Goal: Task Accomplishment & Management: Manage account settings

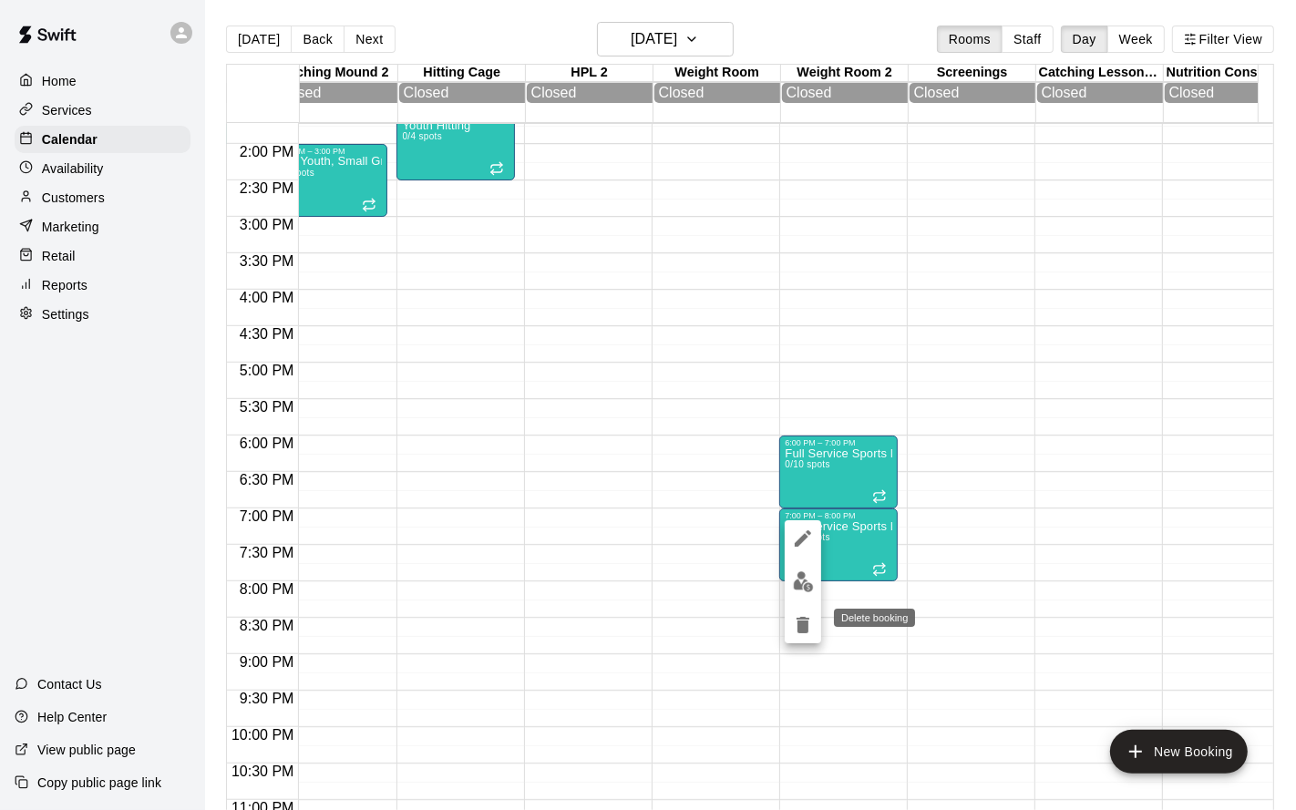
click at [802, 624] on icon "delete" at bounding box center [803, 625] width 13 height 16
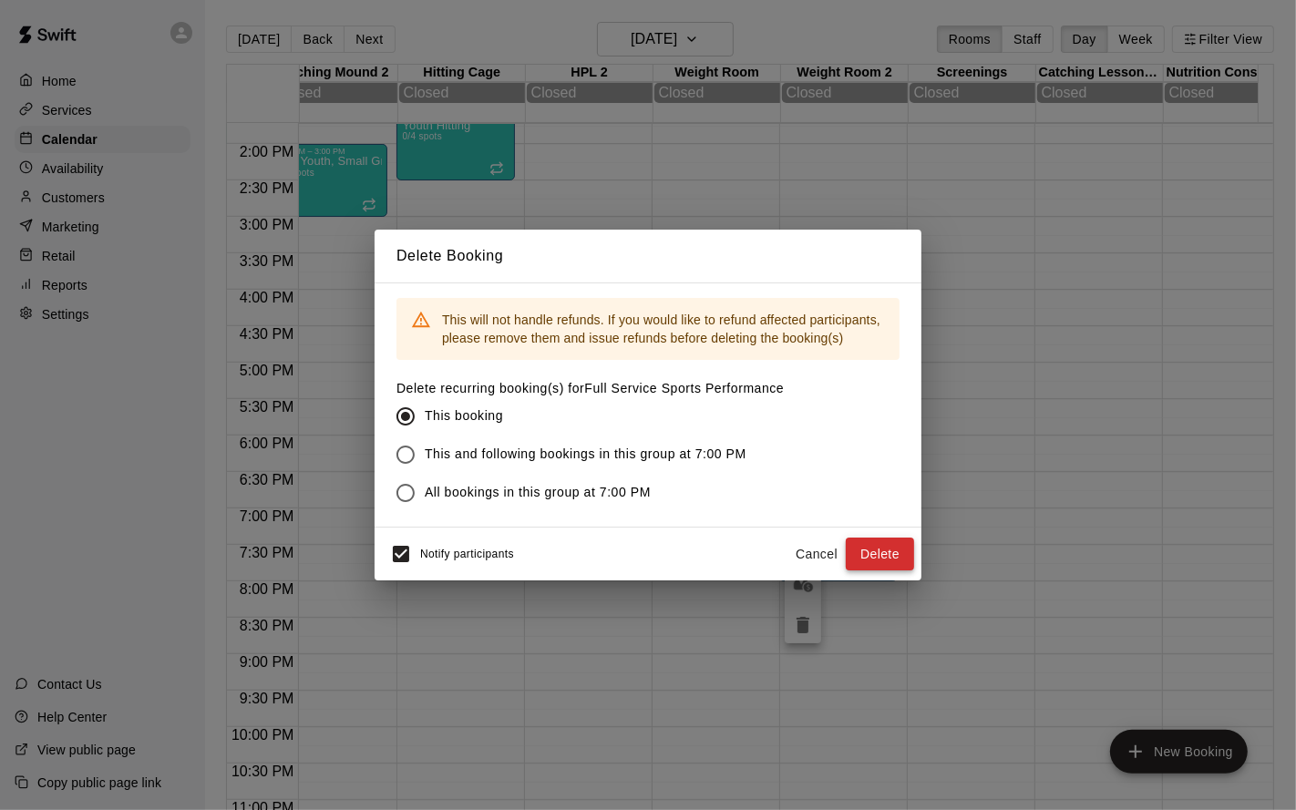
click at [882, 552] on button "Delete" at bounding box center [880, 555] width 68 height 34
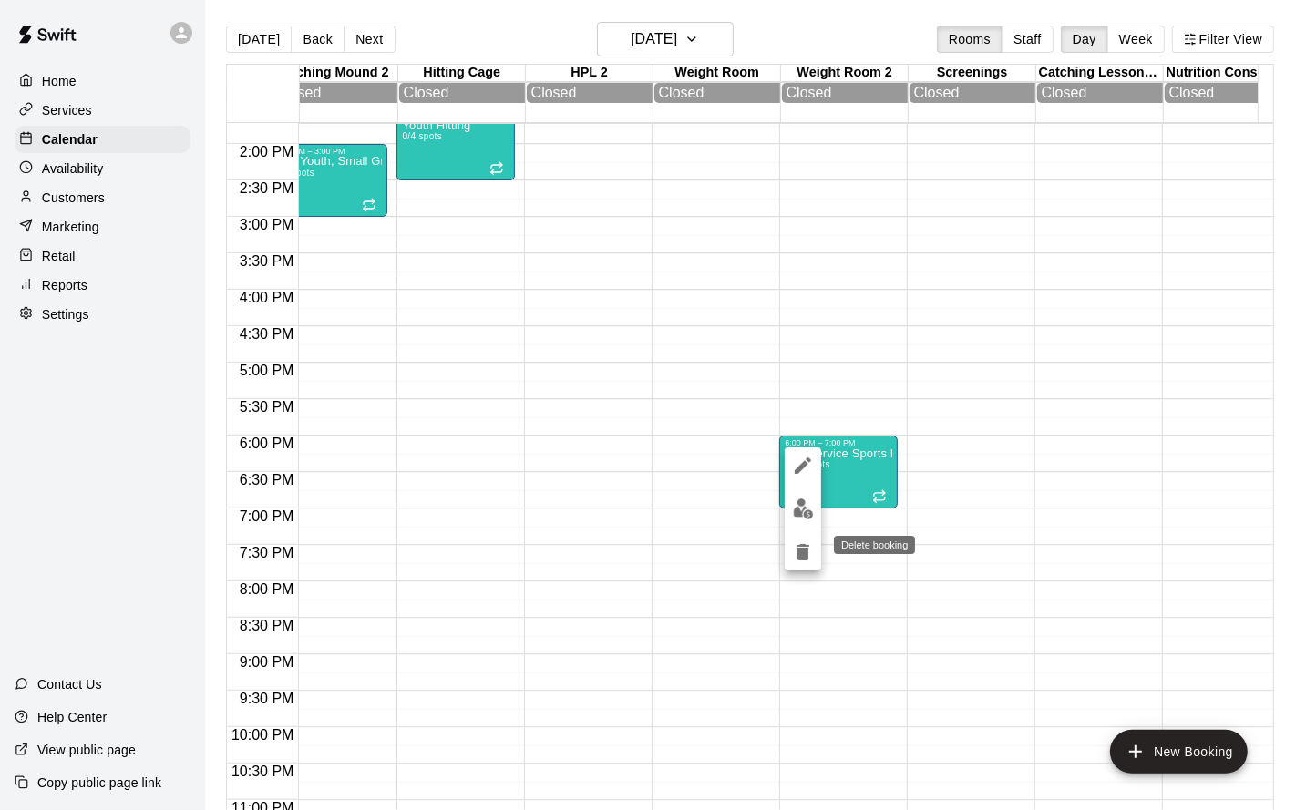
click at [806, 549] on icon "delete" at bounding box center [803, 552] width 13 height 16
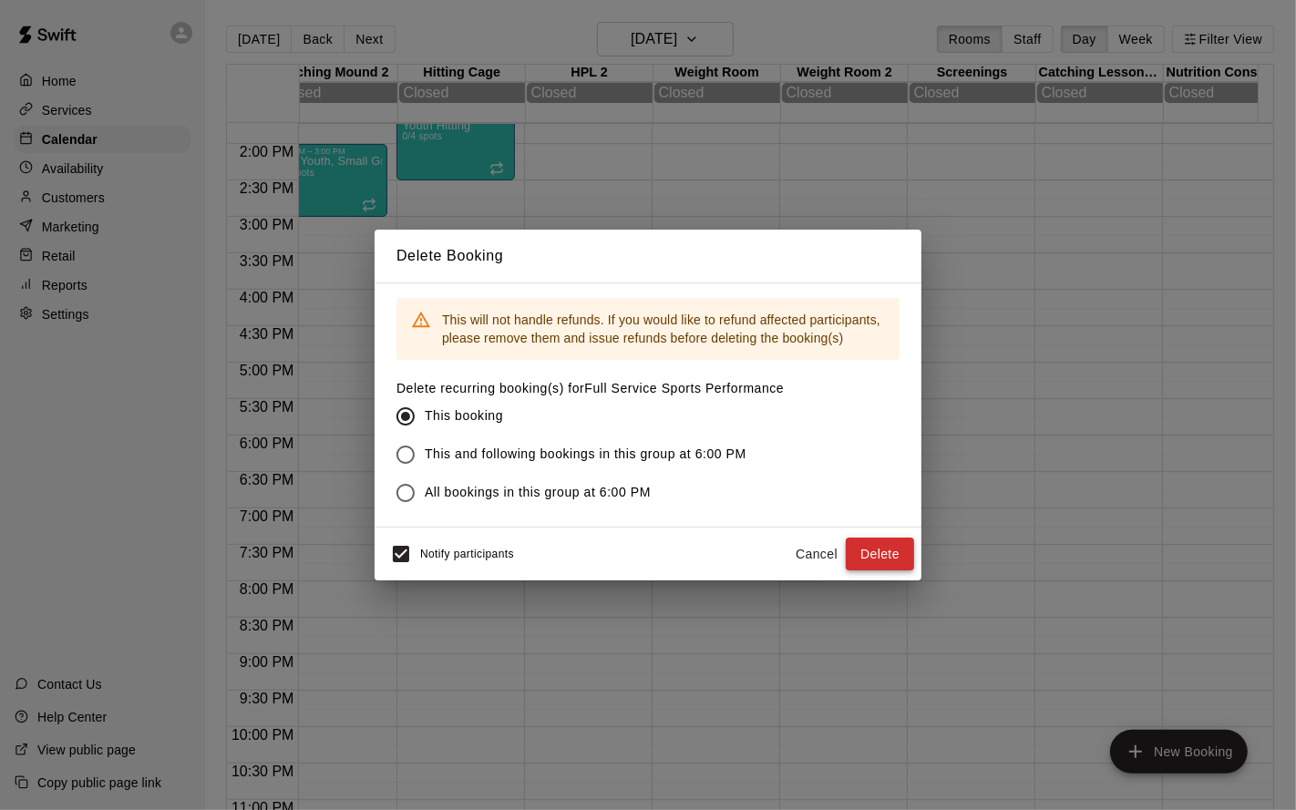
click at [882, 551] on button "Delete" at bounding box center [880, 555] width 68 height 34
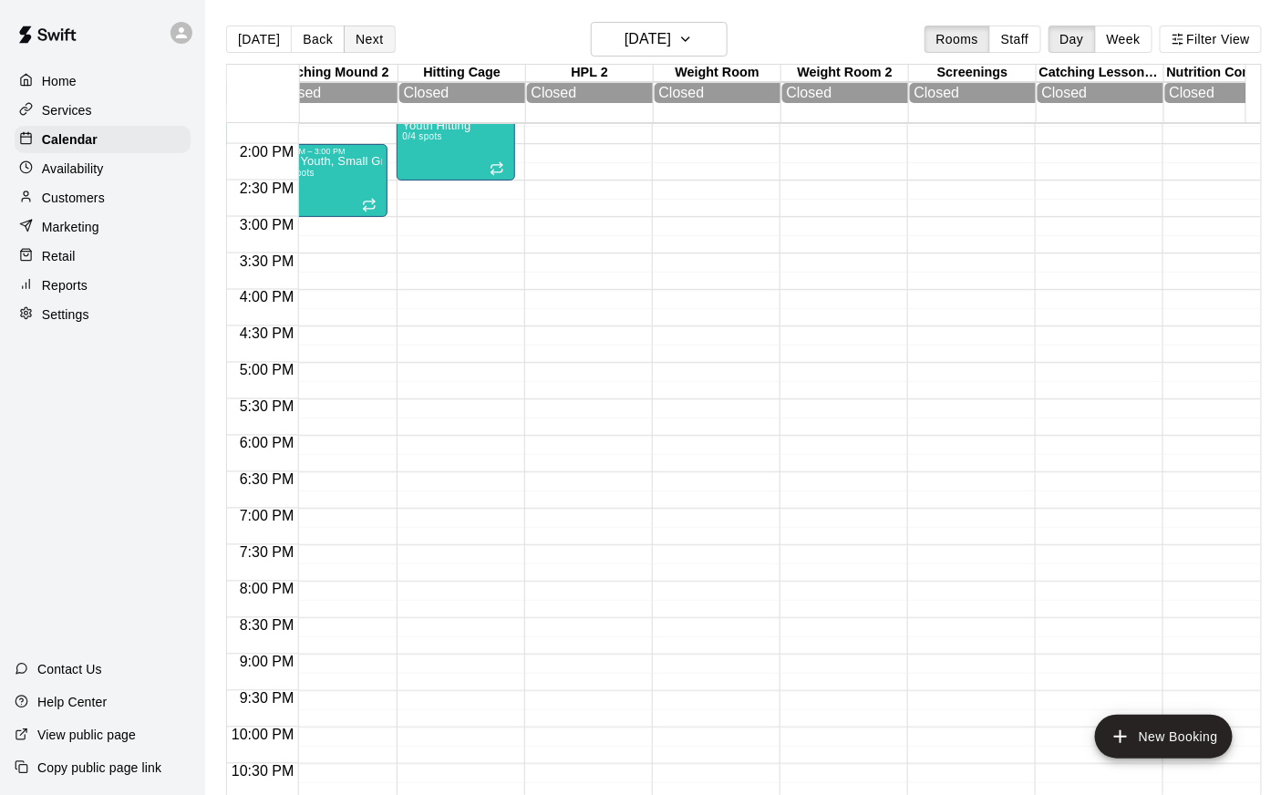
click at [352, 41] on button "Next" at bounding box center [369, 39] width 51 height 27
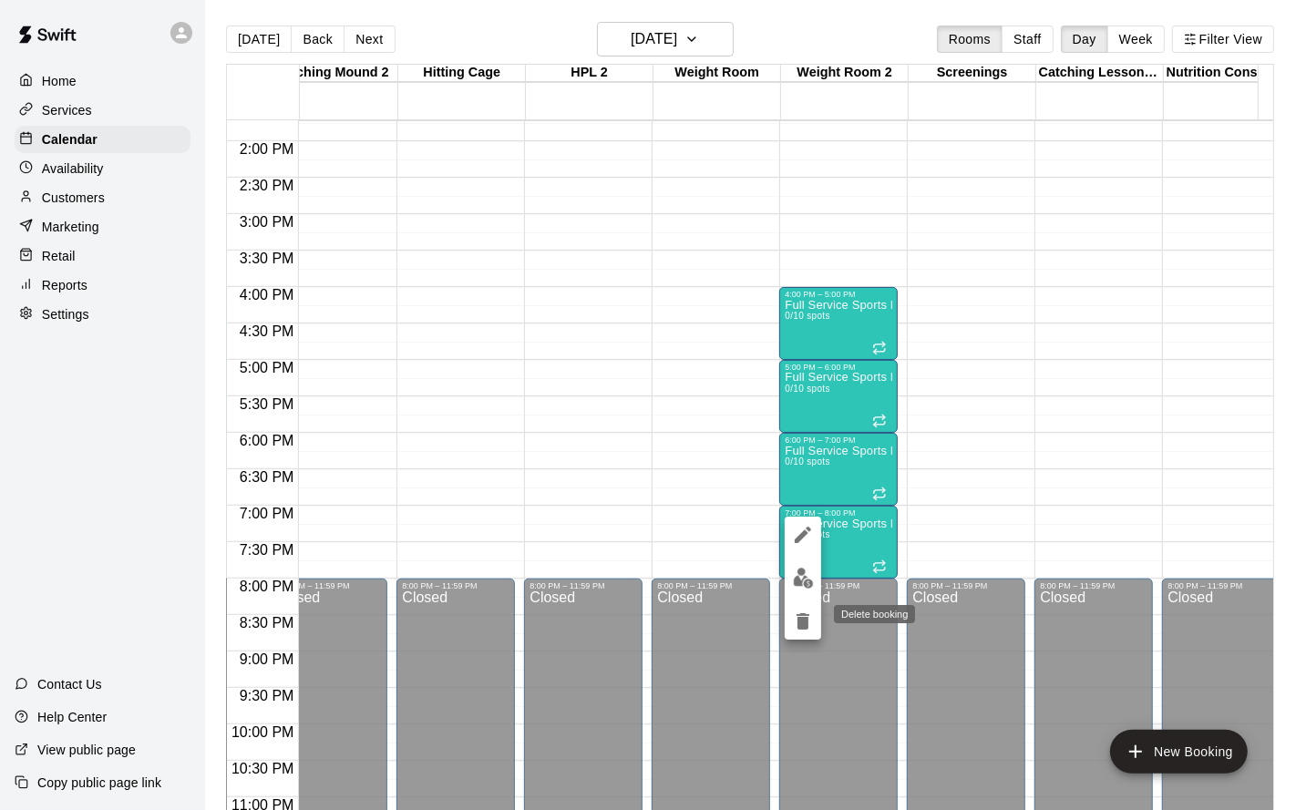
click at [796, 615] on icon "delete" at bounding box center [803, 622] width 22 height 22
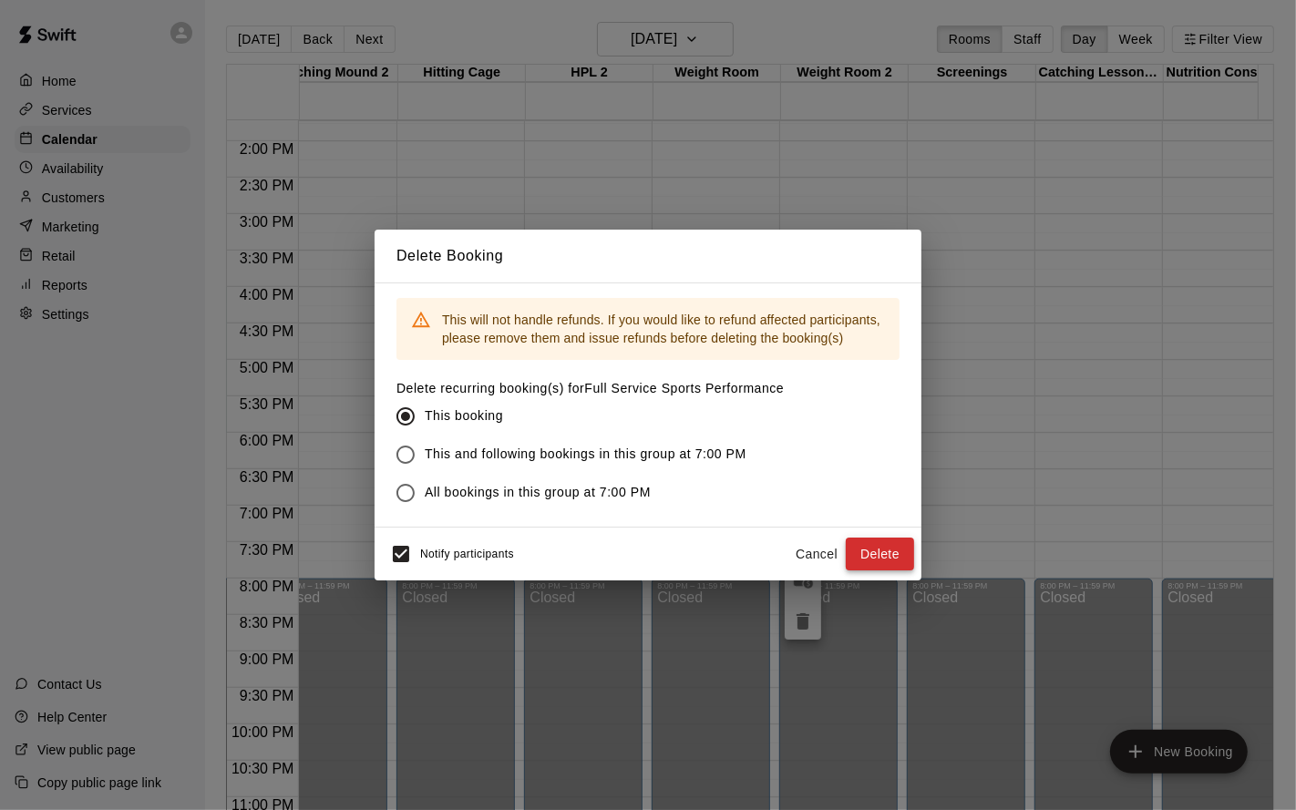
click at [879, 544] on button "Delete" at bounding box center [880, 555] width 68 height 34
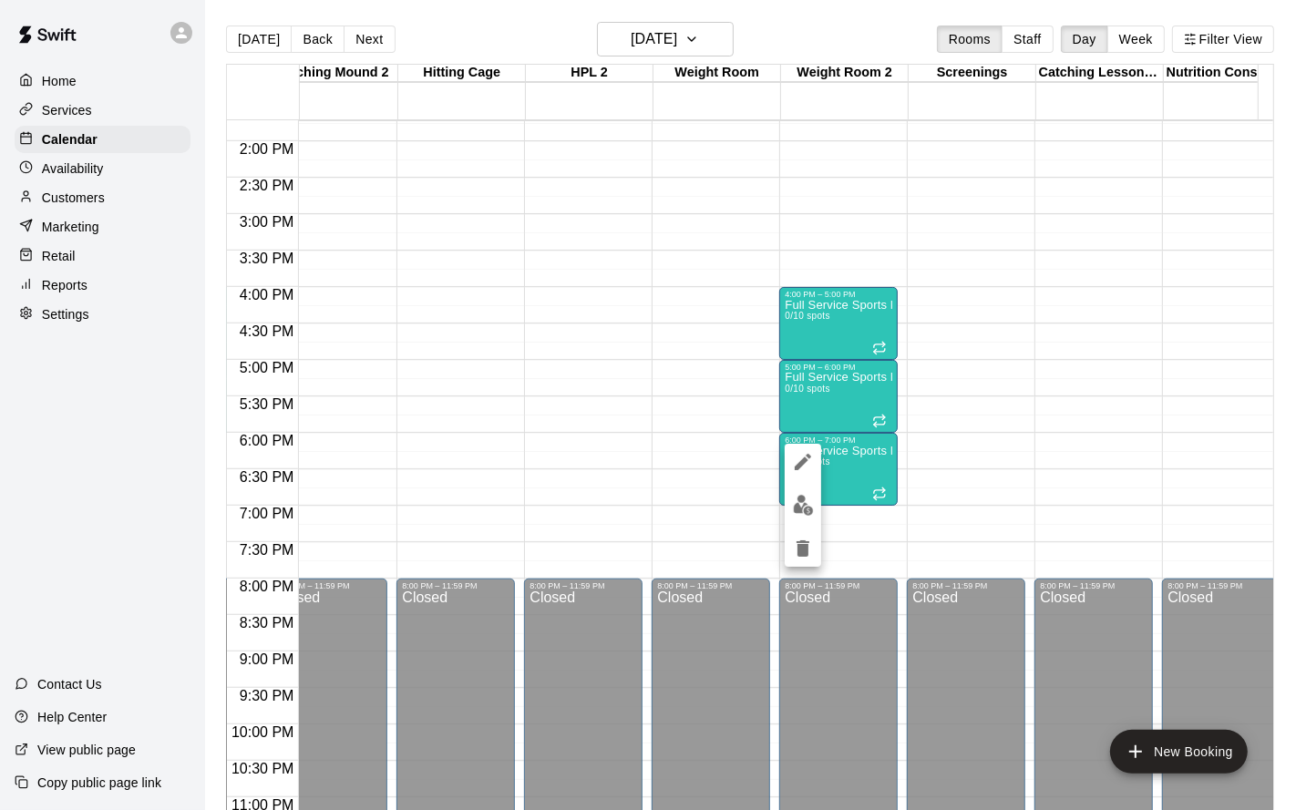
click at [807, 545] on icon "delete" at bounding box center [803, 549] width 13 height 16
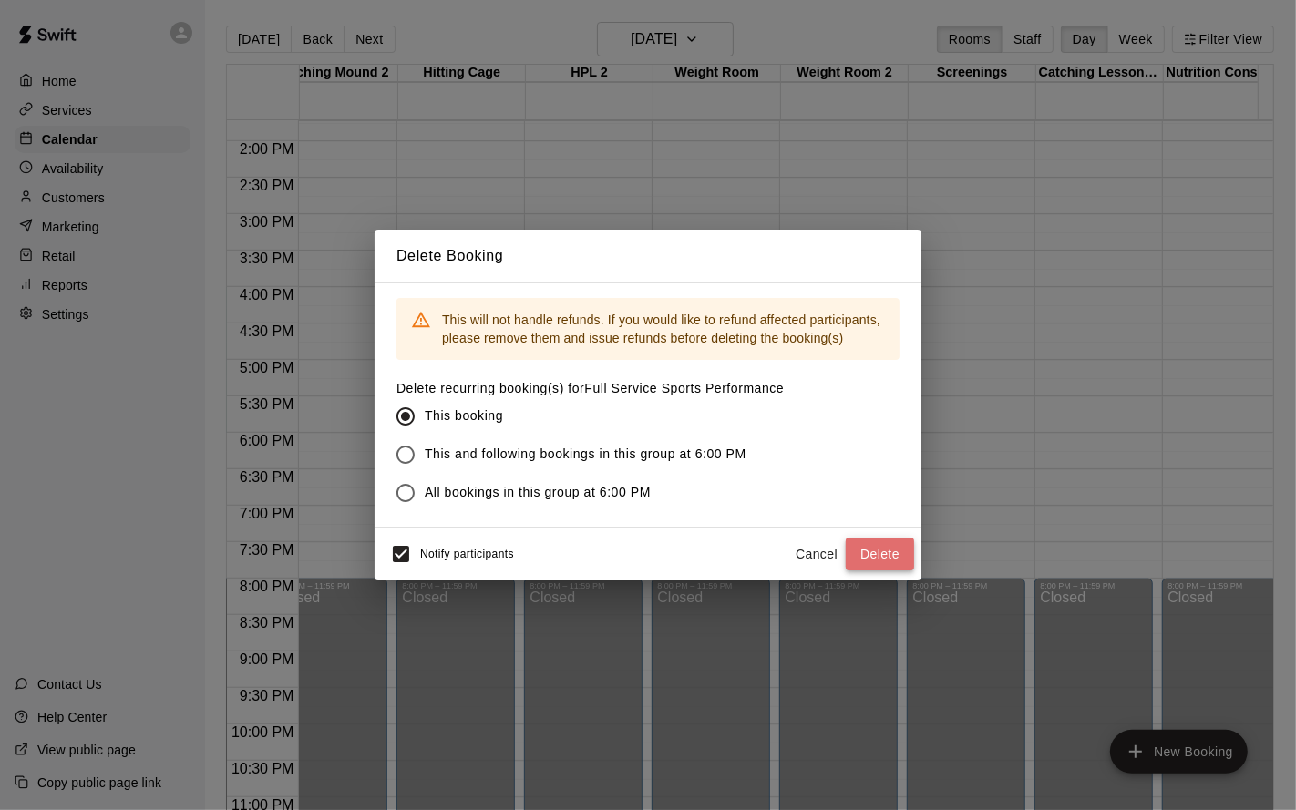
click at [872, 553] on button "Delete" at bounding box center [880, 555] width 68 height 34
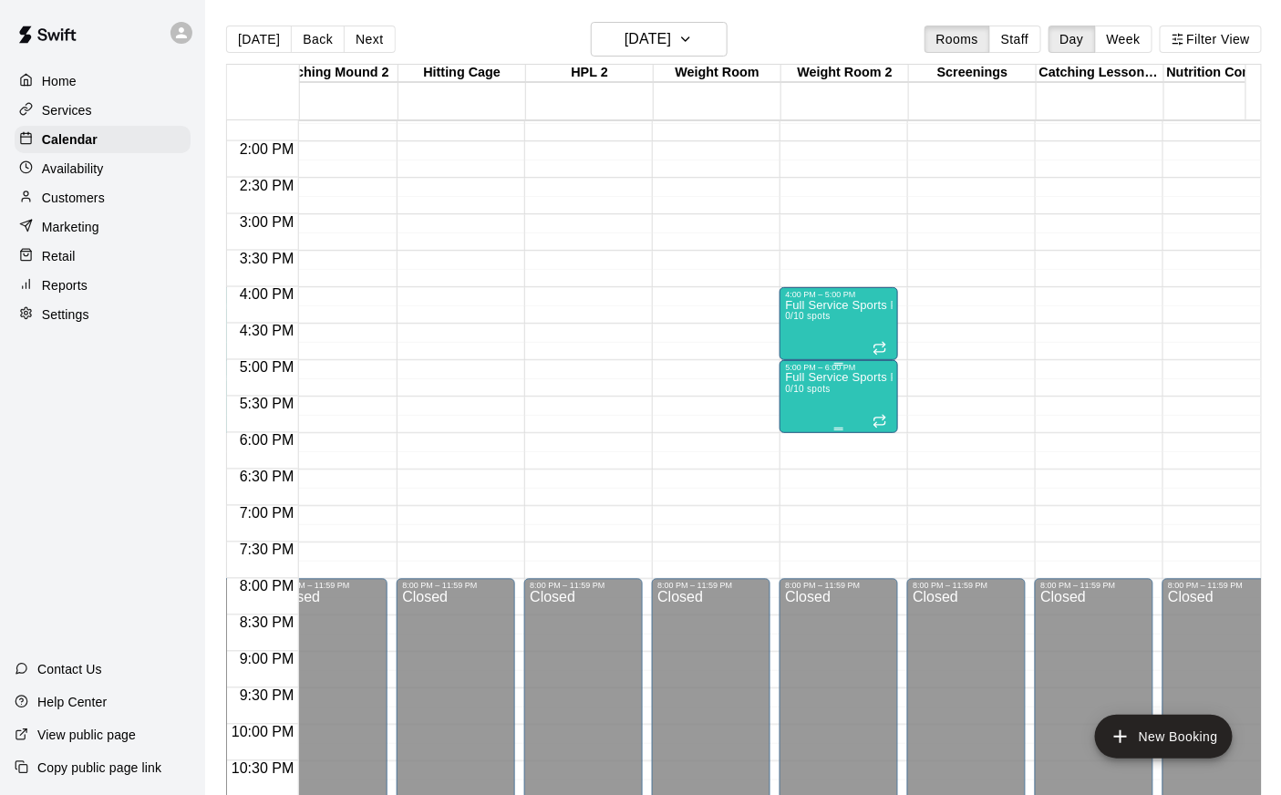
click at [791, 415] on div "Full Service Sports Performance 0/10 spots" at bounding box center [839, 769] width 108 height 795
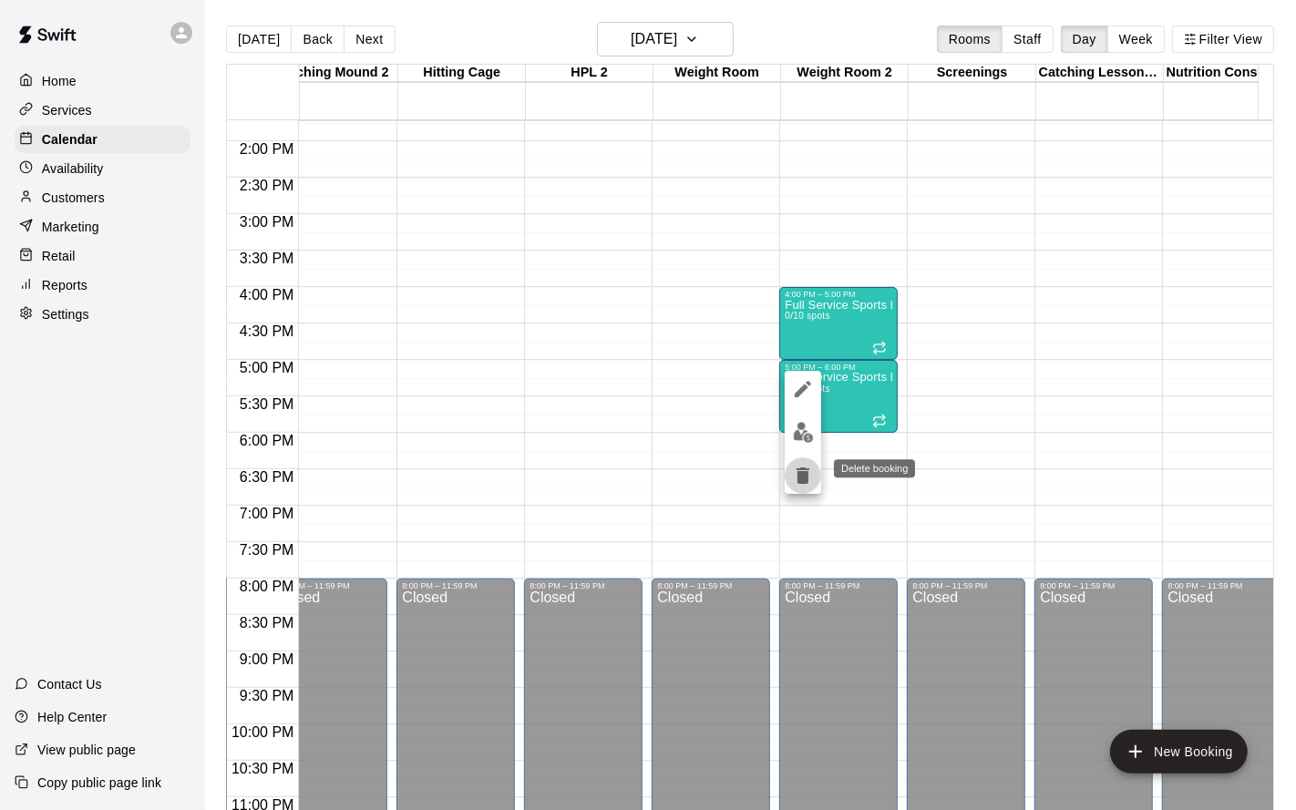
click at [804, 469] on icon "delete" at bounding box center [803, 476] width 13 height 16
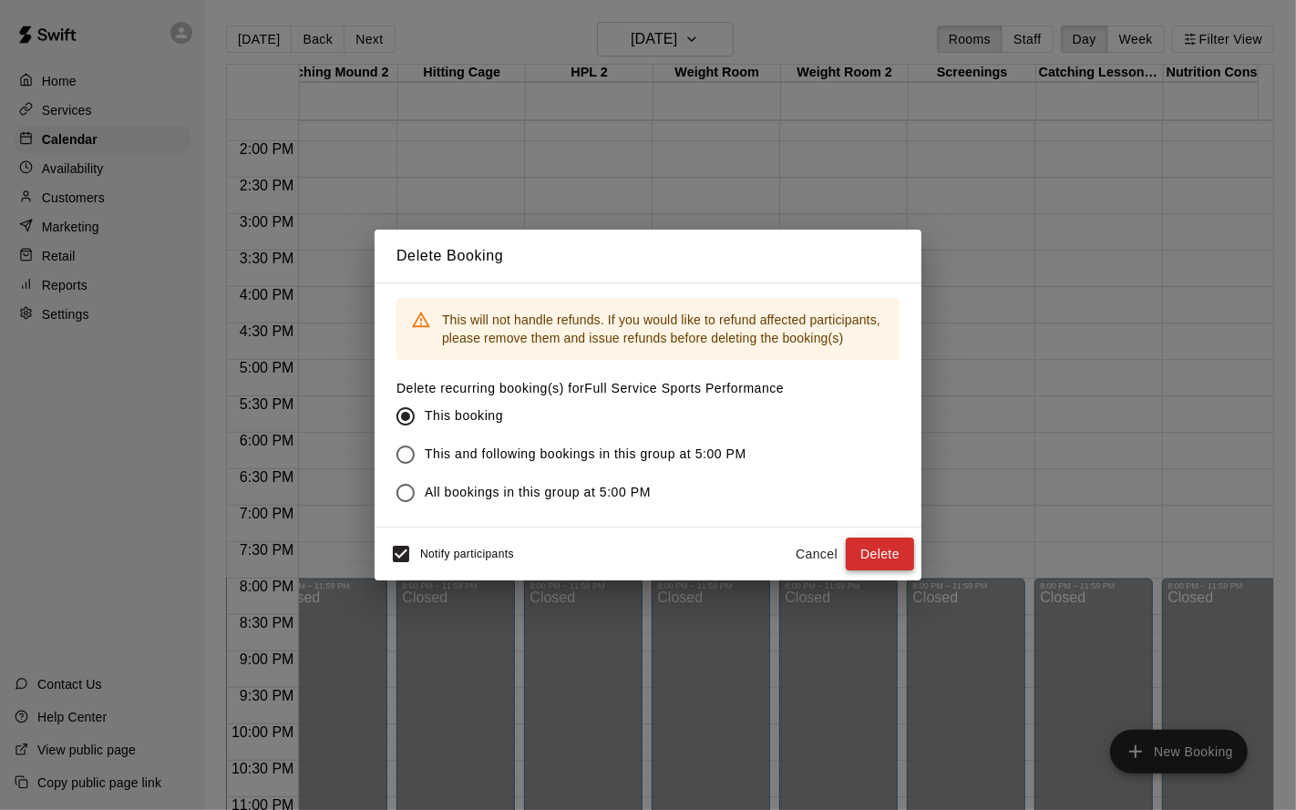
click at [859, 557] on button "Delete" at bounding box center [880, 555] width 68 height 34
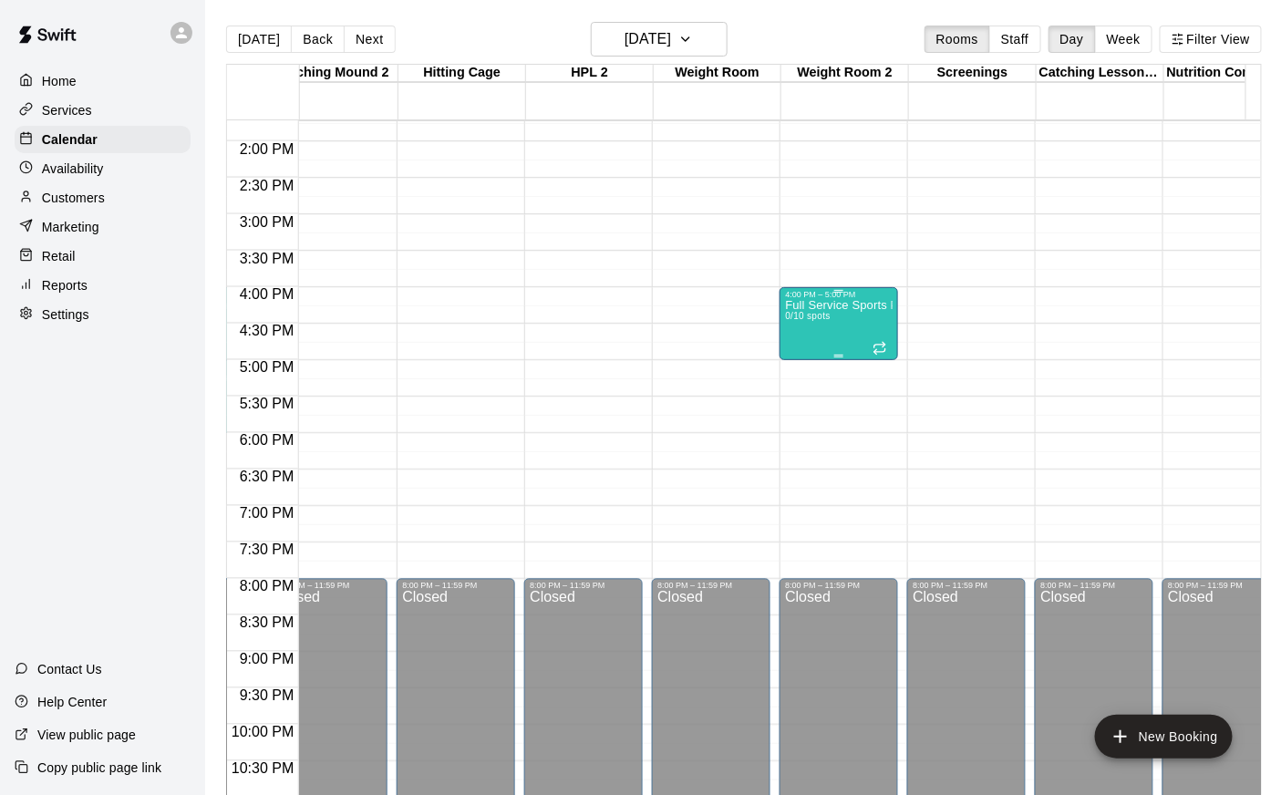
click at [816, 339] on div "Full Service Sports Performance 0/10 spots" at bounding box center [839, 696] width 108 height 795
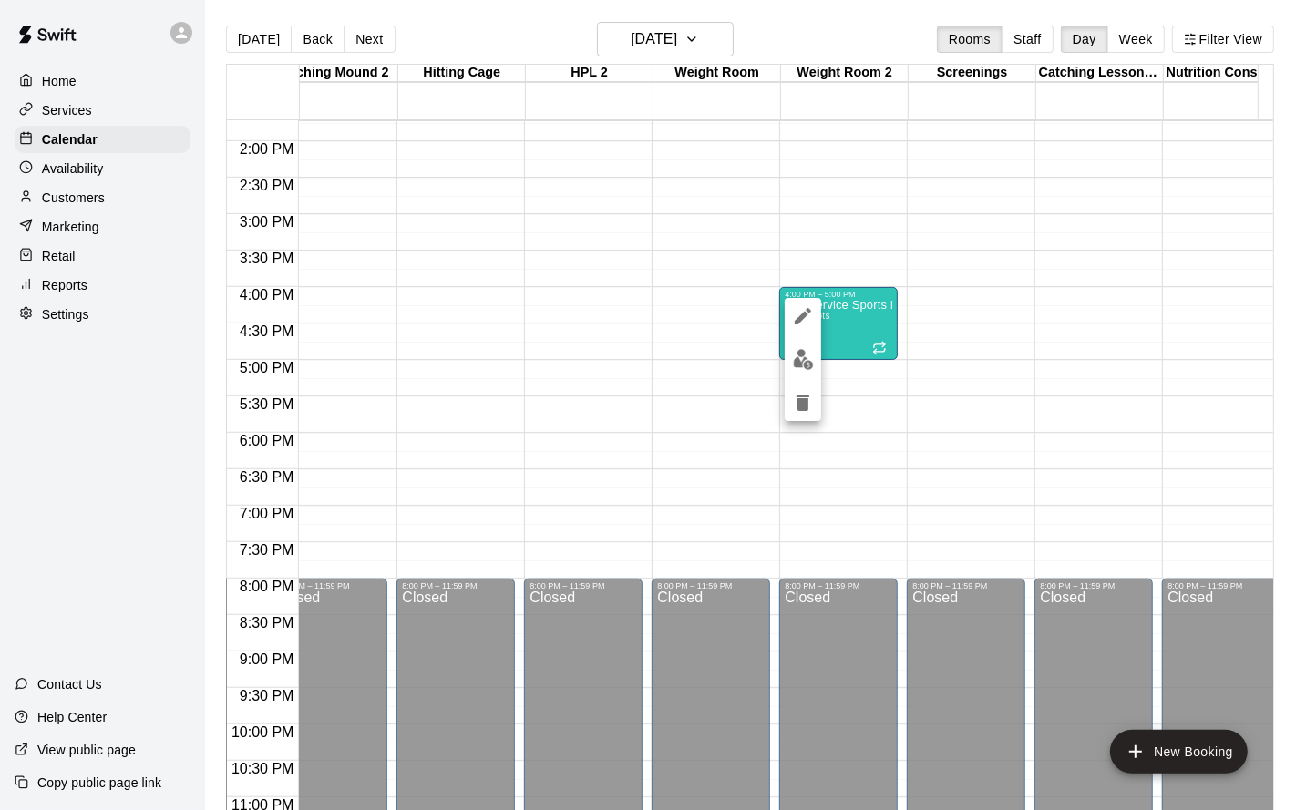
click at [808, 410] on icon "delete" at bounding box center [803, 403] width 22 height 22
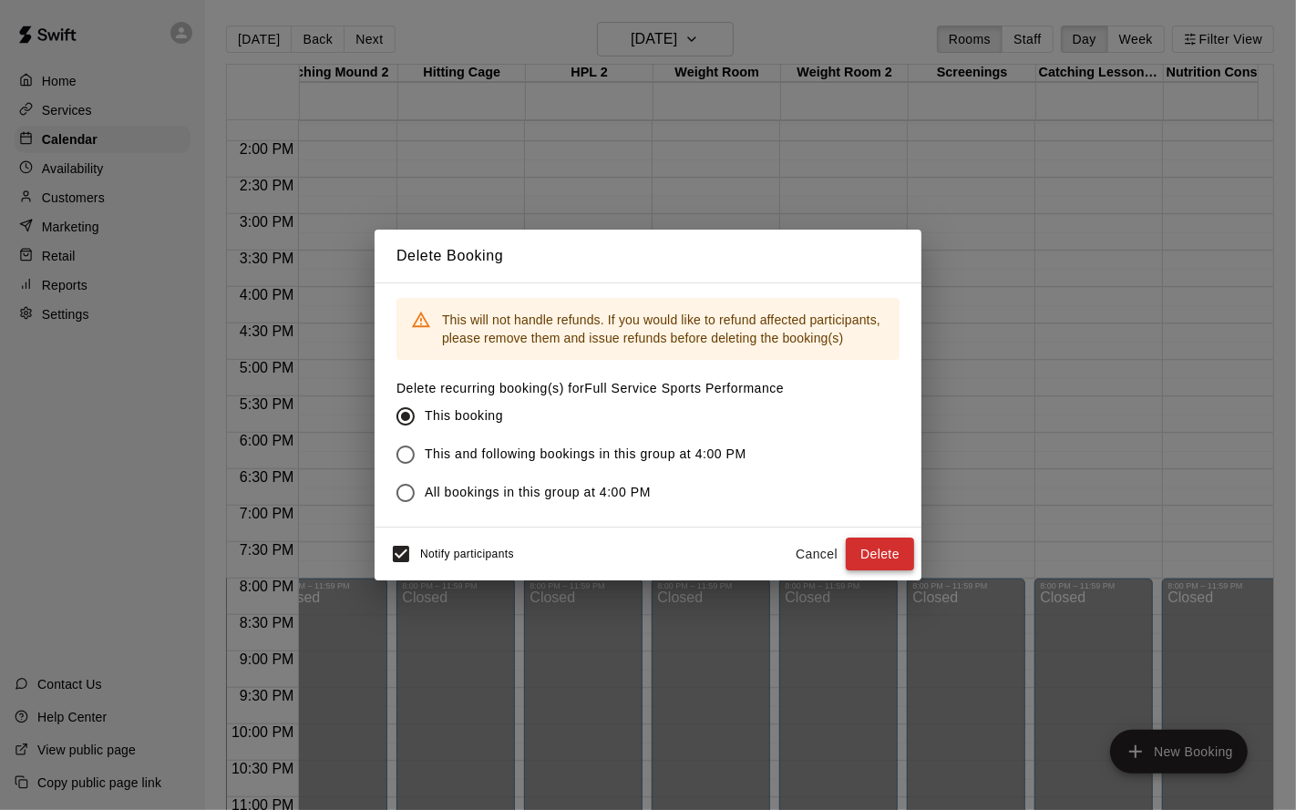
click at [862, 552] on button "Delete" at bounding box center [880, 555] width 68 height 34
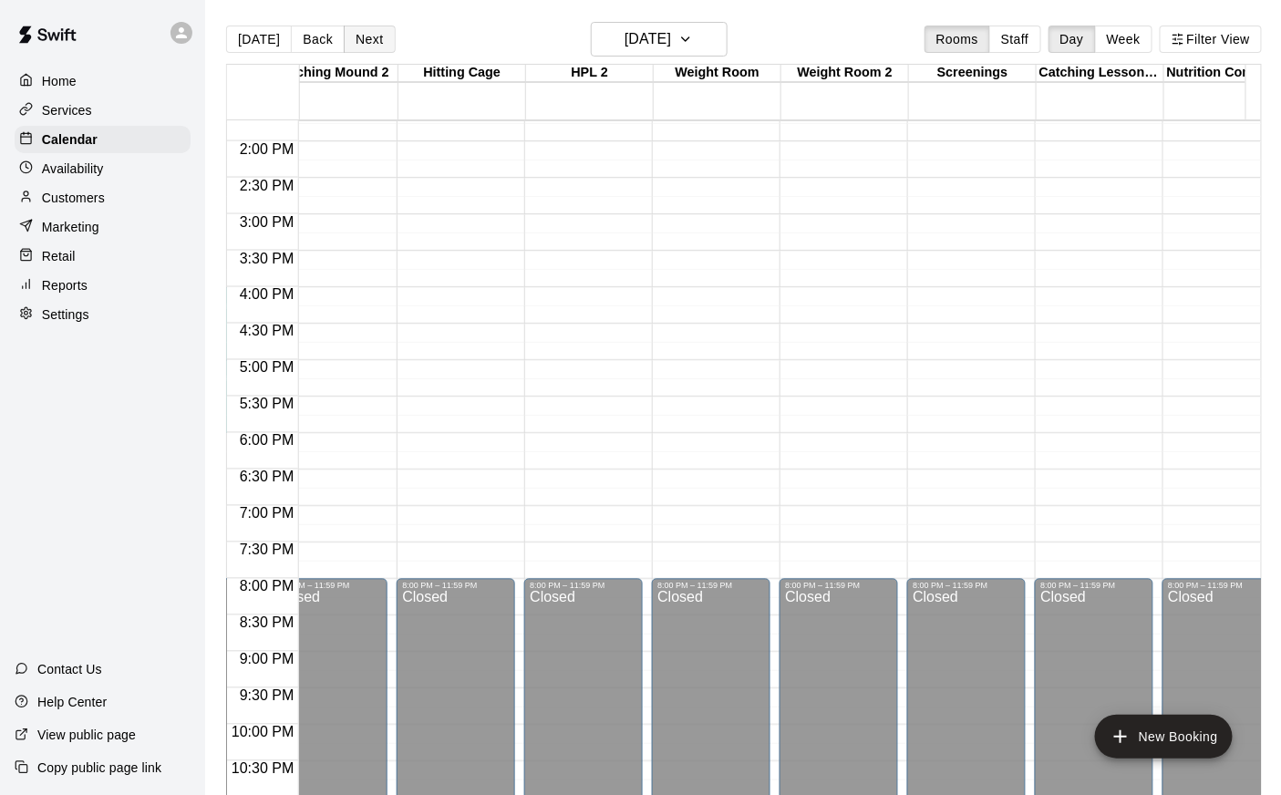
click at [374, 35] on button "Next" at bounding box center [369, 39] width 51 height 27
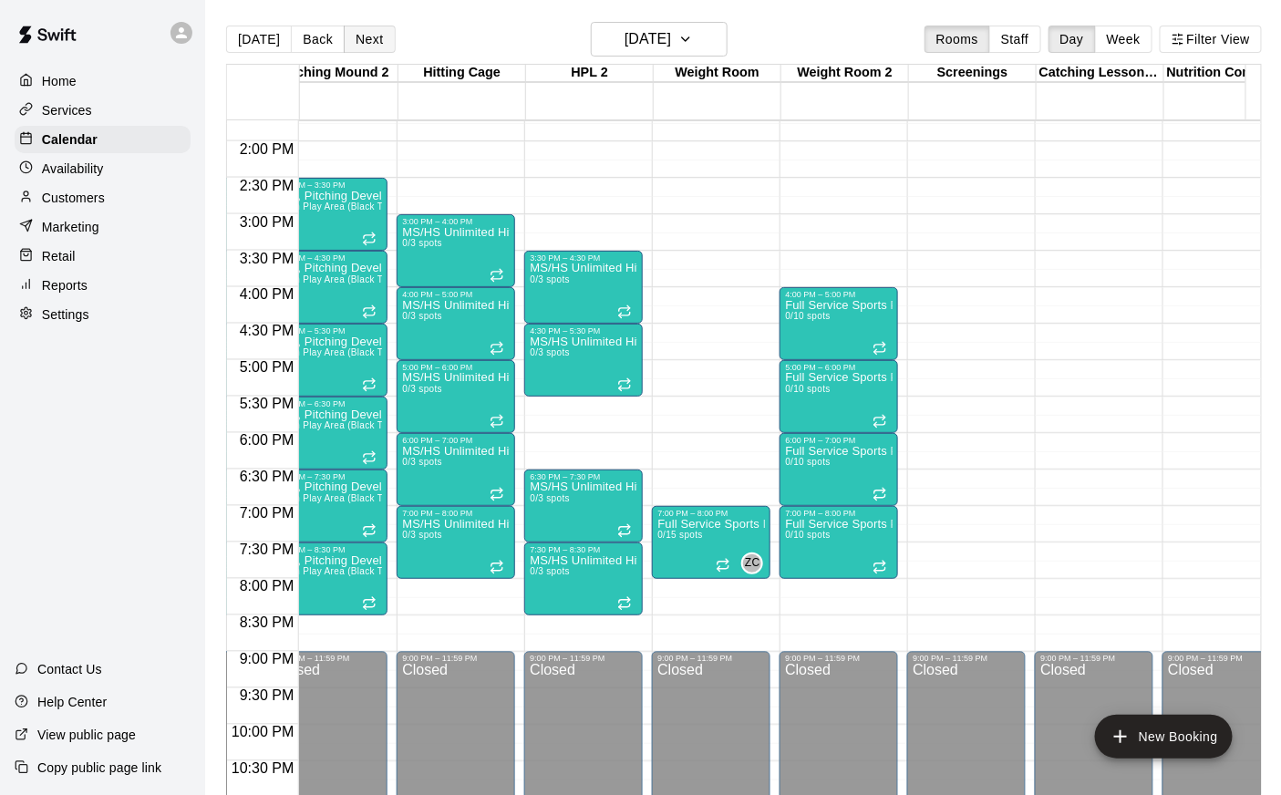
click at [370, 39] on button "Next" at bounding box center [369, 39] width 51 height 27
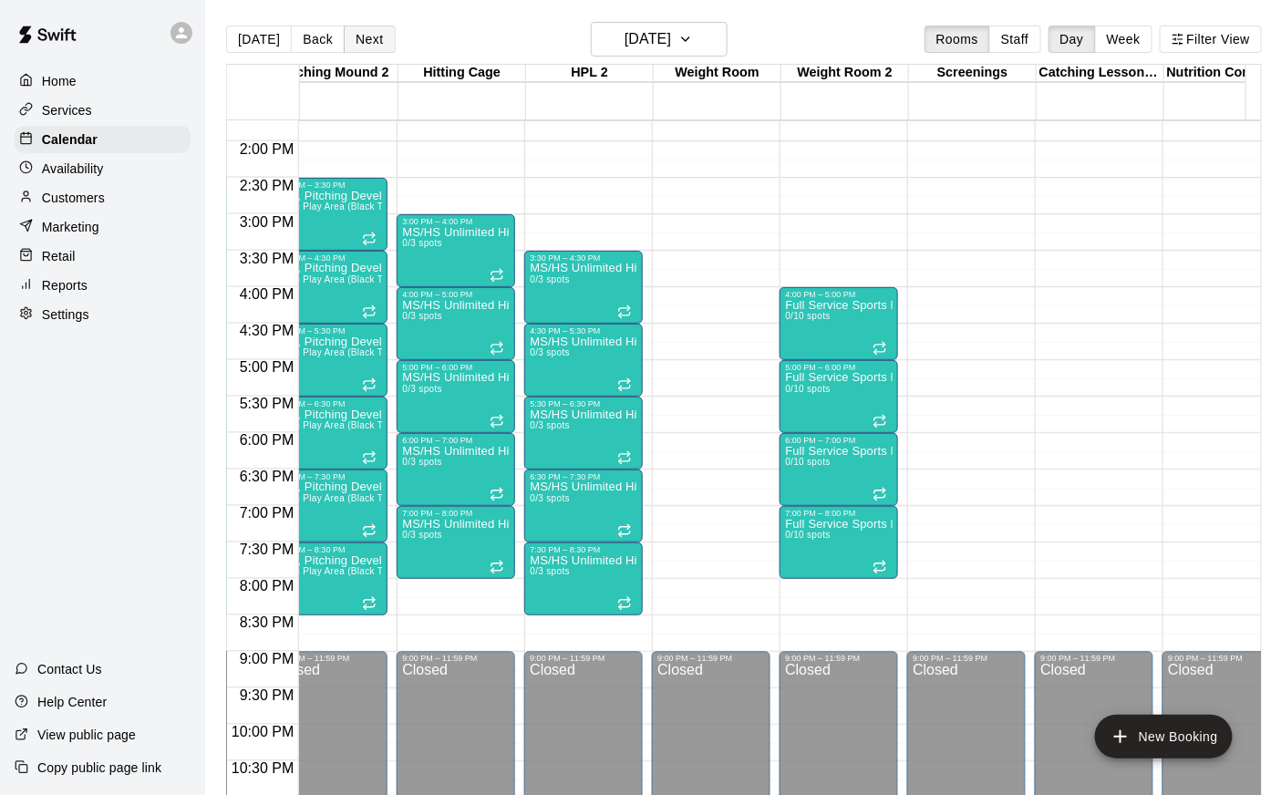
click at [370, 39] on button "Next" at bounding box center [369, 39] width 51 height 27
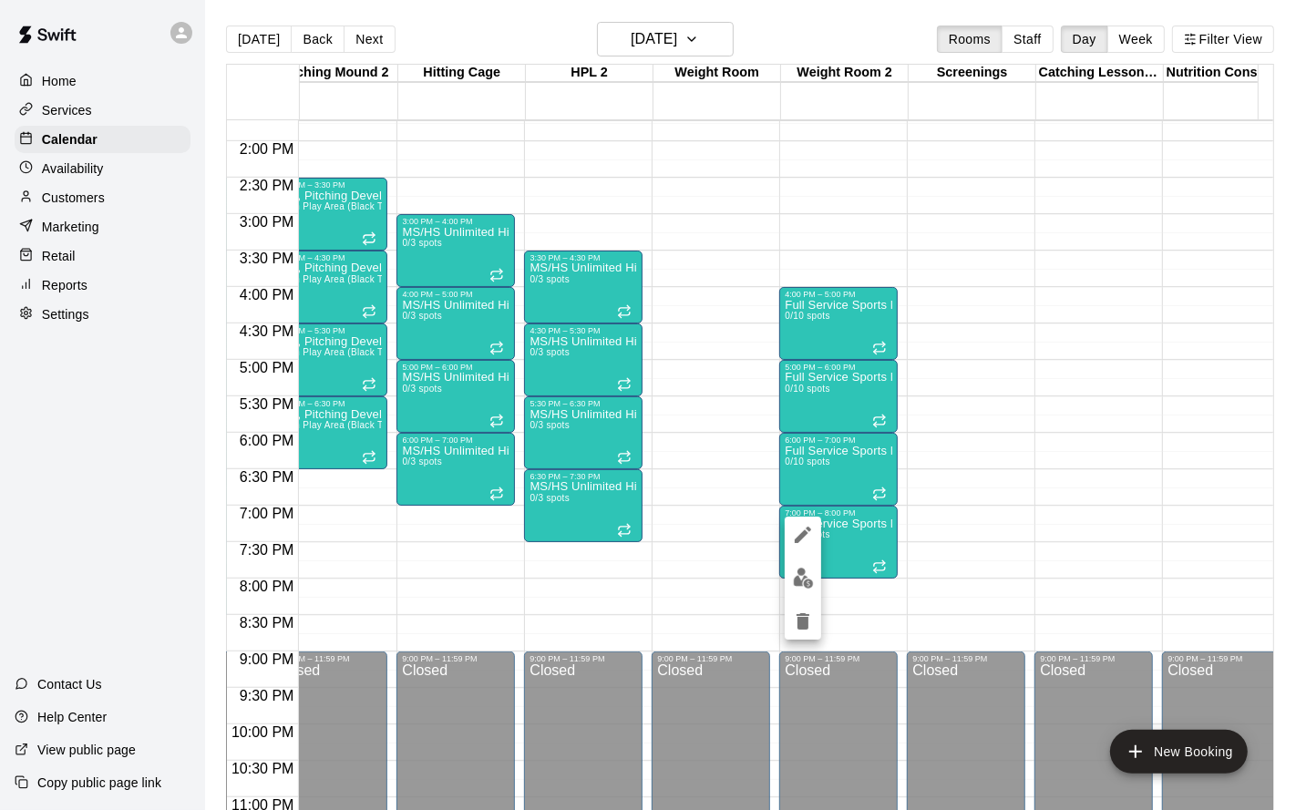
click at [806, 617] on icon "delete" at bounding box center [803, 622] width 13 height 16
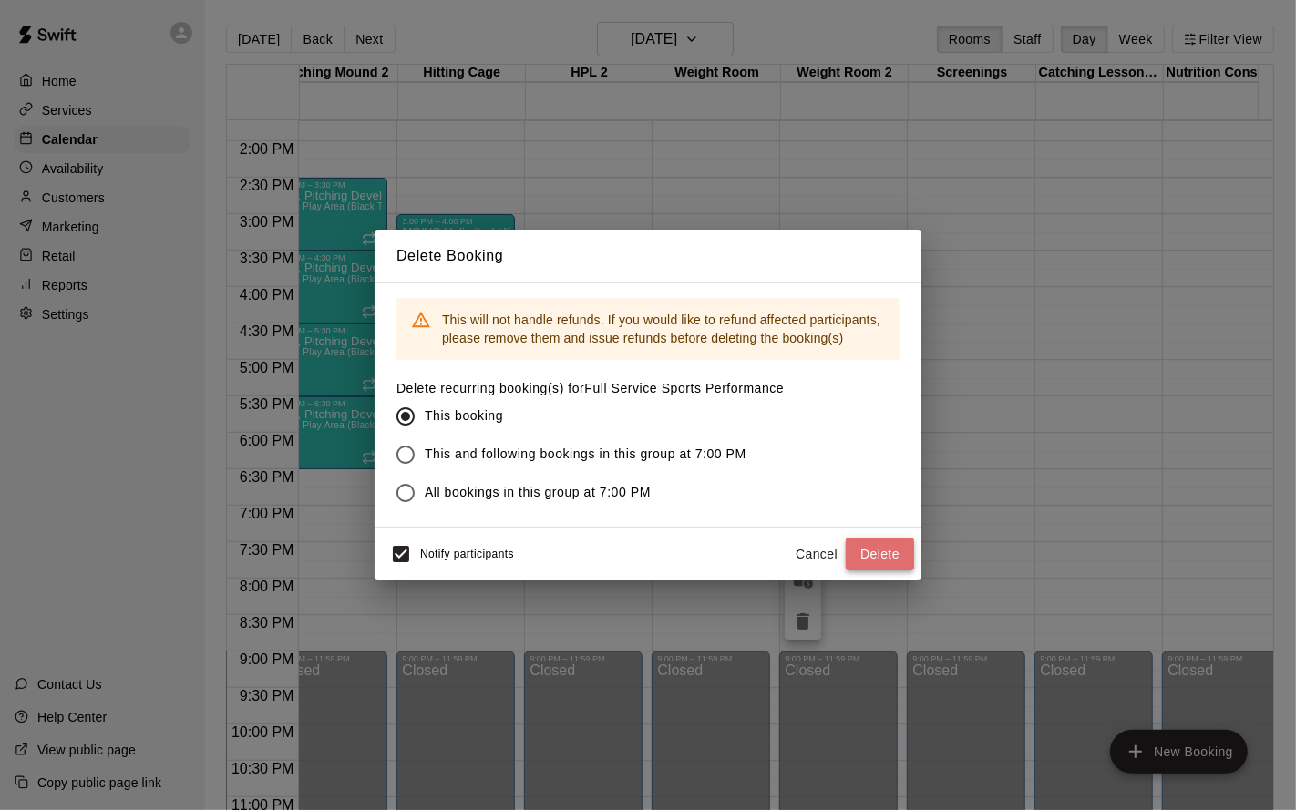
click at [881, 550] on button "Delete" at bounding box center [880, 555] width 68 height 34
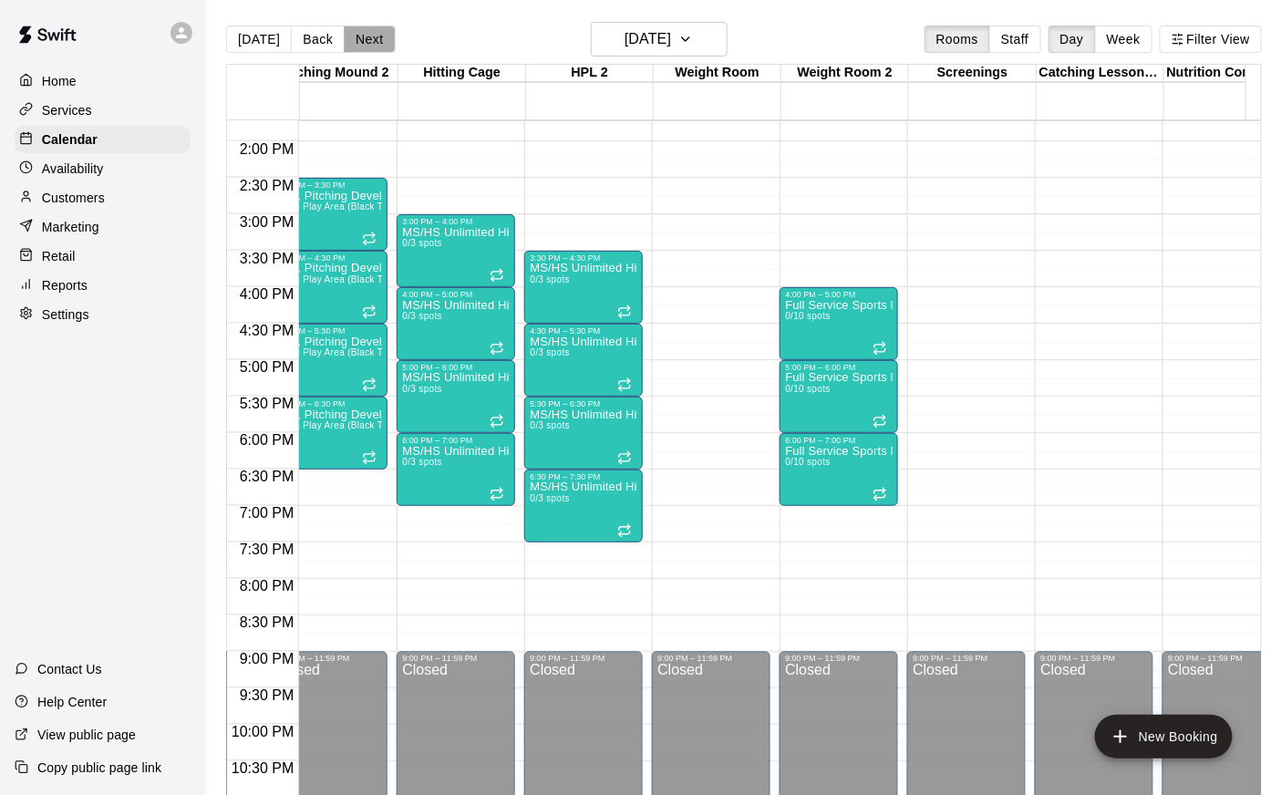
click at [365, 42] on button "Next" at bounding box center [369, 39] width 51 height 27
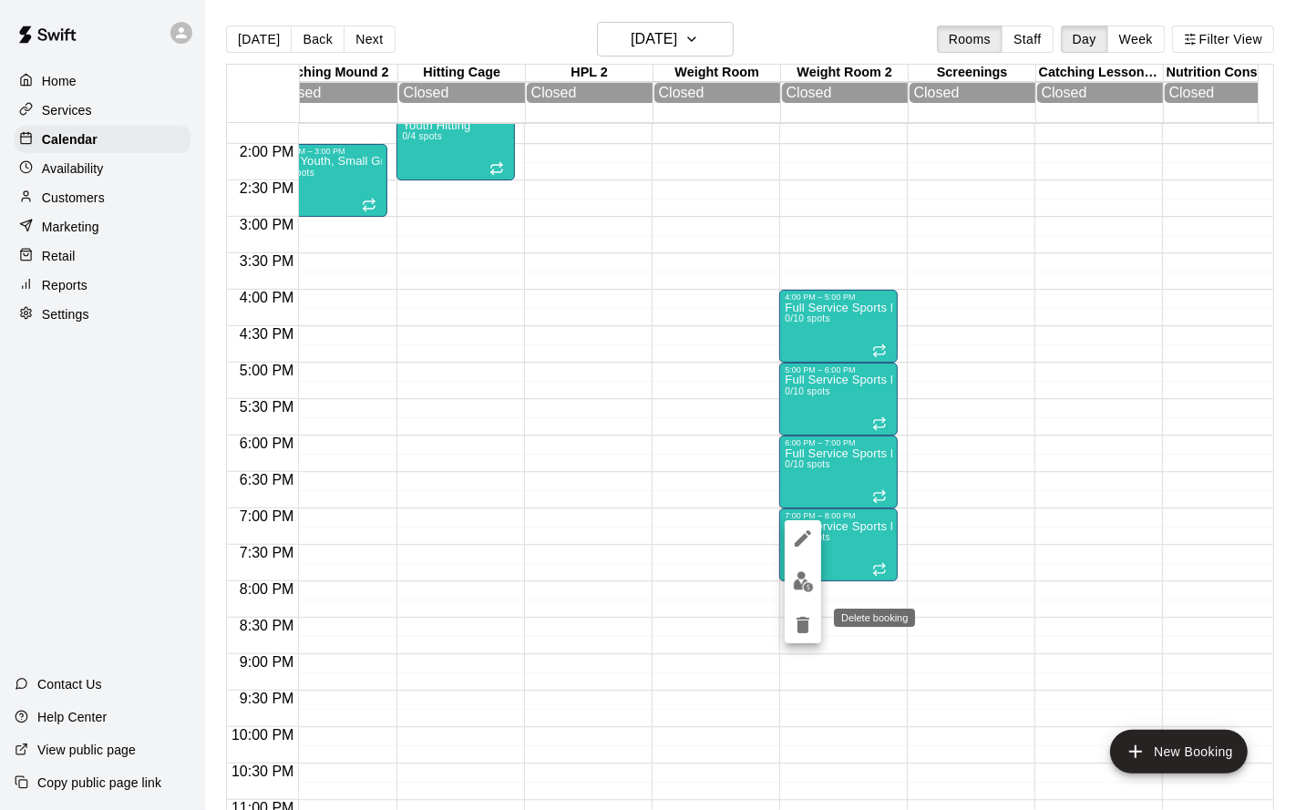
click at [801, 628] on icon "delete" at bounding box center [803, 625] width 13 height 16
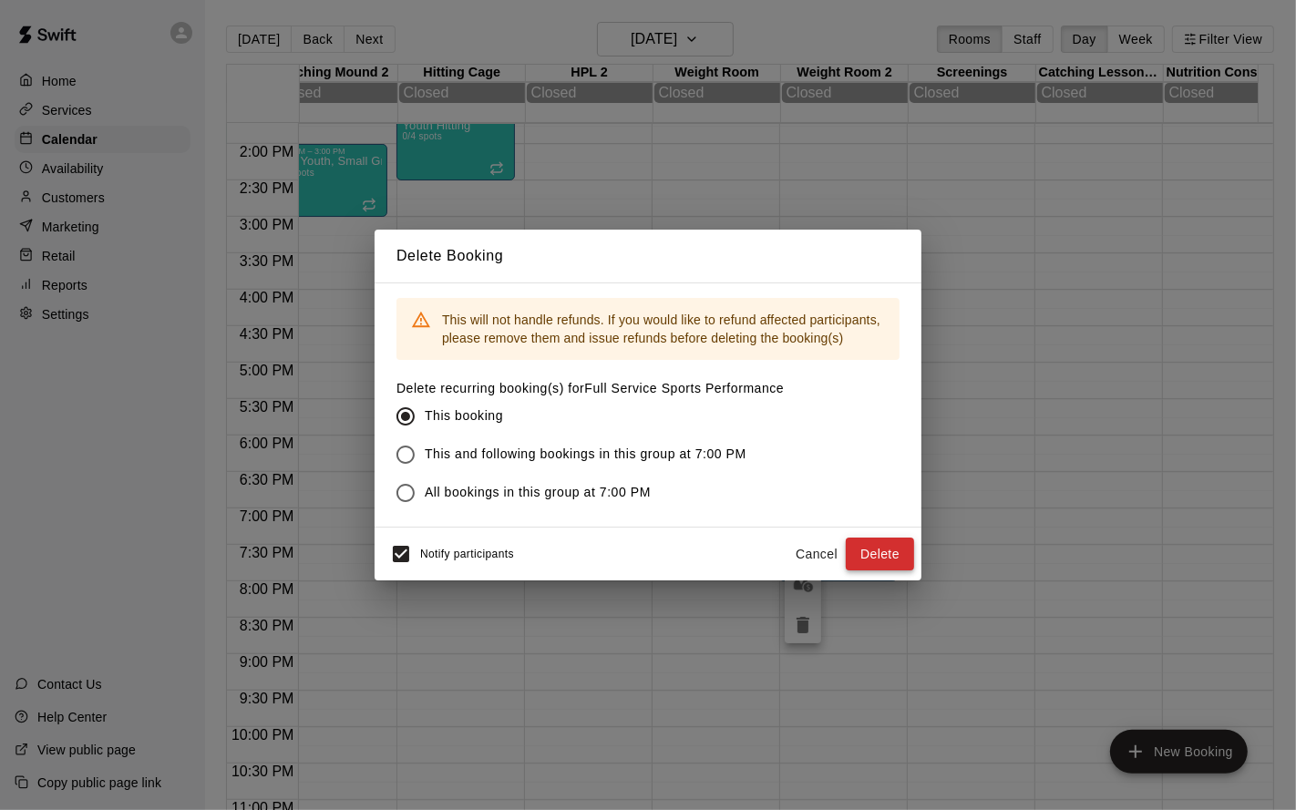
click at [862, 547] on button "Delete" at bounding box center [880, 555] width 68 height 34
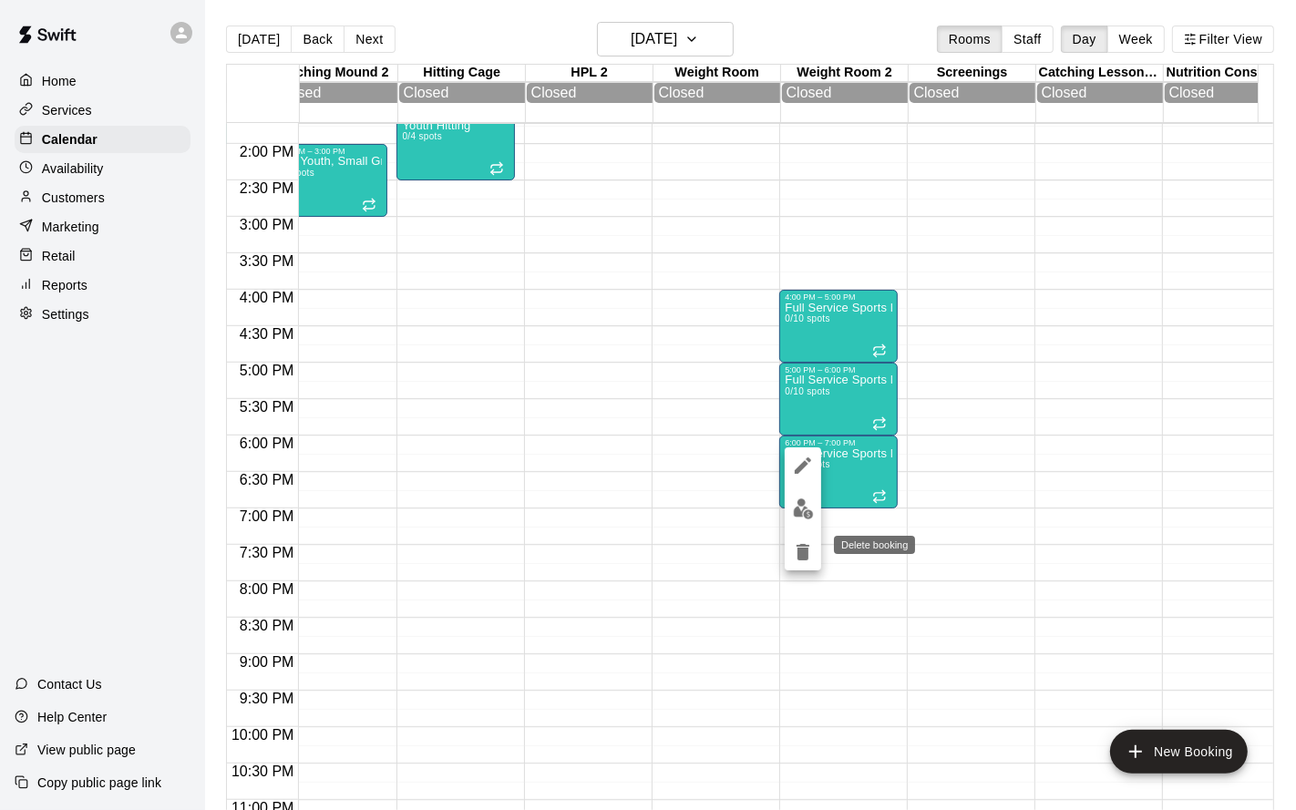
click at [800, 552] on icon "delete" at bounding box center [803, 552] width 13 height 16
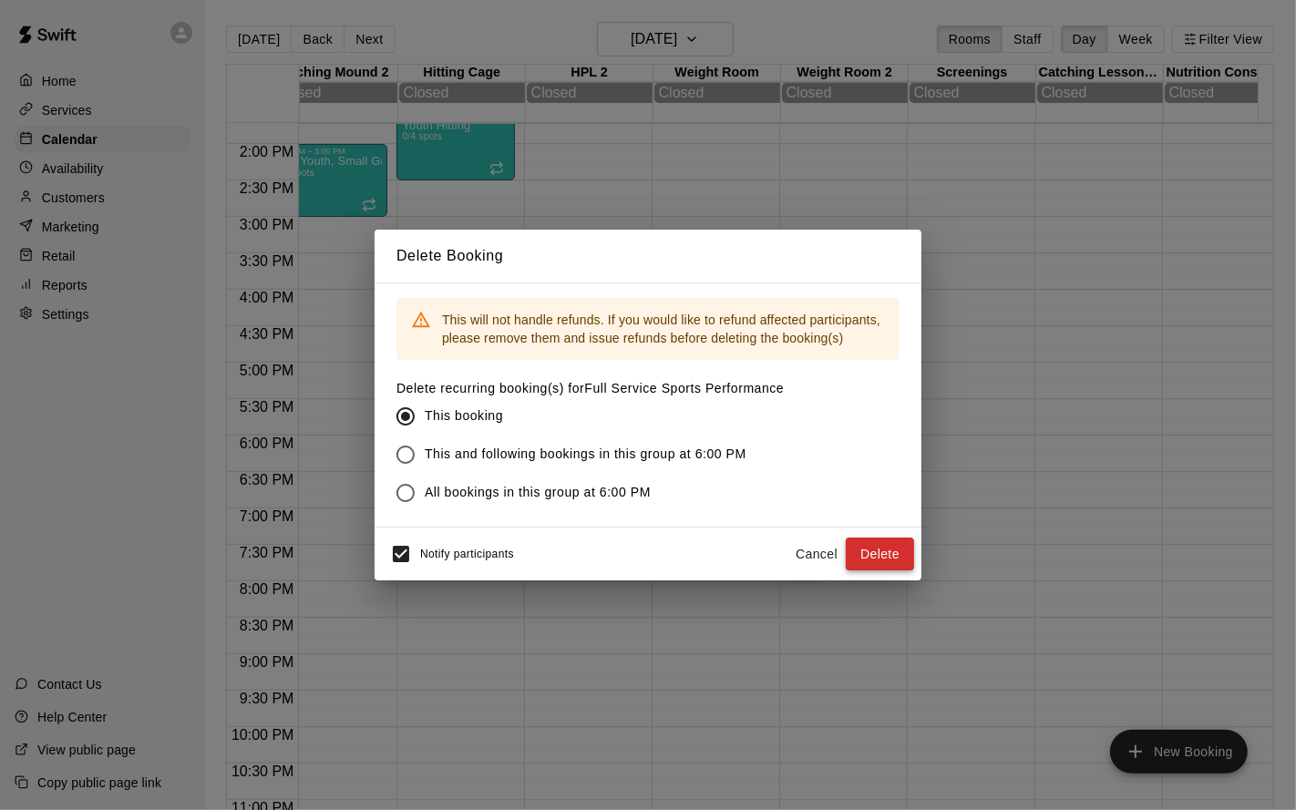
click at [869, 552] on button "Delete" at bounding box center [880, 555] width 68 height 34
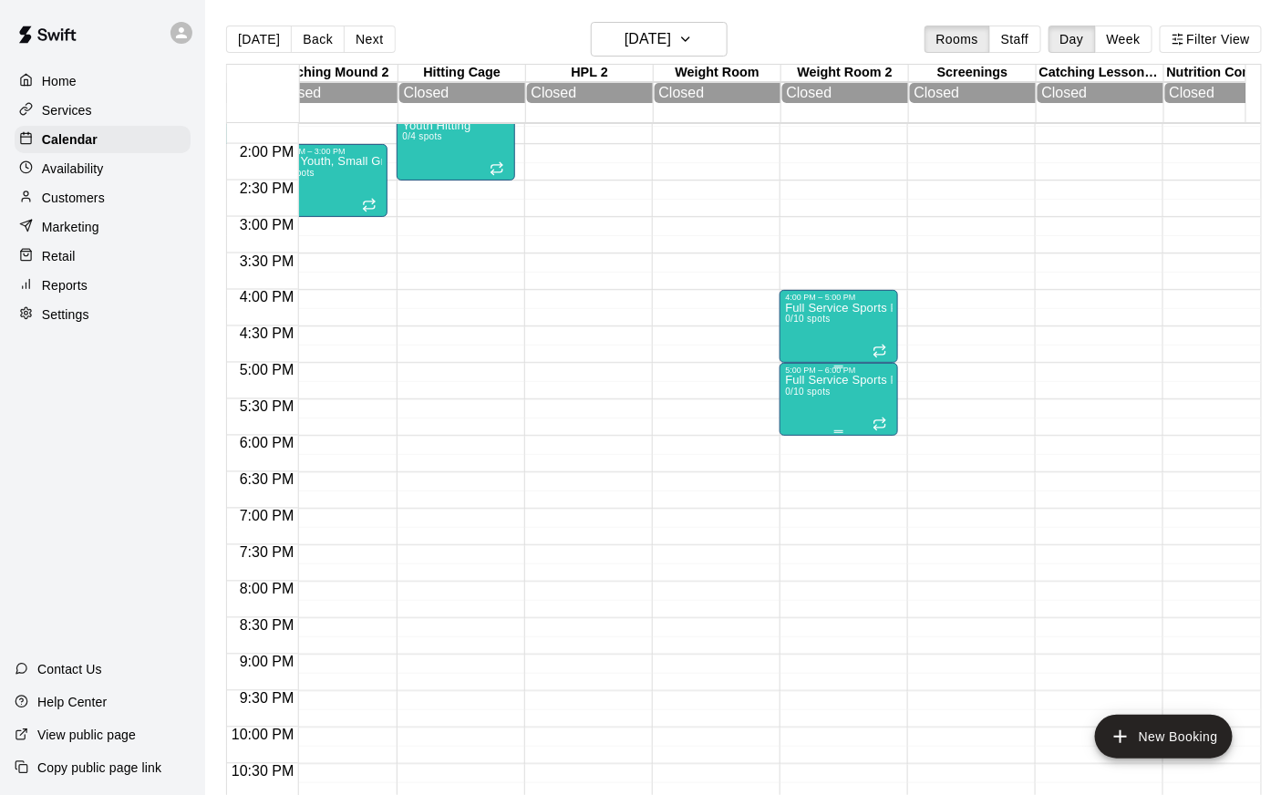
click at [804, 420] on div "Full Service Sports Performance 0/10 spots" at bounding box center [839, 772] width 108 height 795
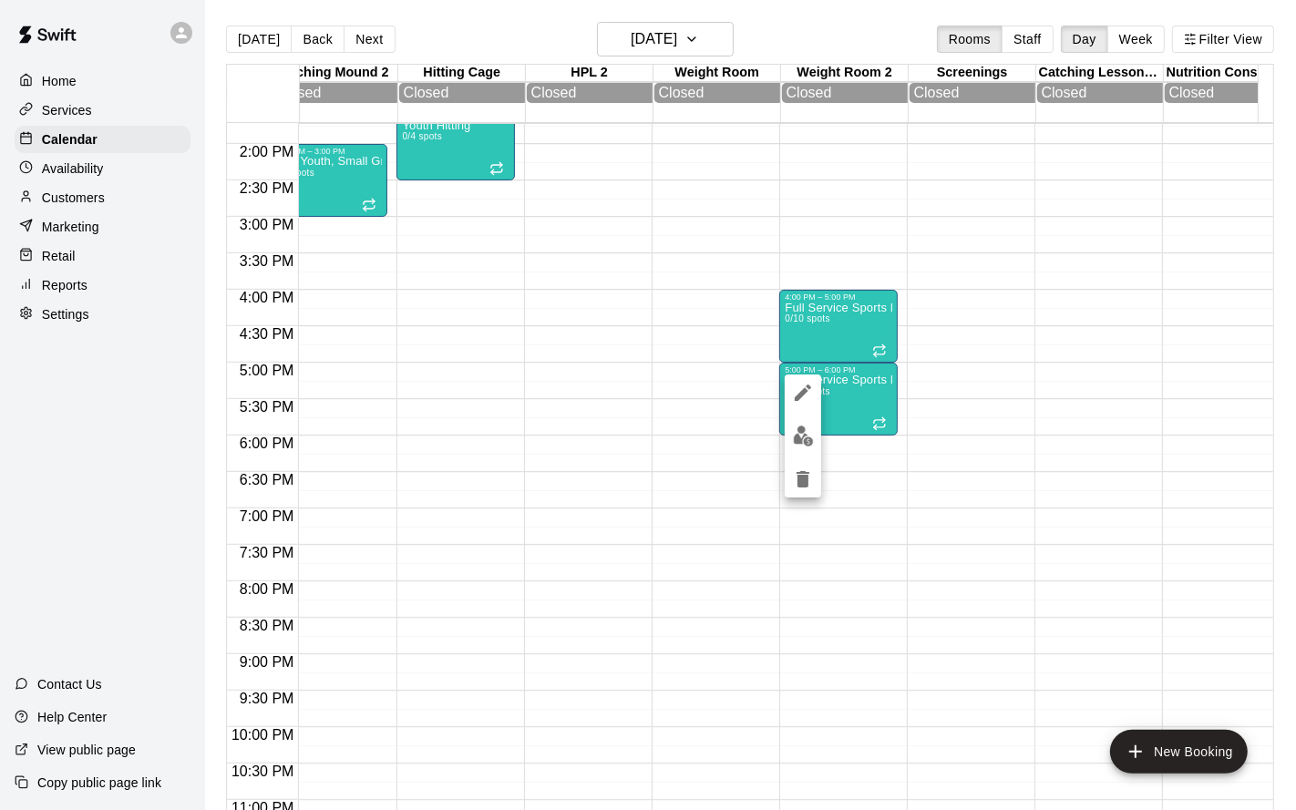
click at [798, 486] on icon "delete" at bounding box center [803, 479] width 13 height 16
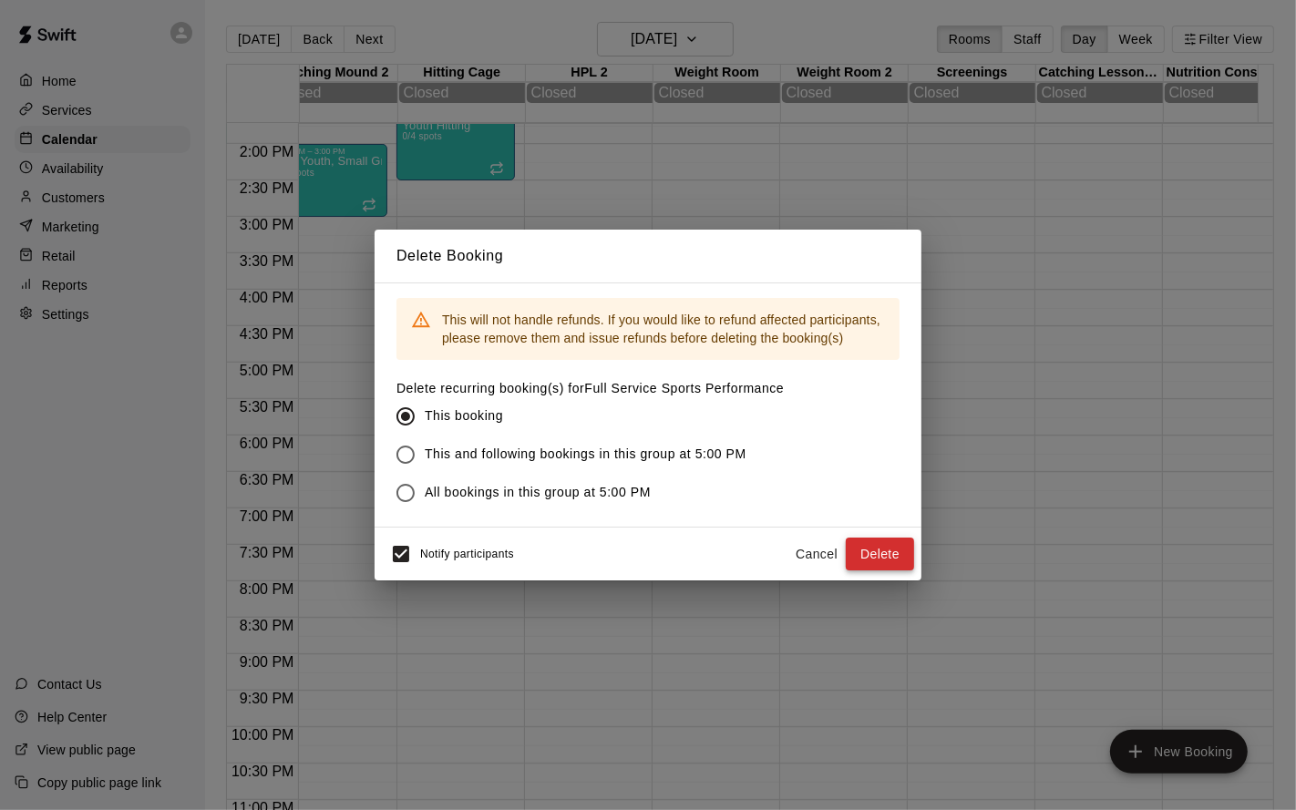
click at [851, 552] on button "Delete" at bounding box center [880, 555] width 68 height 34
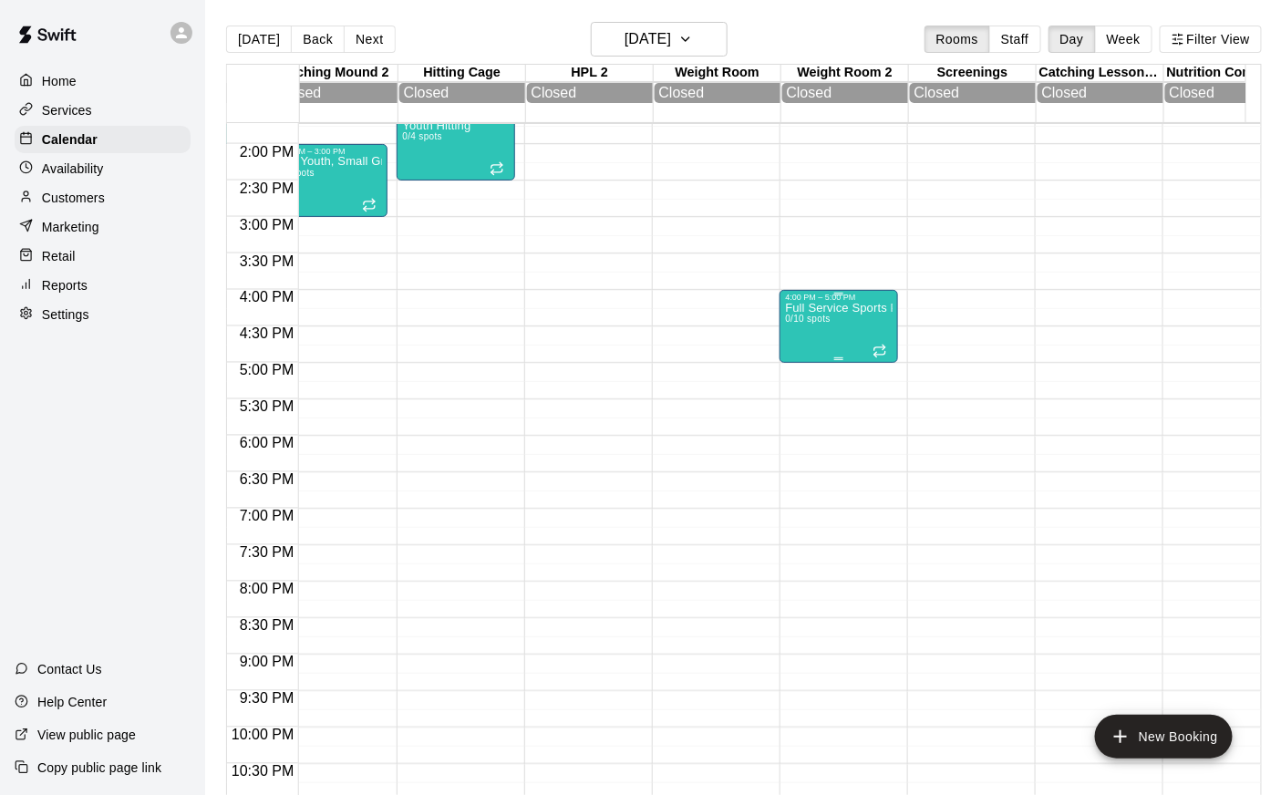
click at [799, 343] on div "Full Service Sports Performance 0/10 spots" at bounding box center [839, 699] width 108 height 795
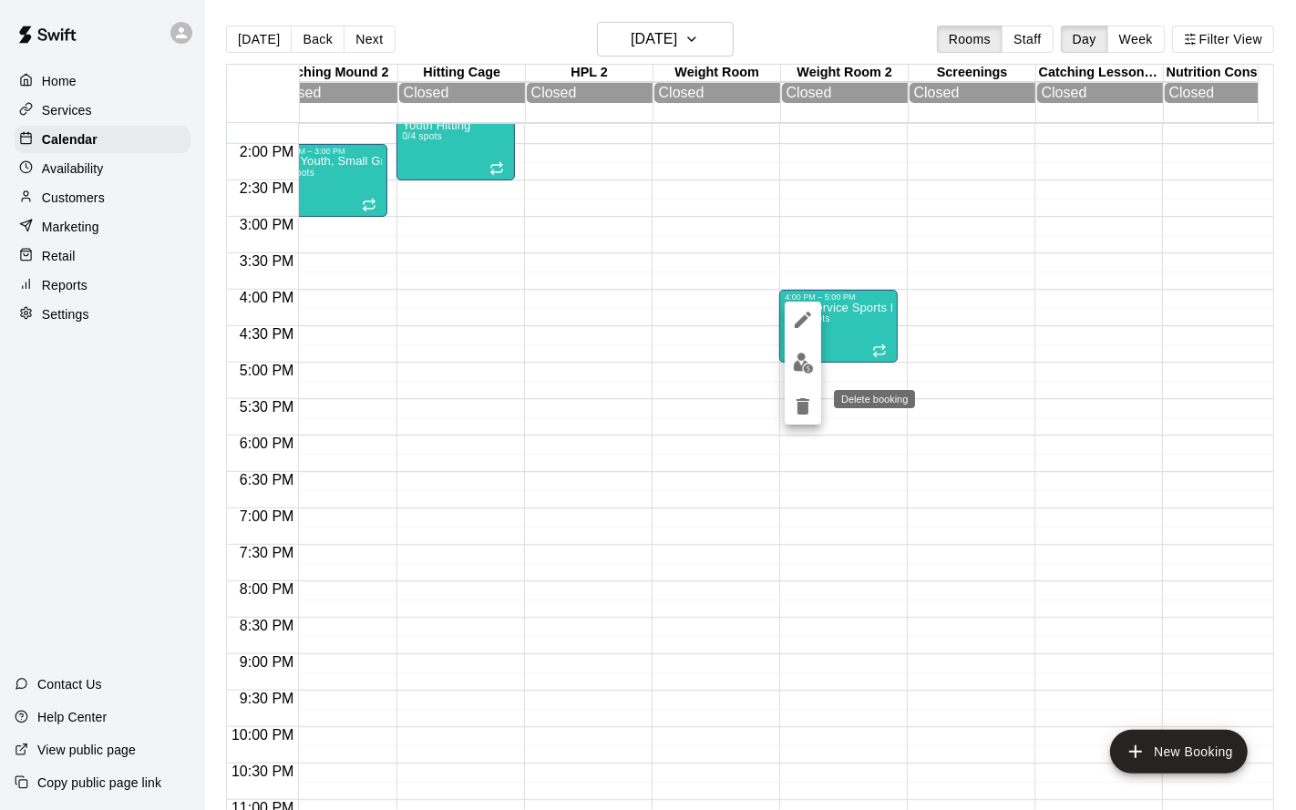
click at [801, 408] on icon "delete" at bounding box center [803, 406] width 13 height 16
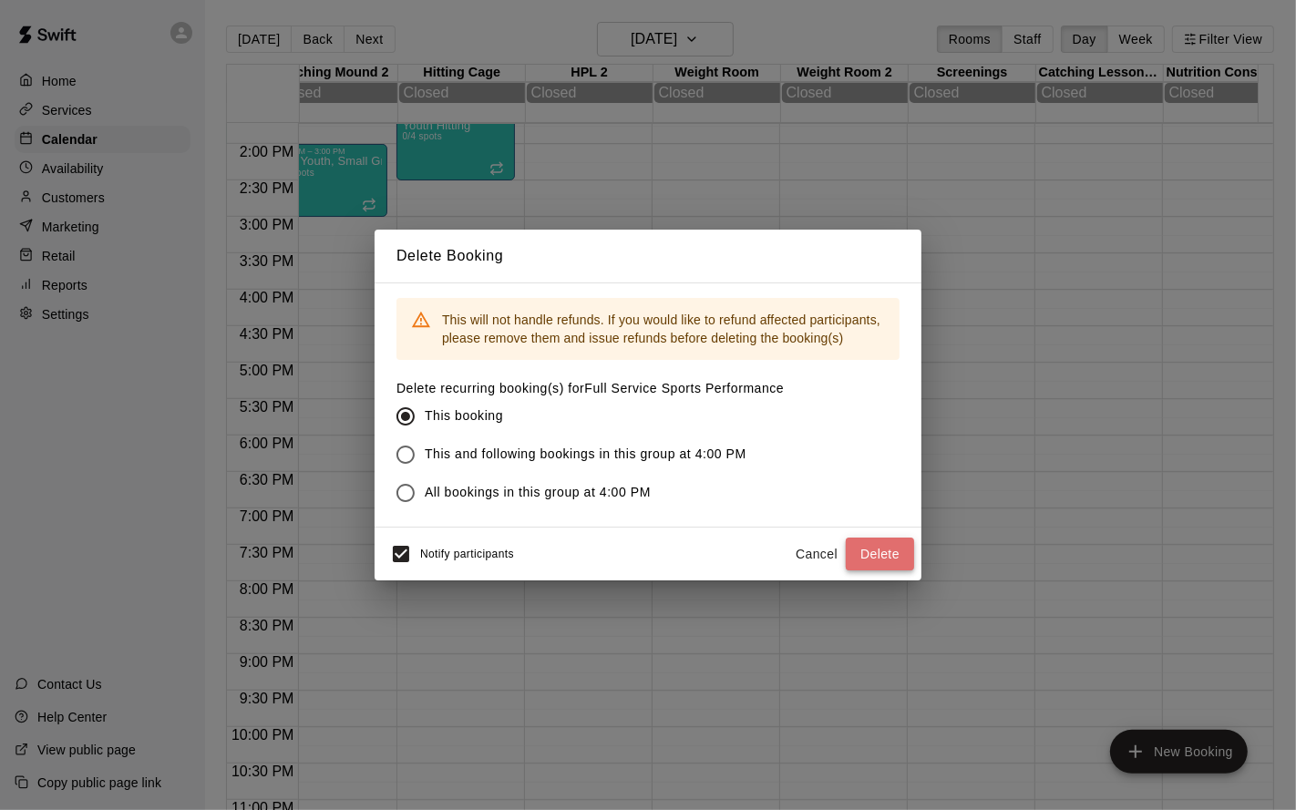
click at [875, 556] on button "Delete" at bounding box center [880, 555] width 68 height 34
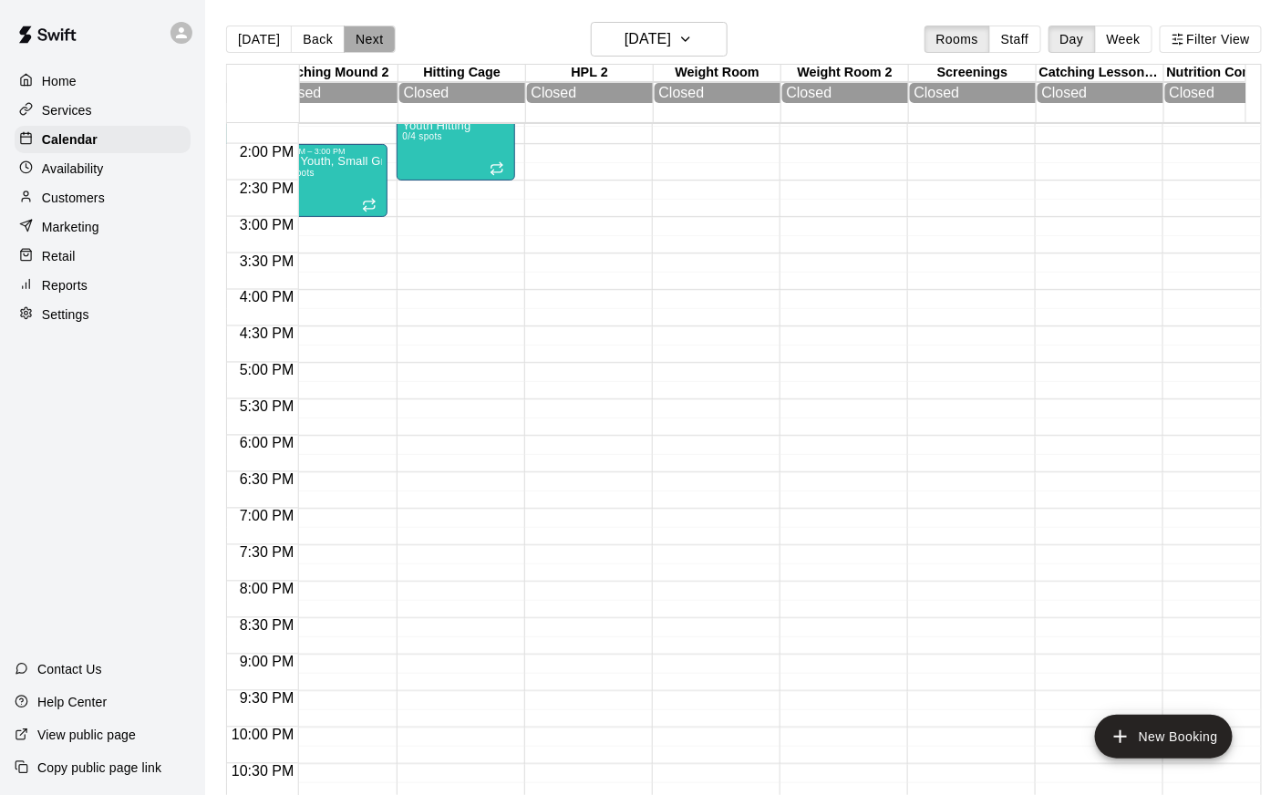
click at [355, 38] on button "Next" at bounding box center [369, 39] width 51 height 27
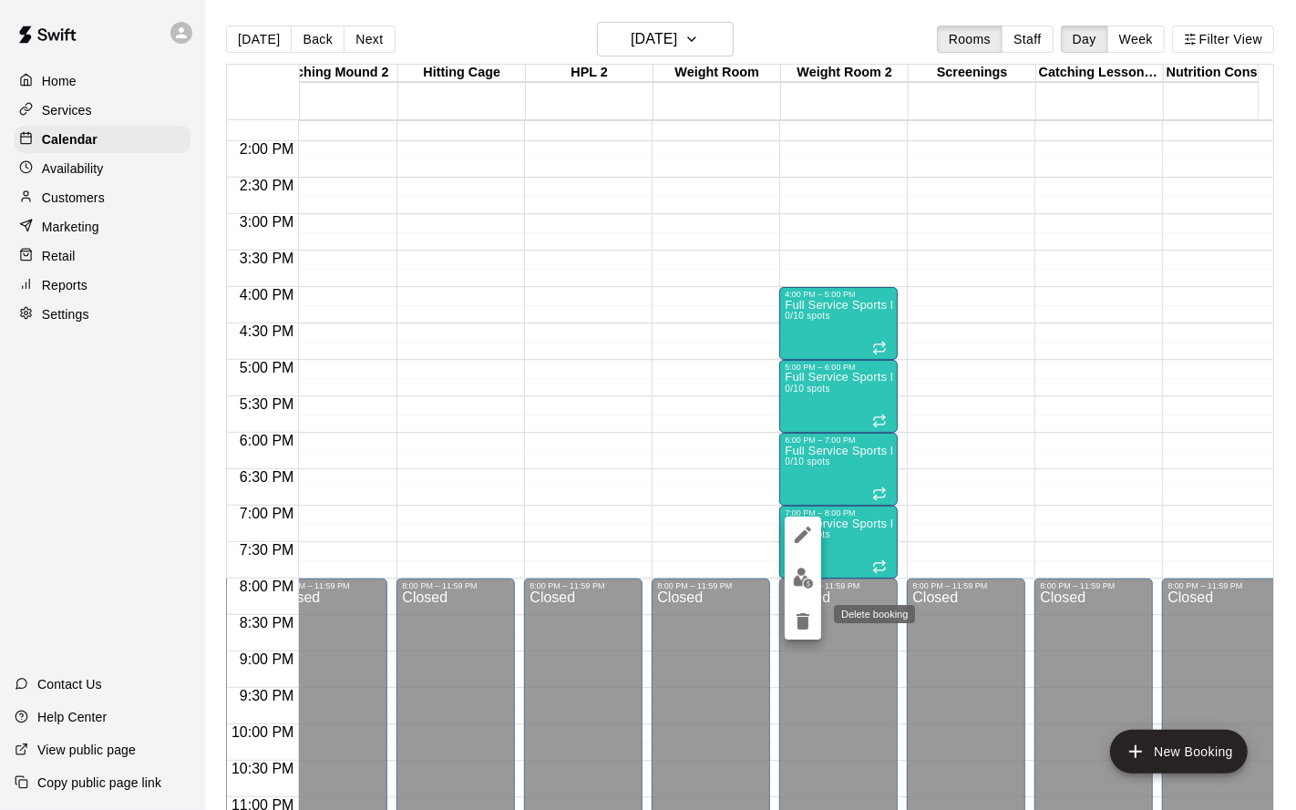
click at [800, 617] on icon "delete" at bounding box center [803, 622] width 13 height 16
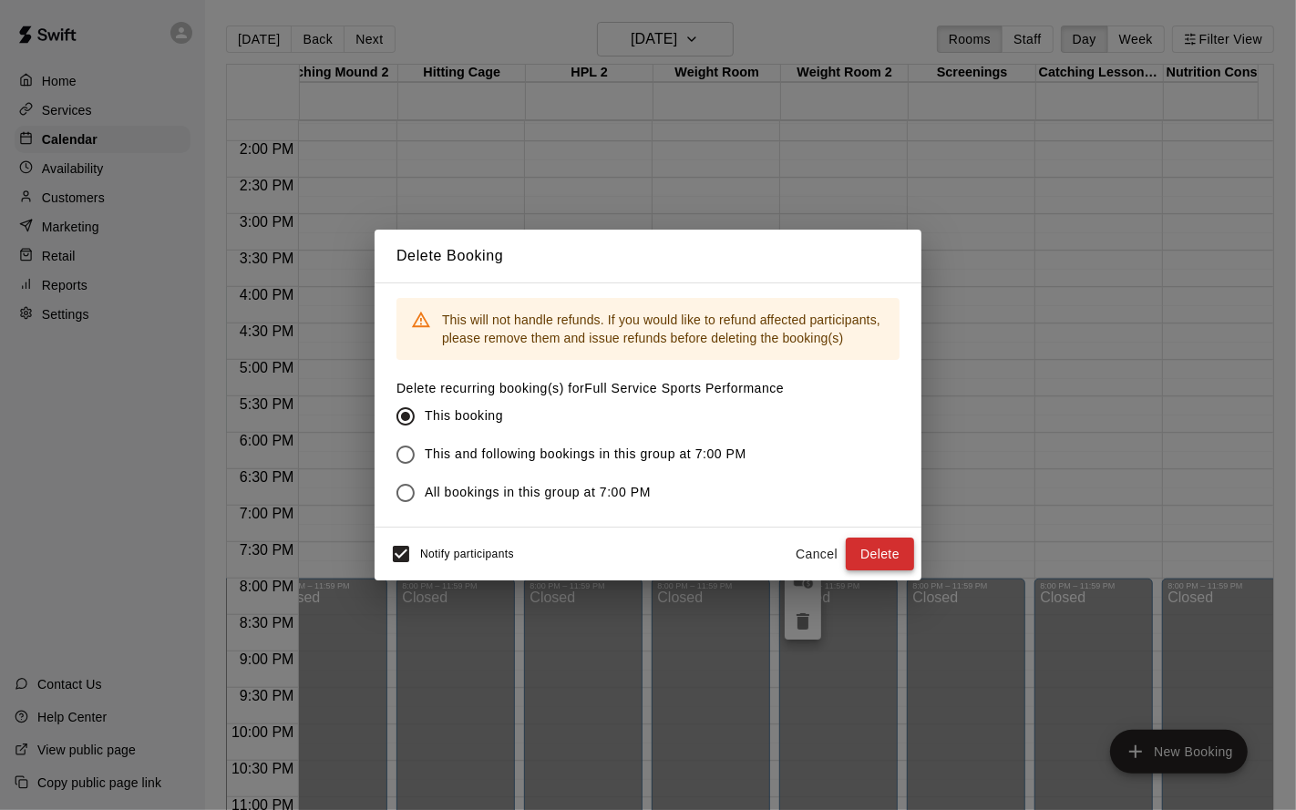
click at [891, 544] on button "Delete" at bounding box center [880, 555] width 68 height 34
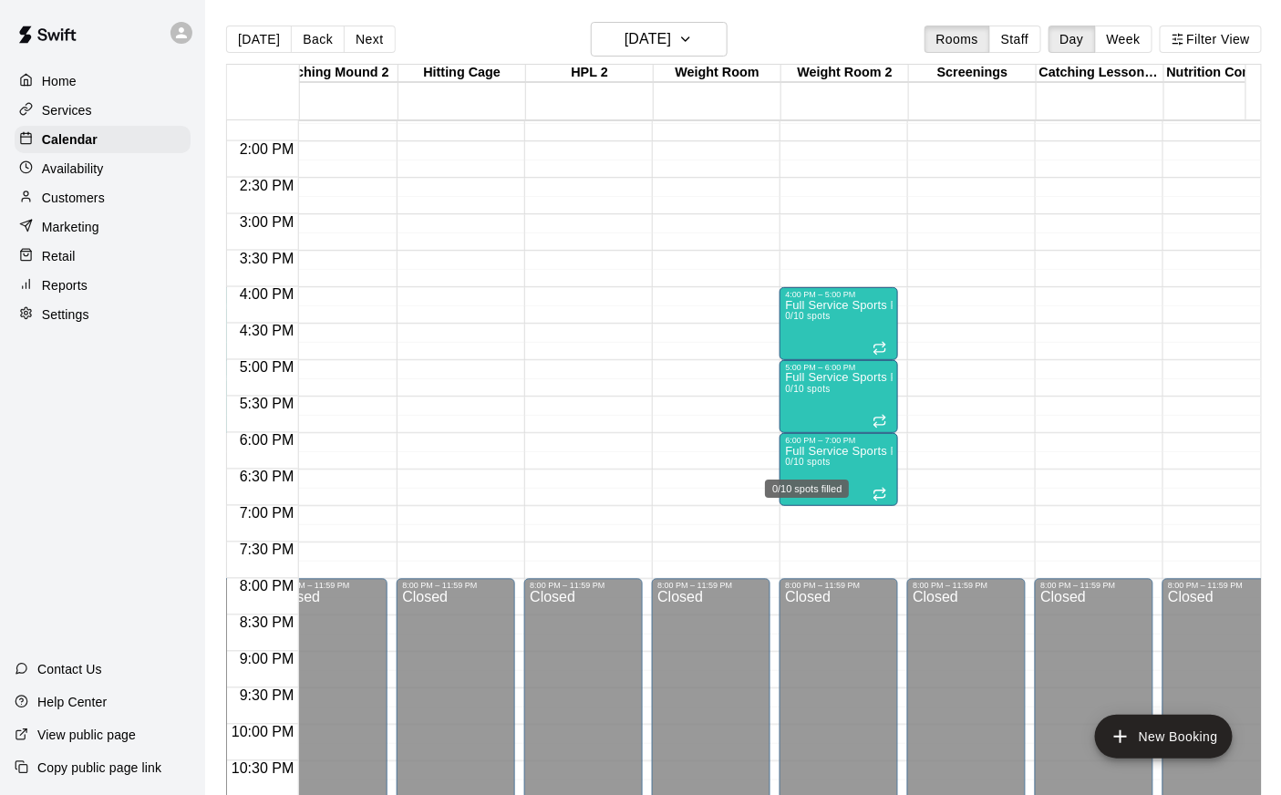
click at [804, 479] on div "0/10 spots filled" at bounding box center [807, 483] width 88 height 33
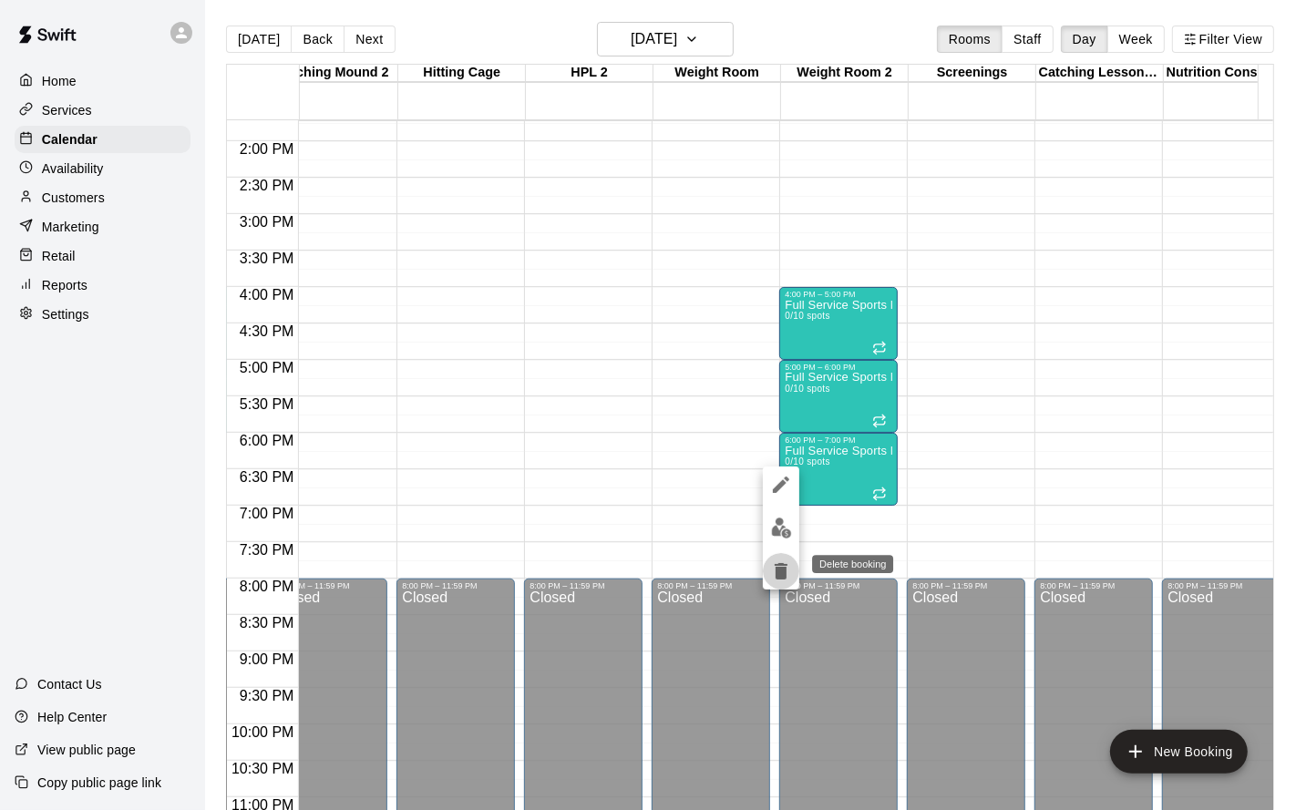
click at [779, 564] on icon "delete" at bounding box center [781, 571] width 13 height 16
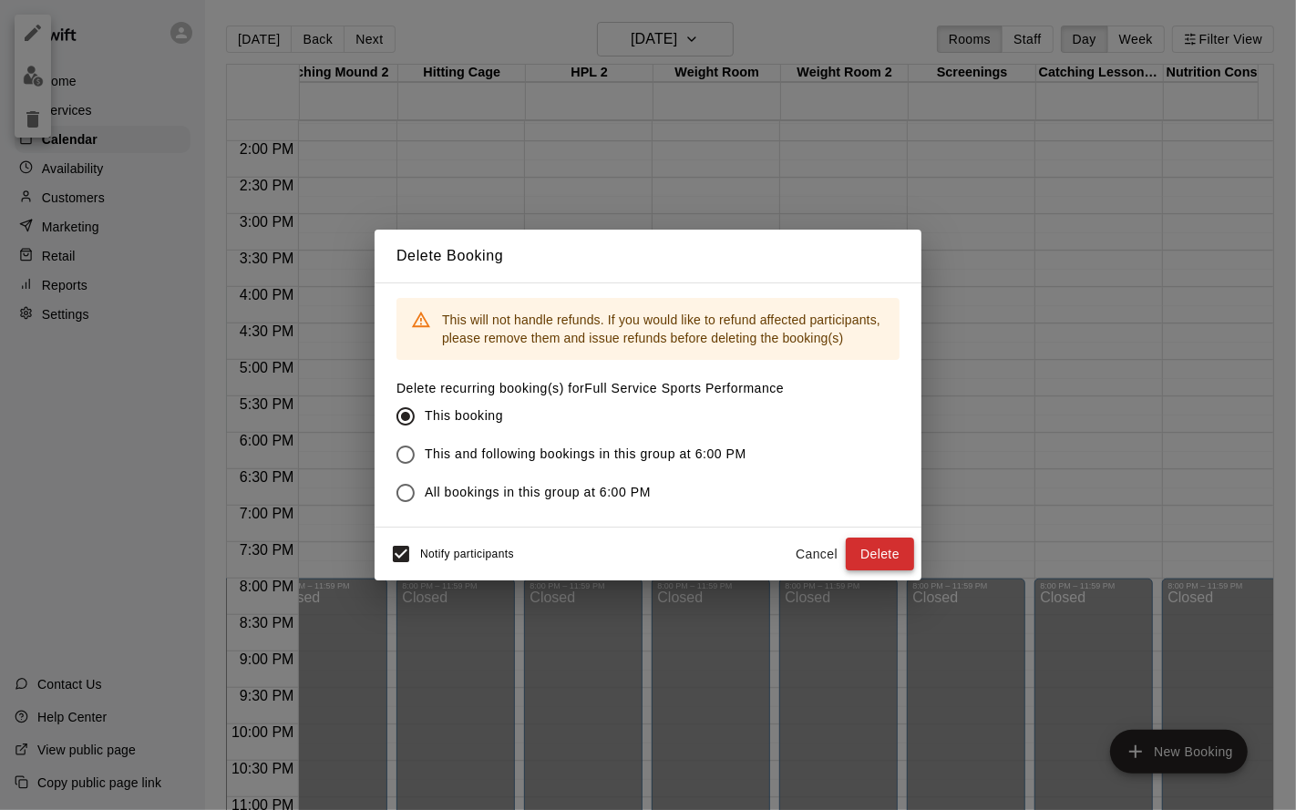
click at [883, 556] on button "Delete" at bounding box center [880, 555] width 68 height 34
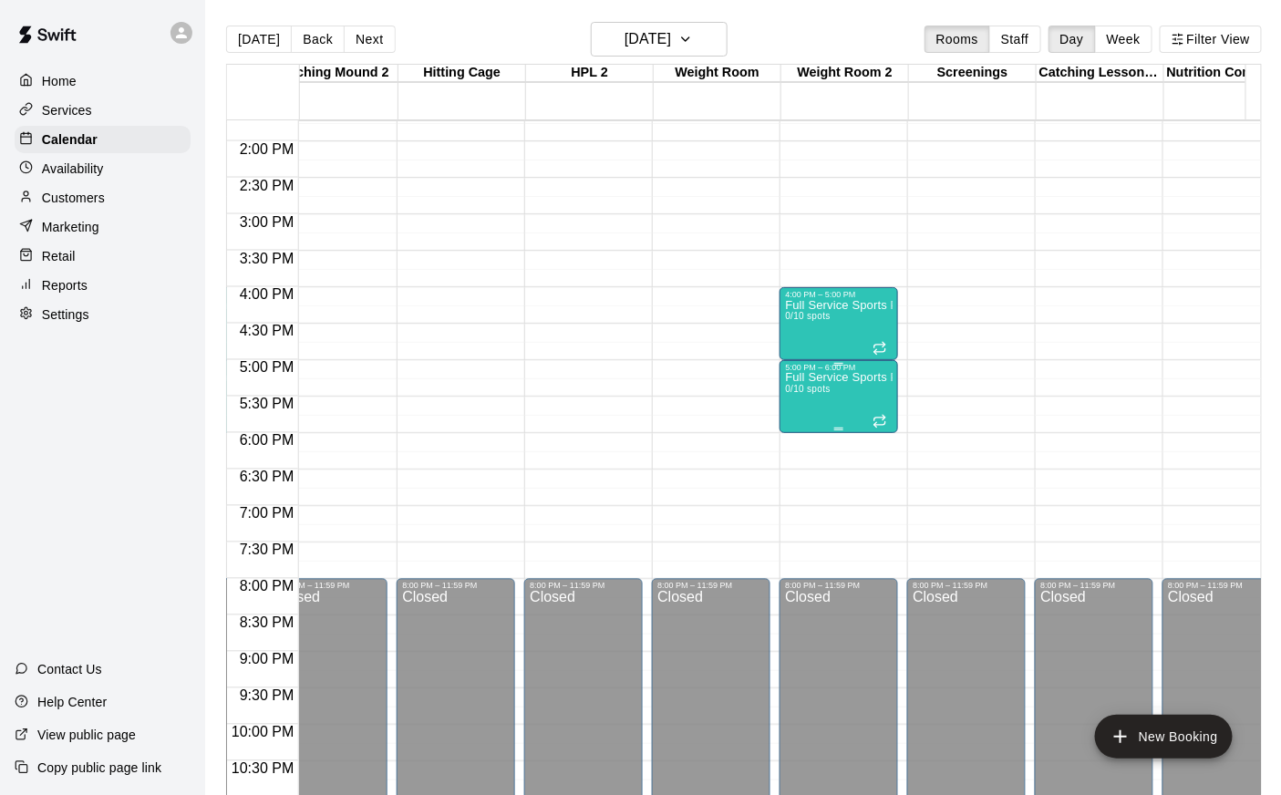
click at [808, 413] on div "Full Service Sports Performance 0/10 spots" at bounding box center [839, 769] width 108 height 795
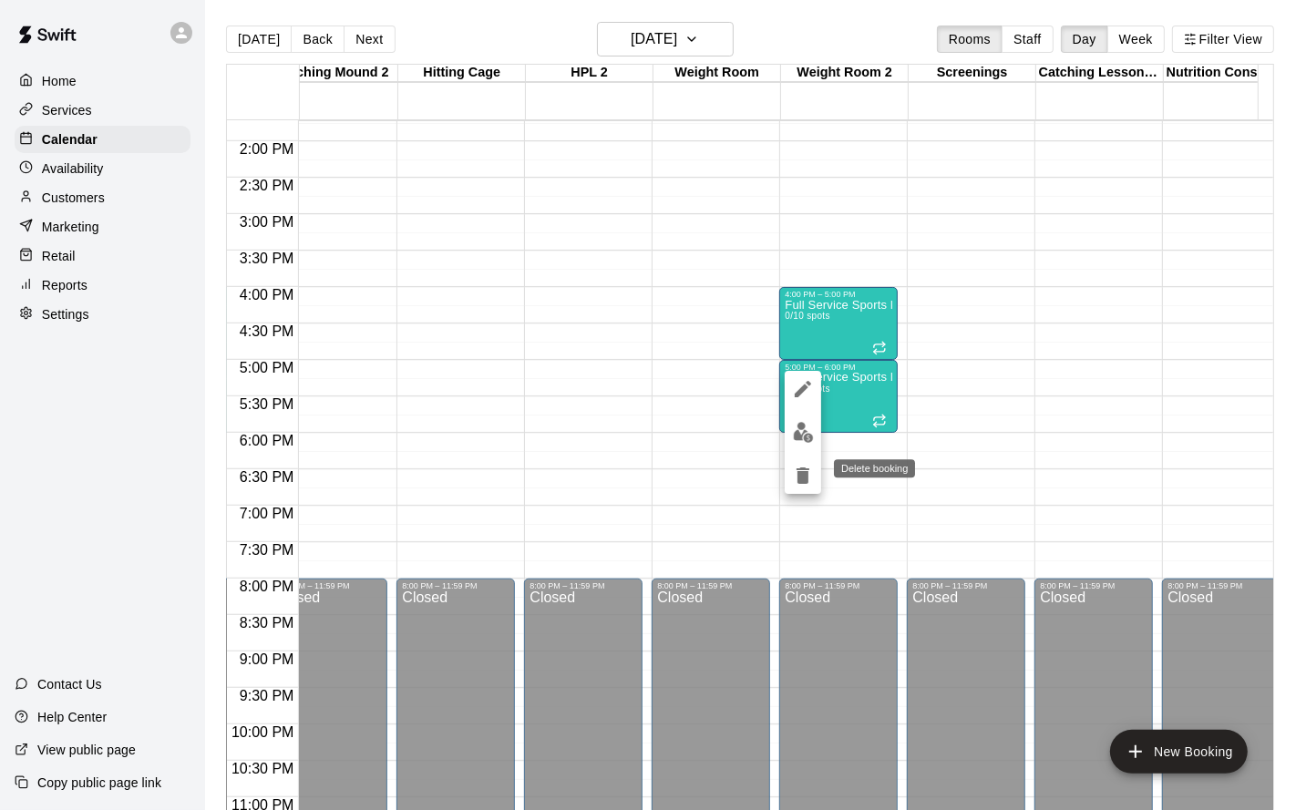
click at [802, 474] on icon "delete" at bounding box center [803, 476] width 13 height 16
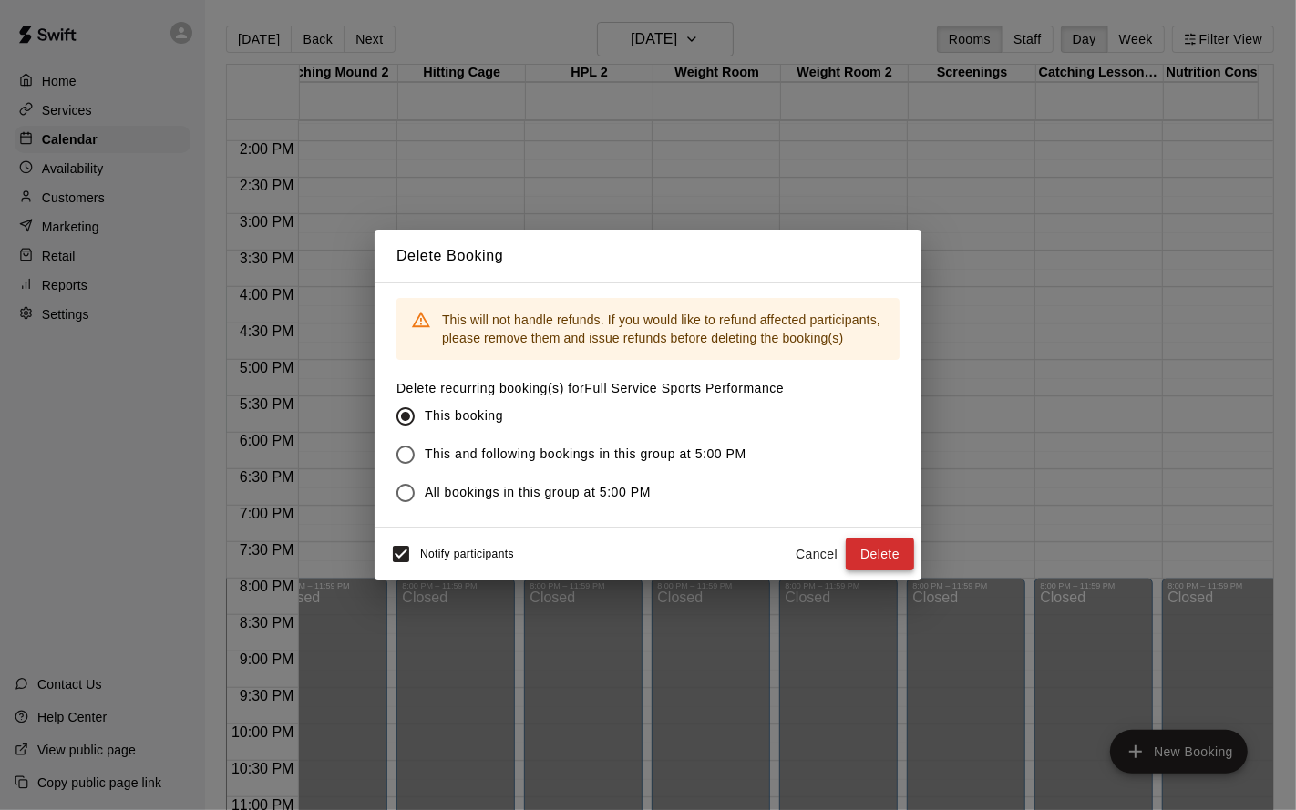
click at [862, 544] on button "Delete" at bounding box center [880, 555] width 68 height 34
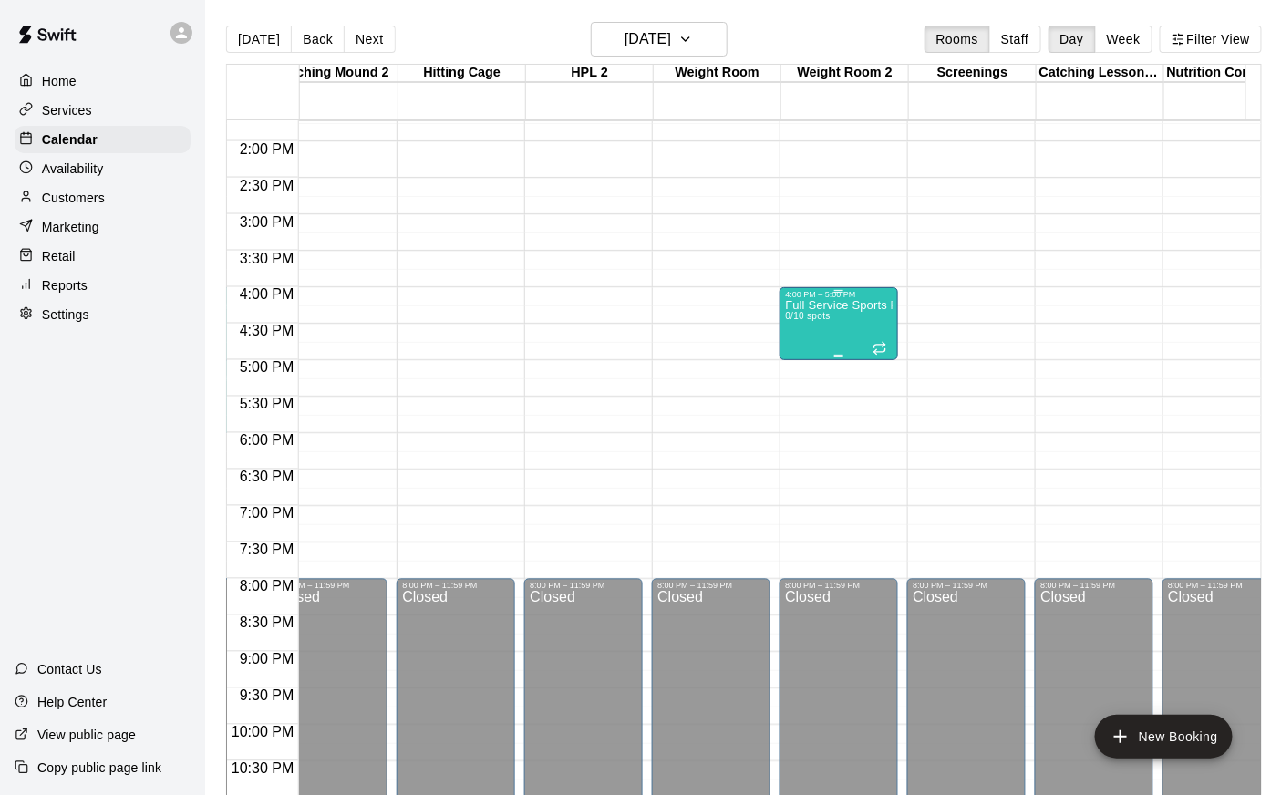
click at [785, 339] on div "Full Service Sports Performance 0/10 spots" at bounding box center [839, 696] width 108 height 795
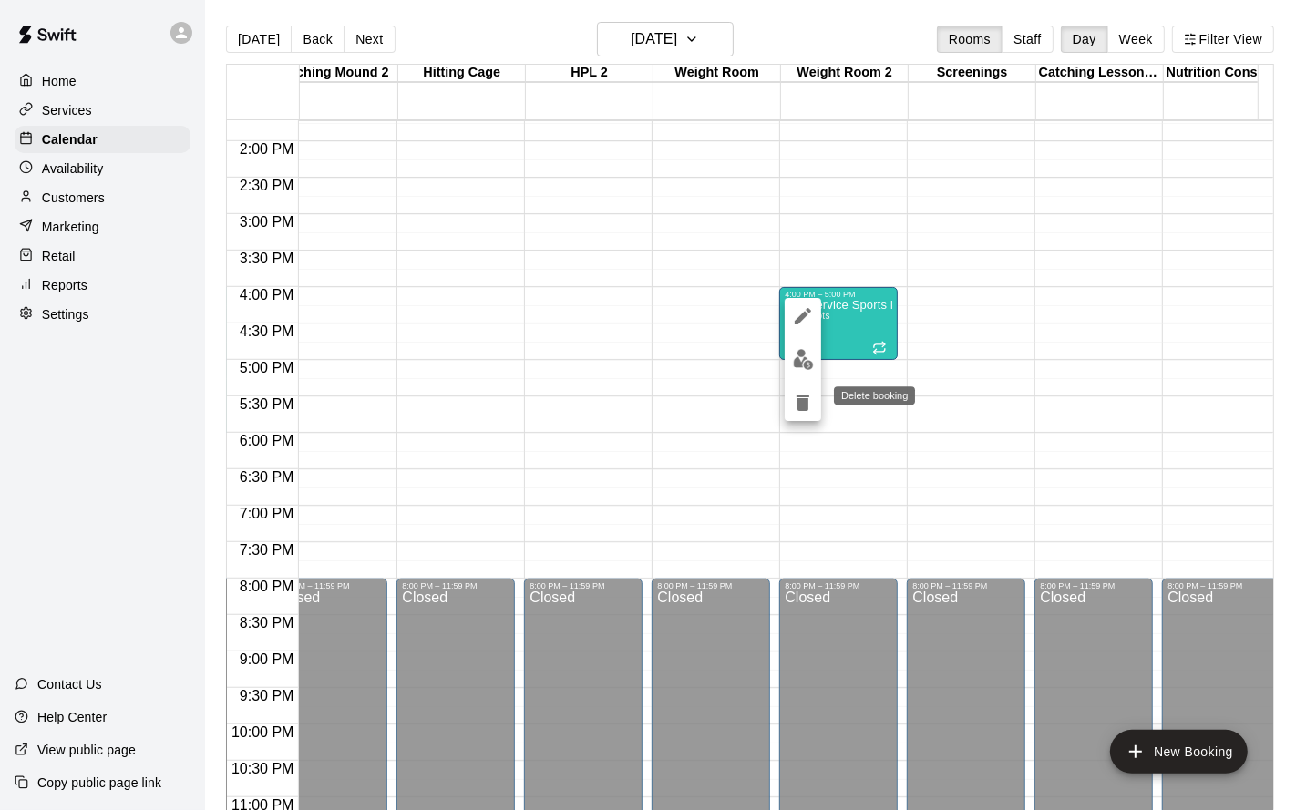
click at [801, 404] on icon "delete" at bounding box center [803, 403] width 13 height 16
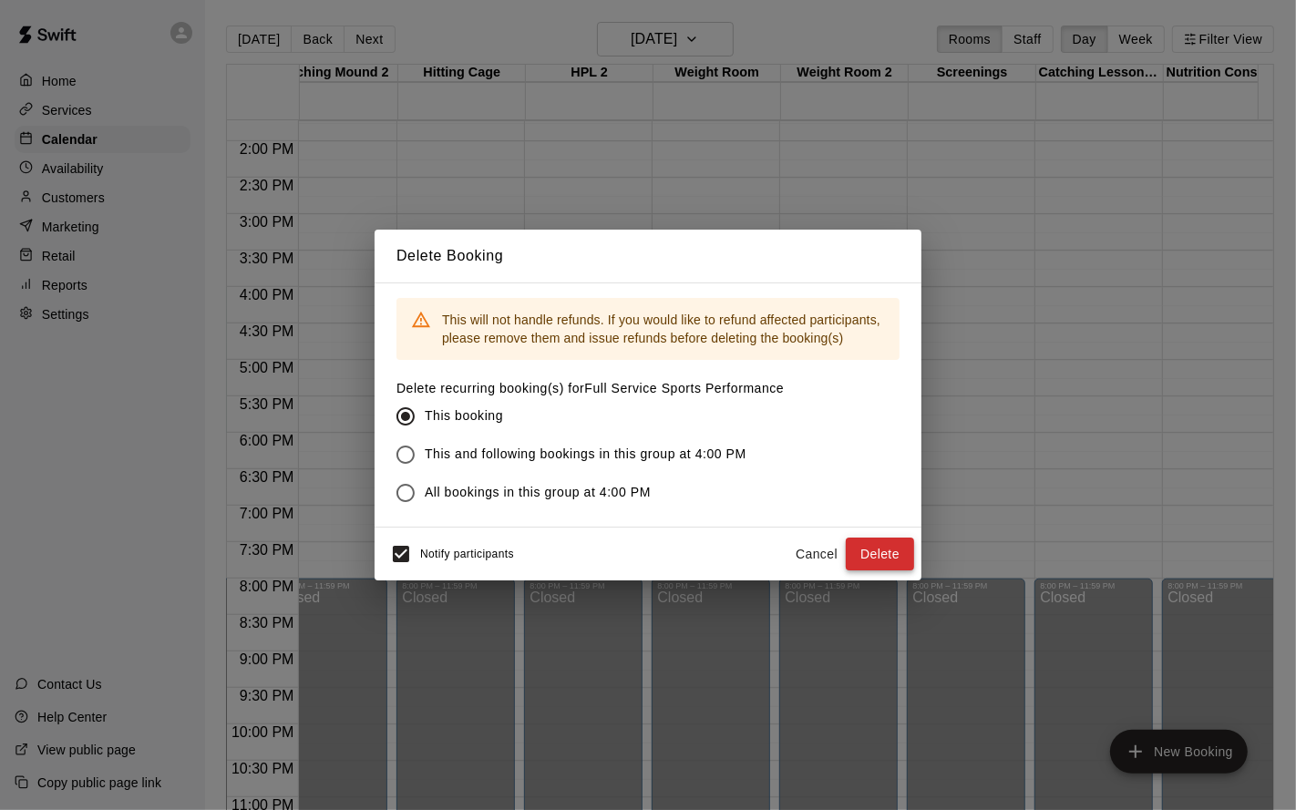
click at [871, 545] on button "Delete" at bounding box center [880, 555] width 68 height 34
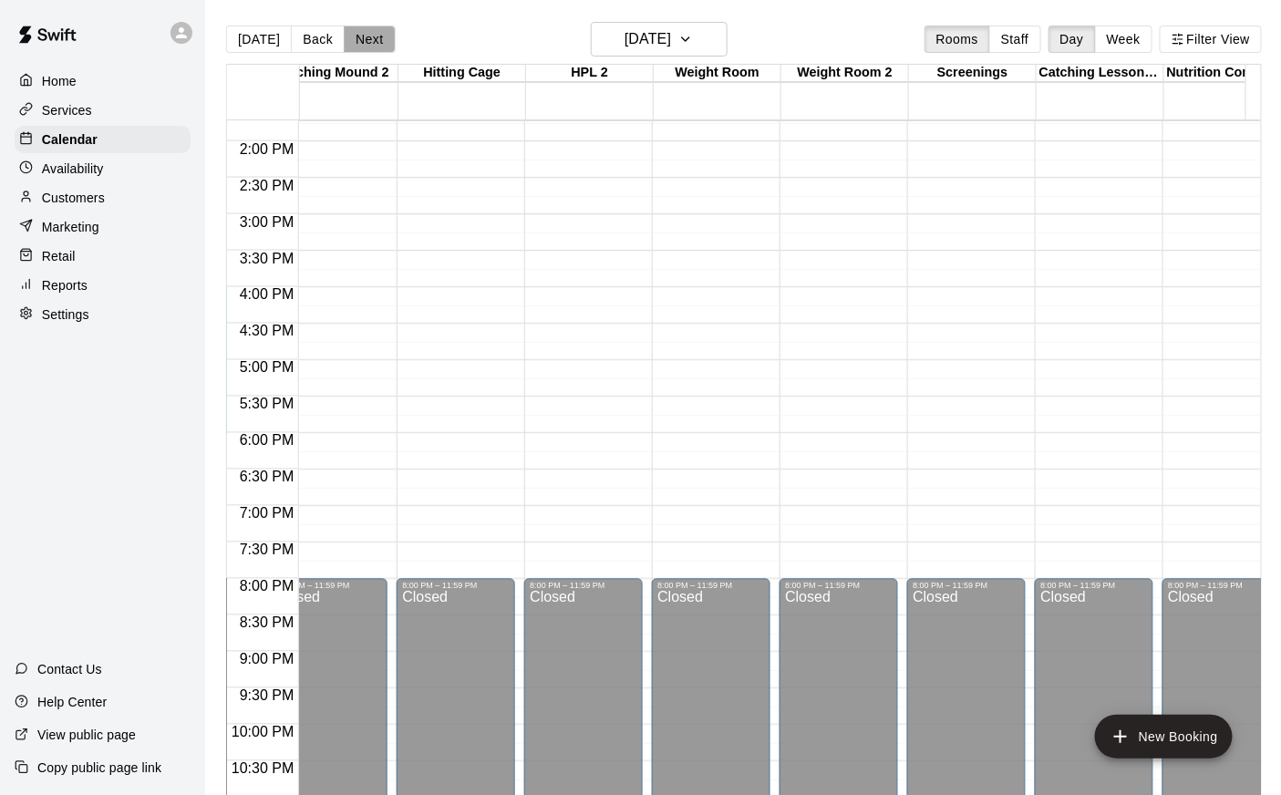
click at [366, 40] on button "Next" at bounding box center [369, 39] width 51 height 27
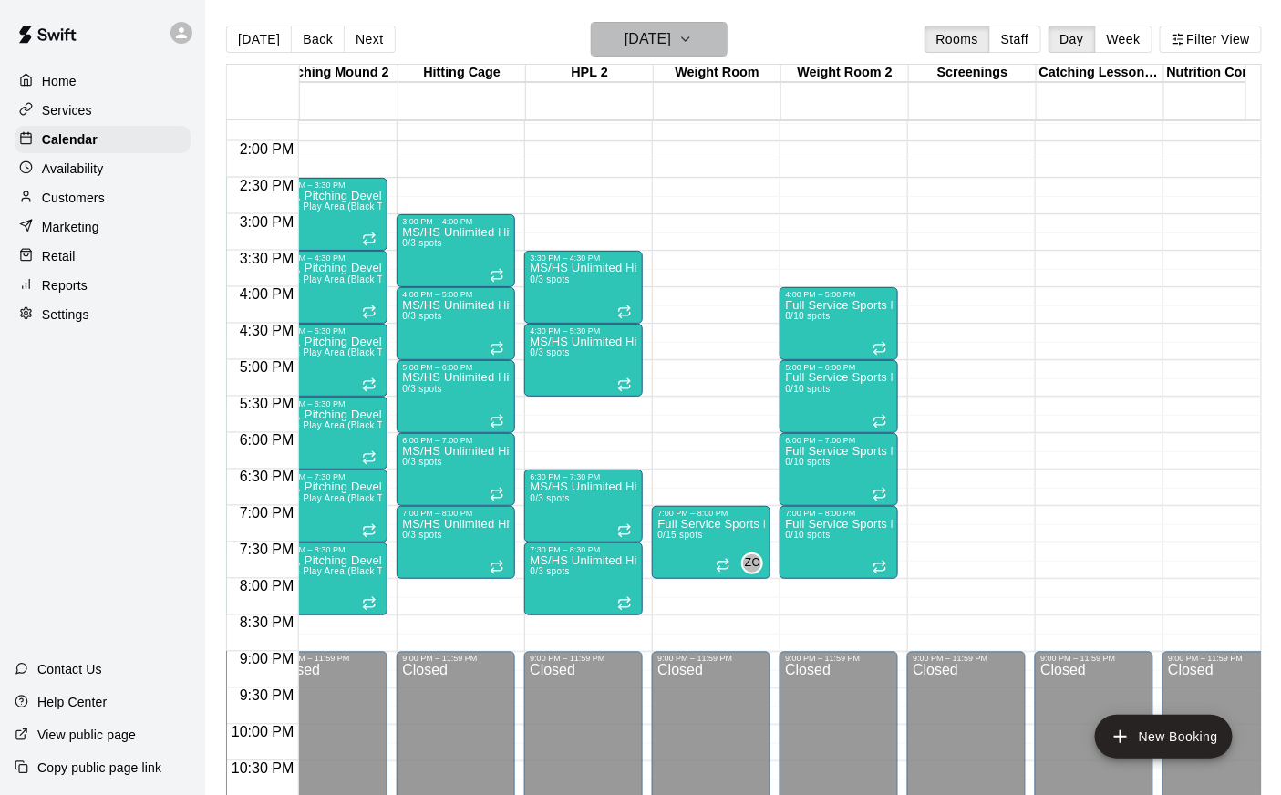
click at [660, 42] on h6 "[DATE]" at bounding box center [647, 39] width 46 height 26
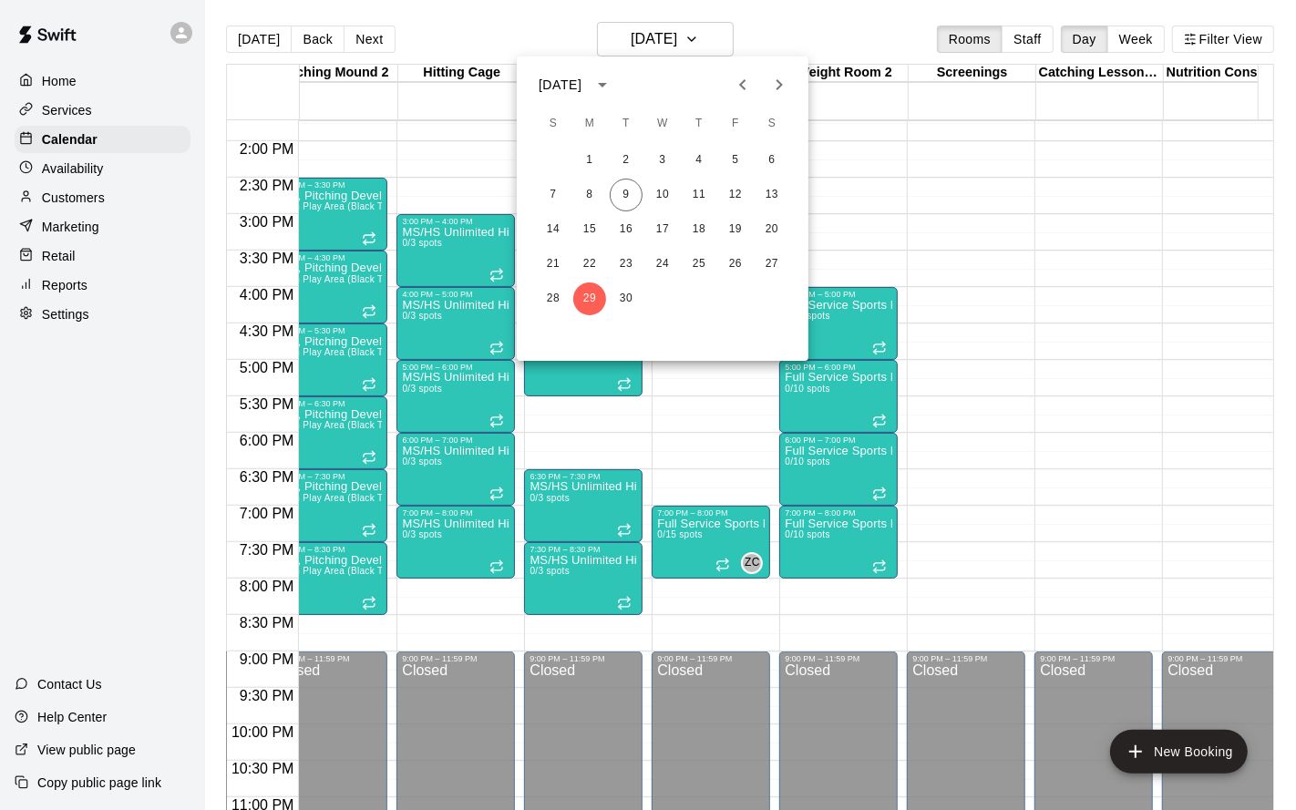
click at [784, 86] on icon "Next month" at bounding box center [780, 85] width 22 height 22
click at [748, 82] on icon "Previous month" at bounding box center [743, 85] width 22 height 22
click at [728, 160] on button "3" at bounding box center [735, 160] width 33 height 33
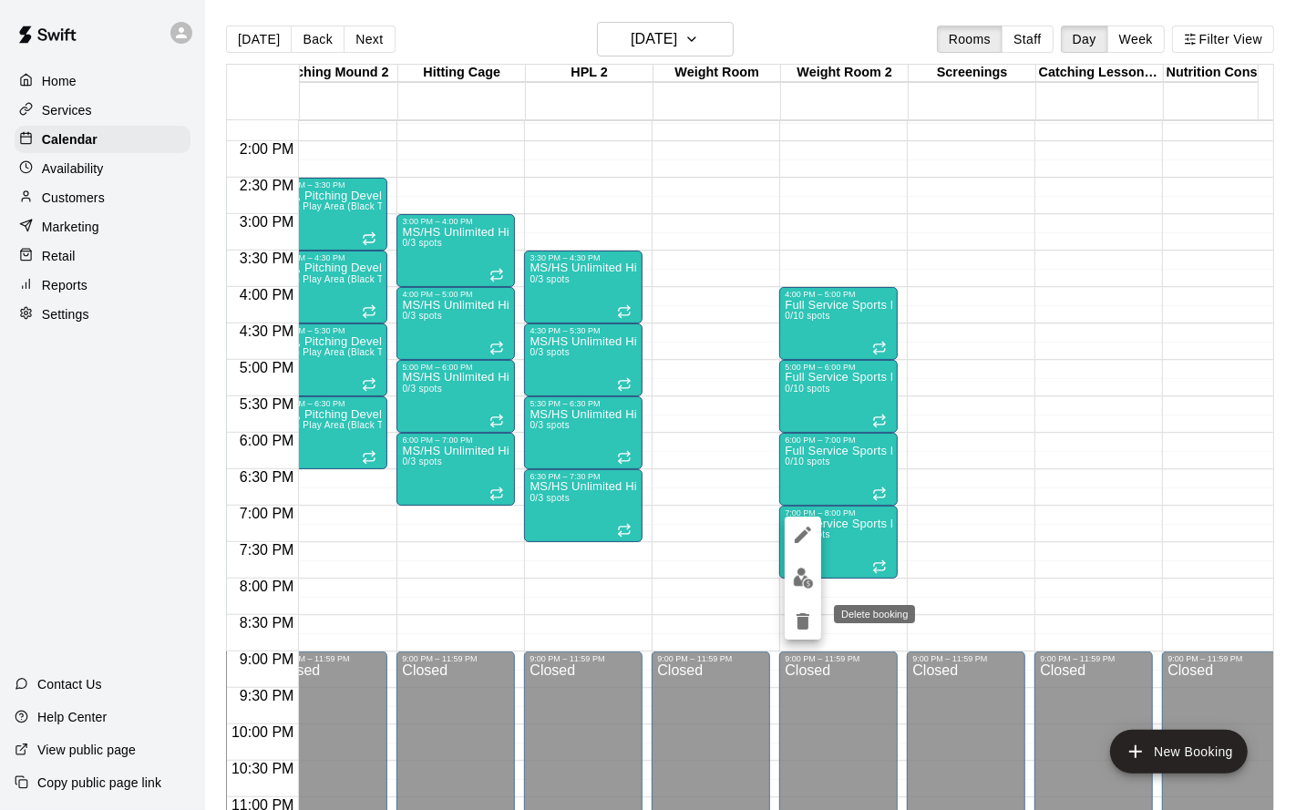
click at [800, 621] on icon "delete" at bounding box center [803, 622] width 13 height 16
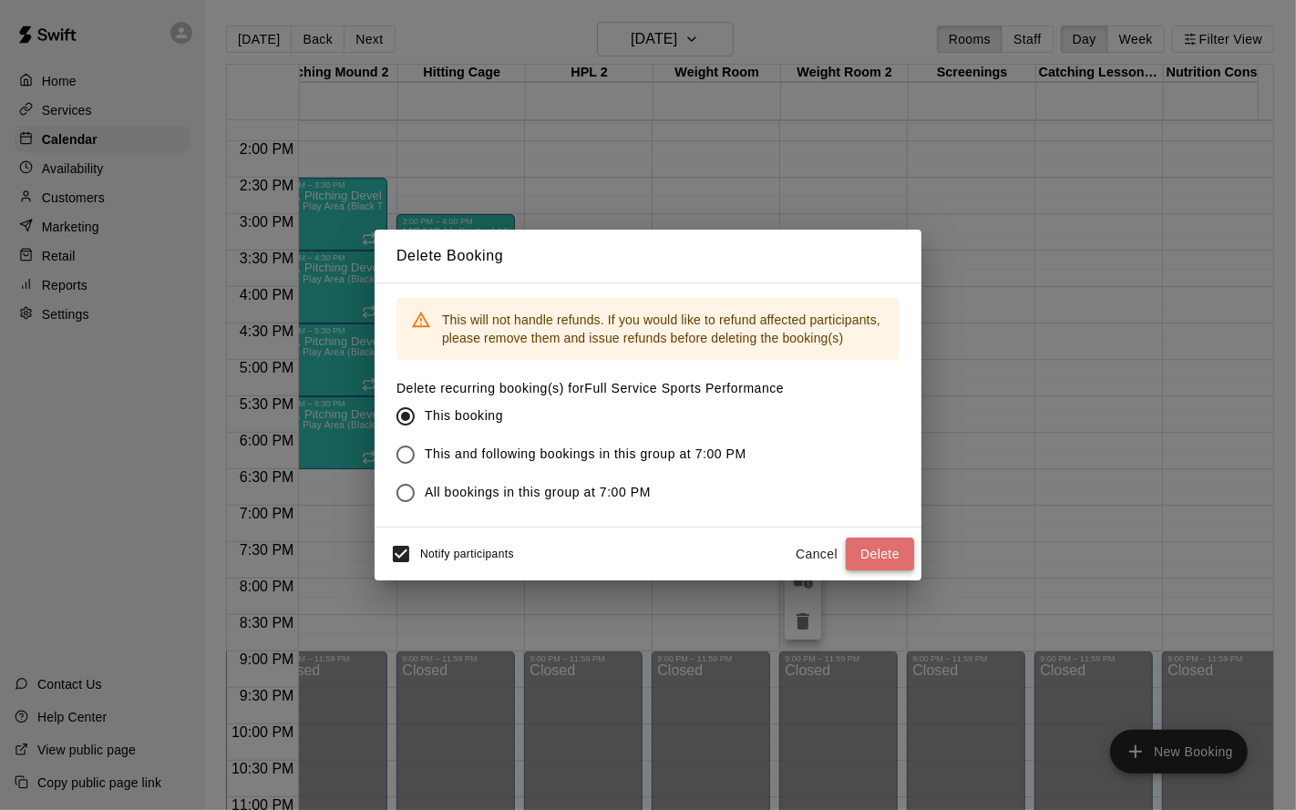
click at [881, 555] on button "Delete" at bounding box center [880, 555] width 68 height 34
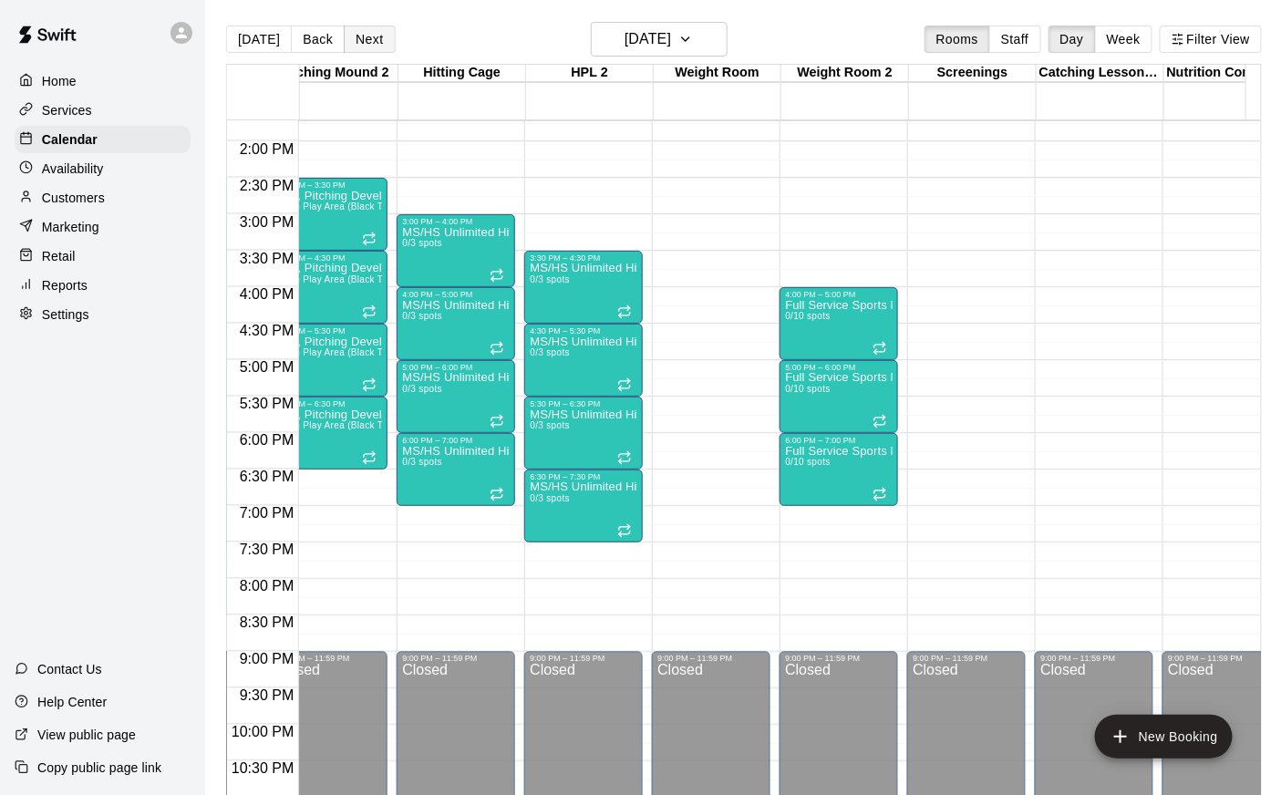
click at [367, 37] on button "Next" at bounding box center [369, 39] width 51 height 27
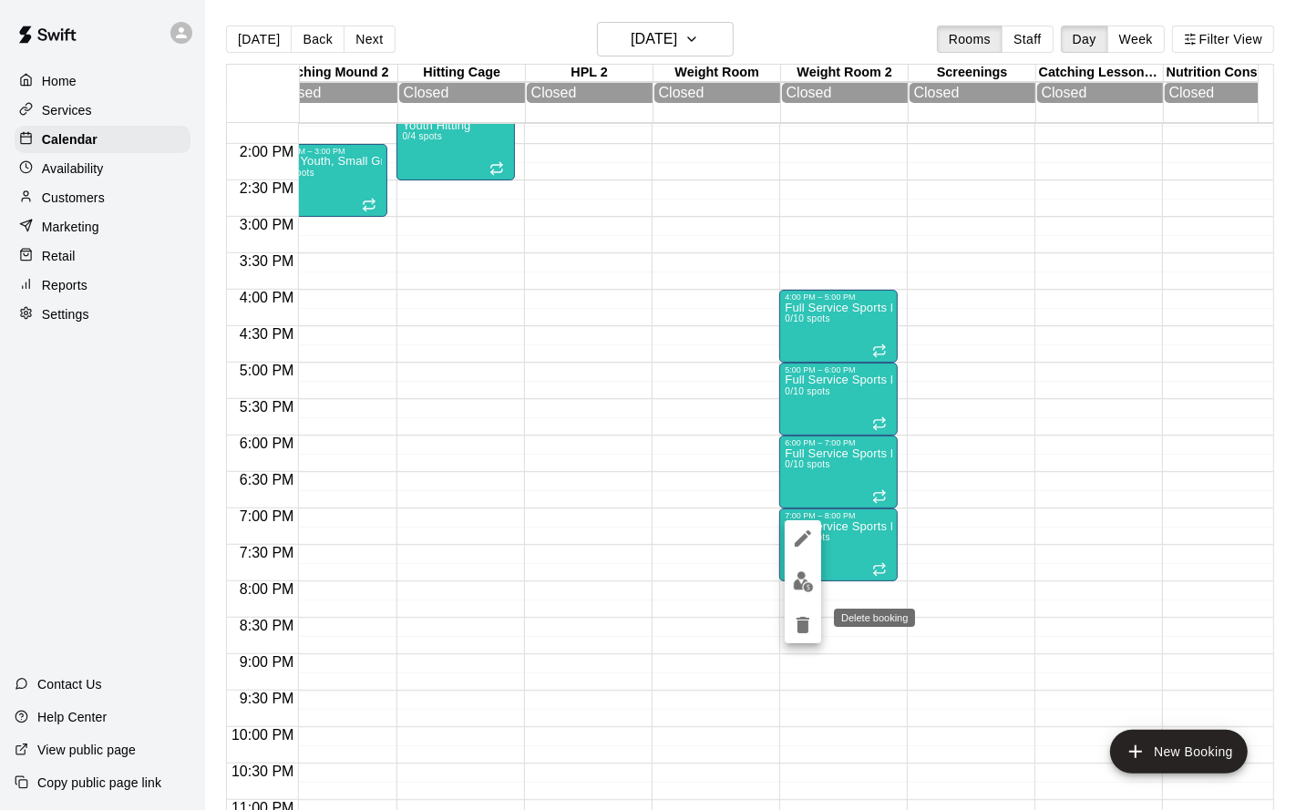
click at [808, 617] on icon "delete" at bounding box center [803, 625] width 22 height 22
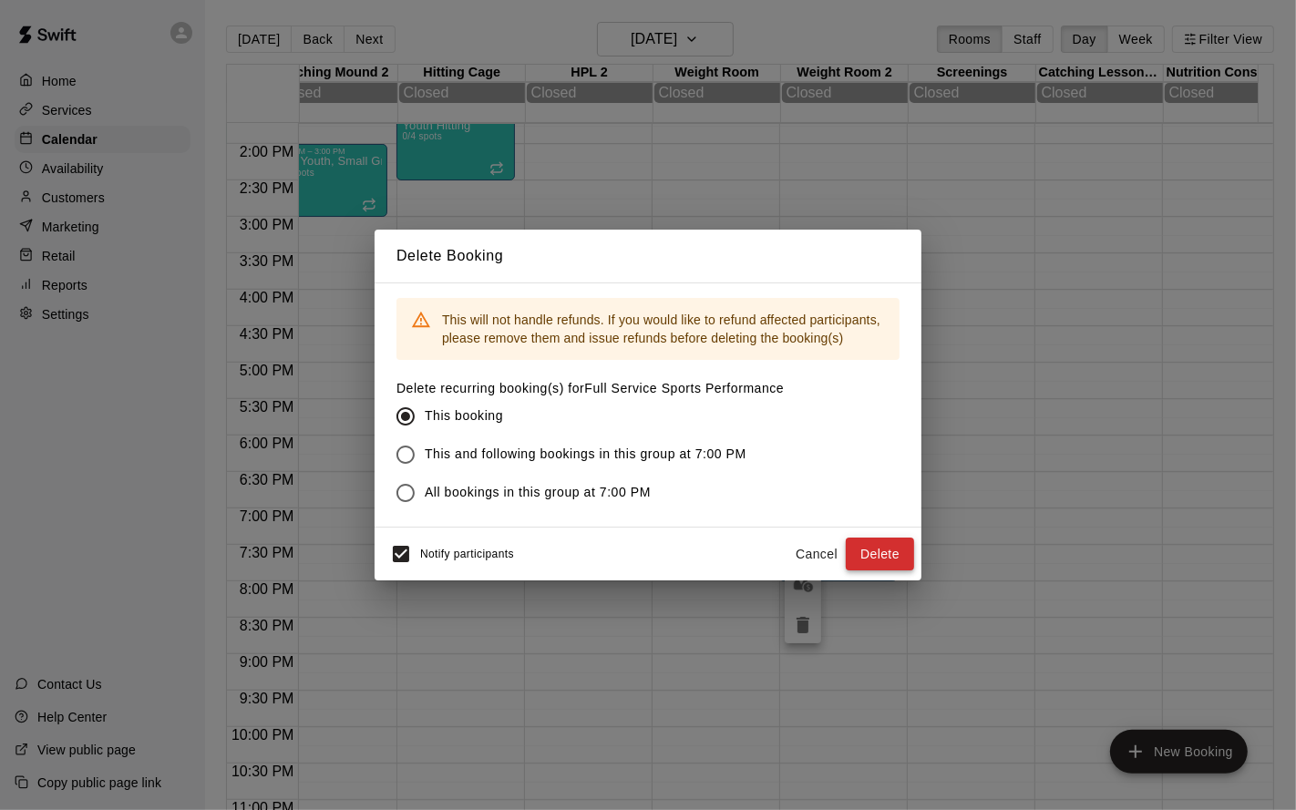
click at [864, 555] on button "Delete" at bounding box center [880, 555] width 68 height 34
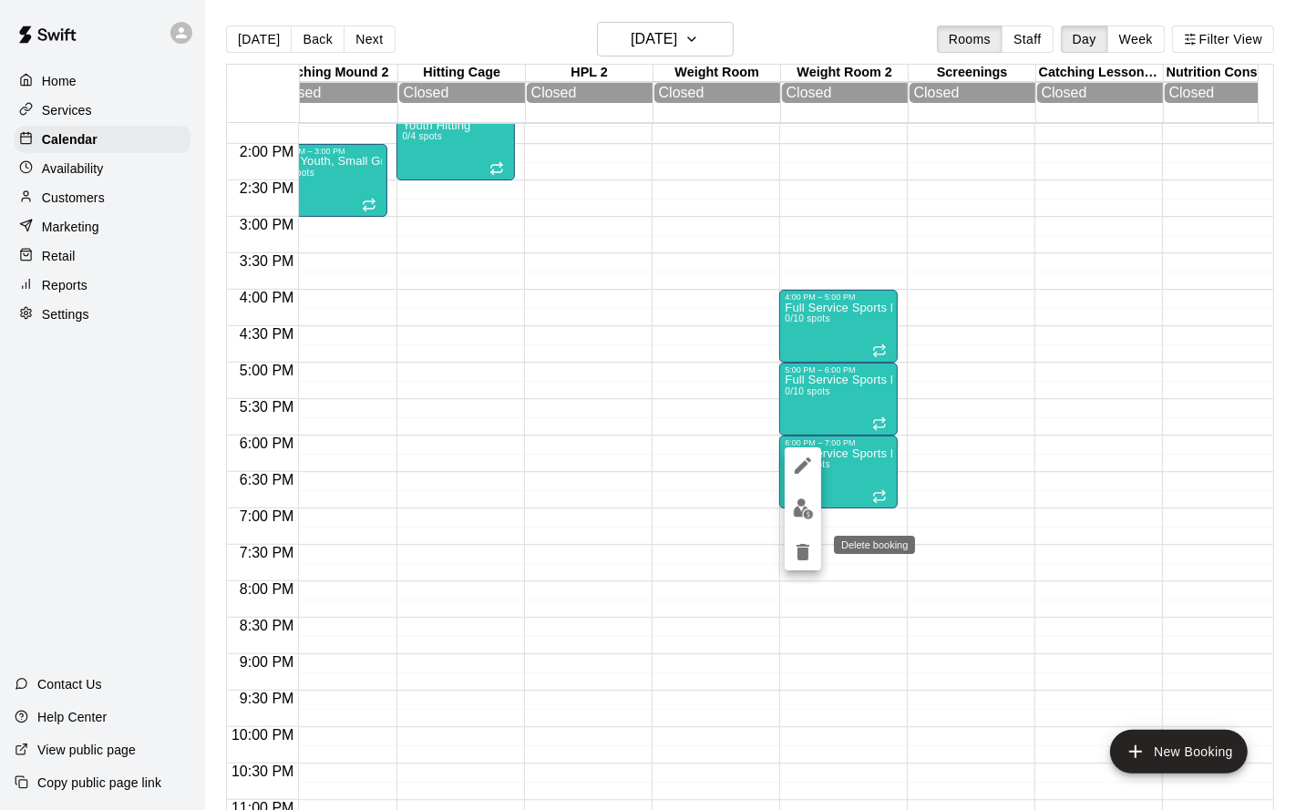
click at [797, 547] on icon "delete" at bounding box center [803, 553] width 22 height 22
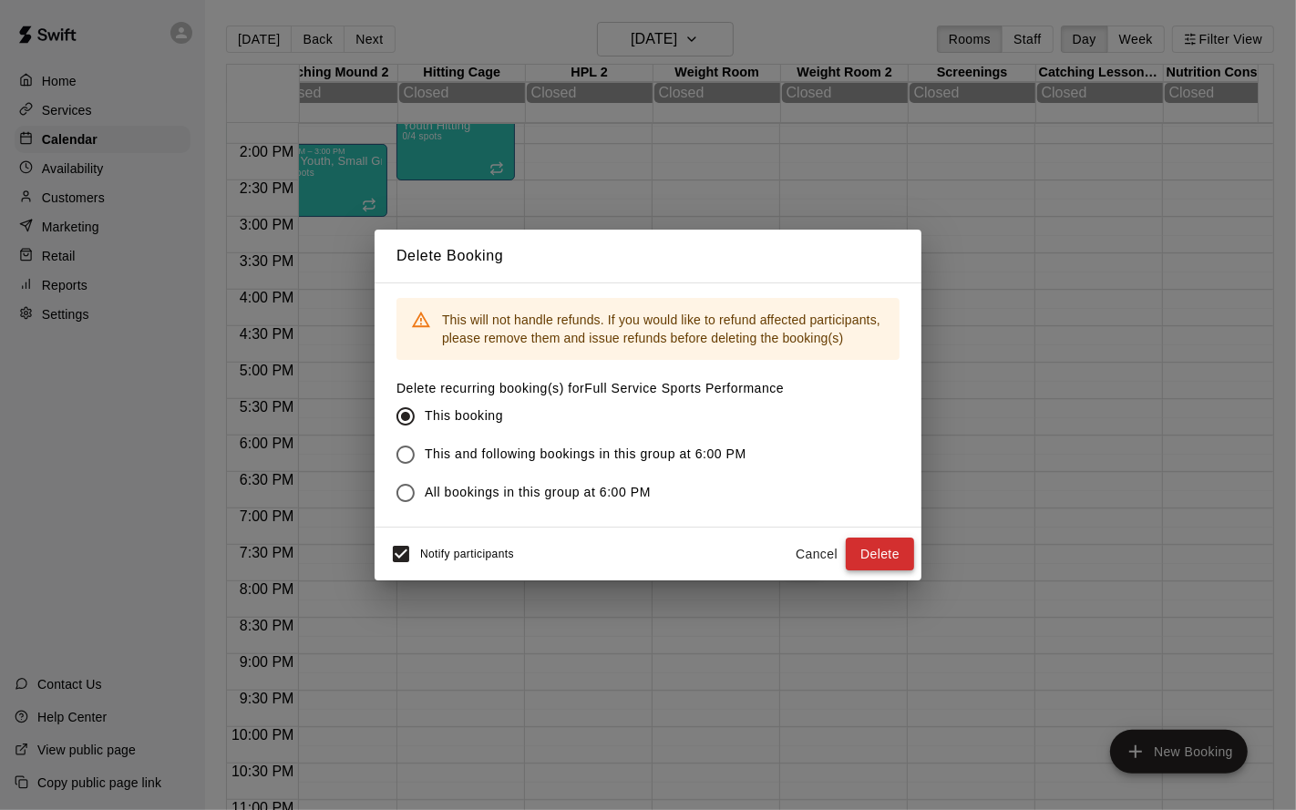
click at [872, 550] on button "Delete" at bounding box center [880, 555] width 68 height 34
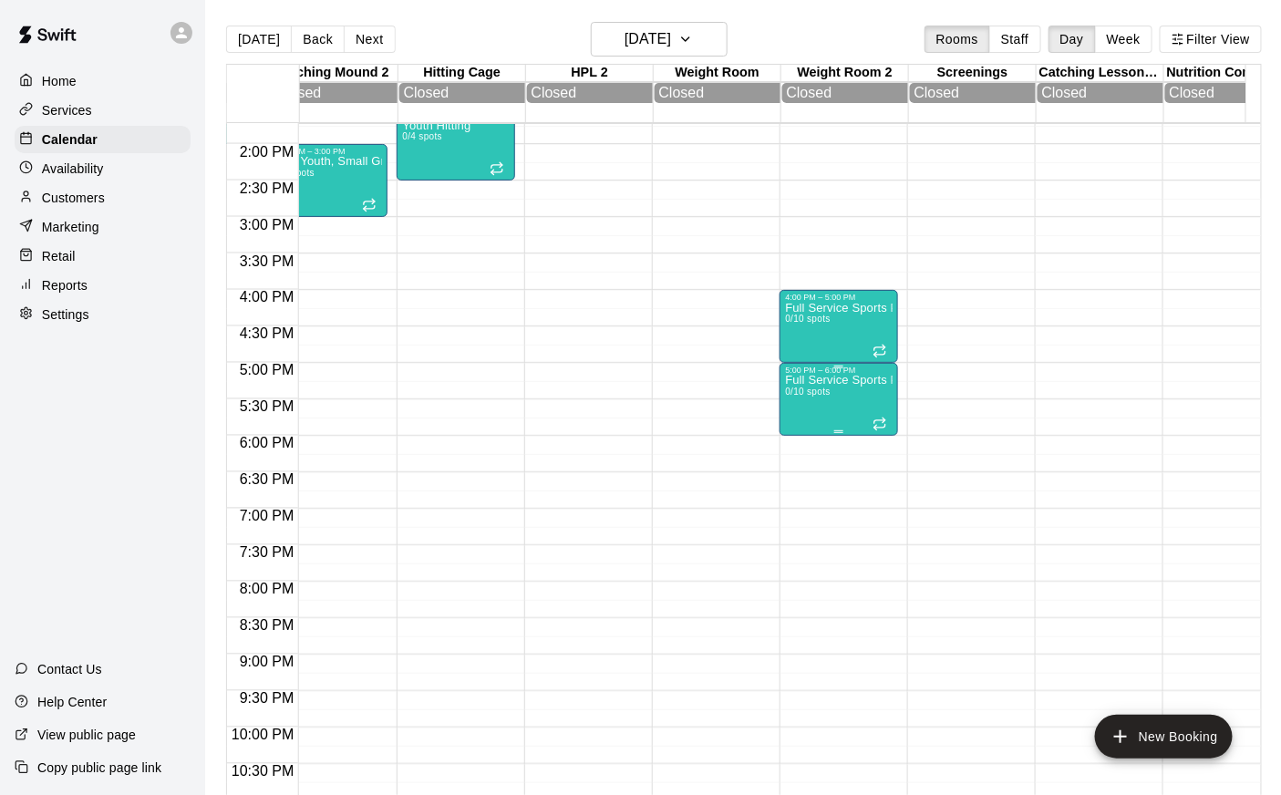
click at [808, 427] on div "Full Service Sports Performance 0/10 spots" at bounding box center [839, 772] width 108 height 795
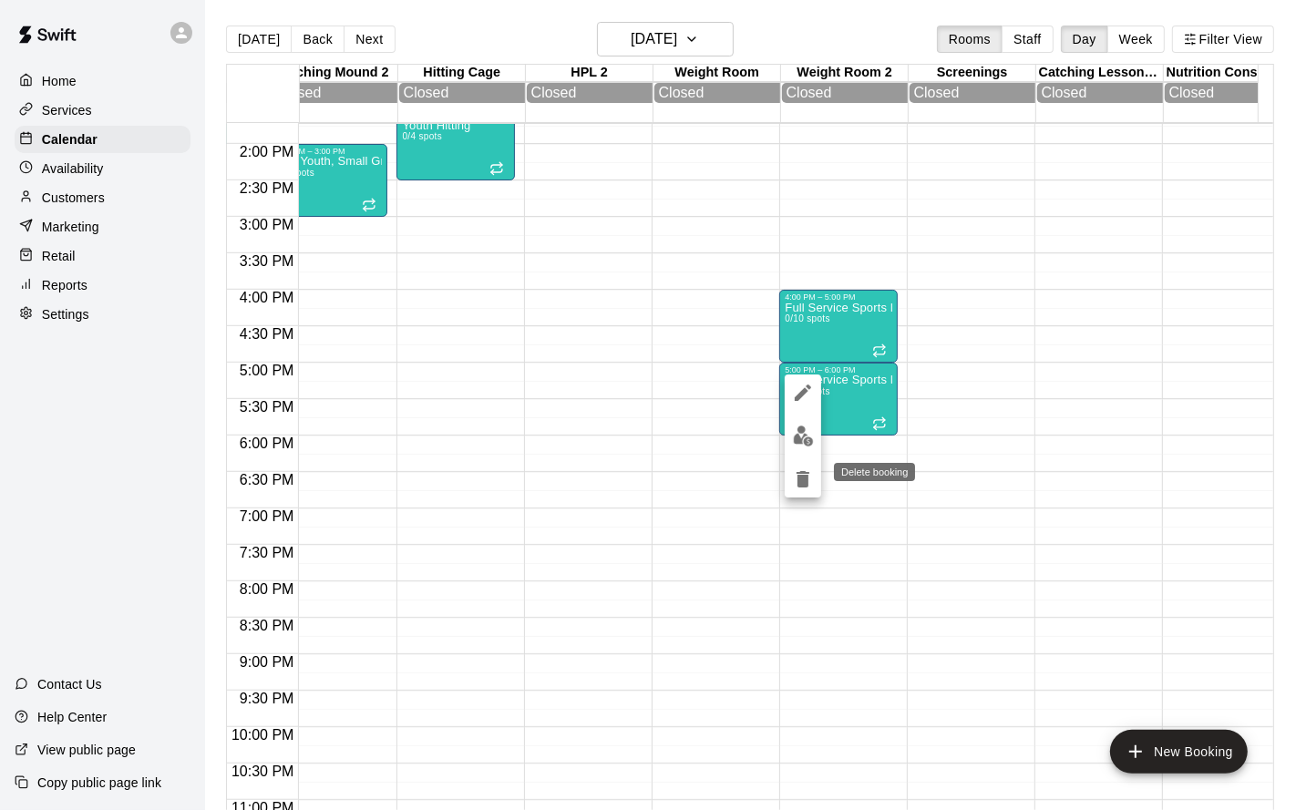
click at [804, 468] on button "delete" at bounding box center [803, 479] width 36 height 36
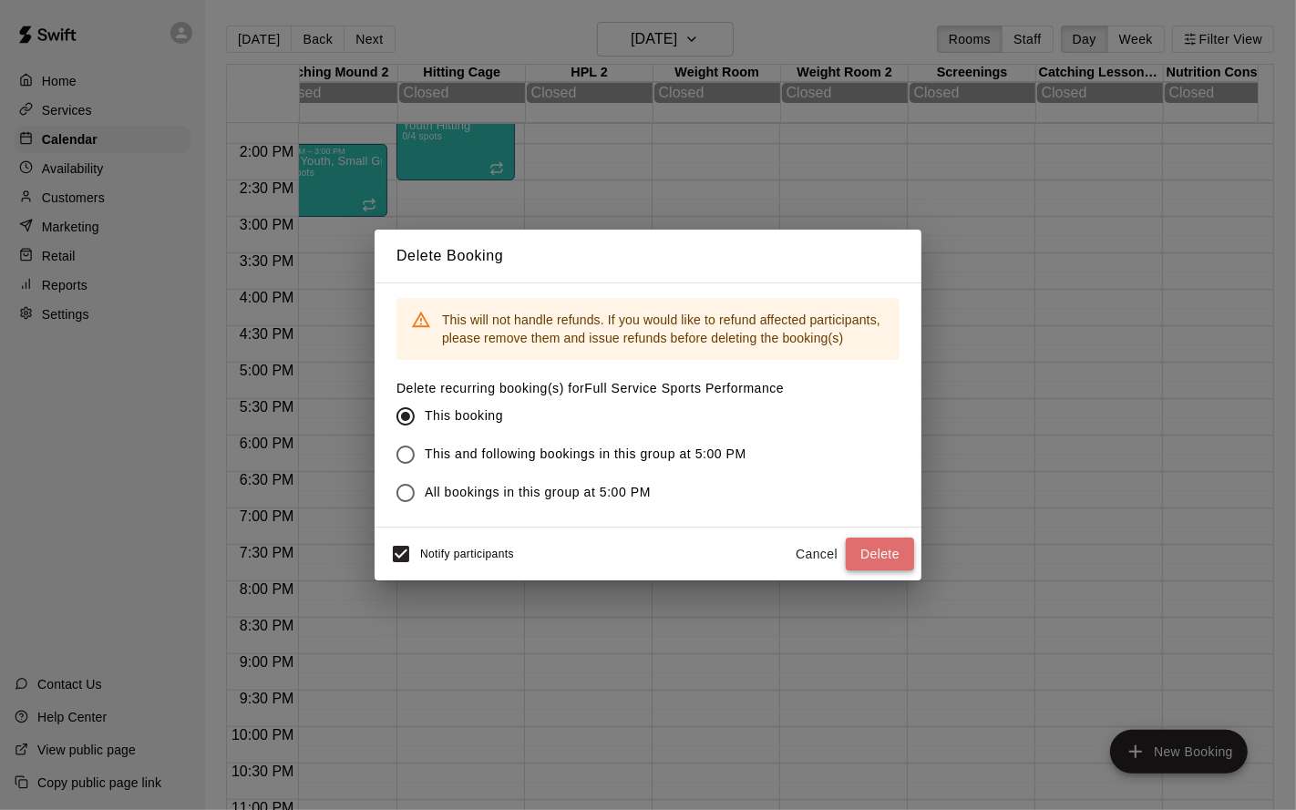
click at [894, 560] on button "Delete" at bounding box center [880, 555] width 68 height 34
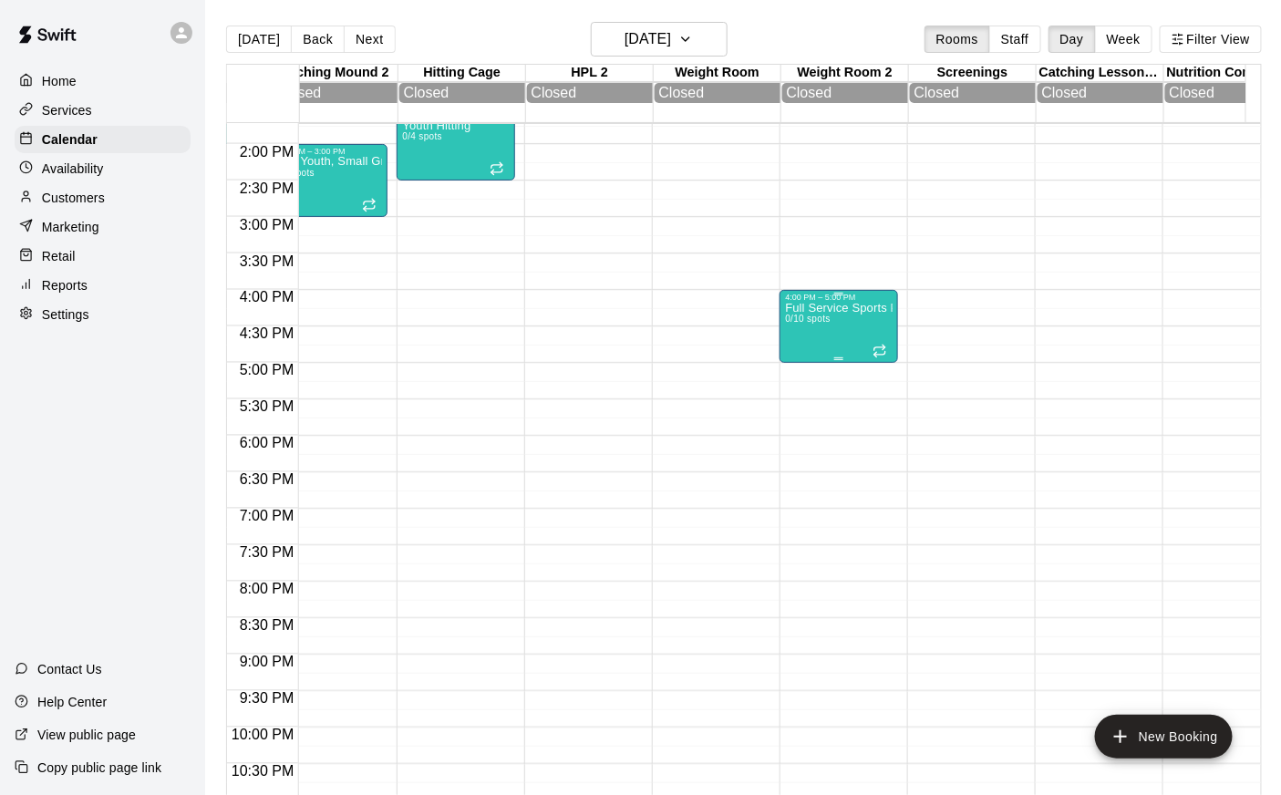
click at [801, 350] on div "Full Service Sports Performance 0/10 spots" at bounding box center [839, 699] width 108 height 795
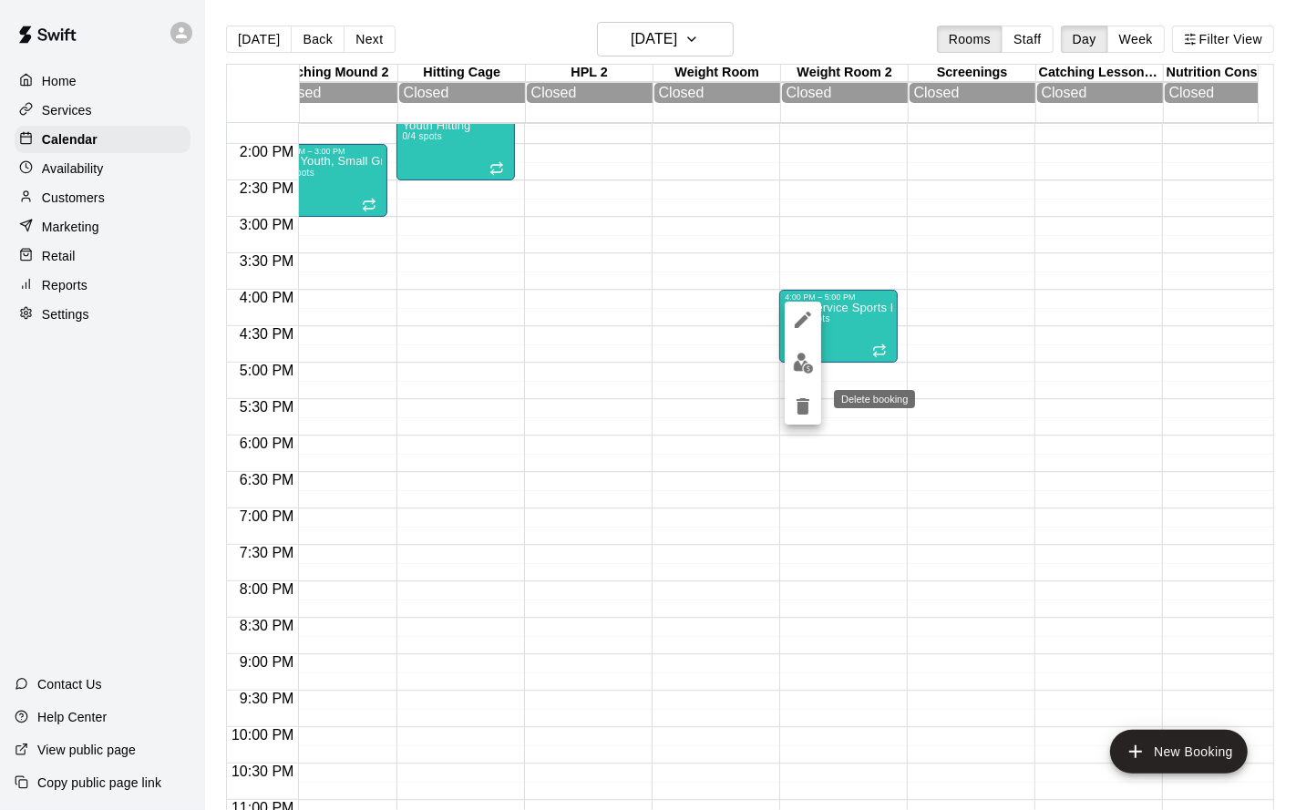
click at [810, 415] on icon "delete" at bounding box center [803, 407] width 22 height 22
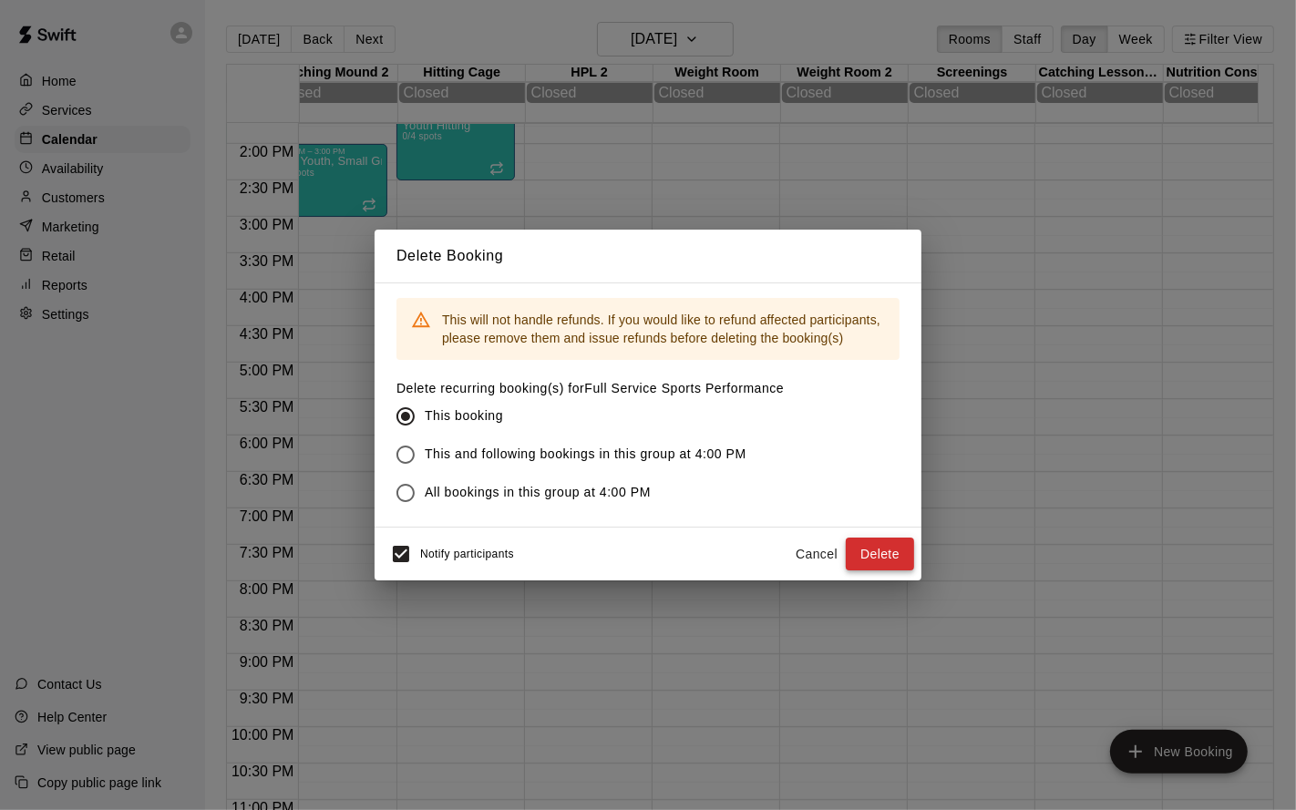
click at [871, 552] on button "Delete" at bounding box center [880, 555] width 68 height 34
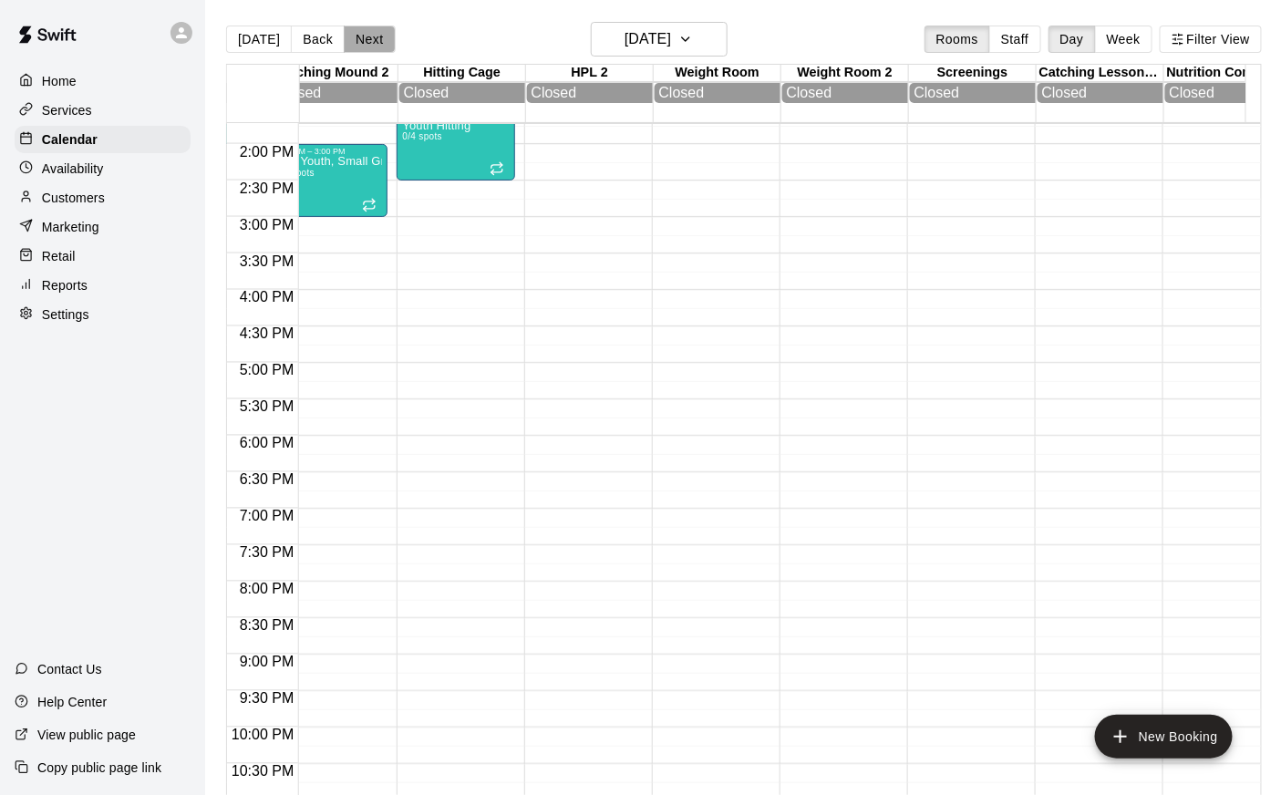
click at [359, 38] on button "Next" at bounding box center [369, 39] width 51 height 27
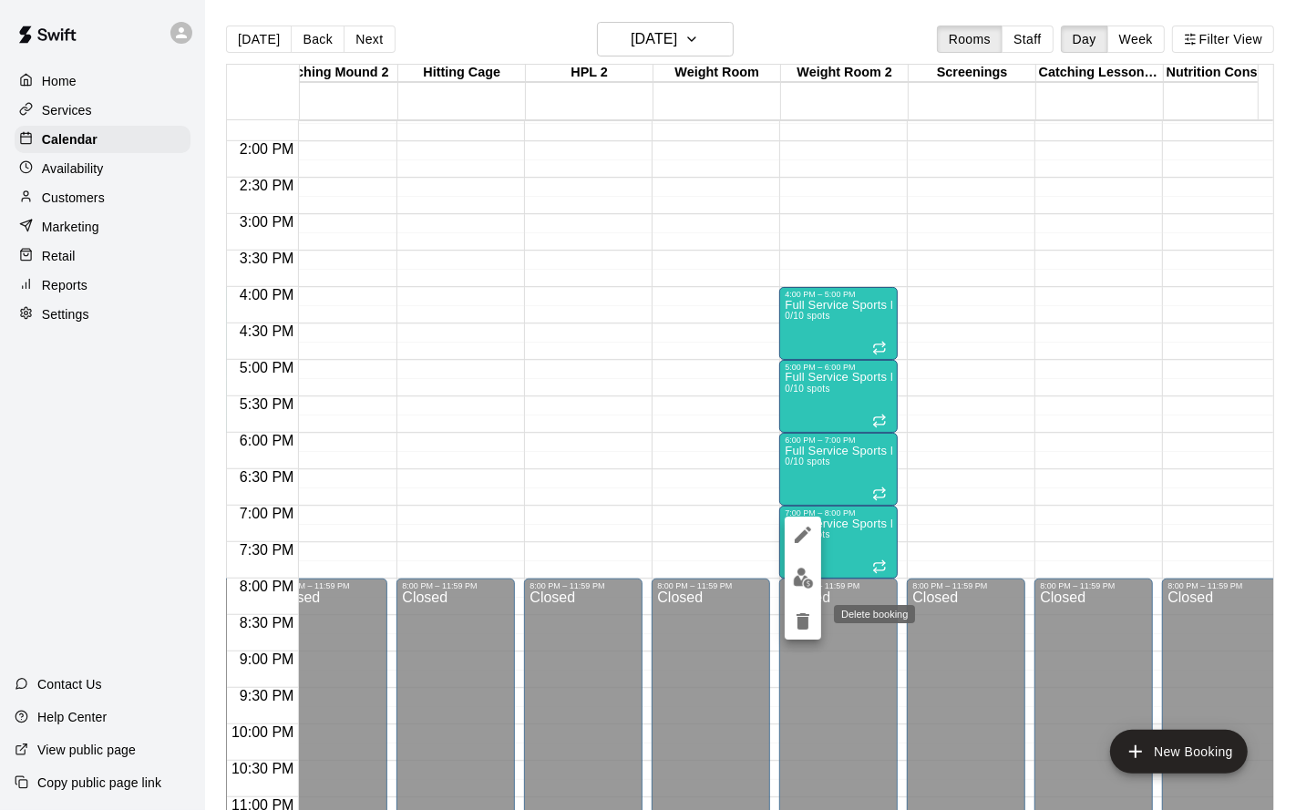
click at [809, 608] on button "delete" at bounding box center [803, 622] width 36 height 36
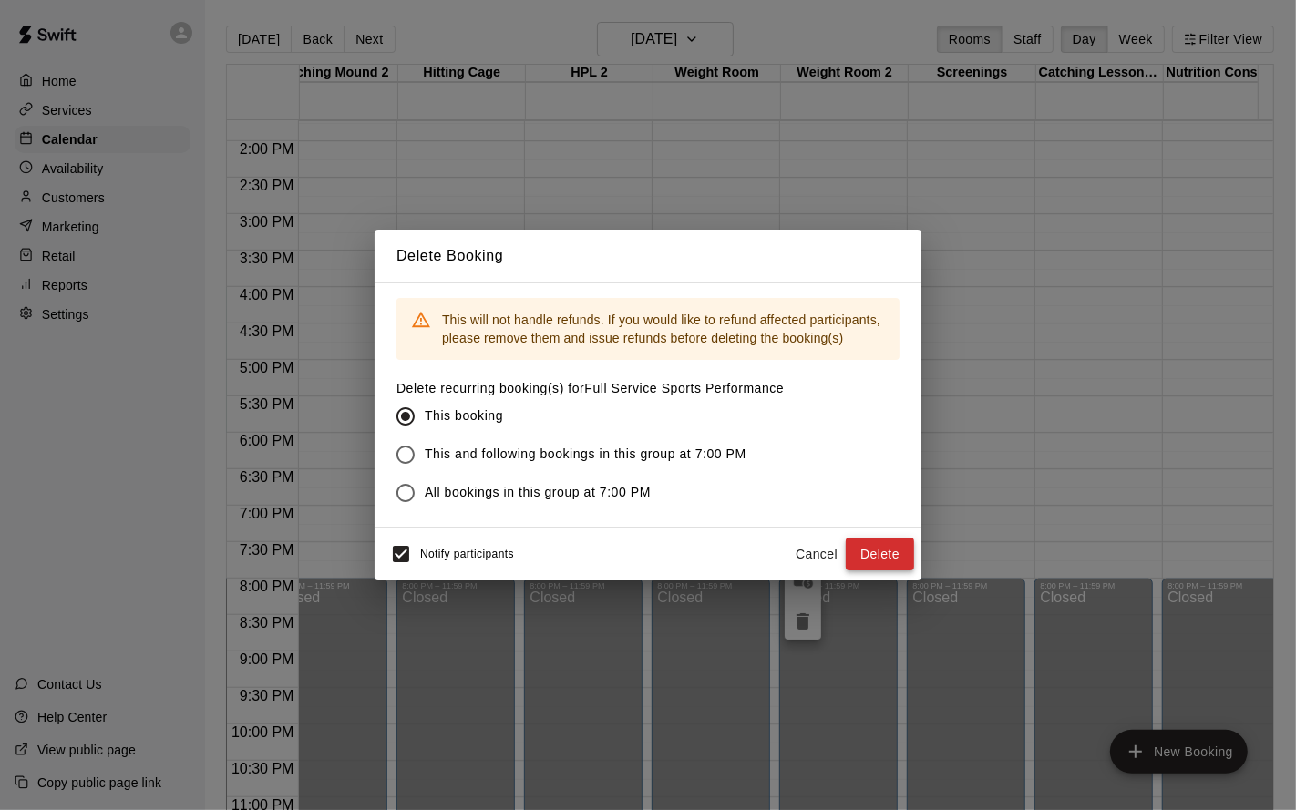
click at [873, 550] on button "Delete" at bounding box center [880, 555] width 68 height 34
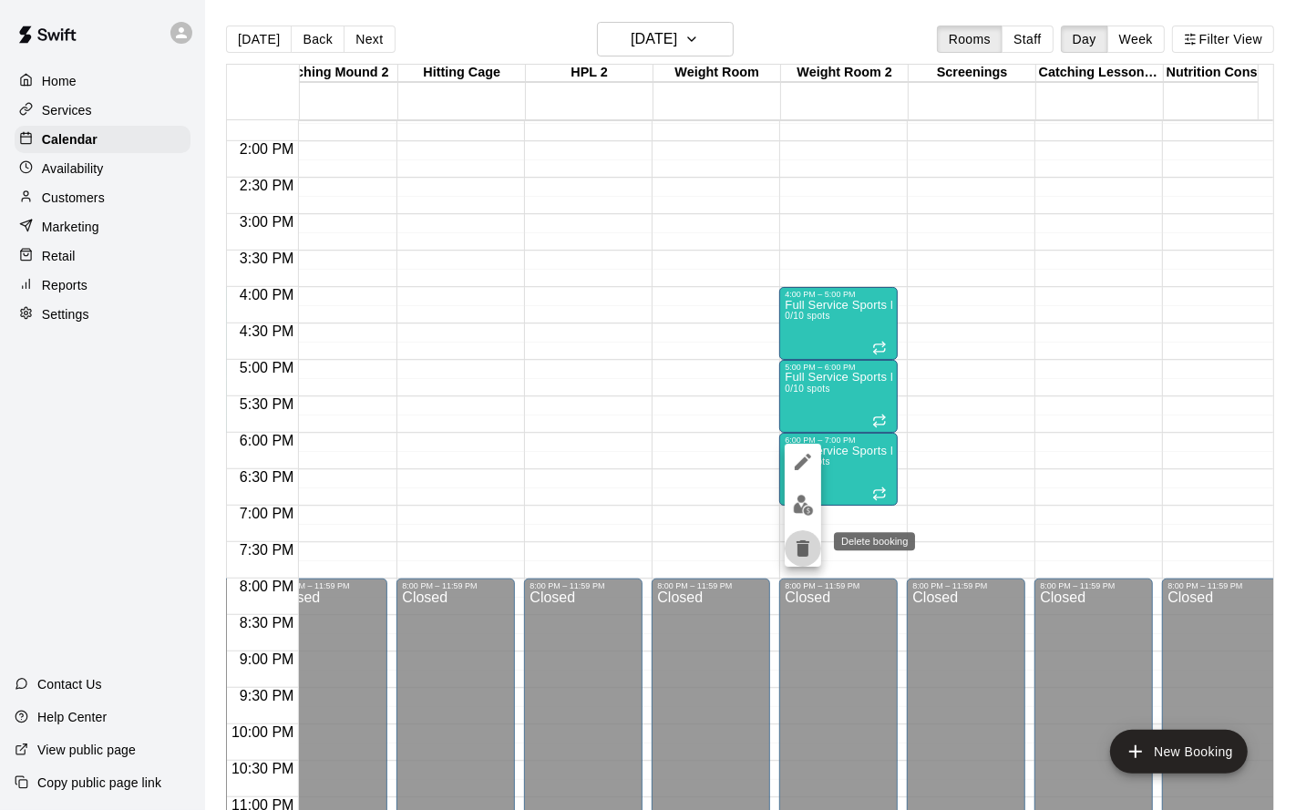
click at [805, 539] on icon "delete" at bounding box center [803, 549] width 22 height 22
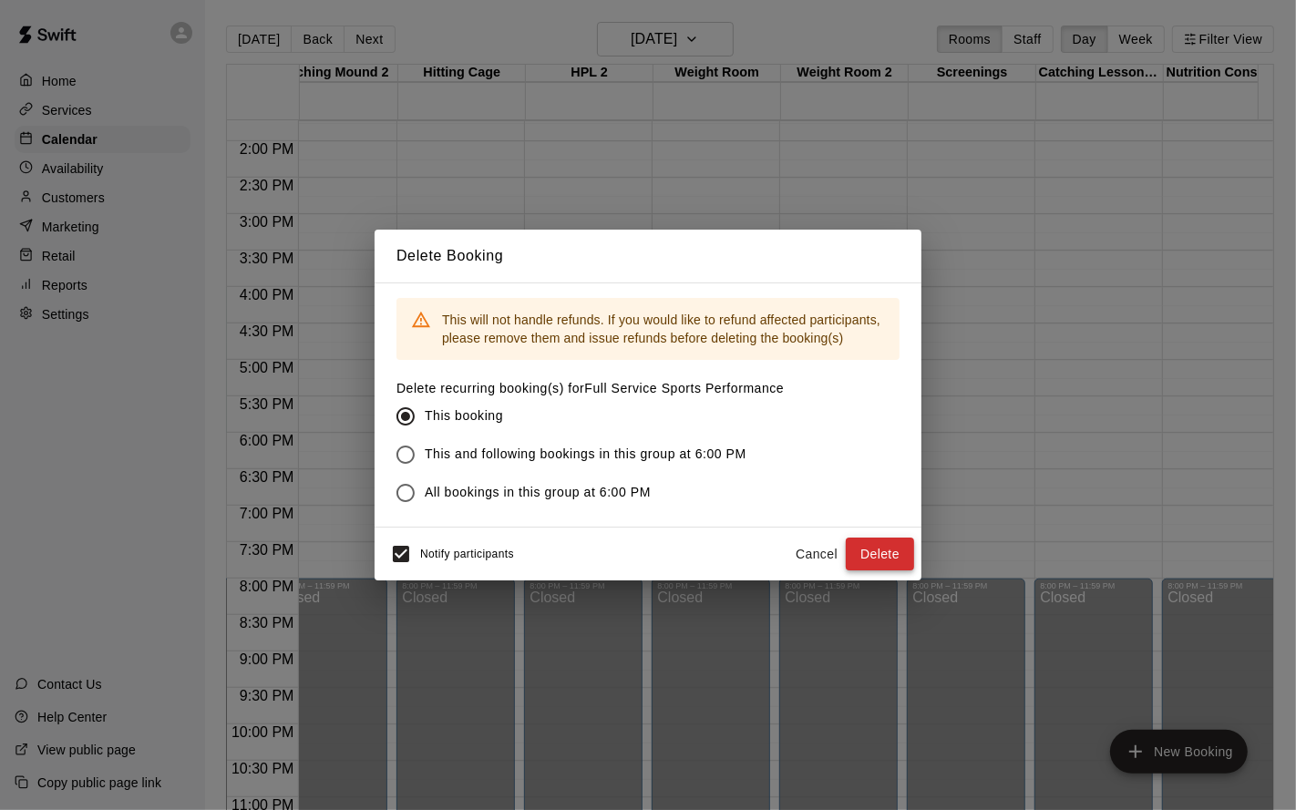
click at [862, 551] on button "Delete" at bounding box center [880, 555] width 68 height 34
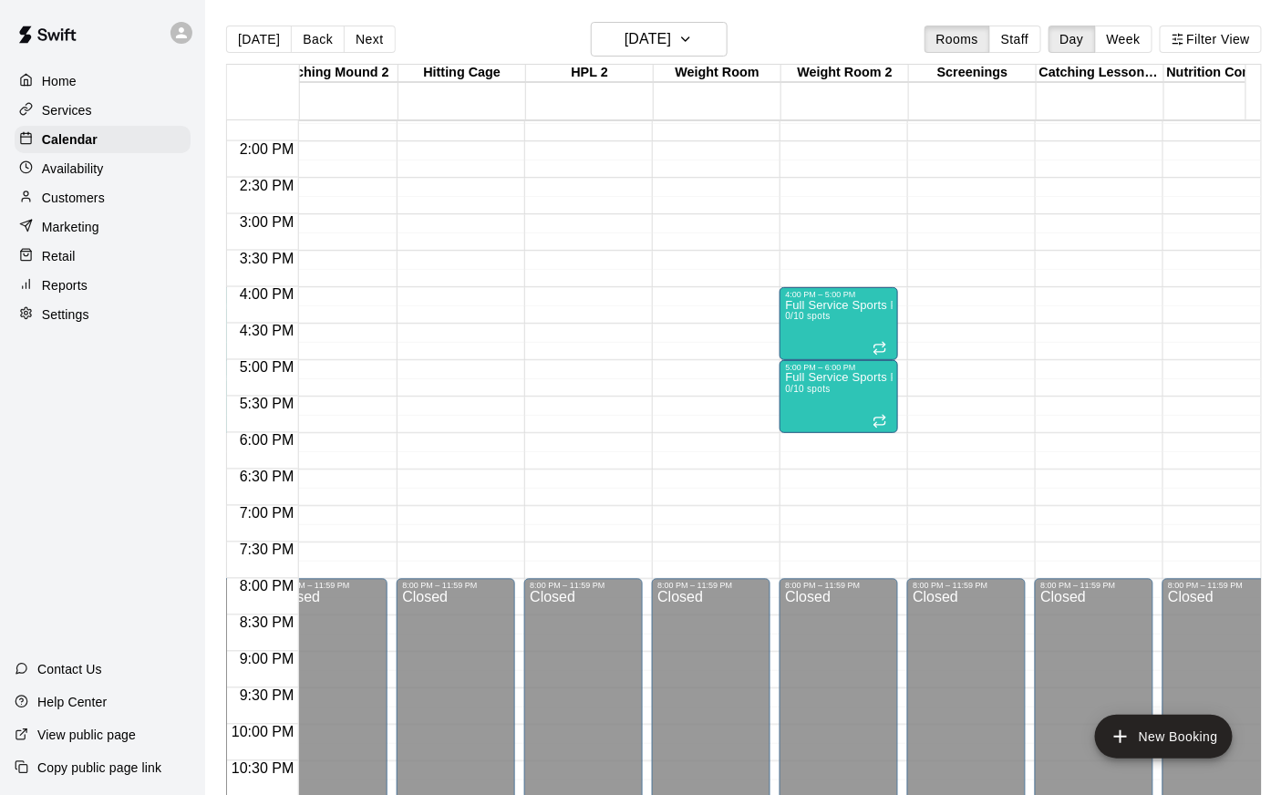
scroll to position [1002, 540]
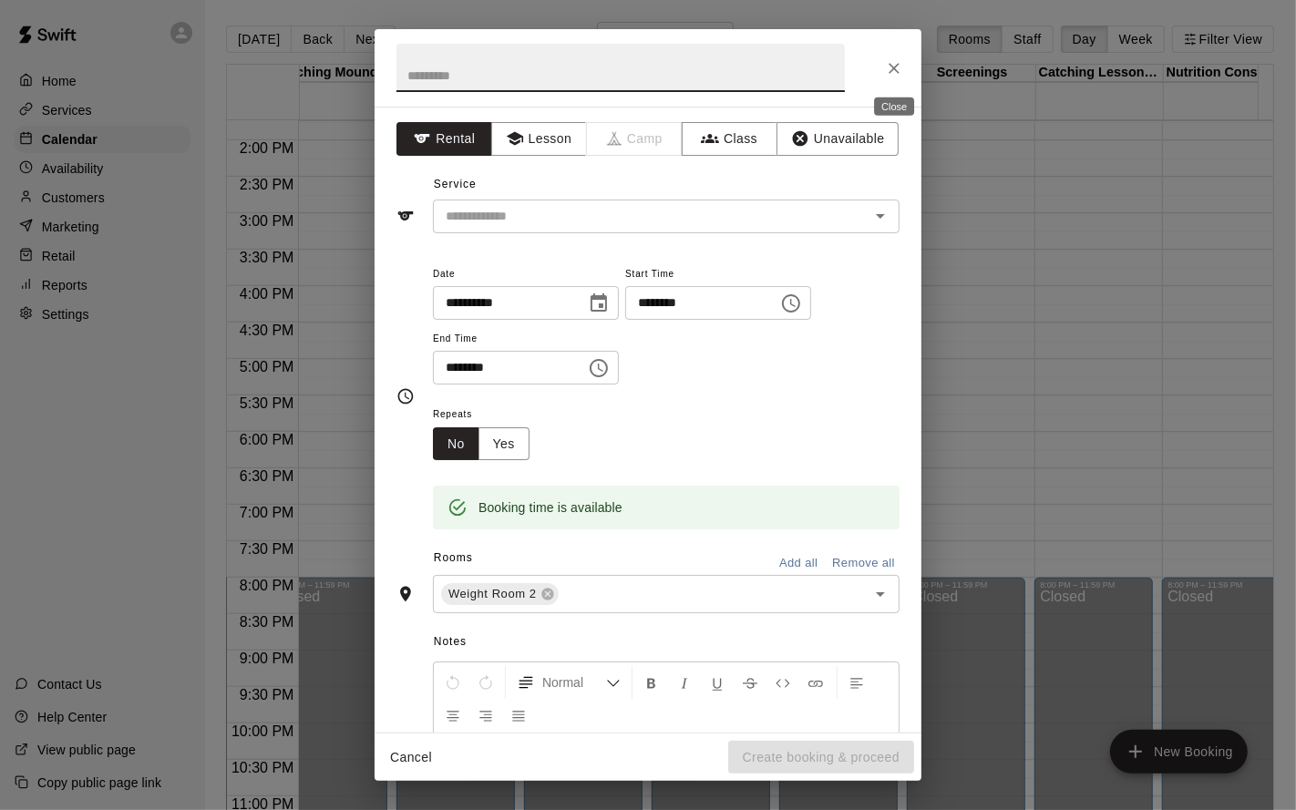
click at [888, 72] on icon "Close" at bounding box center [894, 68] width 18 height 18
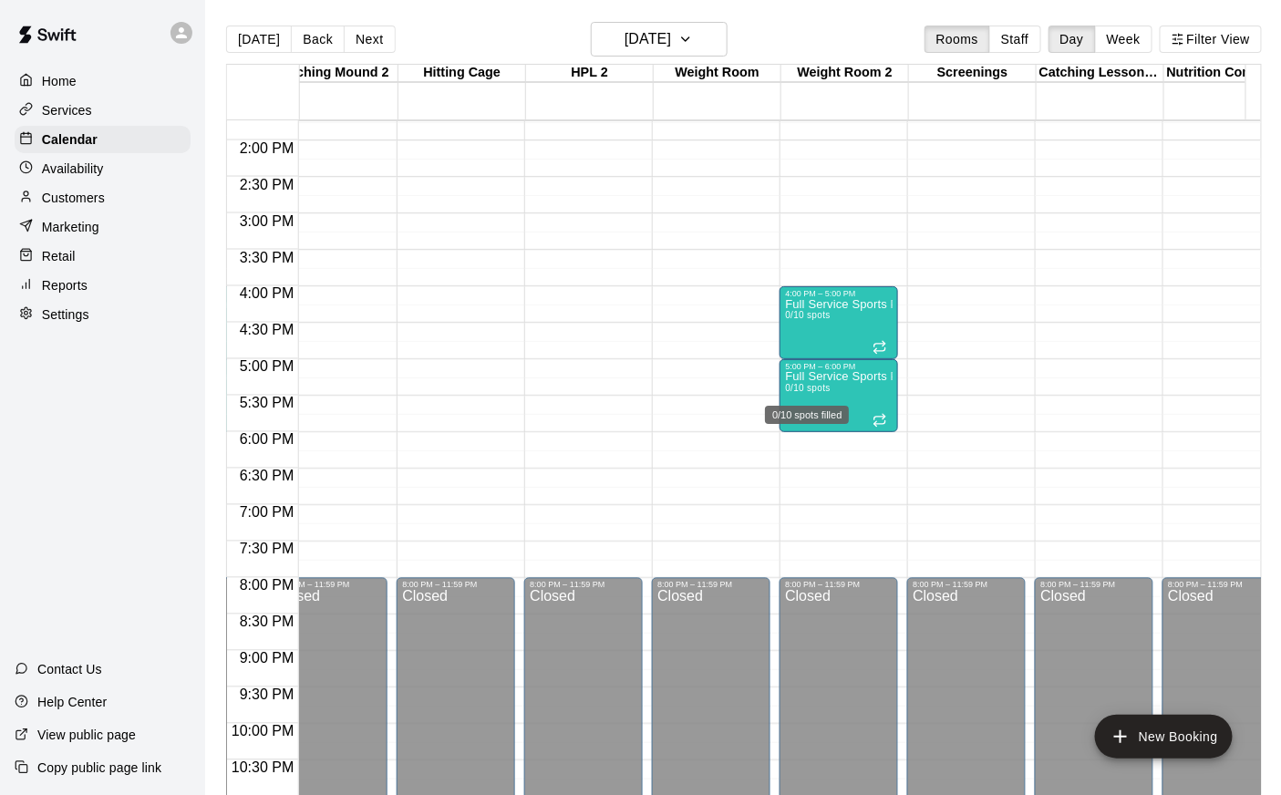
click at [807, 402] on div "0/10 spots filled" at bounding box center [807, 409] width 88 height 33
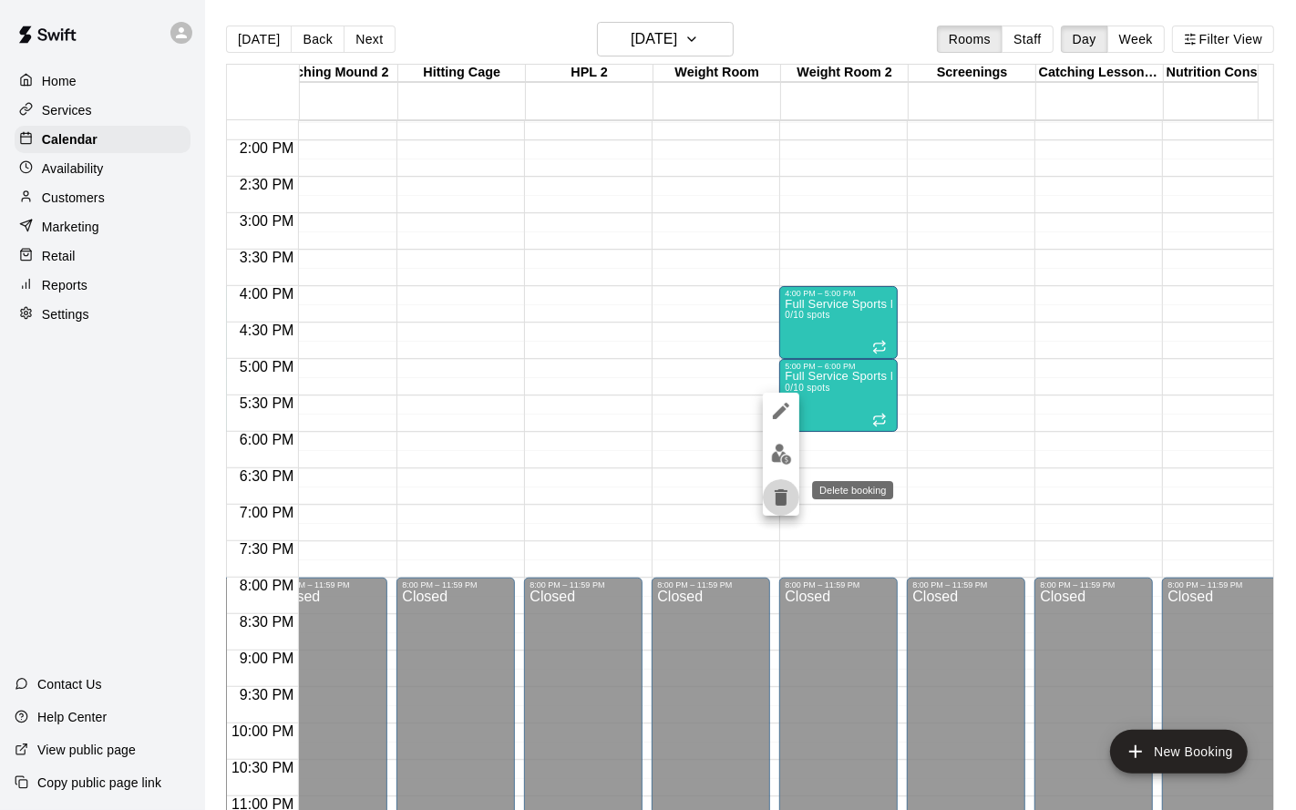
click at [779, 499] on icon "delete" at bounding box center [781, 498] width 13 height 16
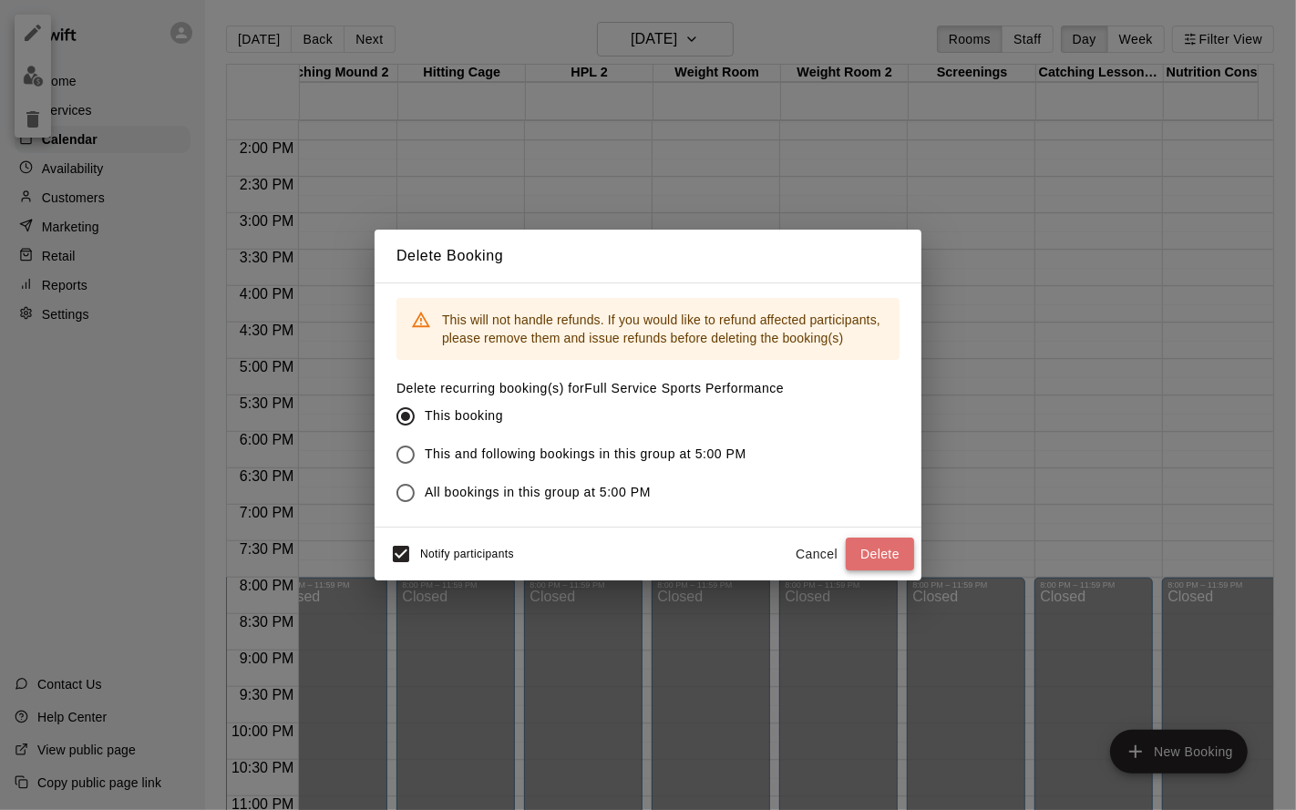
click at [870, 552] on button "Delete" at bounding box center [880, 555] width 68 height 34
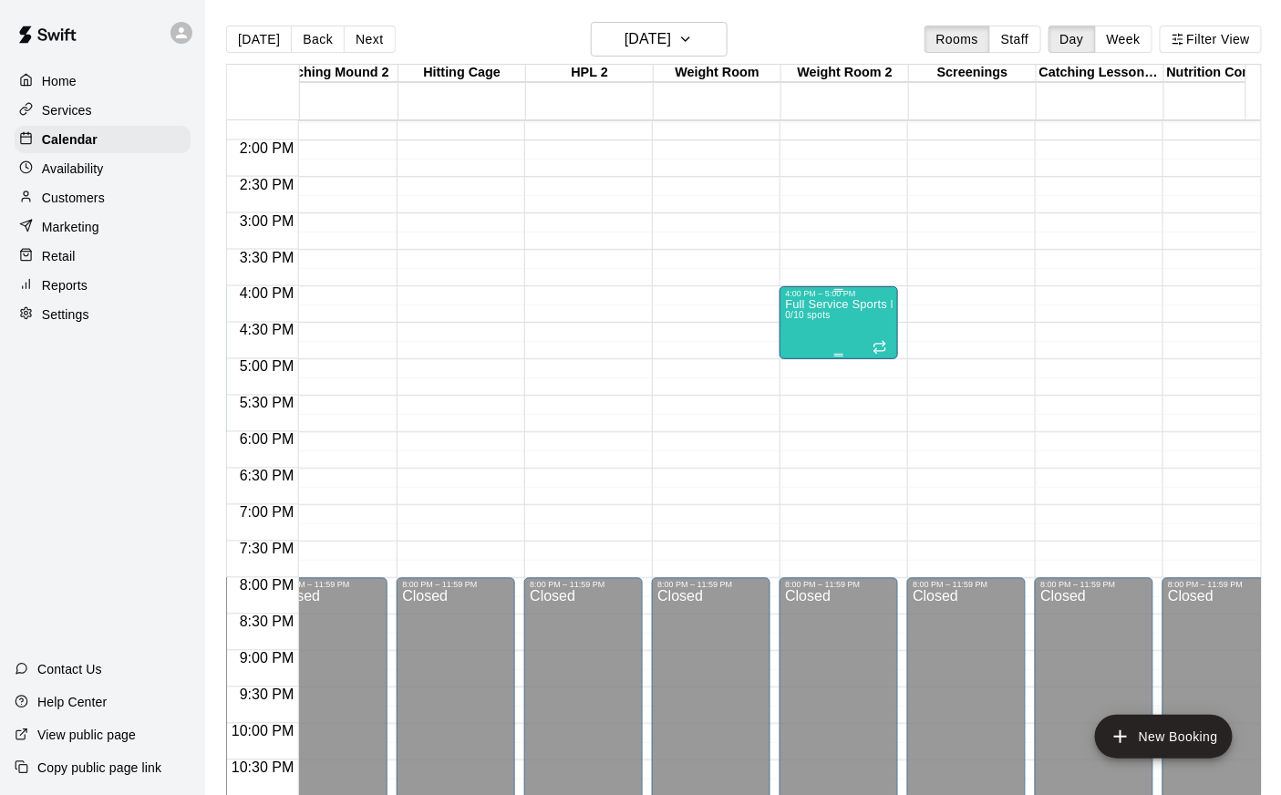
click at [794, 332] on div "Full Service Sports Performance 0/10 spots" at bounding box center [839, 695] width 108 height 795
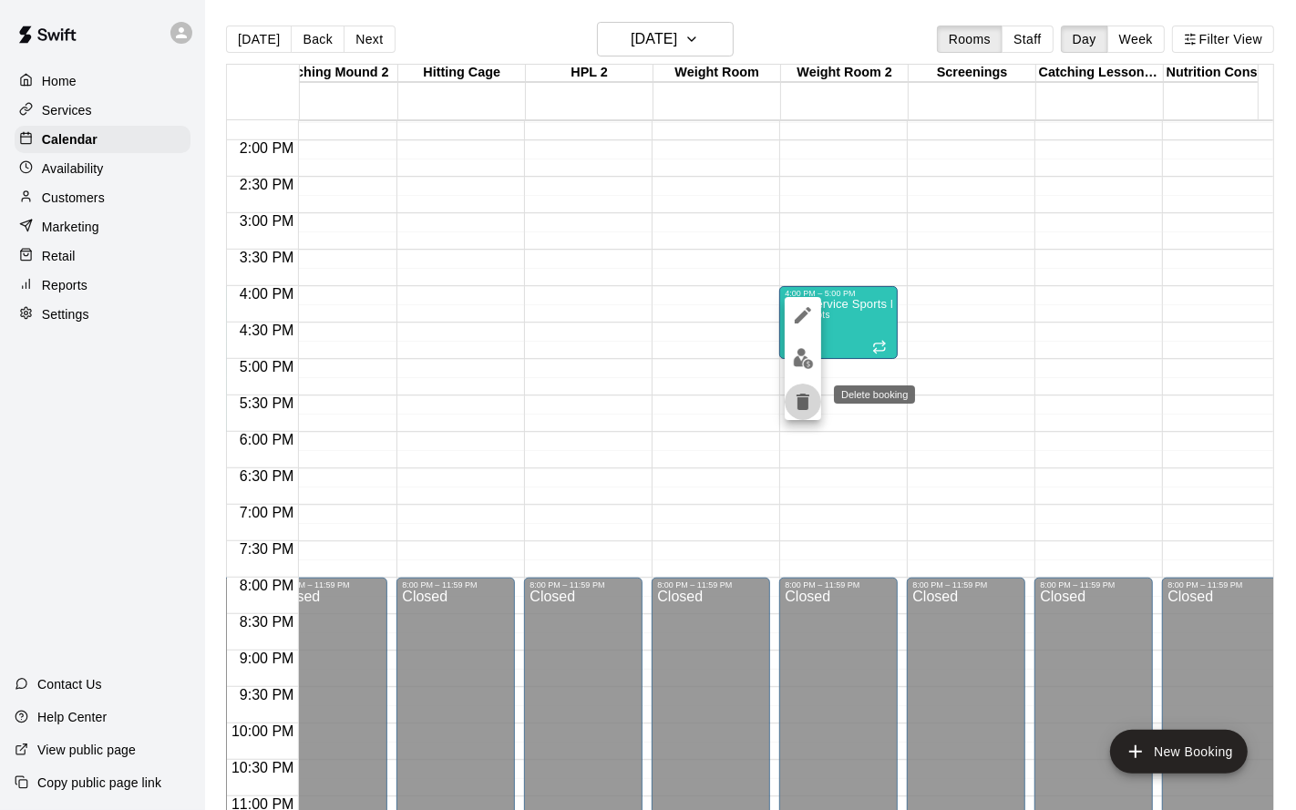
click at [812, 393] on icon "delete" at bounding box center [803, 402] width 22 height 22
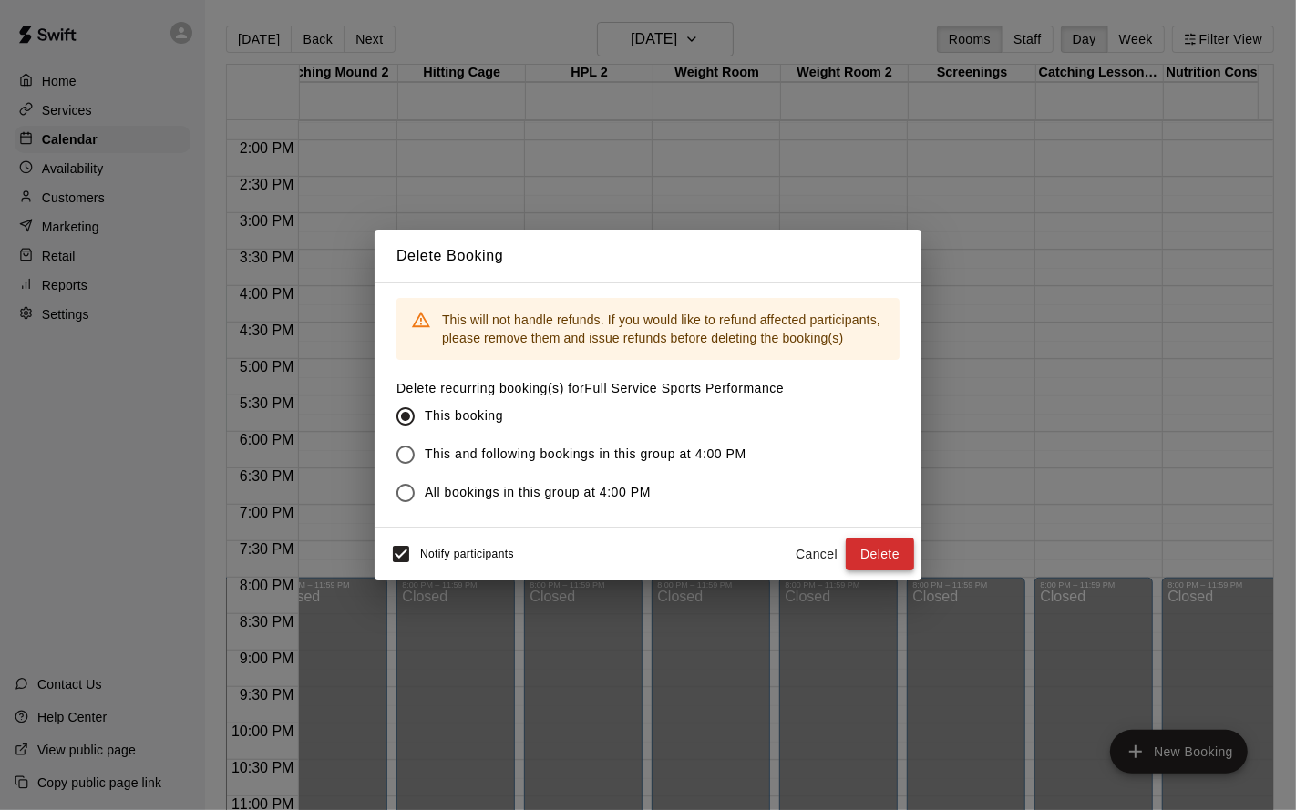
click at [878, 558] on button "Delete" at bounding box center [880, 555] width 68 height 34
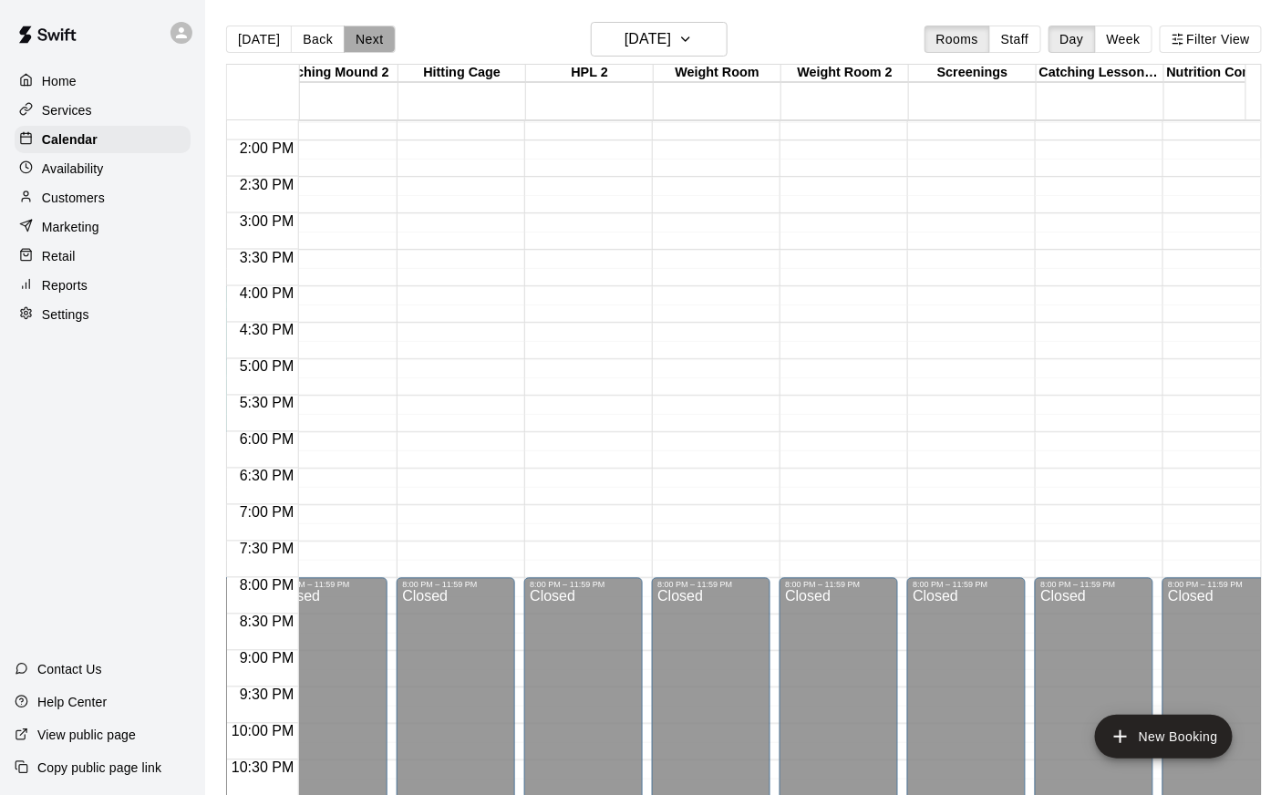
click at [367, 38] on button "Next" at bounding box center [369, 39] width 51 height 27
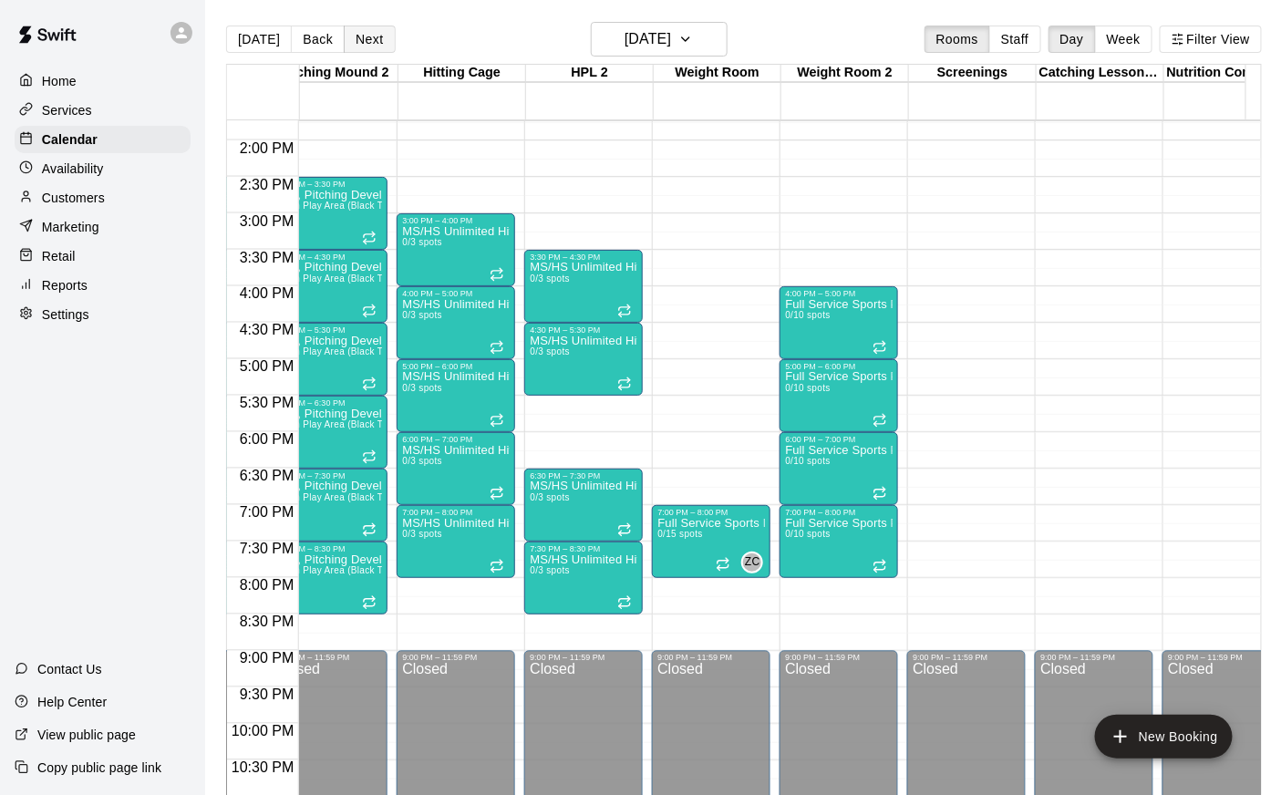
click at [367, 38] on button "Next" at bounding box center [369, 39] width 51 height 27
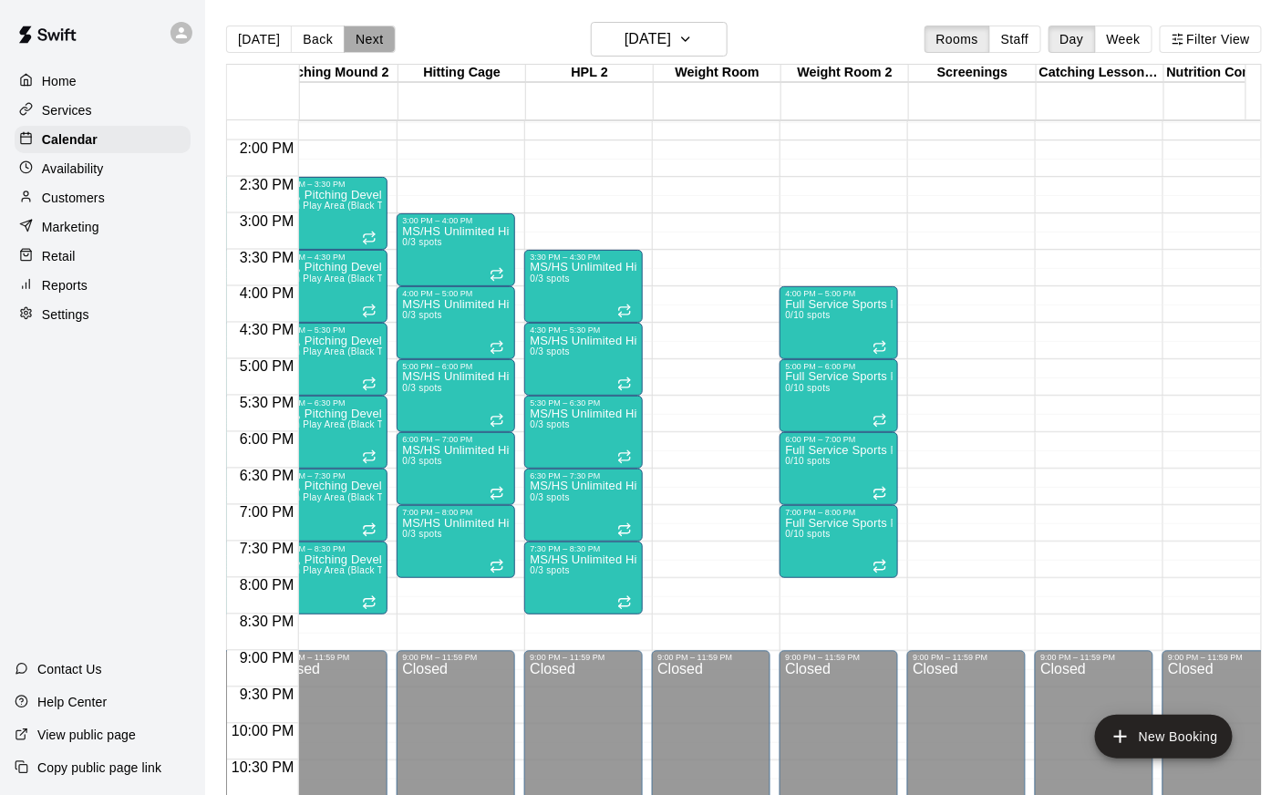
click at [367, 38] on button "Next" at bounding box center [369, 39] width 51 height 27
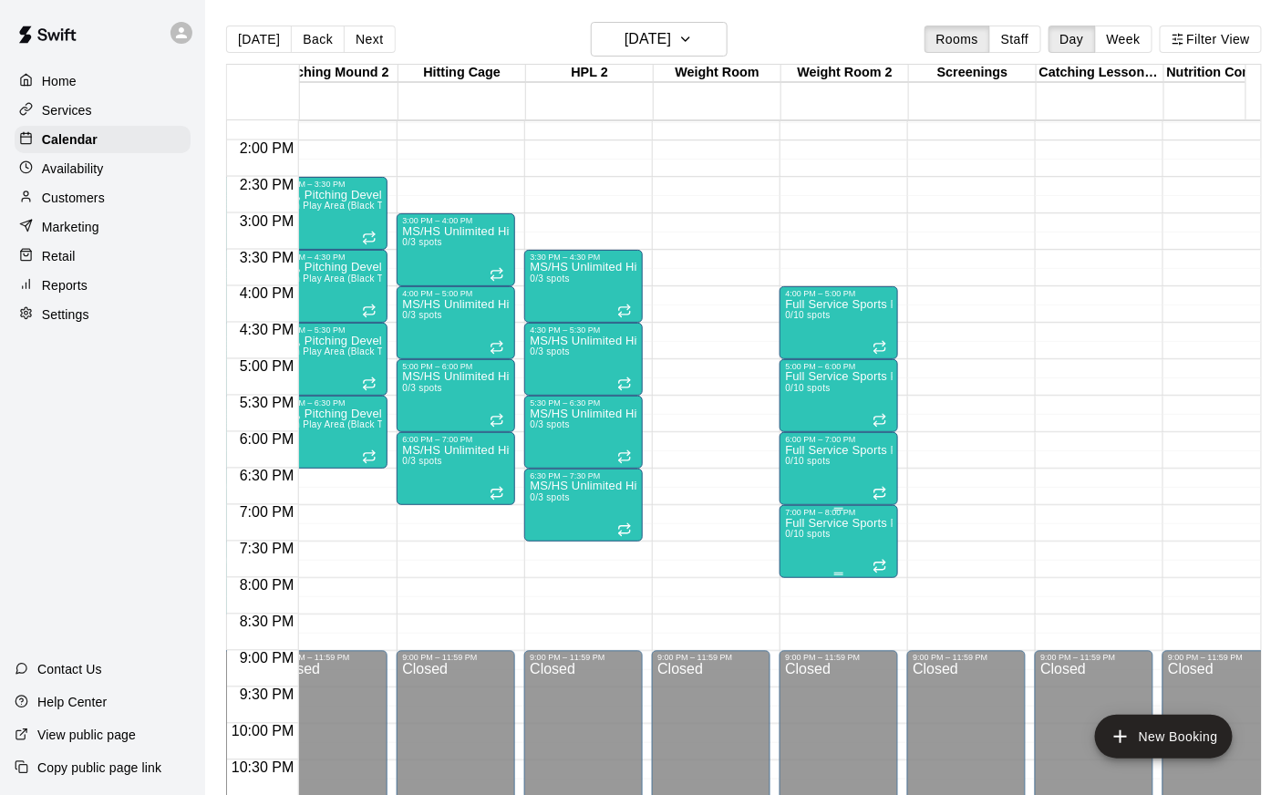
click at [808, 536] on span "0/10 spots" at bounding box center [807, 534] width 45 height 10
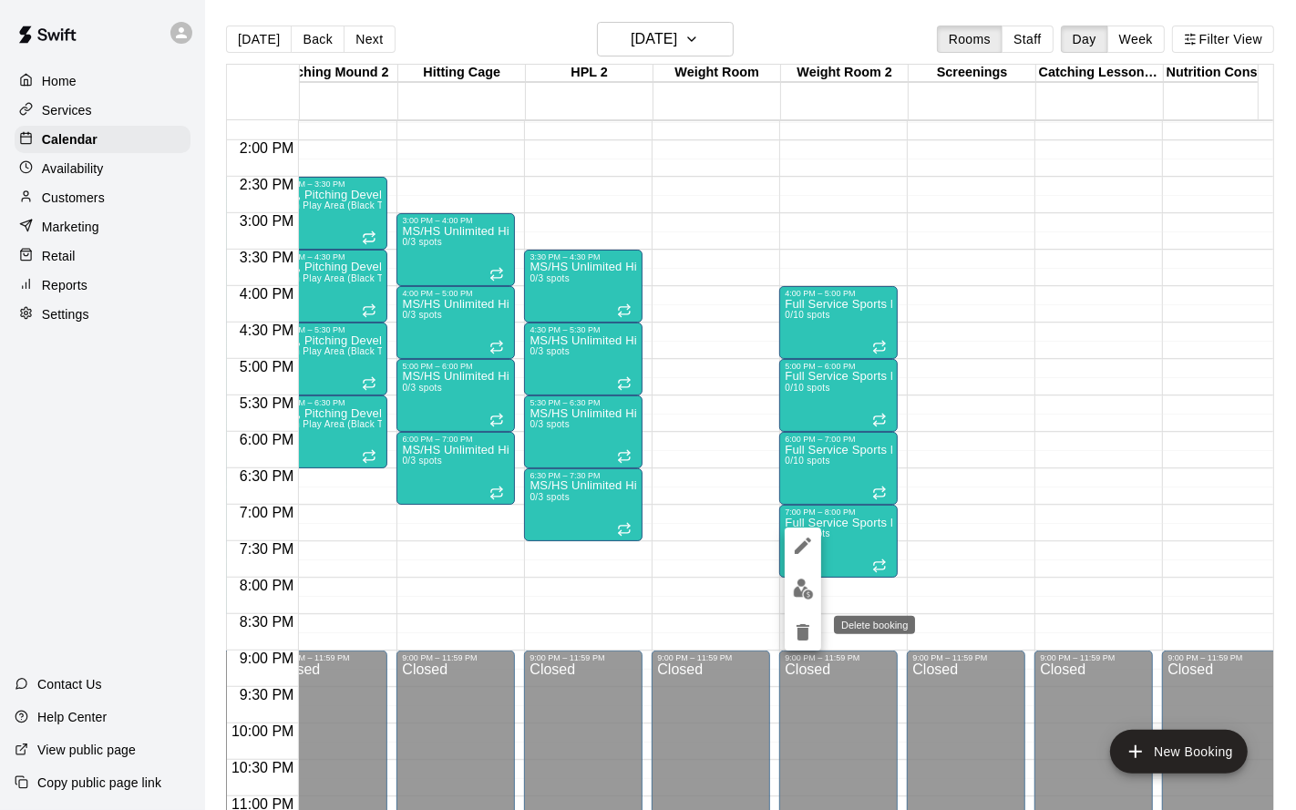
click at [804, 624] on icon "delete" at bounding box center [803, 633] width 22 height 22
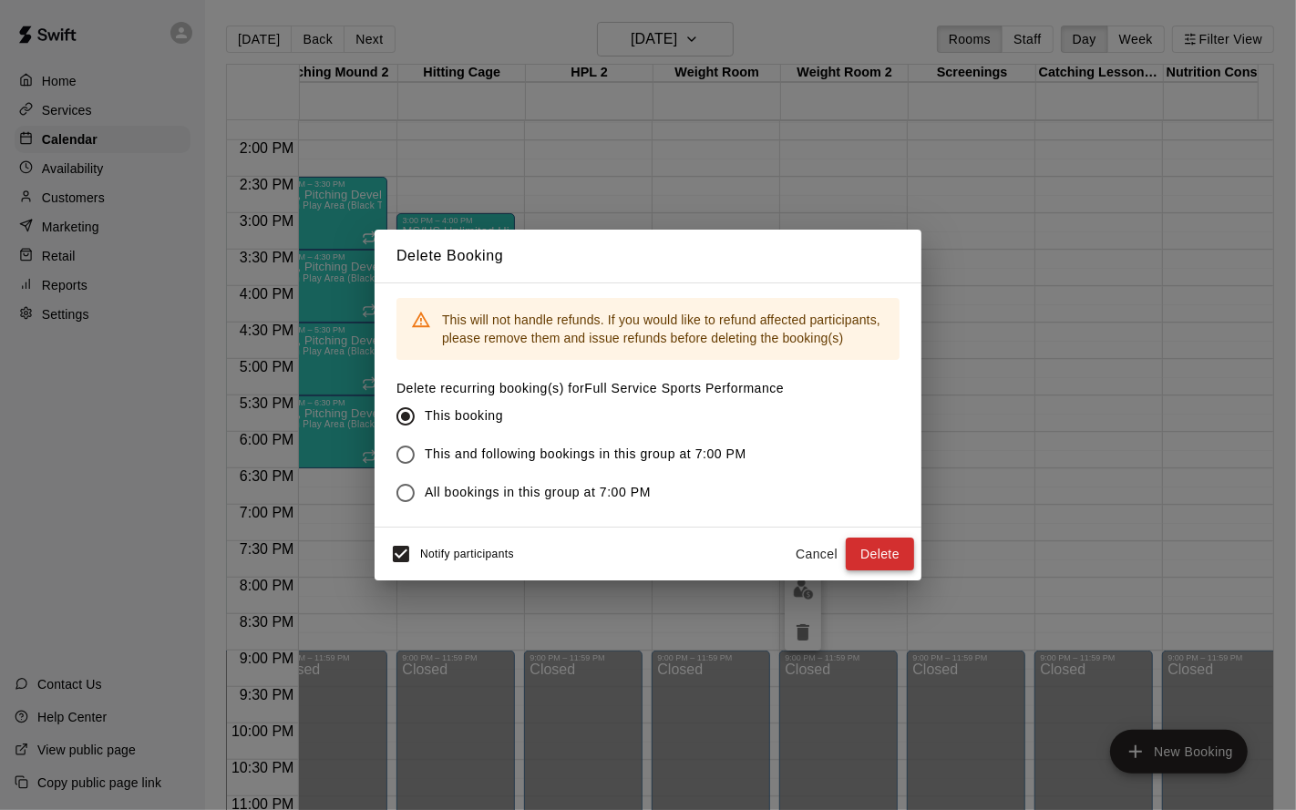
click at [887, 550] on button "Delete" at bounding box center [880, 555] width 68 height 34
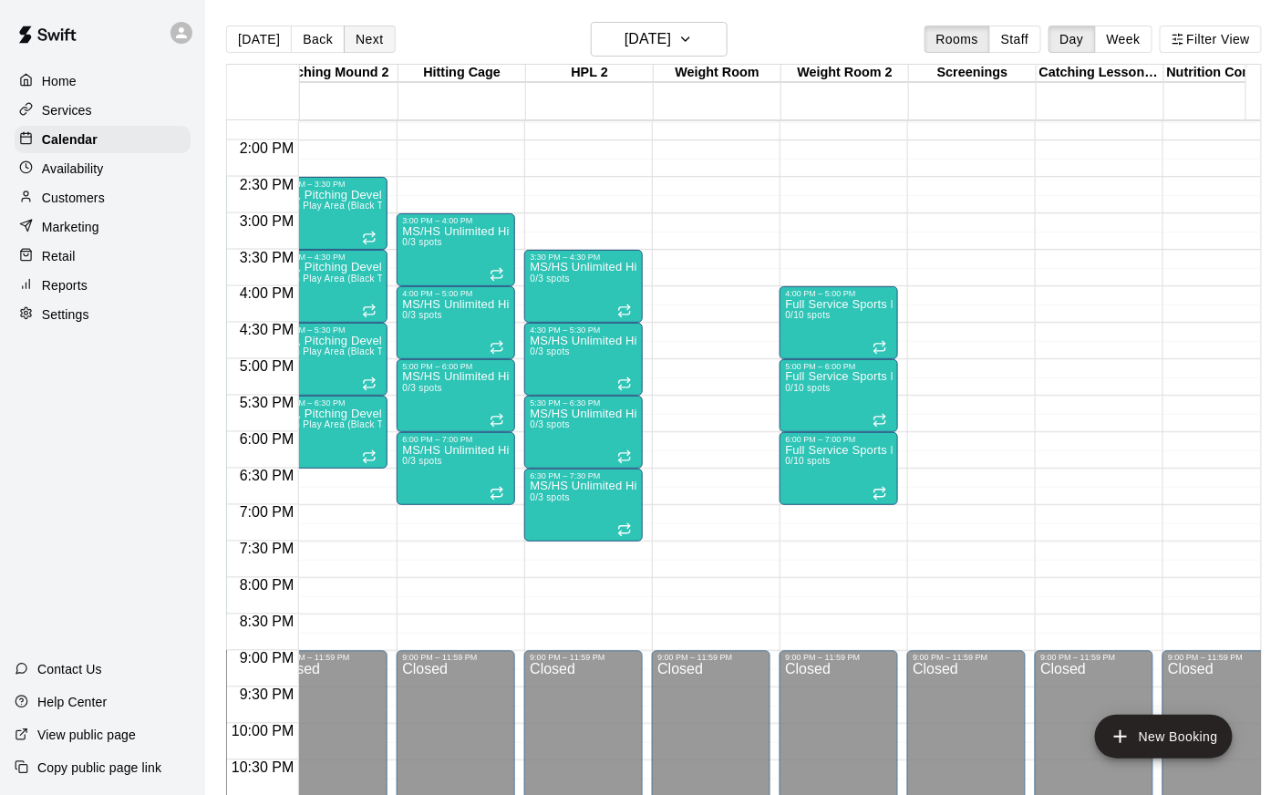
click at [372, 47] on button "Next" at bounding box center [369, 39] width 51 height 27
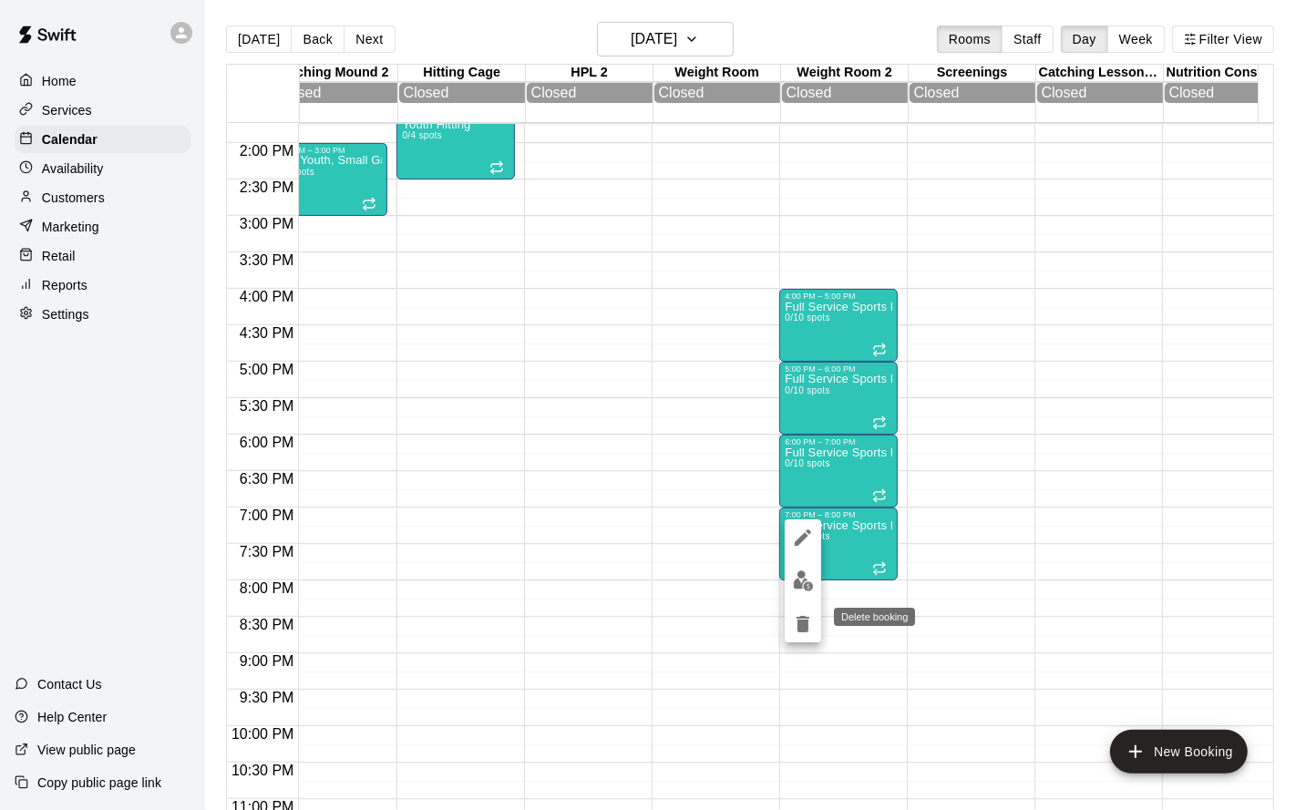
click at [802, 621] on icon "delete" at bounding box center [803, 624] width 13 height 16
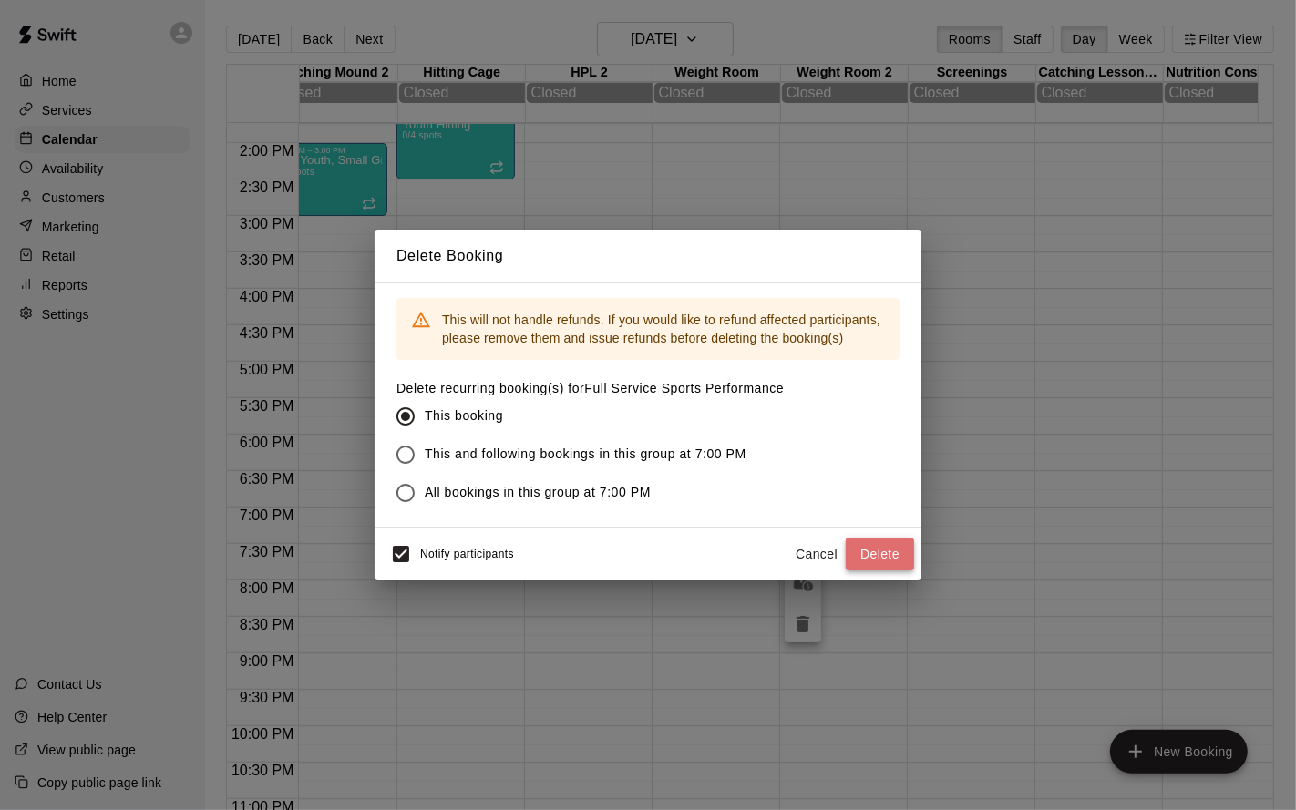
click at [878, 562] on button "Delete" at bounding box center [880, 555] width 68 height 34
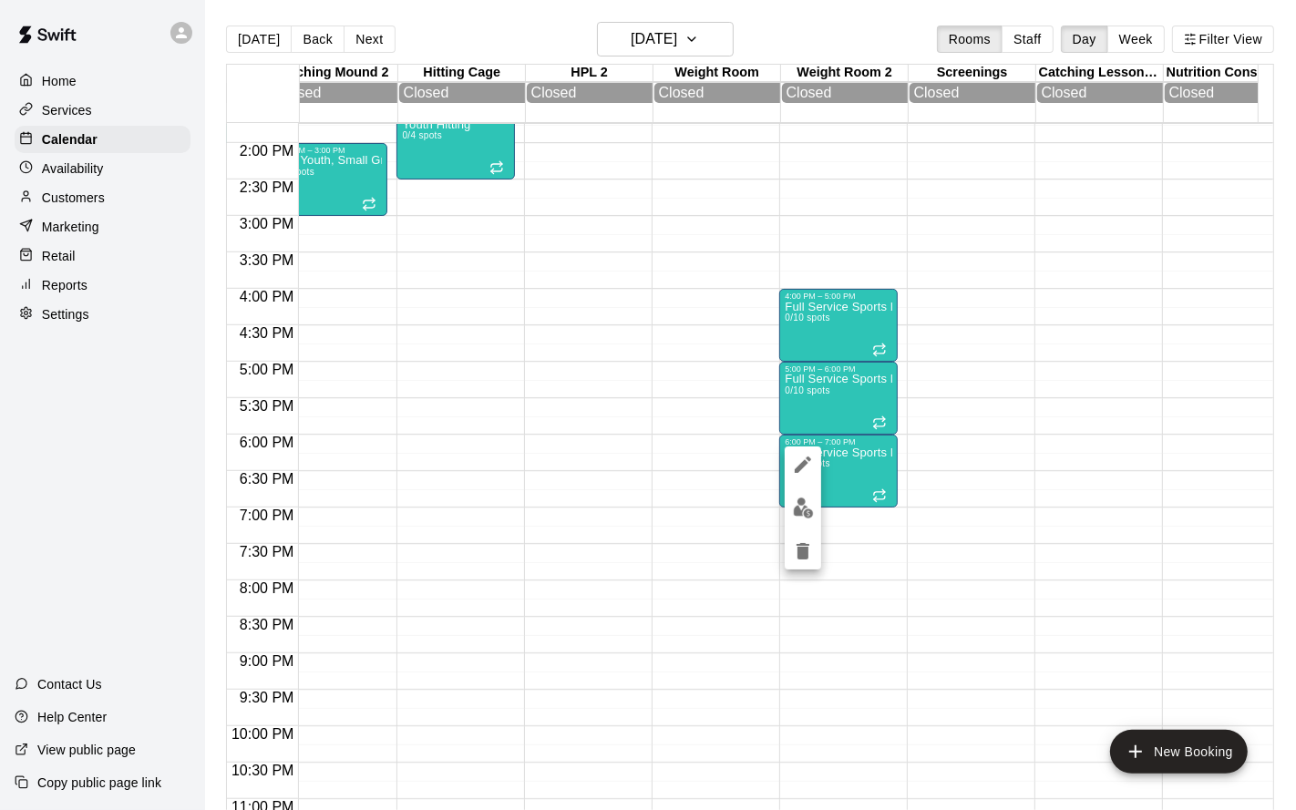
click at [806, 546] on icon "delete" at bounding box center [803, 552] width 22 height 22
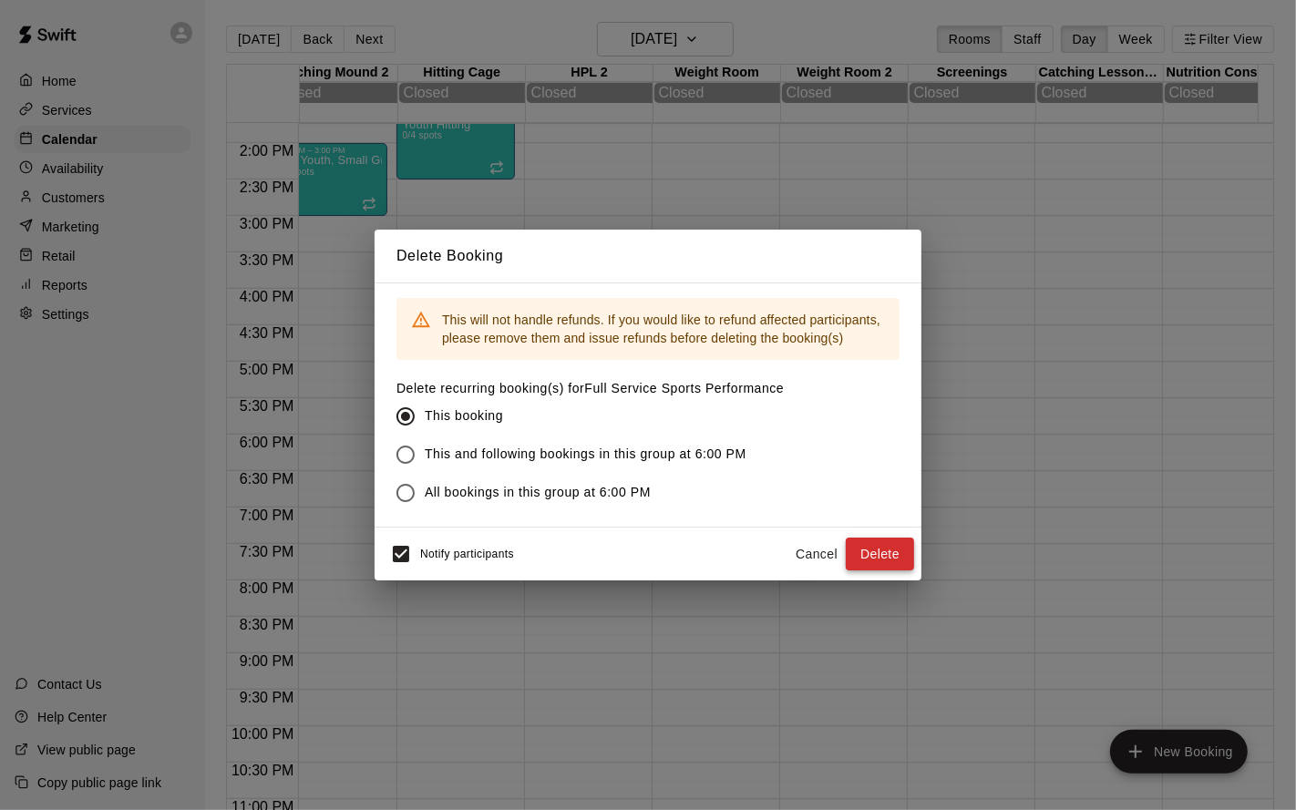
click at [872, 543] on button "Delete" at bounding box center [880, 555] width 68 height 34
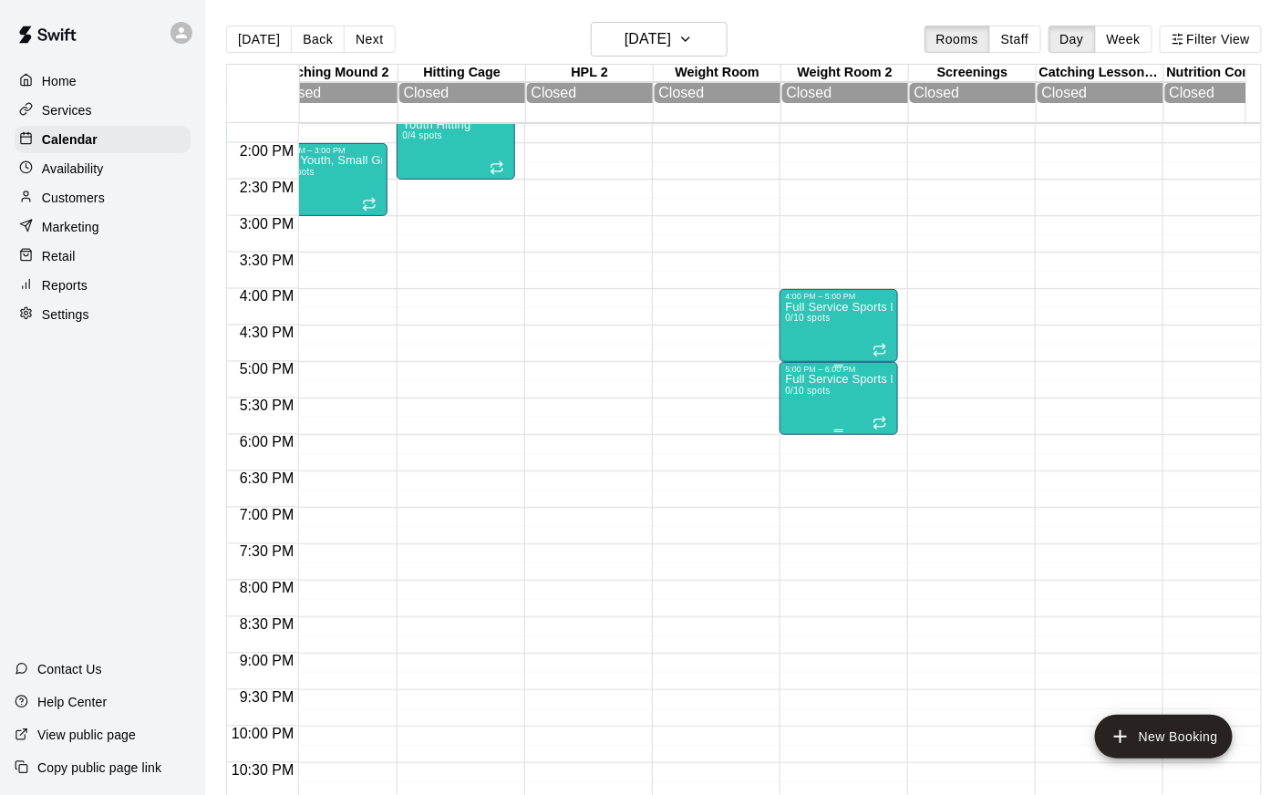
click at [791, 406] on div "Full Service Sports Performance 0/10 spots" at bounding box center [839, 771] width 108 height 795
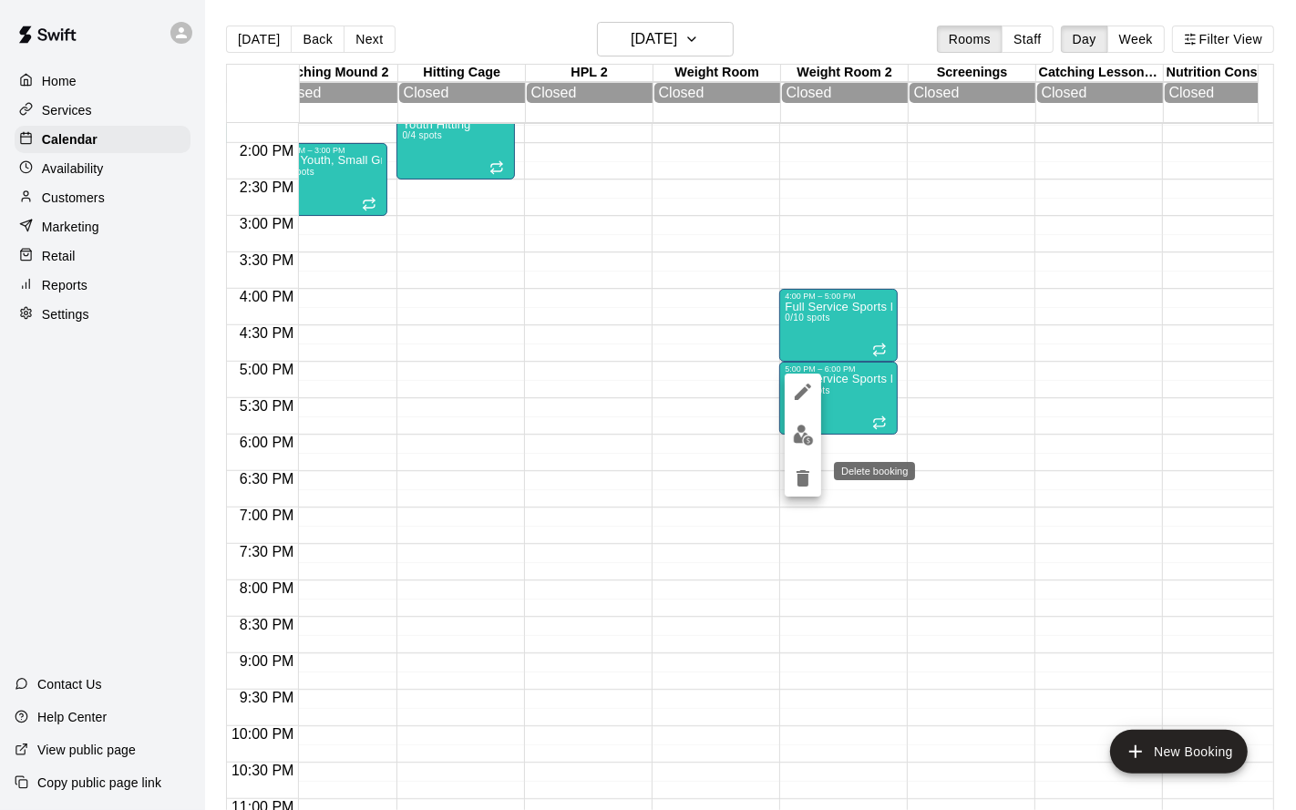
click at [800, 470] on icon "delete" at bounding box center [803, 479] width 22 height 22
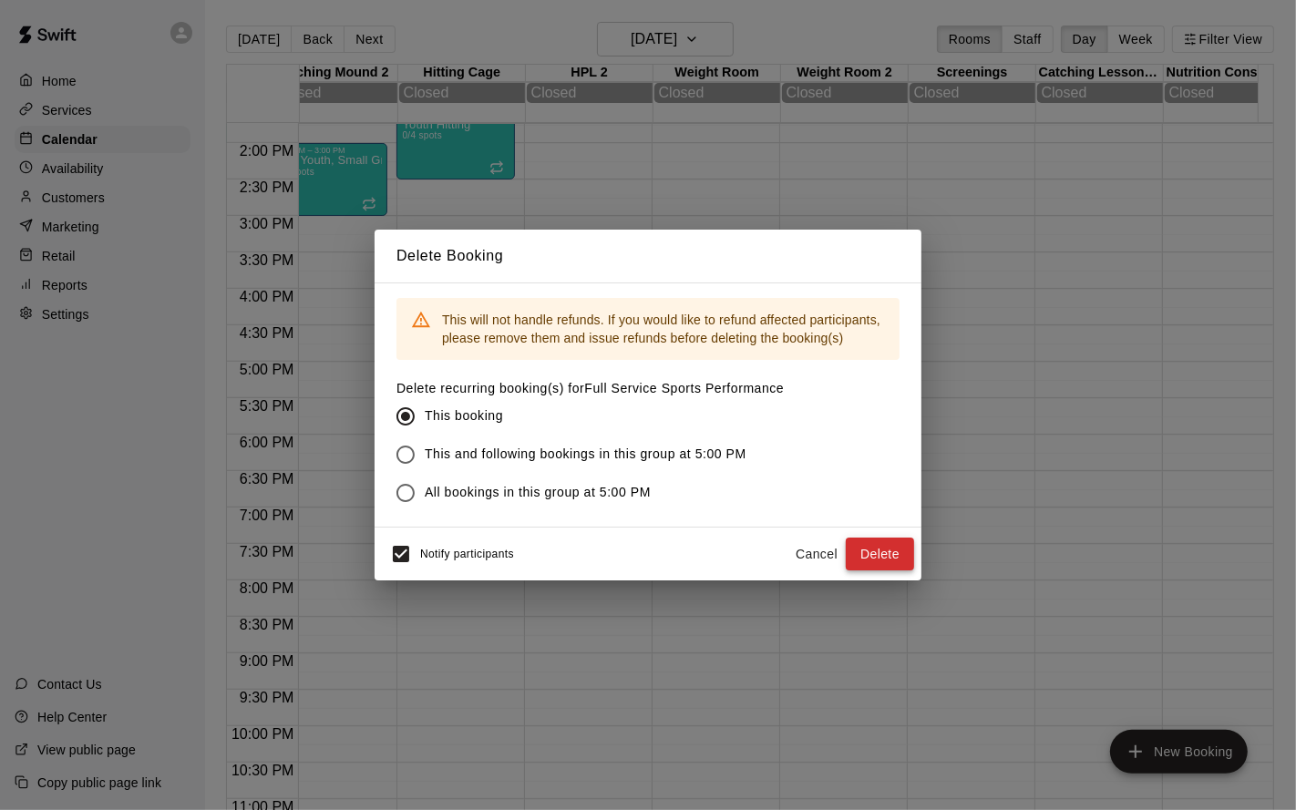
click at [872, 548] on button "Delete" at bounding box center [880, 555] width 68 height 34
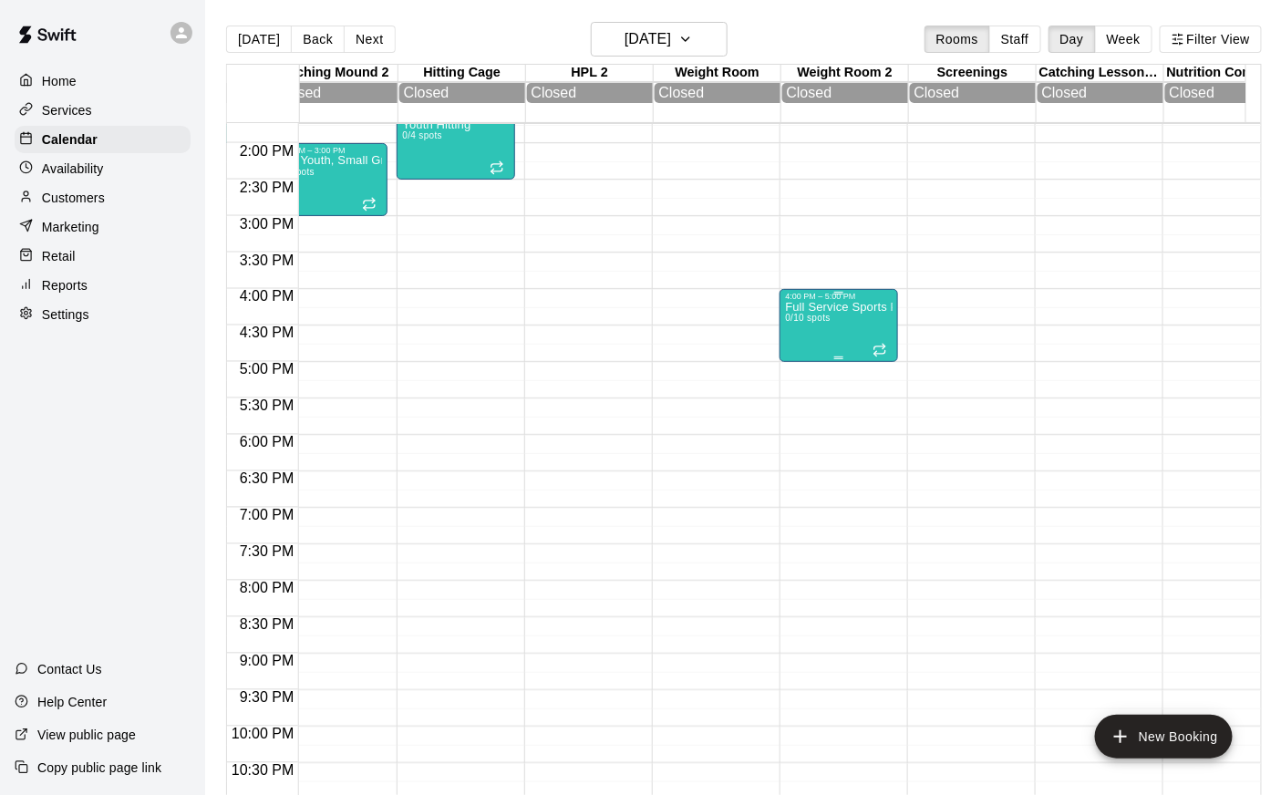
click at [821, 352] on div "Full Service Sports Performance 0/10 spots" at bounding box center [839, 698] width 108 height 795
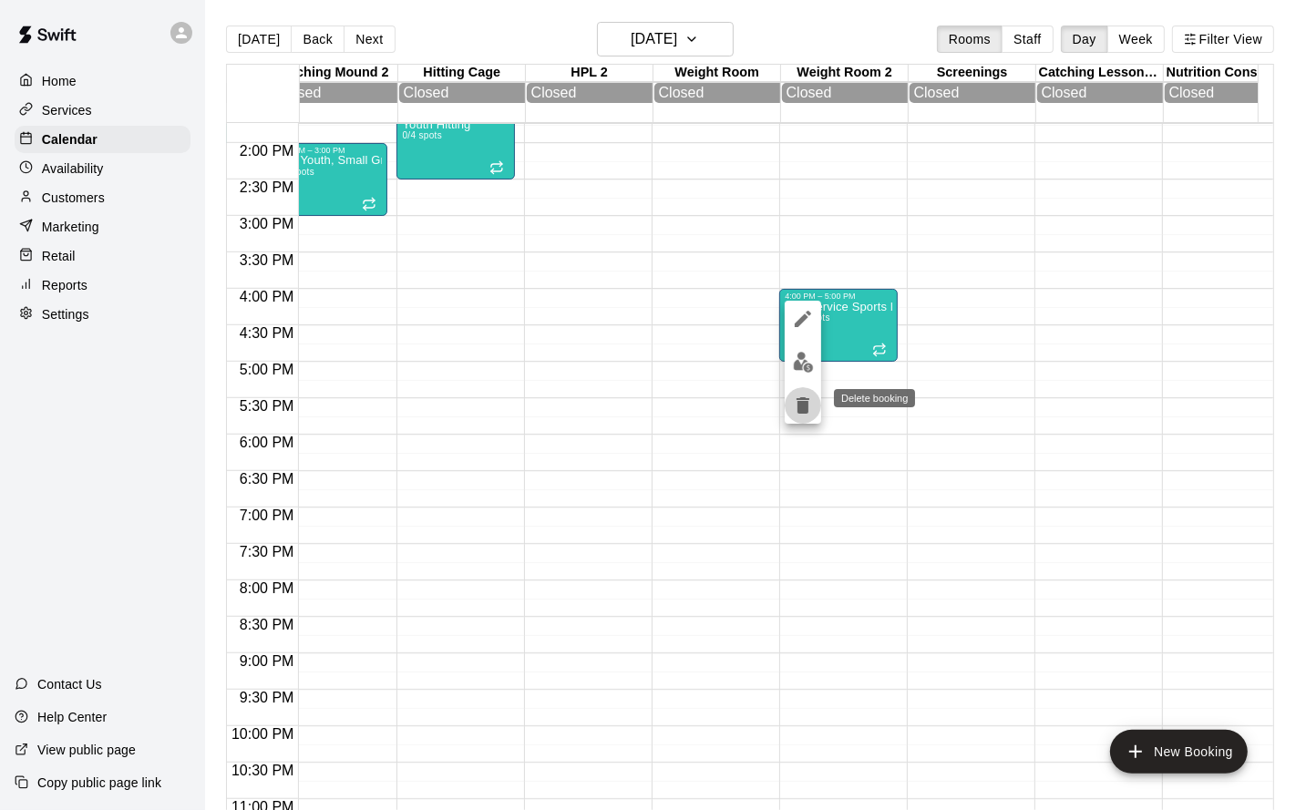
click at [809, 400] on icon "delete" at bounding box center [803, 406] width 22 height 22
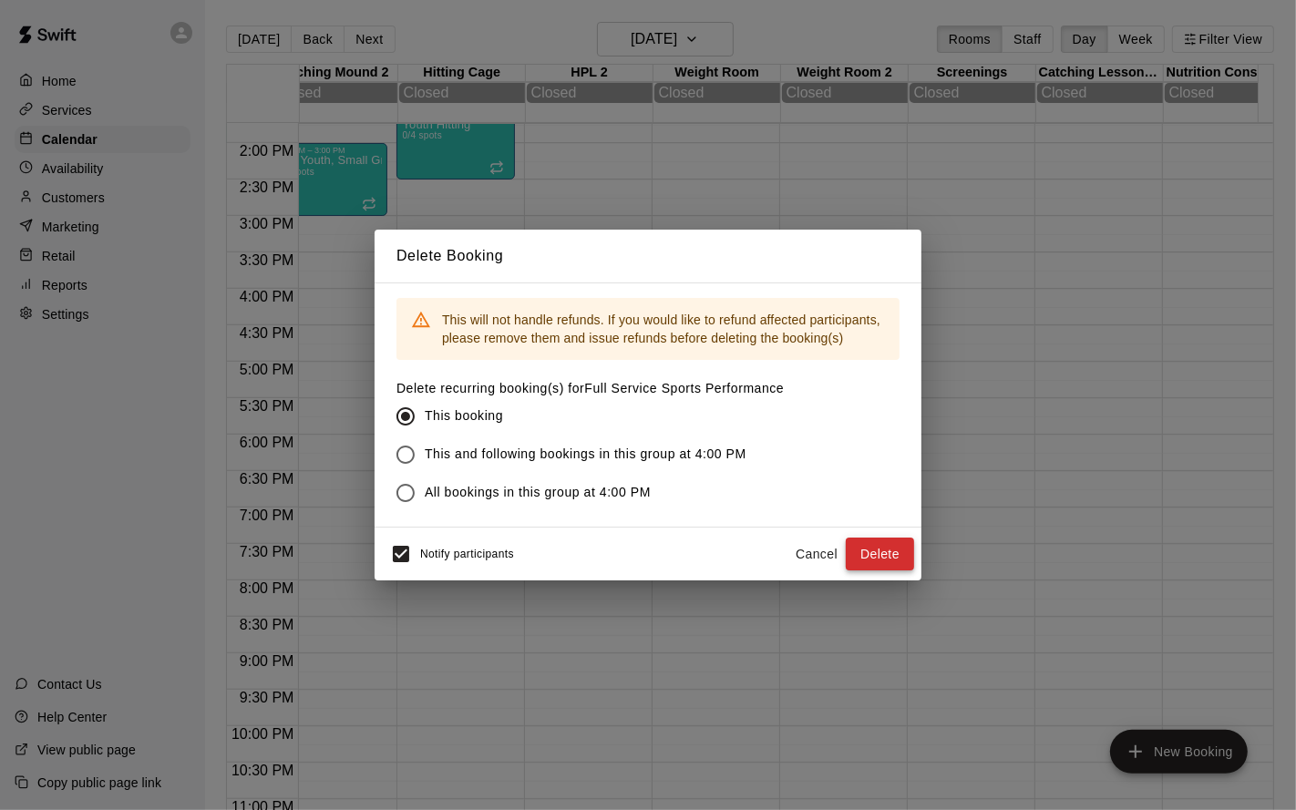
click at [871, 547] on button "Delete" at bounding box center [880, 555] width 68 height 34
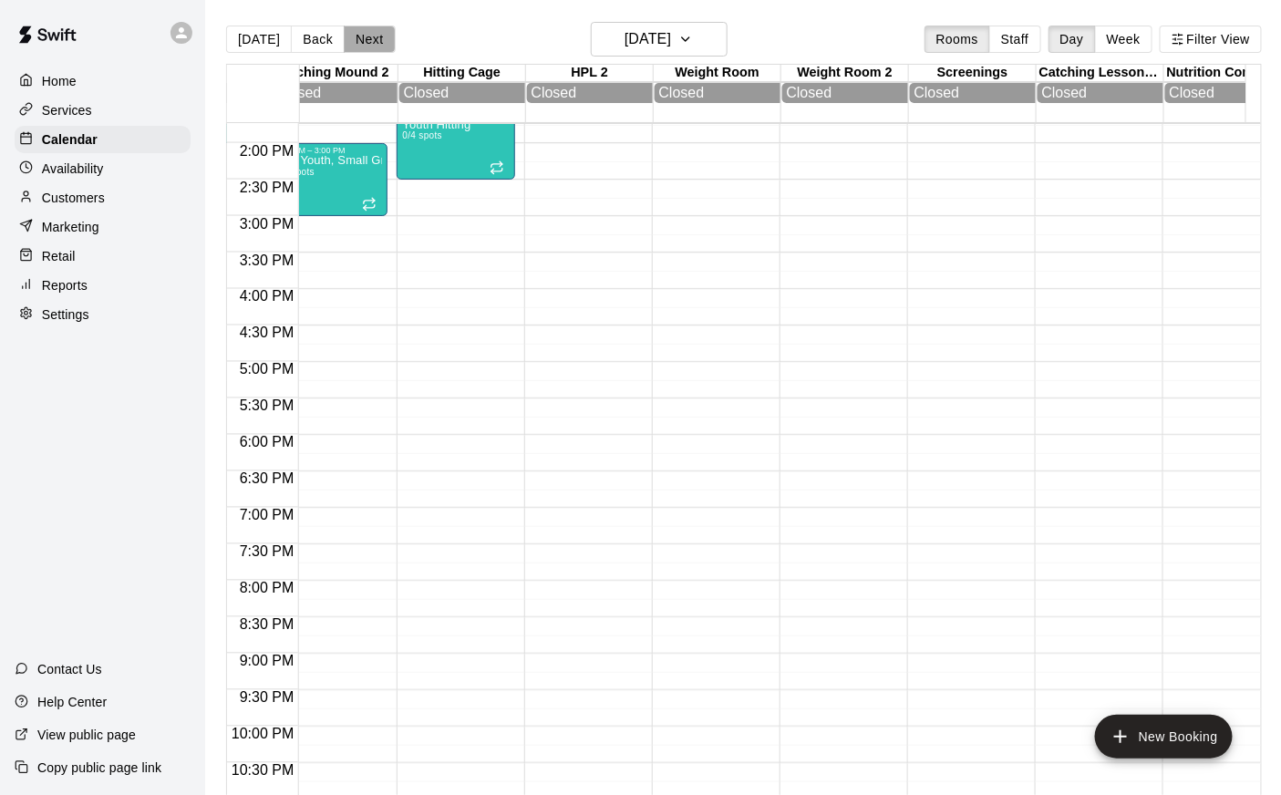
click at [366, 46] on button "Next" at bounding box center [369, 39] width 51 height 27
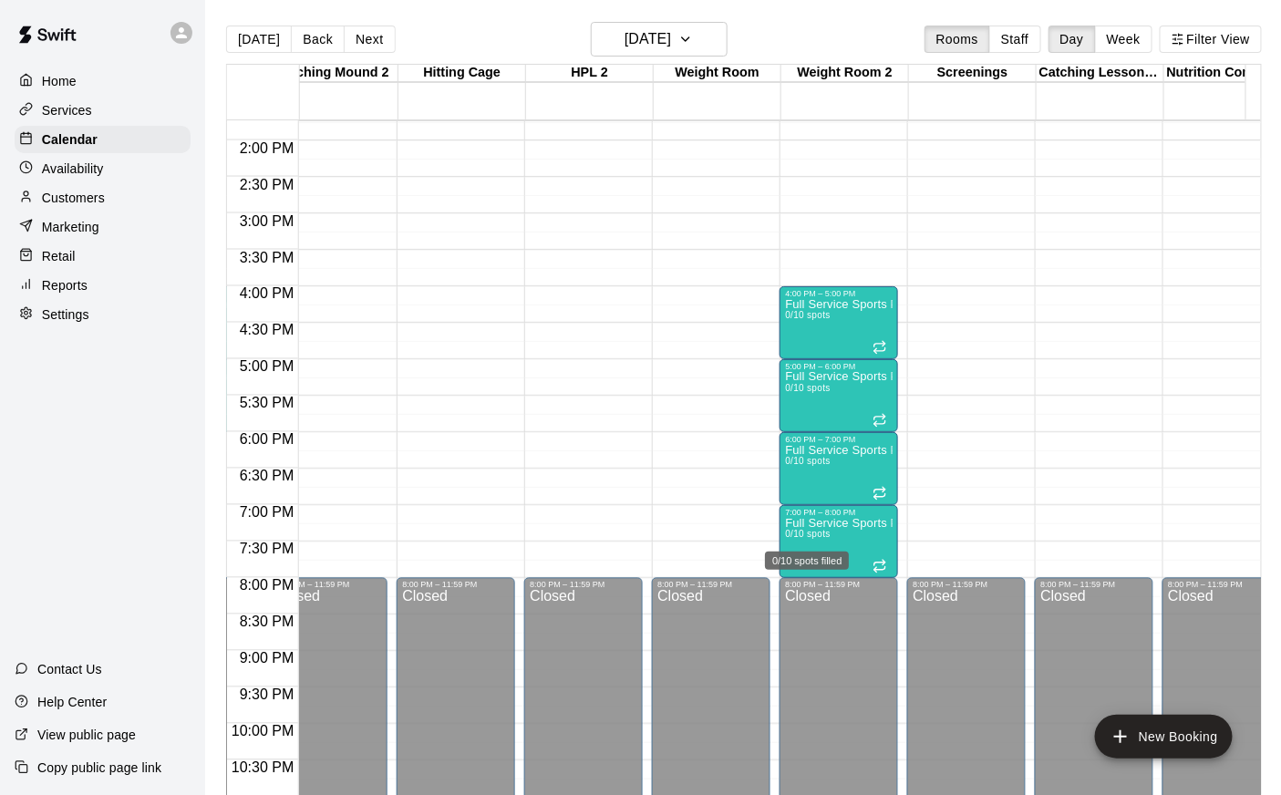
click at [805, 542] on div "0/10 spots filled" at bounding box center [807, 555] width 88 height 33
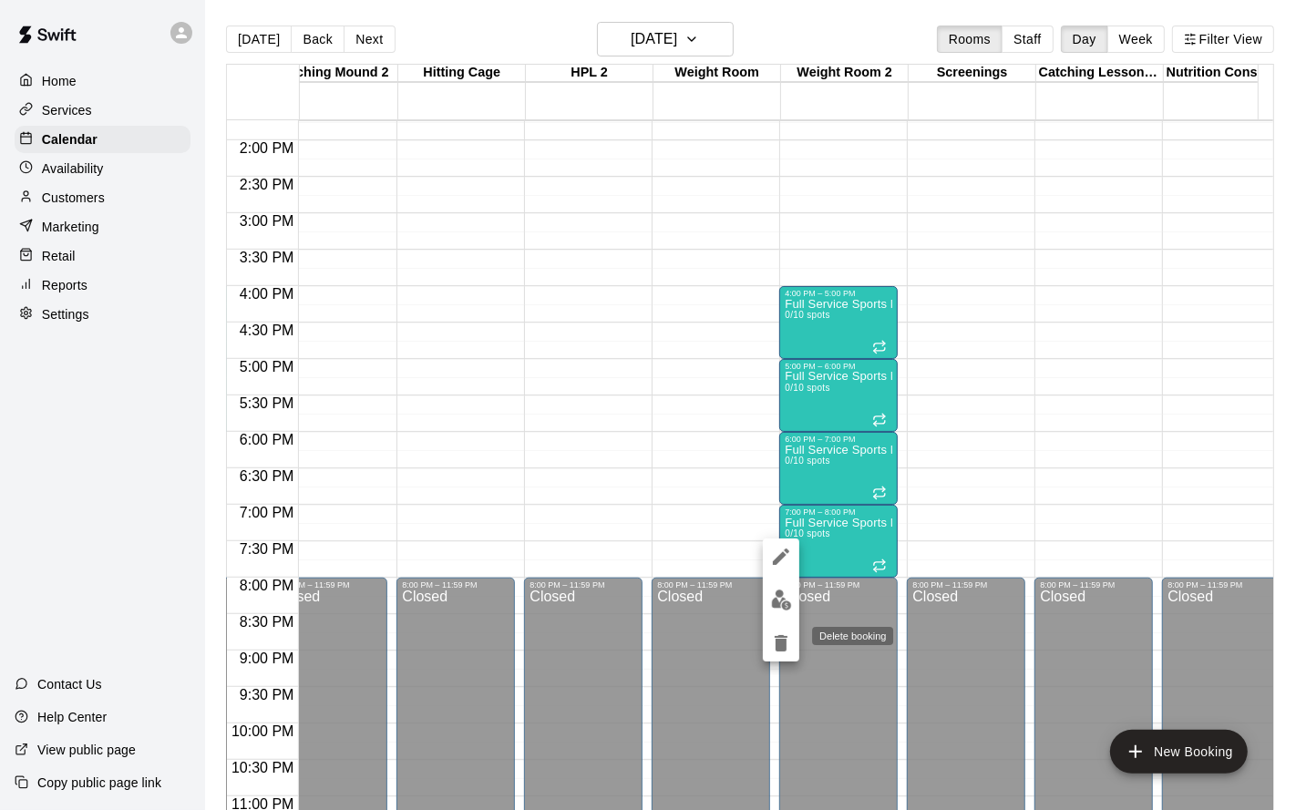
click at [782, 641] on icon "delete" at bounding box center [781, 643] width 13 height 16
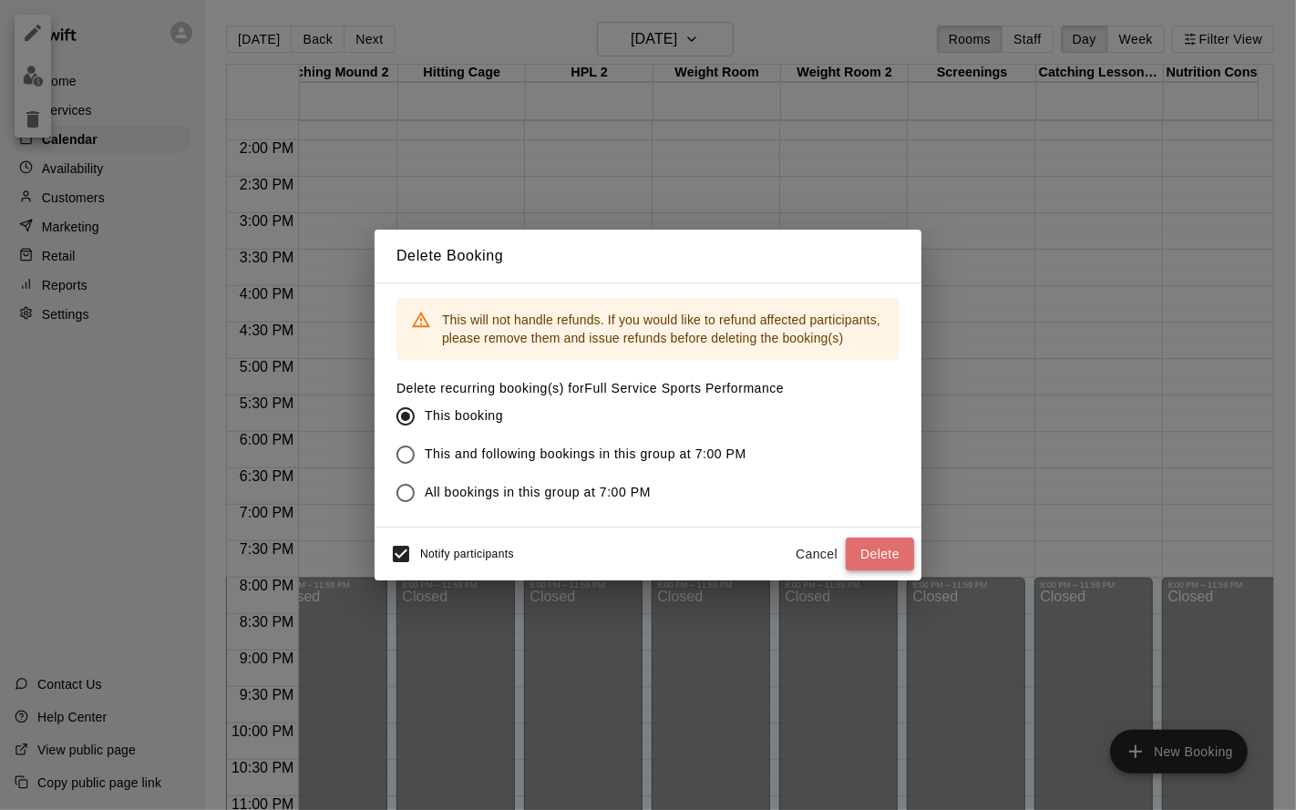
click at [875, 557] on button "Delete" at bounding box center [880, 555] width 68 height 34
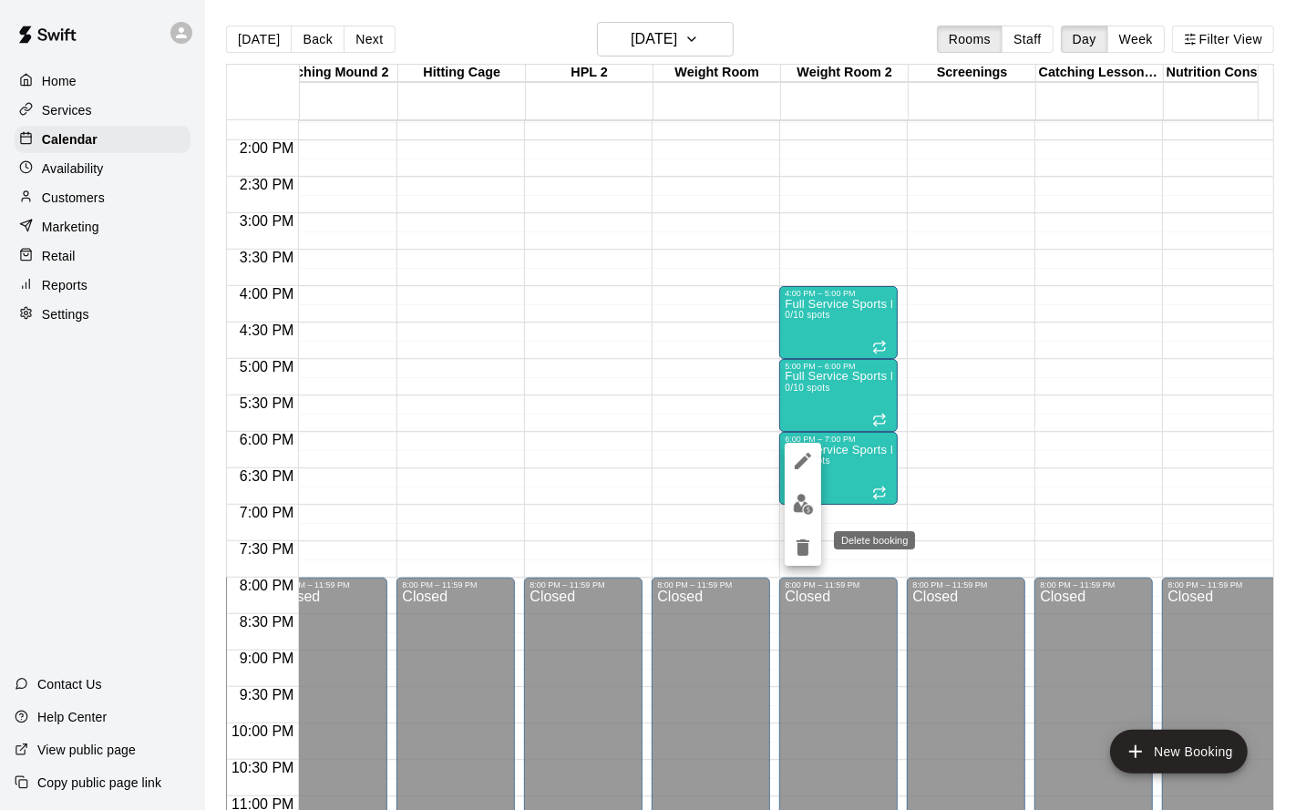
click at [808, 543] on icon "delete" at bounding box center [803, 548] width 13 height 16
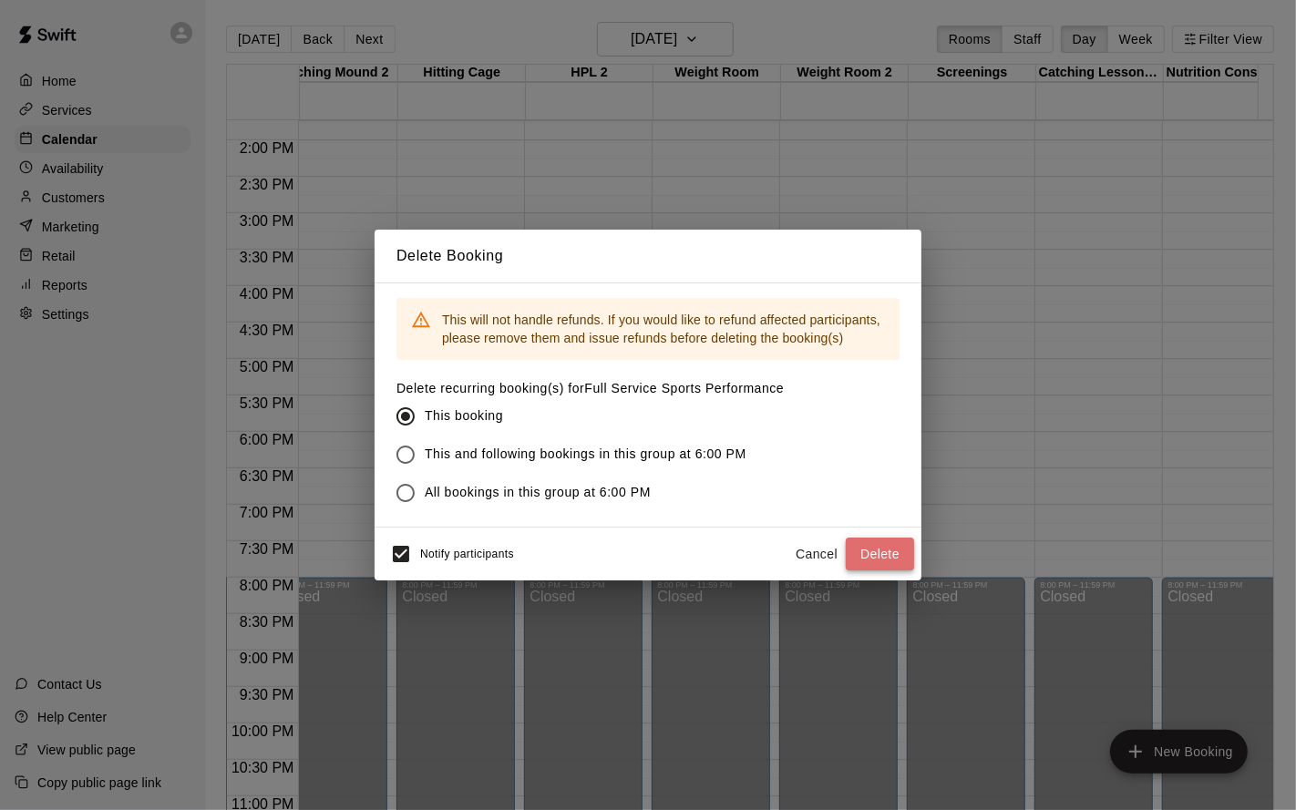
click at [886, 550] on button "Delete" at bounding box center [880, 555] width 68 height 34
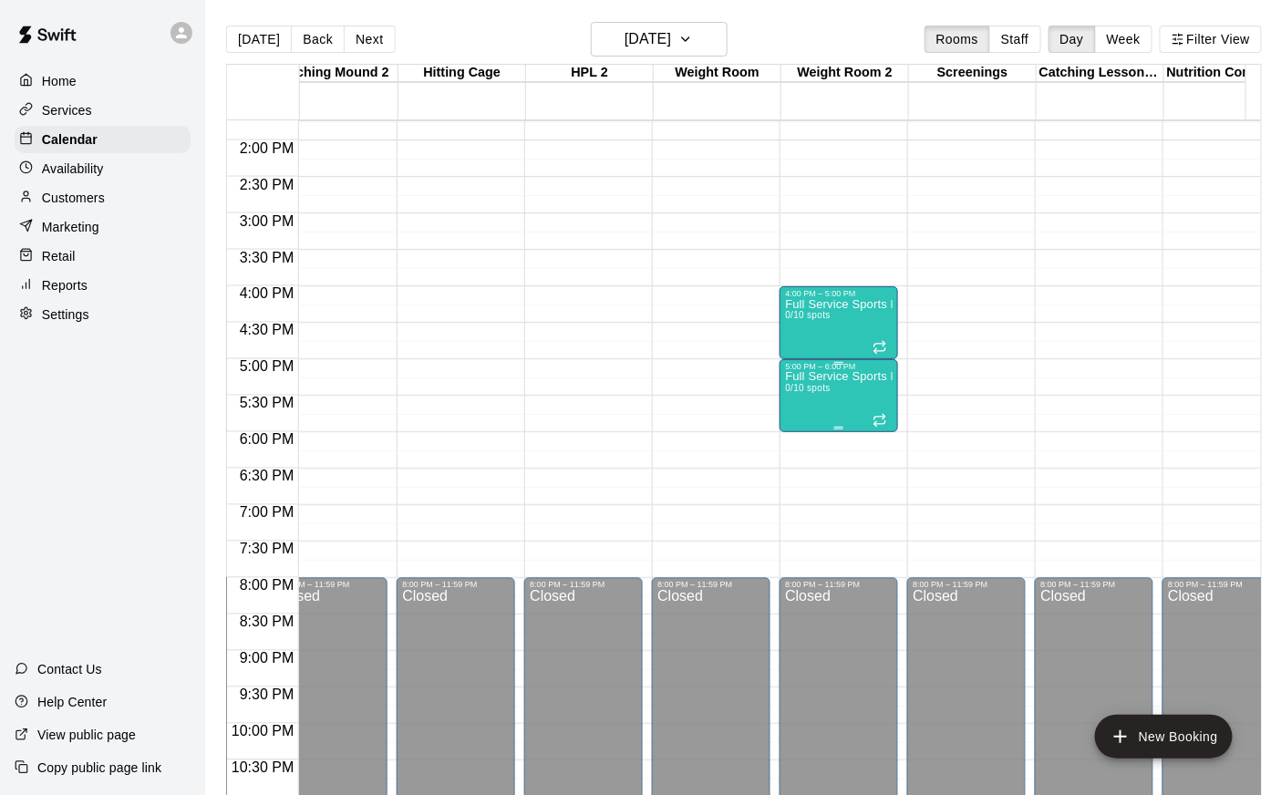
click at [823, 412] on div "Full Service Sports Performance 0/10 spots" at bounding box center [839, 768] width 108 height 795
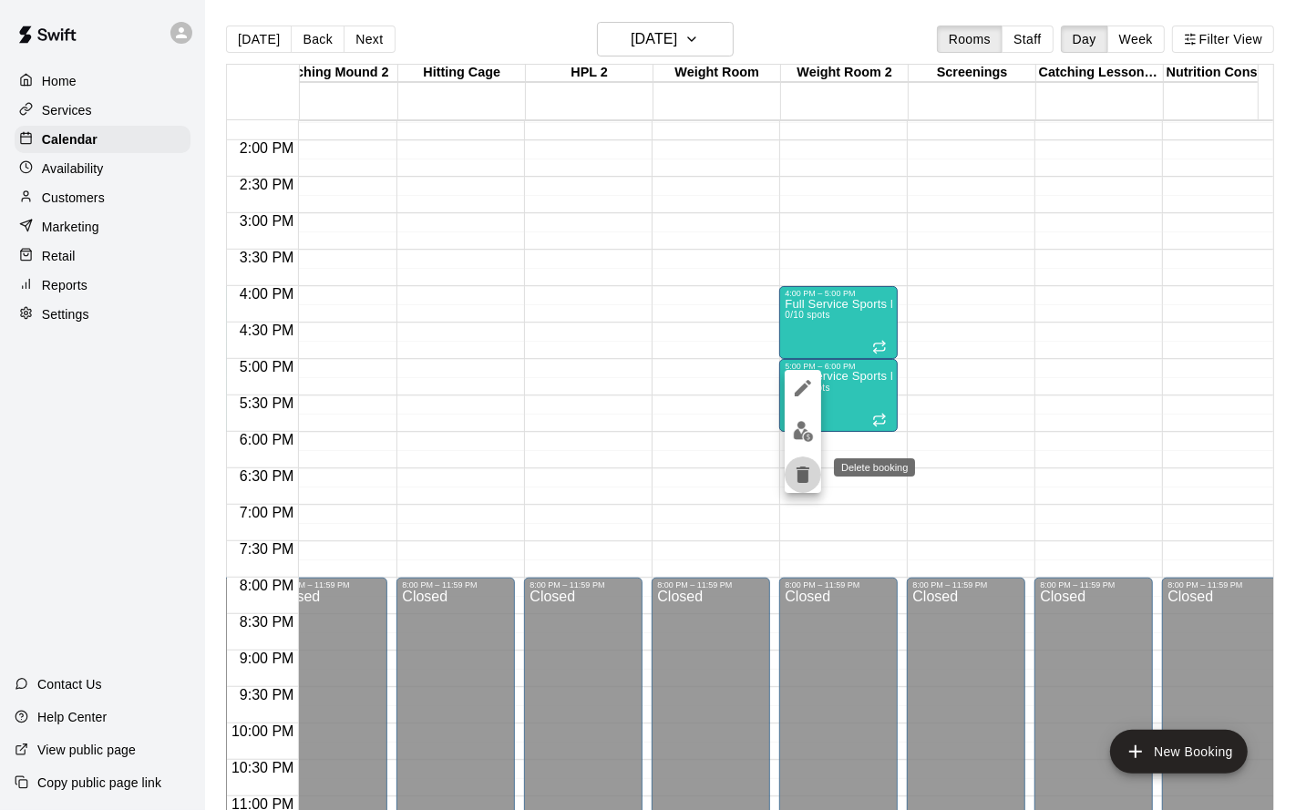
click at [803, 461] on button "delete" at bounding box center [803, 475] width 36 height 36
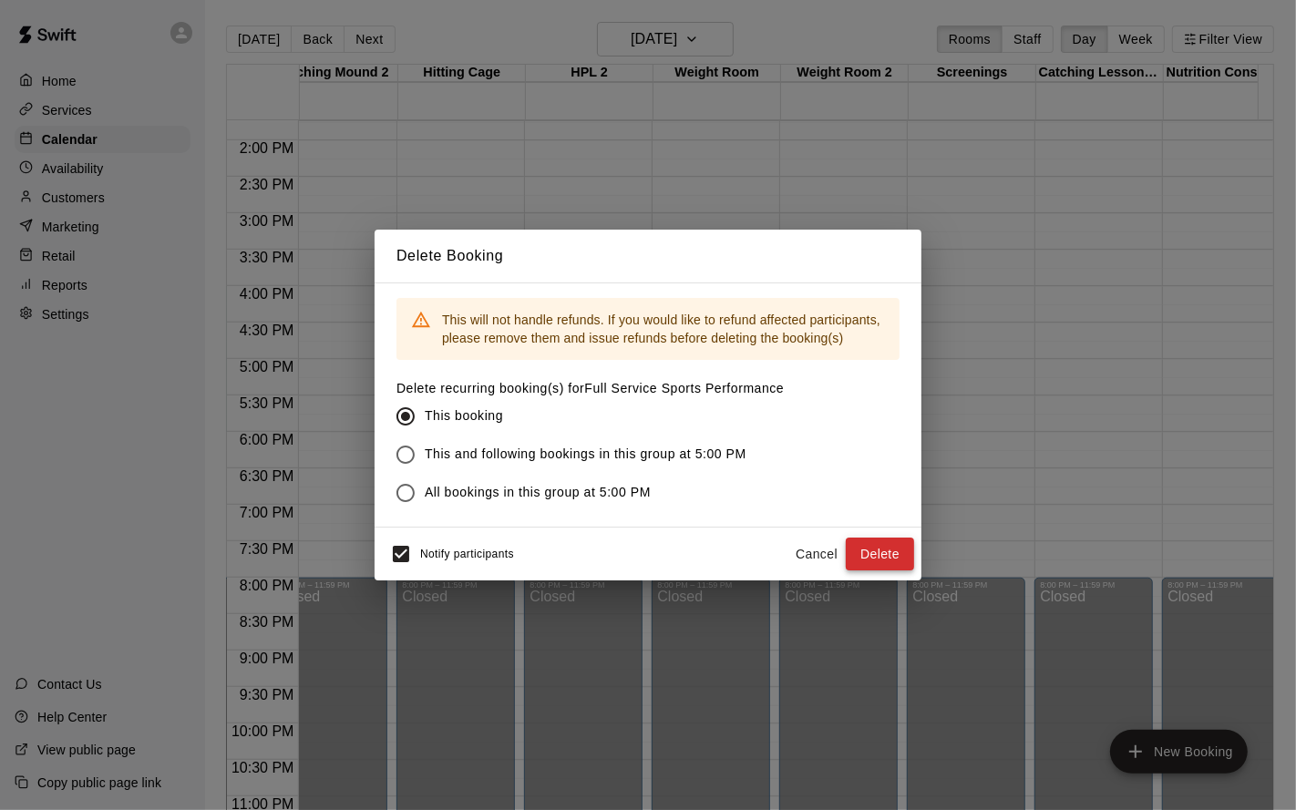
click at [885, 544] on button "Delete" at bounding box center [880, 555] width 68 height 34
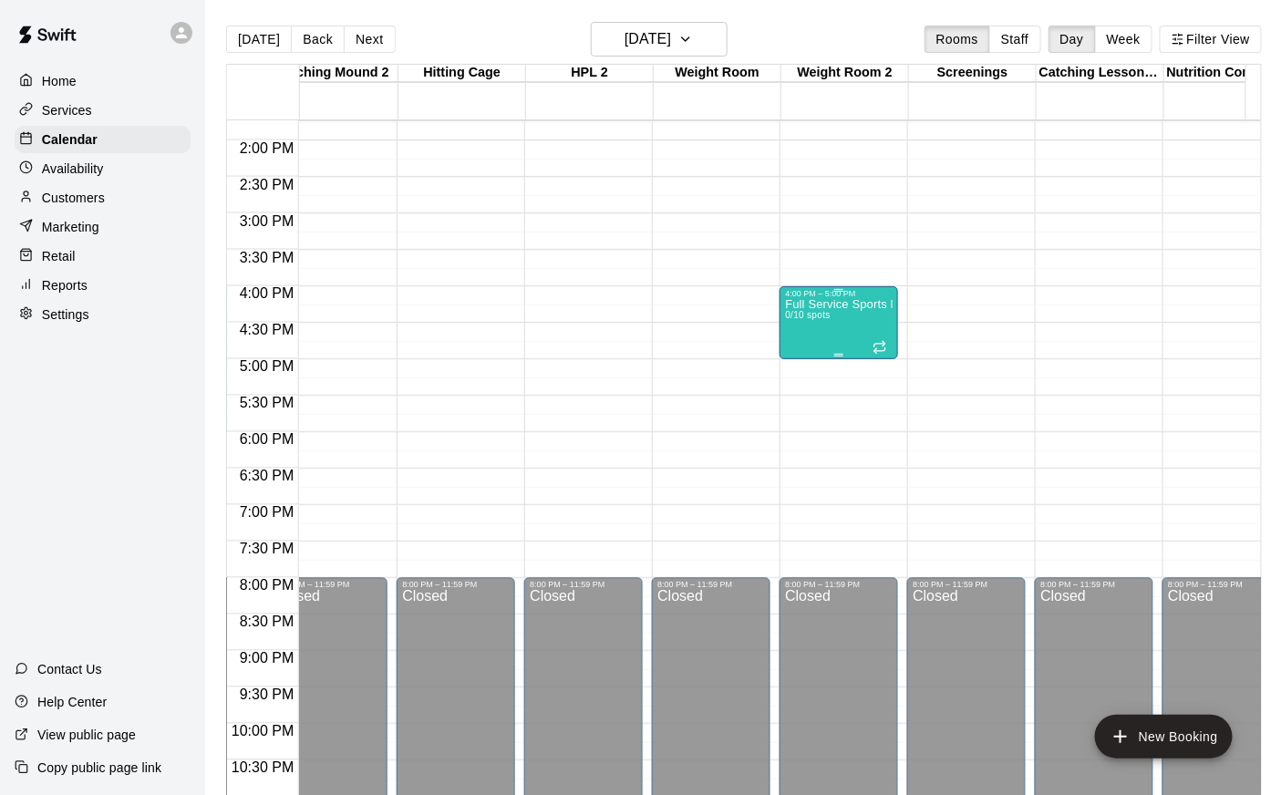
click at [805, 319] on body "Home Services Calendar Availability Customers Marketing Retail Reports Settings…" at bounding box center [640, 412] width 1281 height 824
click at [809, 341] on div "Full Service Sports Performance 0/10 spots" at bounding box center [839, 695] width 108 height 795
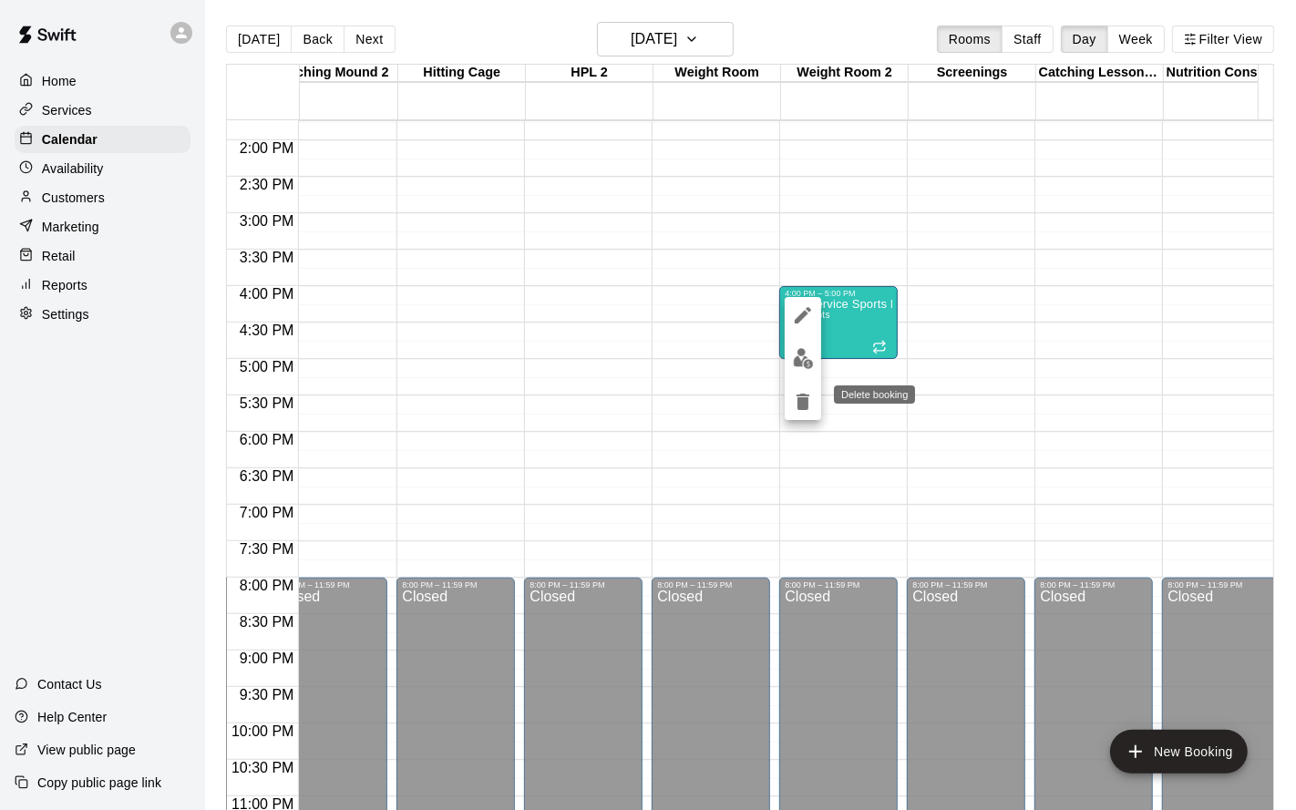
click at [807, 389] on button "delete" at bounding box center [803, 402] width 36 height 36
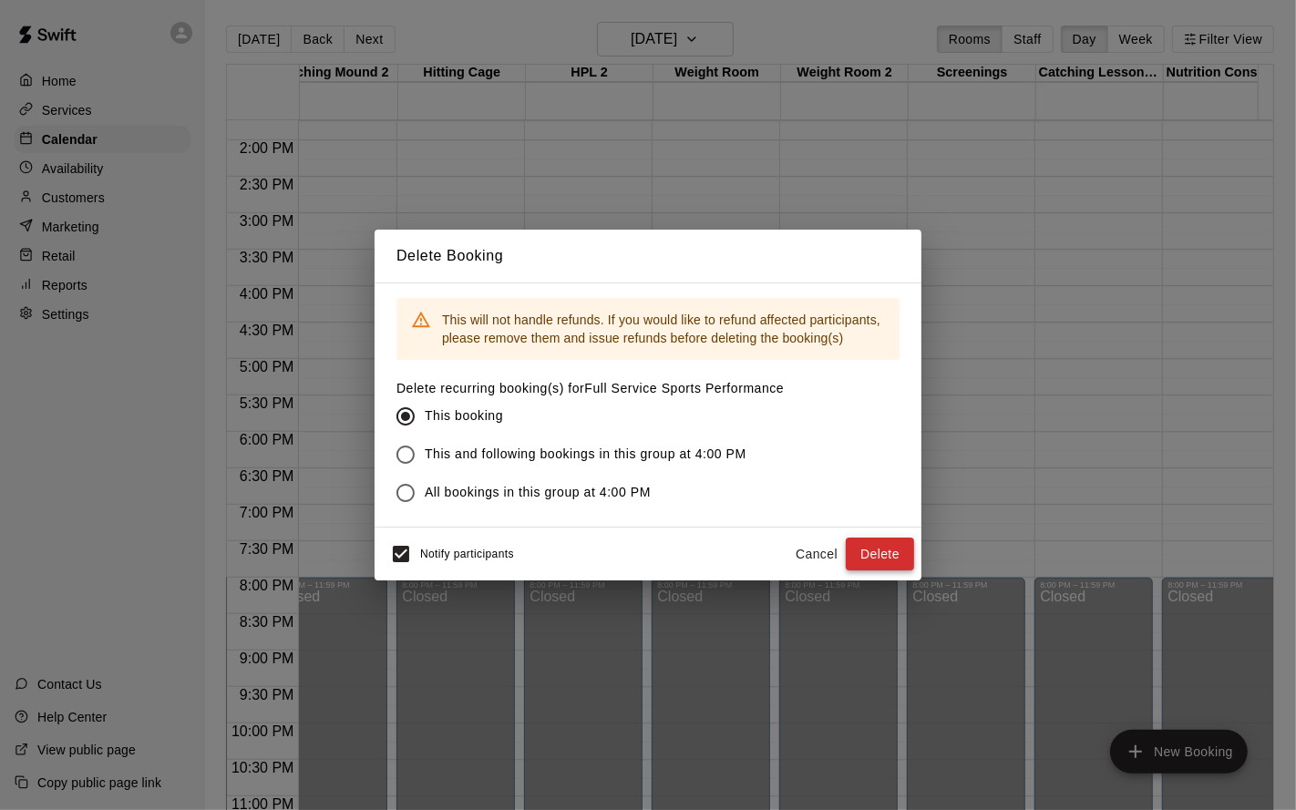
click at [860, 549] on button "Delete" at bounding box center [880, 555] width 68 height 34
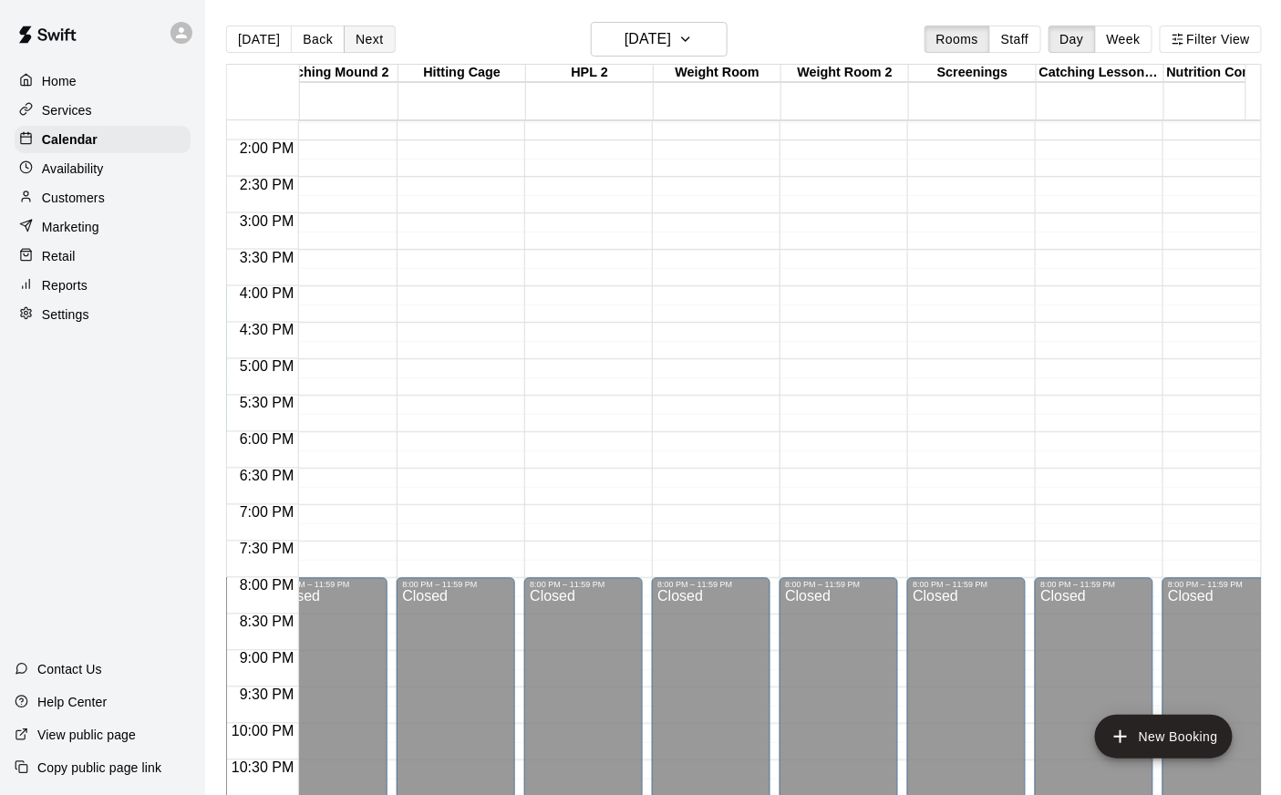
click at [366, 43] on button "Next" at bounding box center [369, 39] width 51 height 27
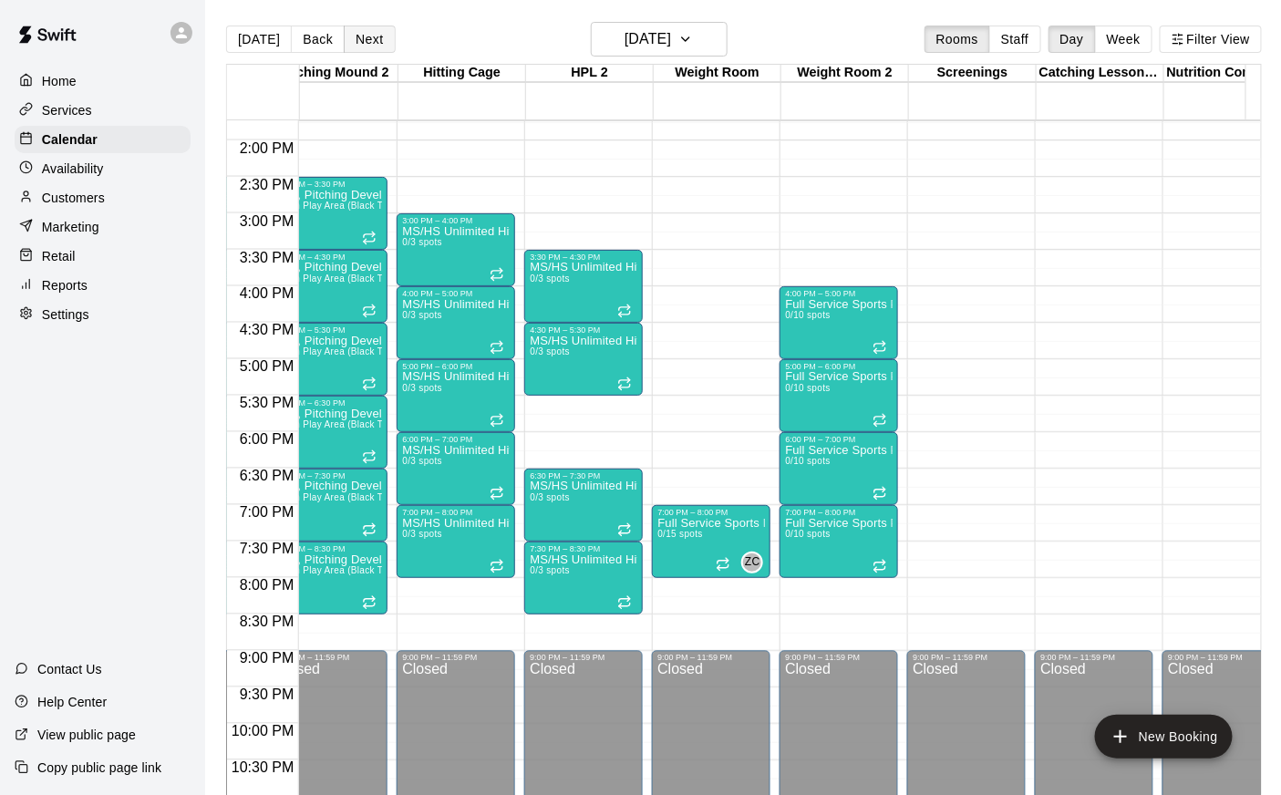
click at [375, 36] on button "Next" at bounding box center [369, 39] width 51 height 27
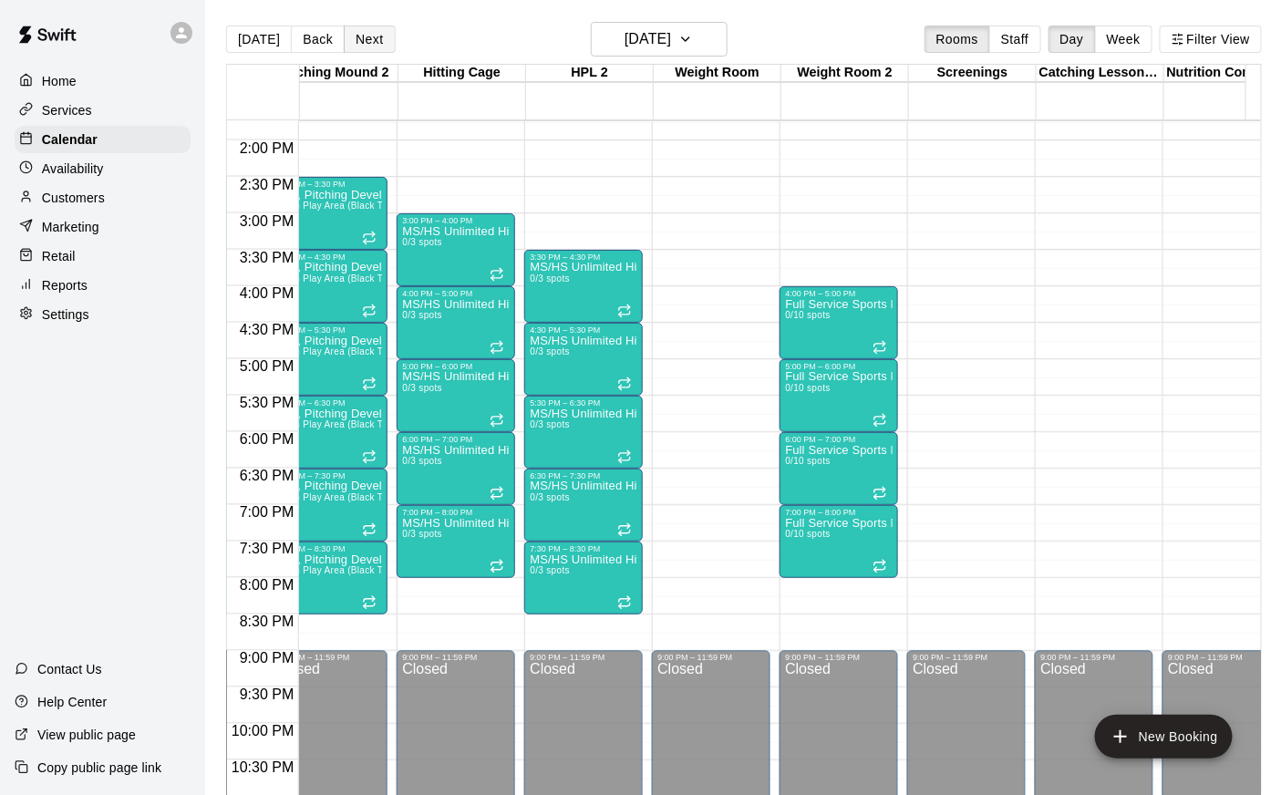
click at [375, 36] on button "Next" at bounding box center [369, 39] width 51 height 27
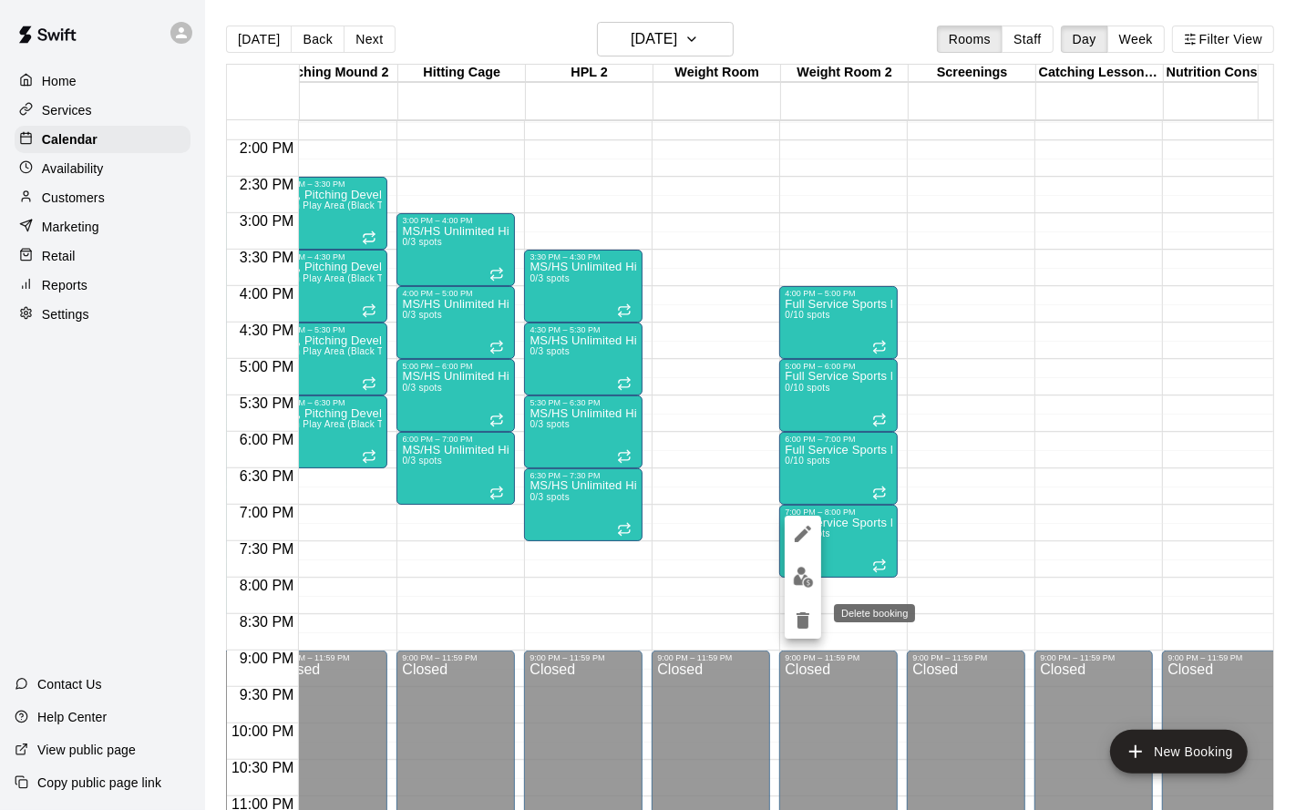
click at [805, 628] on icon "delete" at bounding box center [803, 621] width 13 height 16
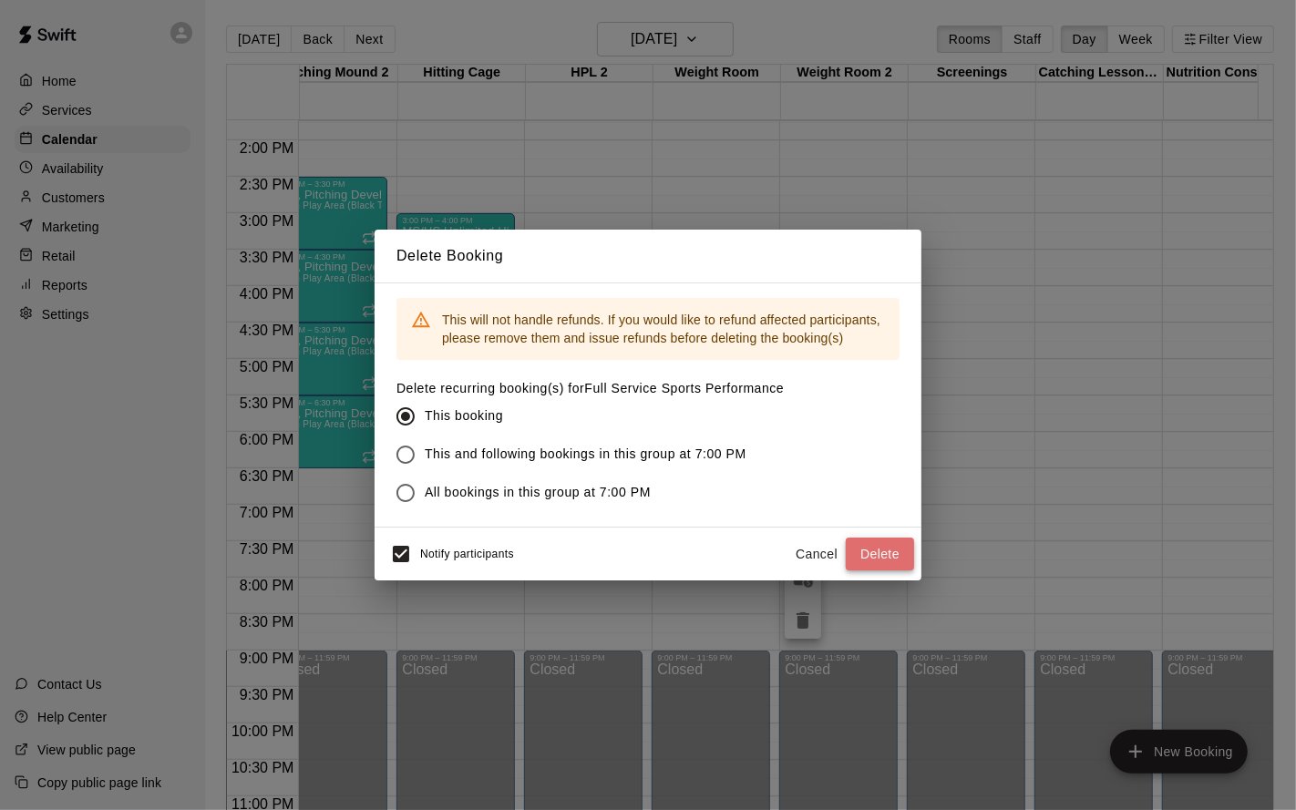
click at [874, 556] on button "Delete" at bounding box center [880, 555] width 68 height 34
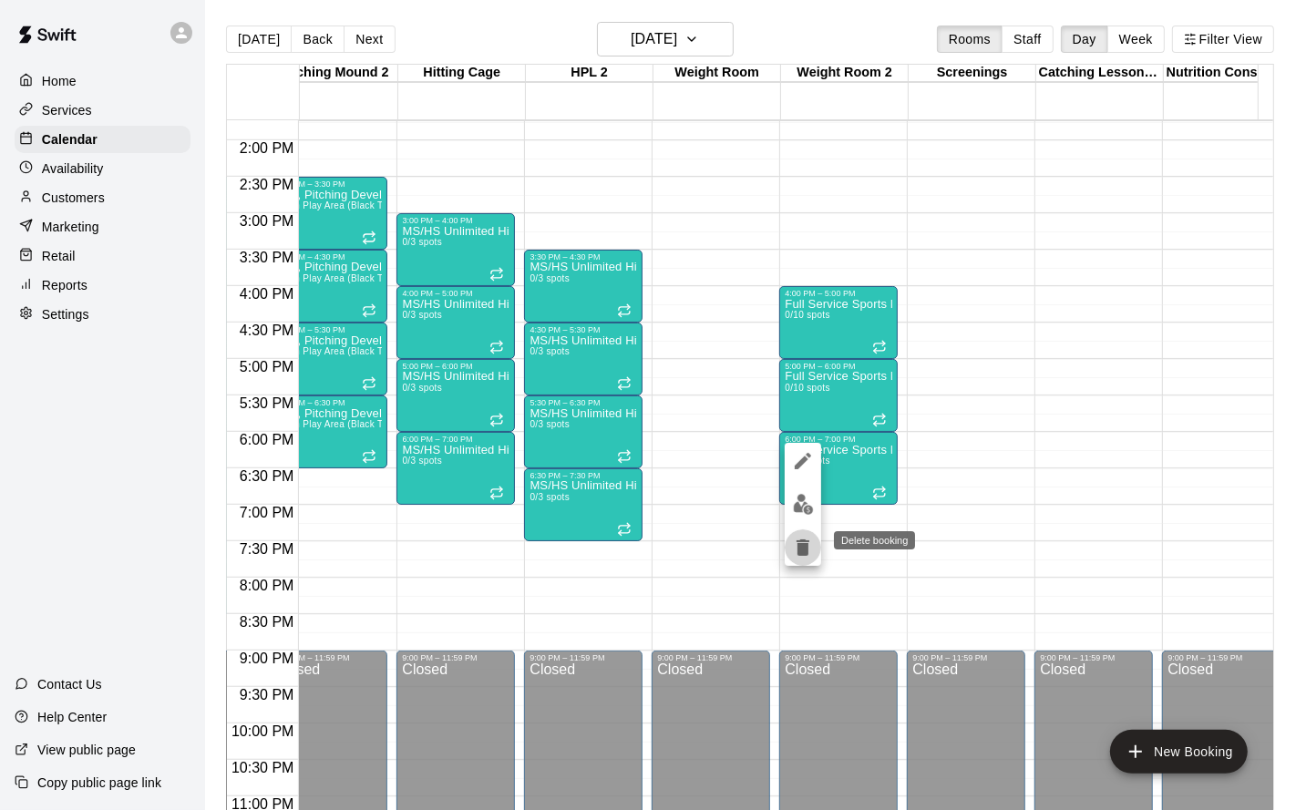
click at [809, 549] on icon "delete" at bounding box center [803, 548] width 22 height 22
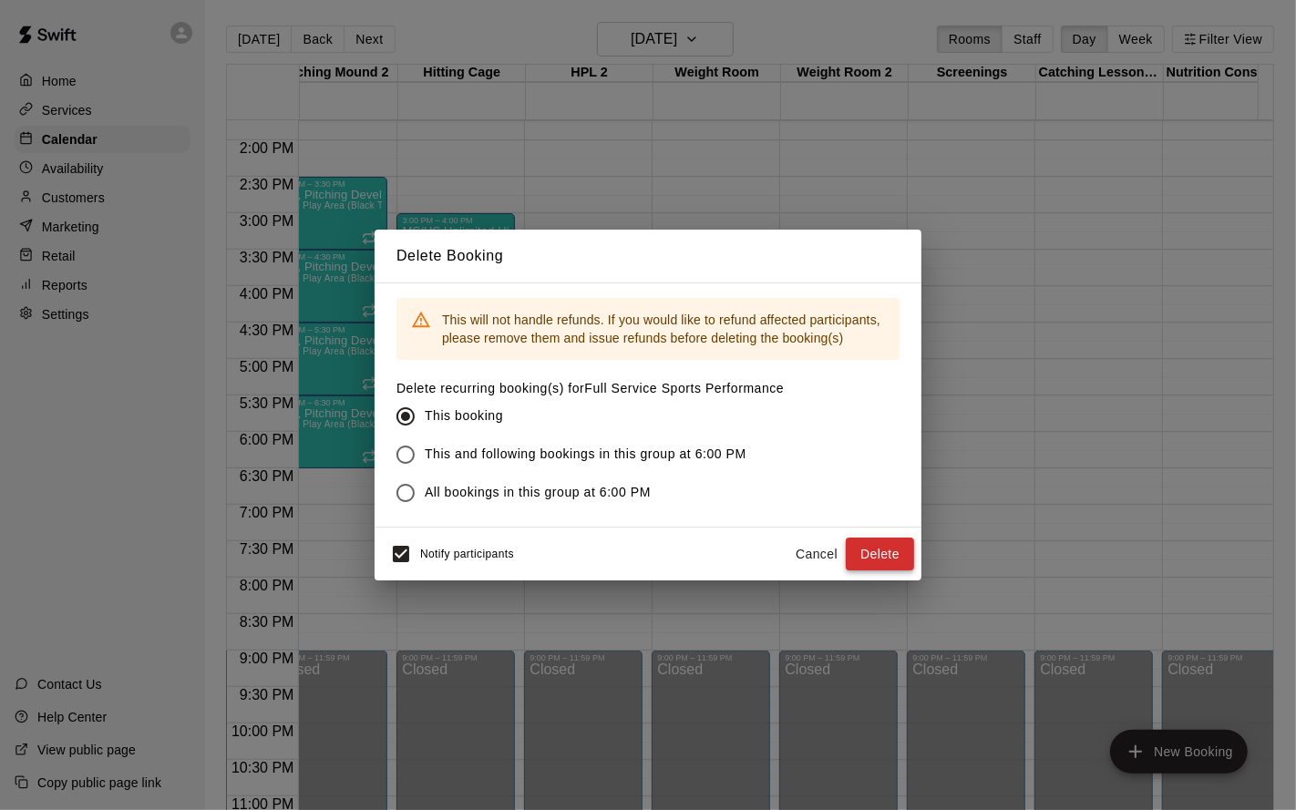
click at [872, 554] on button "Delete" at bounding box center [880, 555] width 68 height 34
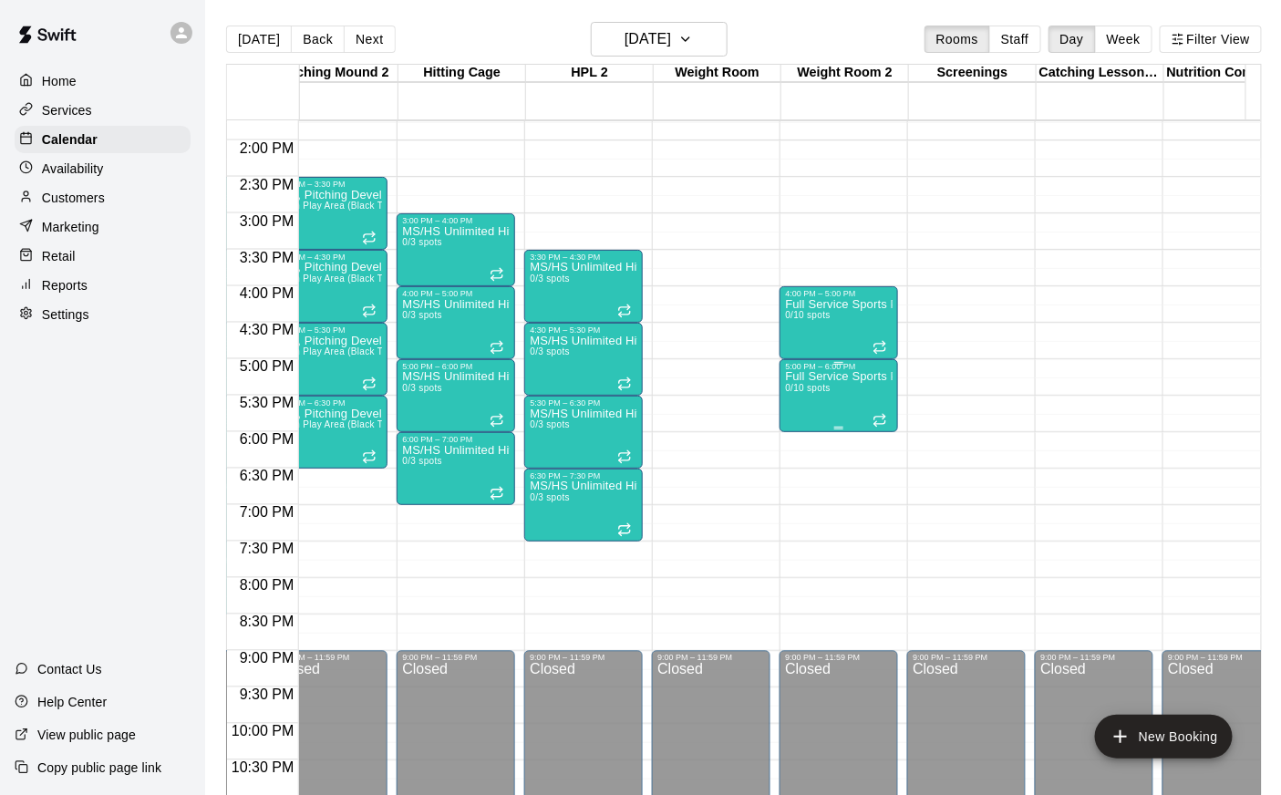
click at [818, 397] on div "Full Service Sports Performance 0/10 spots" at bounding box center [839, 768] width 108 height 795
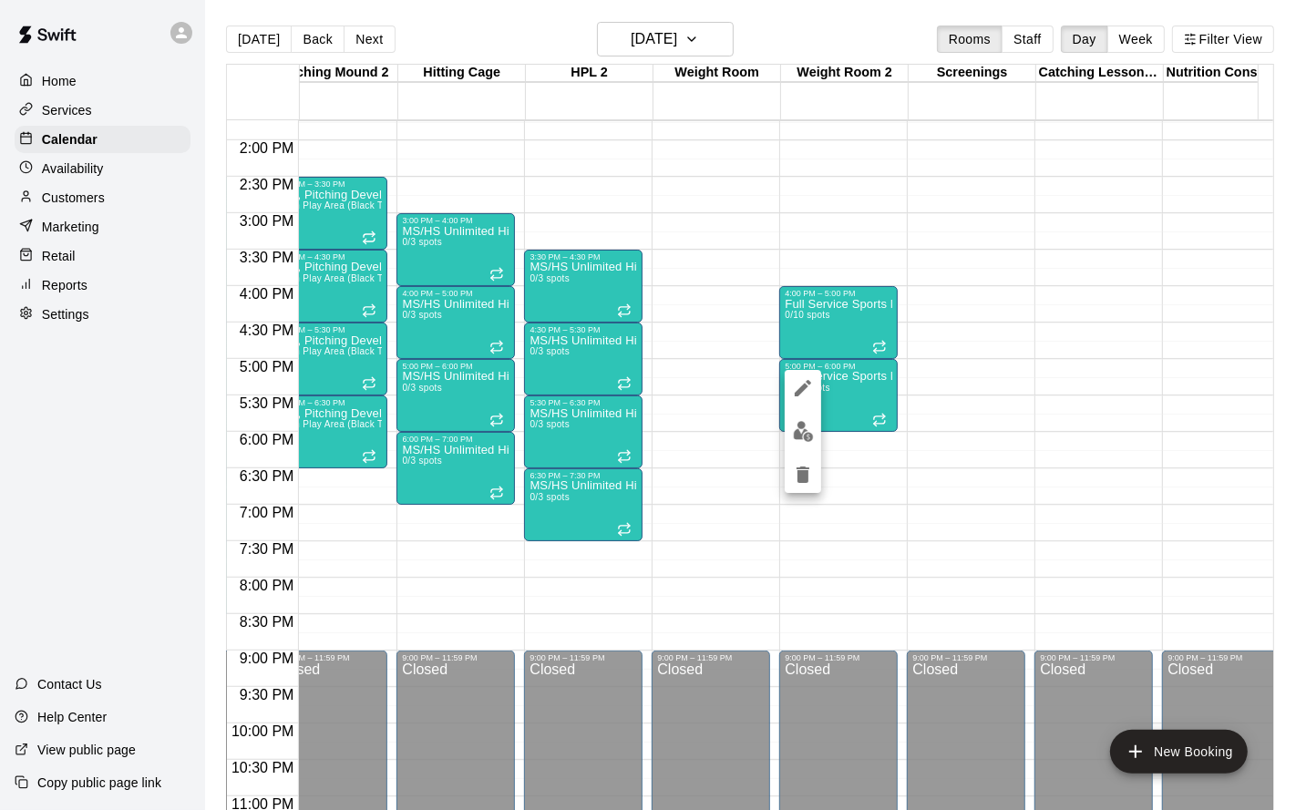
click at [807, 471] on icon "delete" at bounding box center [803, 475] width 13 height 16
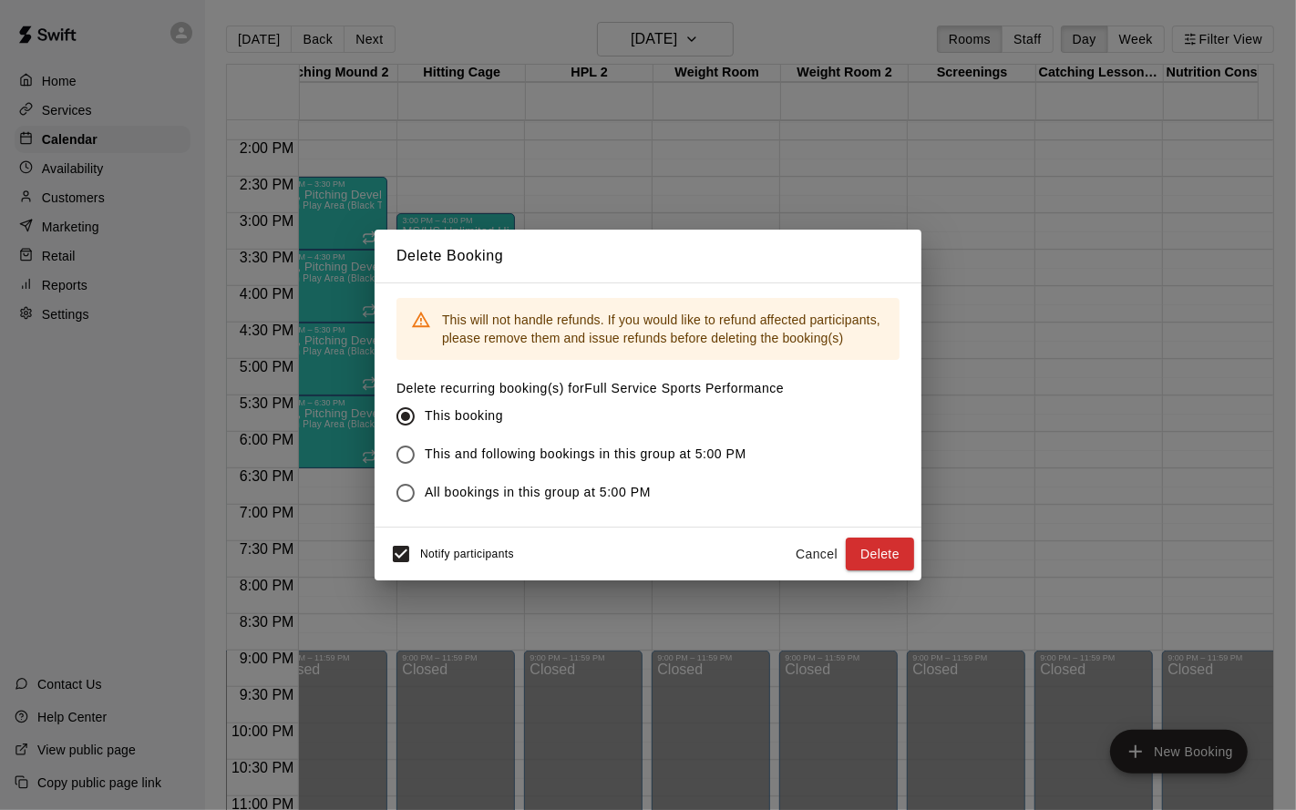
click at [871, 570] on div "Notify participants Cancel Delete" at bounding box center [648, 554] width 532 height 38
click at [876, 554] on button "Delete" at bounding box center [880, 555] width 68 height 34
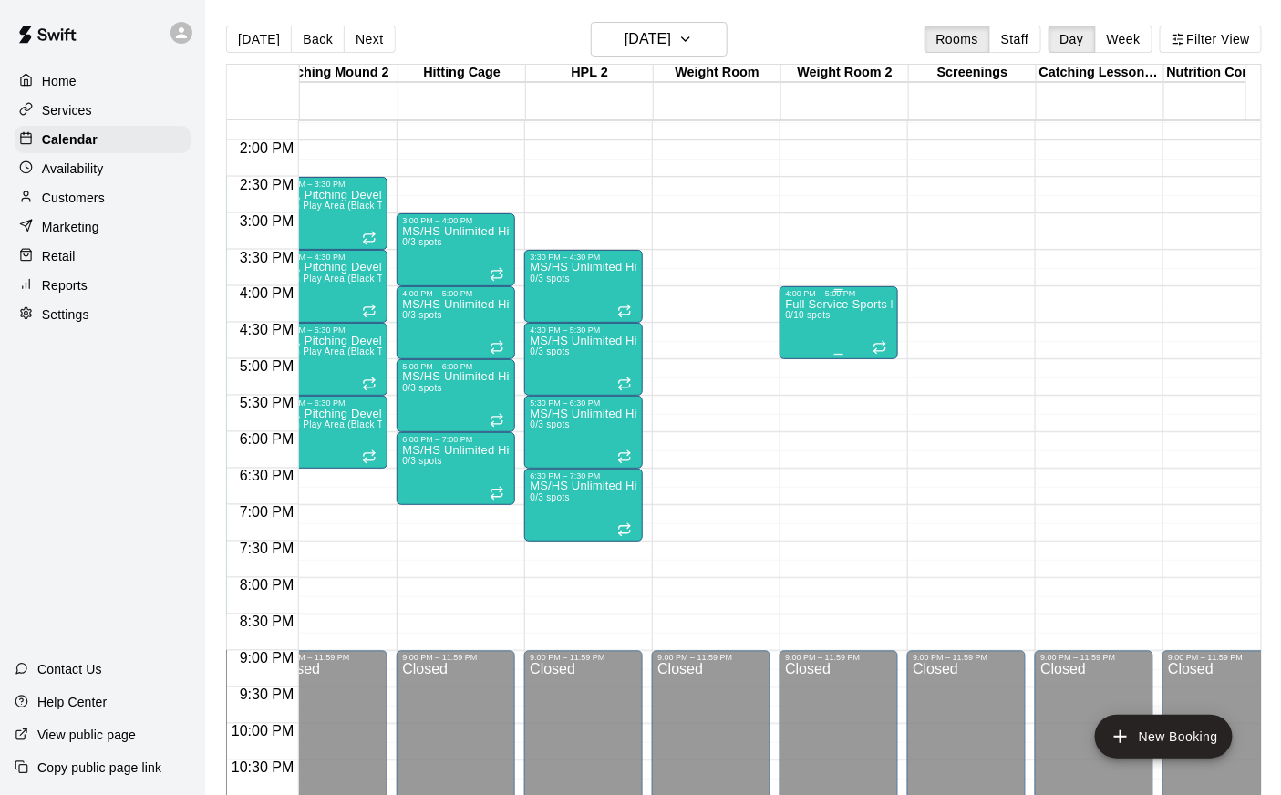
click at [810, 346] on div "Full Service Sports Performance 0/10 spots" at bounding box center [839, 695] width 108 height 795
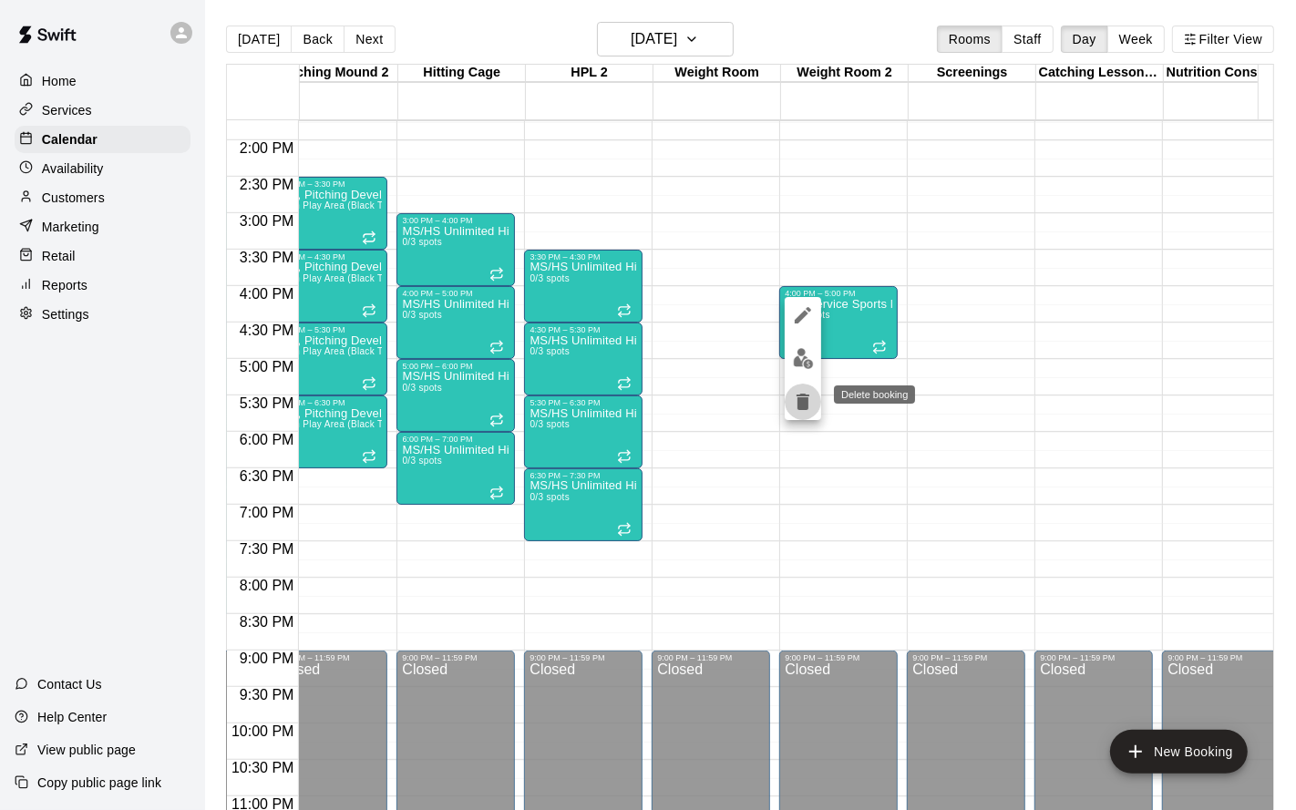
click at [808, 395] on icon "delete" at bounding box center [803, 402] width 13 height 16
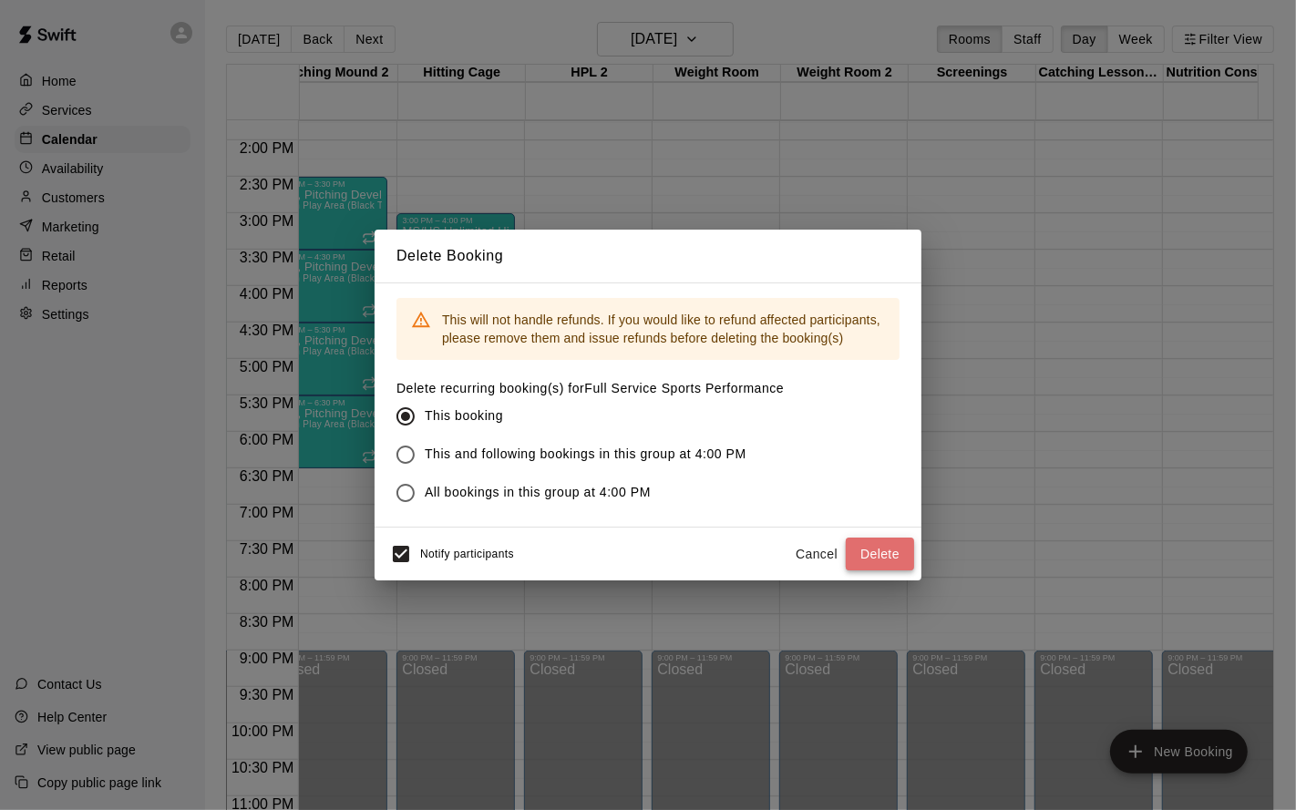
click at [878, 556] on button "Delete" at bounding box center [880, 555] width 68 height 34
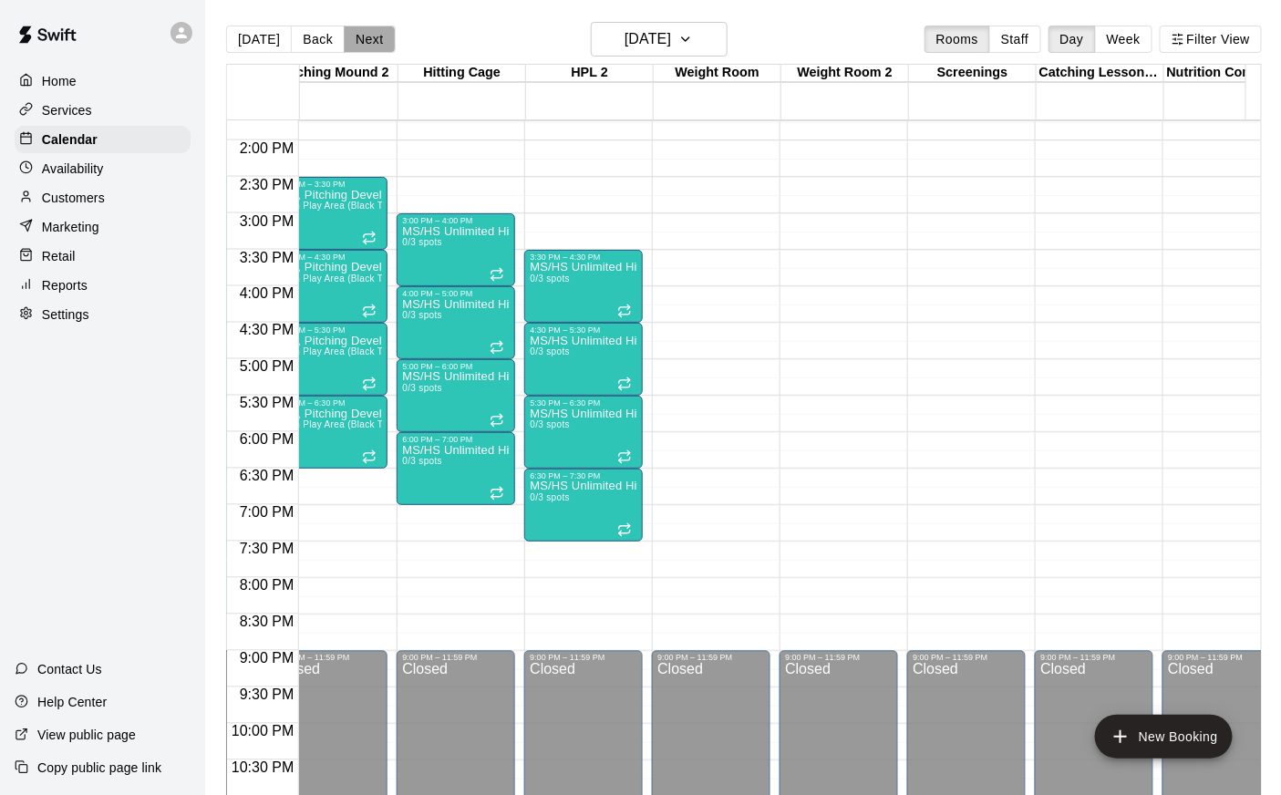
click at [359, 39] on button "Next" at bounding box center [369, 39] width 51 height 27
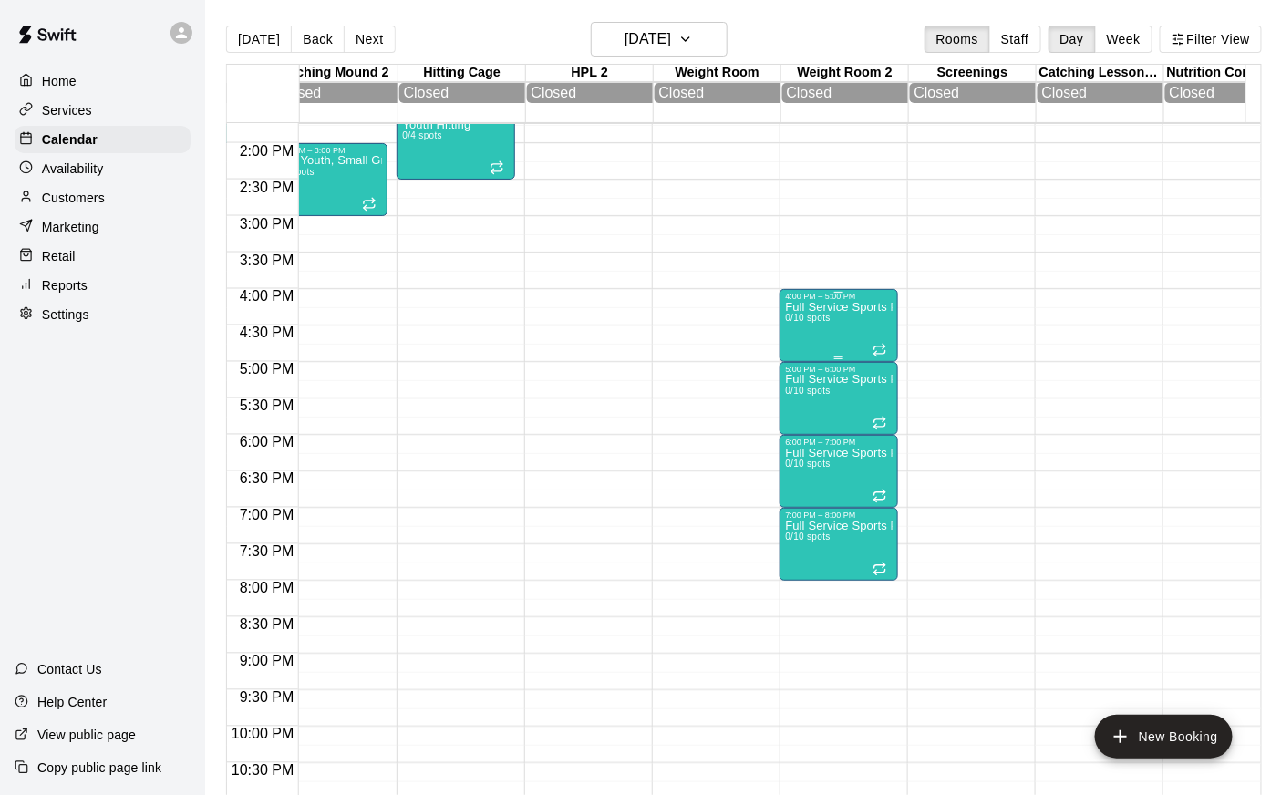
click at [809, 333] on div "Full Service Sports Performance 0/10 spots" at bounding box center [839, 698] width 108 height 795
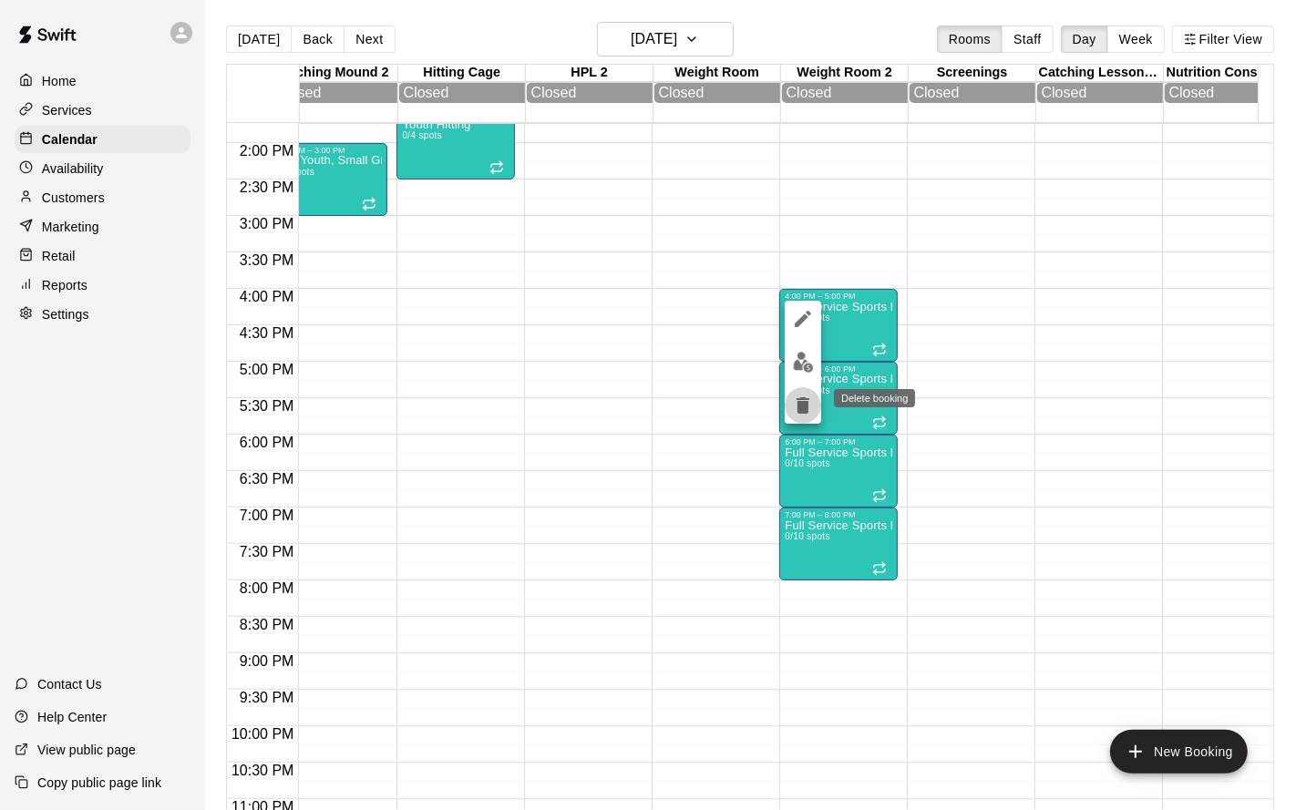
click at [808, 408] on icon "delete" at bounding box center [803, 405] width 13 height 16
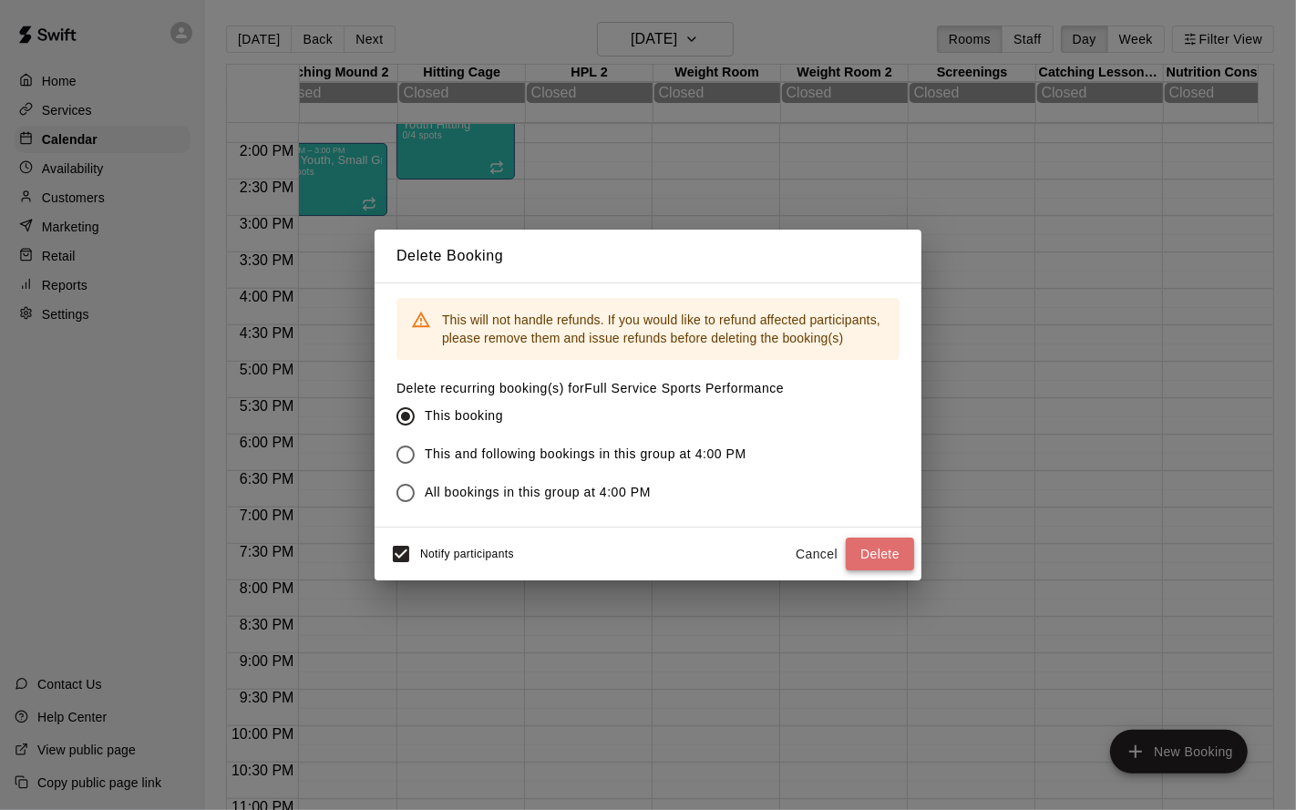
click at [888, 563] on button "Delete" at bounding box center [880, 555] width 68 height 34
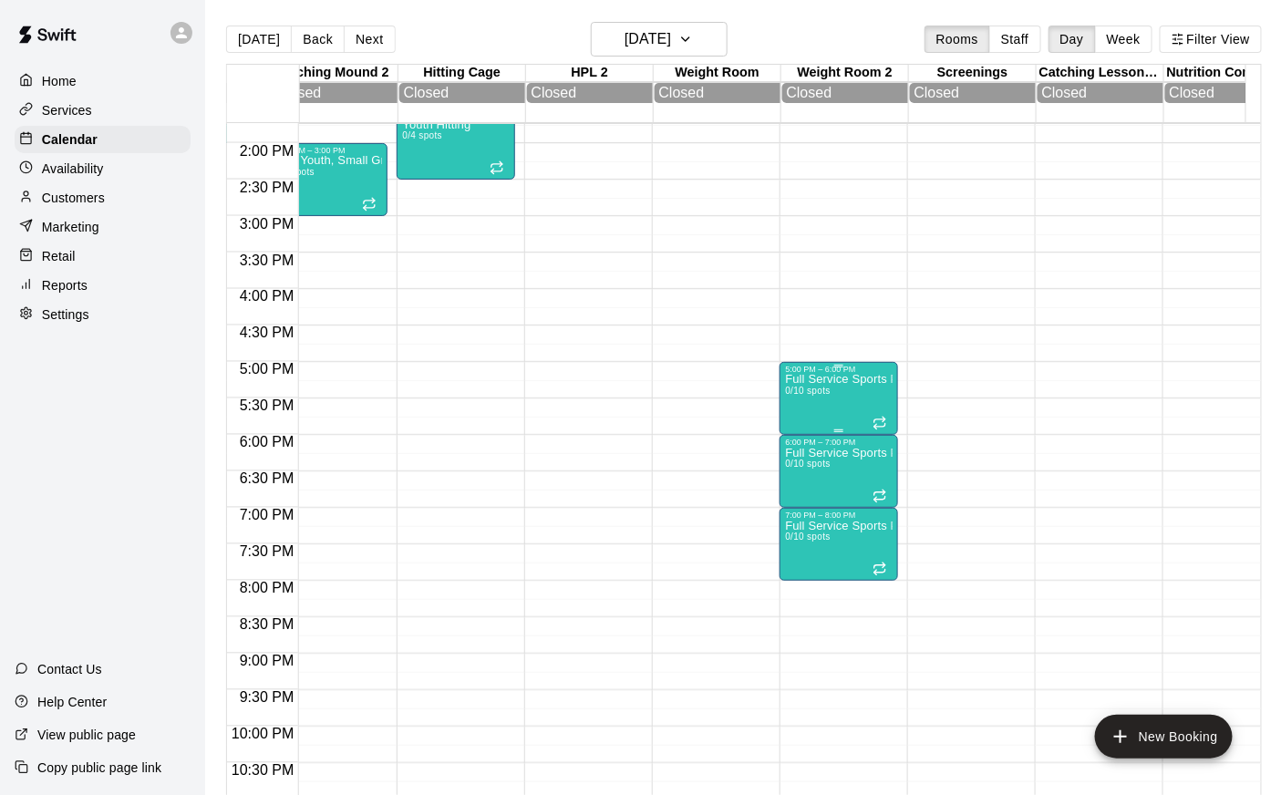
click at [788, 403] on div "Full Service Sports Performance 0/10 spots" at bounding box center [839, 771] width 108 height 795
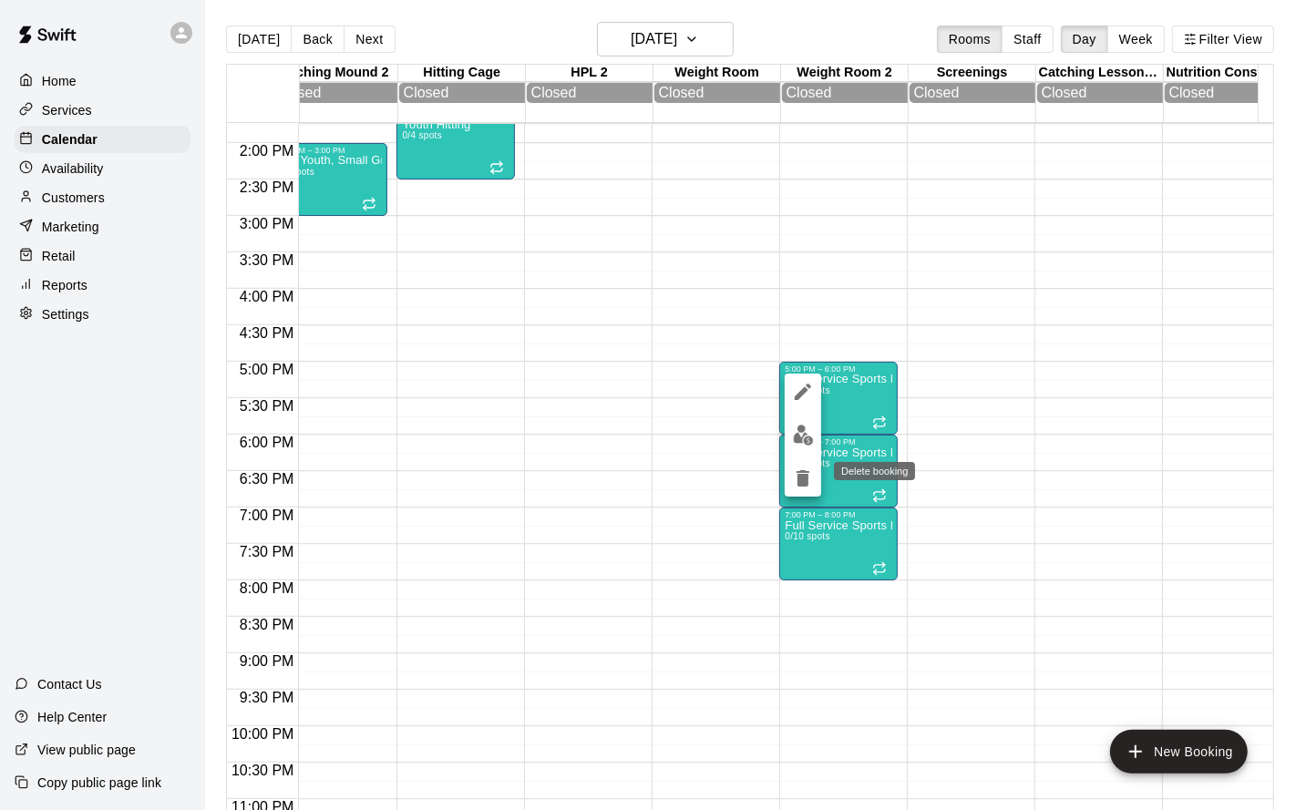
click at [805, 475] on icon "delete" at bounding box center [803, 478] width 13 height 16
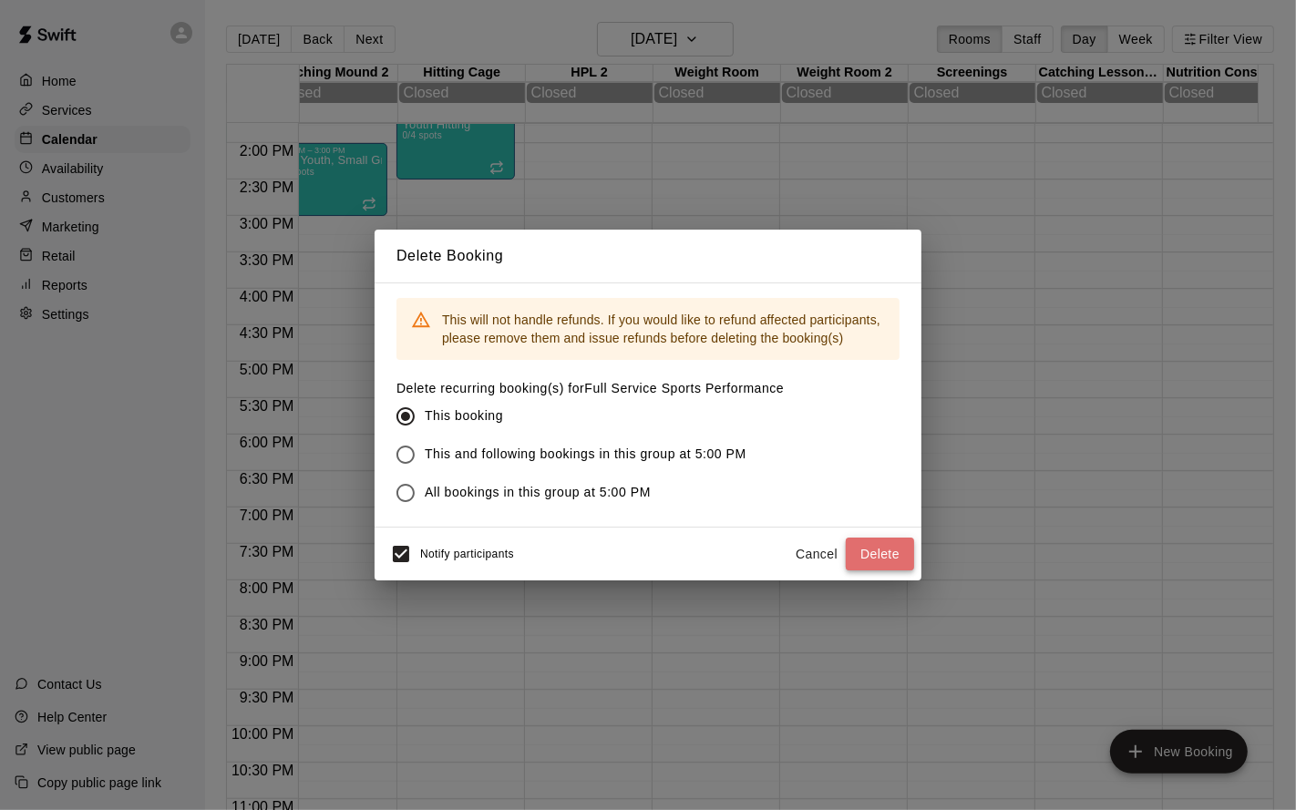
click at [881, 550] on button "Delete" at bounding box center [880, 555] width 68 height 34
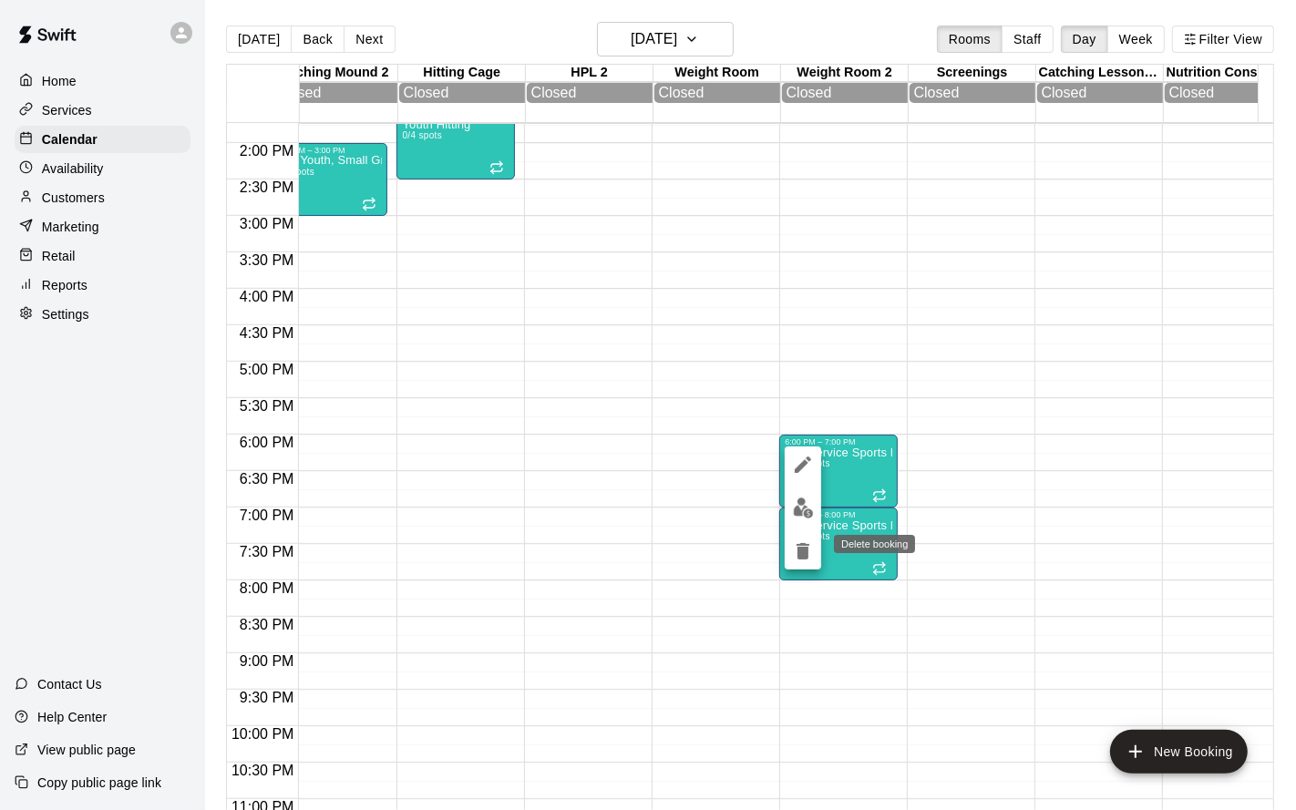
click at [810, 539] on button "delete" at bounding box center [803, 551] width 36 height 36
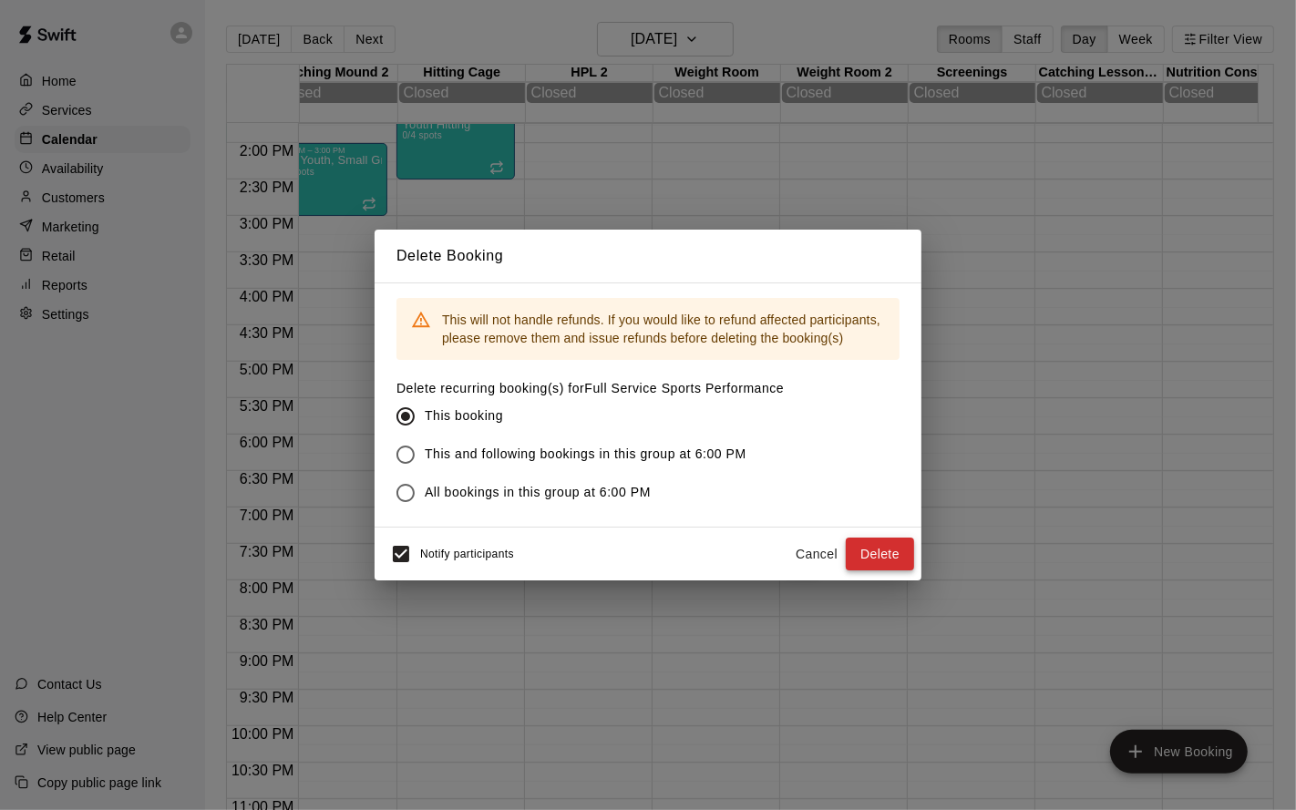
click at [875, 553] on button "Delete" at bounding box center [880, 555] width 68 height 34
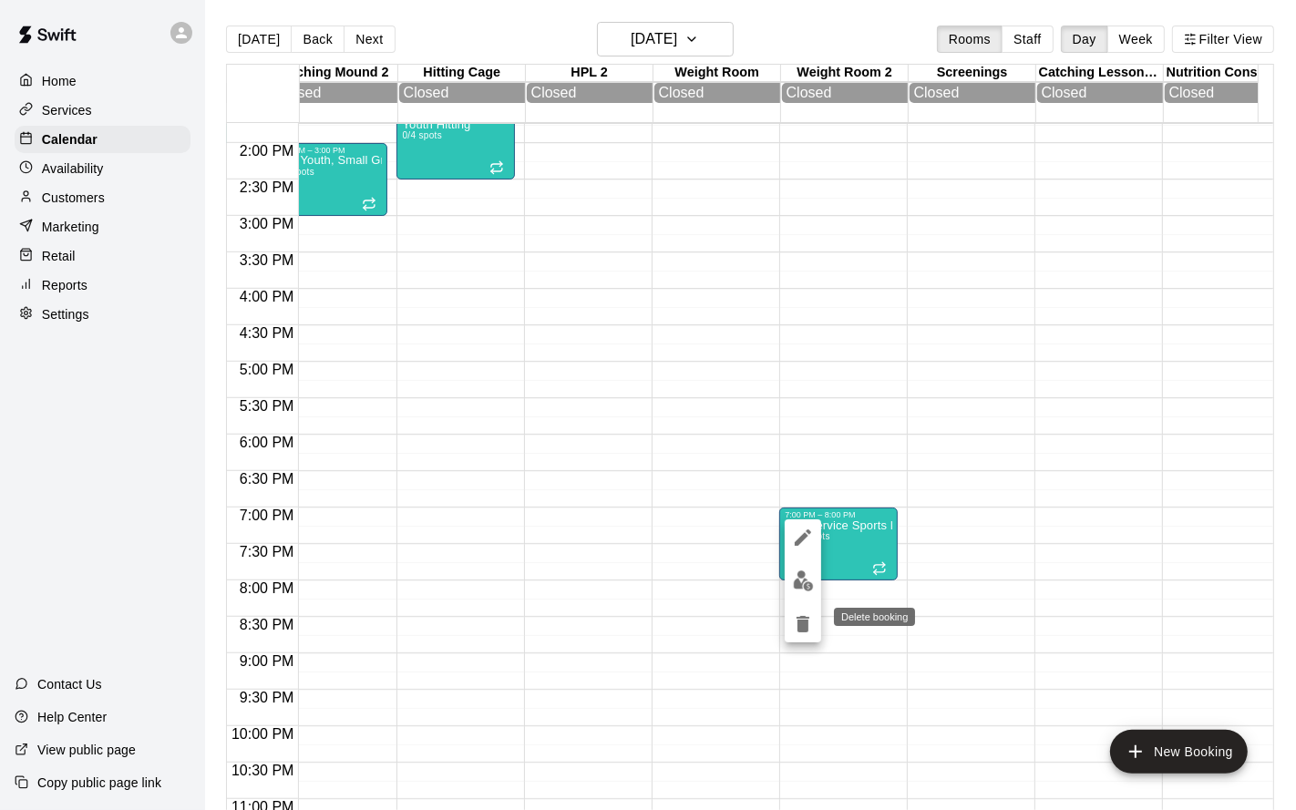
click at [805, 619] on icon "delete" at bounding box center [803, 625] width 22 height 22
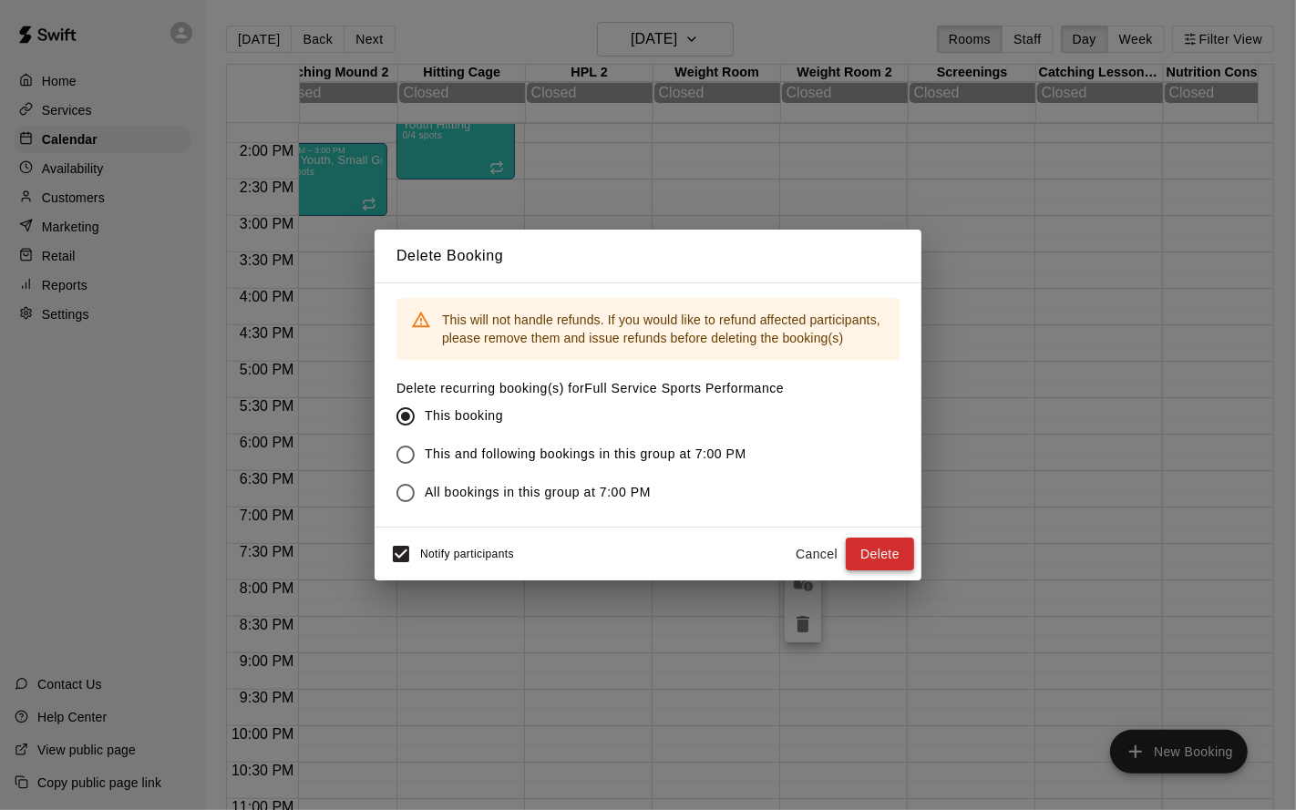
click at [872, 562] on button "Delete" at bounding box center [880, 555] width 68 height 34
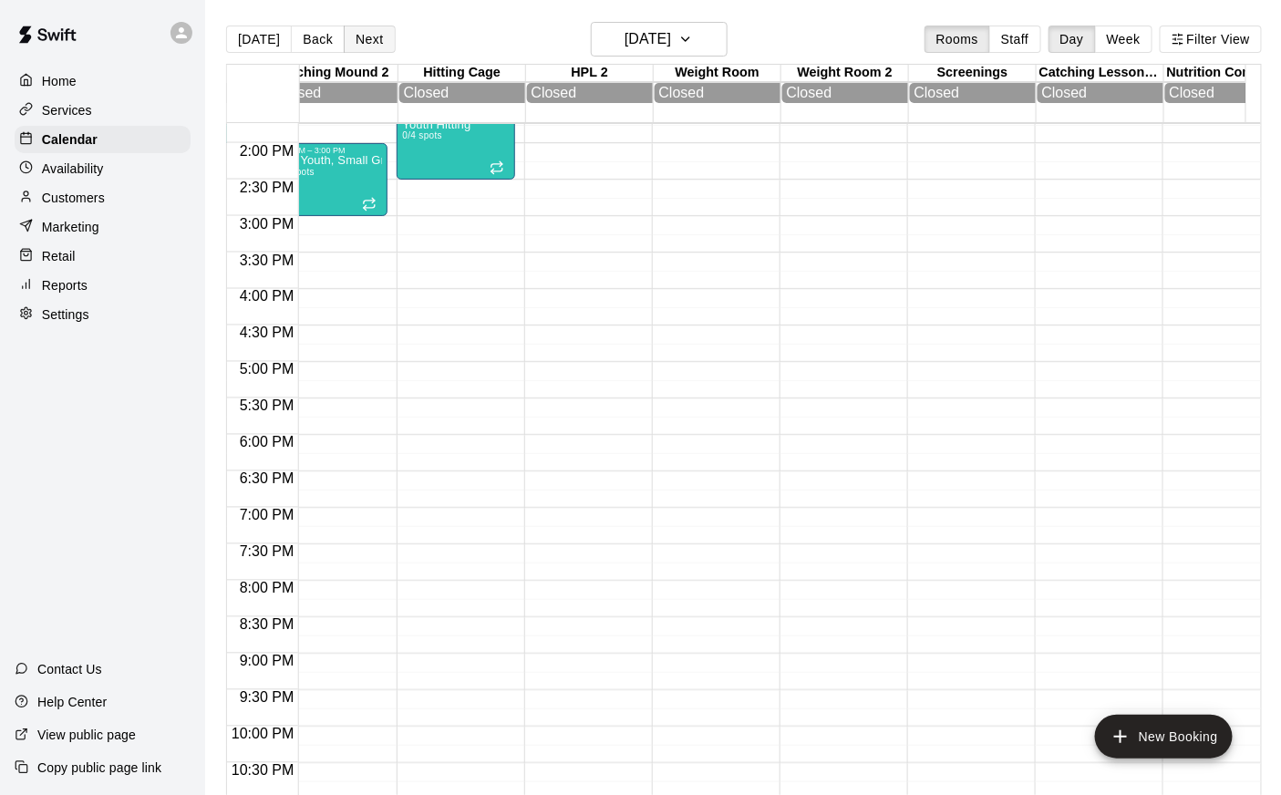
click at [367, 40] on button "Next" at bounding box center [369, 39] width 51 height 27
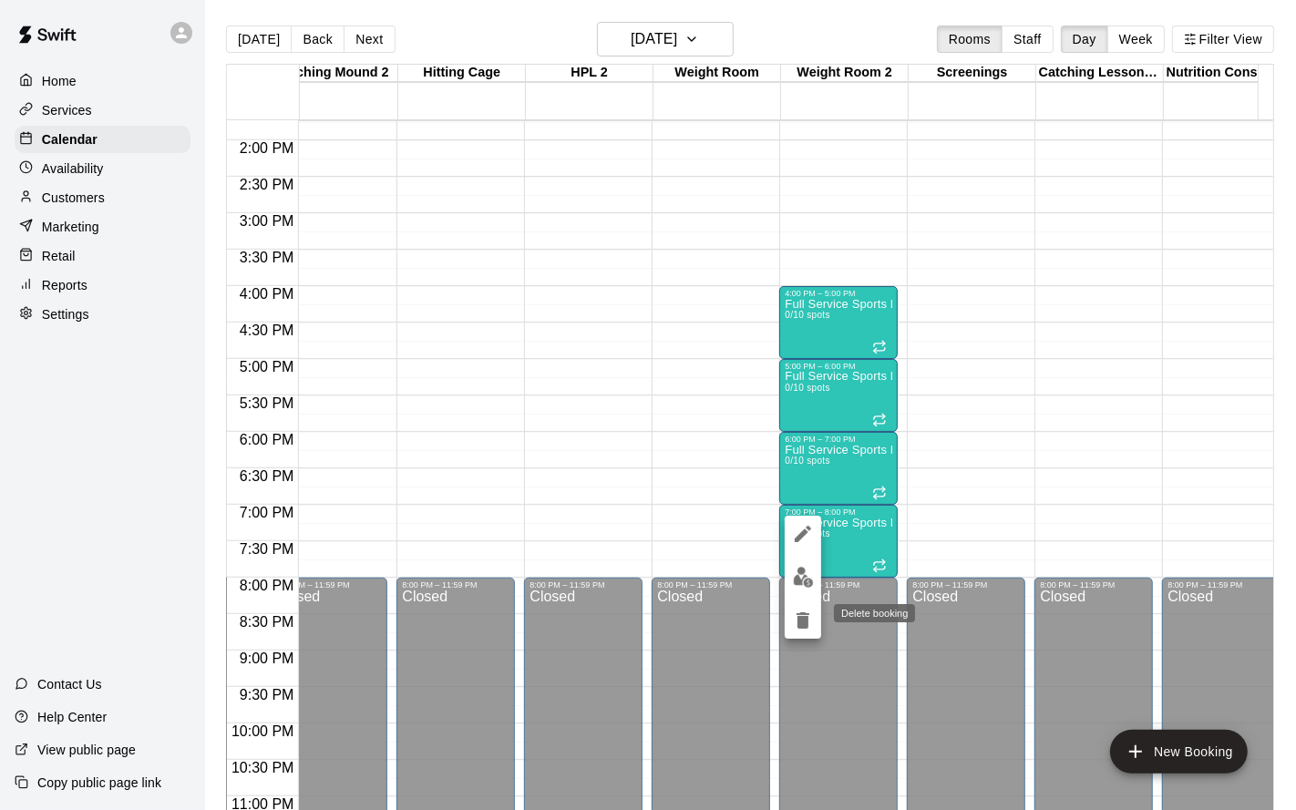
click at [809, 621] on icon "delete" at bounding box center [803, 621] width 22 height 22
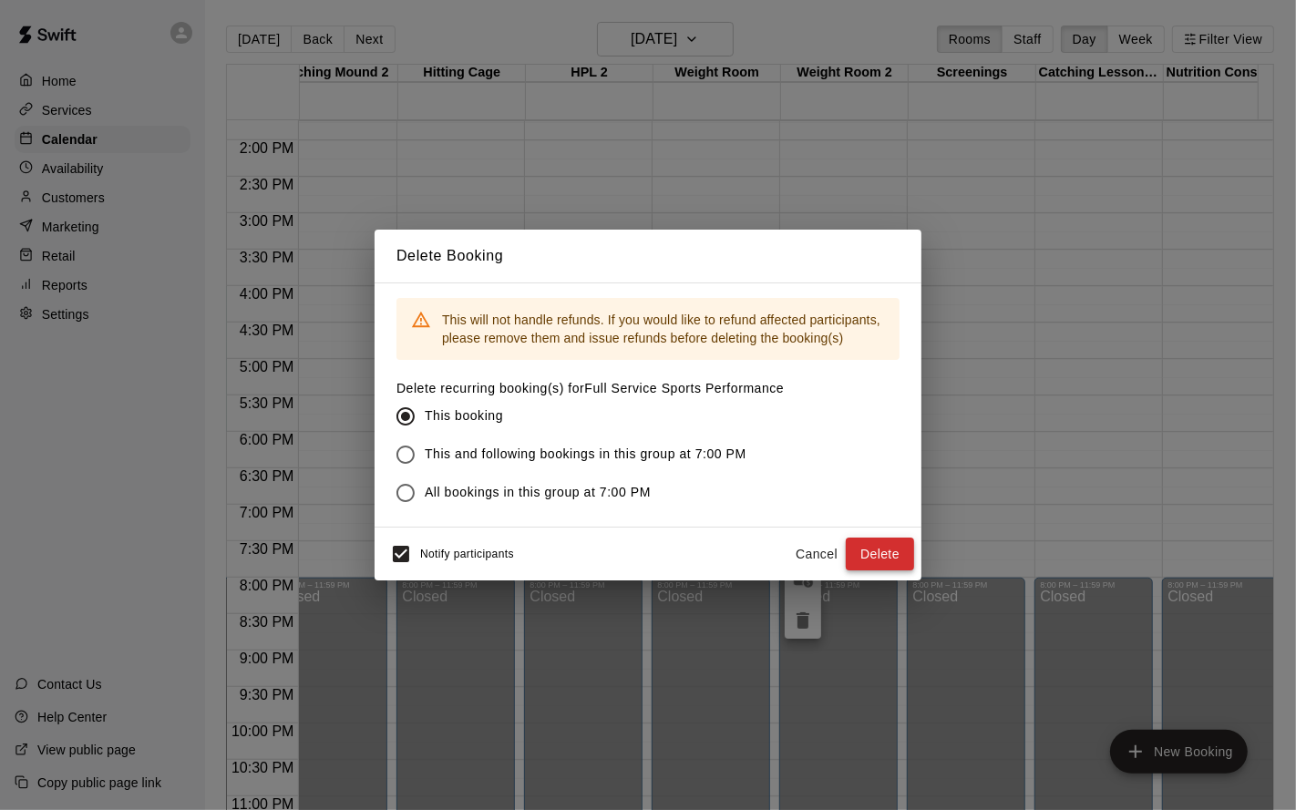
click at [868, 560] on button "Delete" at bounding box center [880, 555] width 68 height 34
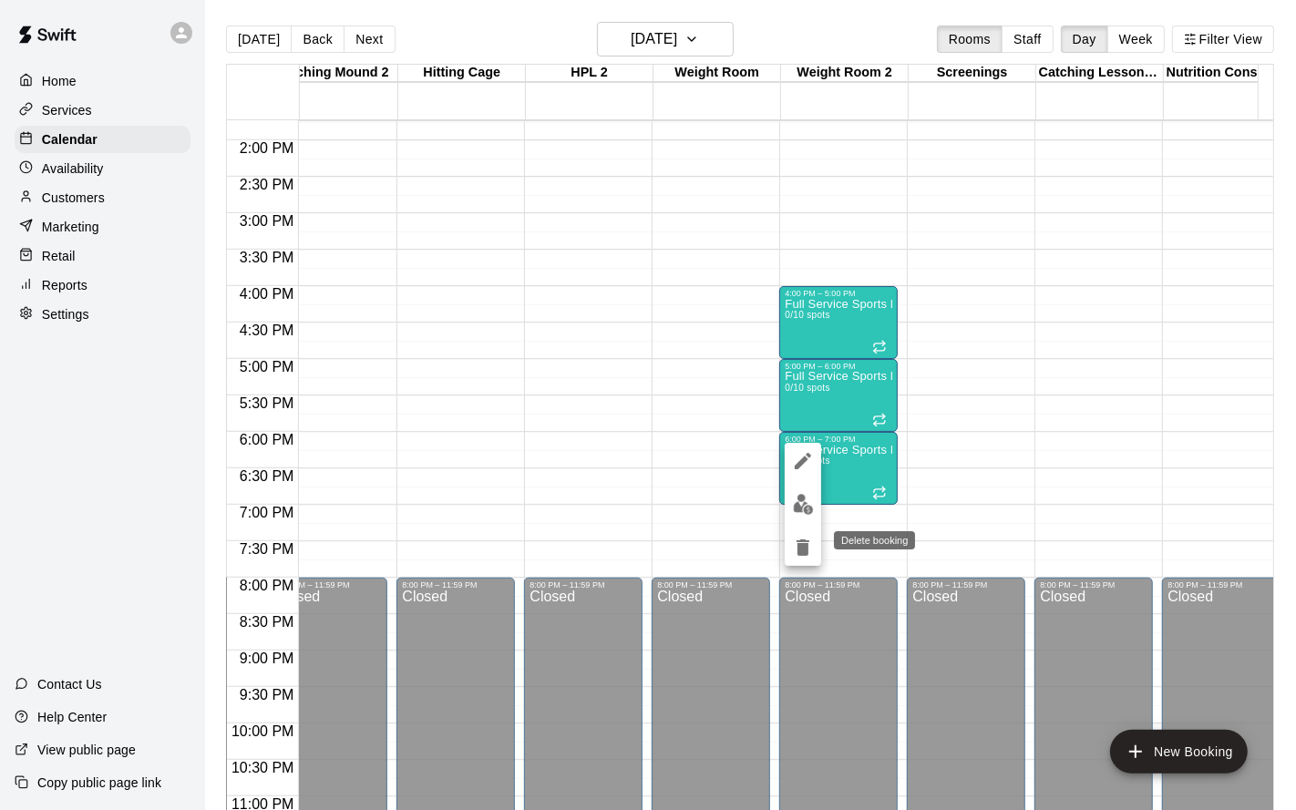
click at [806, 543] on icon "delete" at bounding box center [803, 548] width 13 height 16
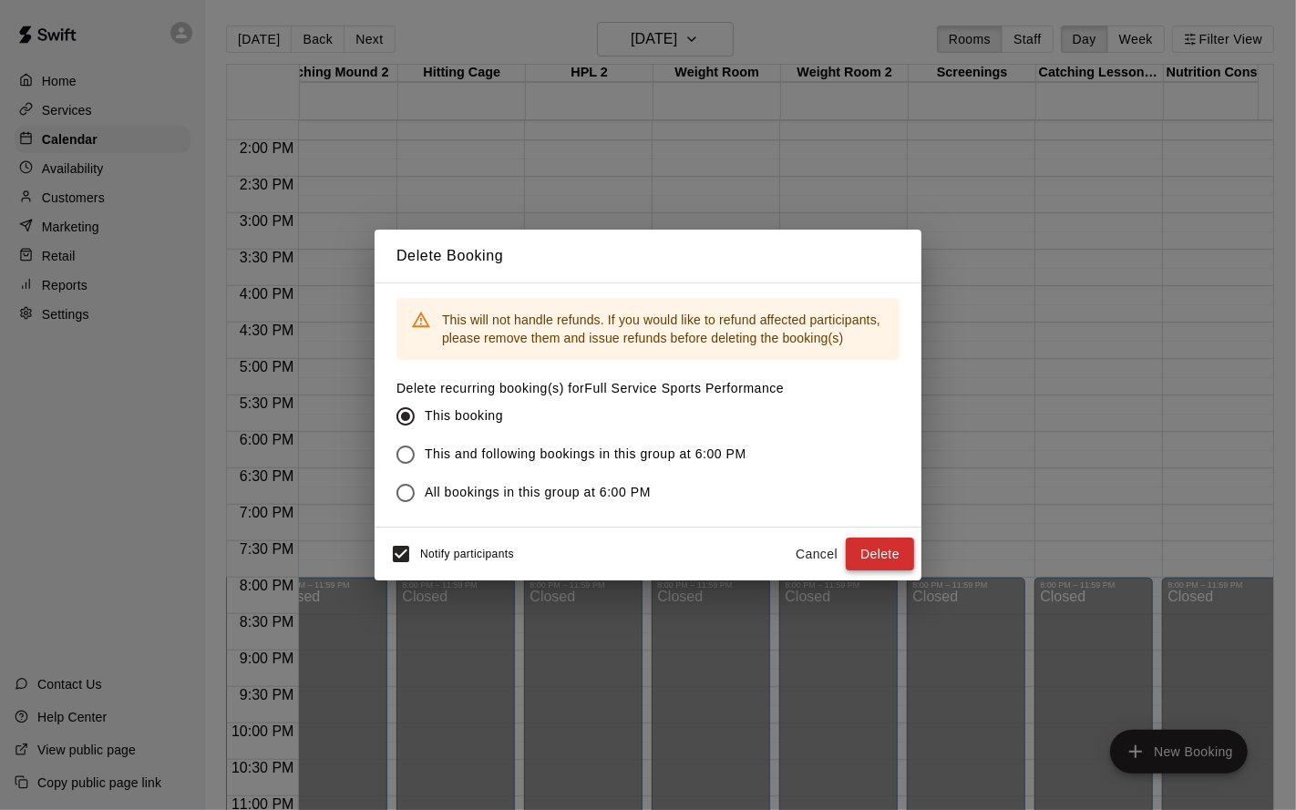
click at [869, 547] on button "Delete" at bounding box center [880, 555] width 68 height 34
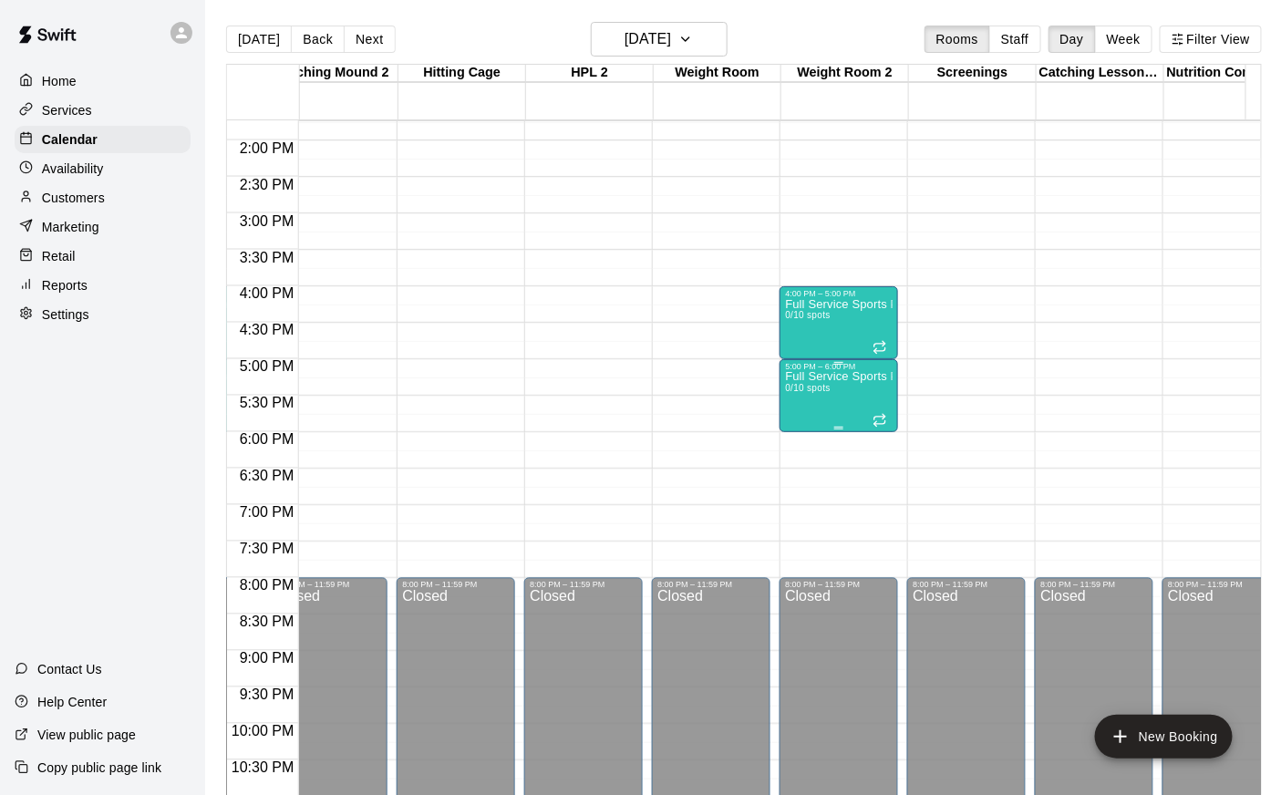
click at [805, 422] on div "Full Service Sports Performance 0/10 spots" at bounding box center [839, 768] width 108 height 795
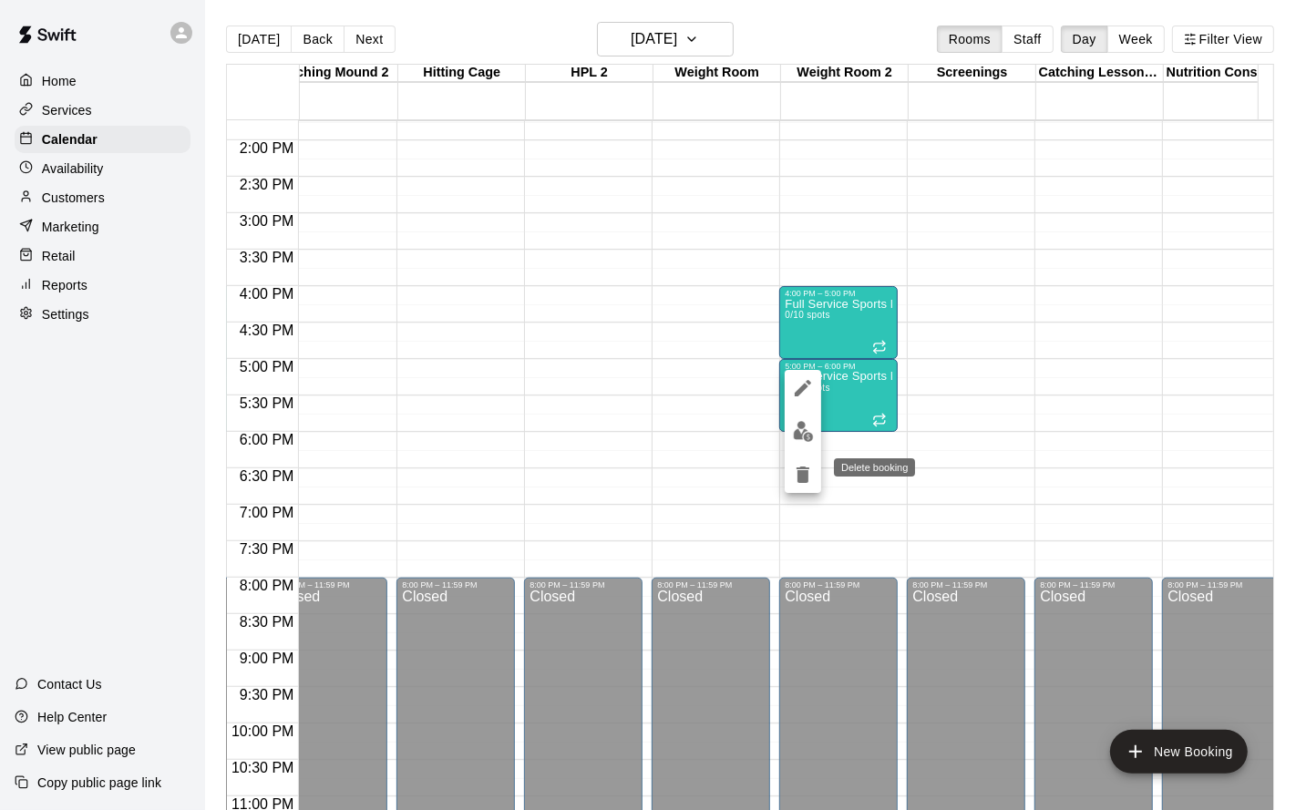
click at [812, 475] on icon "delete" at bounding box center [803, 475] width 22 height 22
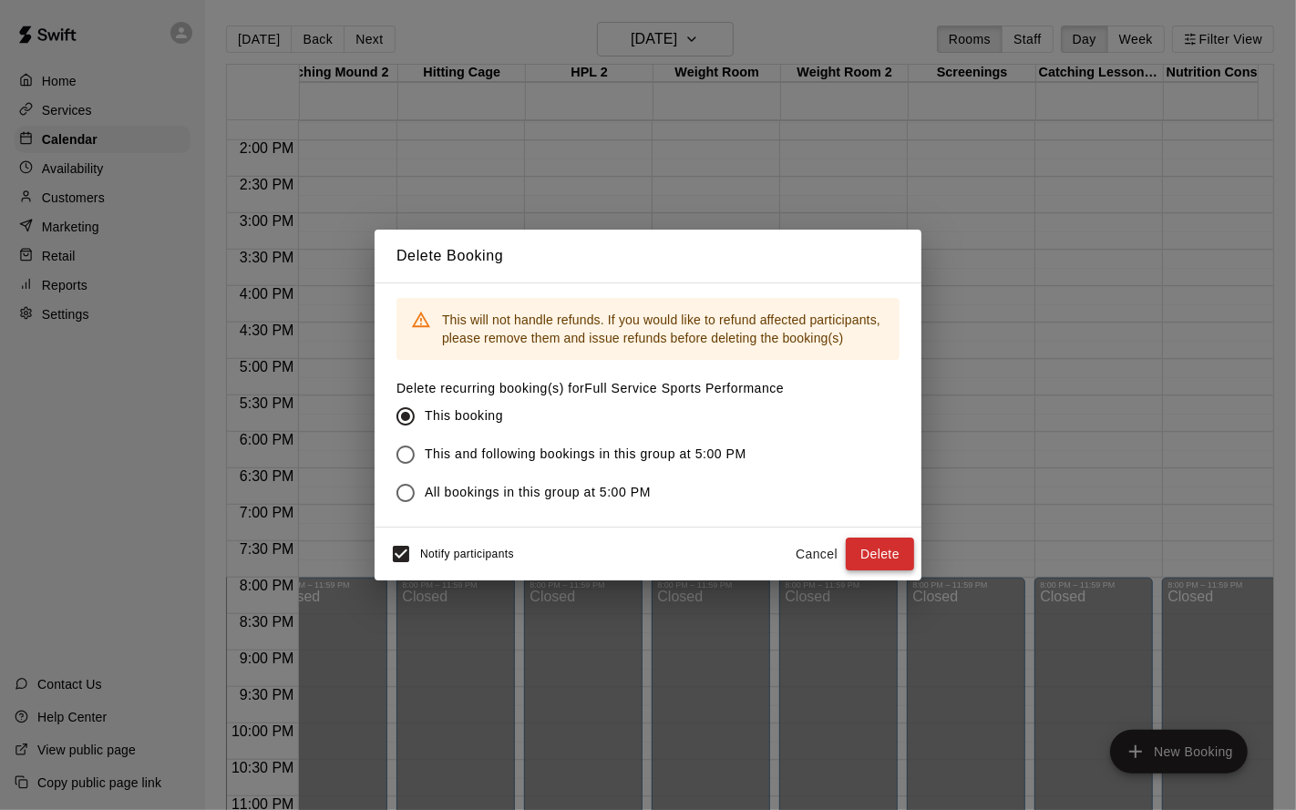
click at [878, 550] on button "Delete" at bounding box center [880, 555] width 68 height 34
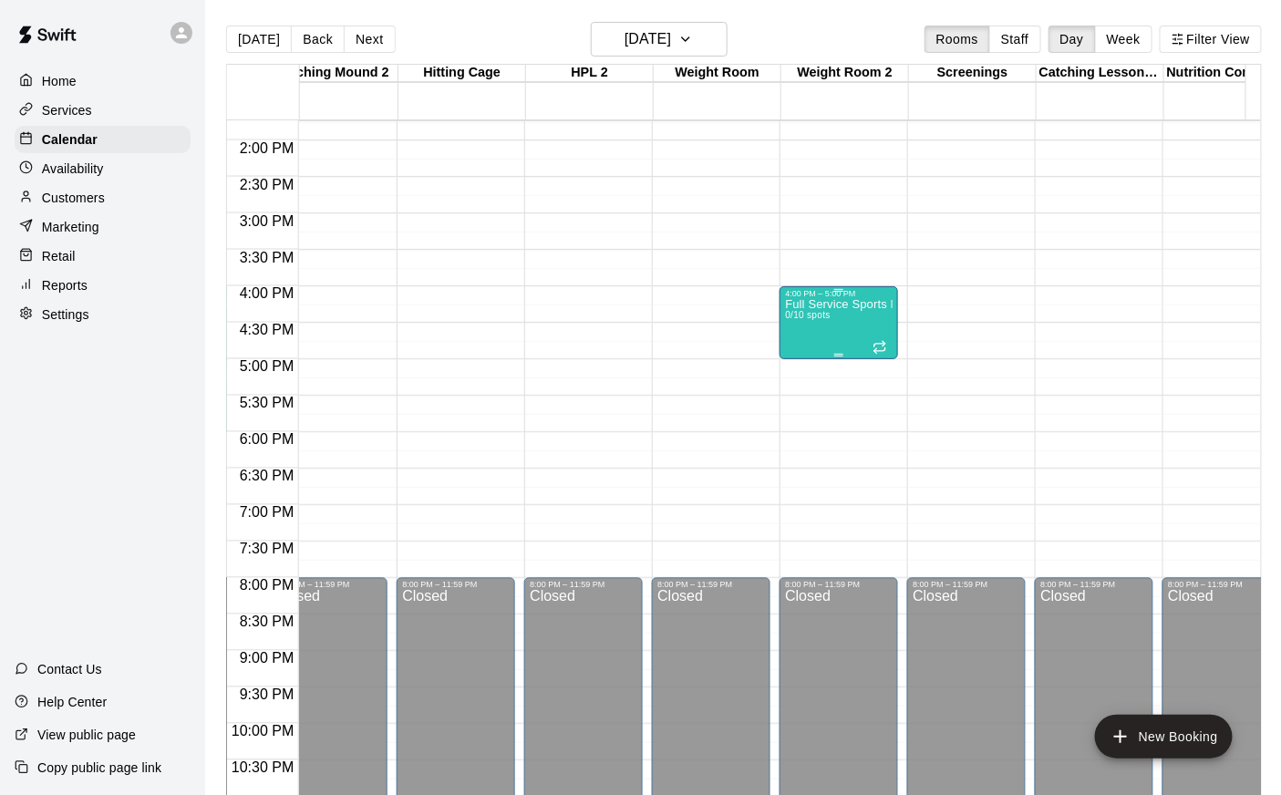
click at [812, 355] on div at bounding box center [839, 355] width 108 height 3
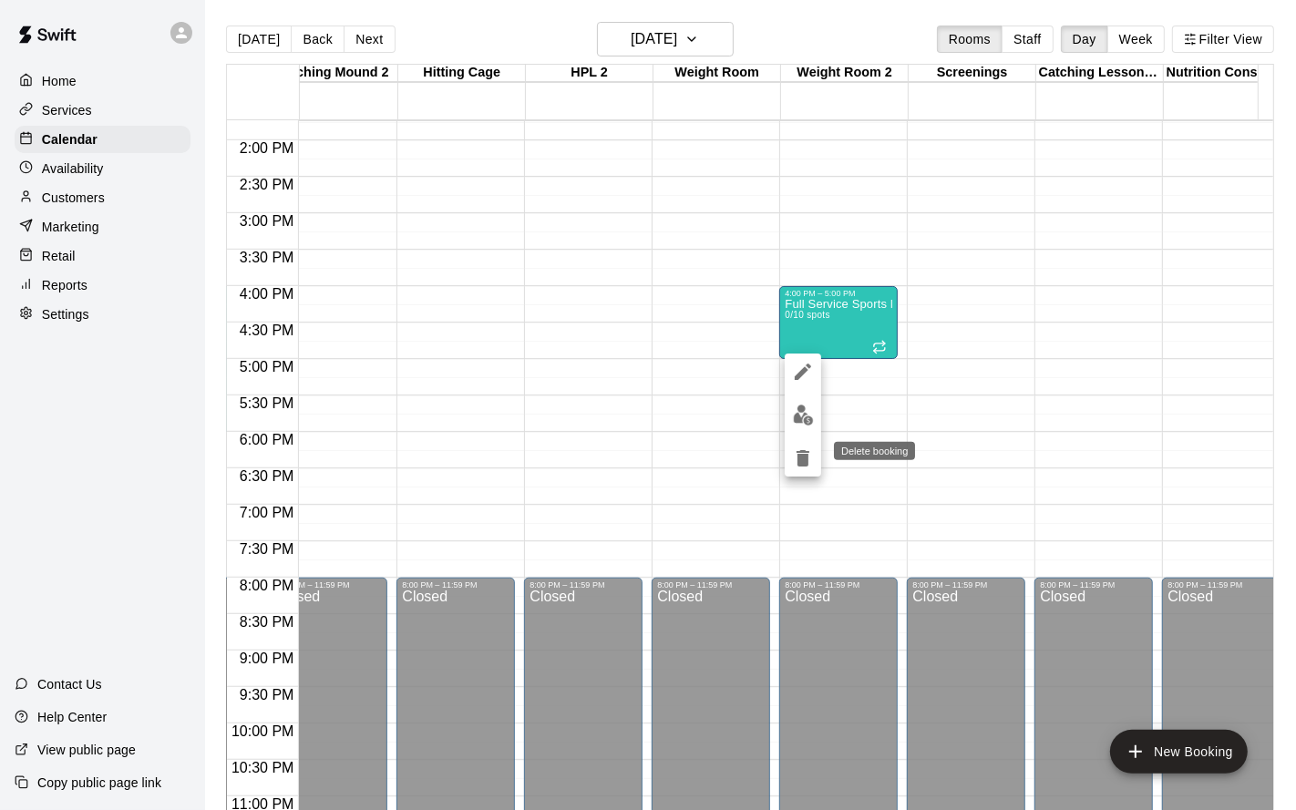
click at [803, 456] on icon "delete" at bounding box center [803, 458] width 13 height 16
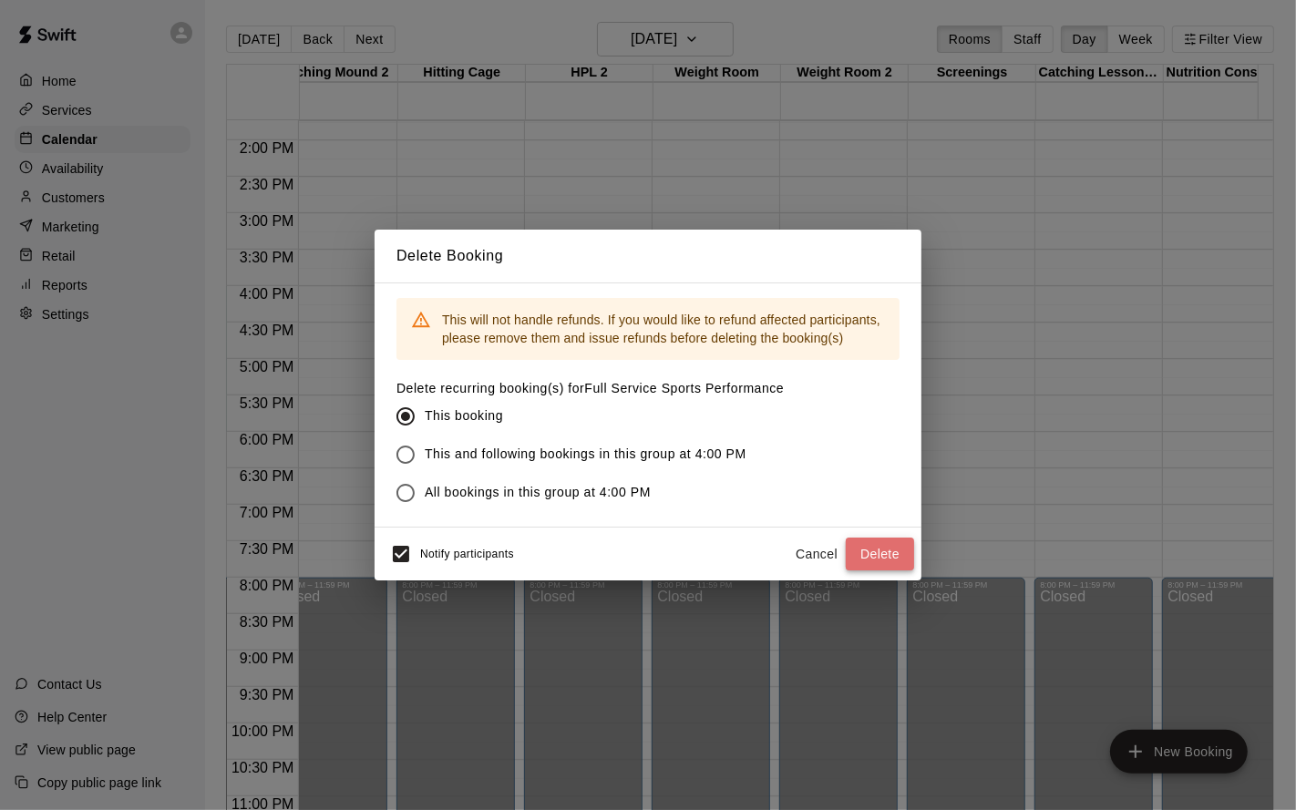
click at [872, 555] on button "Delete" at bounding box center [880, 555] width 68 height 34
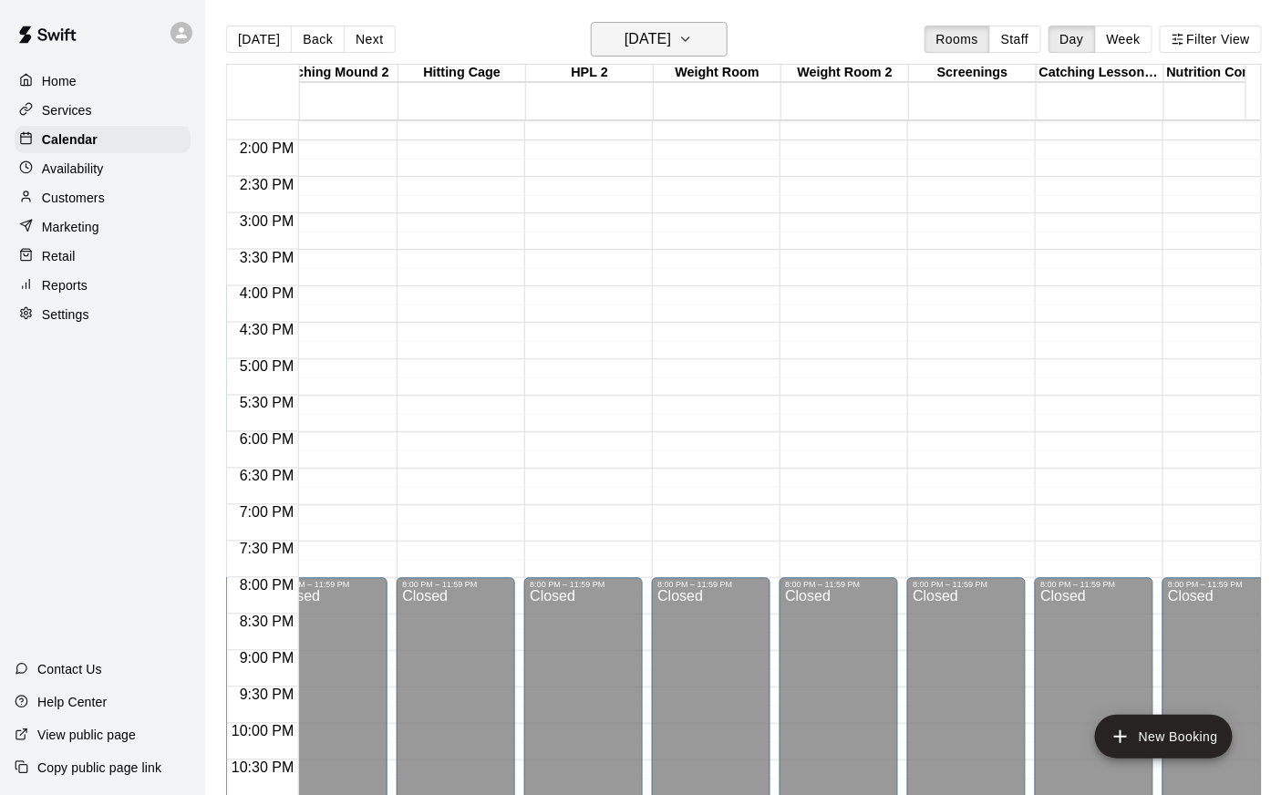
click at [624, 46] on h6 "[DATE]" at bounding box center [647, 39] width 46 height 26
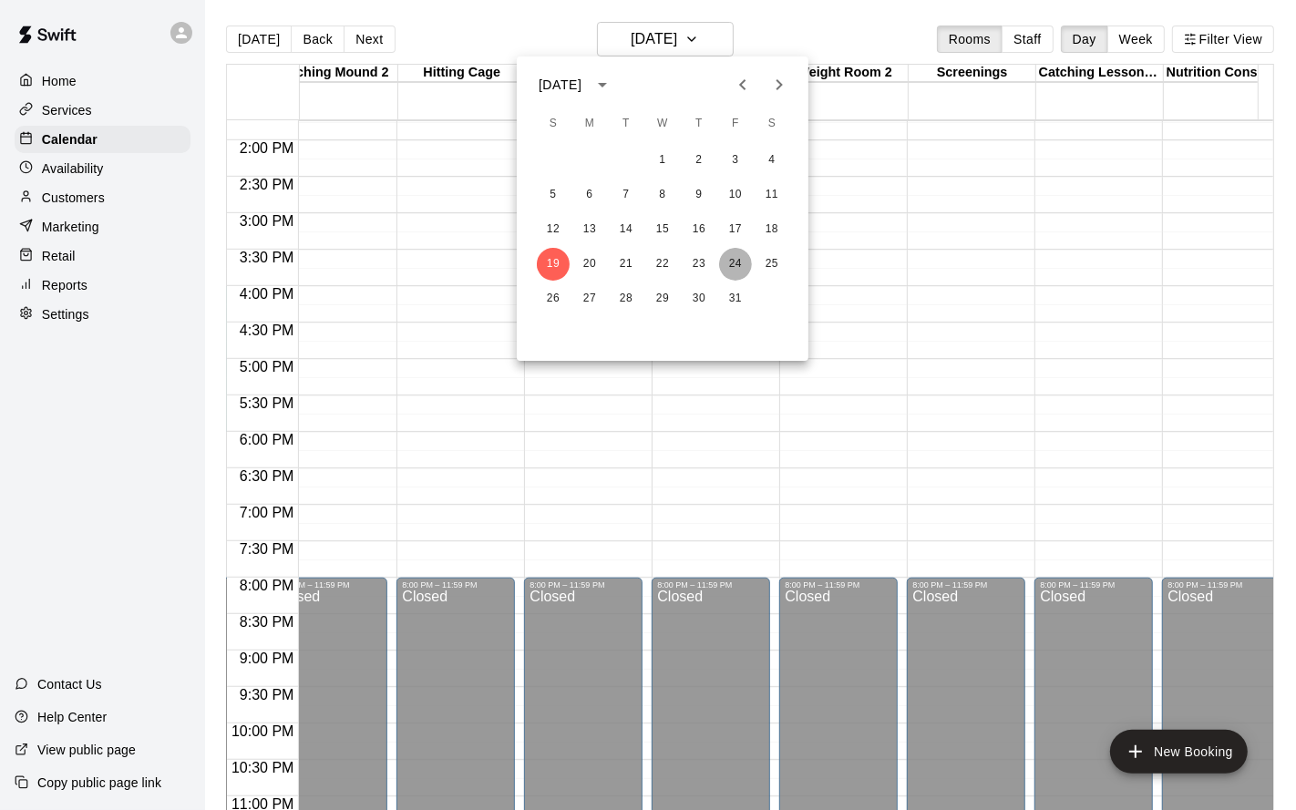
click at [730, 266] on button "24" at bounding box center [735, 264] width 33 height 33
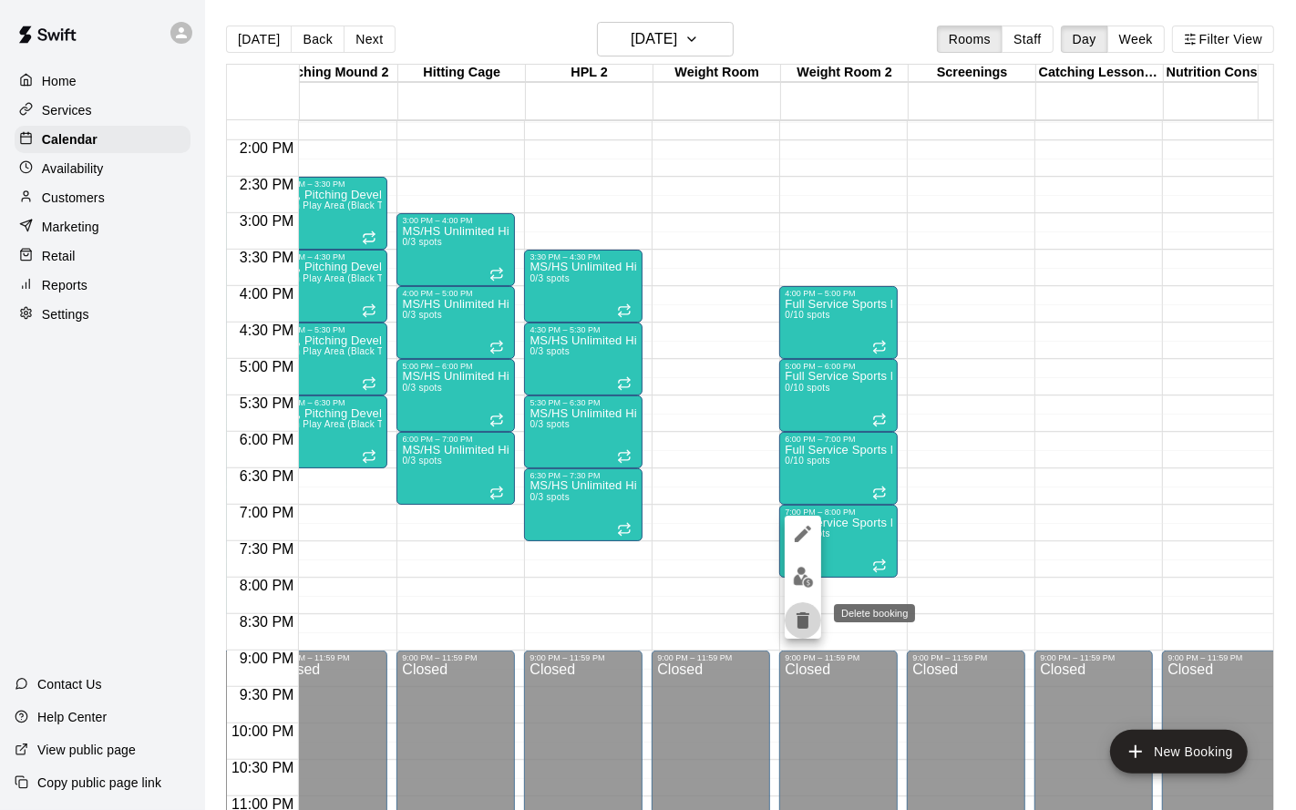
click at [805, 617] on icon "delete" at bounding box center [803, 621] width 13 height 16
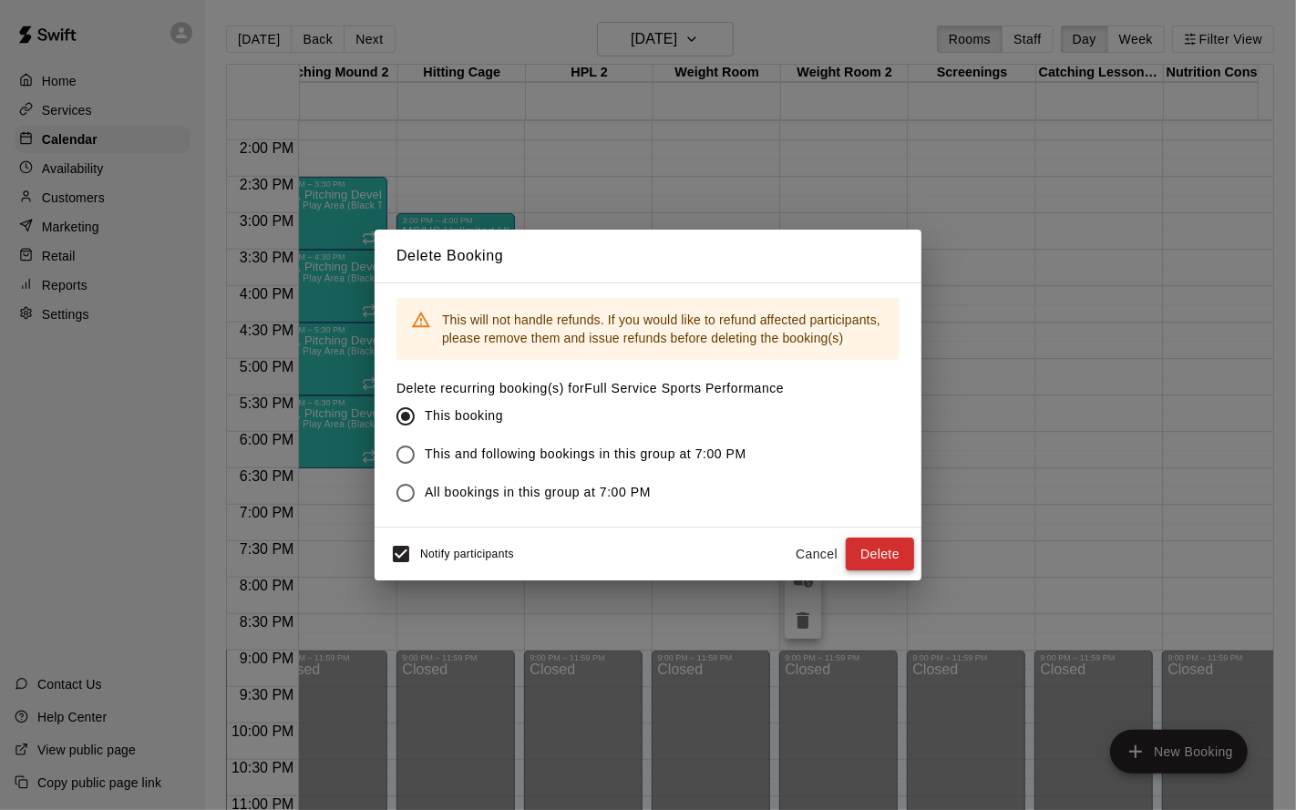
click at [872, 557] on button "Delete" at bounding box center [880, 555] width 68 height 34
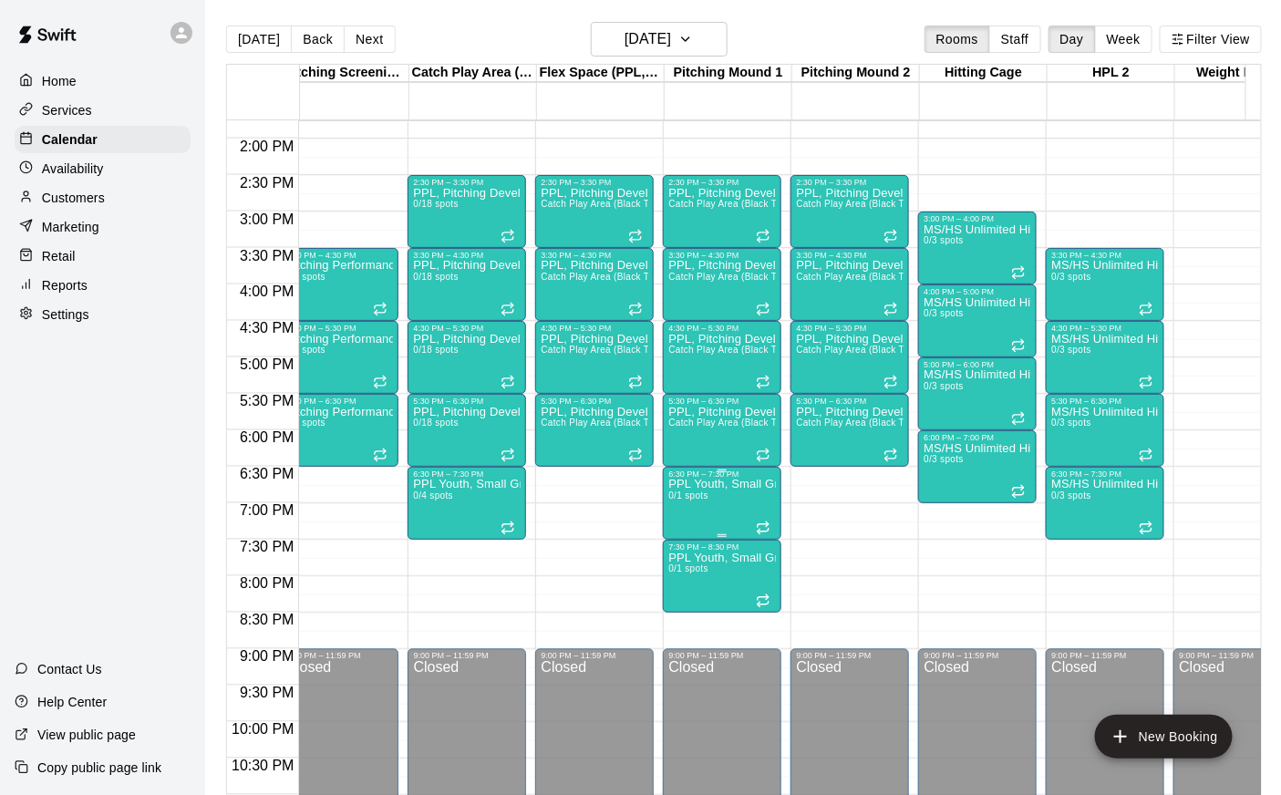
scroll to position [0, 26]
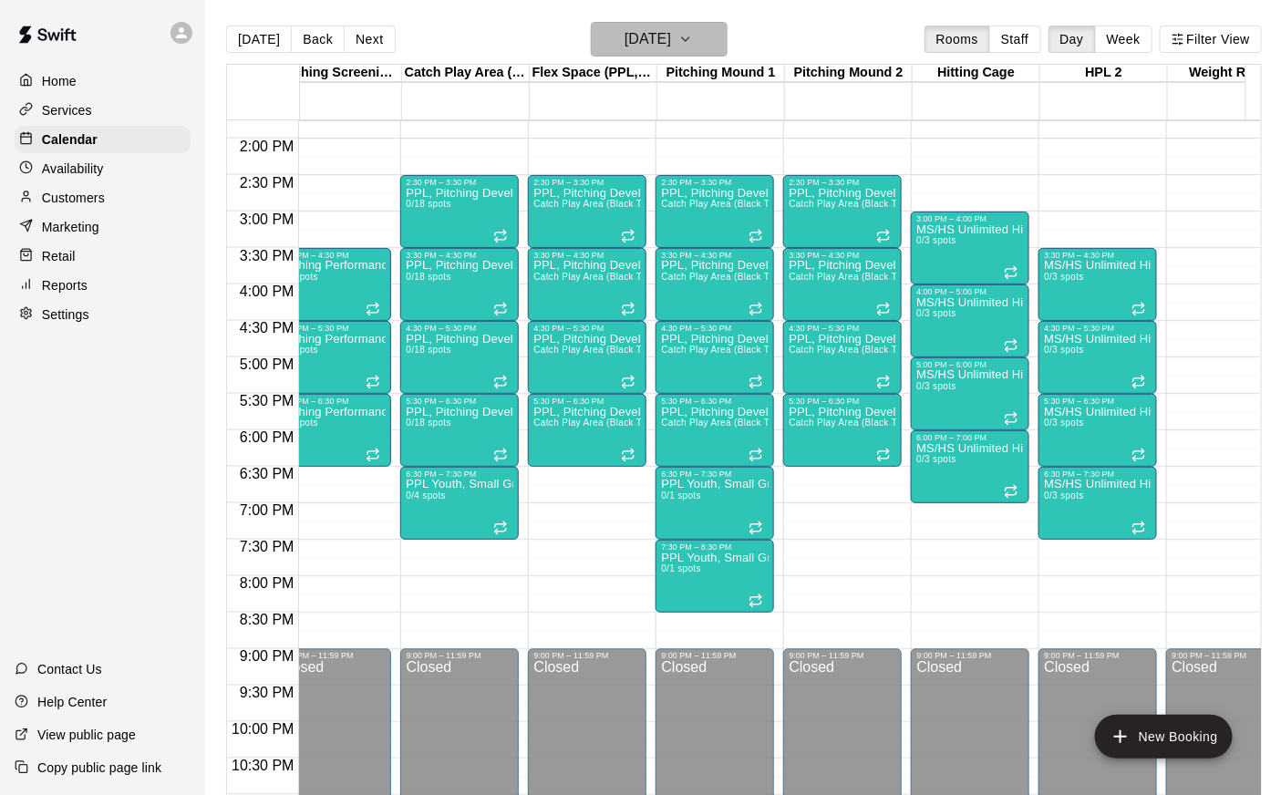
click at [657, 50] on h6 "[DATE]" at bounding box center [647, 39] width 46 height 26
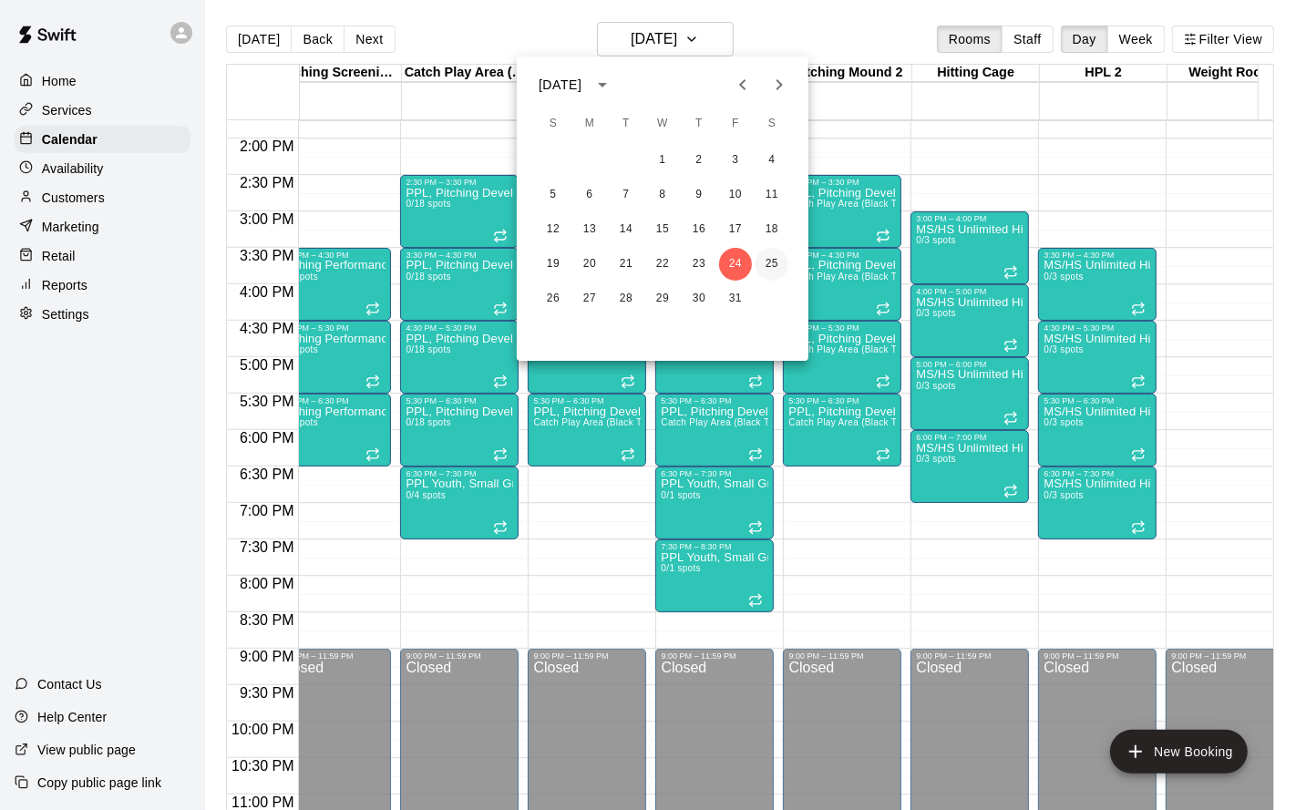
click at [771, 257] on button "25" at bounding box center [772, 264] width 33 height 33
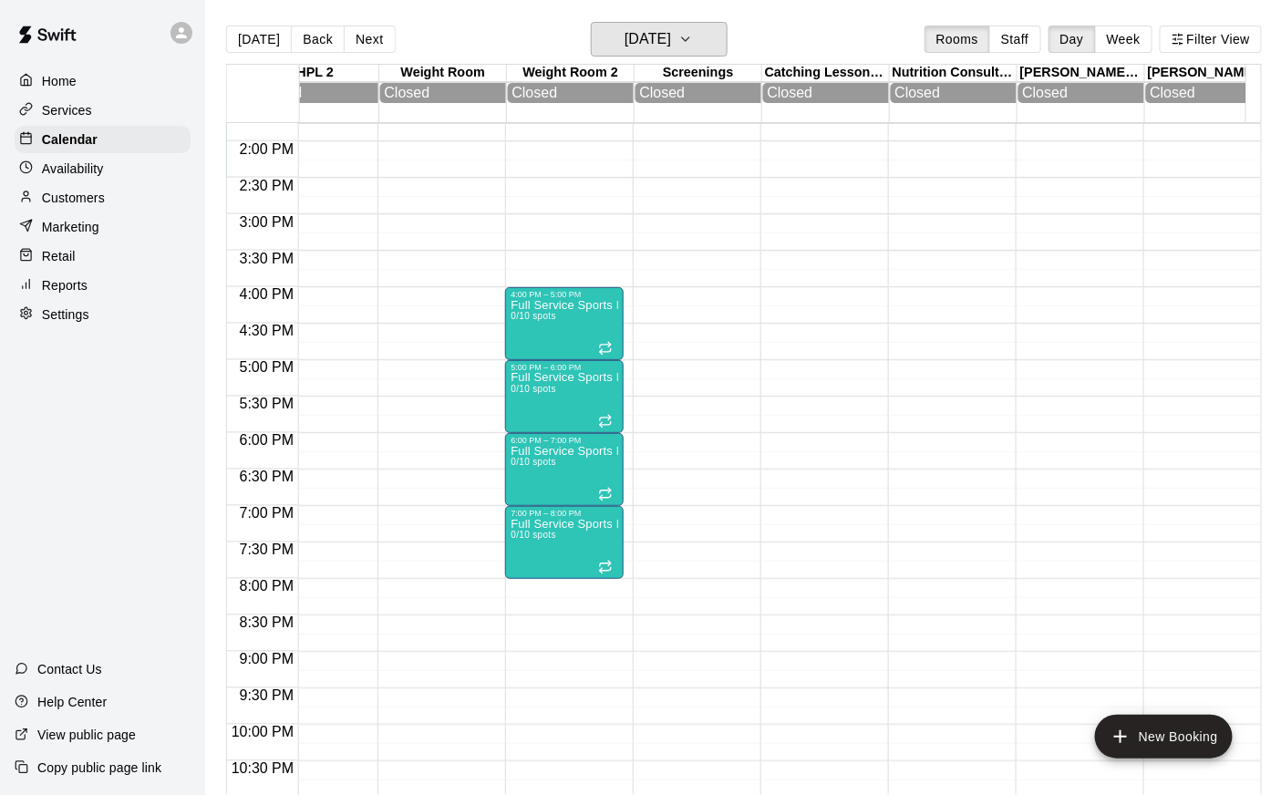
scroll to position [0, 867]
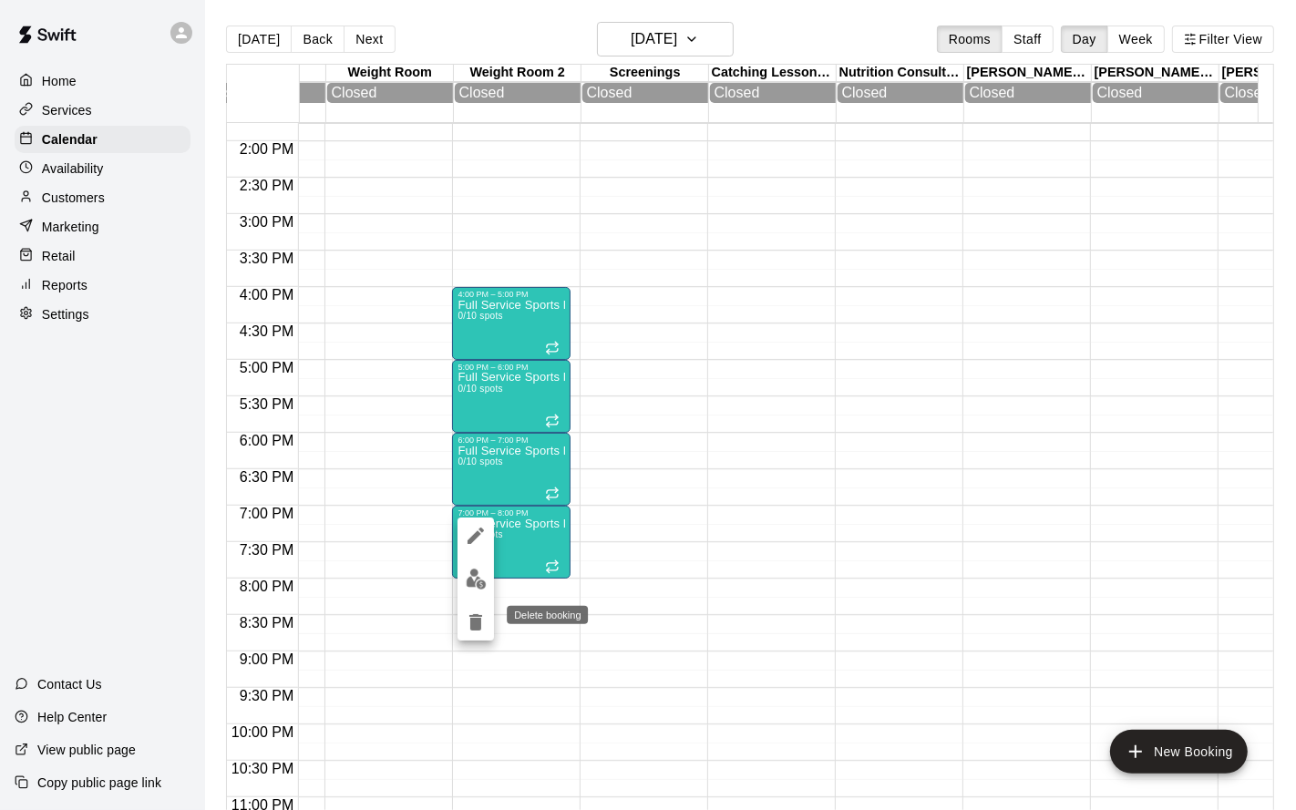
click at [481, 623] on icon "delete" at bounding box center [476, 623] width 22 height 22
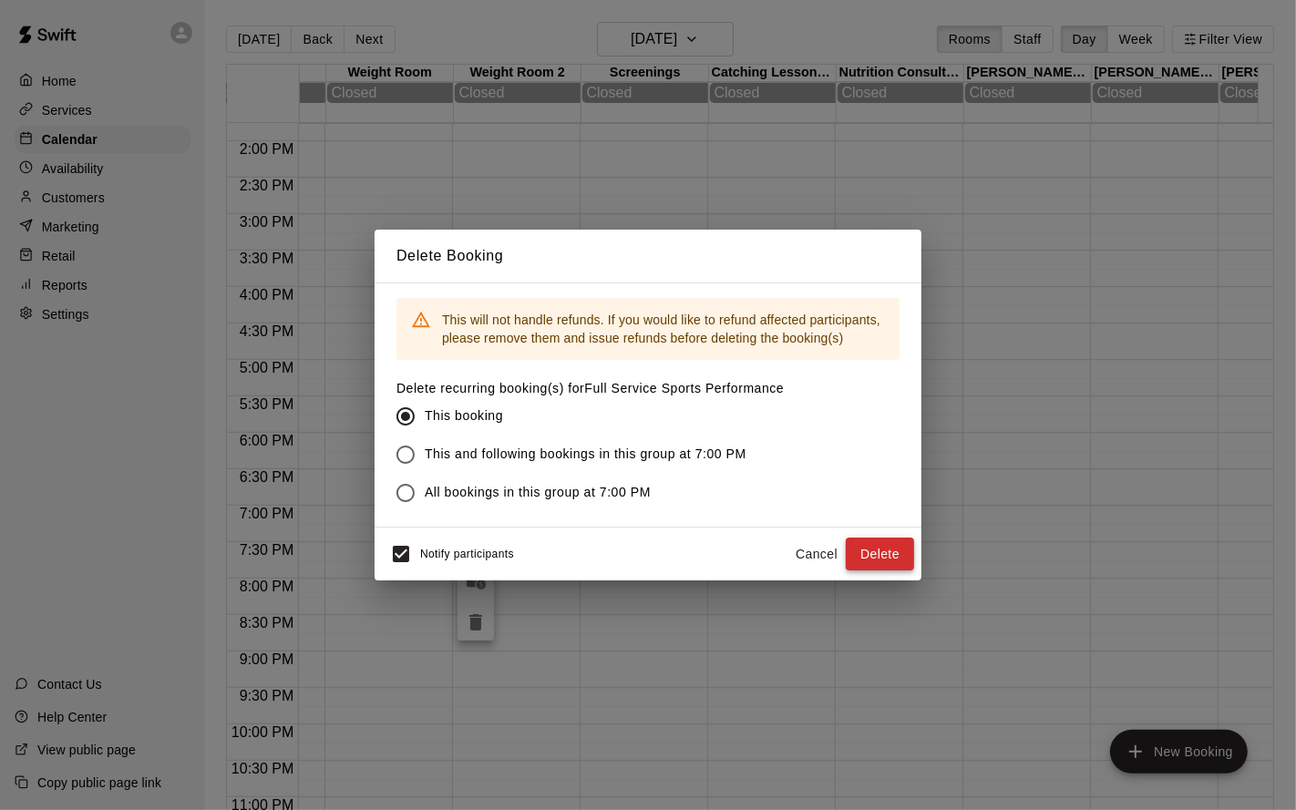
click at [882, 565] on button "Delete" at bounding box center [880, 555] width 68 height 34
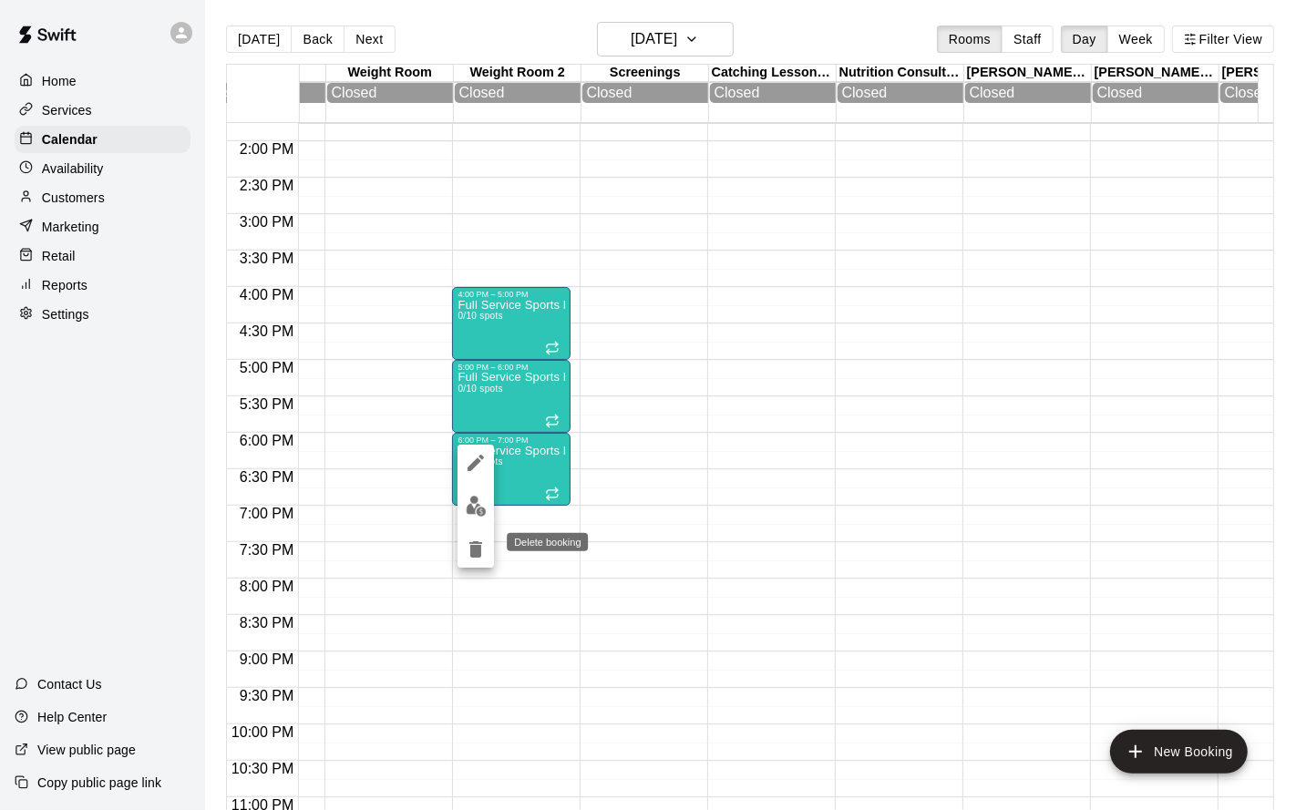
click at [472, 549] on icon "delete" at bounding box center [475, 550] width 13 height 16
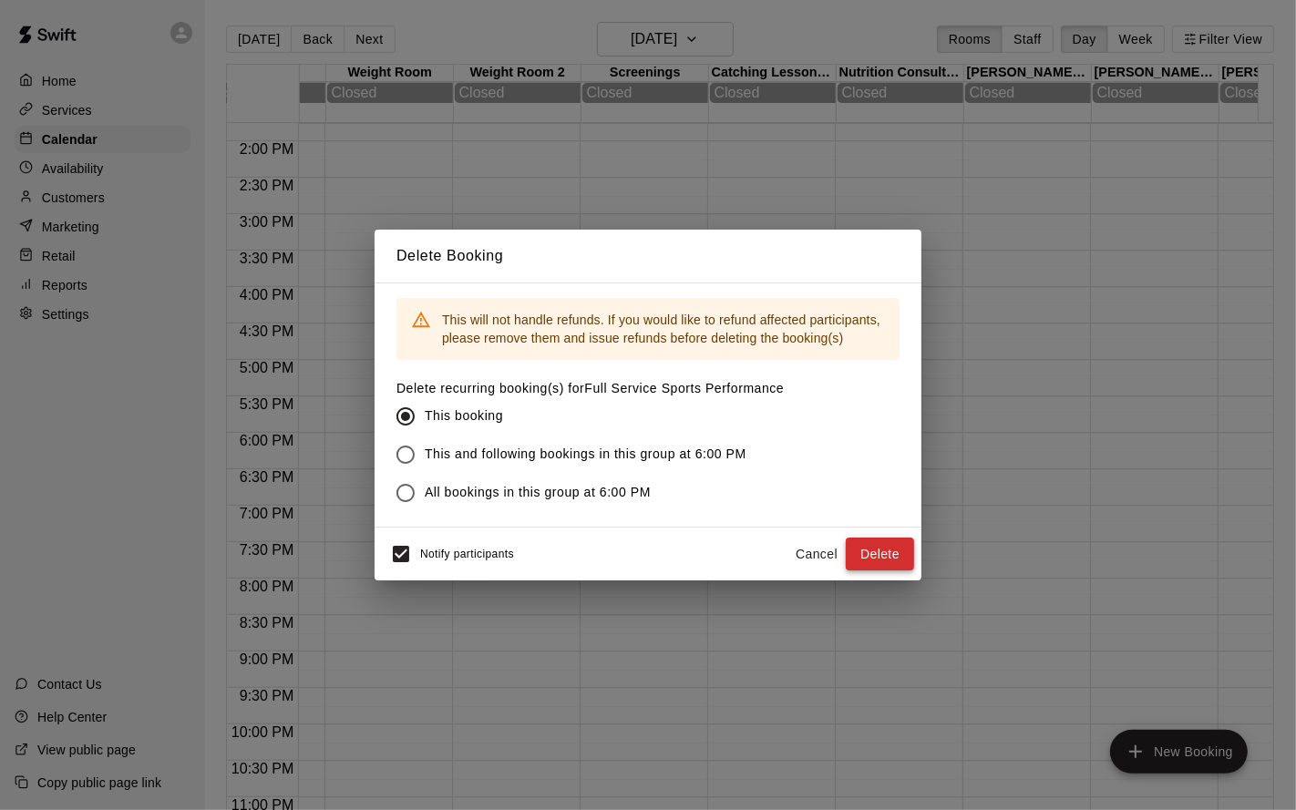
click at [875, 546] on button "Delete" at bounding box center [880, 555] width 68 height 34
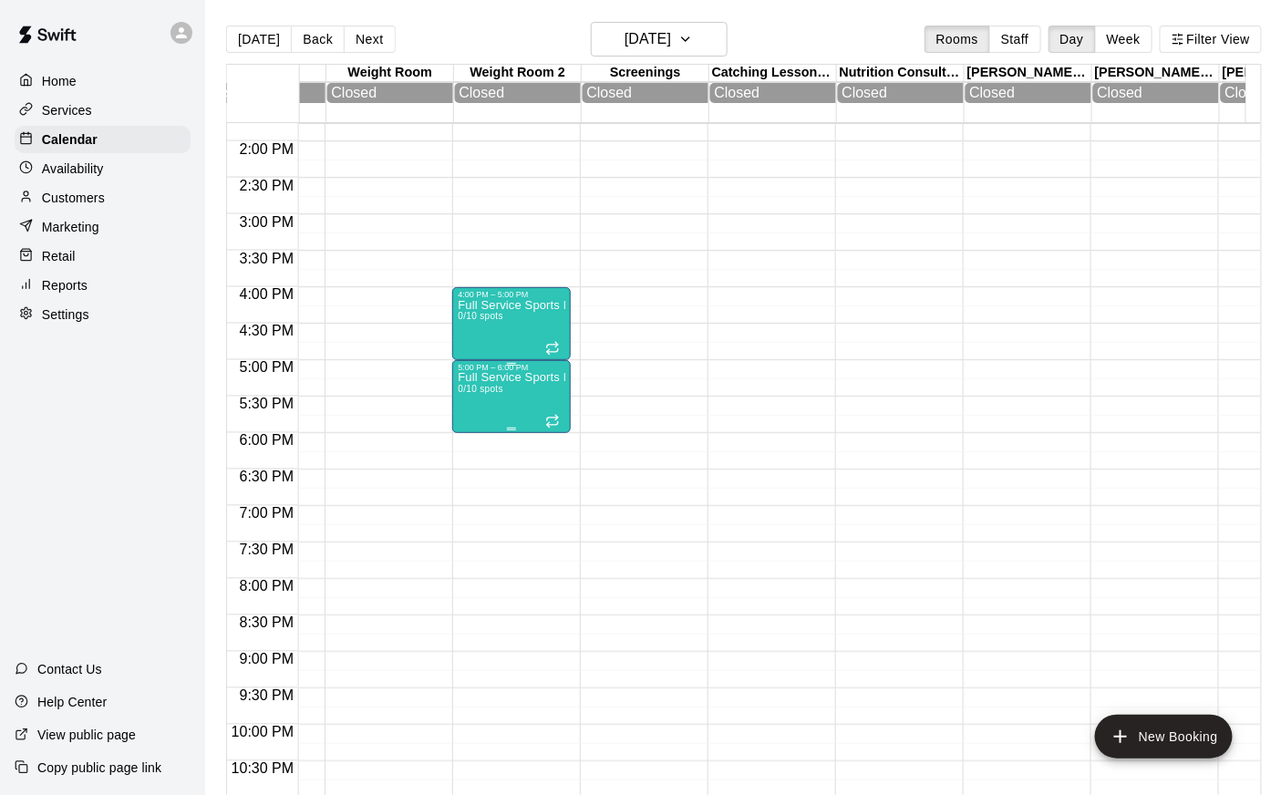
click at [512, 413] on div "Full Service Sports Performance 0/10 spots" at bounding box center [512, 769] width 108 height 795
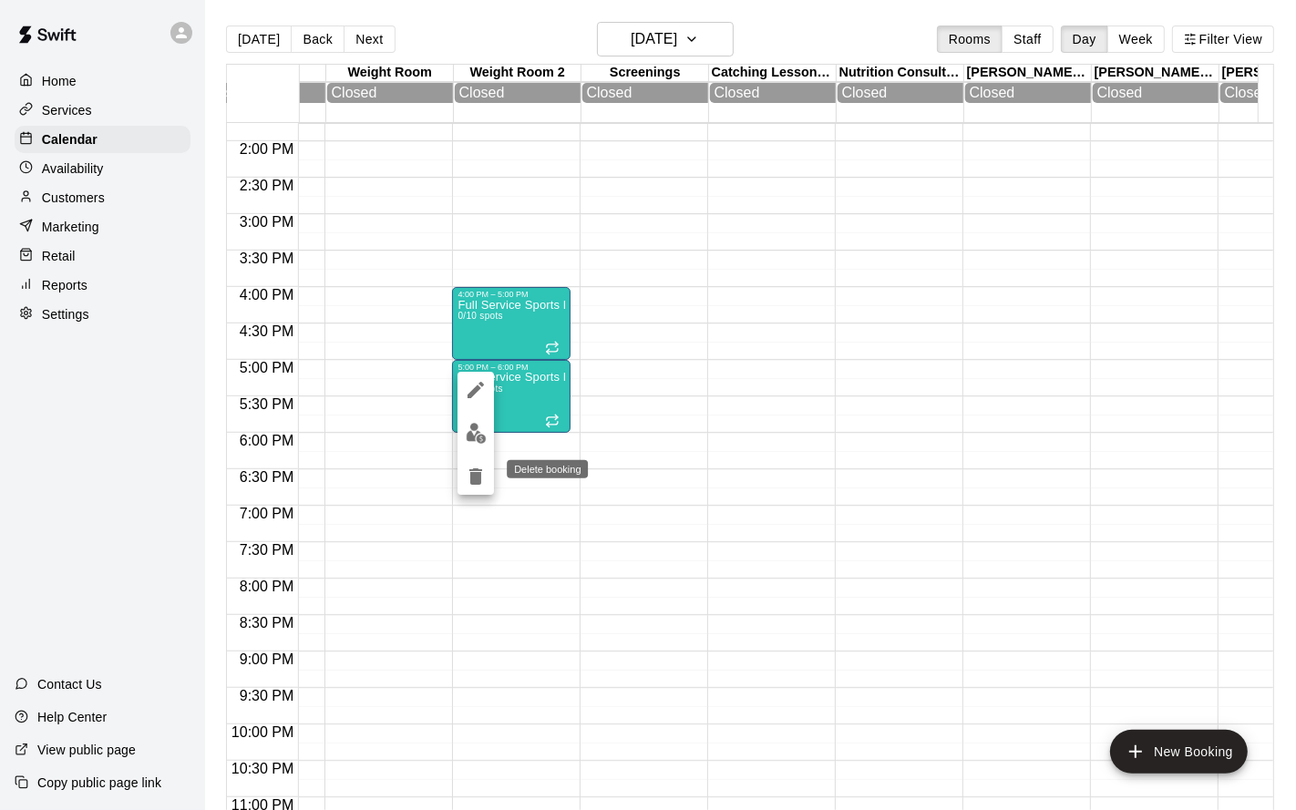
click at [485, 472] on icon "delete" at bounding box center [476, 477] width 22 height 22
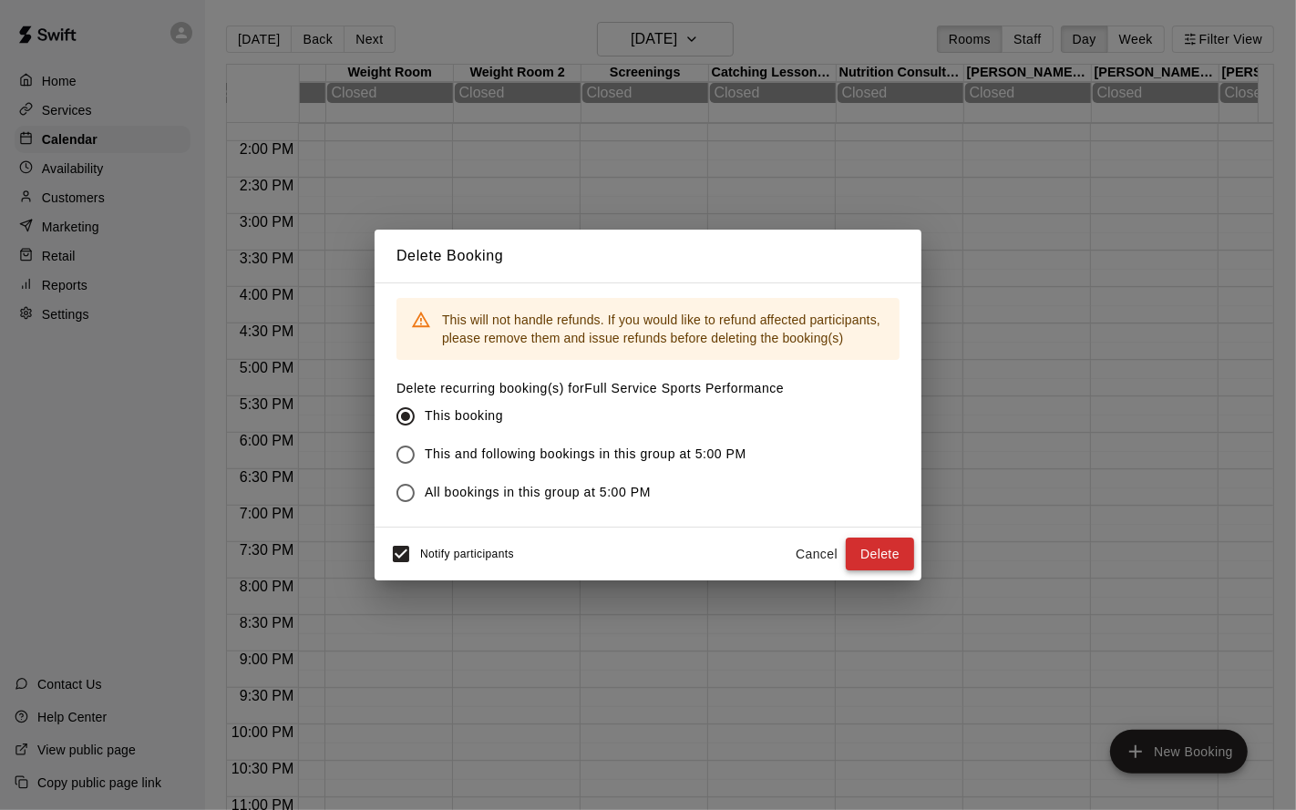
click at [872, 546] on button "Delete" at bounding box center [880, 555] width 68 height 34
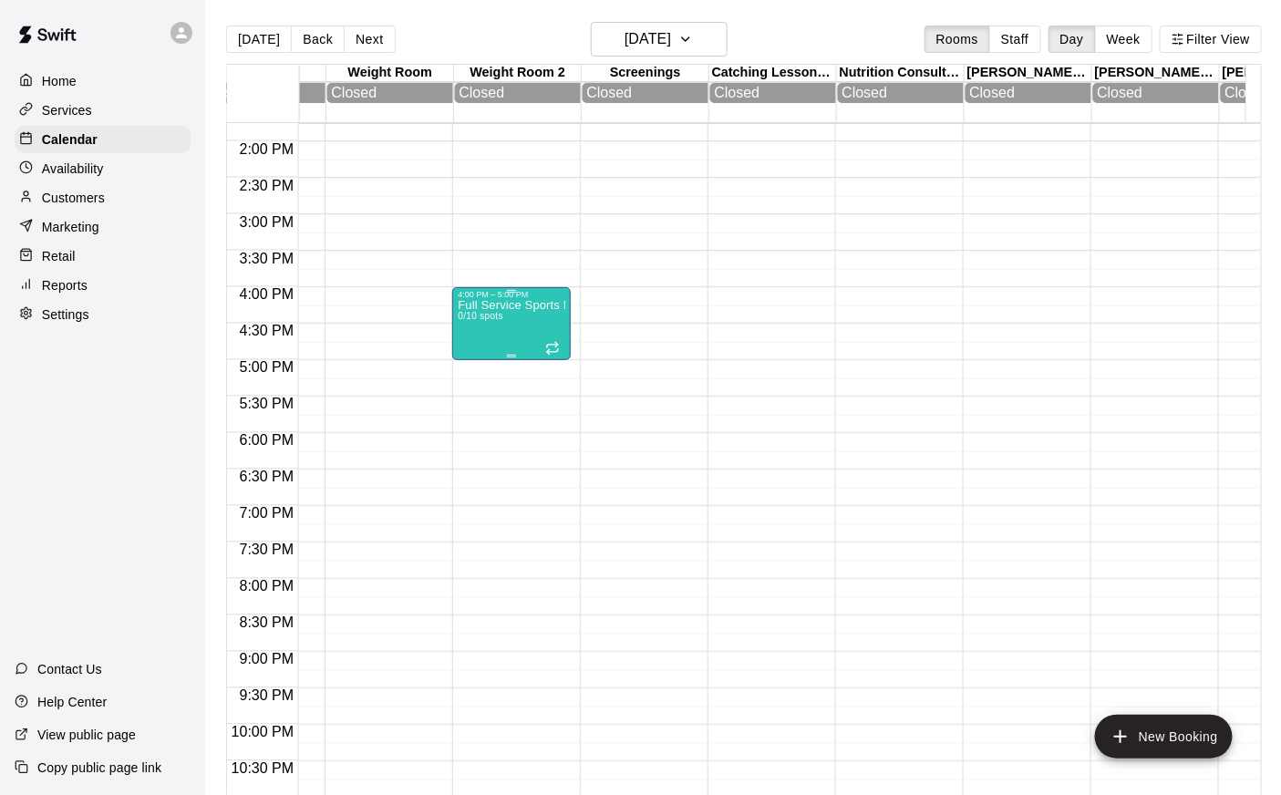
click at [482, 336] on div "Full Service Sports Performance 0/10 spots" at bounding box center [512, 696] width 108 height 795
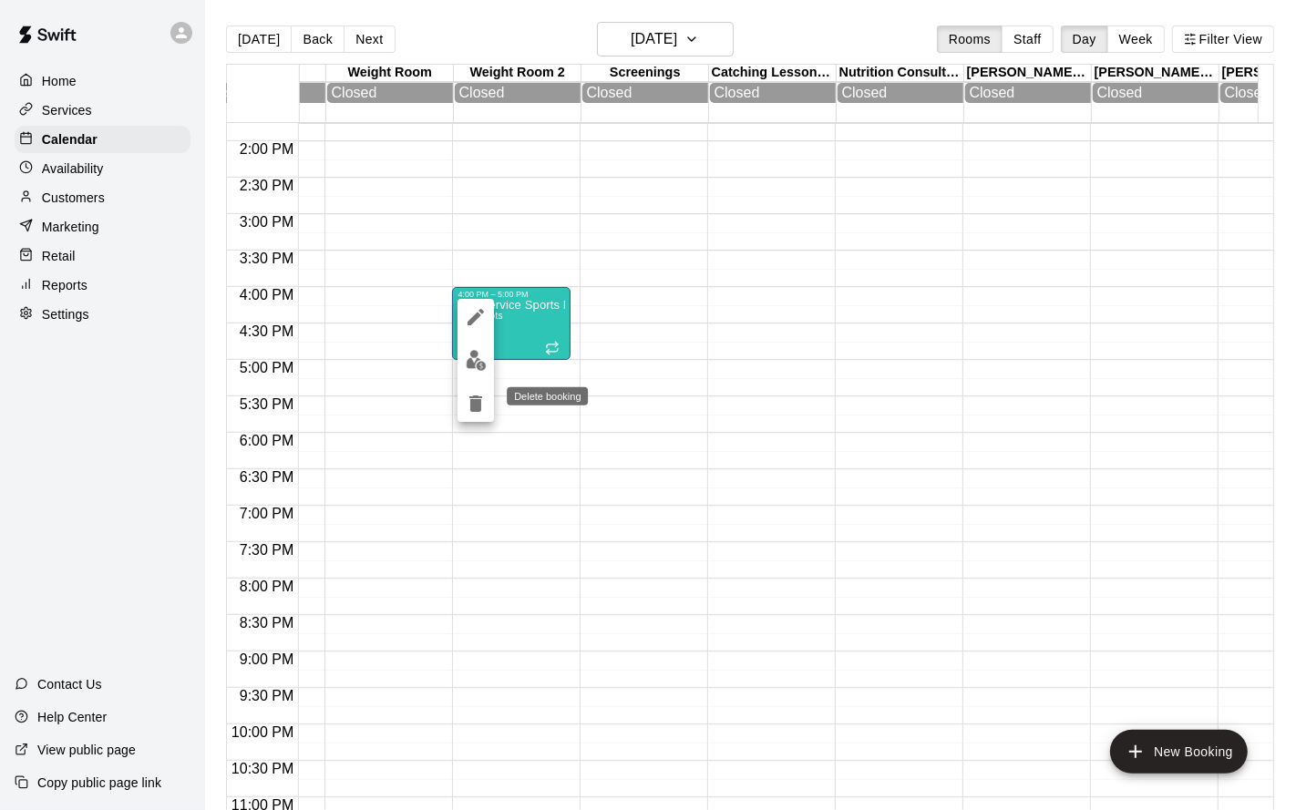
click at [471, 393] on icon "delete" at bounding box center [476, 404] width 22 height 22
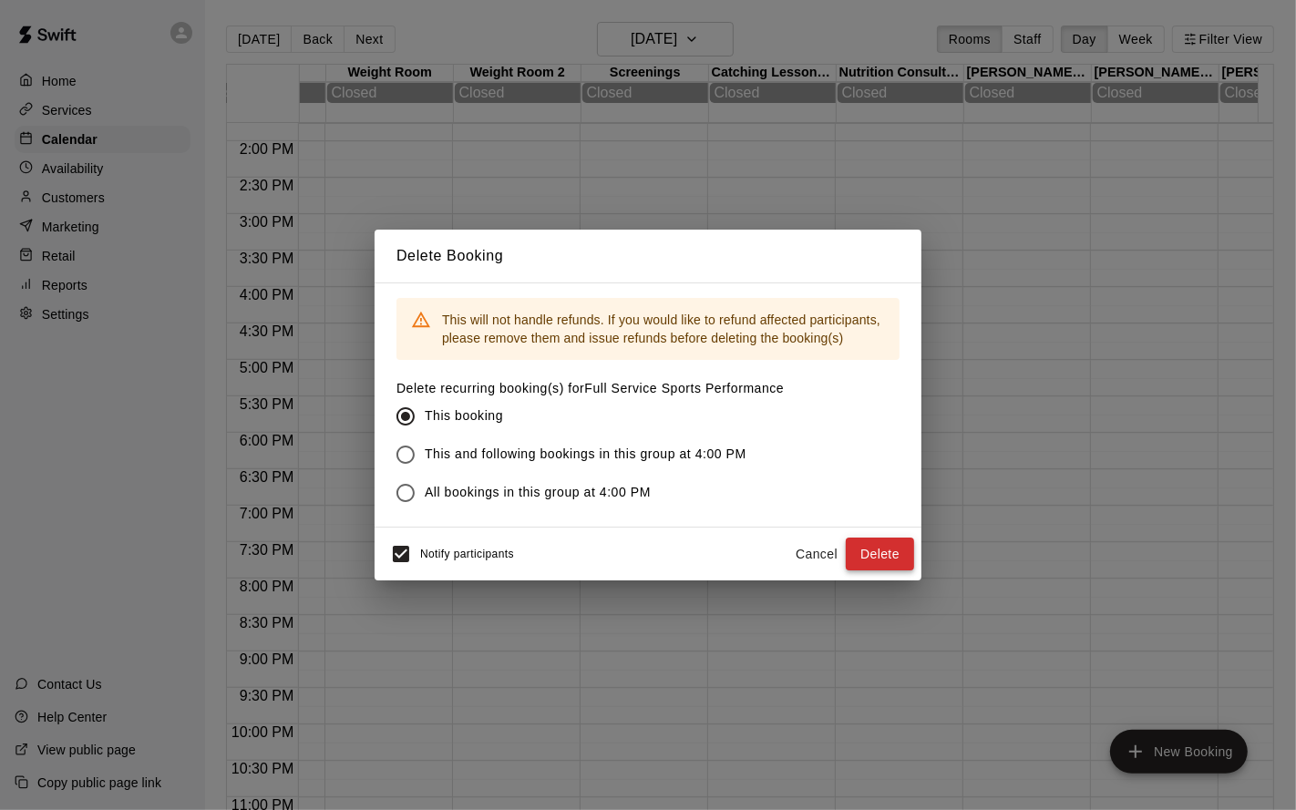
click at [882, 559] on button "Delete" at bounding box center [880, 555] width 68 height 34
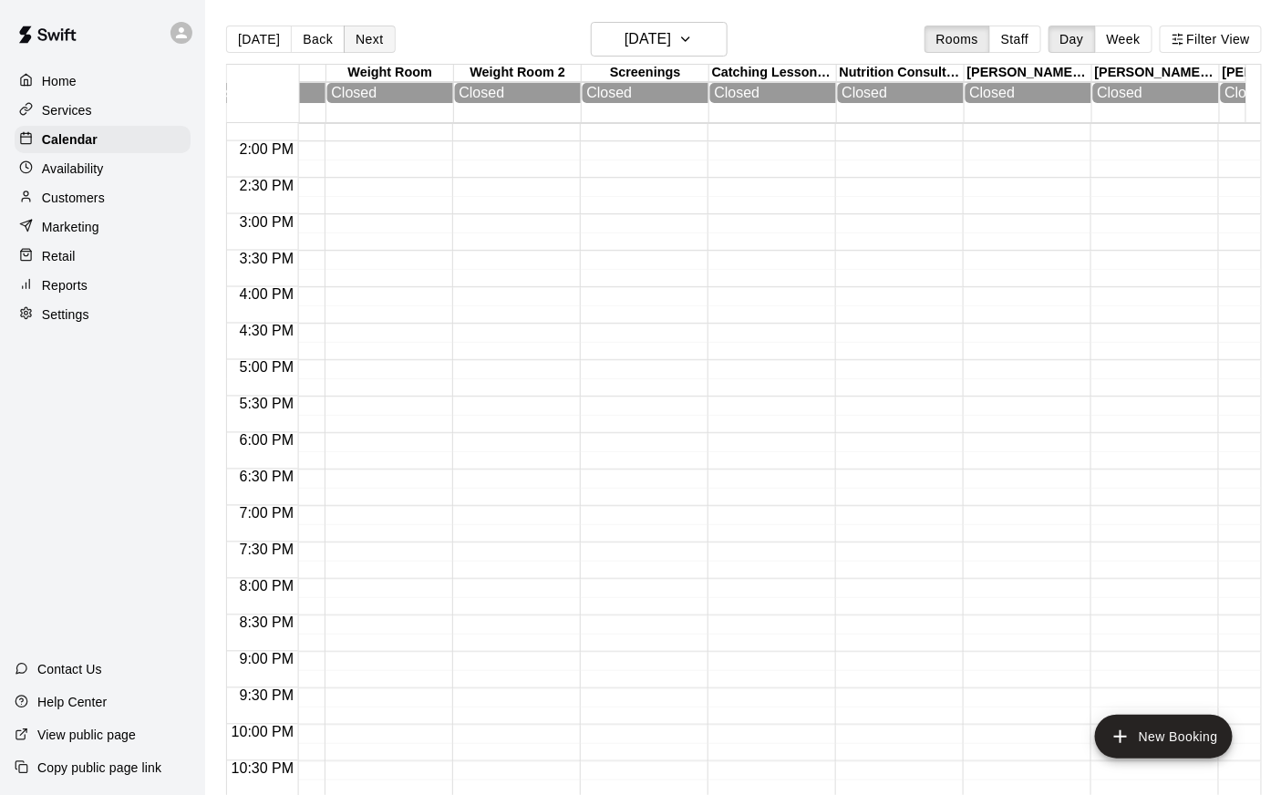
click at [377, 39] on button "Next" at bounding box center [369, 39] width 51 height 27
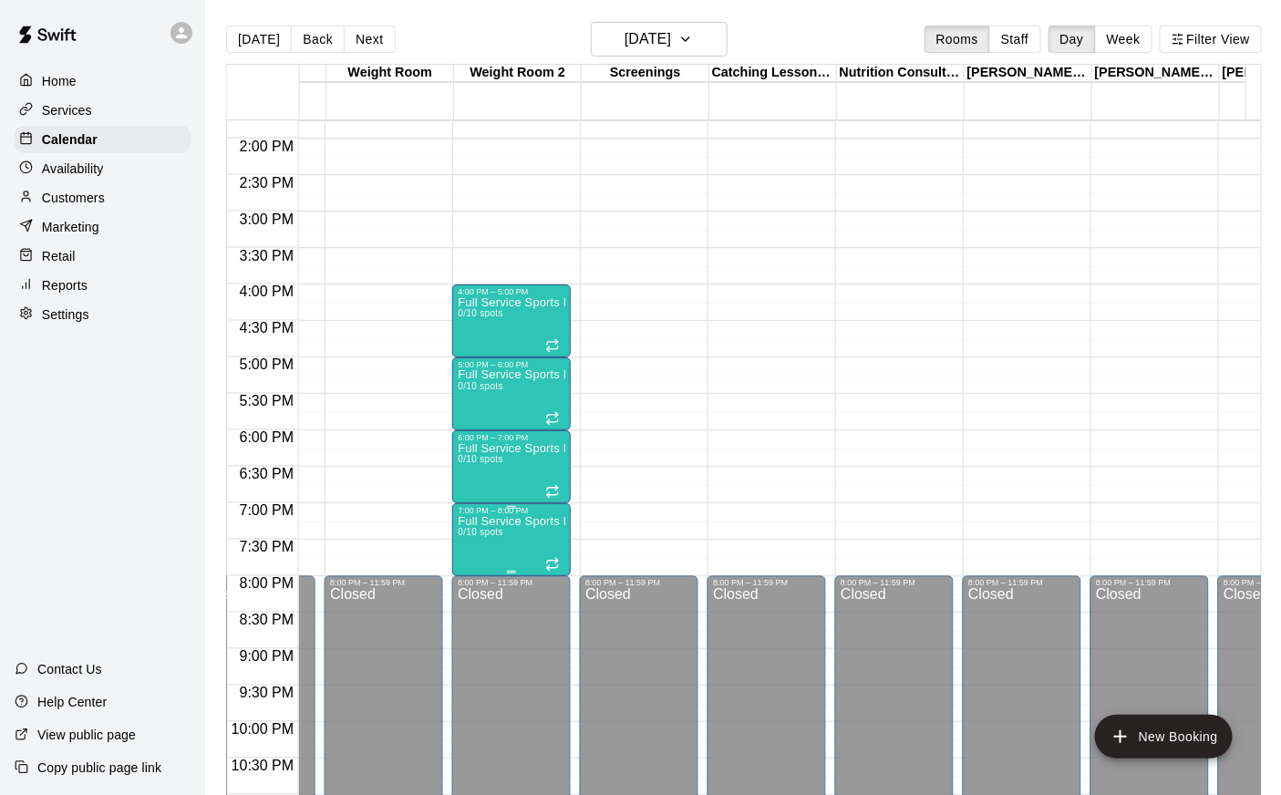
click at [508, 521] on p "Full Service Sports Performance" at bounding box center [512, 521] width 108 height 0
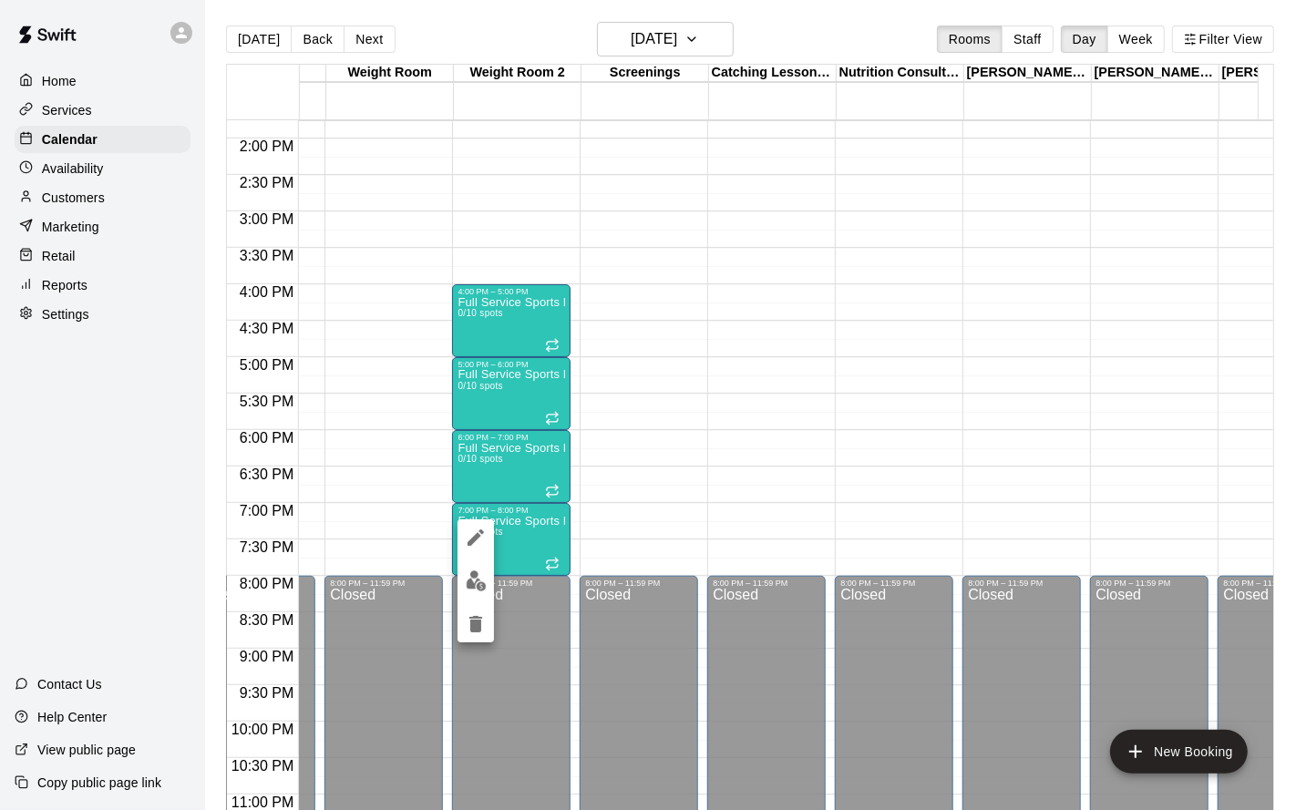
click at [480, 629] on icon "delete" at bounding box center [475, 624] width 13 height 16
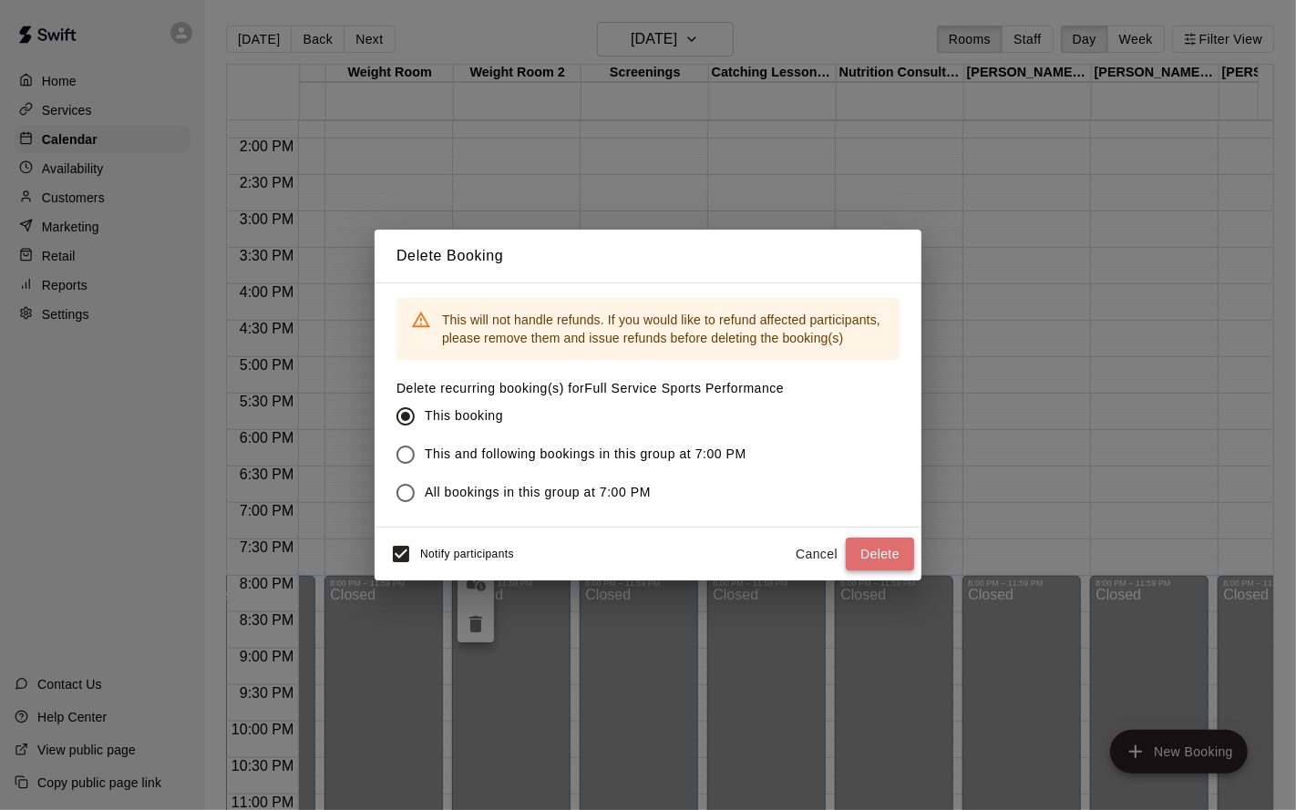
click at [874, 562] on button "Delete" at bounding box center [880, 555] width 68 height 34
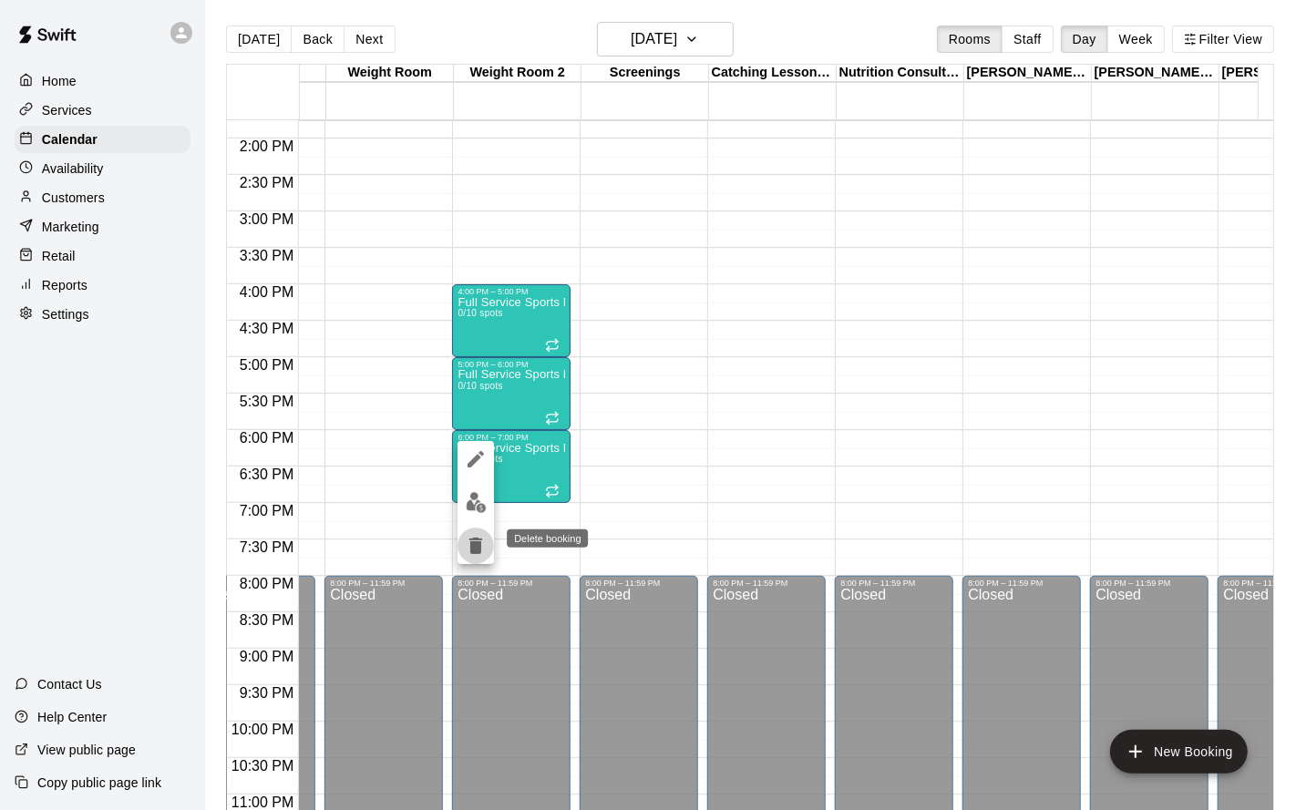
click at [470, 537] on icon "delete" at bounding box center [476, 546] width 22 height 22
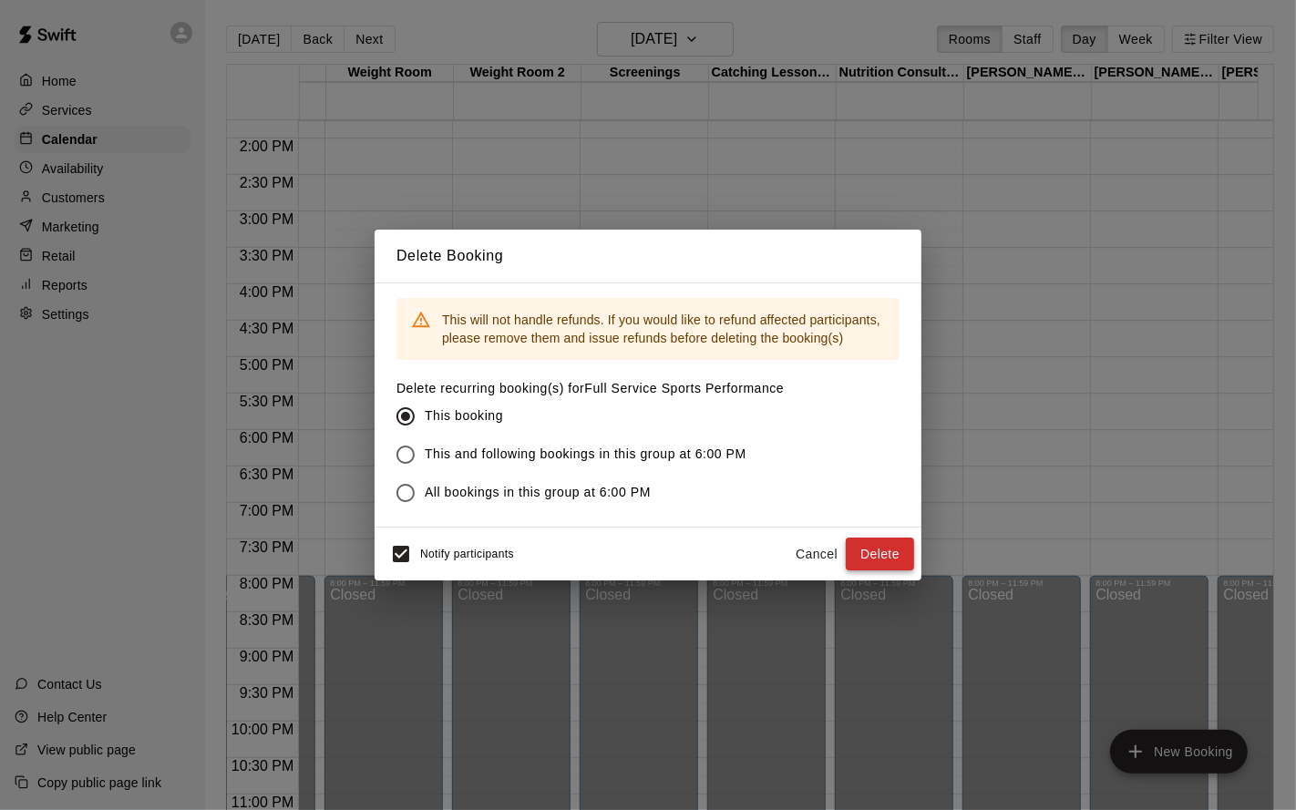
click at [854, 549] on button "Delete" at bounding box center [880, 555] width 68 height 34
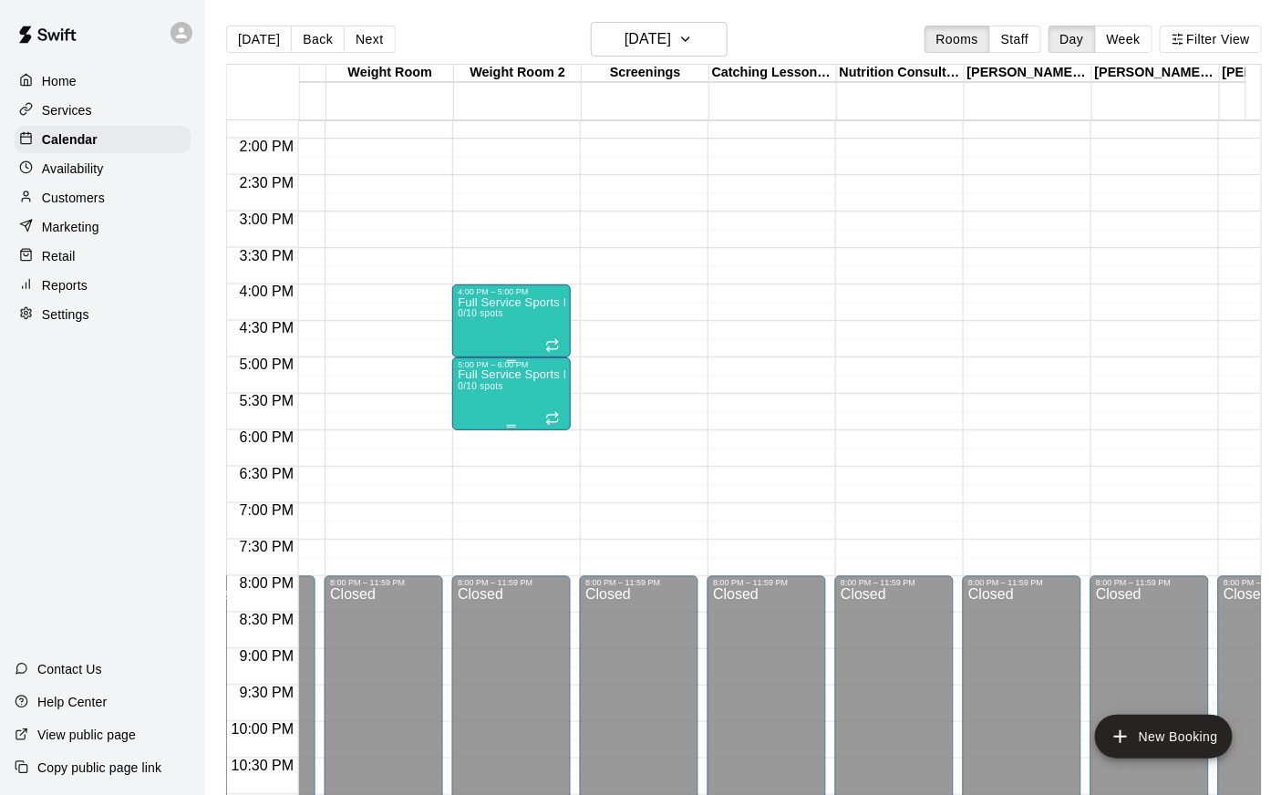
click at [505, 410] on div "Full Service Sports Performance 0/10 spots" at bounding box center [512, 766] width 108 height 795
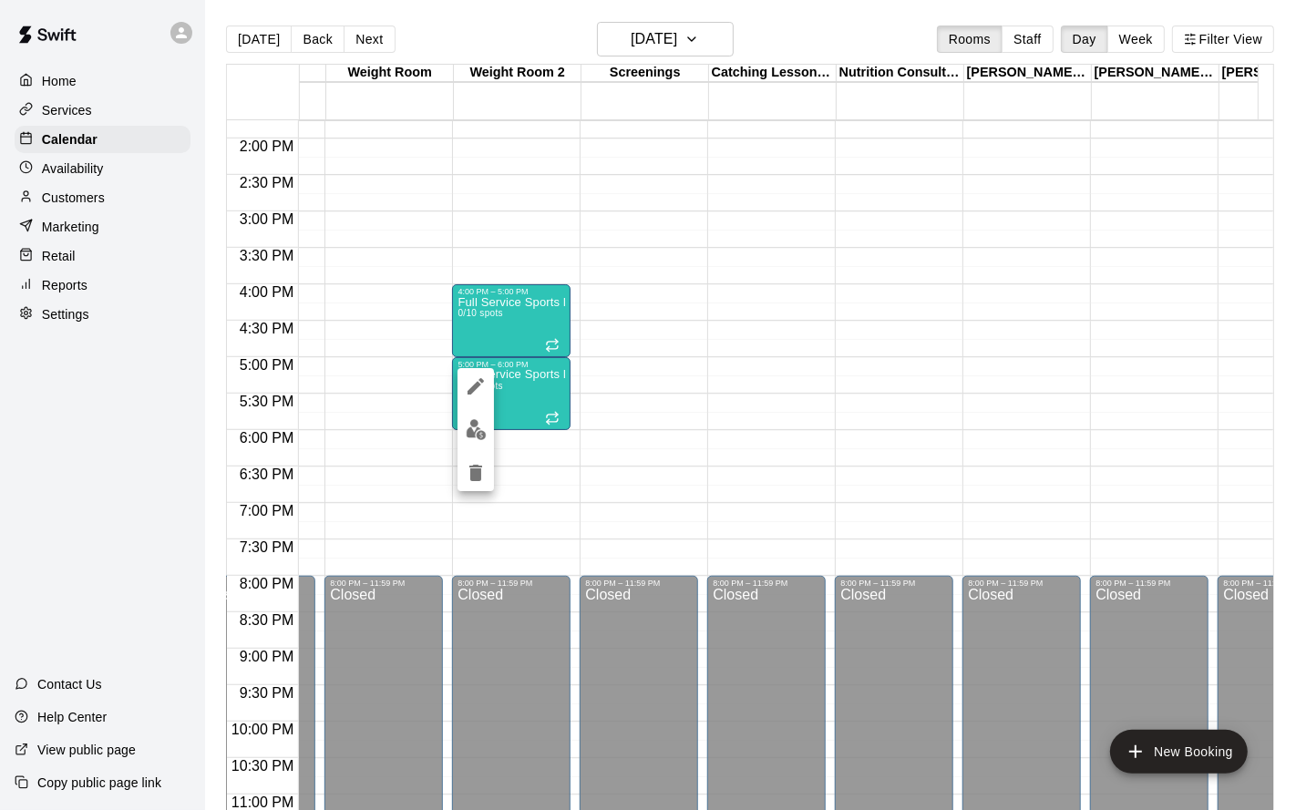
click at [485, 458] on button "delete" at bounding box center [476, 473] width 36 height 36
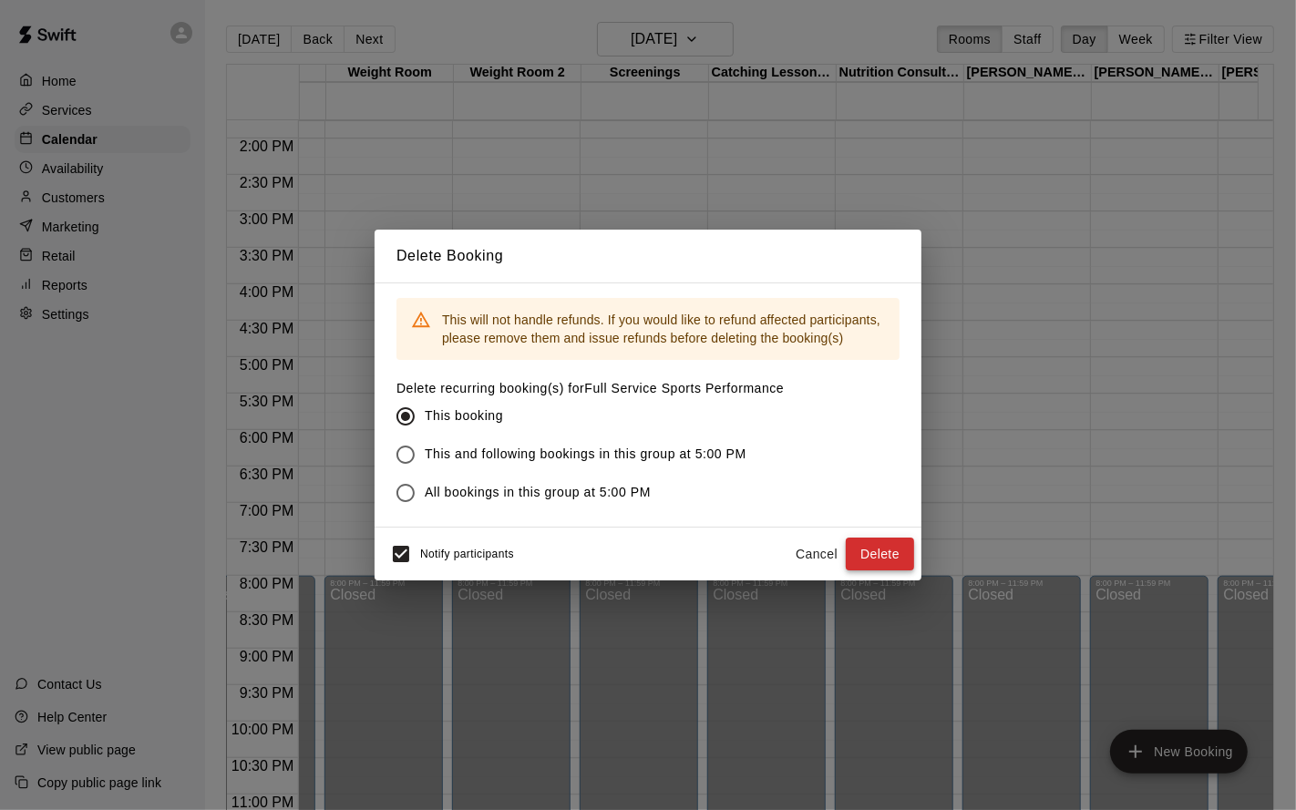
click at [888, 545] on button "Delete" at bounding box center [880, 555] width 68 height 34
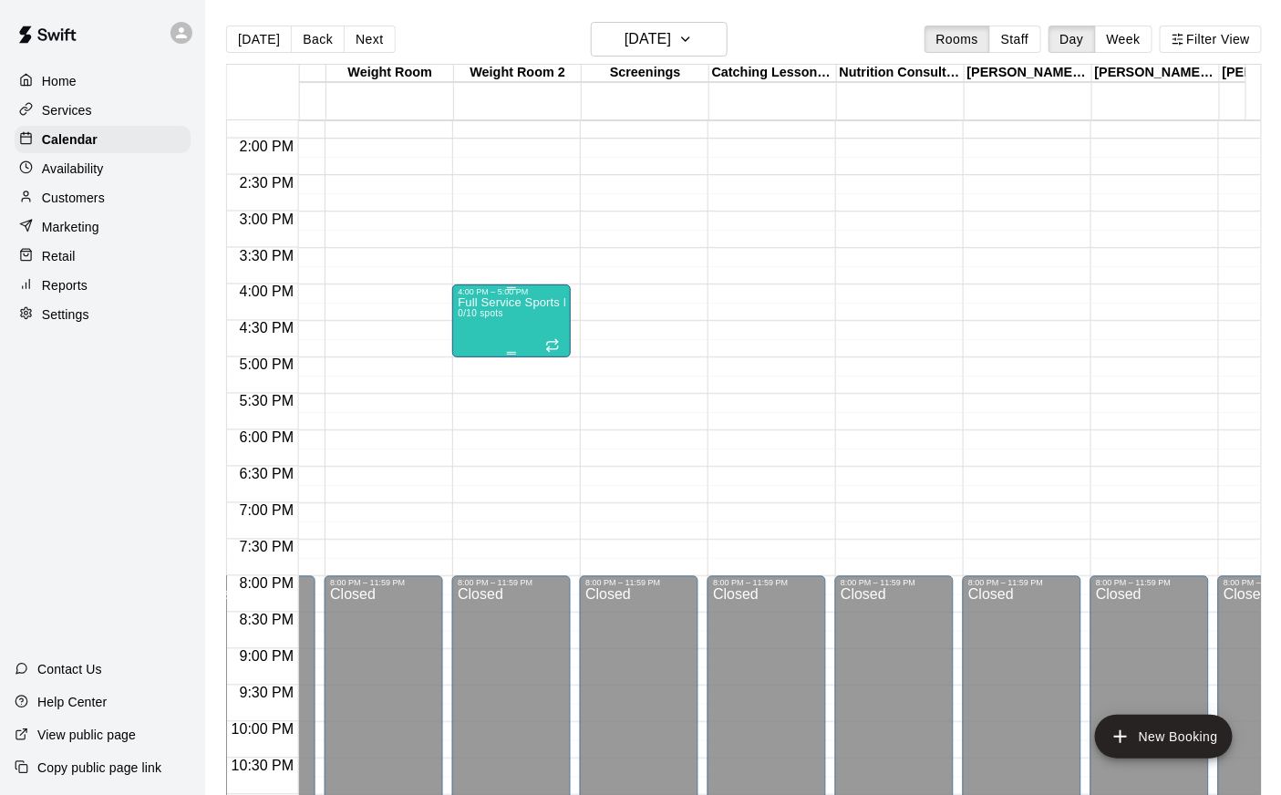
click at [482, 333] on div "Full Service Sports Performance 0/10 spots" at bounding box center [512, 693] width 108 height 795
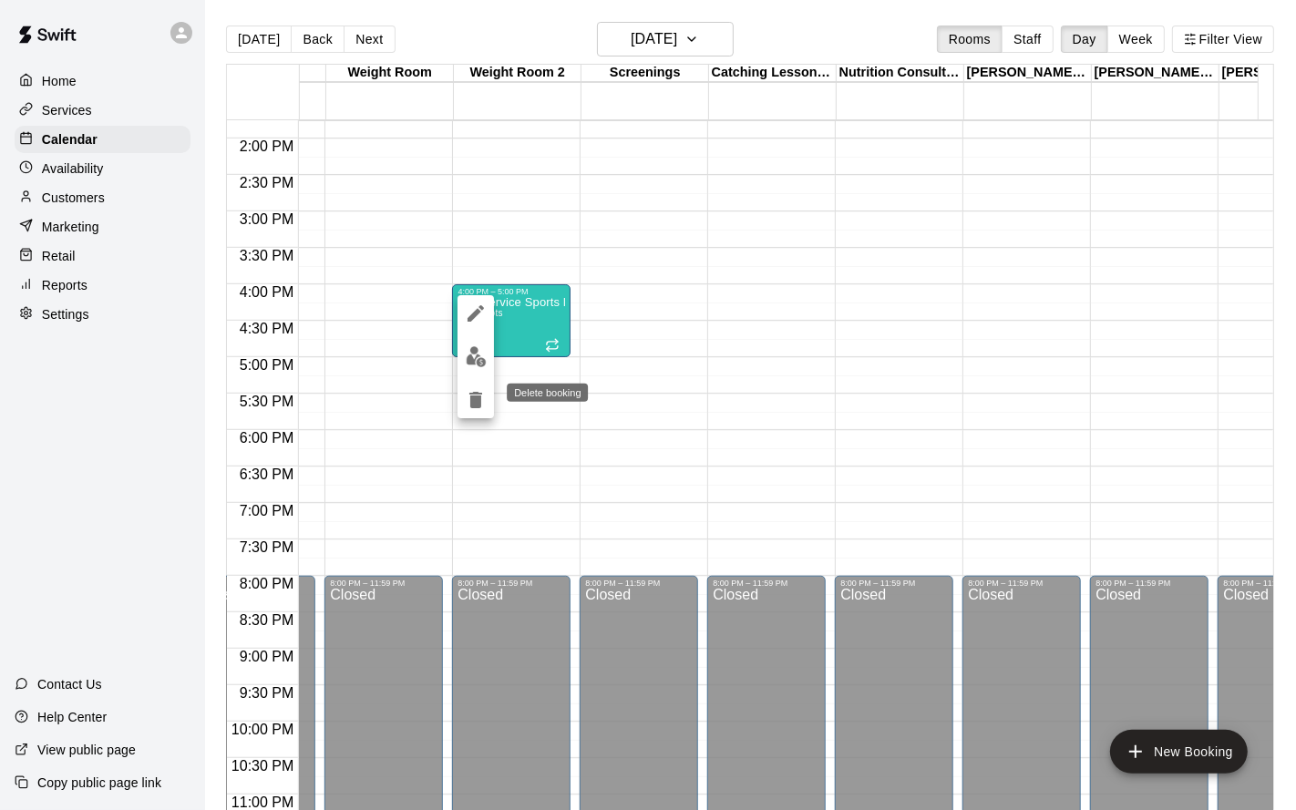
click at [471, 391] on icon "delete" at bounding box center [476, 400] width 22 height 22
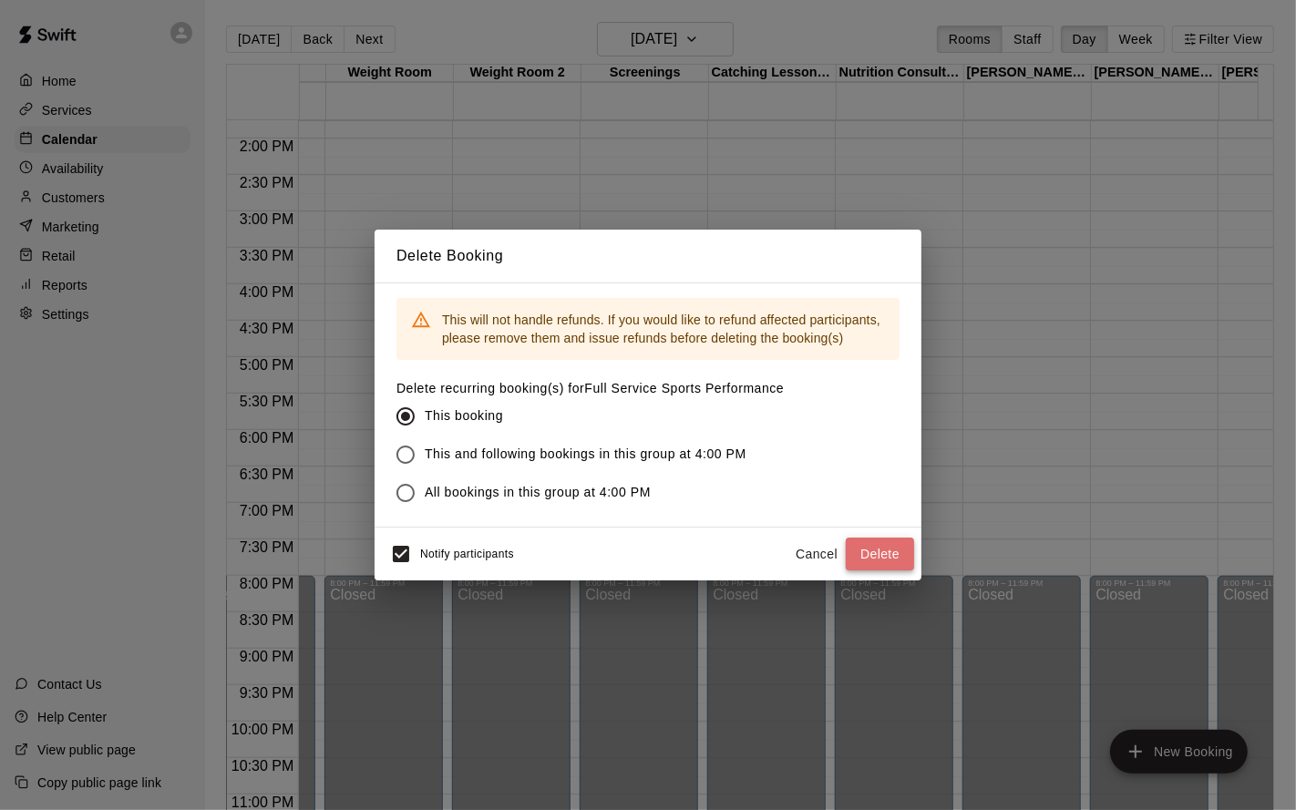
click at [892, 547] on button "Delete" at bounding box center [880, 555] width 68 height 34
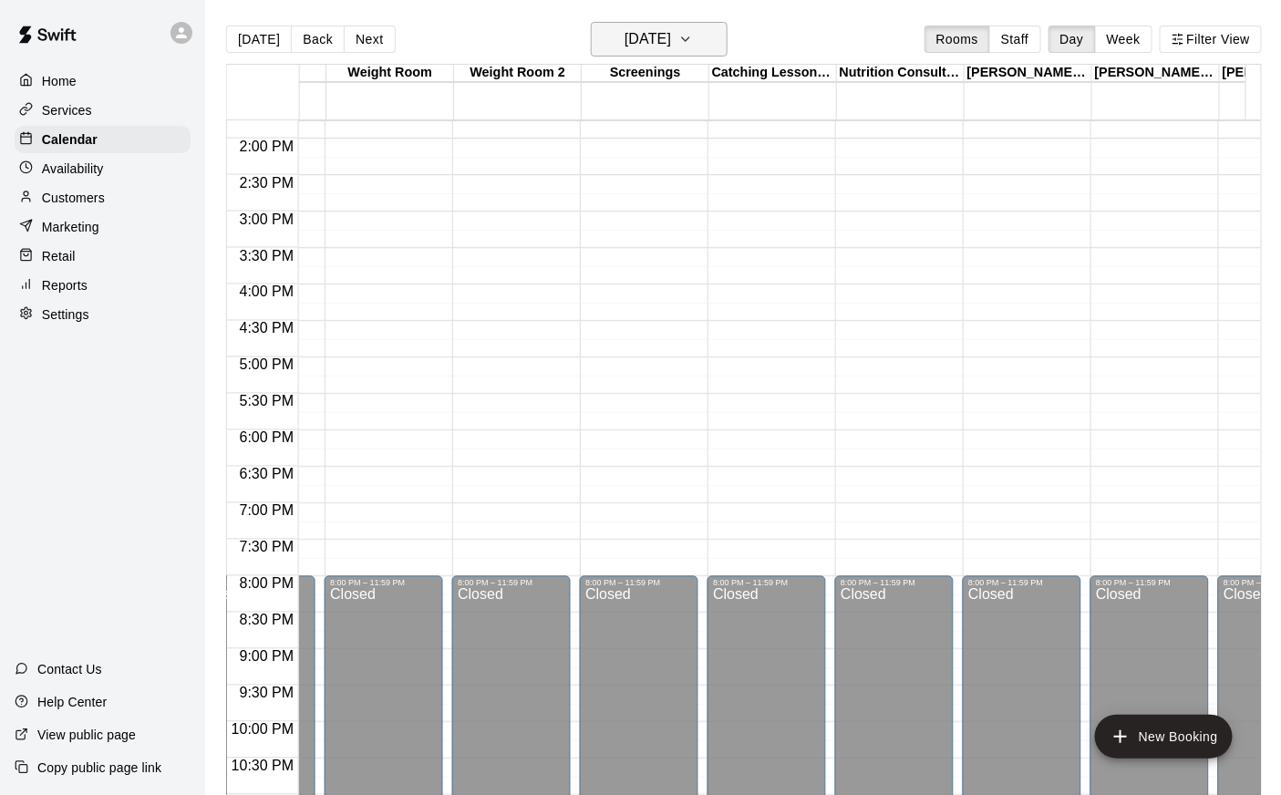
click at [658, 42] on h6 "[DATE]" at bounding box center [647, 39] width 46 height 26
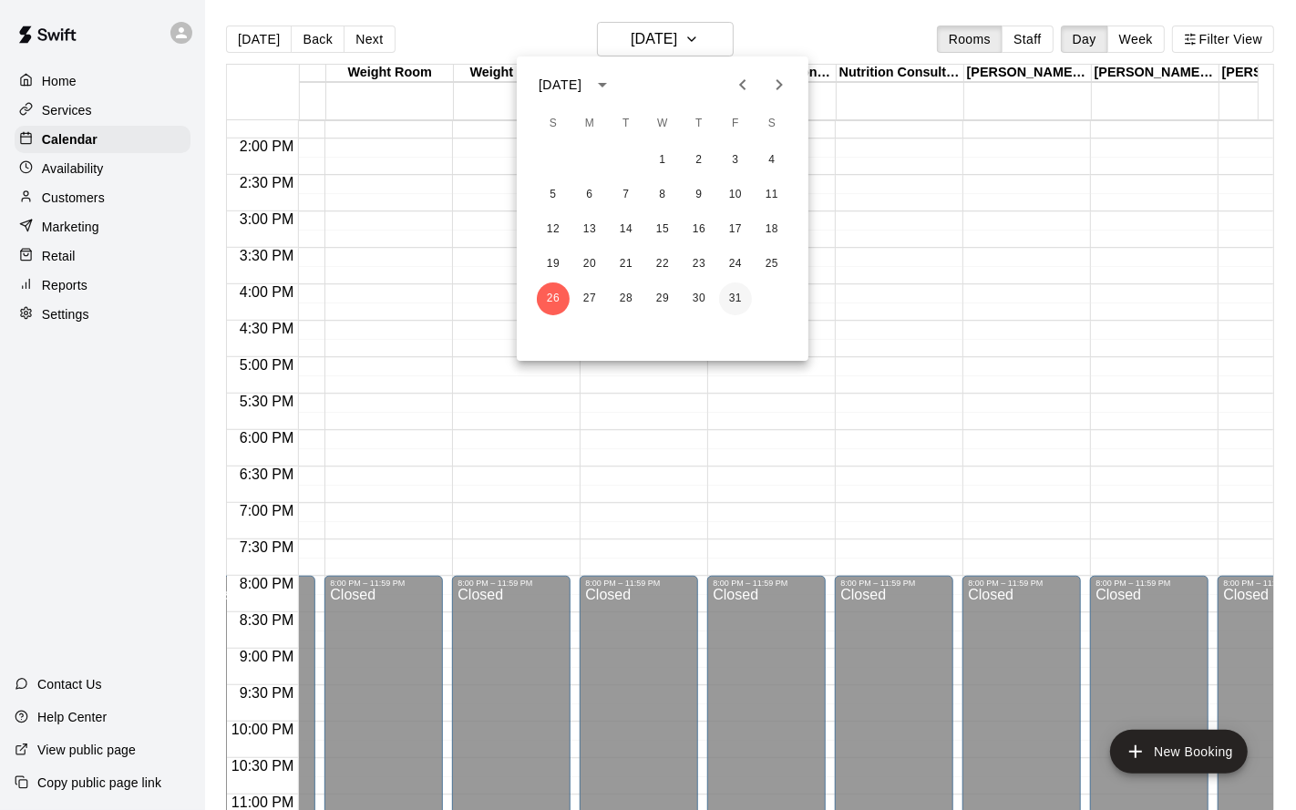
click at [734, 303] on button "31" at bounding box center [735, 299] width 33 height 33
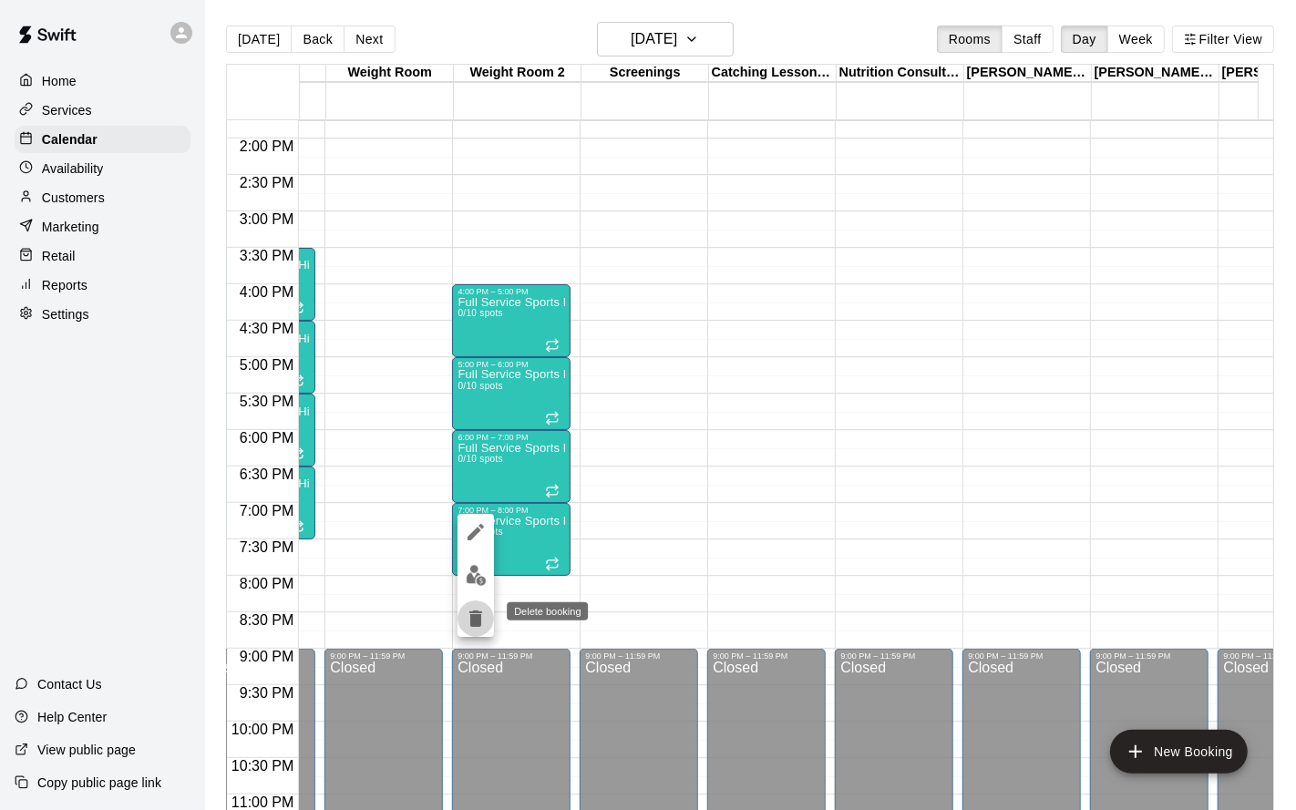
click at [471, 624] on icon "delete" at bounding box center [475, 619] width 13 height 16
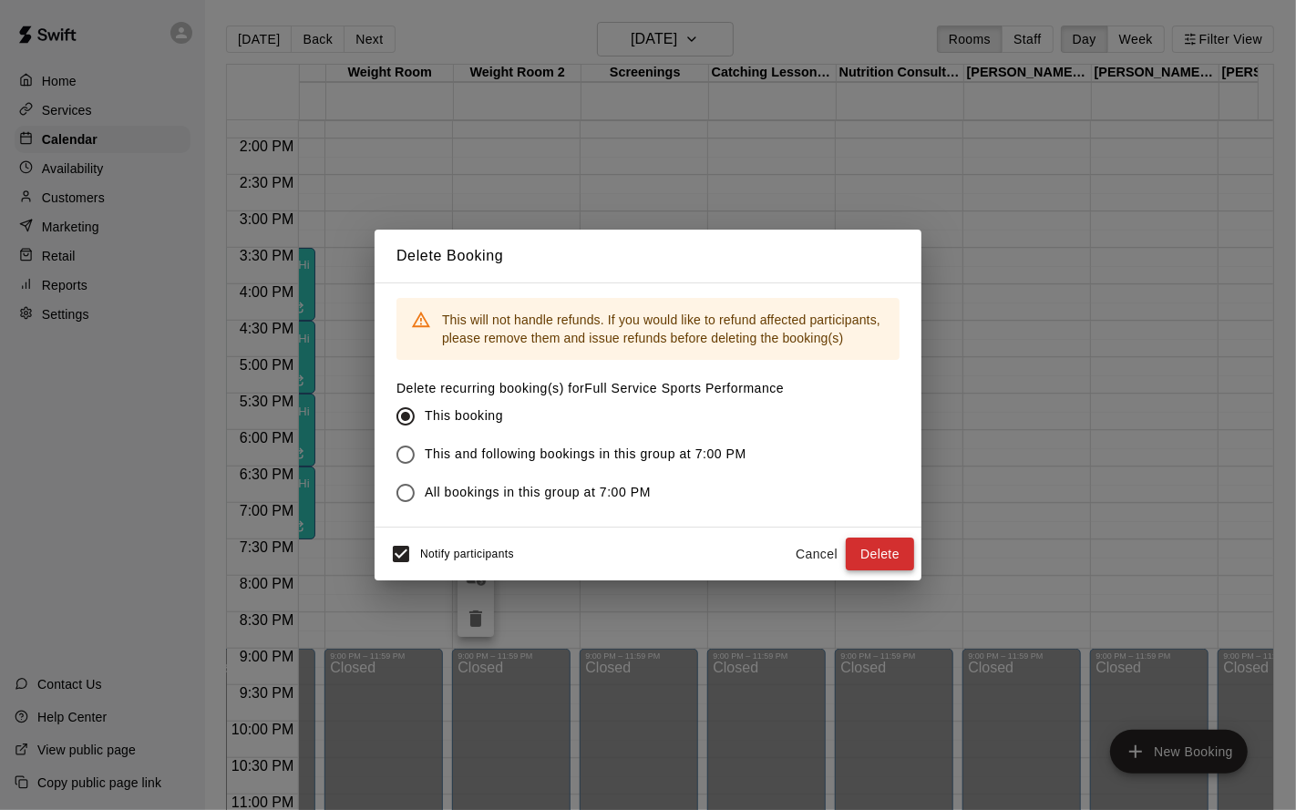
click at [874, 553] on button "Delete" at bounding box center [880, 555] width 68 height 34
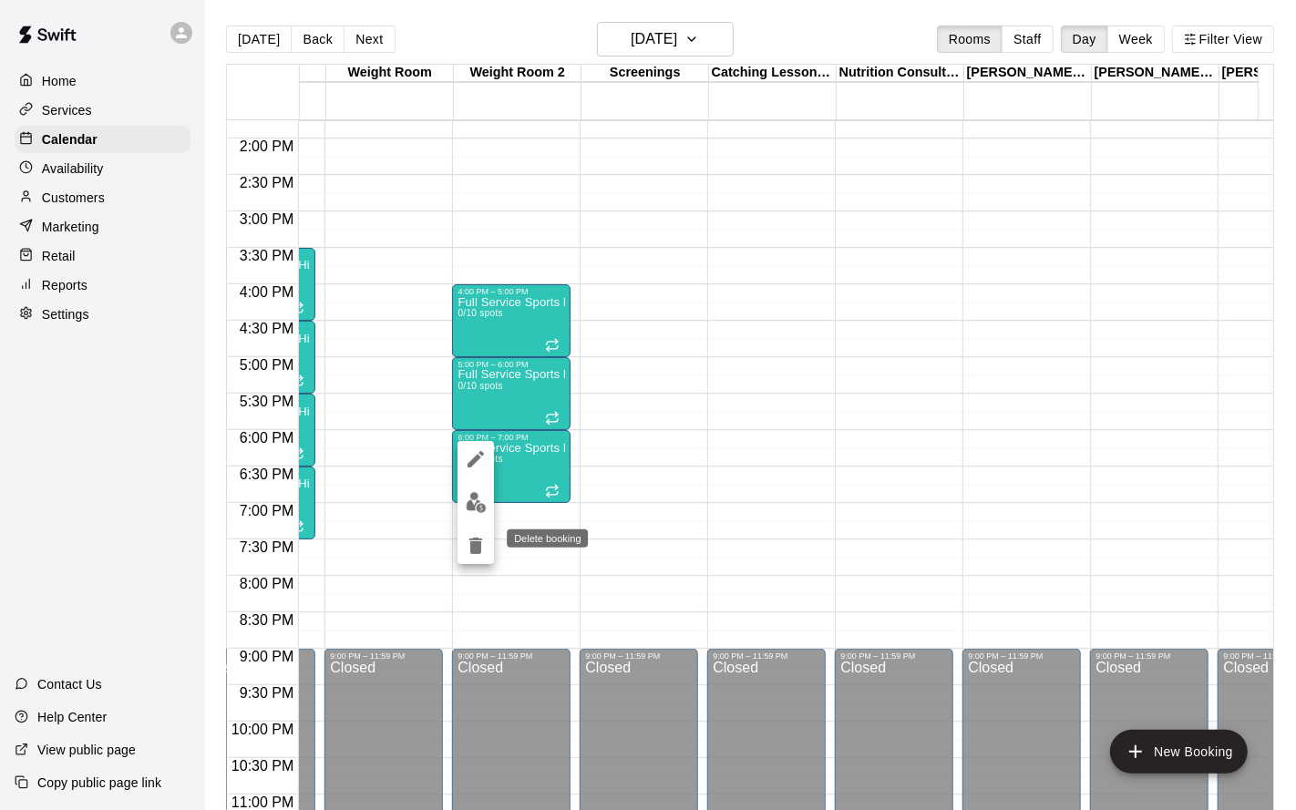
click at [473, 544] on icon "delete" at bounding box center [475, 546] width 13 height 16
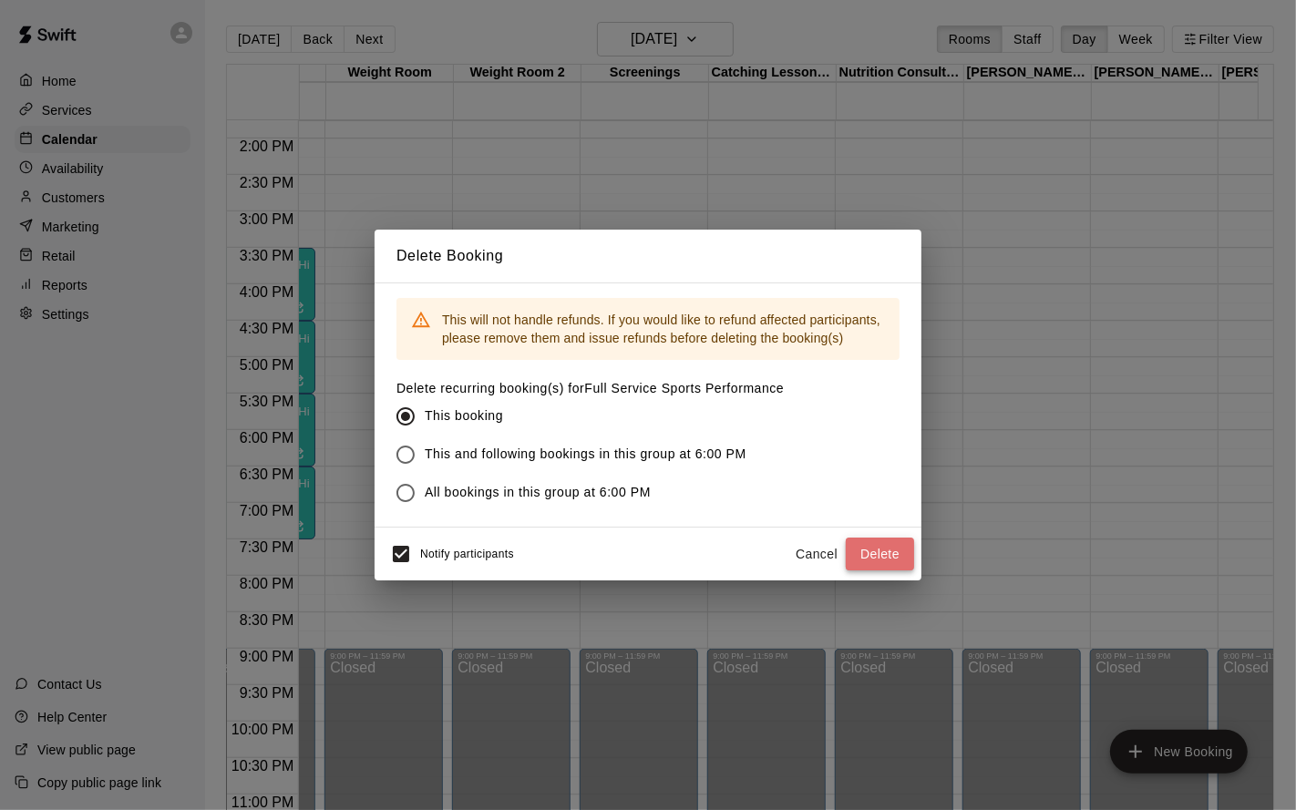
click at [908, 548] on button "Delete" at bounding box center [880, 555] width 68 height 34
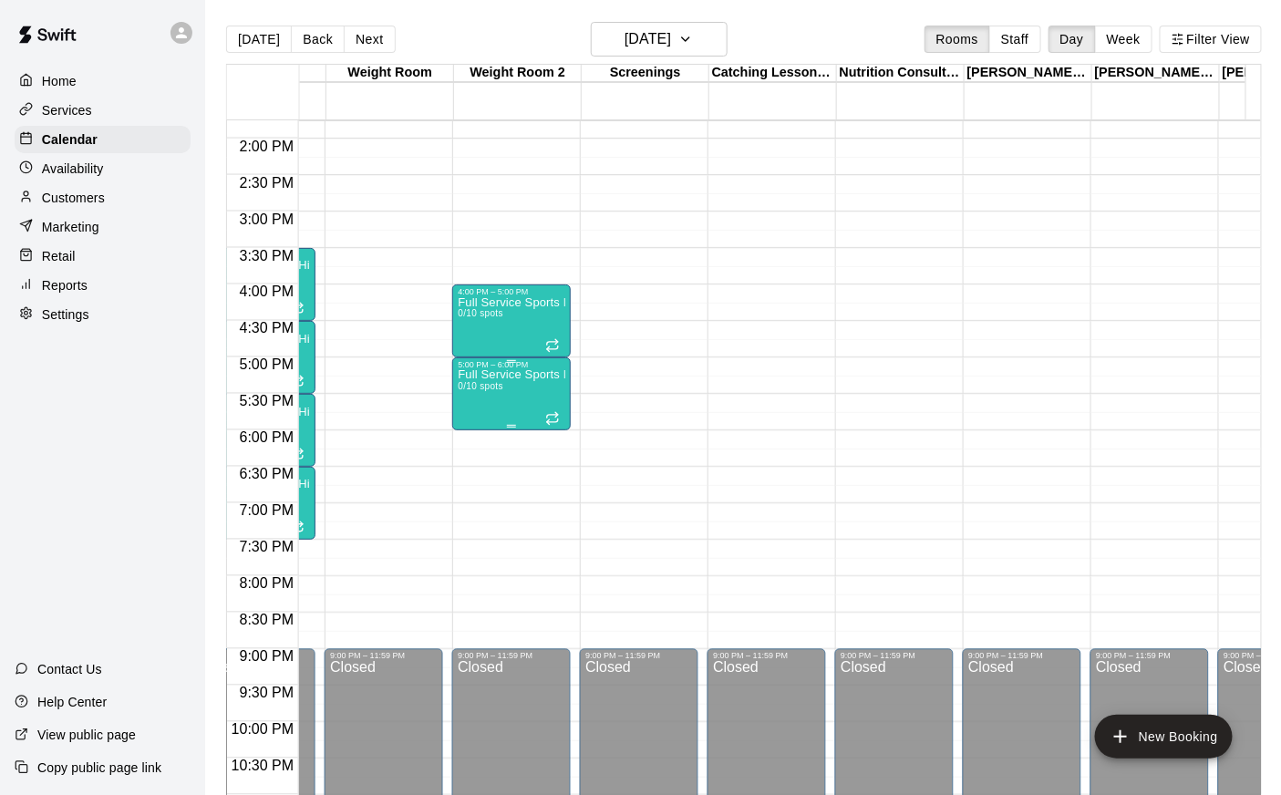
click at [490, 428] on div "Full Service Sports Performance 0/10 spots" at bounding box center [512, 766] width 108 height 795
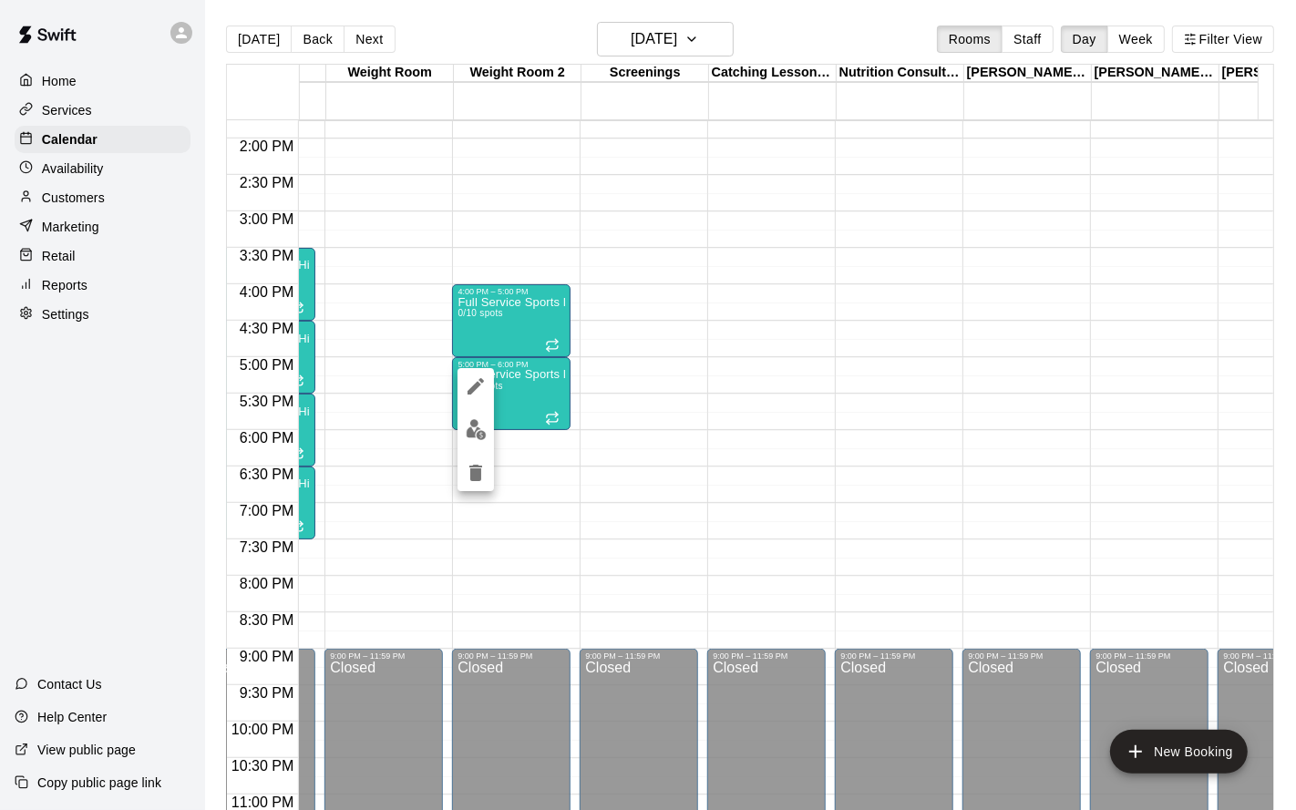
click at [470, 469] on icon "delete" at bounding box center [475, 473] width 13 height 16
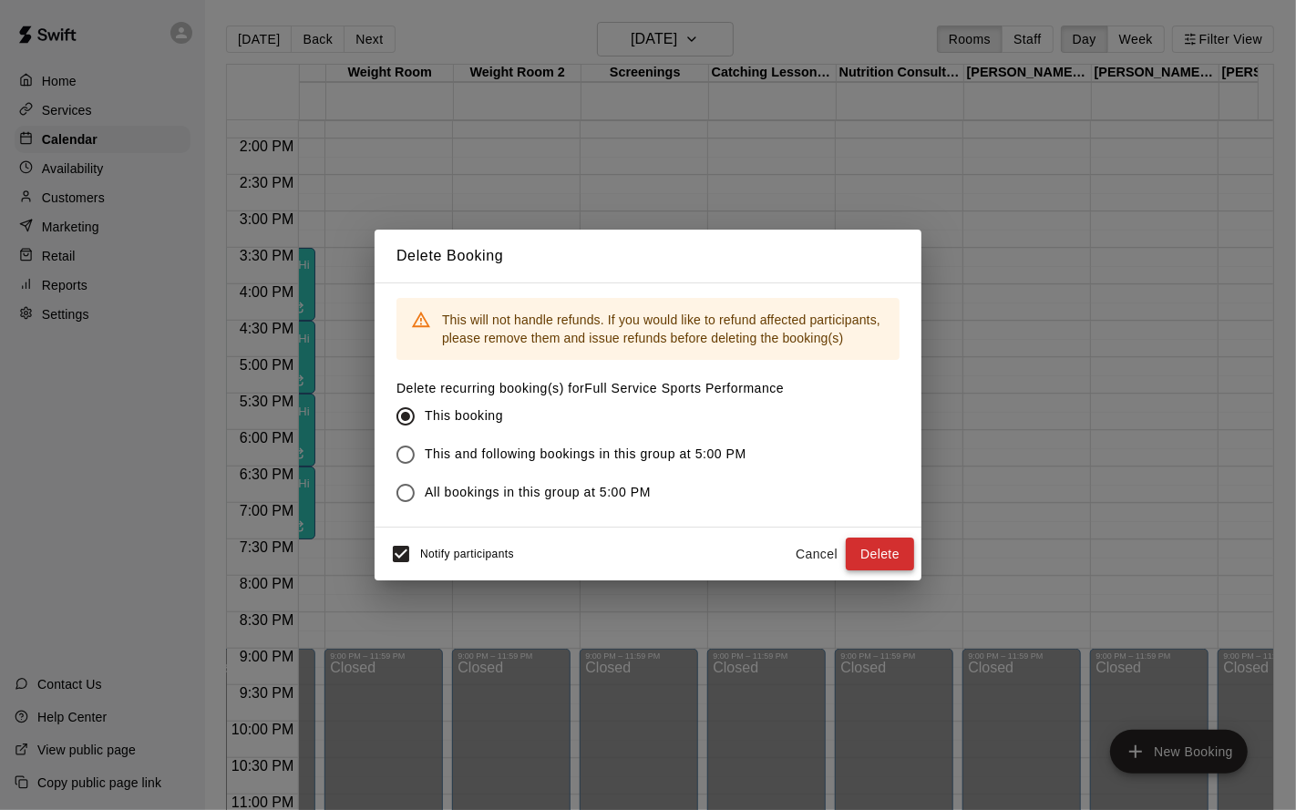
click at [879, 555] on button "Delete" at bounding box center [880, 555] width 68 height 34
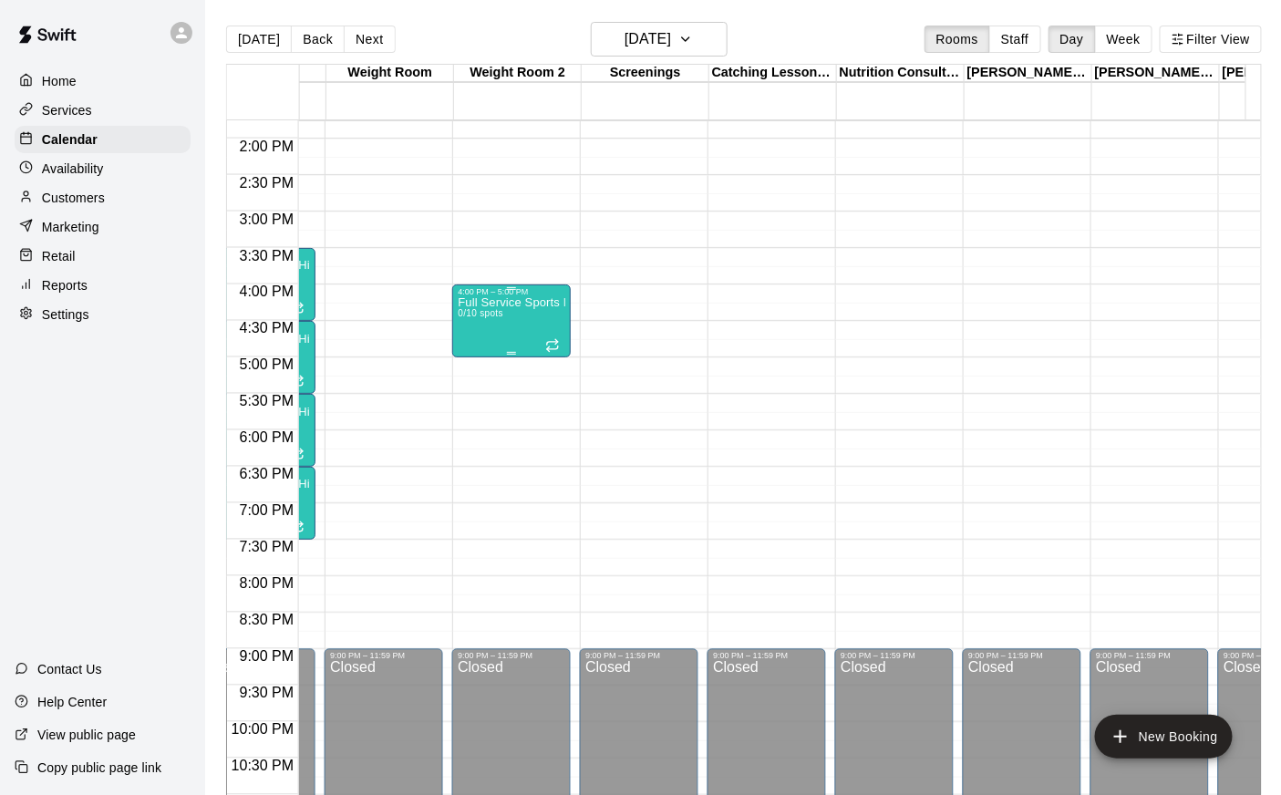
click at [492, 338] on div "Full Service Sports Performance 0/10 spots" at bounding box center [512, 693] width 108 height 795
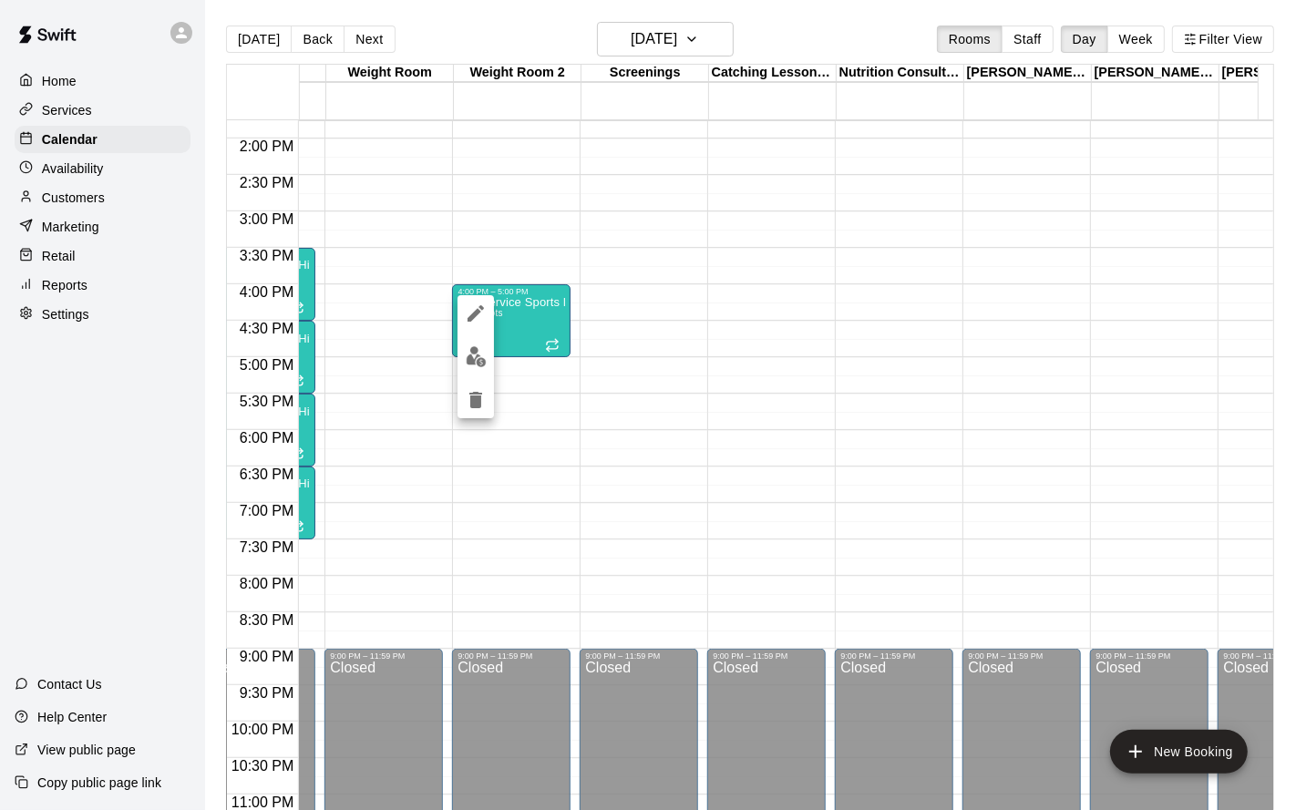
click at [475, 397] on icon "delete" at bounding box center [475, 400] width 13 height 16
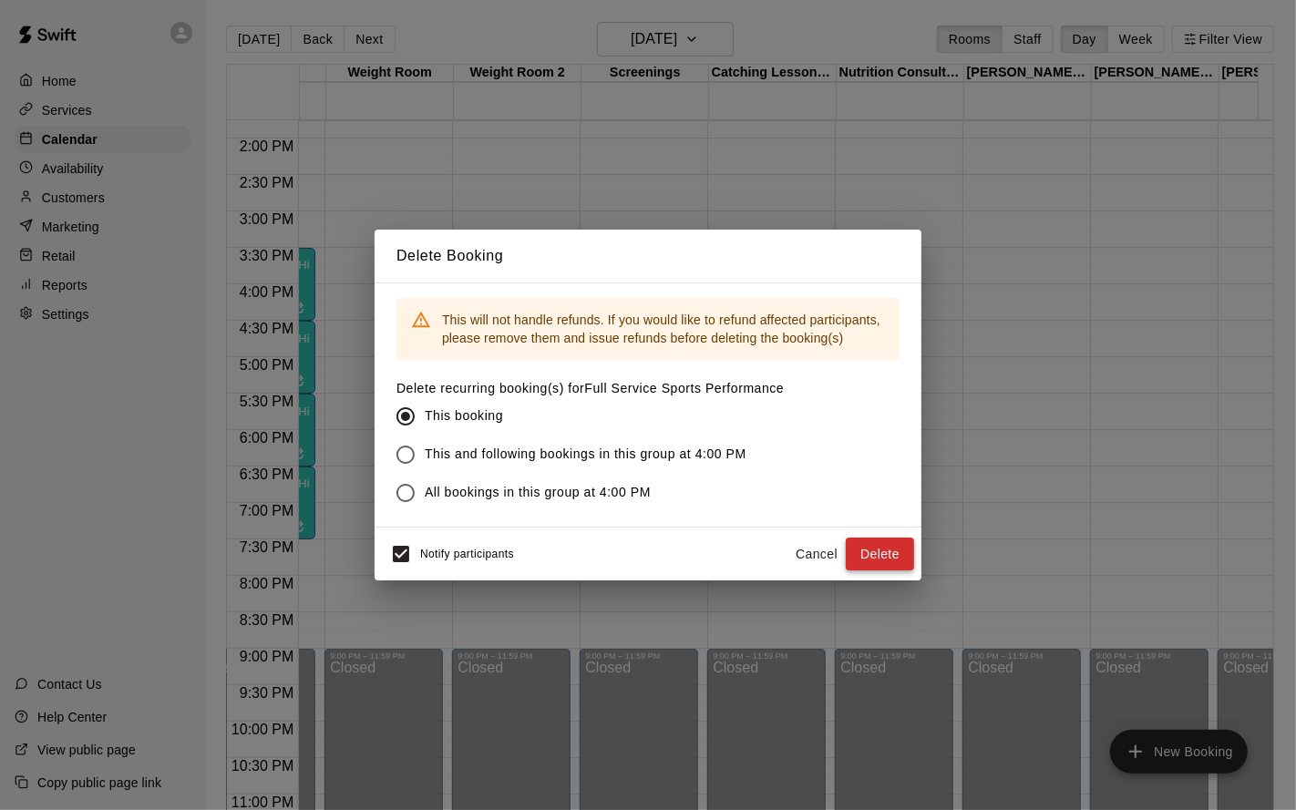
click at [866, 558] on button "Delete" at bounding box center [880, 555] width 68 height 34
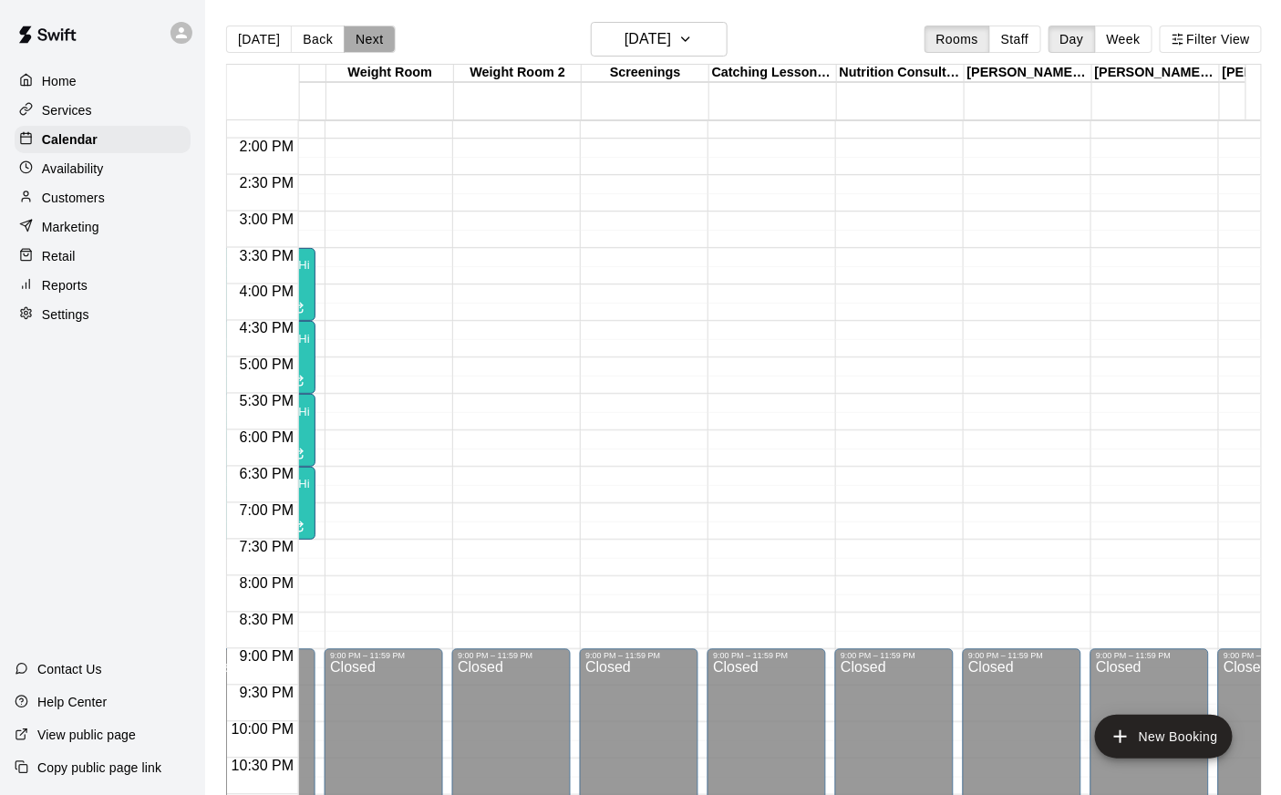
click at [365, 34] on button "Next" at bounding box center [369, 39] width 51 height 27
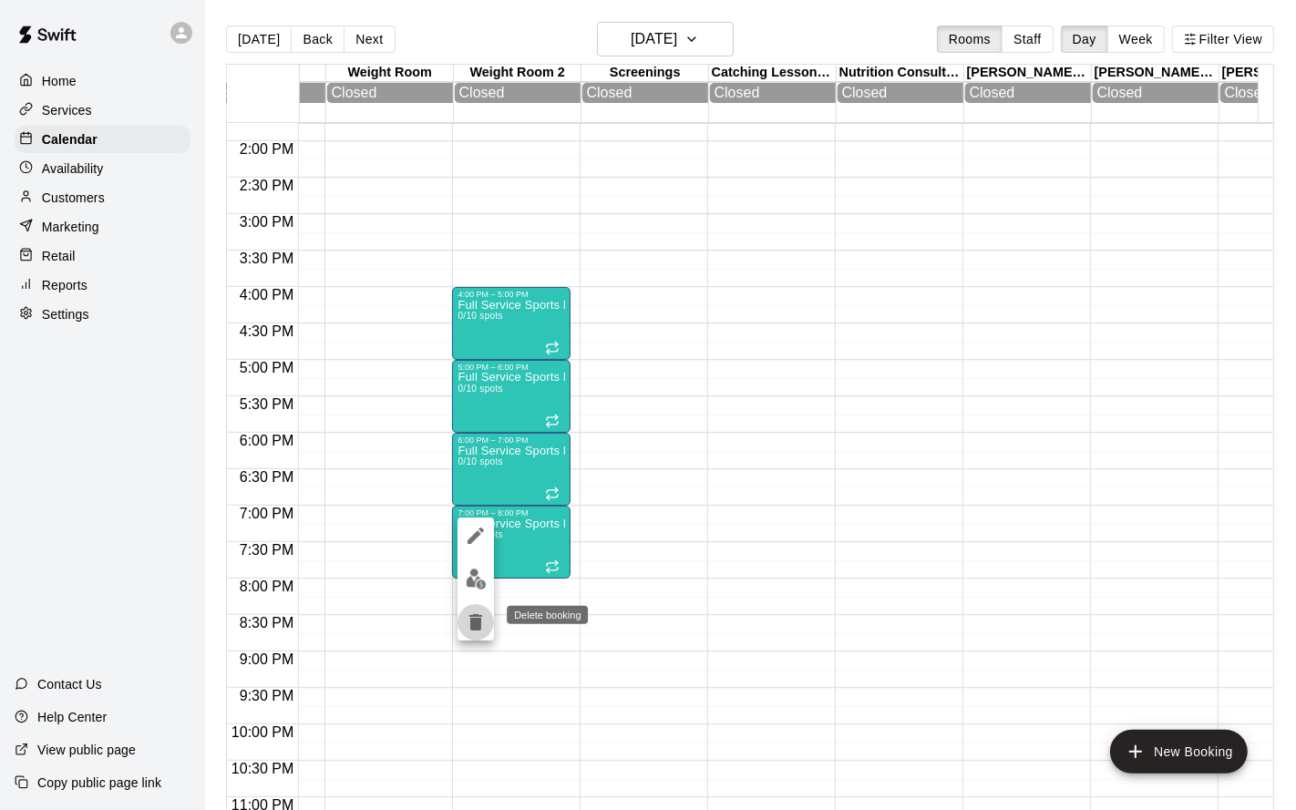
click at [477, 619] on icon "delete" at bounding box center [475, 622] width 13 height 16
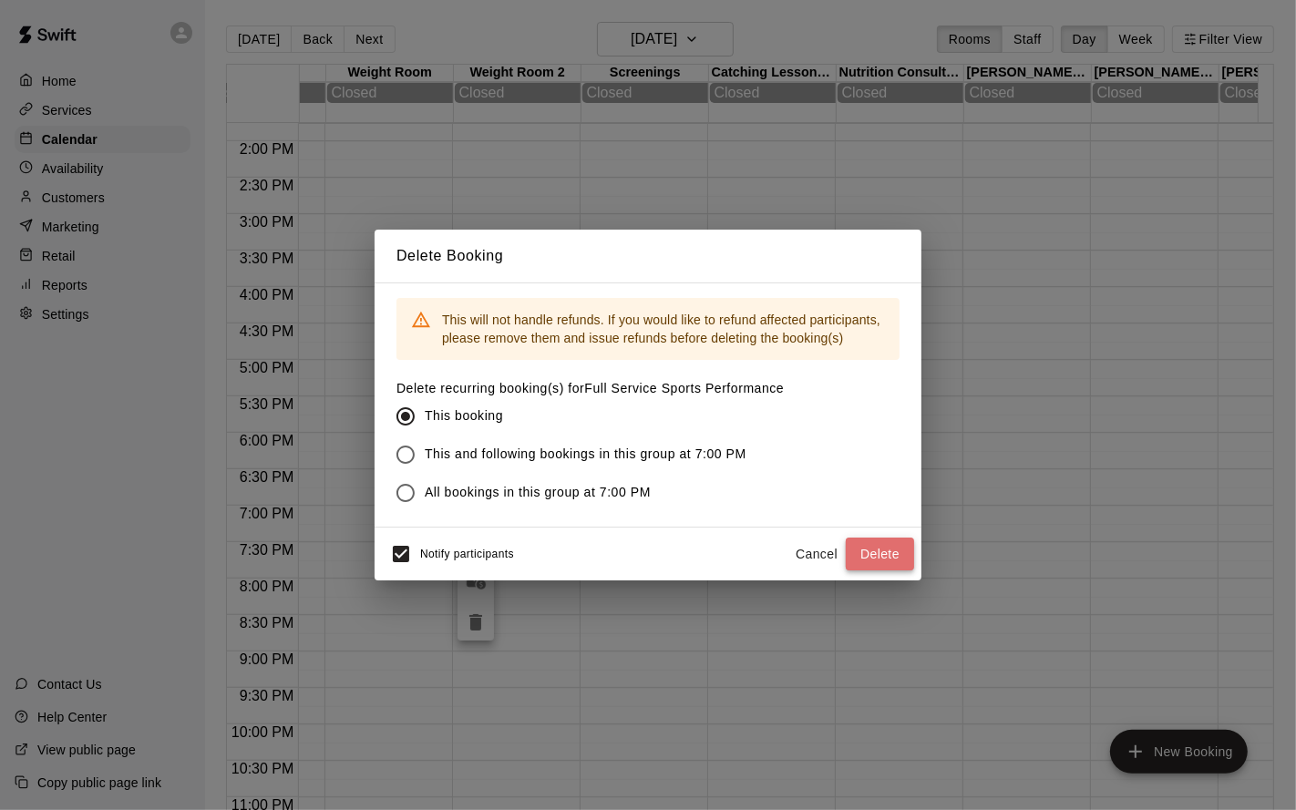
click at [869, 554] on button "Delete" at bounding box center [880, 555] width 68 height 34
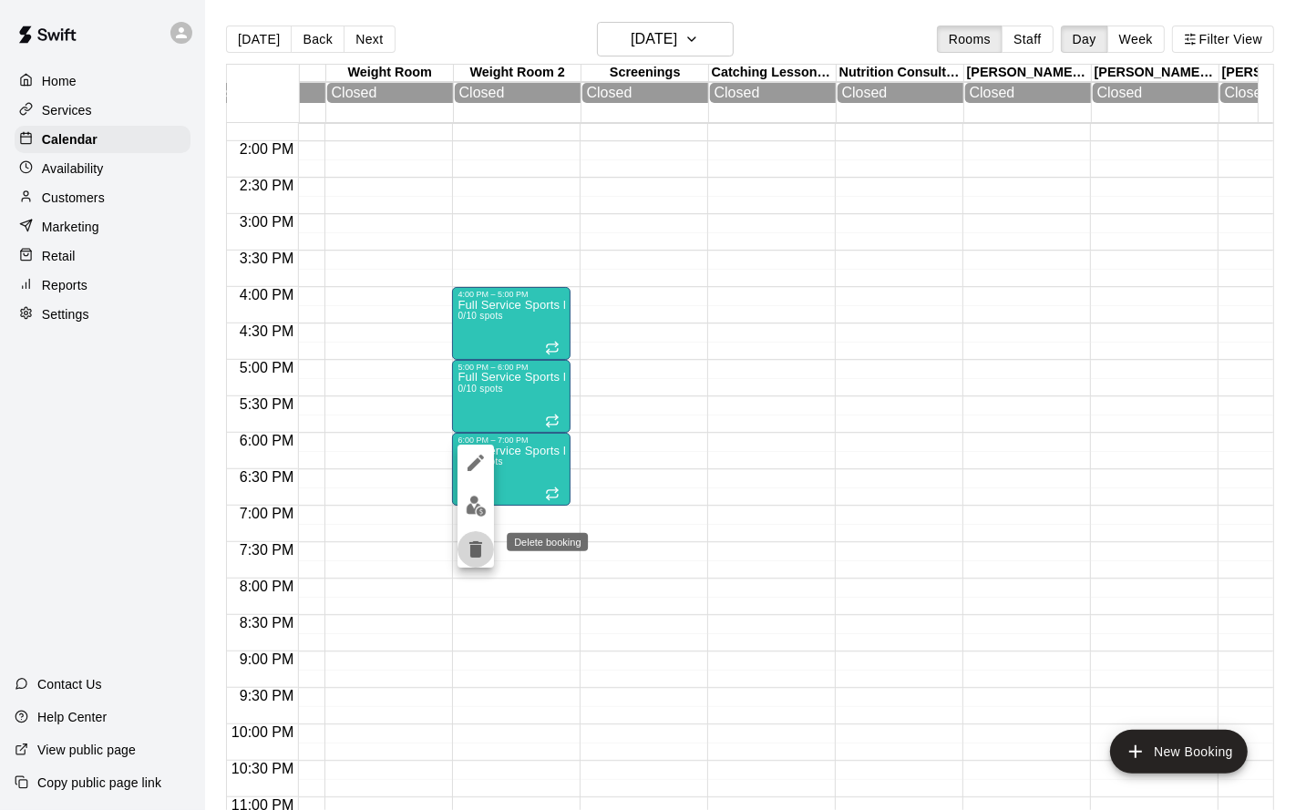
click at [472, 542] on icon "delete" at bounding box center [476, 550] width 22 height 22
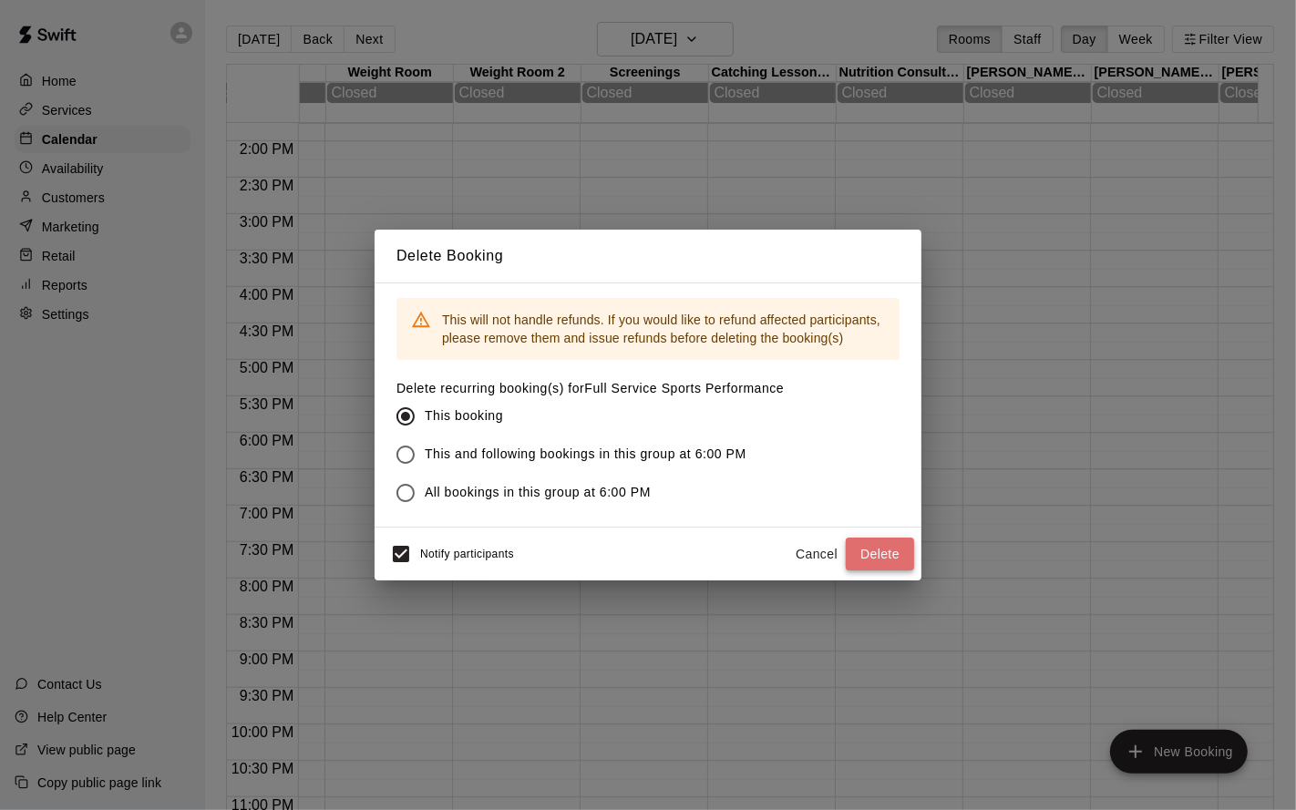
click at [870, 556] on button "Delete" at bounding box center [880, 555] width 68 height 34
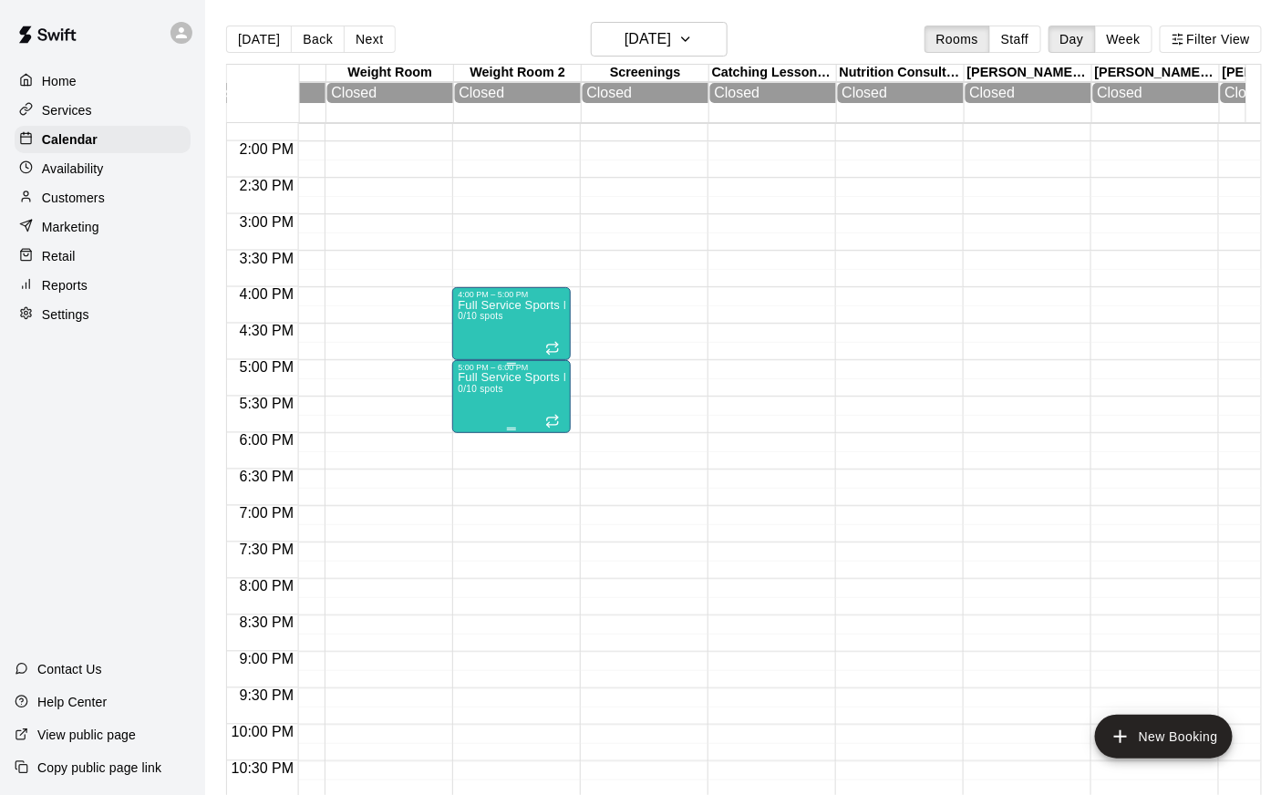
click at [479, 410] on div "Full Service Sports Performance 0/10 spots" at bounding box center [512, 769] width 108 height 795
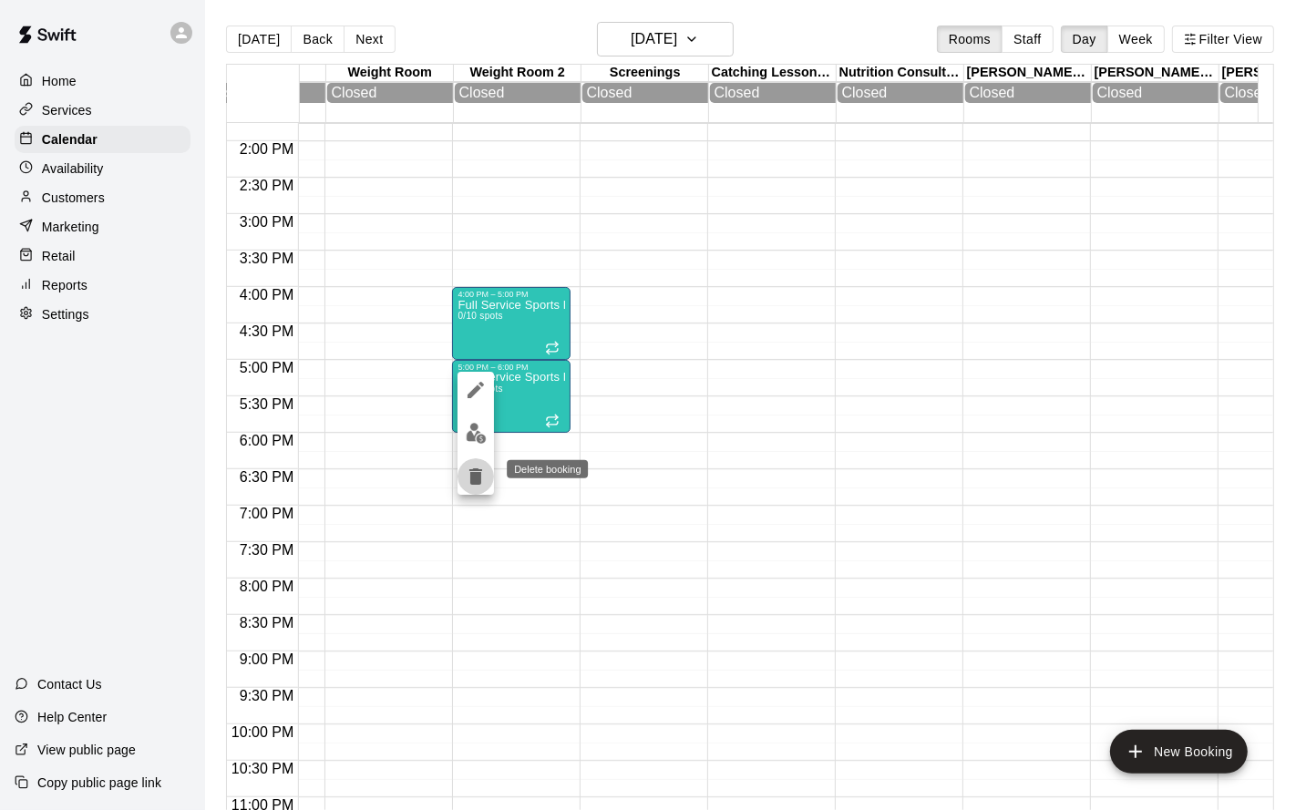
click at [482, 473] on icon "delete" at bounding box center [476, 477] width 22 height 22
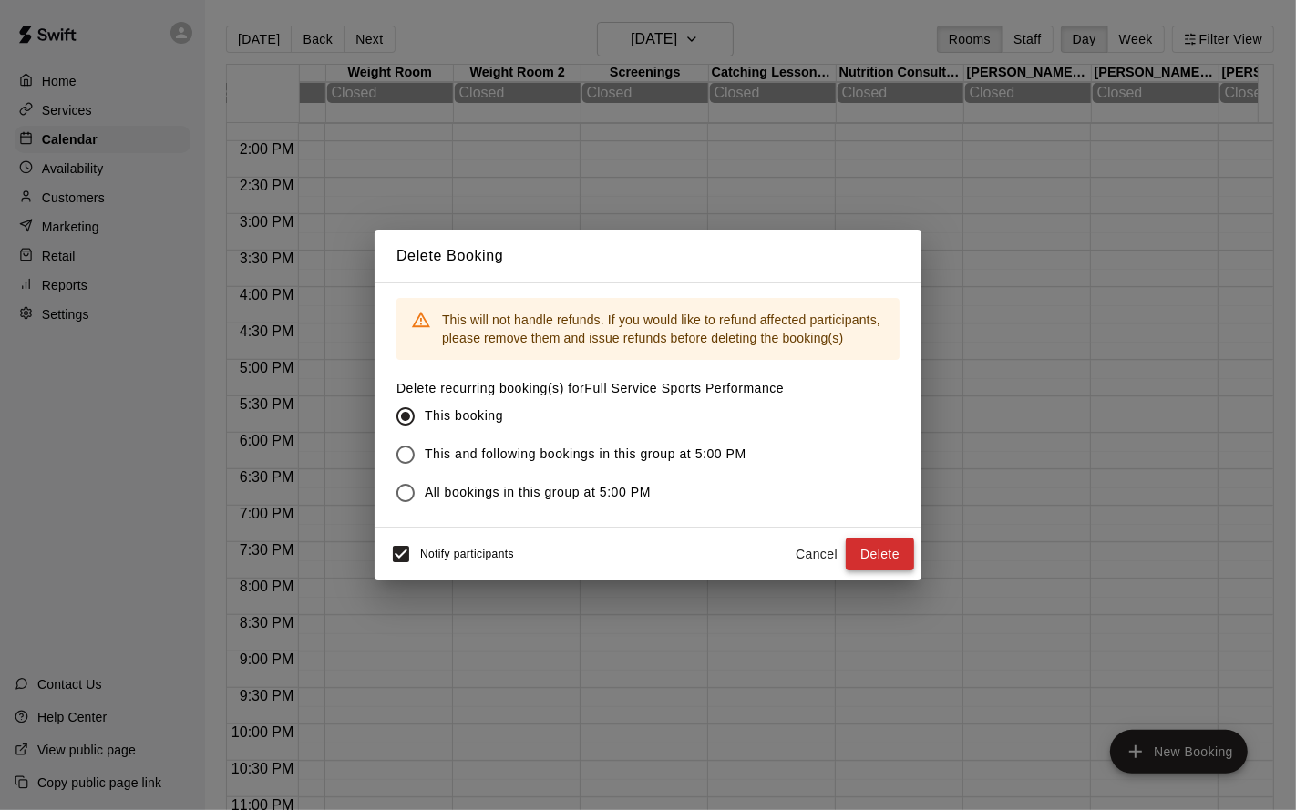
click at [869, 552] on button "Delete" at bounding box center [880, 555] width 68 height 34
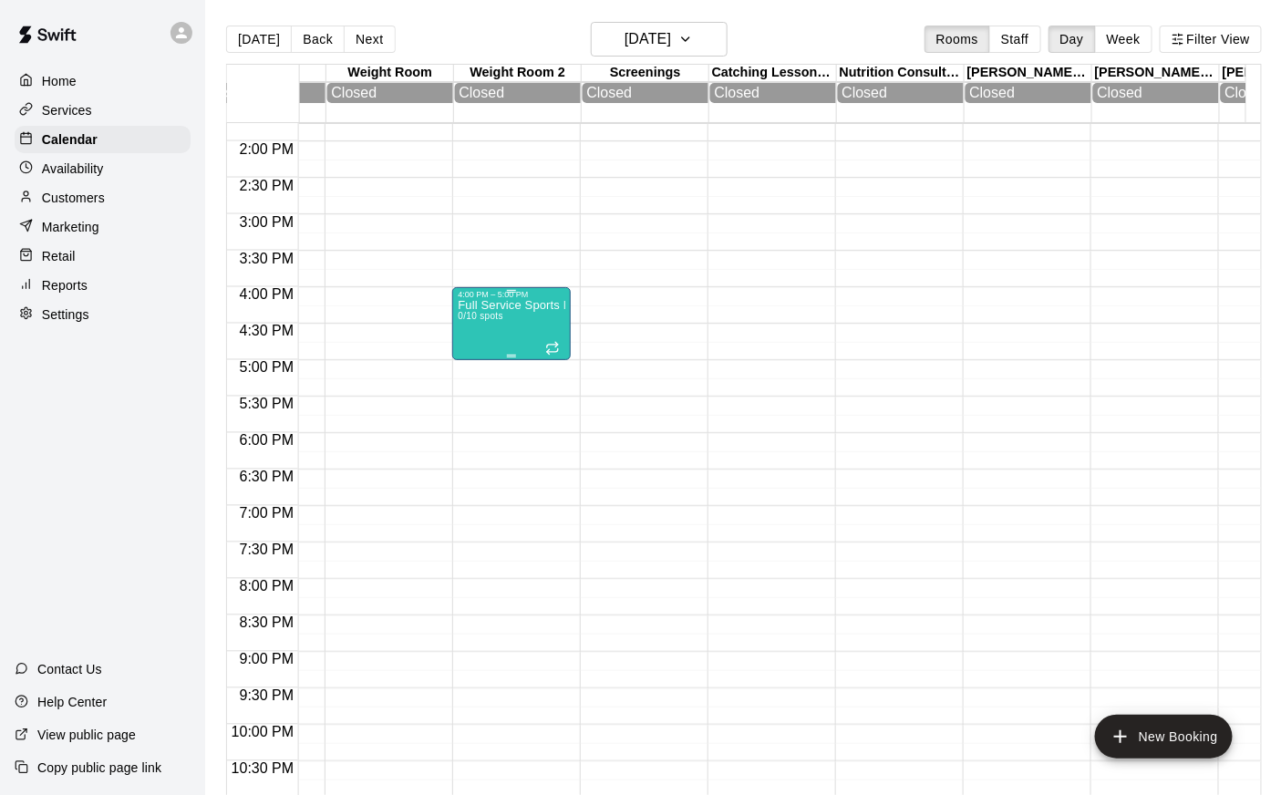
click at [476, 329] on div "Full Service Sports Performance 0/10 spots" at bounding box center [512, 696] width 108 height 795
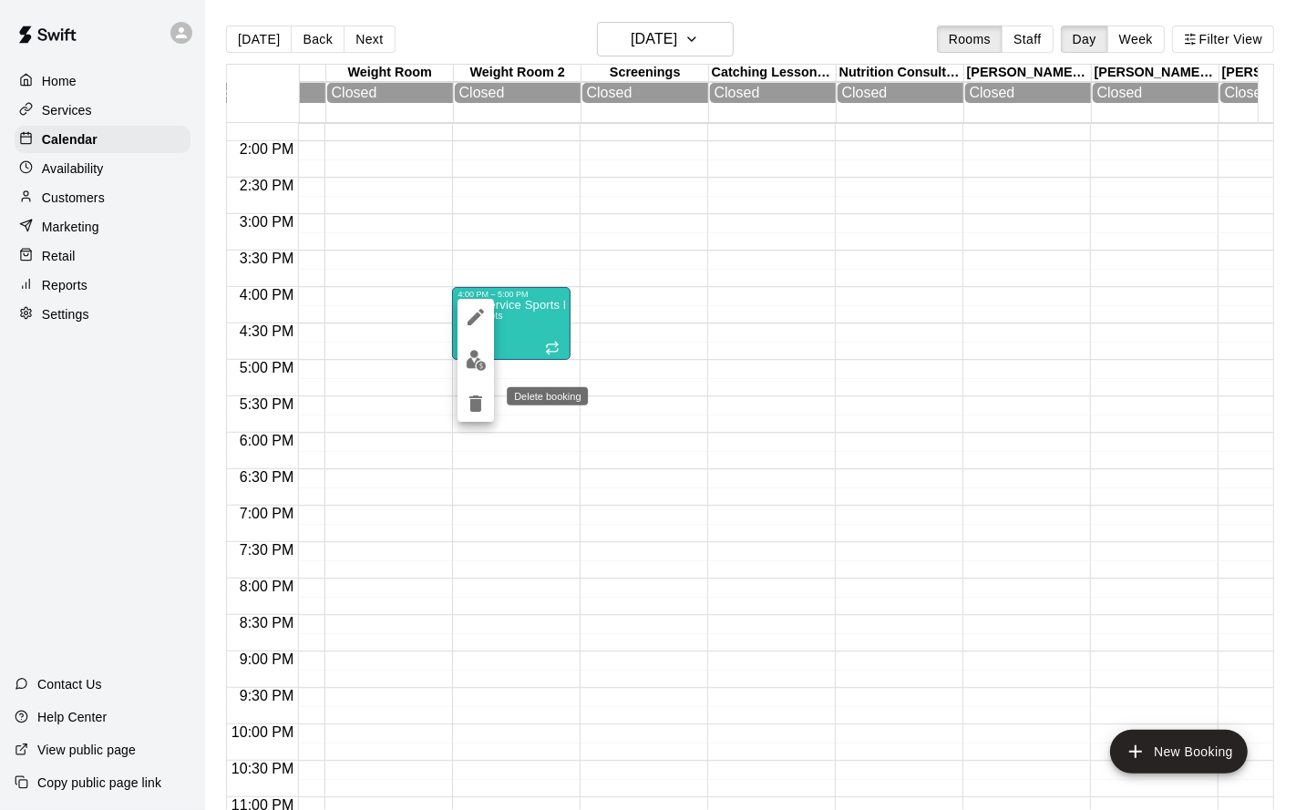
click at [477, 397] on icon "delete" at bounding box center [475, 404] width 13 height 16
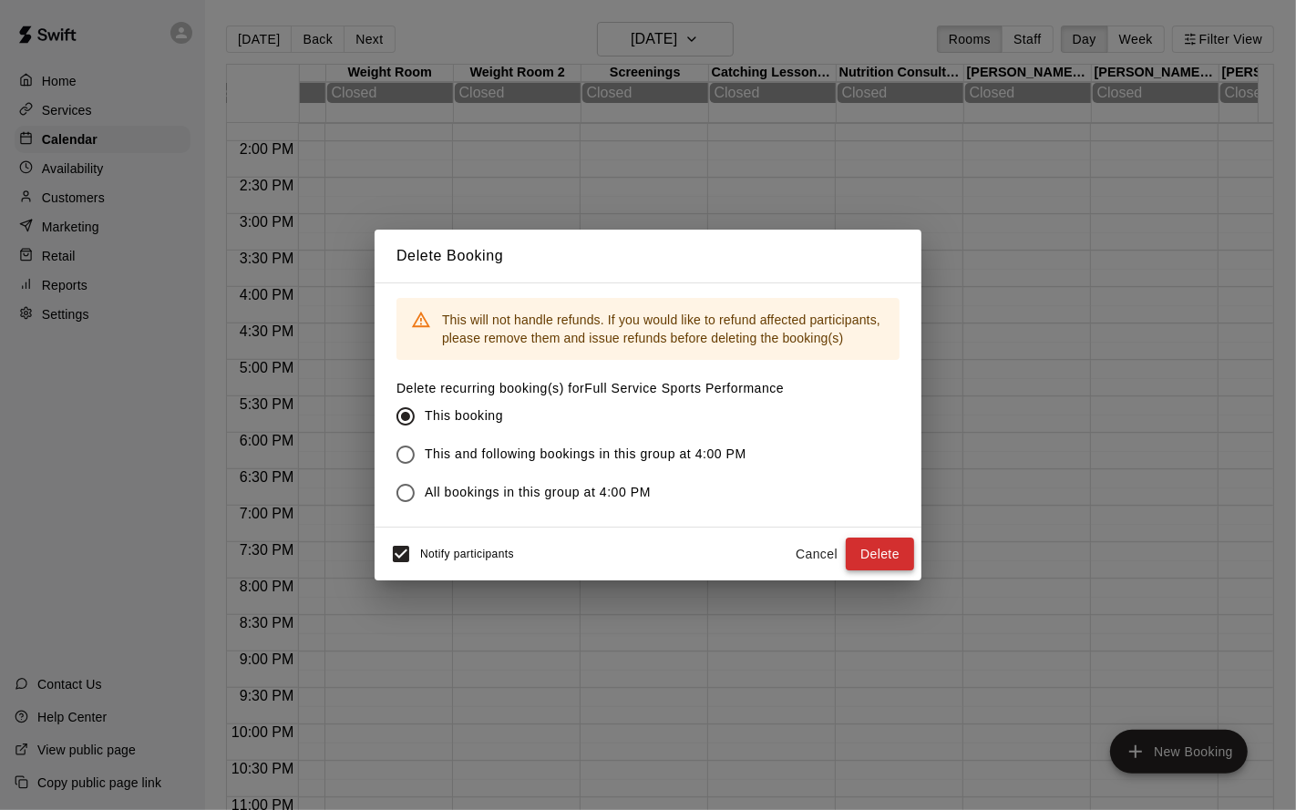
click at [874, 550] on button "Delete" at bounding box center [880, 555] width 68 height 34
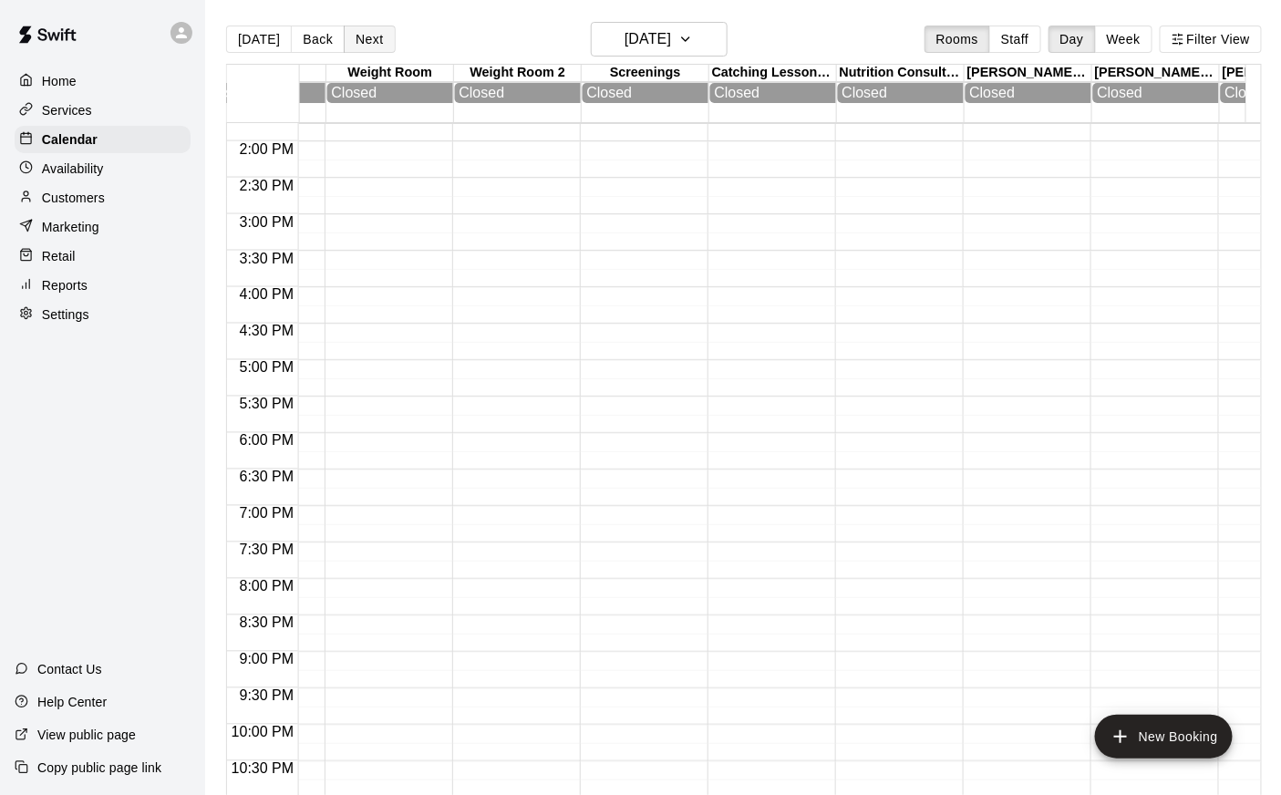
click at [366, 41] on button "Next" at bounding box center [369, 39] width 51 height 27
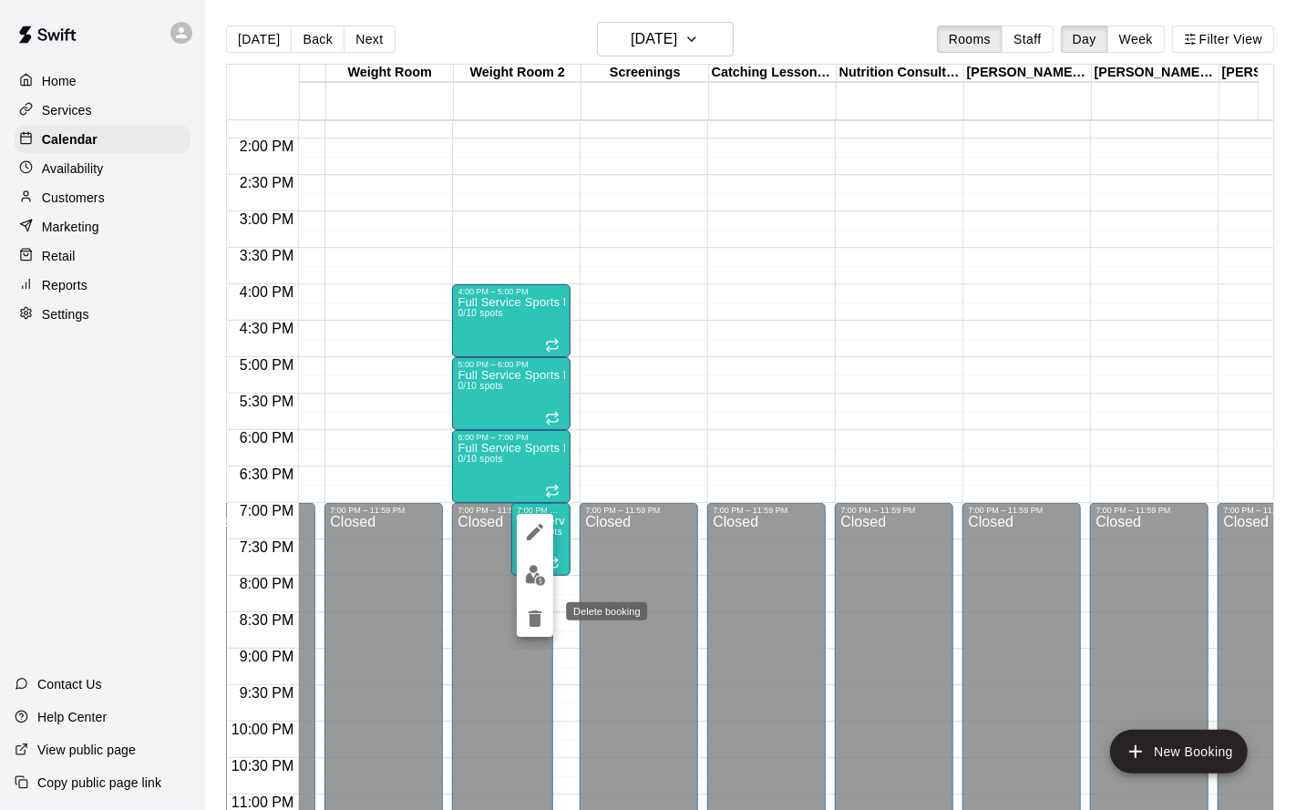
click at [534, 613] on icon "delete" at bounding box center [535, 619] width 13 height 16
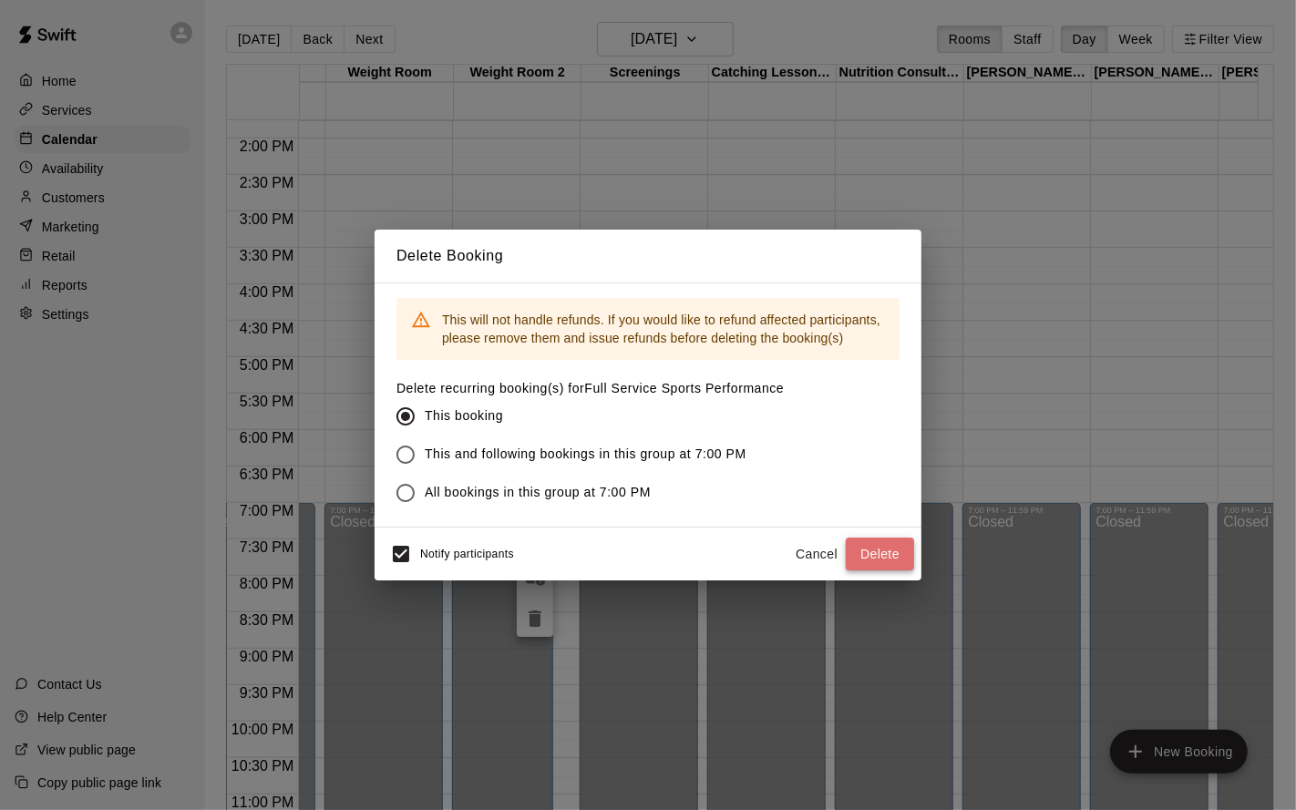
click at [874, 562] on button "Delete" at bounding box center [880, 555] width 68 height 34
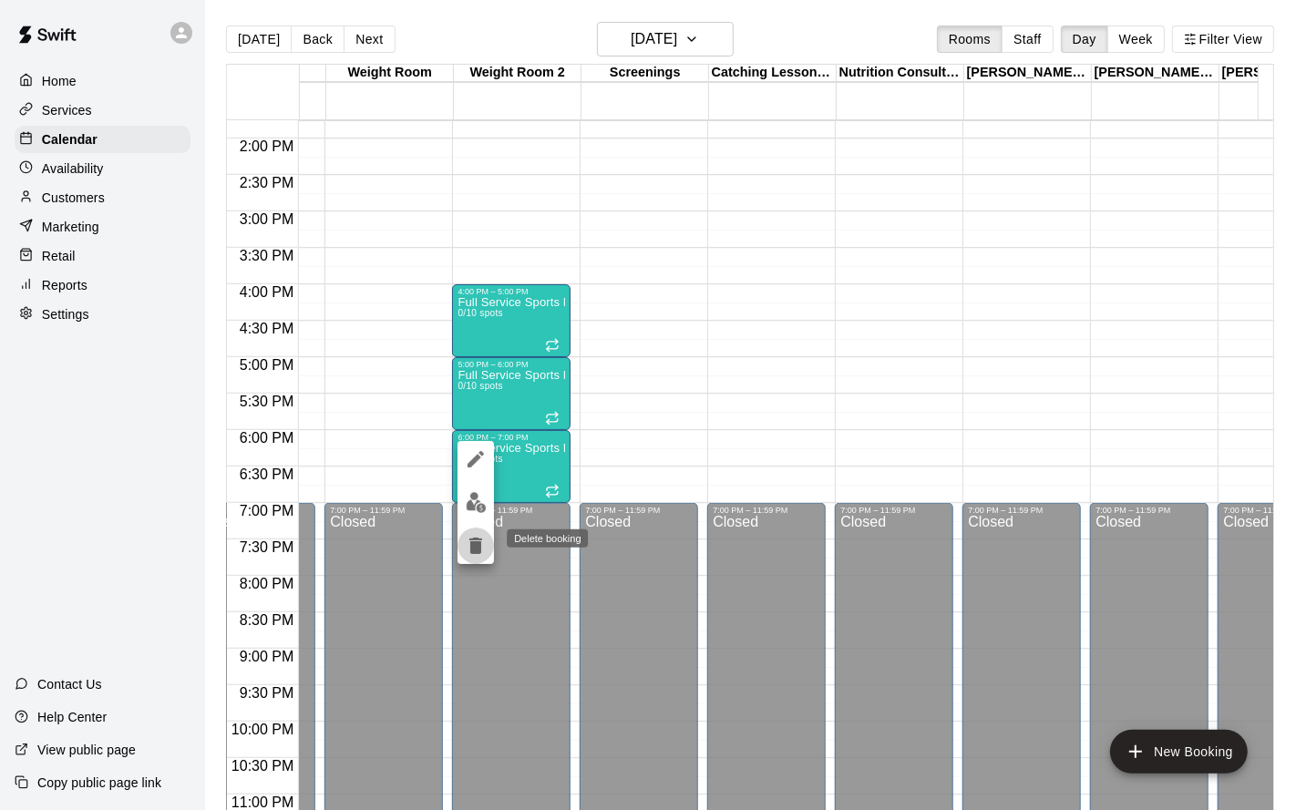
click at [480, 543] on icon "delete" at bounding box center [475, 546] width 13 height 16
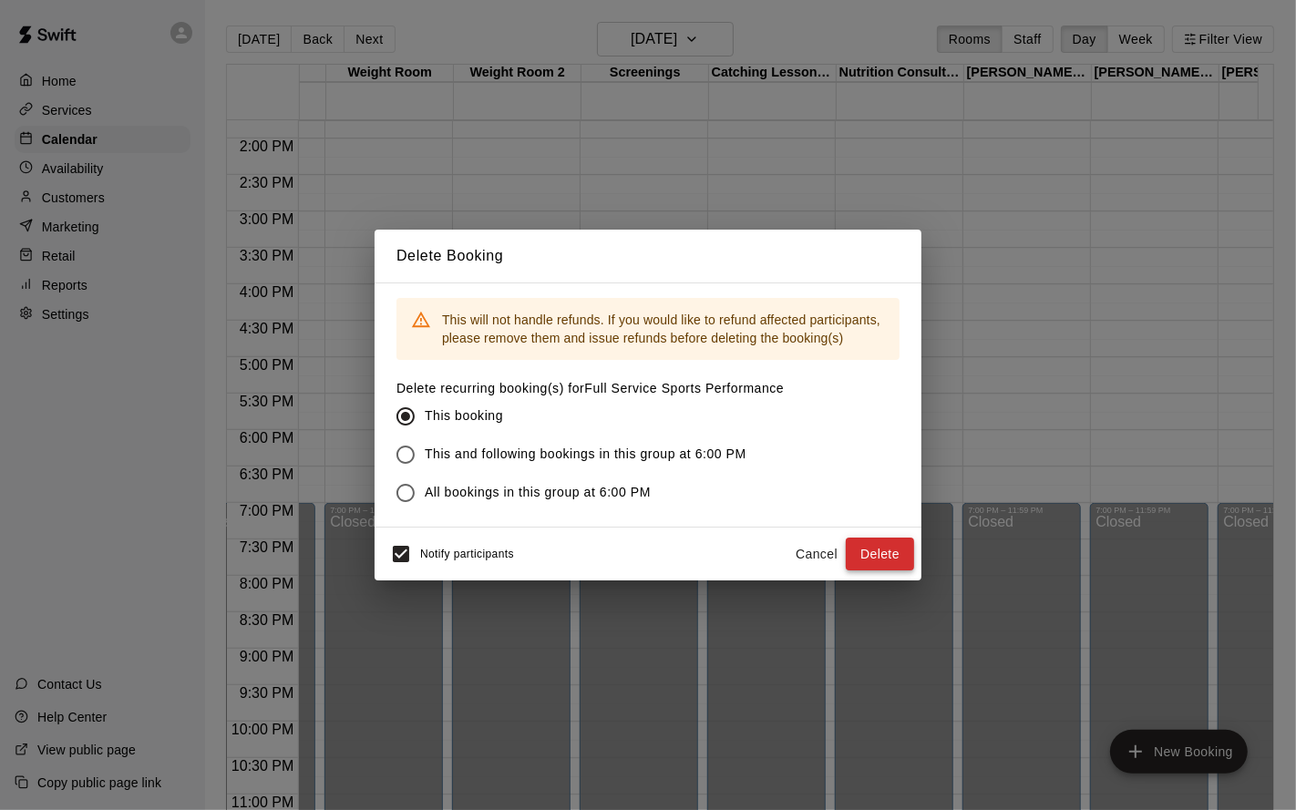
click at [887, 548] on button "Delete" at bounding box center [880, 555] width 68 height 34
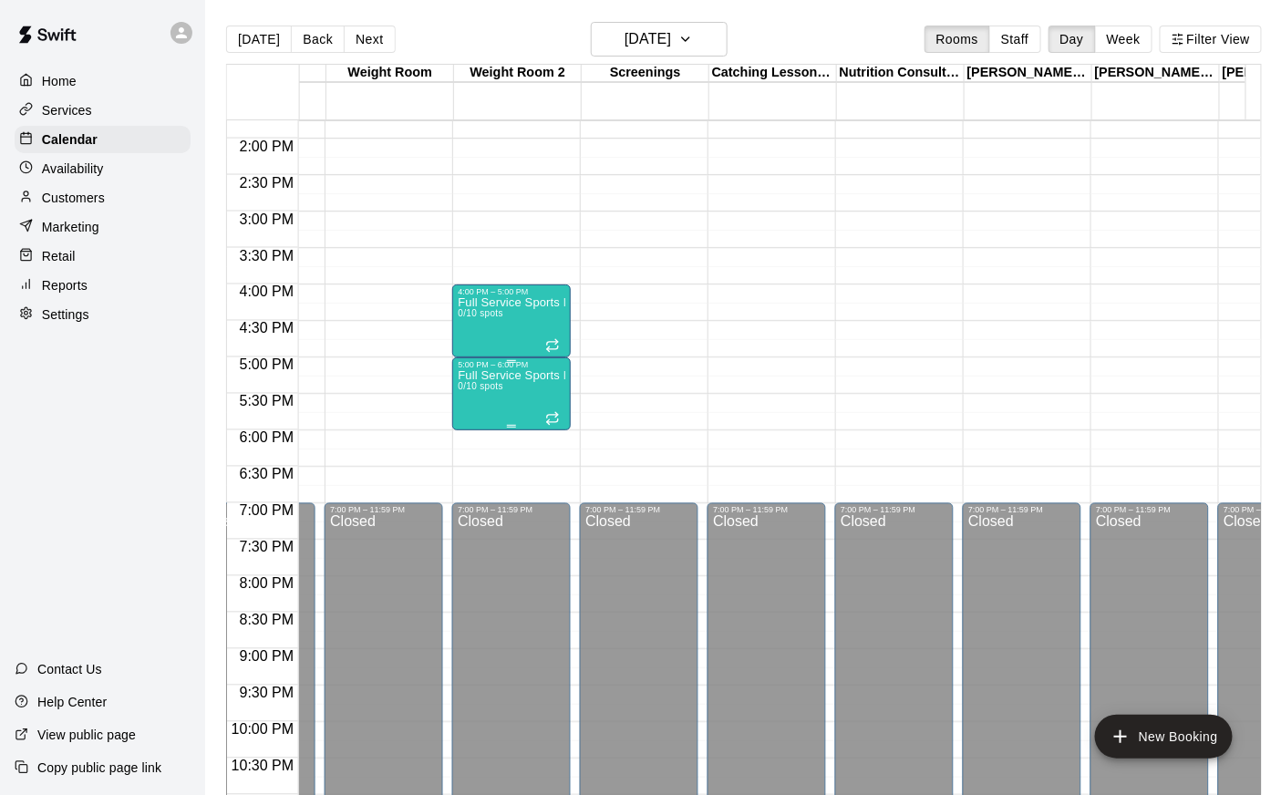
click at [480, 401] on div "Full Service Sports Performance 0/10 spots" at bounding box center [512, 766] width 108 height 795
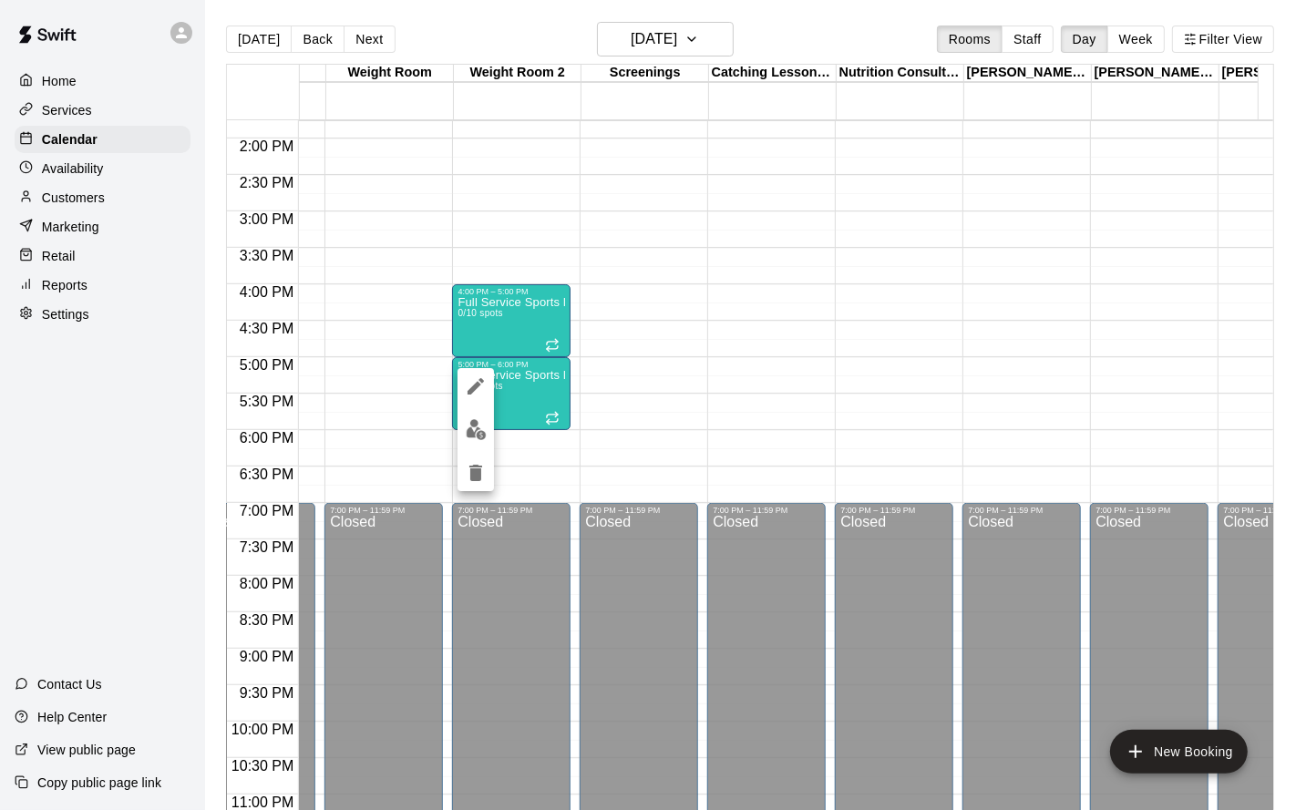
click at [474, 481] on icon "delete" at bounding box center [476, 473] width 22 height 22
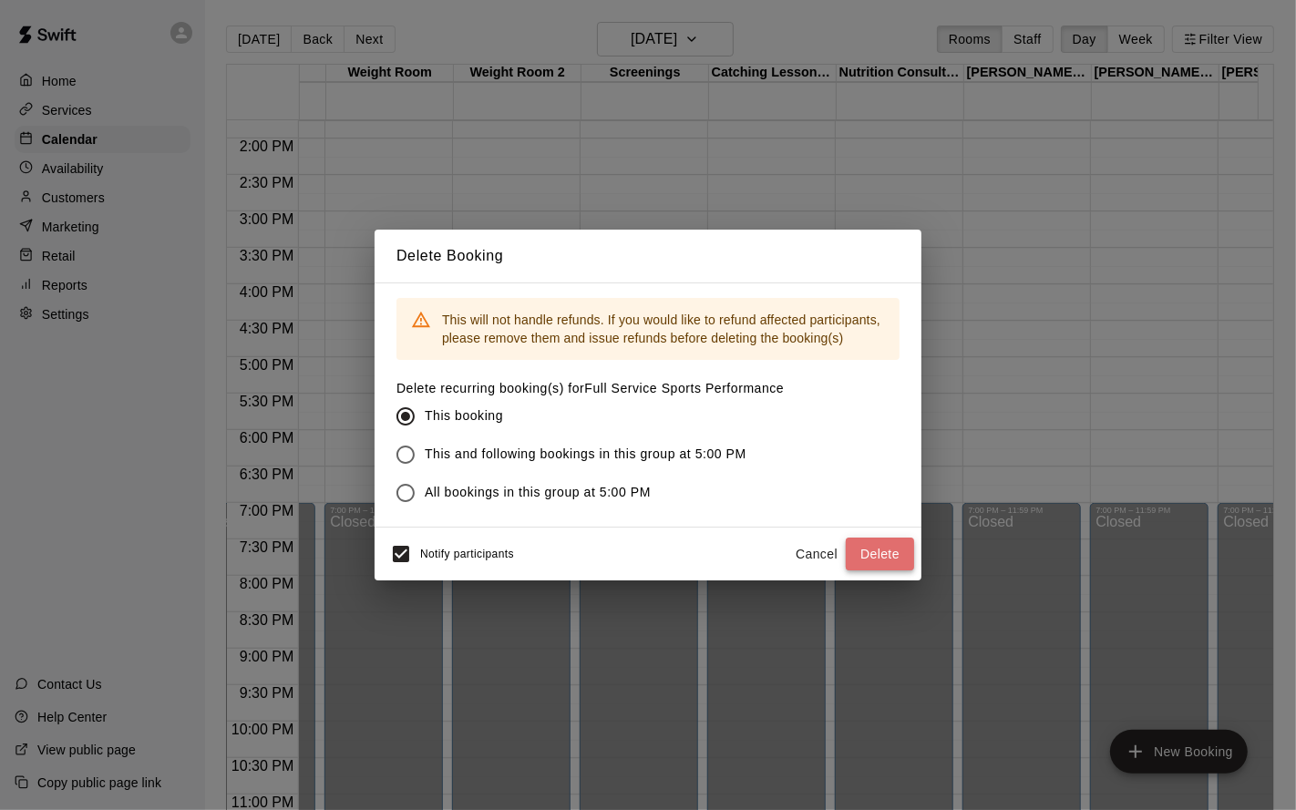
click at [872, 562] on button "Delete" at bounding box center [880, 555] width 68 height 34
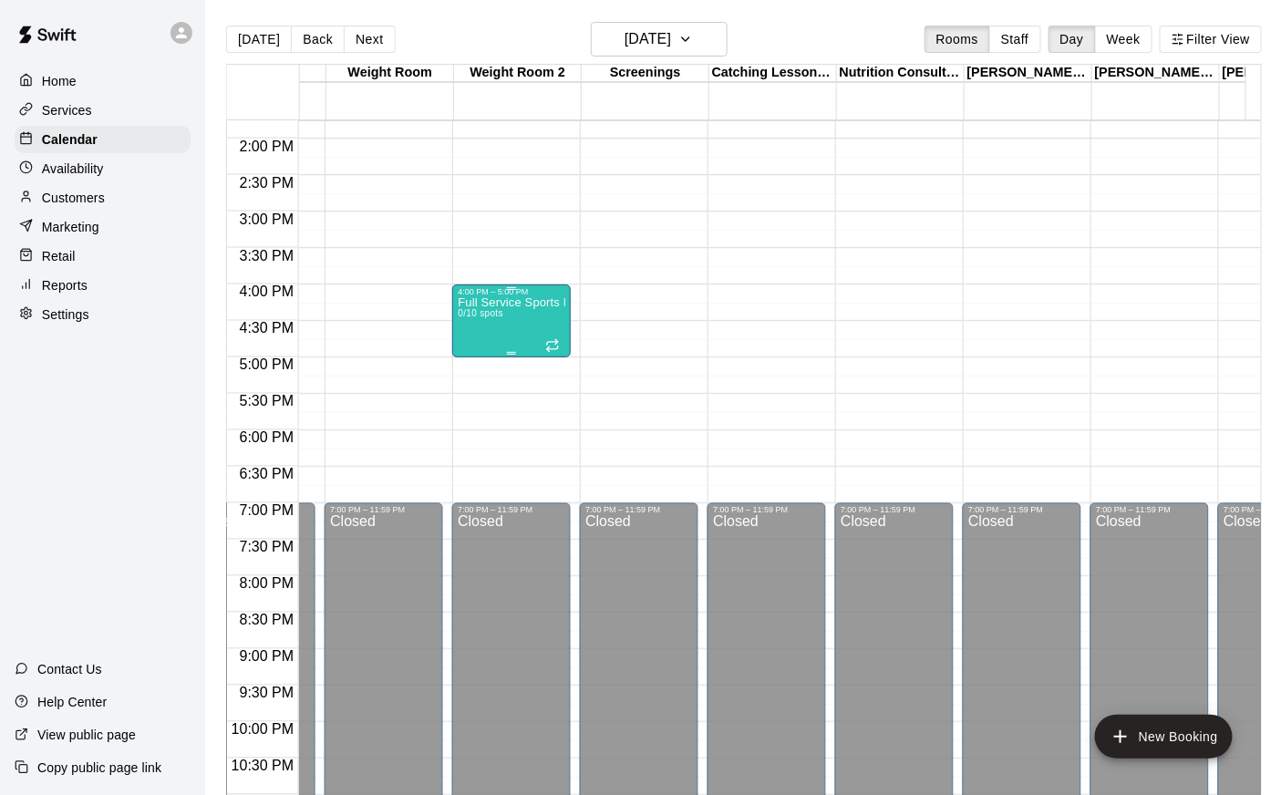
click at [487, 326] on div "Full Service Sports Performance 0/10 spots" at bounding box center [512, 693] width 108 height 795
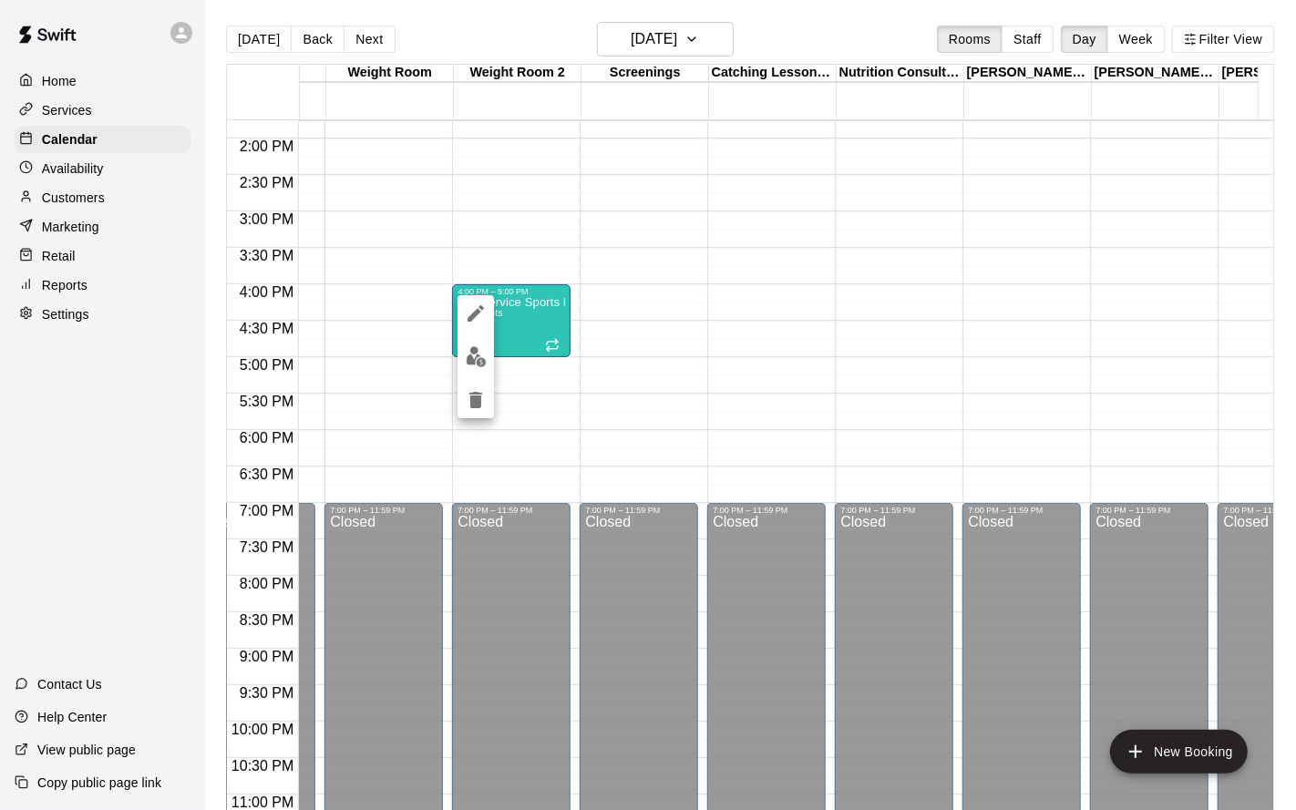
click at [478, 390] on icon "delete" at bounding box center [476, 400] width 22 height 22
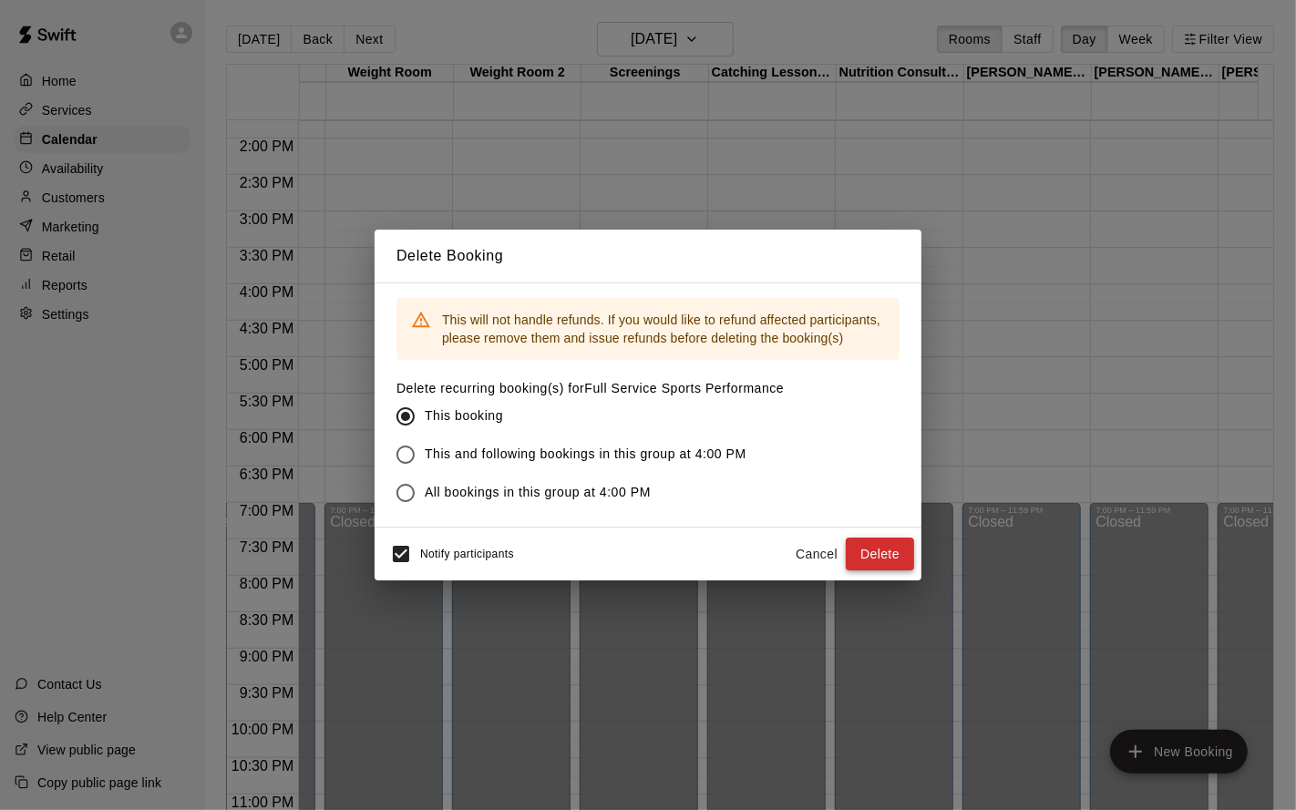
click at [865, 548] on button "Delete" at bounding box center [880, 555] width 68 height 34
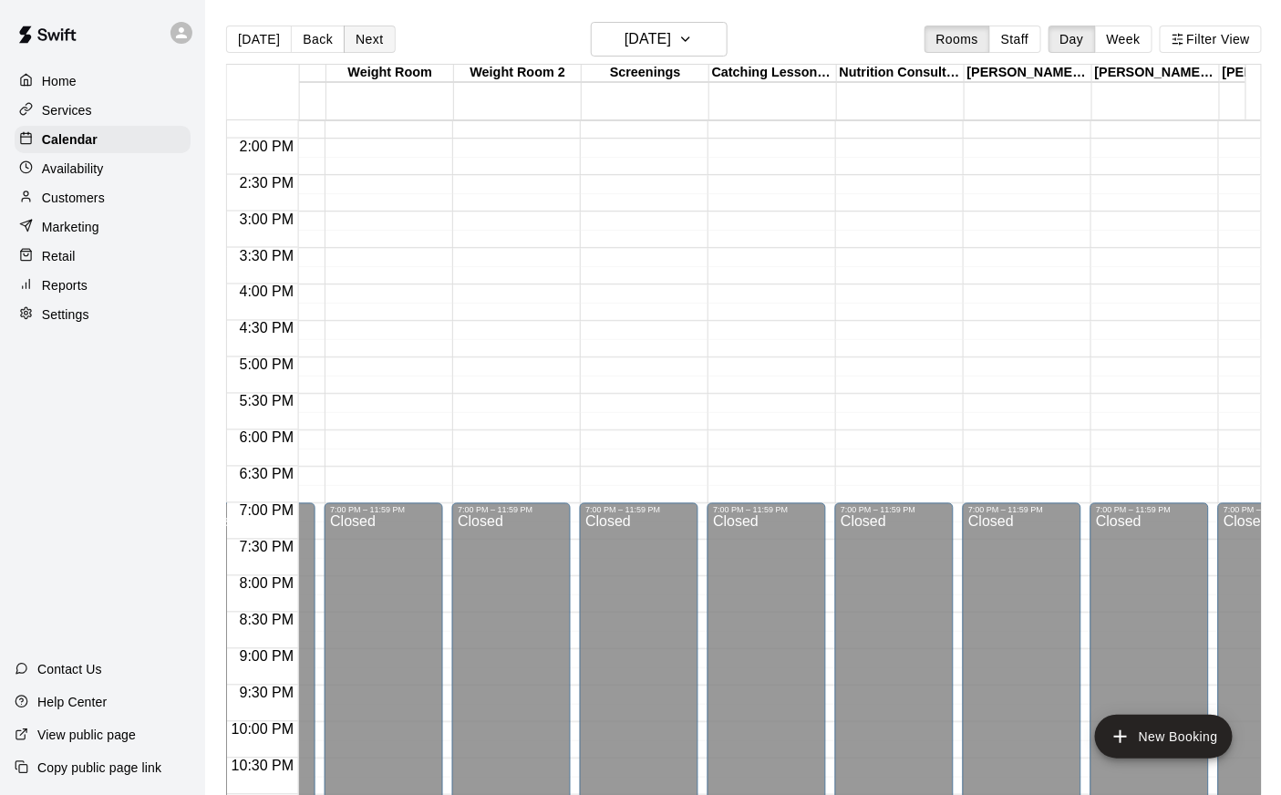
click at [361, 38] on button "Next" at bounding box center [369, 39] width 51 height 27
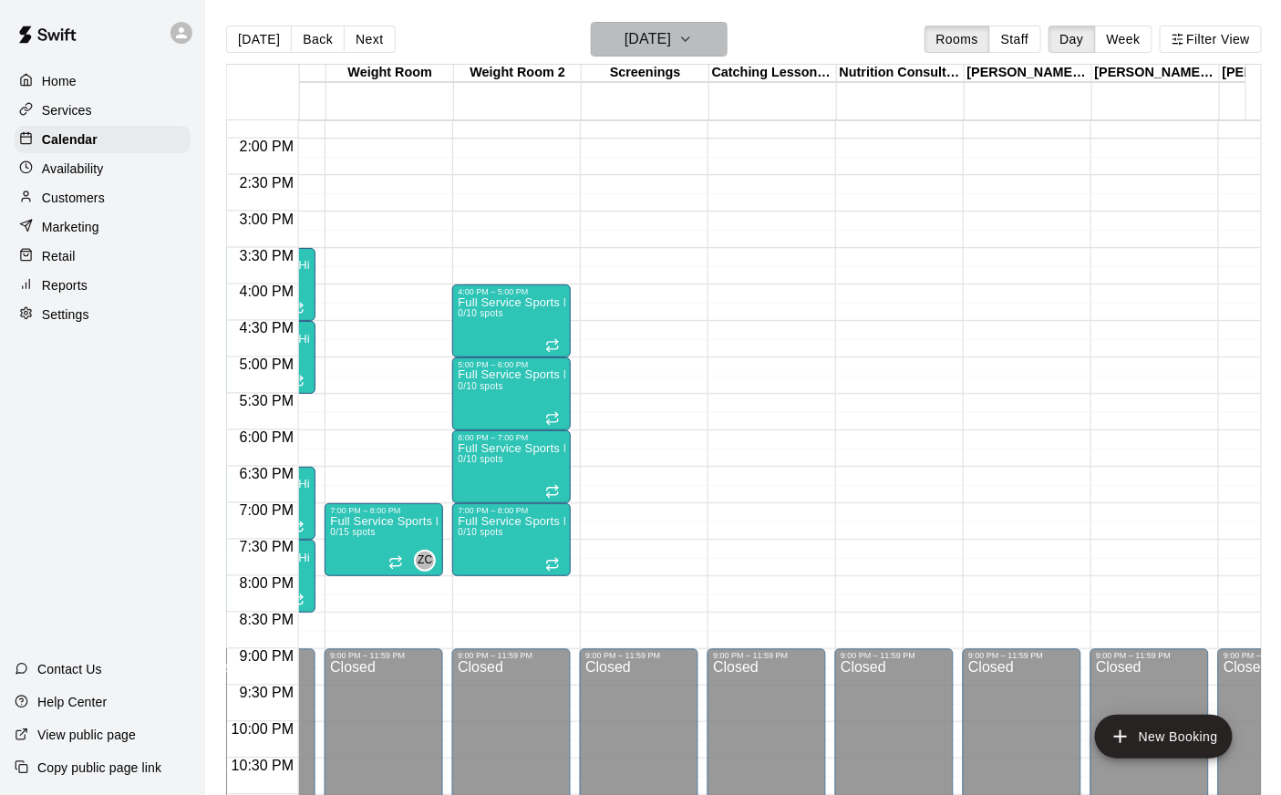
click at [671, 36] on h6 "[DATE]" at bounding box center [647, 39] width 46 height 26
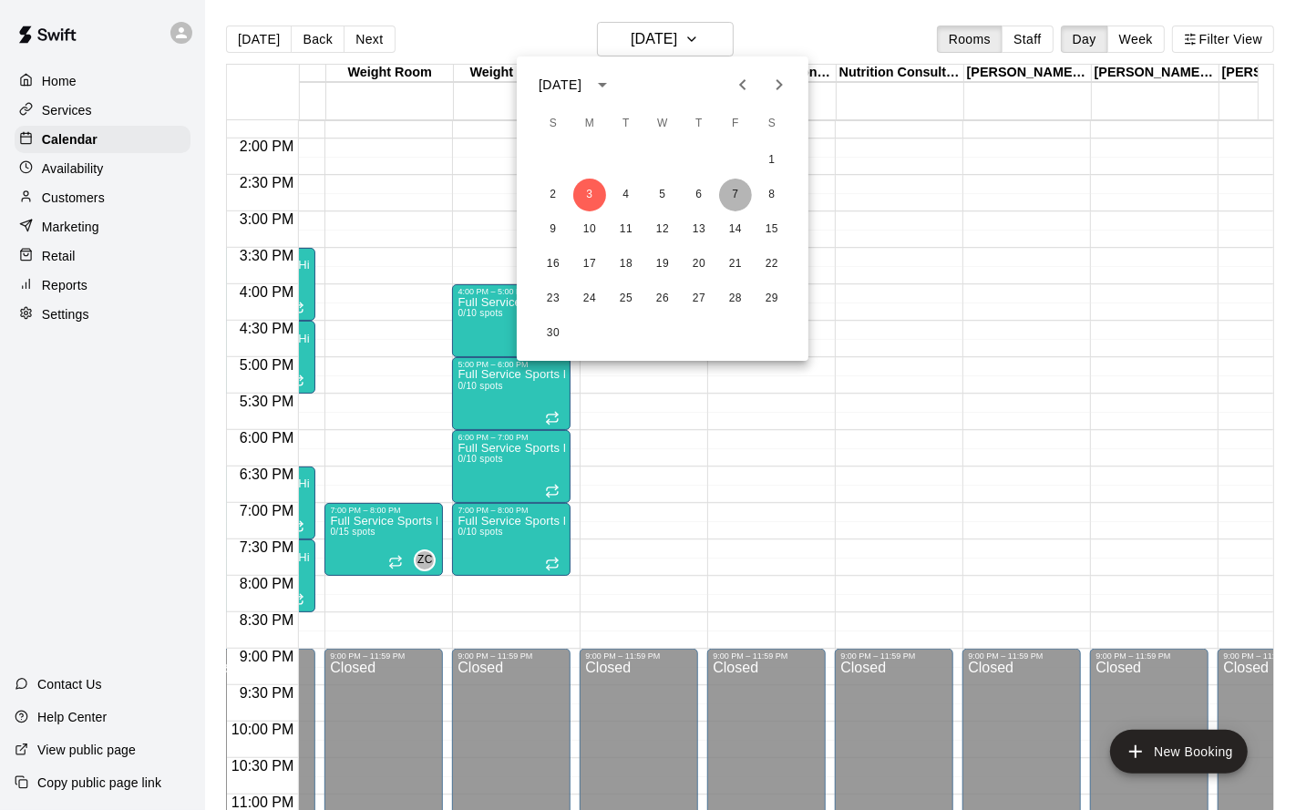
click at [735, 205] on button "7" at bounding box center [735, 195] width 33 height 33
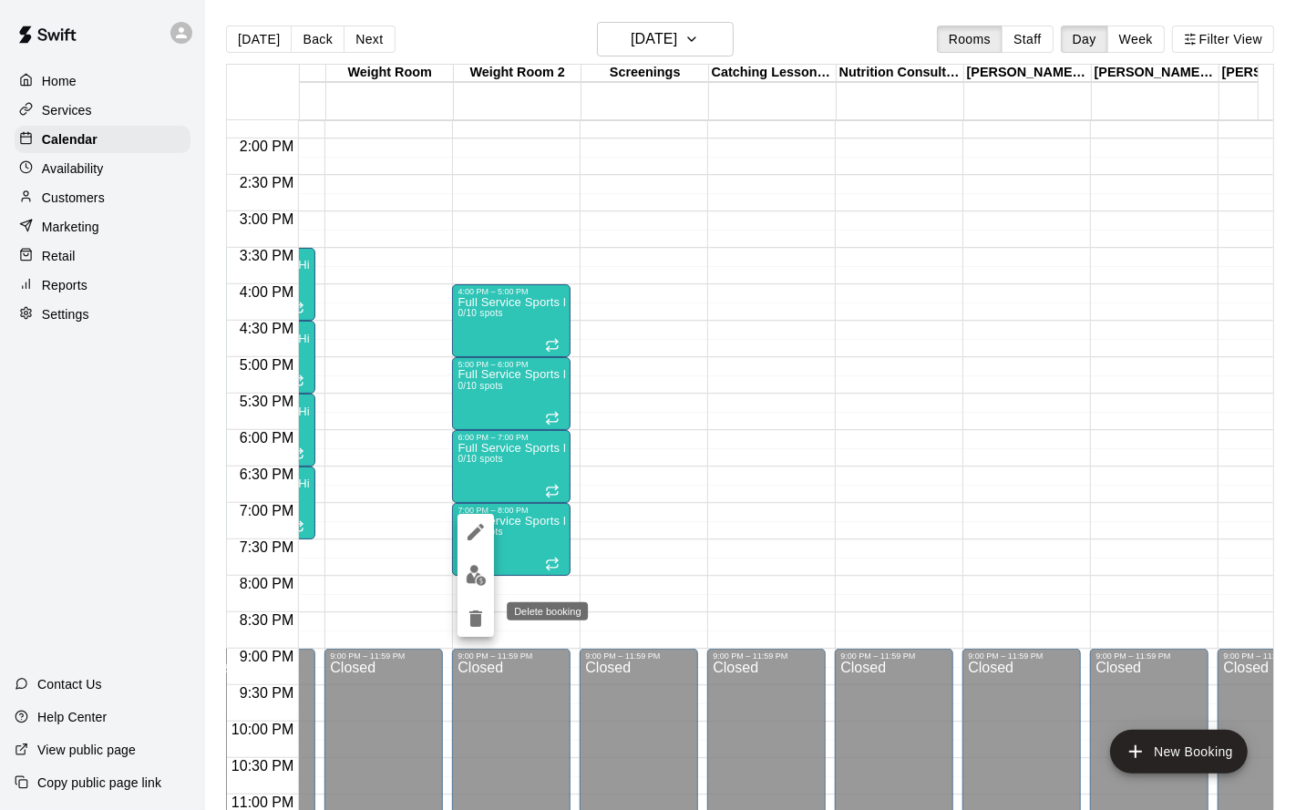
click at [480, 615] on icon "delete" at bounding box center [475, 619] width 13 height 16
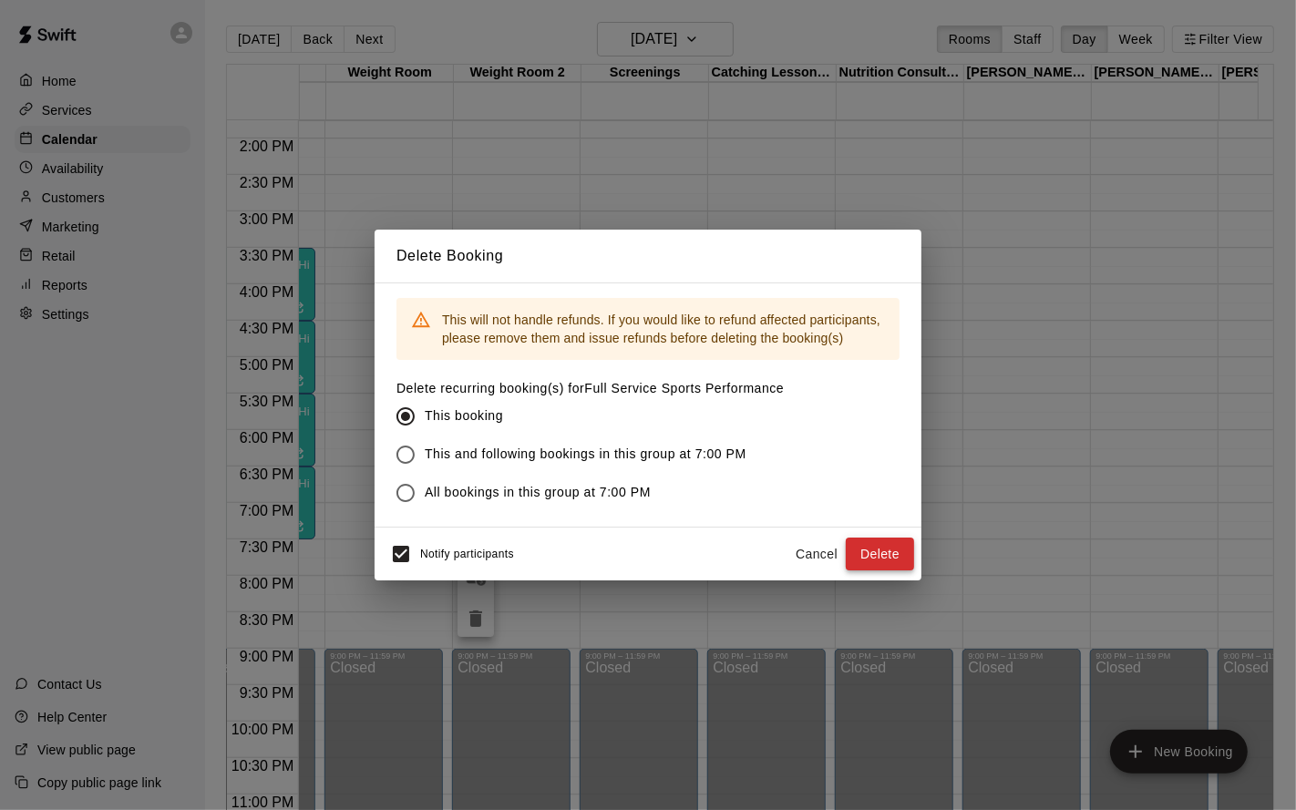
click at [880, 555] on button "Delete" at bounding box center [880, 555] width 68 height 34
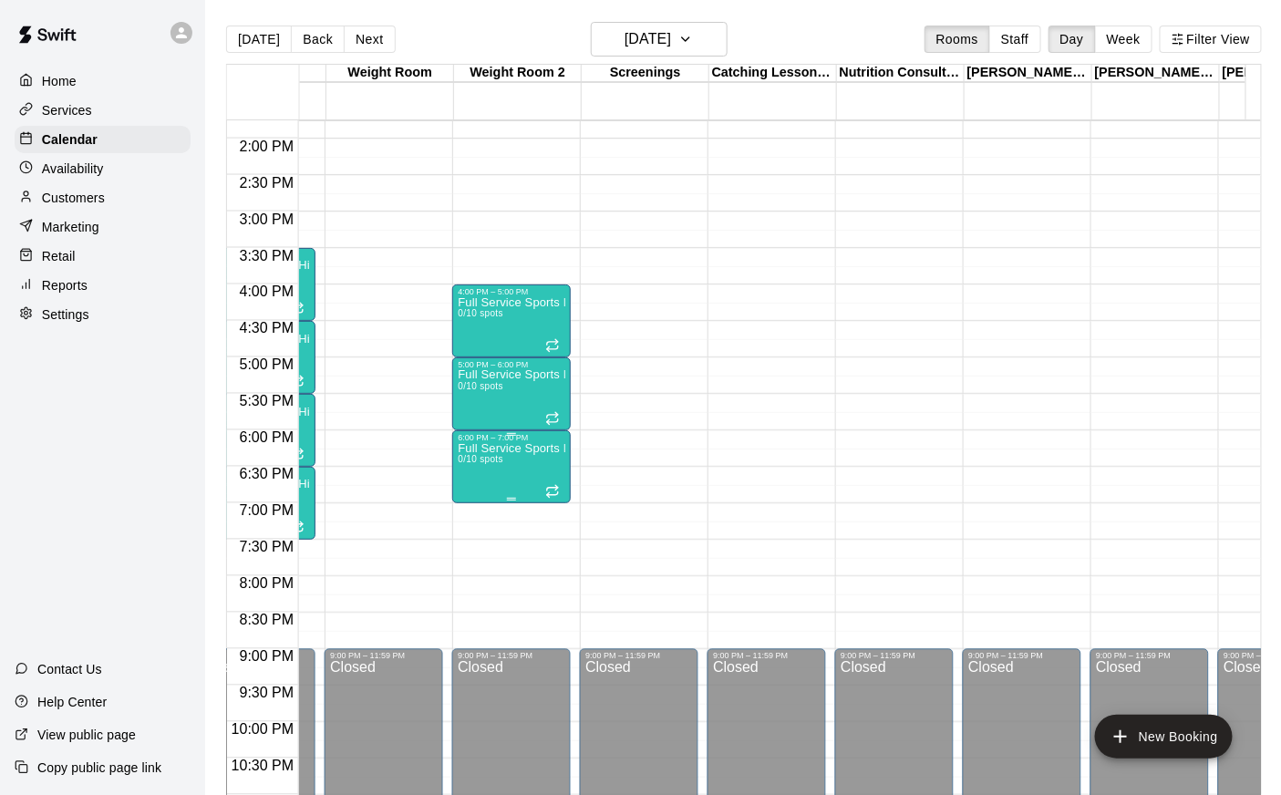
click at [500, 461] on span "0/10 spots" at bounding box center [480, 459] width 45 height 10
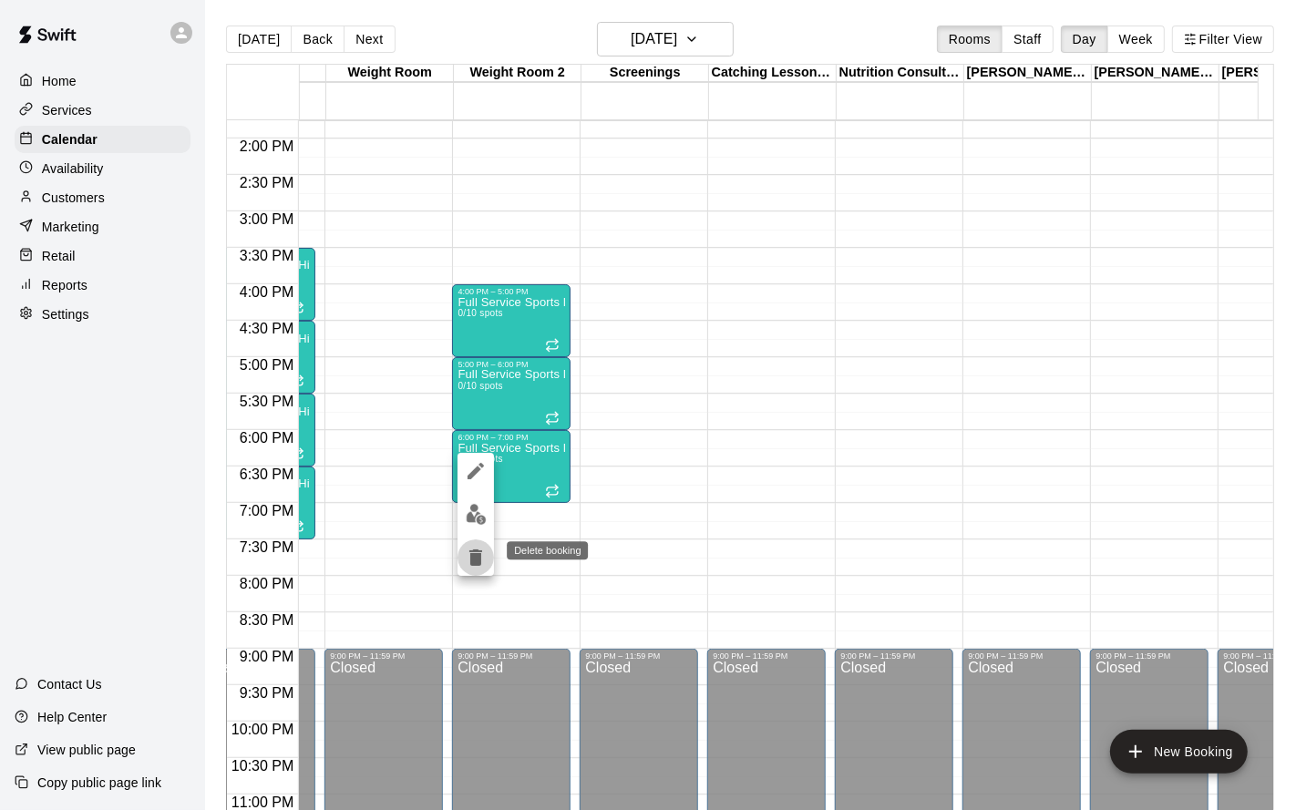
click at [481, 553] on icon "delete" at bounding box center [476, 558] width 22 height 22
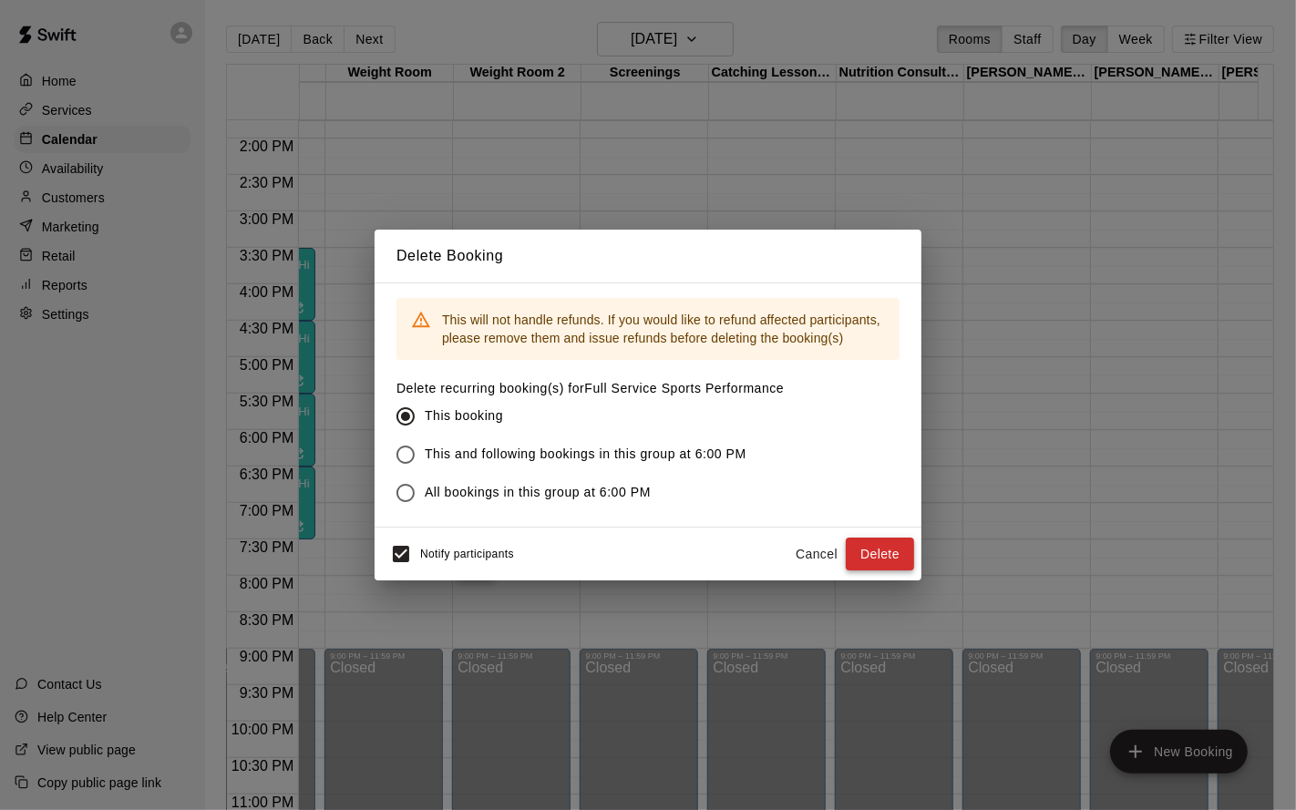
click at [889, 545] on button "Delete" at bounding box center [880, 555] width 68 height 34
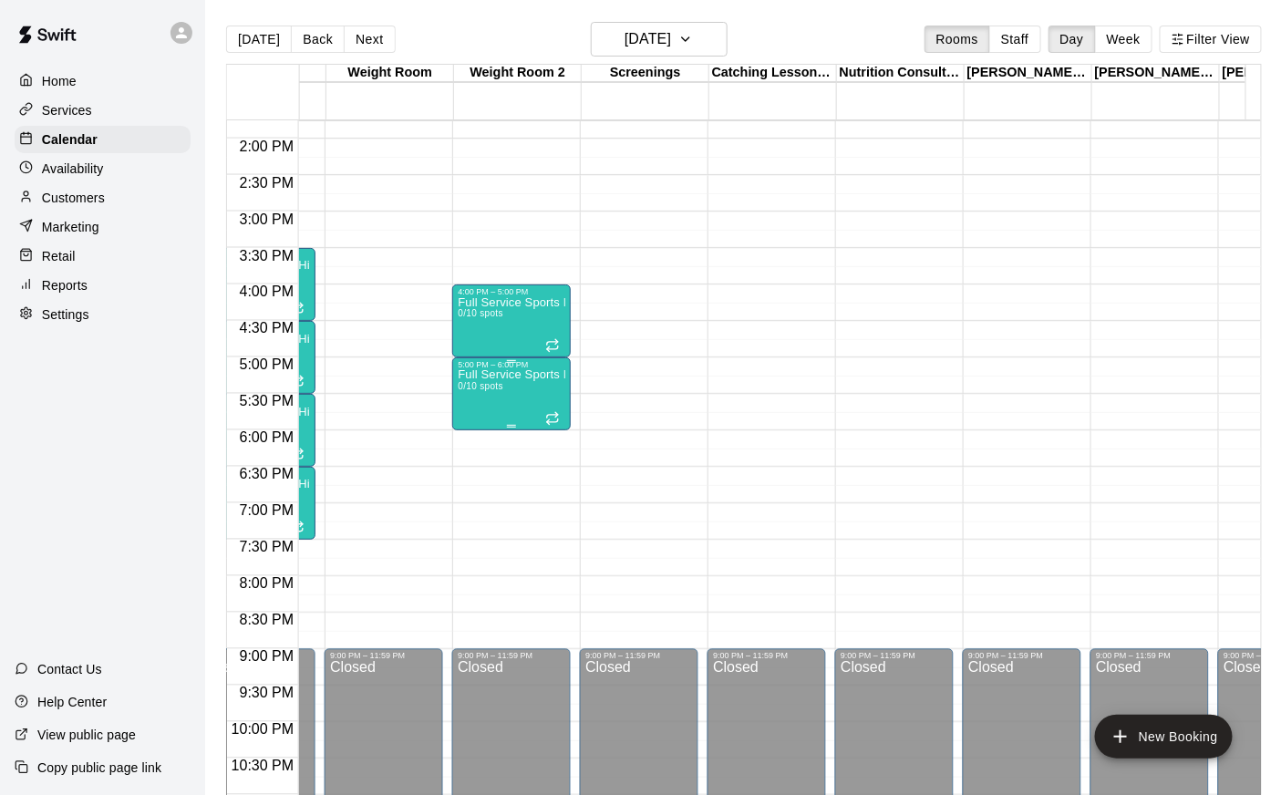
click at [504, 391] on div "Full Service Sports Performance 0/10 spots" at bounding box center [512, 766] width 108 height 795
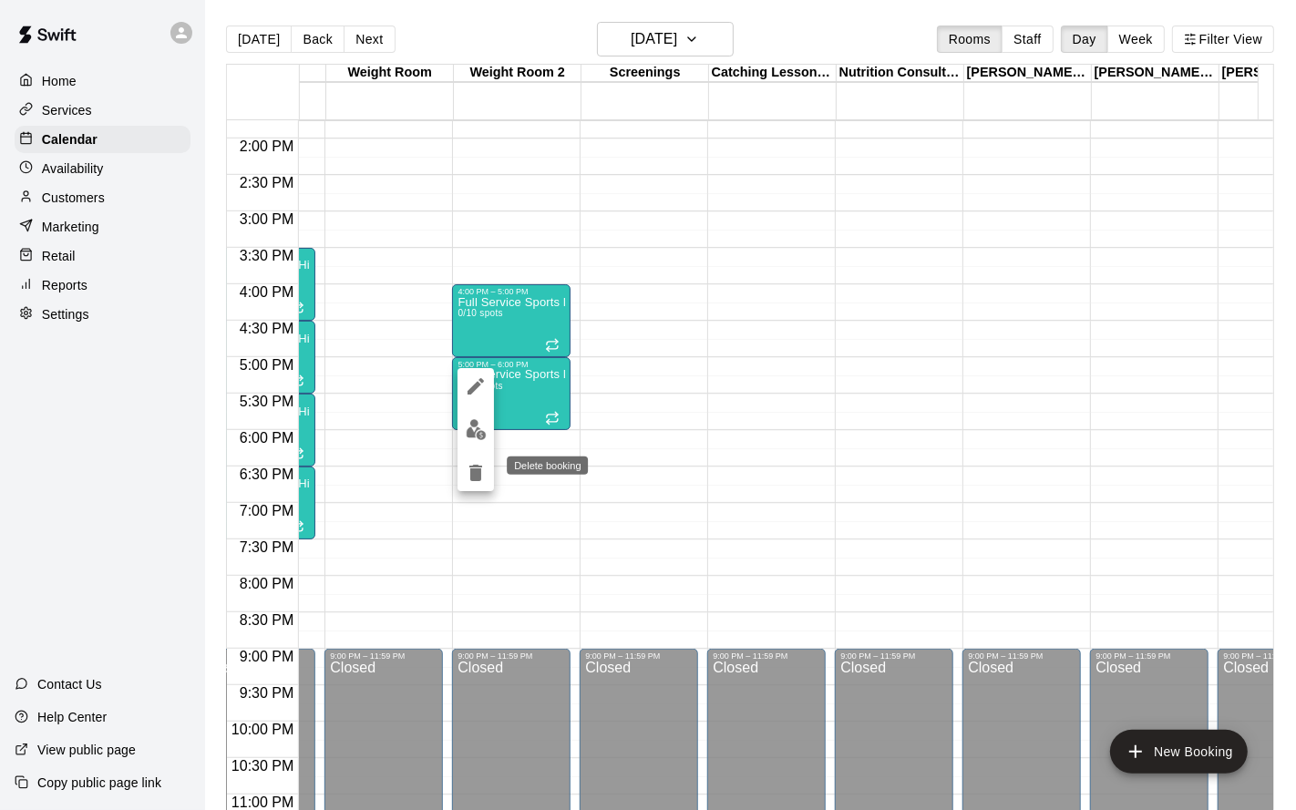
click at [484, 464] on icon "delete" at bounding box center [476, 473] width 22 height 22
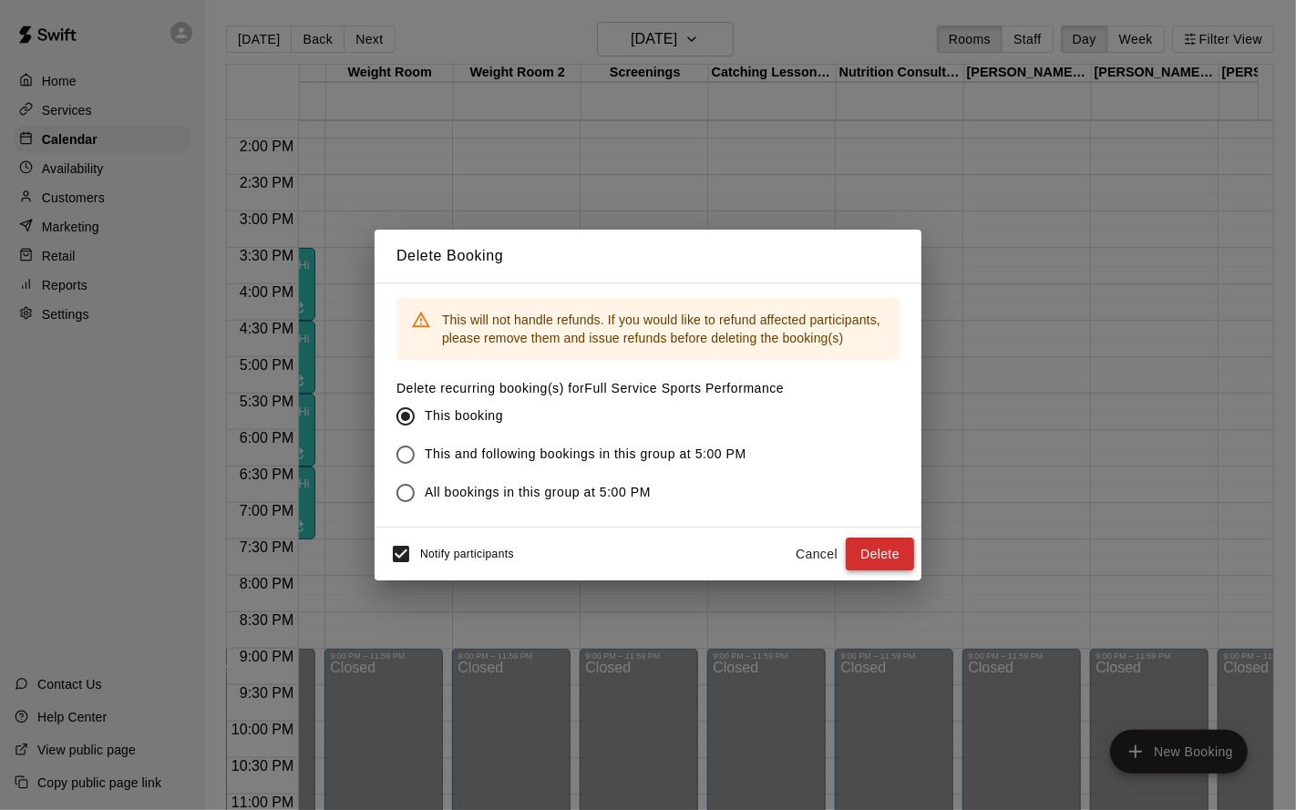
click at [887, 547] on button "Delete" at bounding box center [880, 555] width 68 height 34
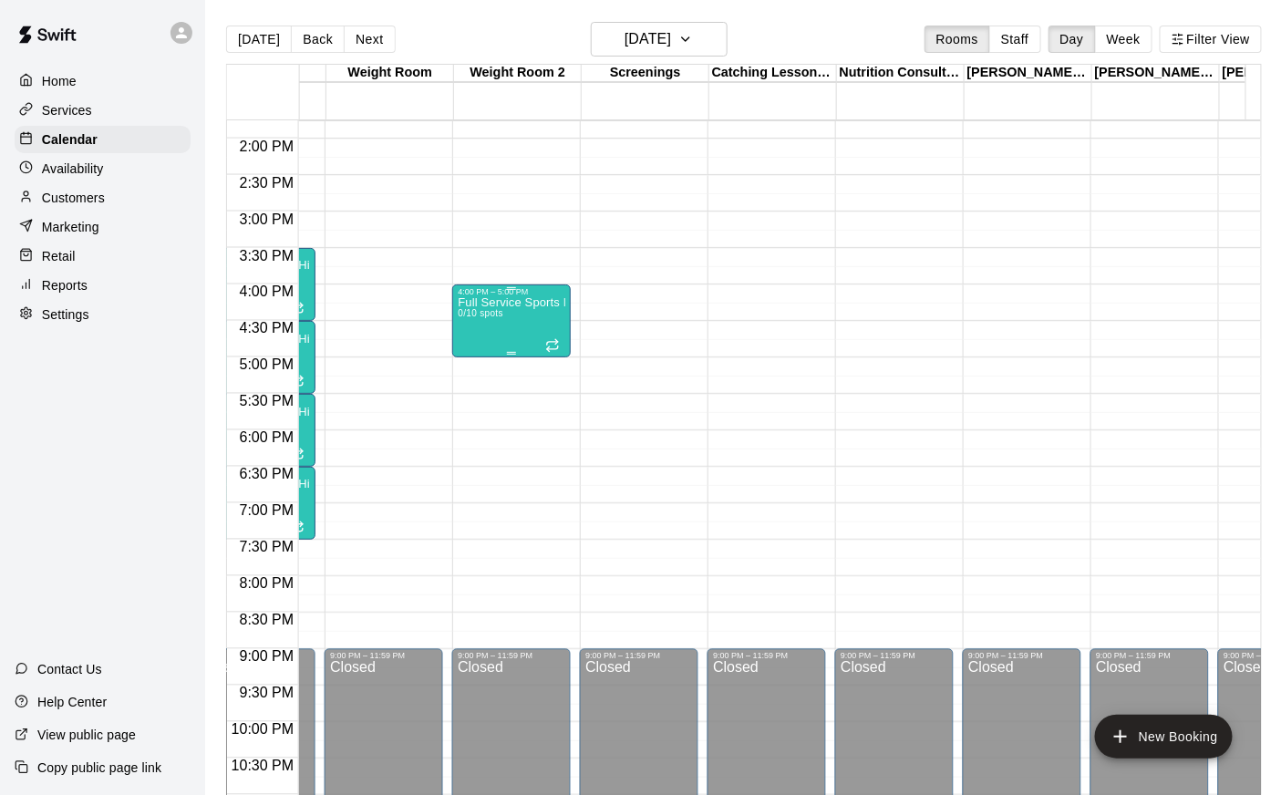
click at [491, 321] on div "Full Service Sports Performance 0/10 spots" at bounding box center [512, 693] width 108 height 795
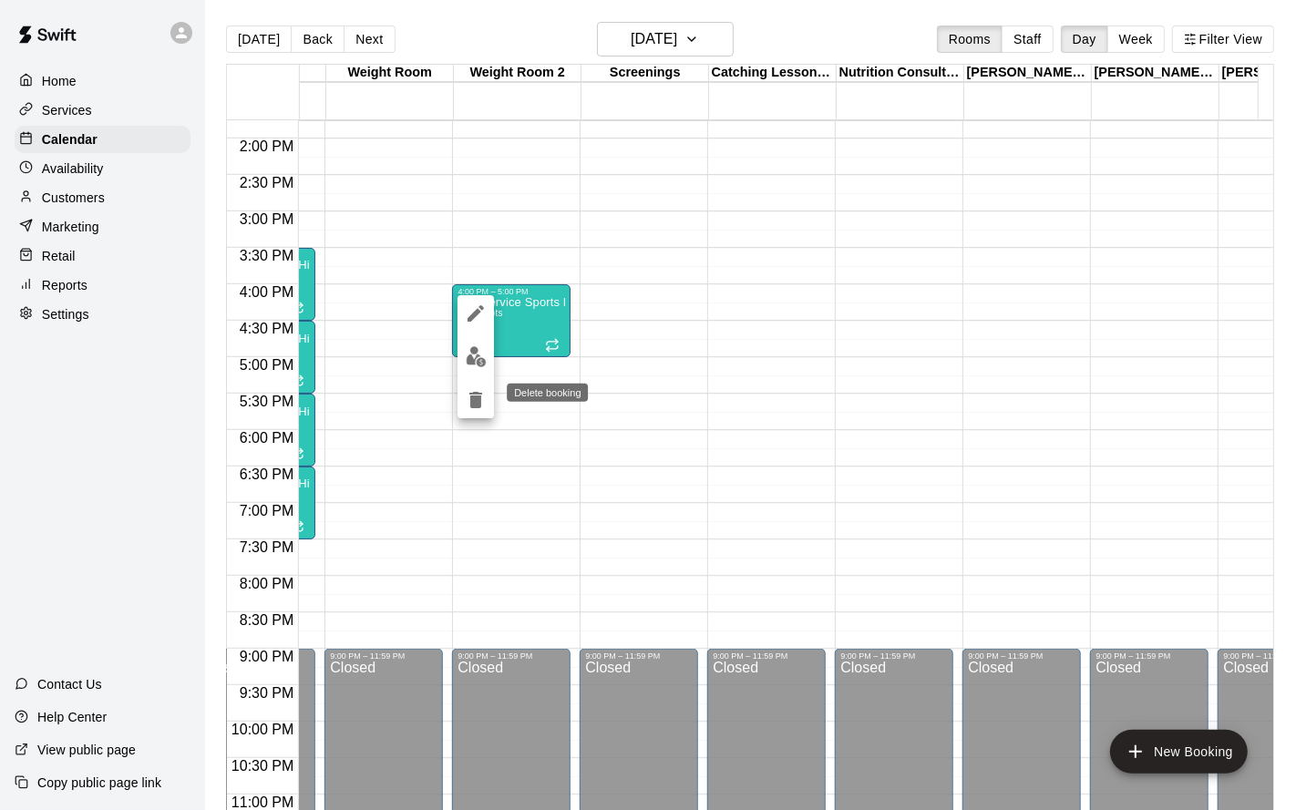
click at [484, 387] on button "delete" at bounding box center [476, 400] width 36 height 36
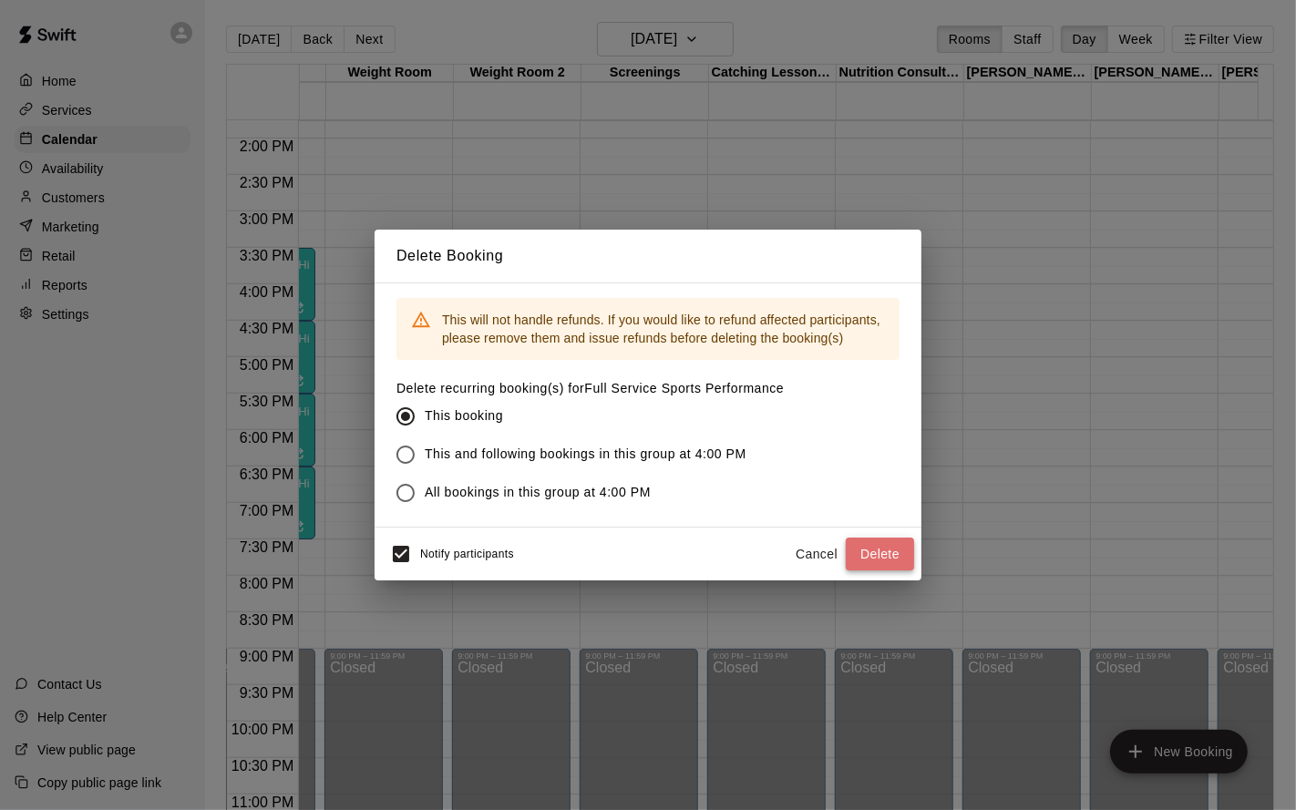
click at [883, 565] on button "Delete" at bounding box center [880, 555] width 68 height 34
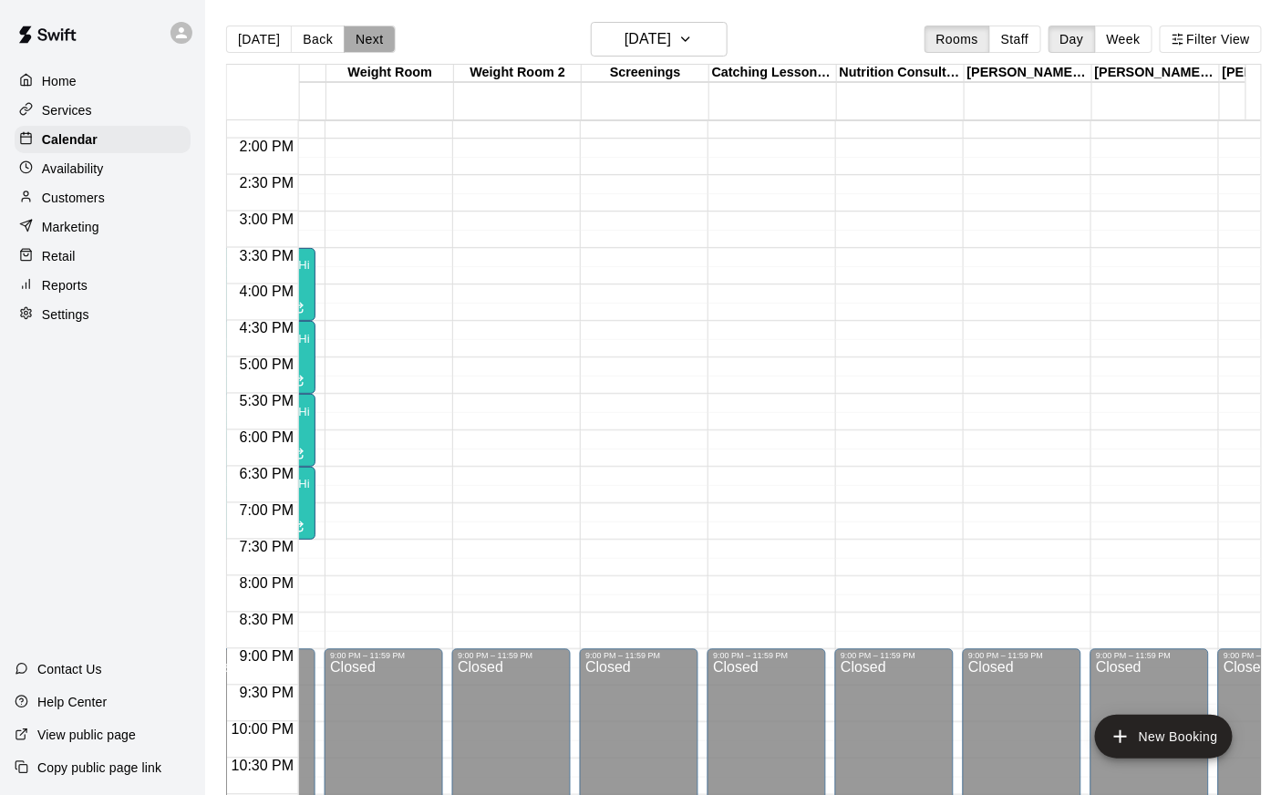
click at [369, 32] on button "Next" at bounding box center [369, 39] width 51 height 27
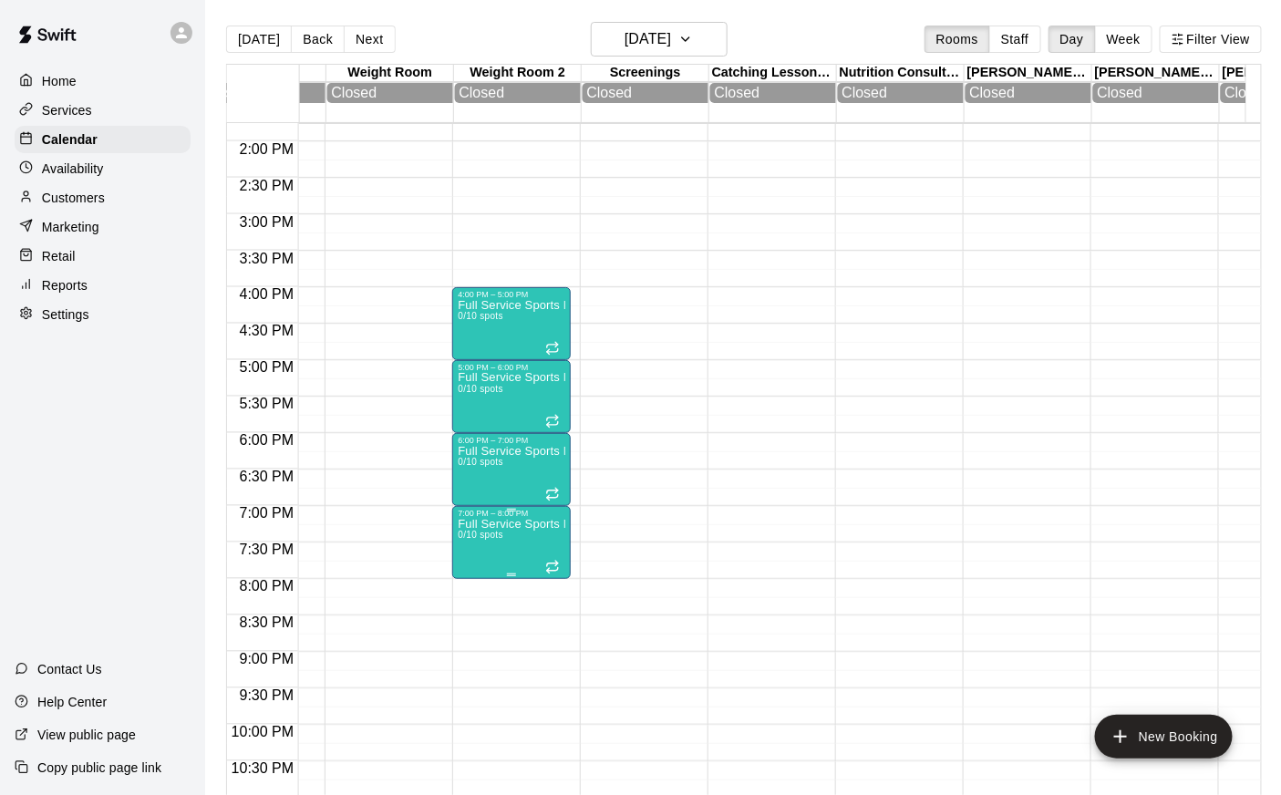
click at [481, 524] on p "Full Service Sports Performance" at bounding box center [512, 524] width 108 height 0
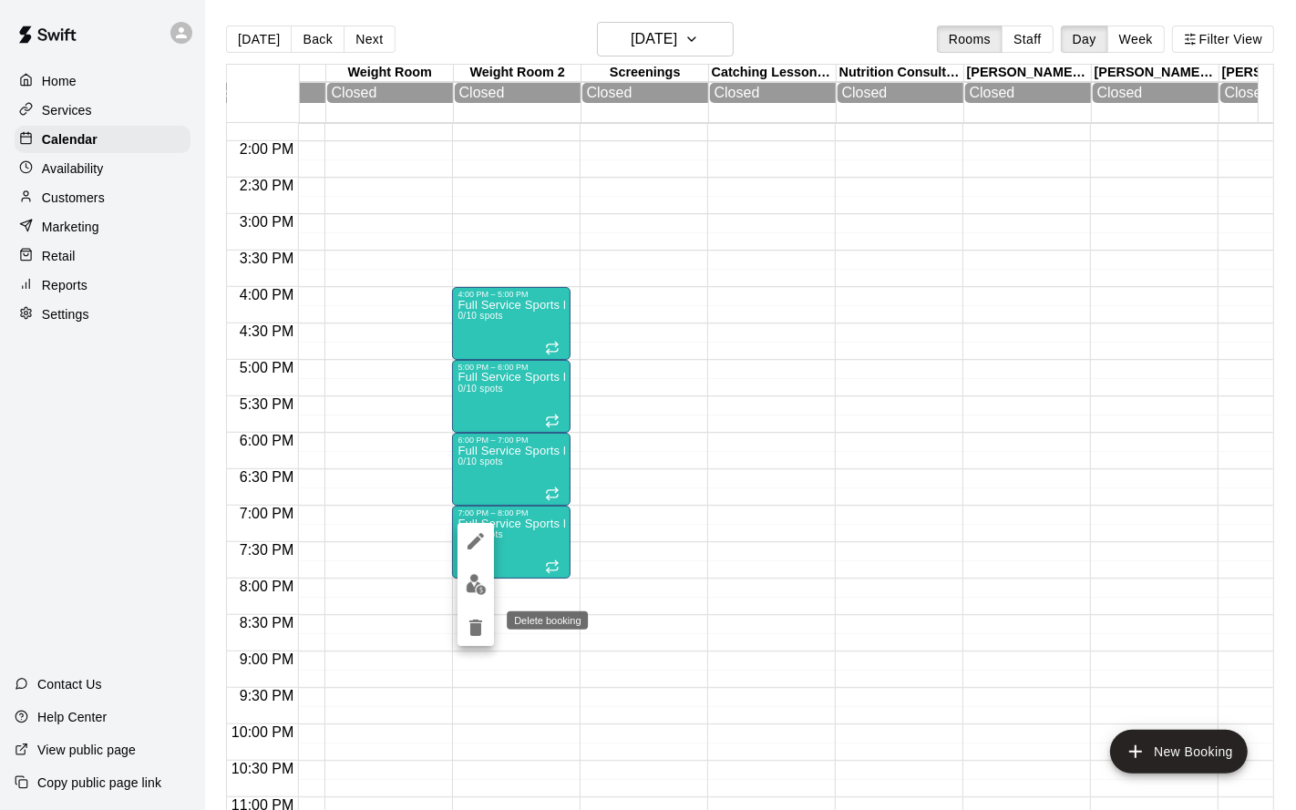
click at [477, 631] on icon "delete" at bounding box center [475, 628] width 13 height 16
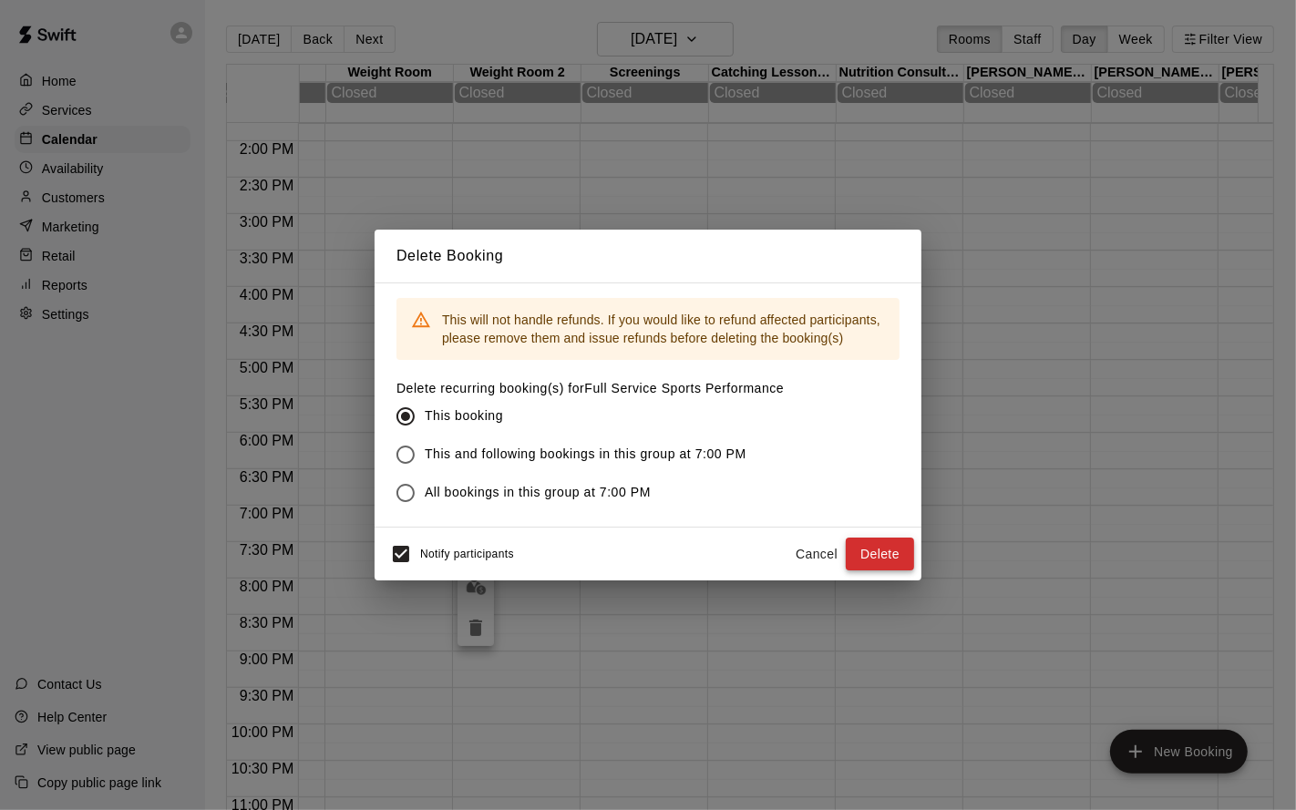
click at [866, 558] on button "Delete" at bounding box center [880, 555] width 68 height 34
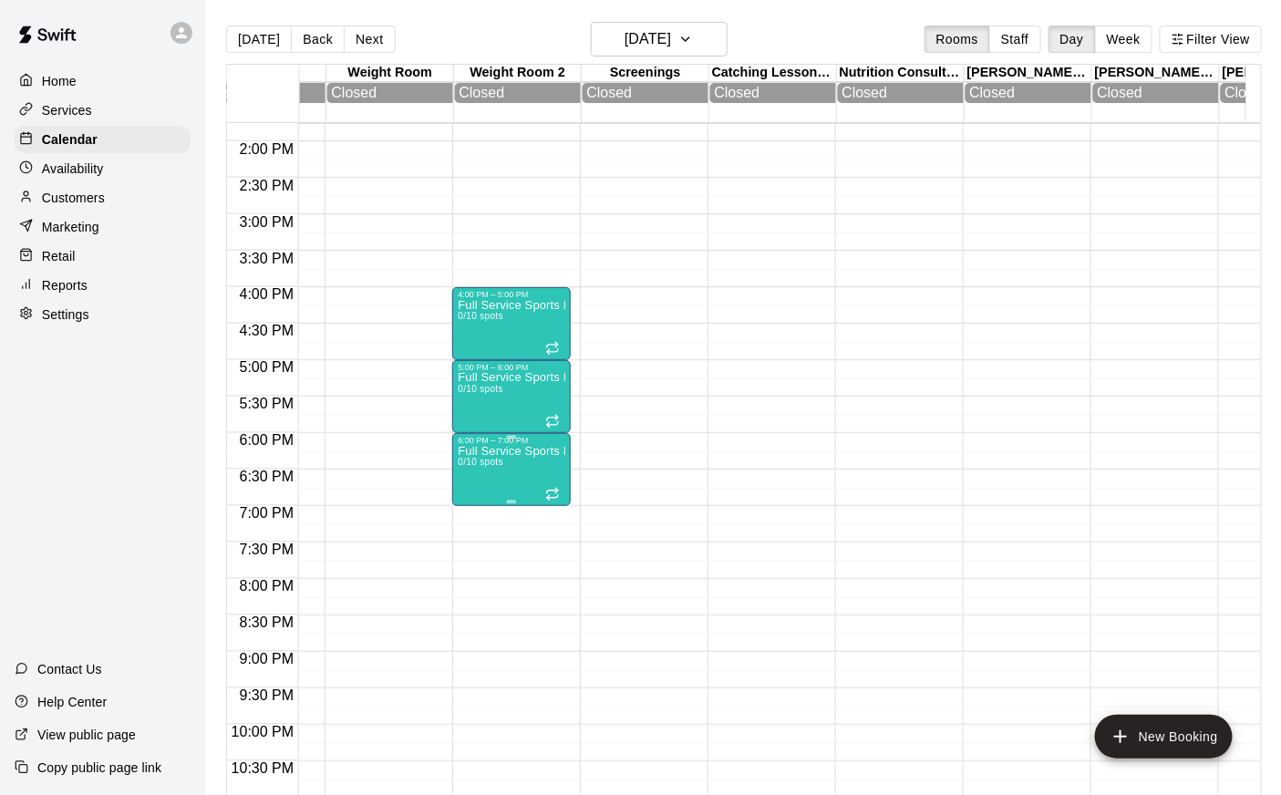
click at [487, 451] on p "Full Service Sports Performance" at bounding box center [512, 451] width 108 height 0
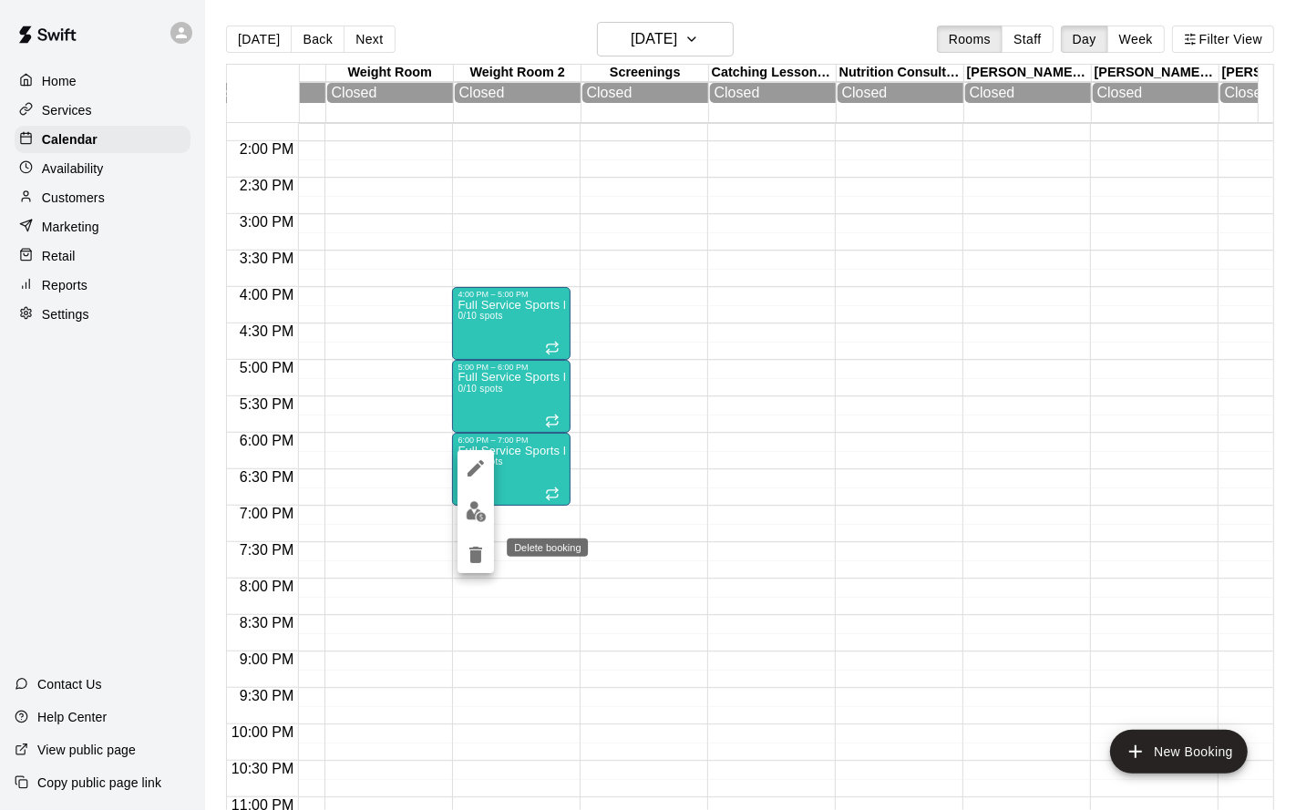
click at [476, 567] on button "delete" at bounding box center [476, 555] width 36 height 36
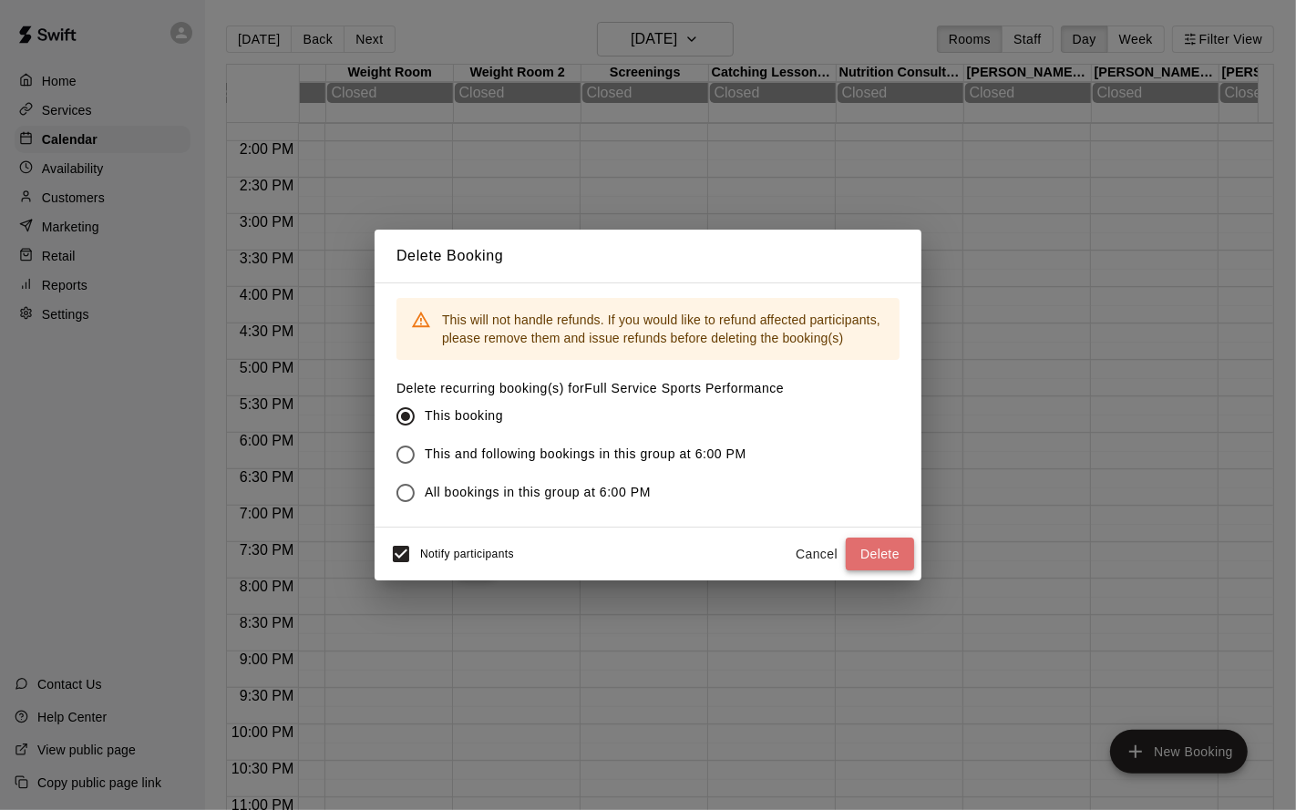
click at [899, 552] on button "Delete" at bounding box center [880, 555] width 68 height 34
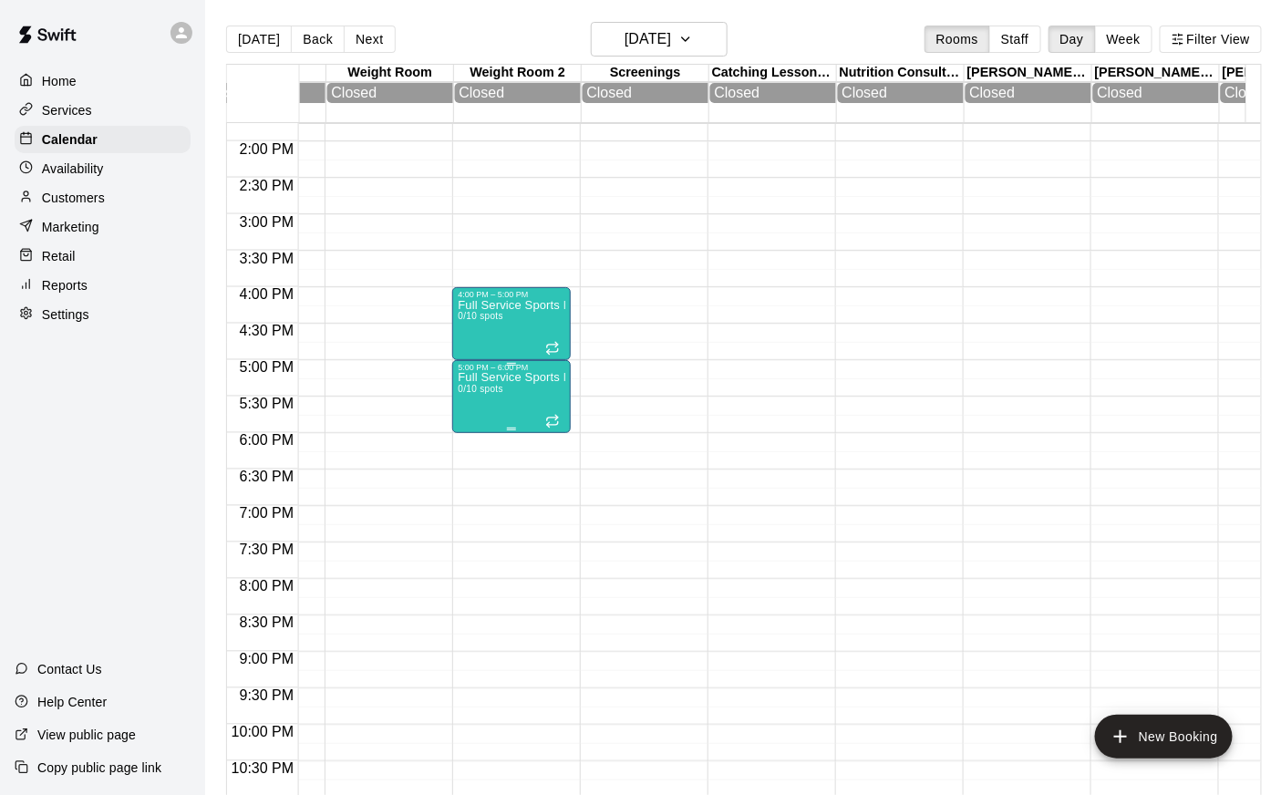
click at [498, 408] on div "Full Service Sports Performance 0/10 spots" at bounding box center [512, 769] width 108 height 795
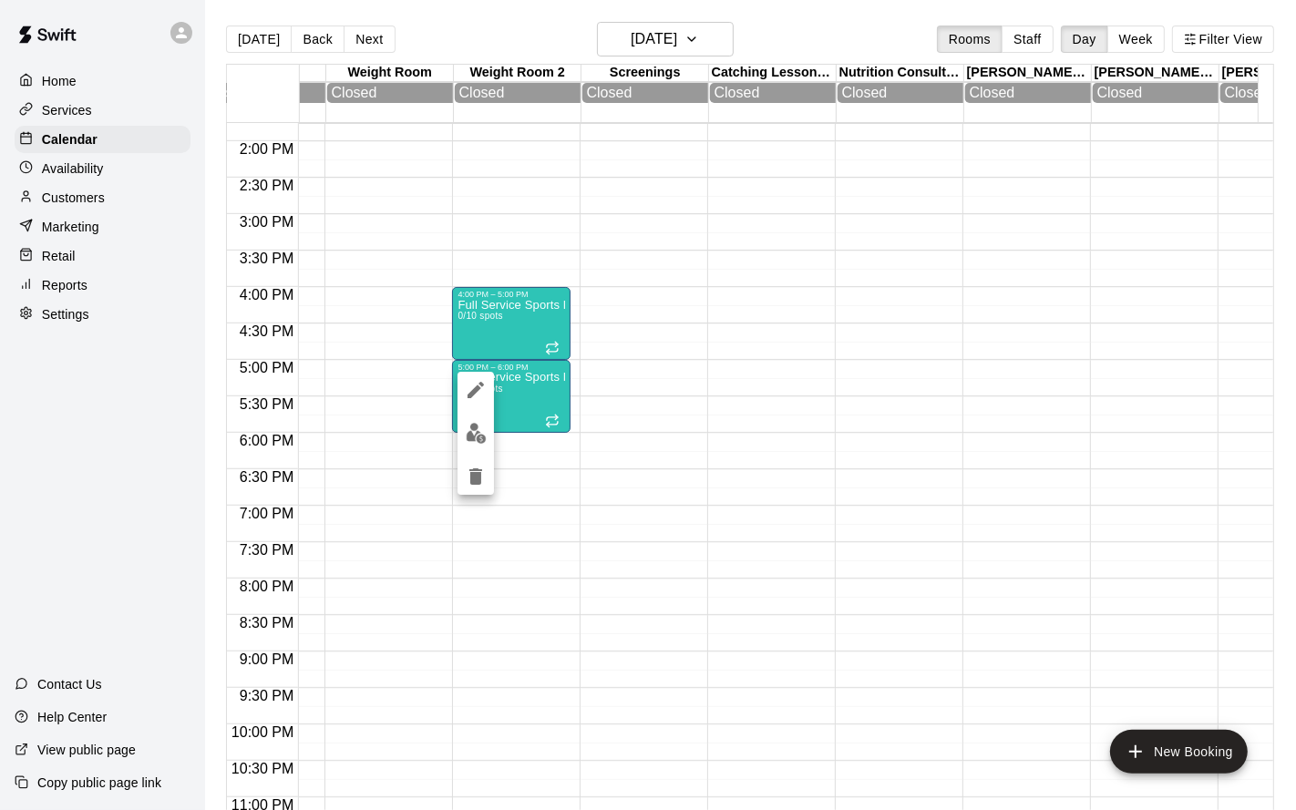
click at [478, 473] on icon "delete" at bounding box center [475, 477] width 13 height 16
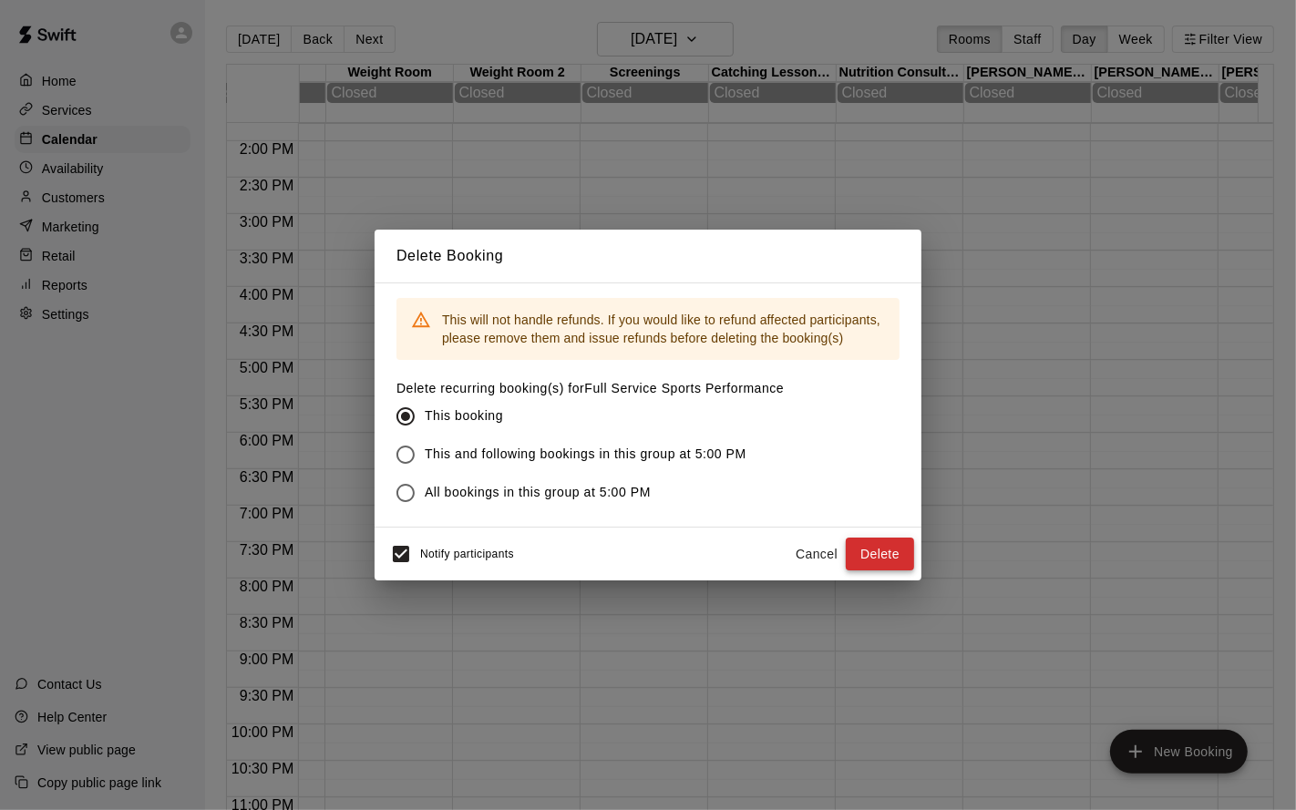
click at [903, 562] on button "Delete" at bounding box center [880, 555] width 68 height 34
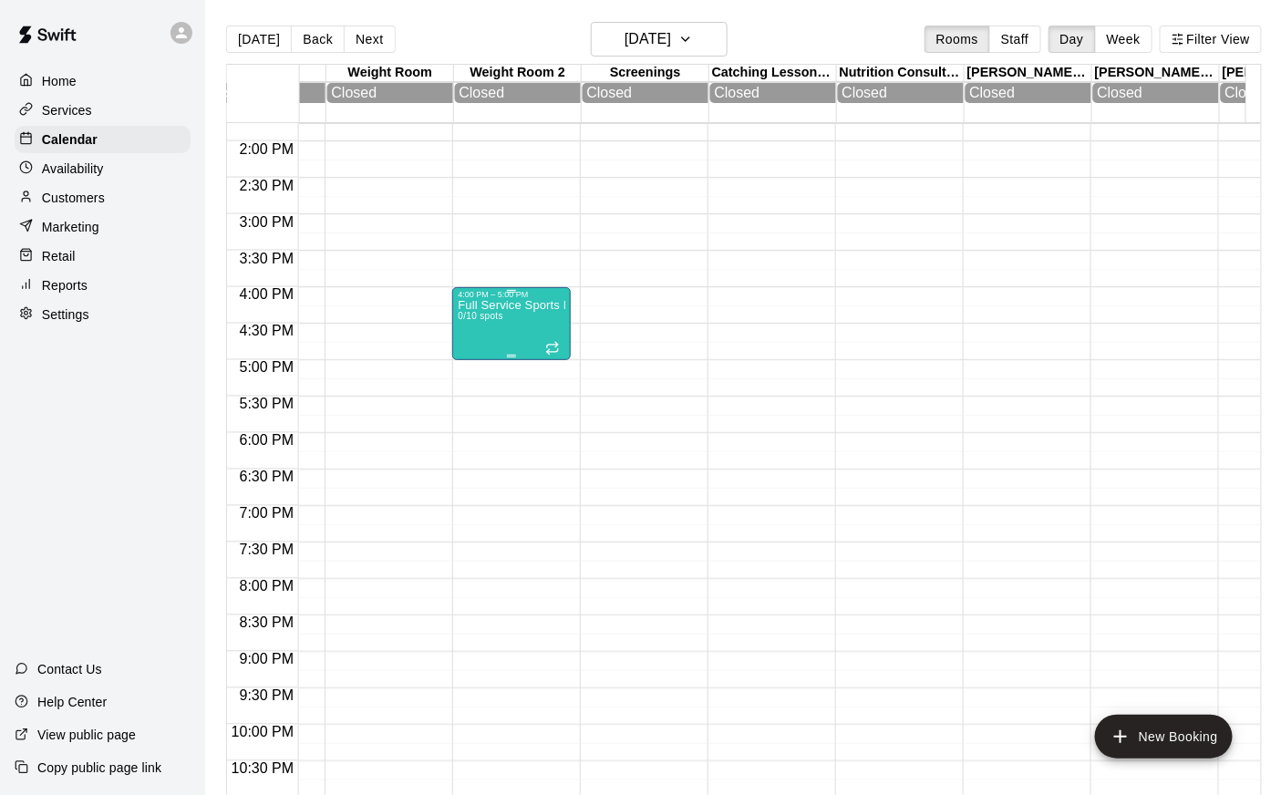
click at [475, 326] on div "Full Service Sports Performance 0/10 spots" at bounding box center [512, 696] width 108 height 795
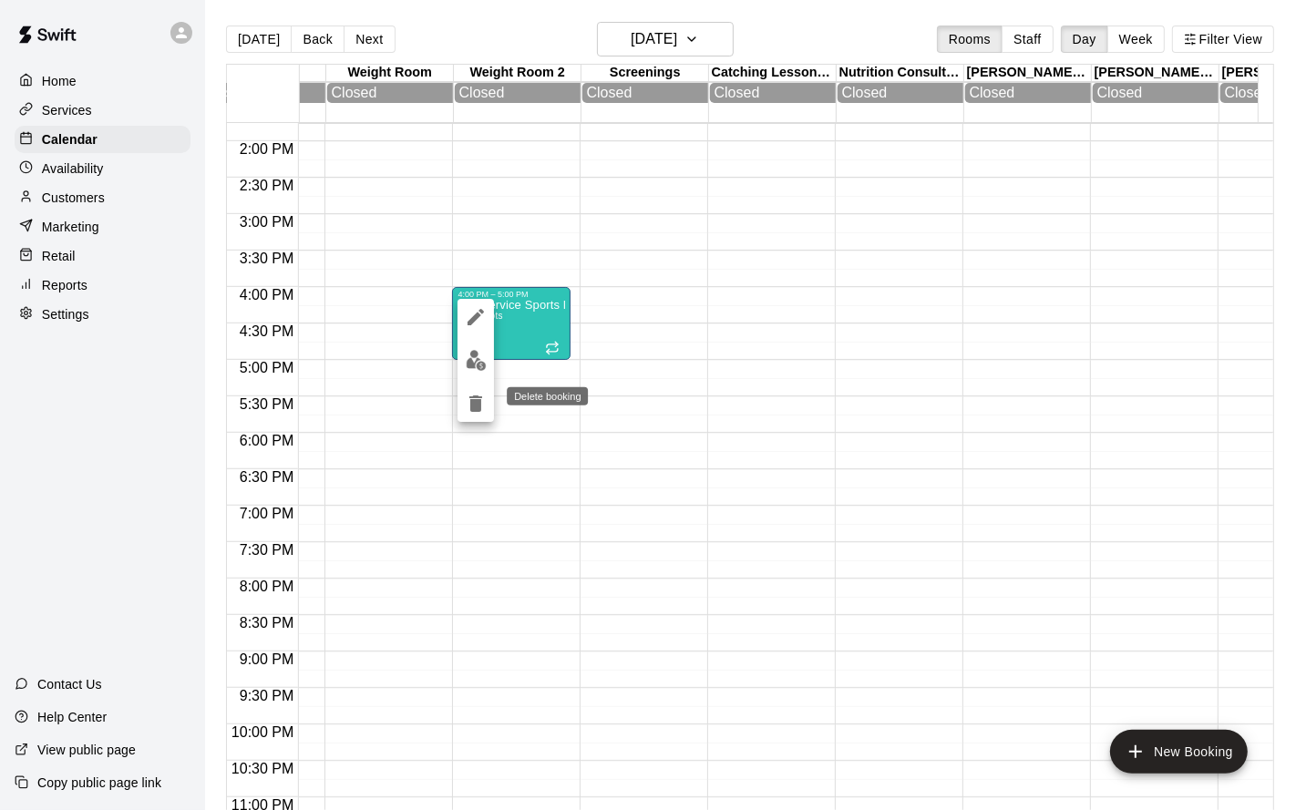
click at [475, 397] on icon "delete" at bounding box center [475, 404] width 13 height 16
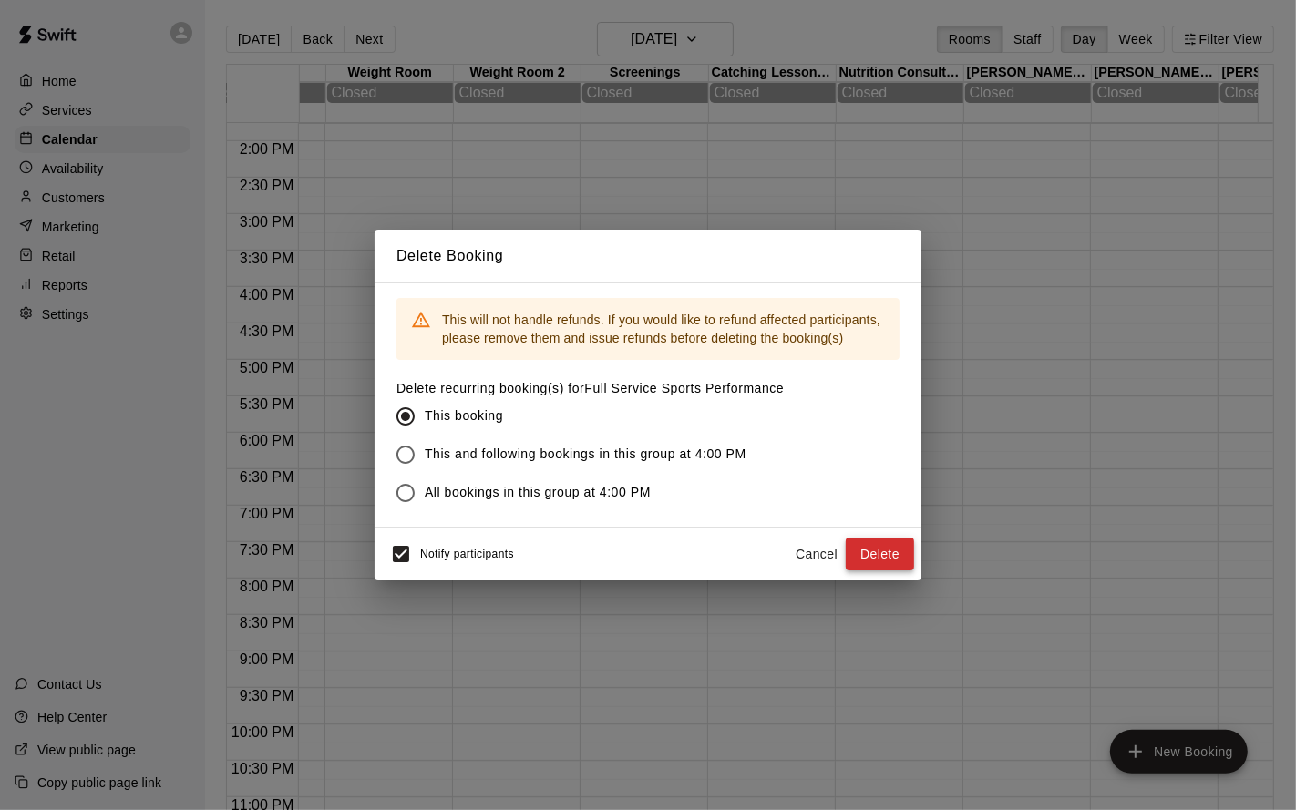
click at [890, 558] on button "Delete" at bounding box center [880, 555] width 68 height 34
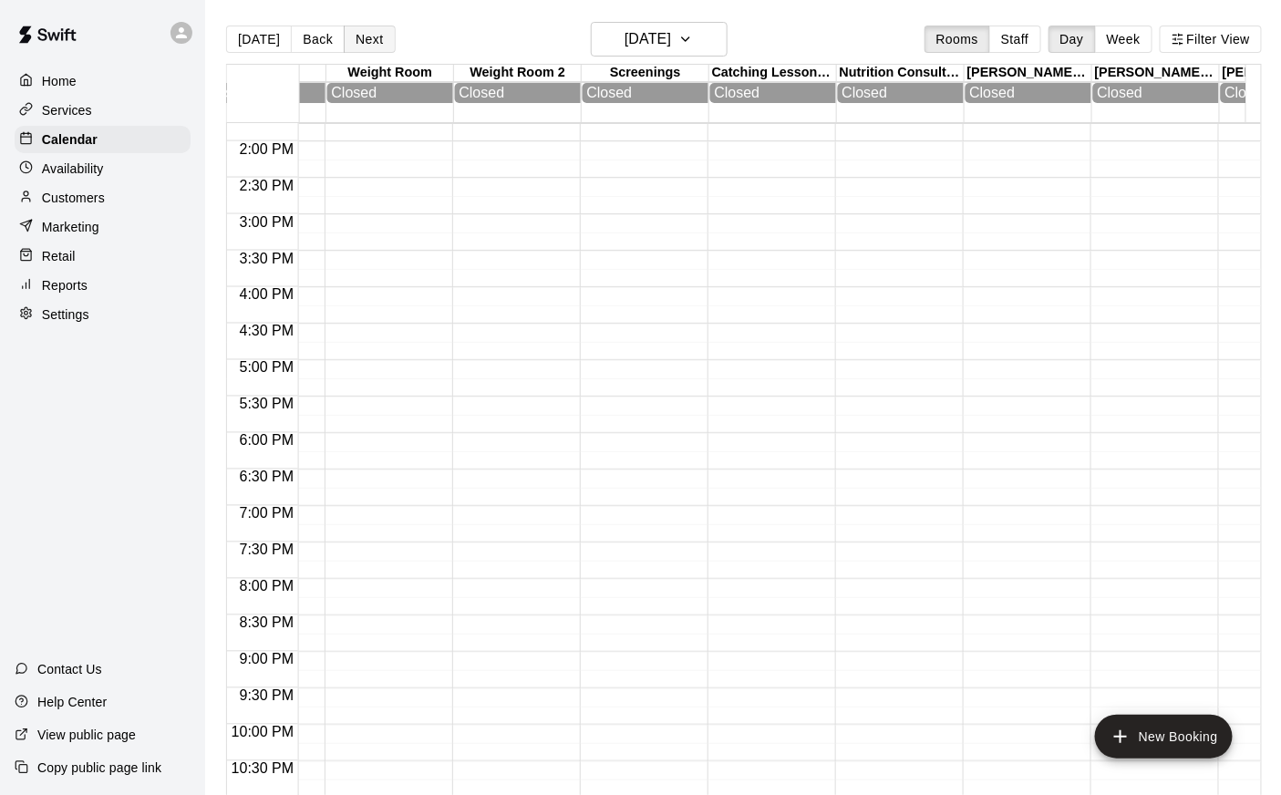
click at [372, 40] on button "Next" at bounding box center [369, 39] width 51 height 27
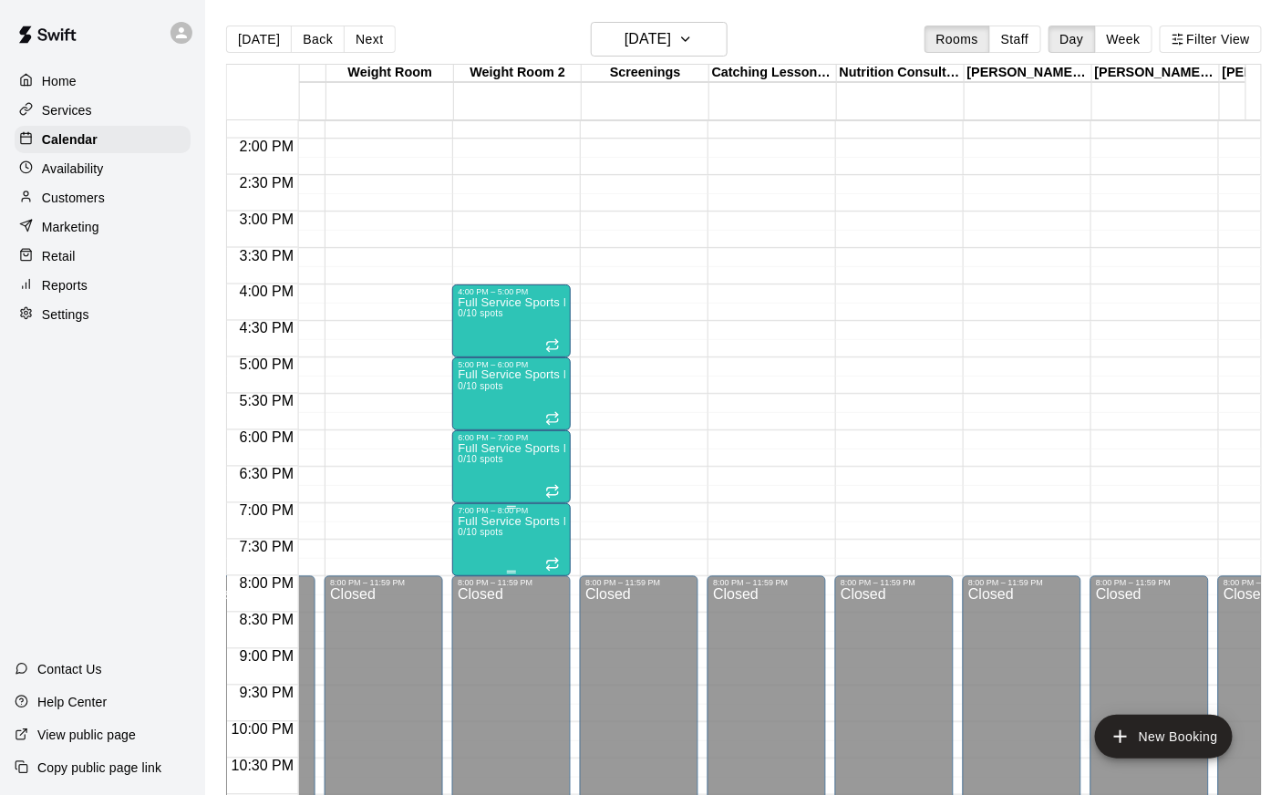
click at [456, 536] on div "7:00 PM – 8:00 PM Full Service Sports Performance 0/10 spots" at bounding box center [511, 539] width 119 height 73
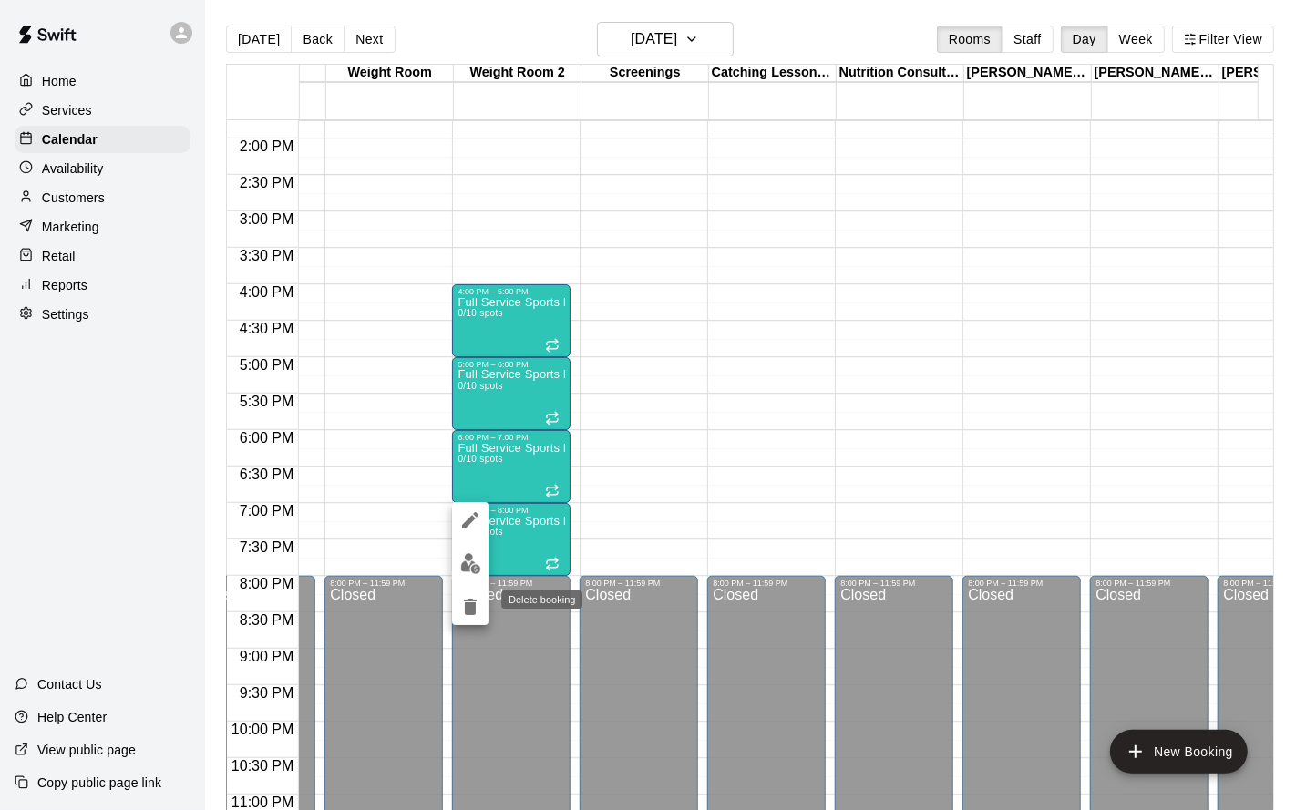
click at [472, 602] on icon "delete" at bounding box center [470, 607] width 22 height 22
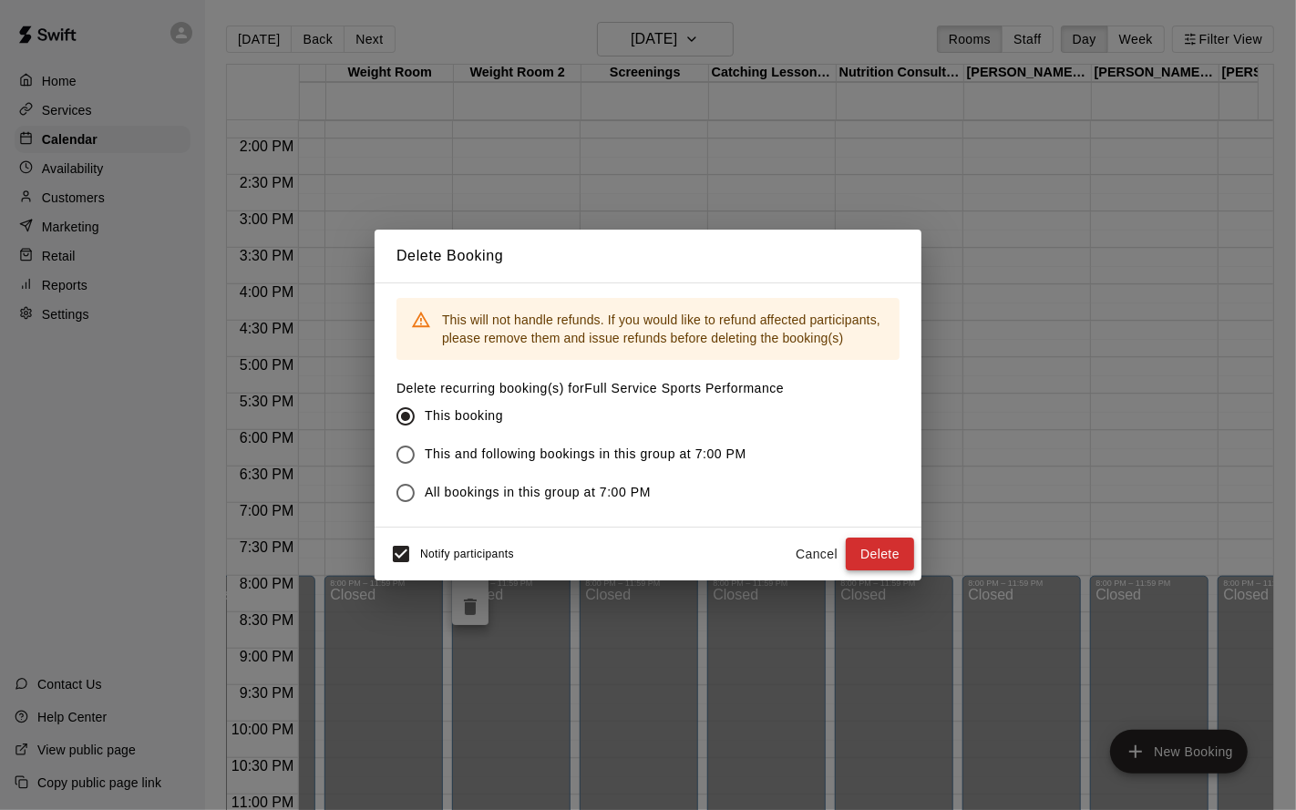
click at [884, 546] on button "Delete" at bounding box center [880, 555] width 68 height 34
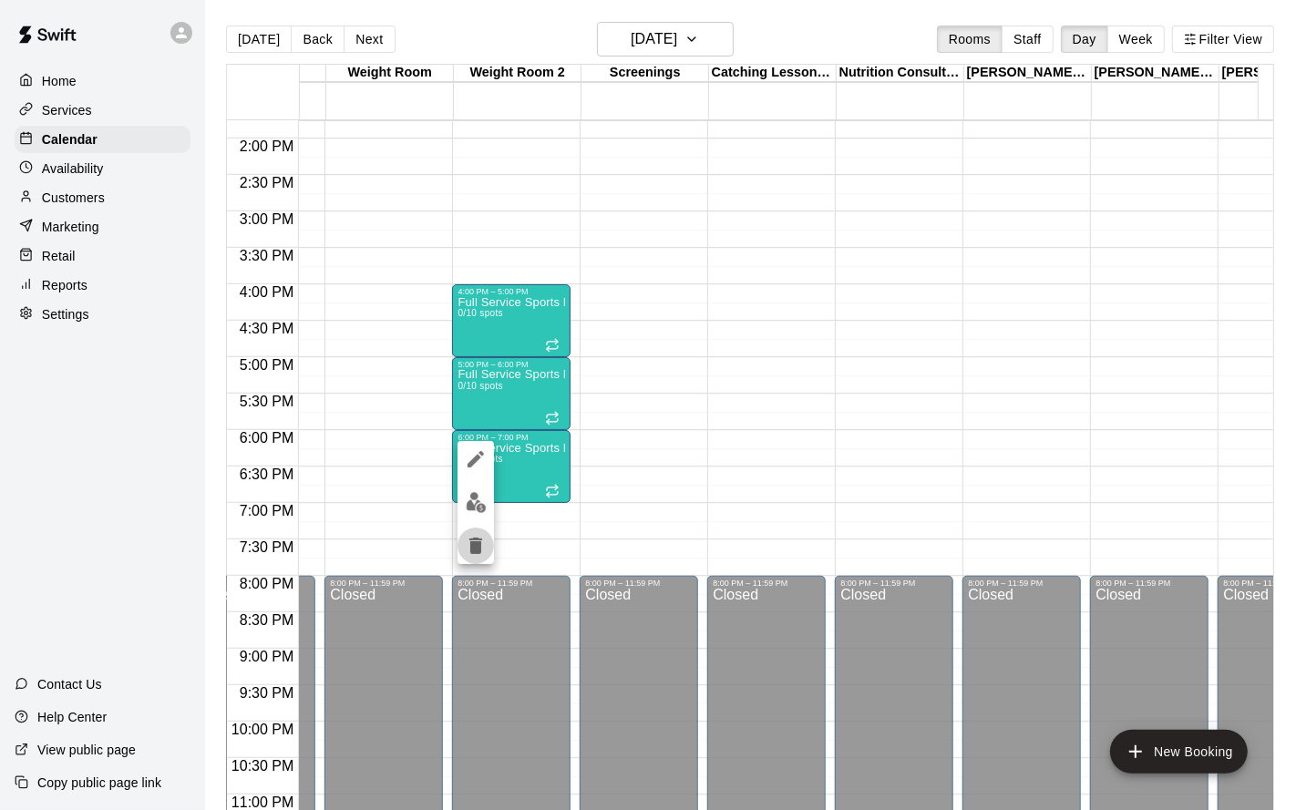
click at [480, 545] on icon "delete" at bounding box center [475, 546] width 13 height 16
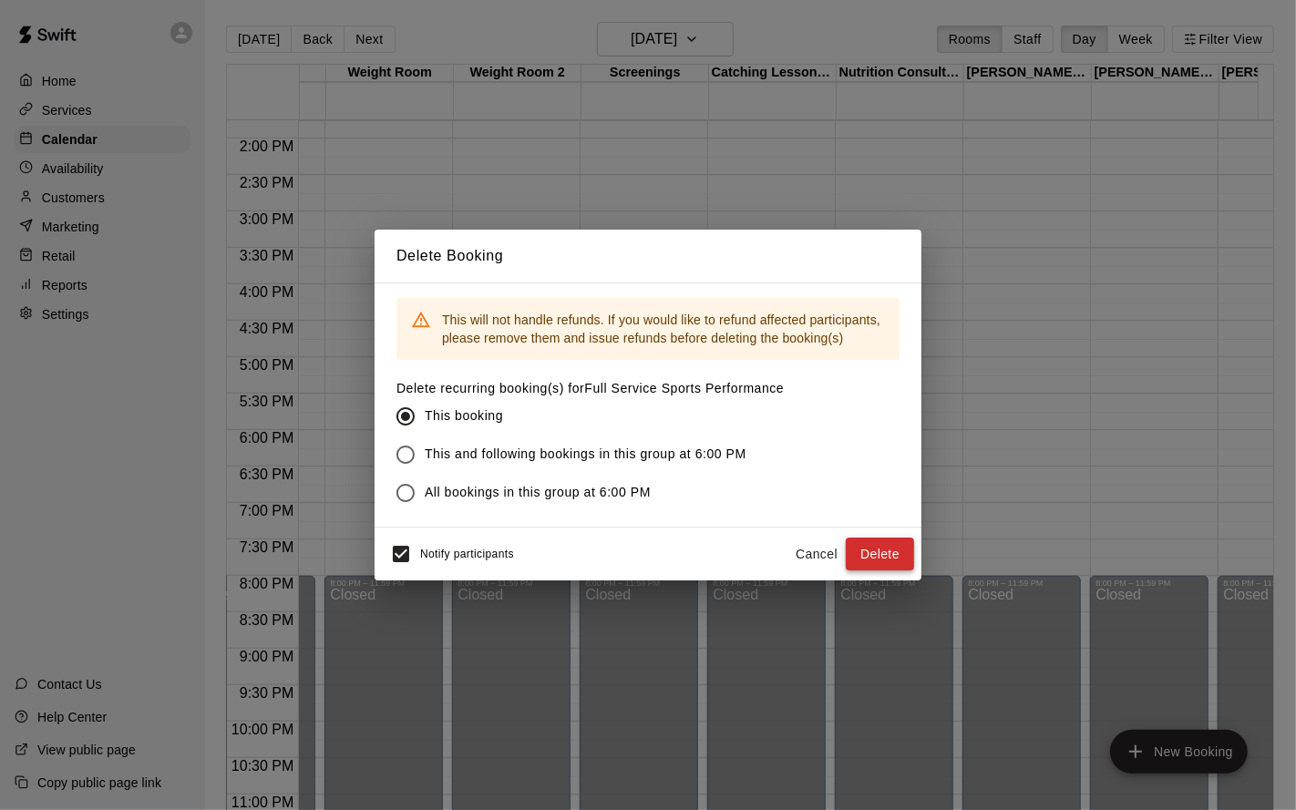
click at [879, 552] on button "Delete" at bounding box center [880, 555] width 68 height 34
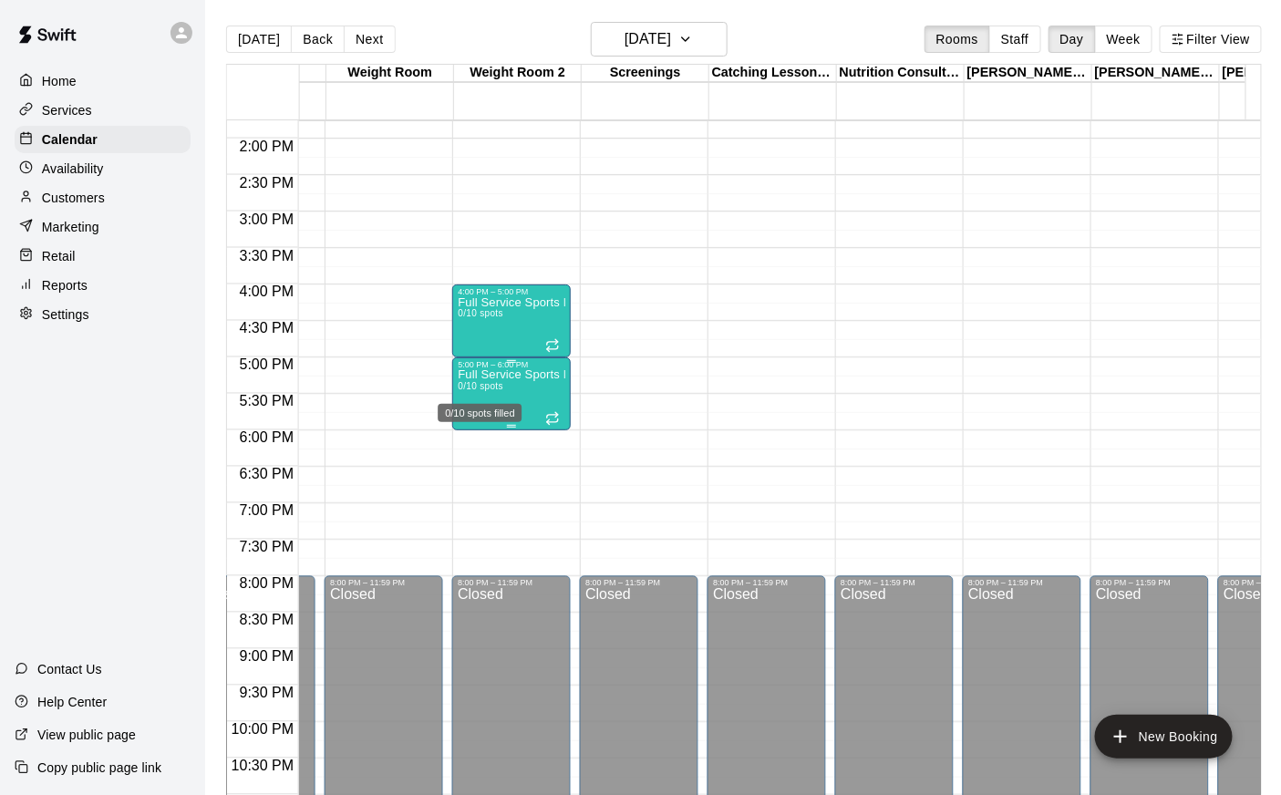
click at [497, 390] on span "0/10 spots" at bounding box center [480, 386] width 45 height 10
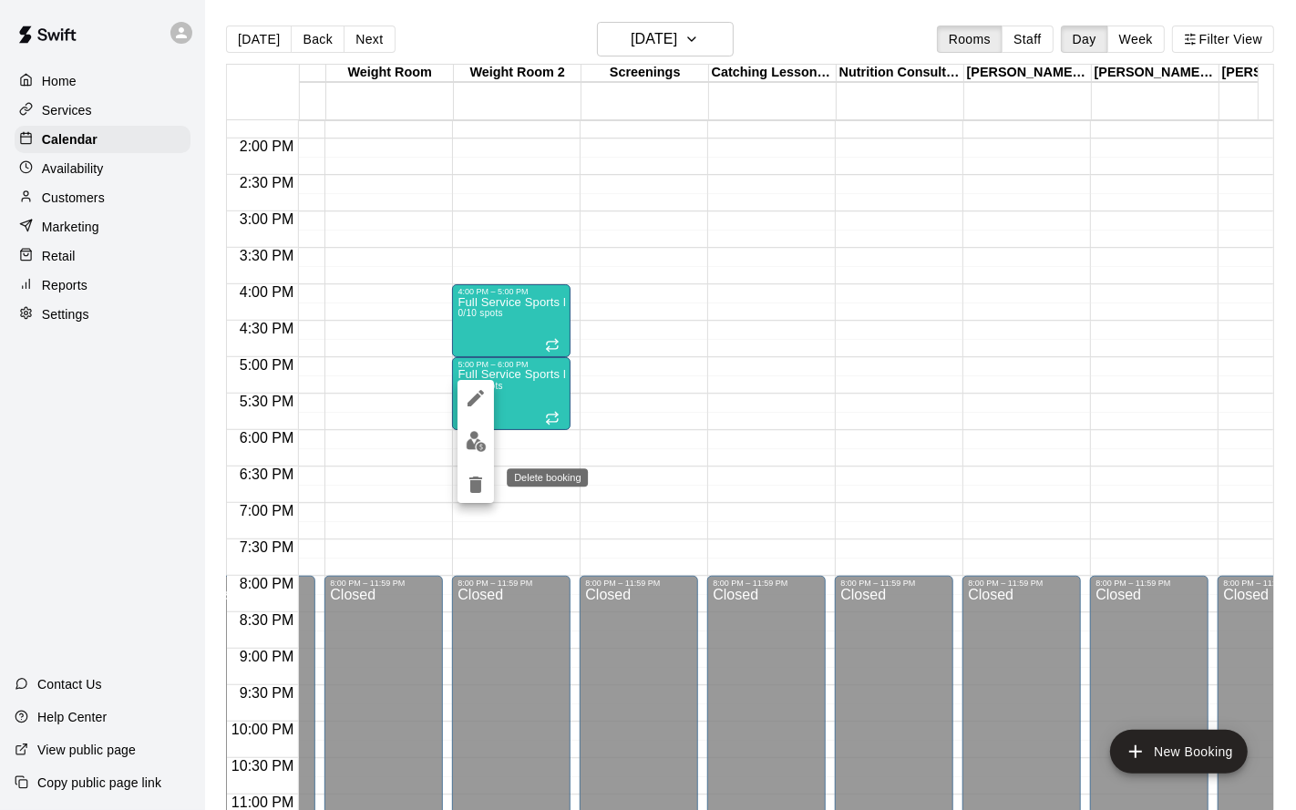
click at [480, 484] on icon "delete" at bounding box center [475, 485] width 13 height 16
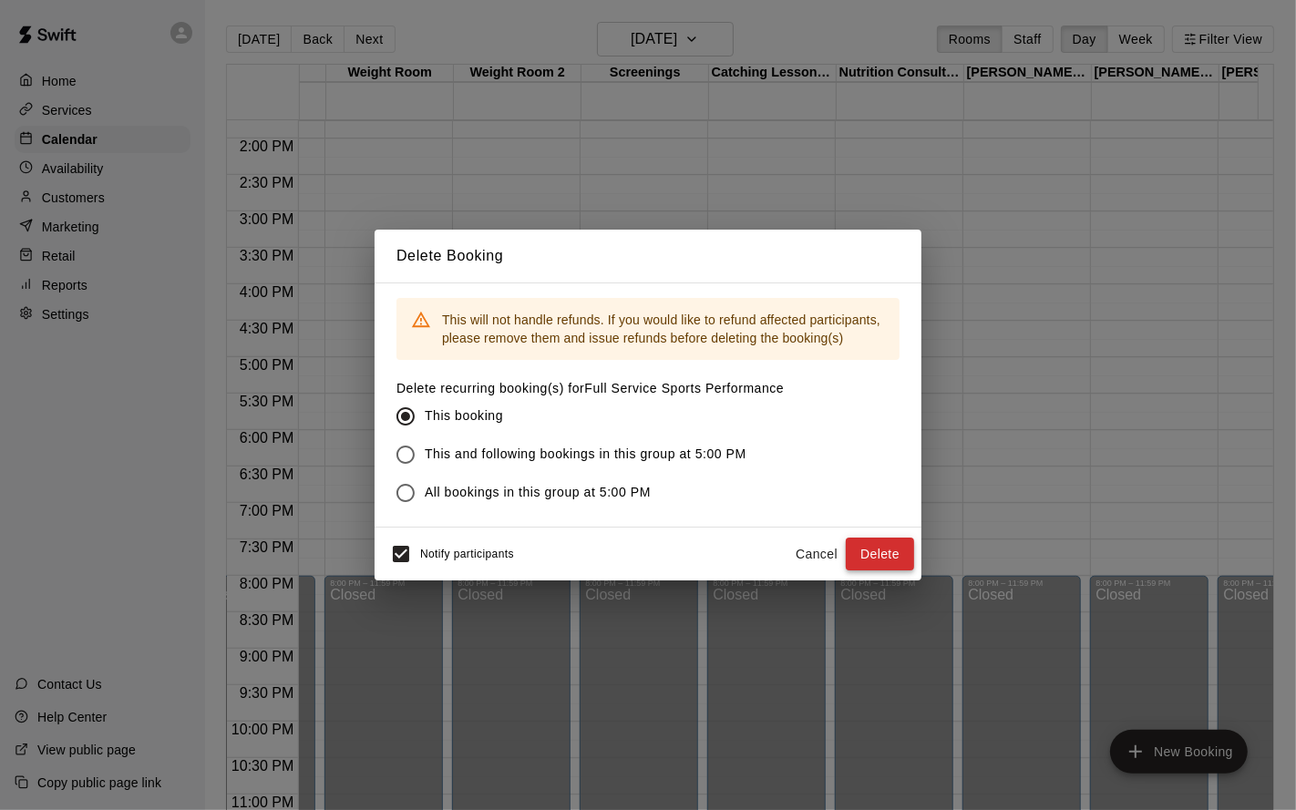
click at [888, 538] on button "Delete" at bounding box center [880, 555] width 68 height 34
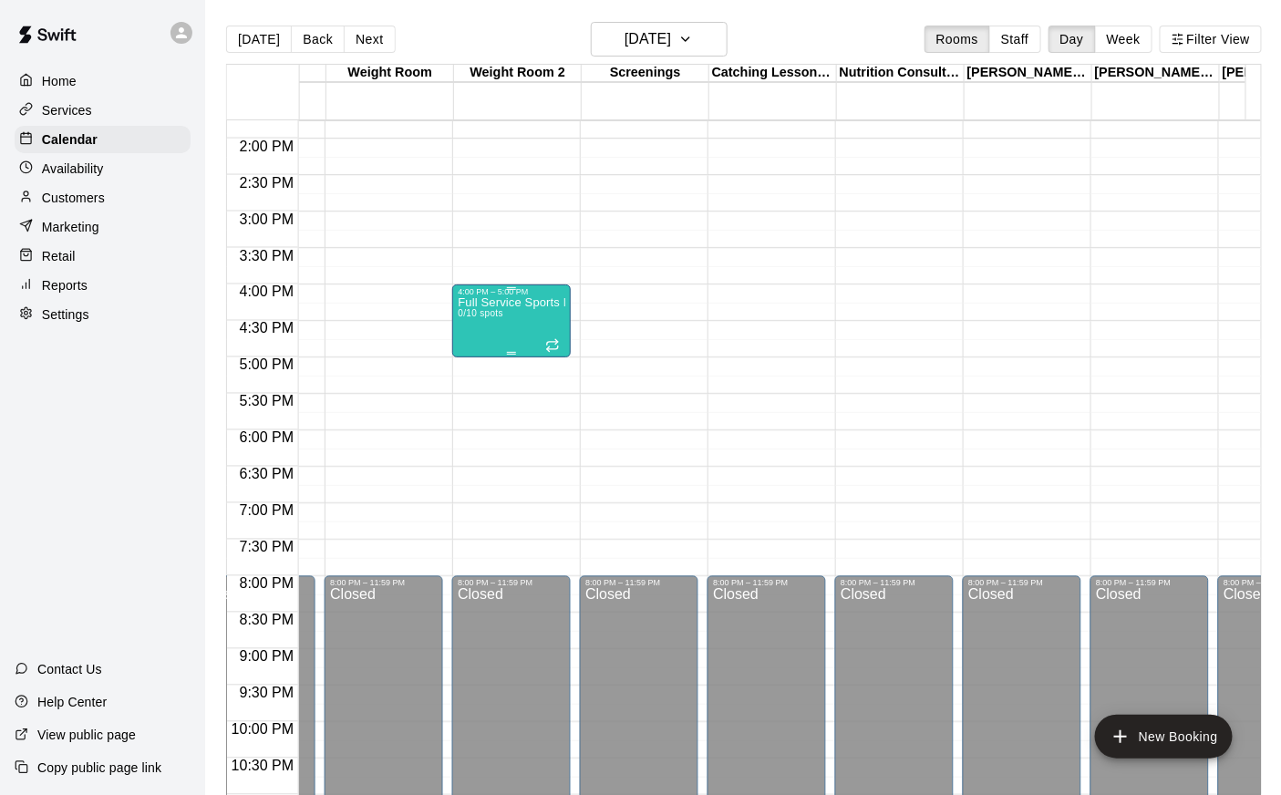
click at [504, 341] on div "Full Service Sports Performance 0/10 spots" at bounding box center [512, 693] width 108 height 795
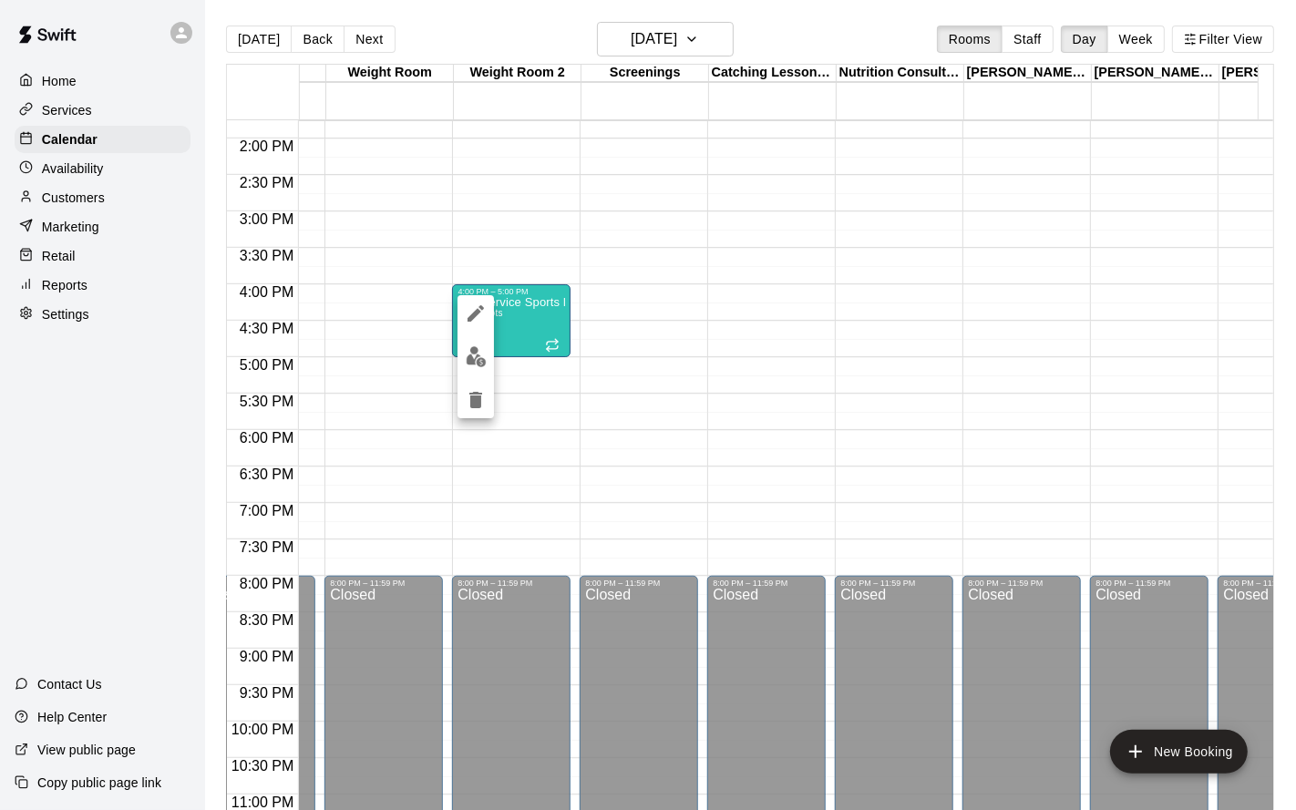
click at [466, 405] on icon "delete" at bounding box center [476, 400] width 22 height 22
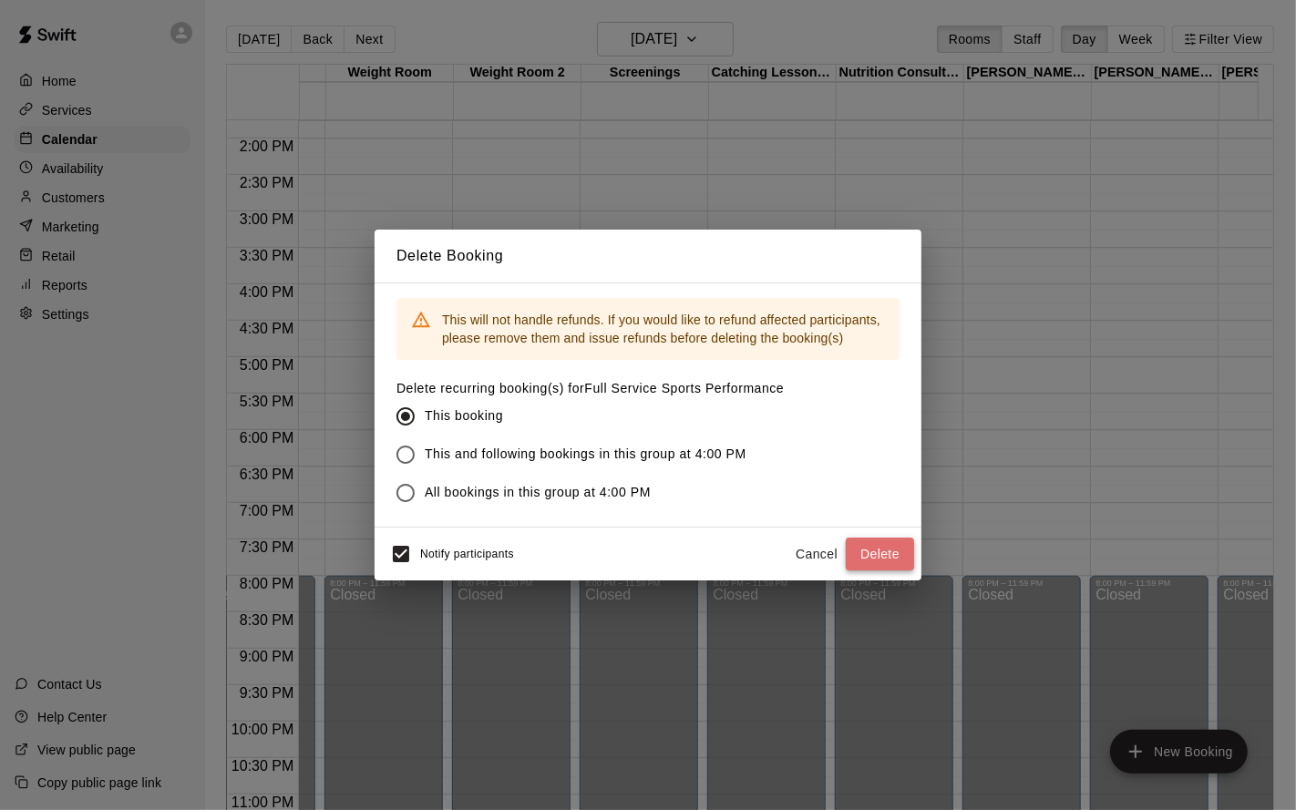
click at [870, 542] on button "Delete" at bounding box center [880, 555] width 68 height 34
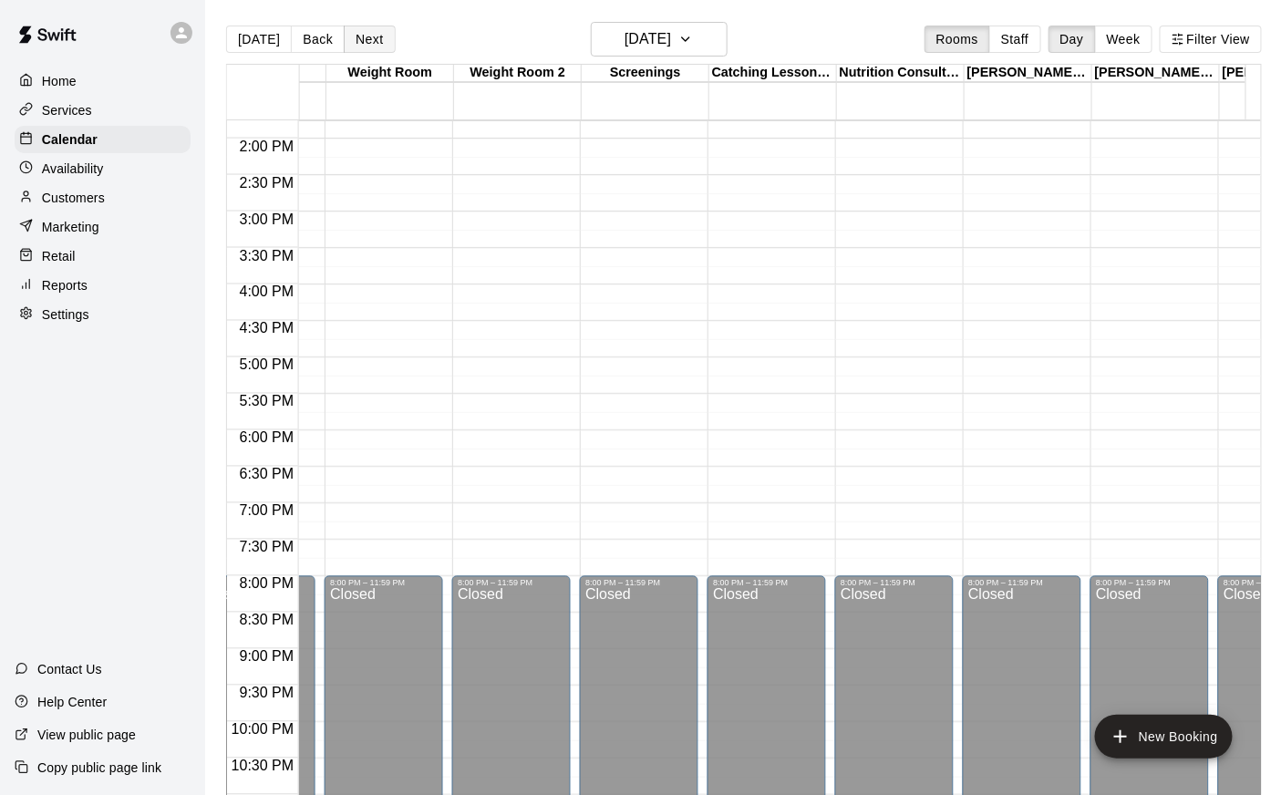
click at [363, 34] on button "Next" at bounding box center [369, 39] width 51 height 27
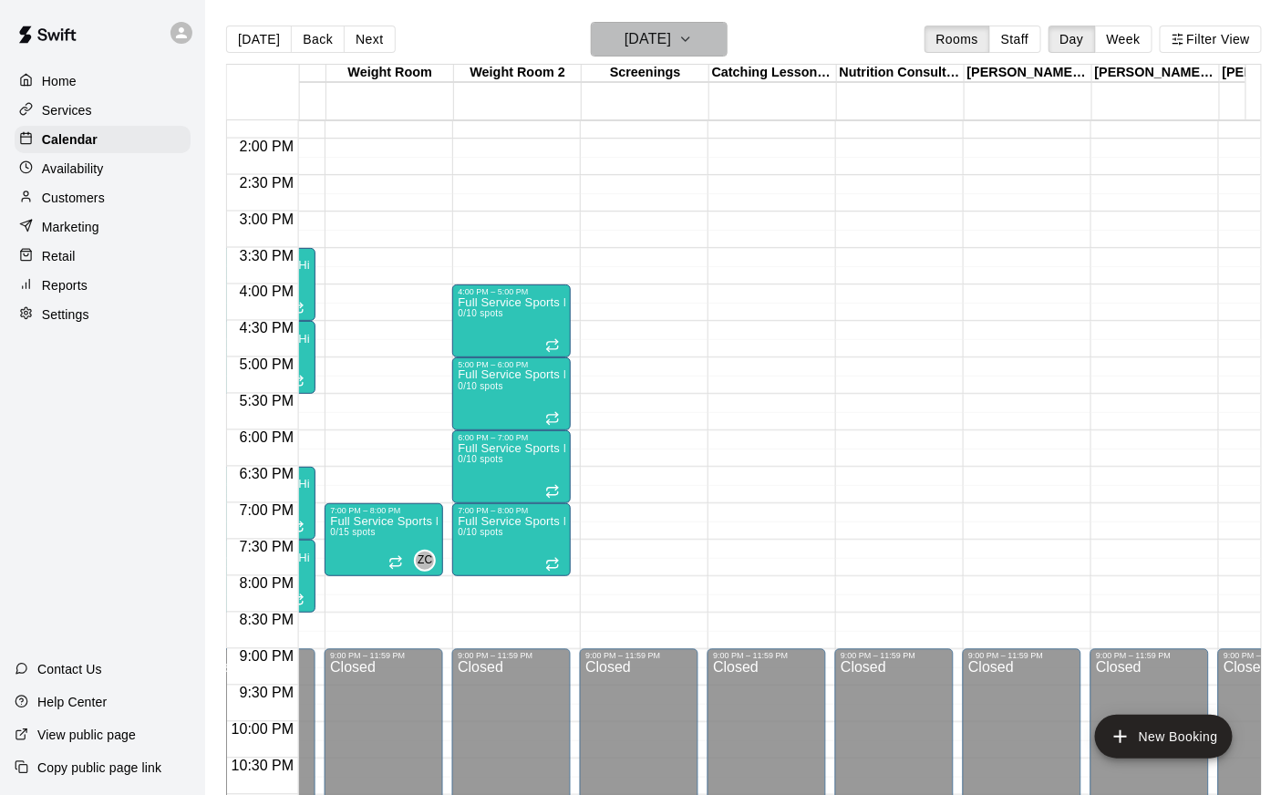
click at [671, 48] on h6 "[DATE]" at bounding box center [647, 39] width 46 height 26
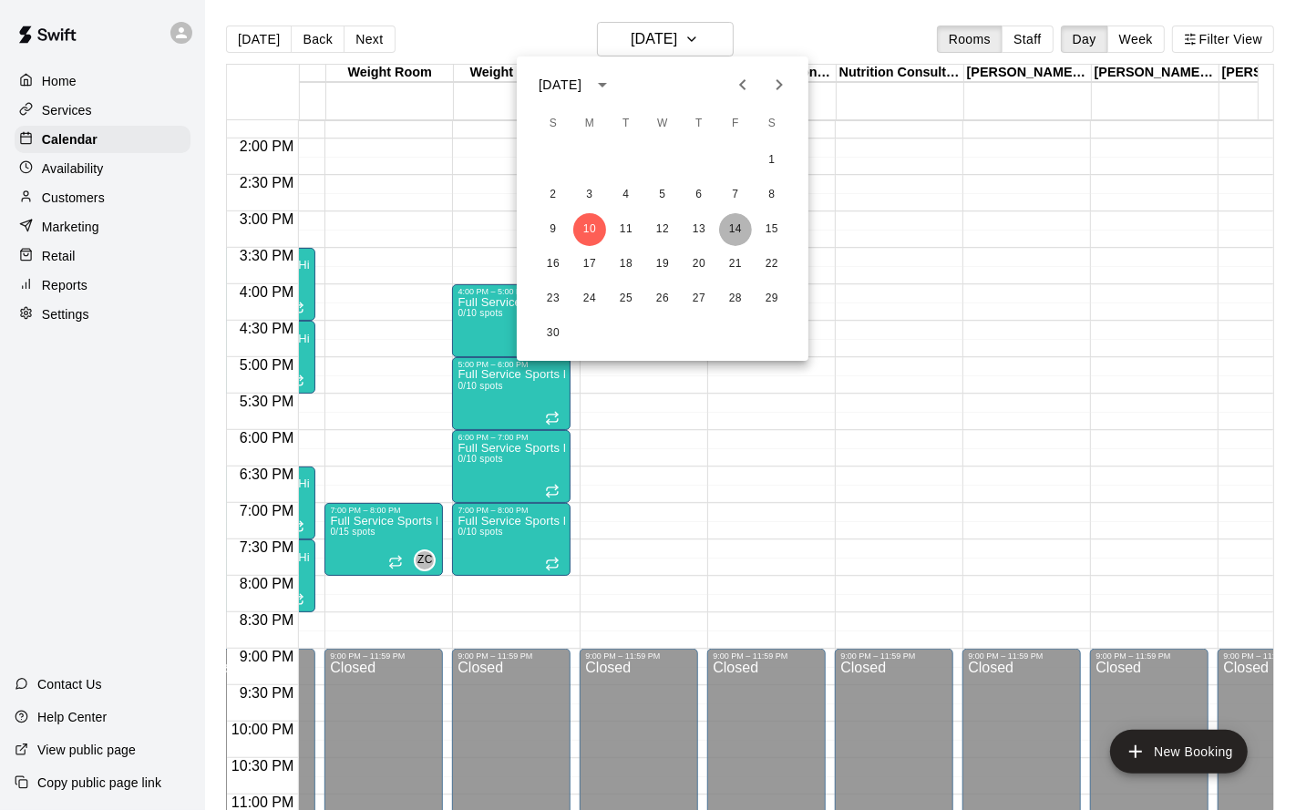
click at [738, 229] on button "14" at bounding box center [735, 229] width 33 height 33
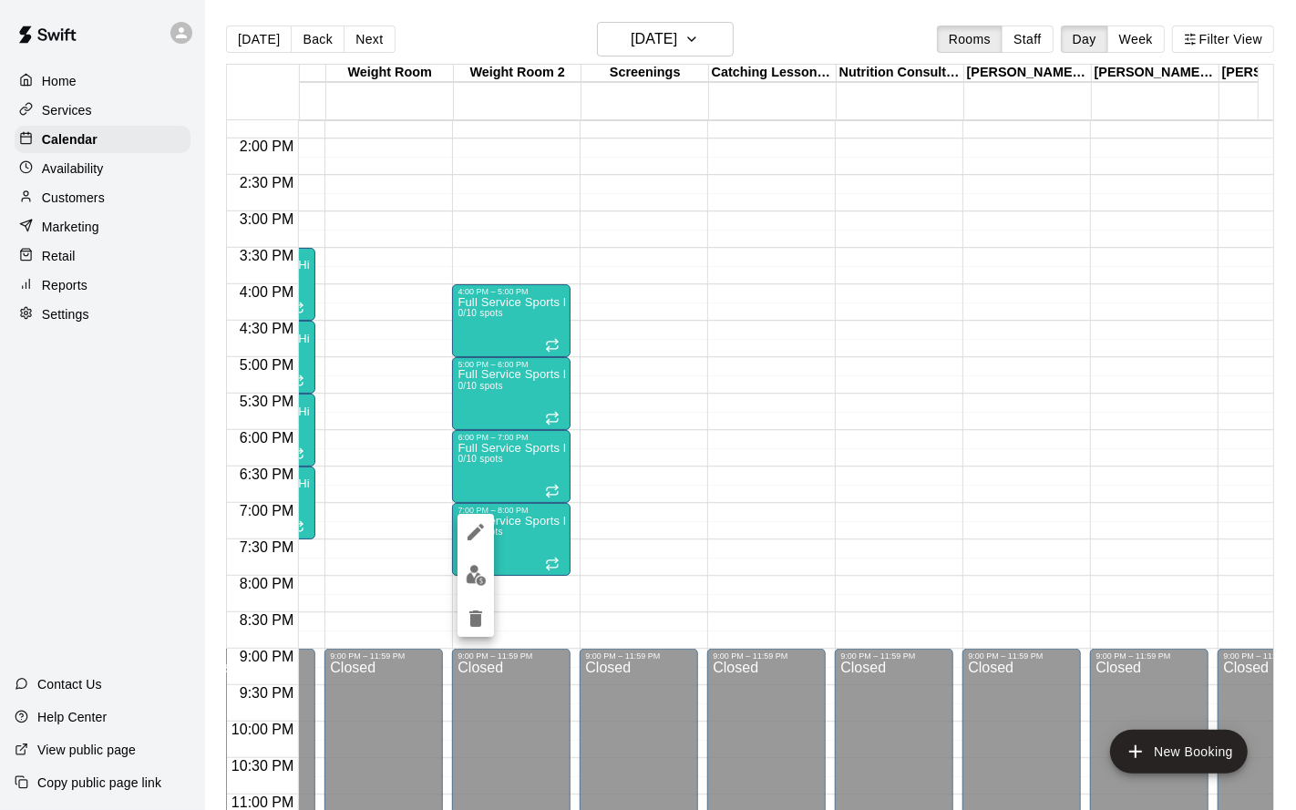
click at [480, 613] on icon "delete" at bounding box center [475, 619] width 13 height 16
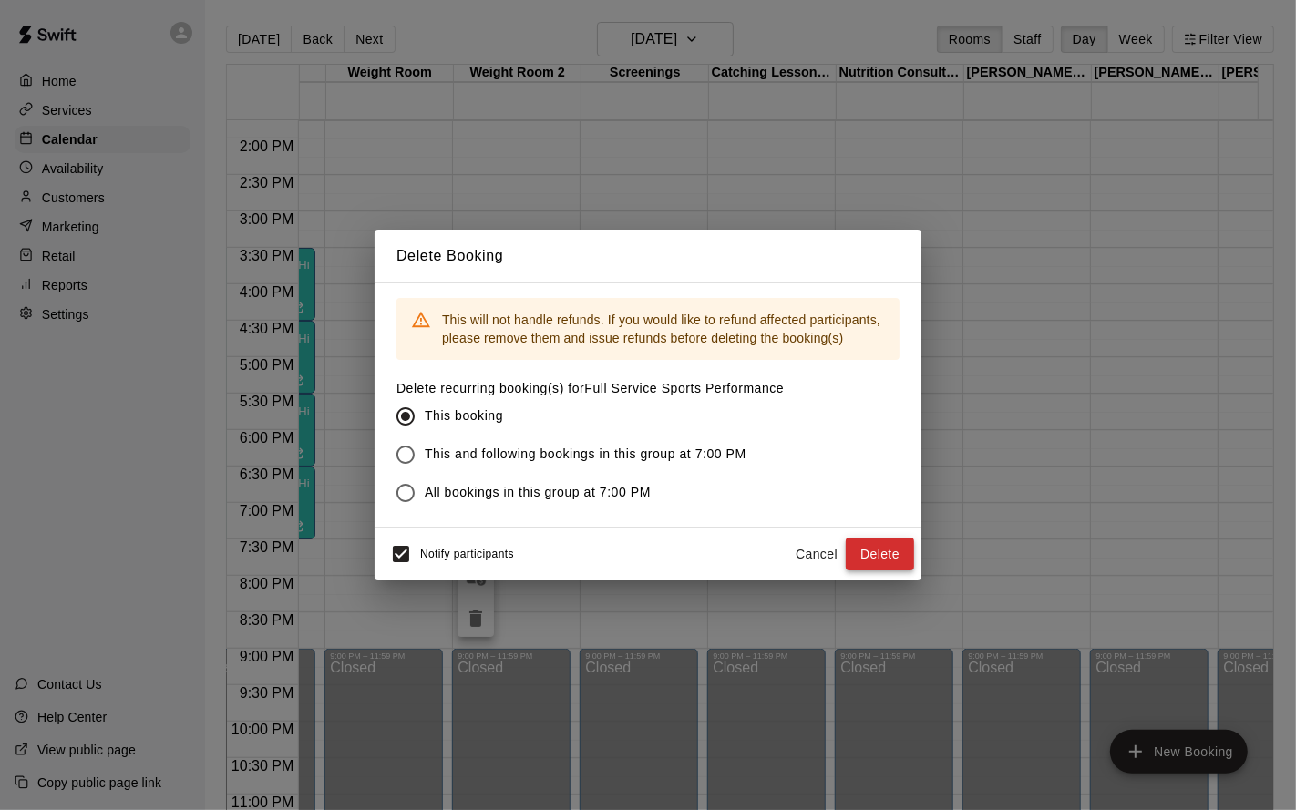
click at [872, 552] on button "Delete" at bounding box center [880, 555] width 68 height 34
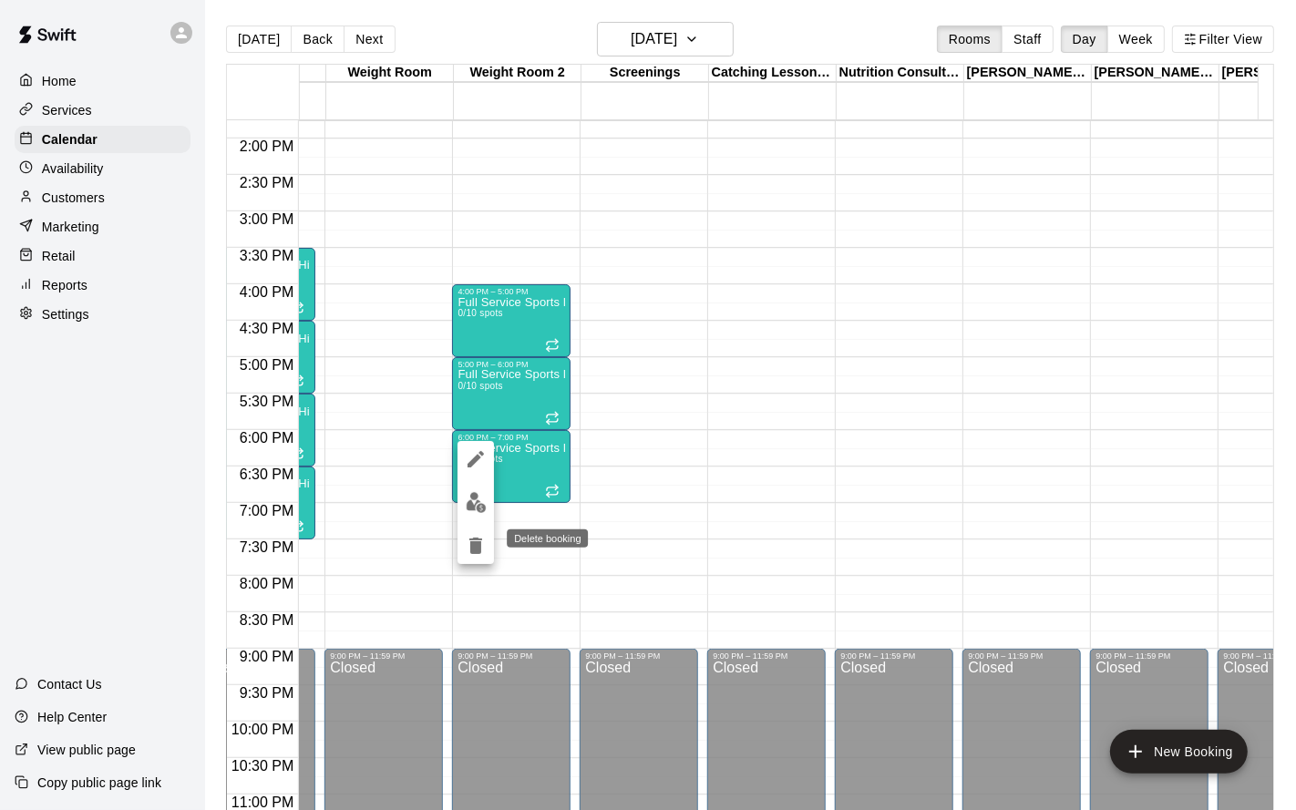
click at [481, 542] on icon "delete" at bounding box center [476, 546] width 22 height 22
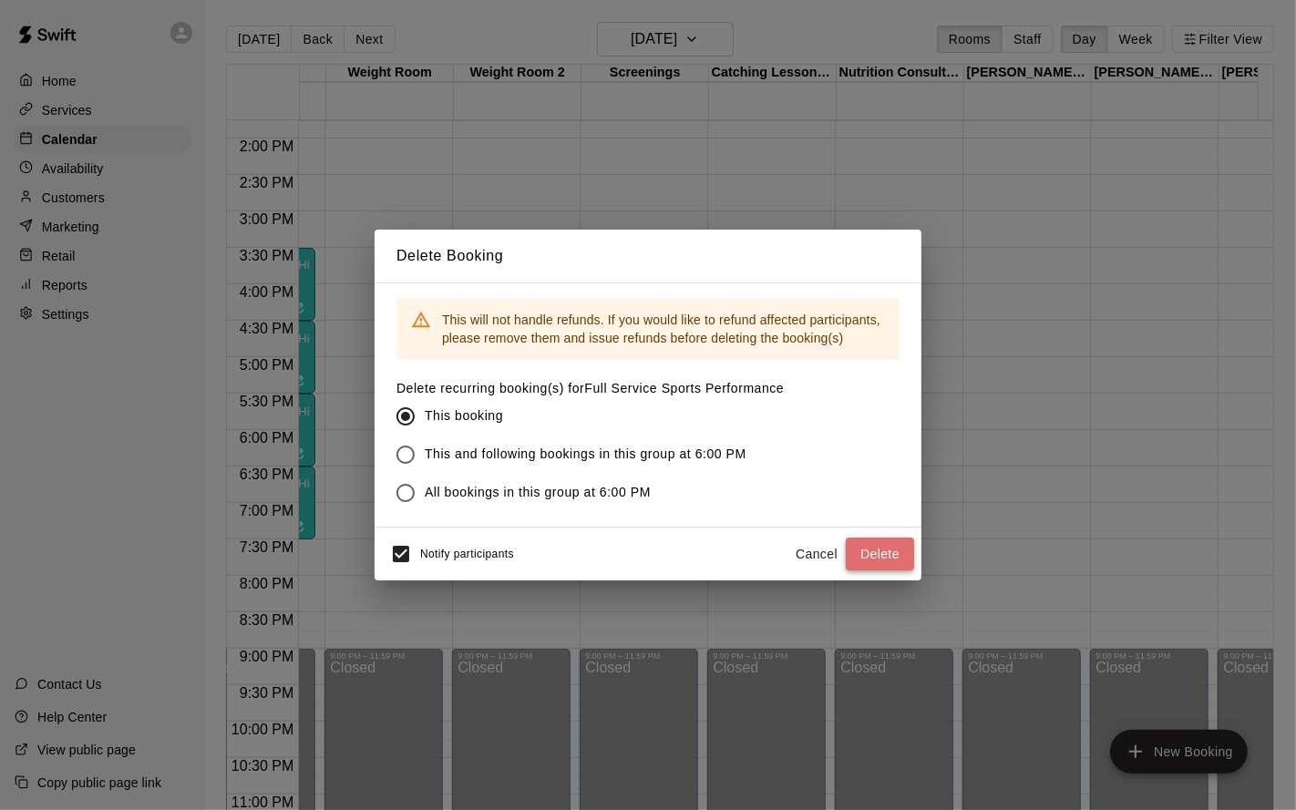
click at [891, 547] on button "Delete" at bounding box center [880, 555] width 68 height 34
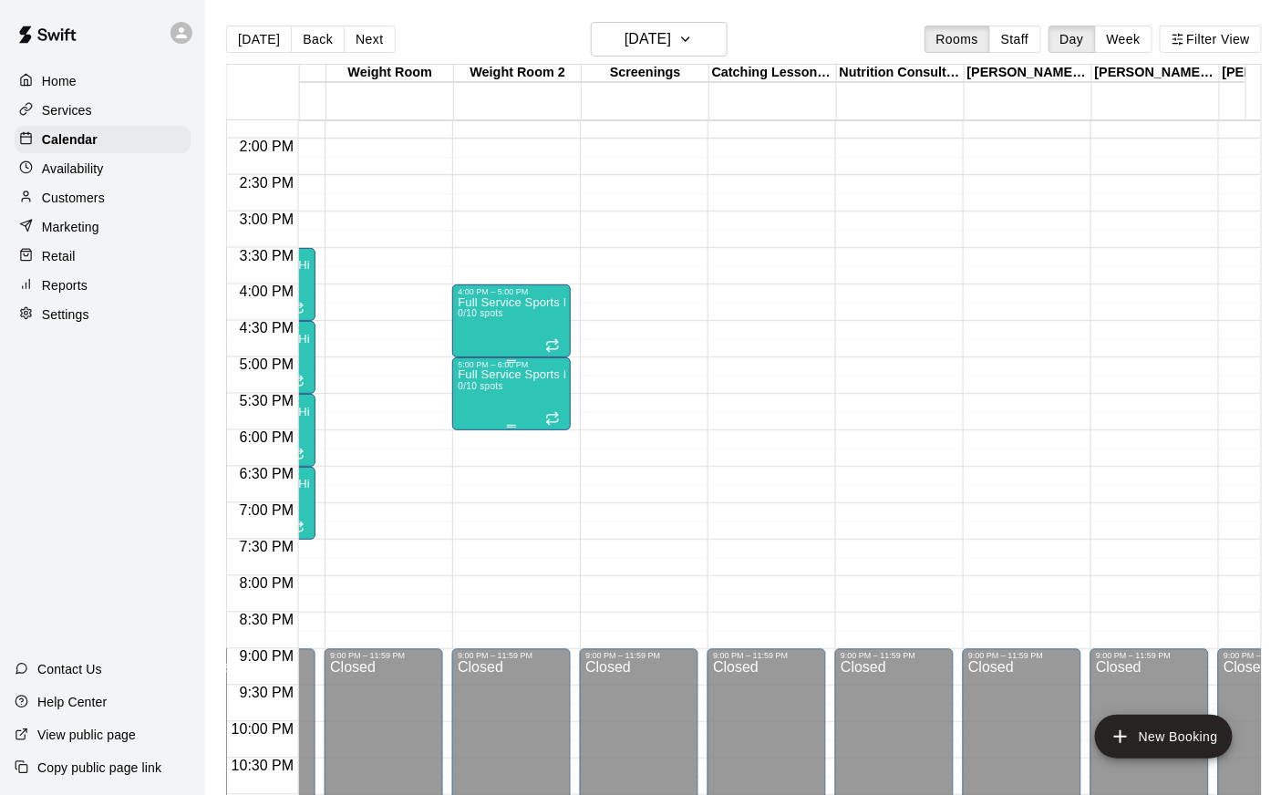
click at [491, 395] on div "Full Service Sports Performance 0/10 spots" at bounding box center [512, 766] width 108 height 795
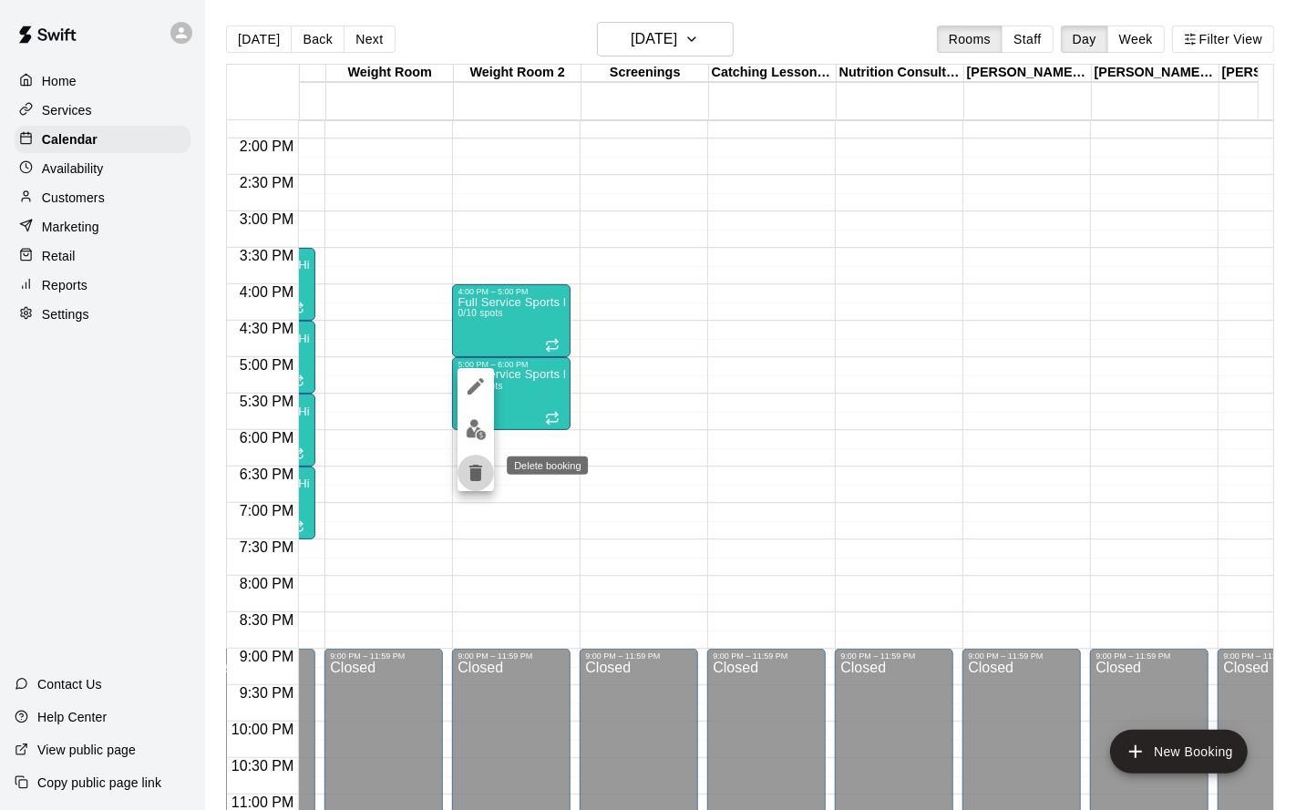
click at [477, 462] on icon "delete" at bounding box center [476, 473] width 22 height 22
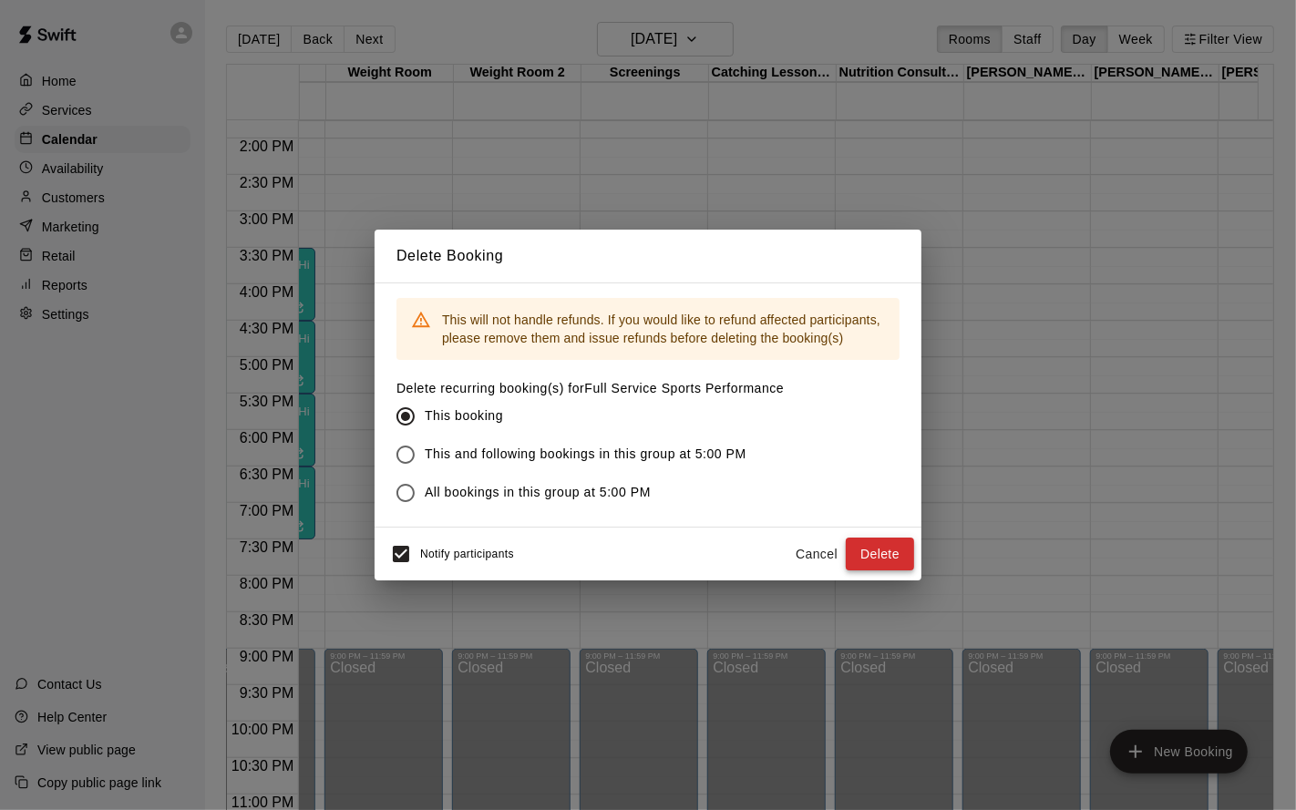
click at [885, 553] on button "Delete" at bounding box center [880, 555] width 68 height 34
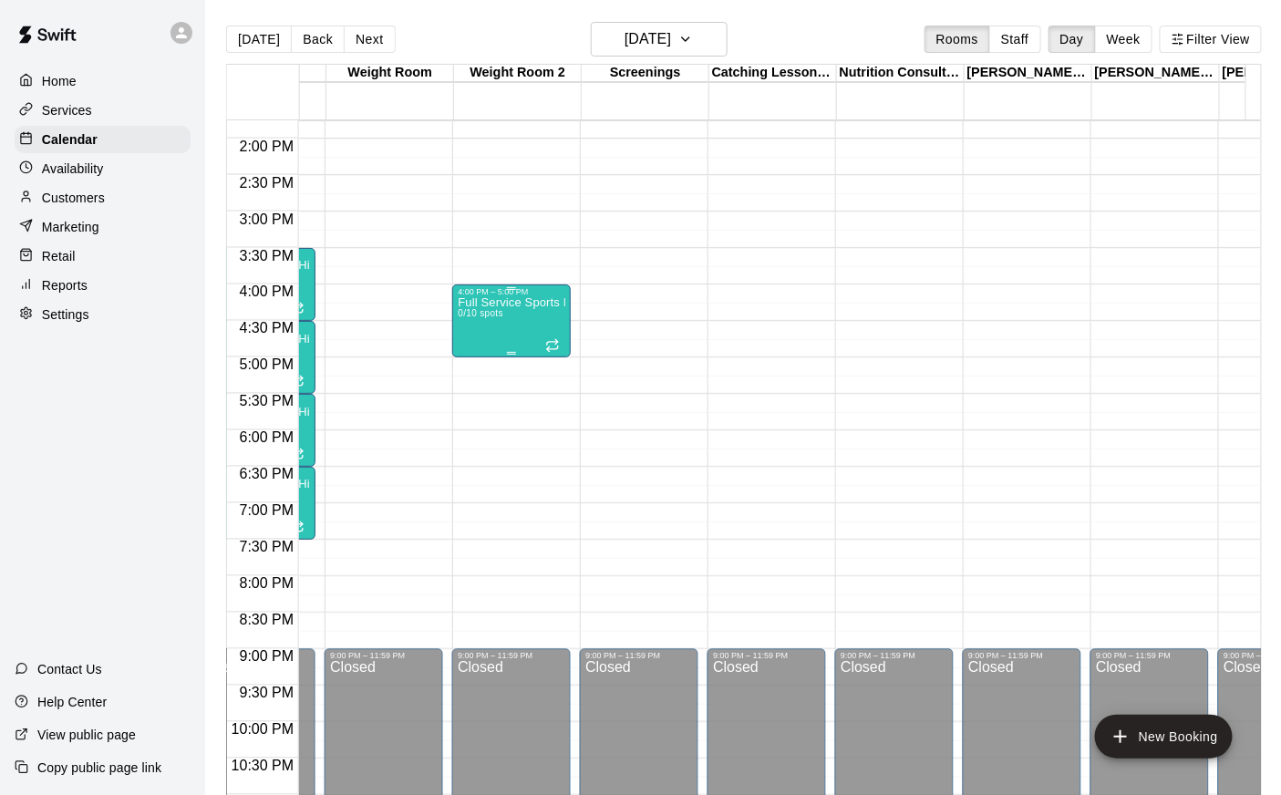
click at [469, 352] on div at bounding box center [512, 353] width 108 height 3
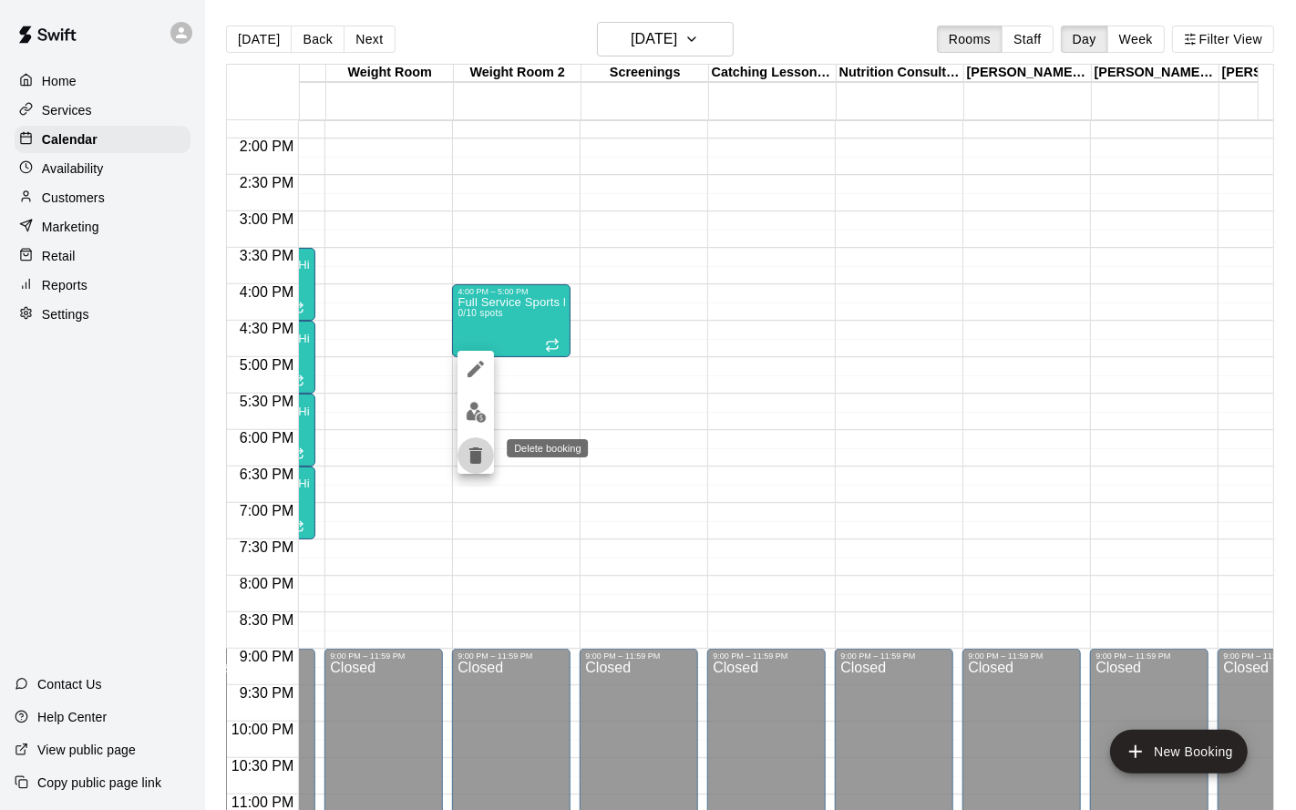
click at [480, 449] on icon "delete" at bounding box center [475, 456] width 13 height 16
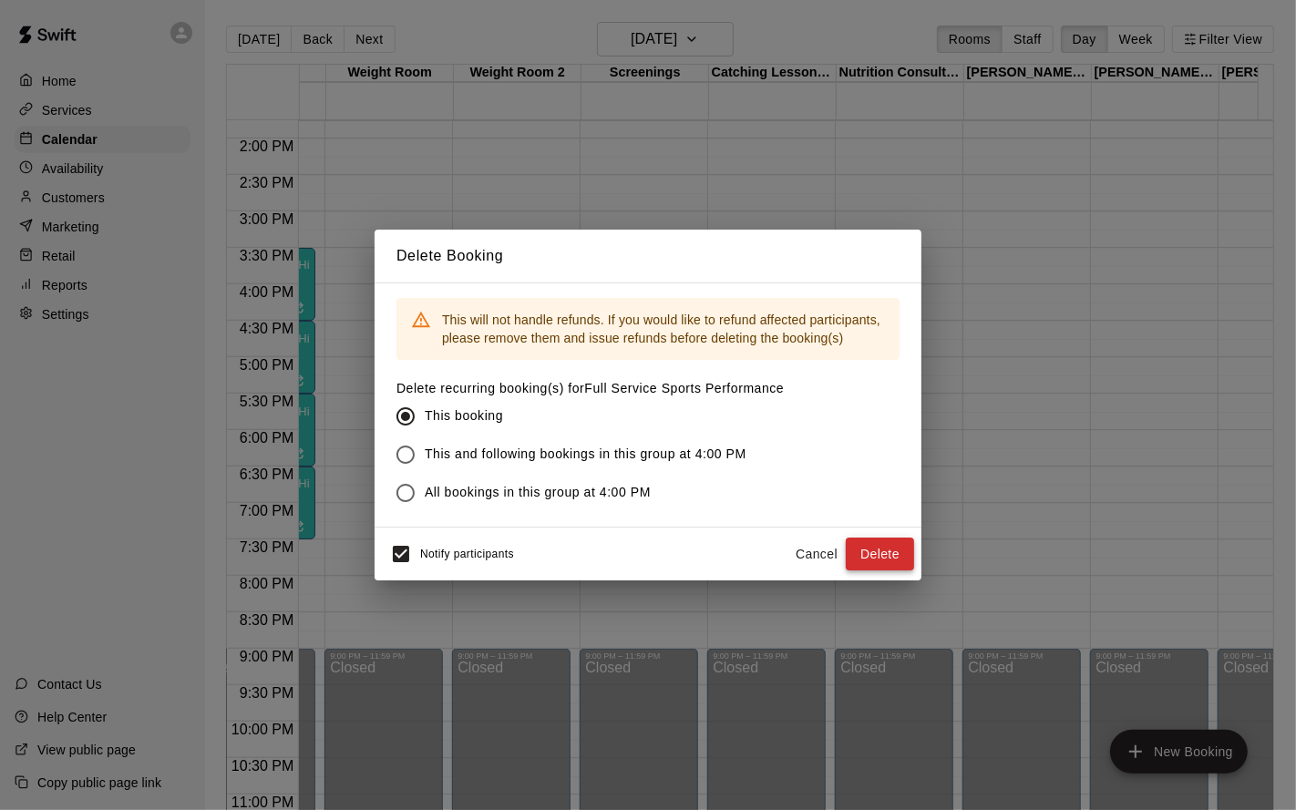
click at [886, 554] on button "Delete" at bounding box center [880, 555] width 68 height 34
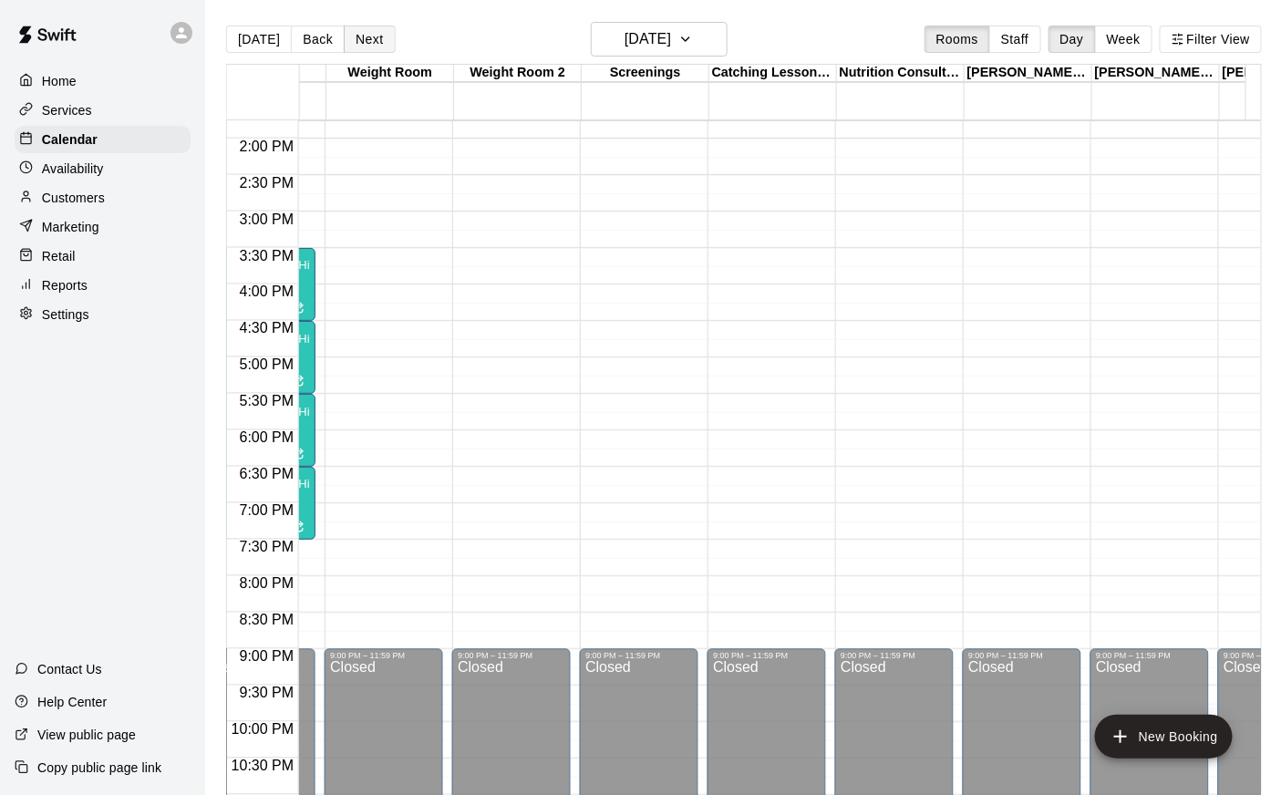
click at [384, 51] on button "Next" at bounding box center [369, 39] width 51 height 27
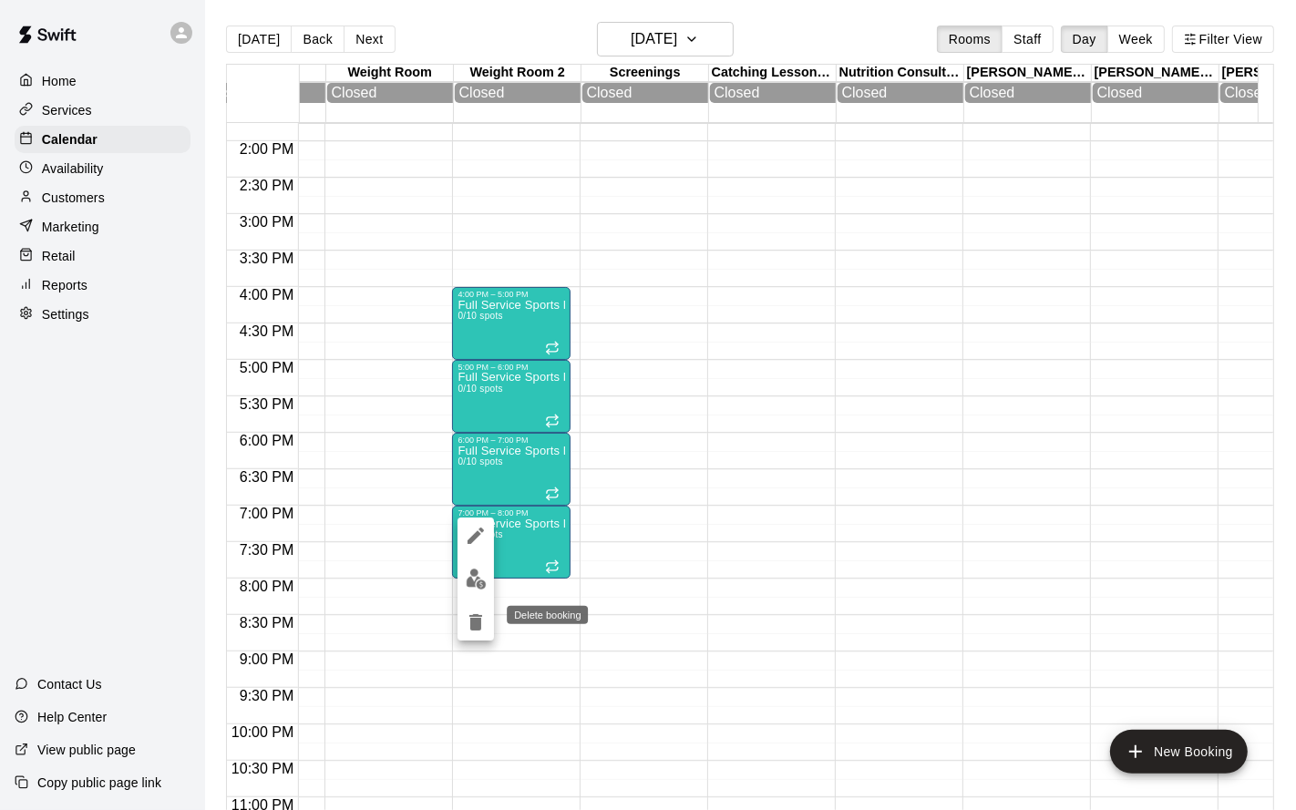
click at [470, 626] on icon "delete" at bounding box center [475, 622] width 13 height 16
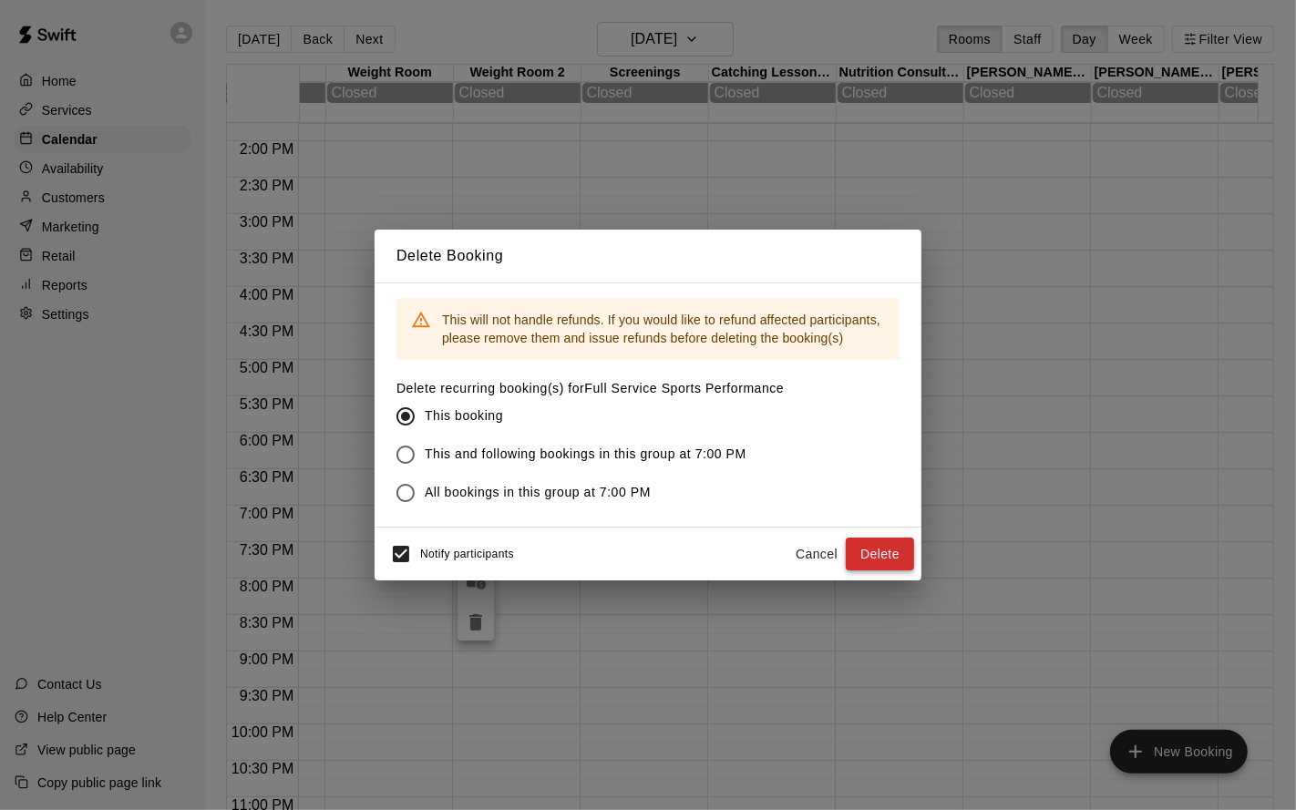
click at [886, 554] on button "Delete" at bounding box center [880, 555] width 68 height 34
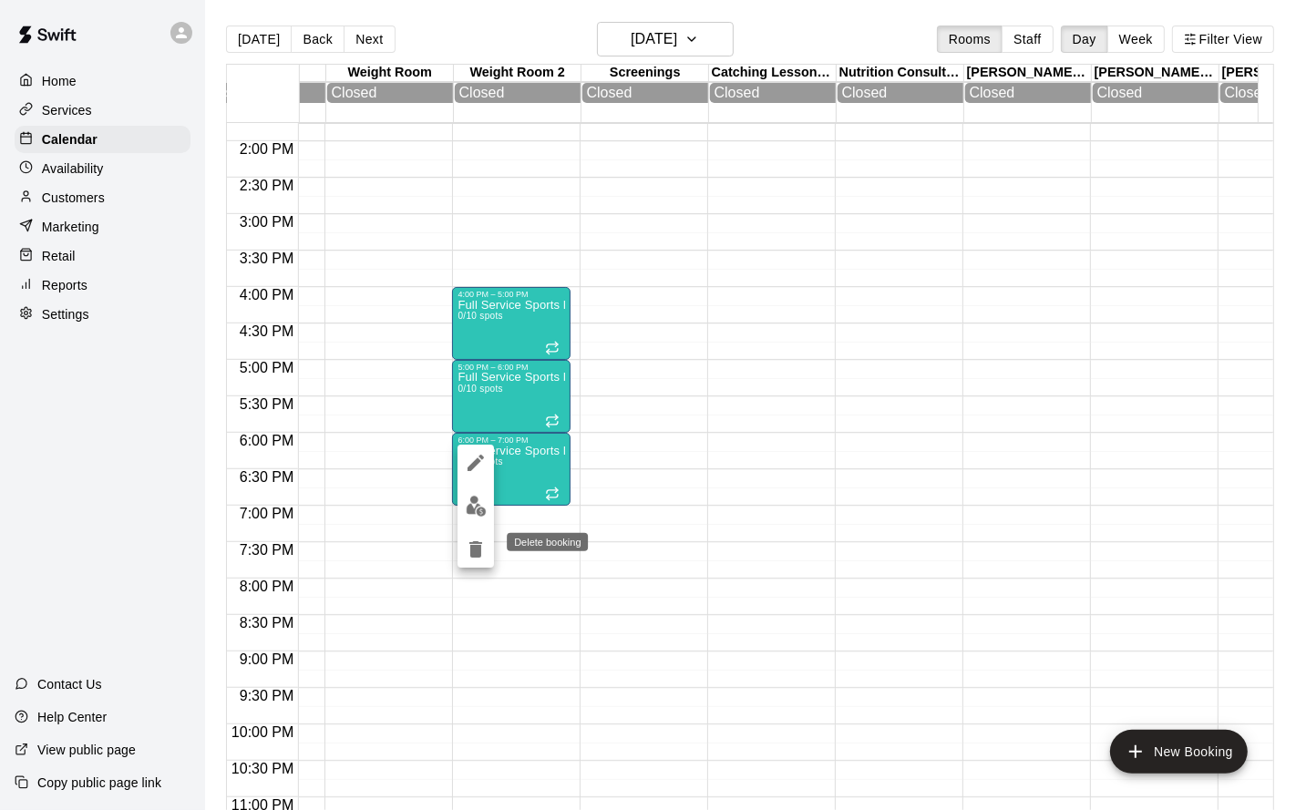
click at [490, 552] on button "delete" at bounding box center [476, 549] width 36 height 36
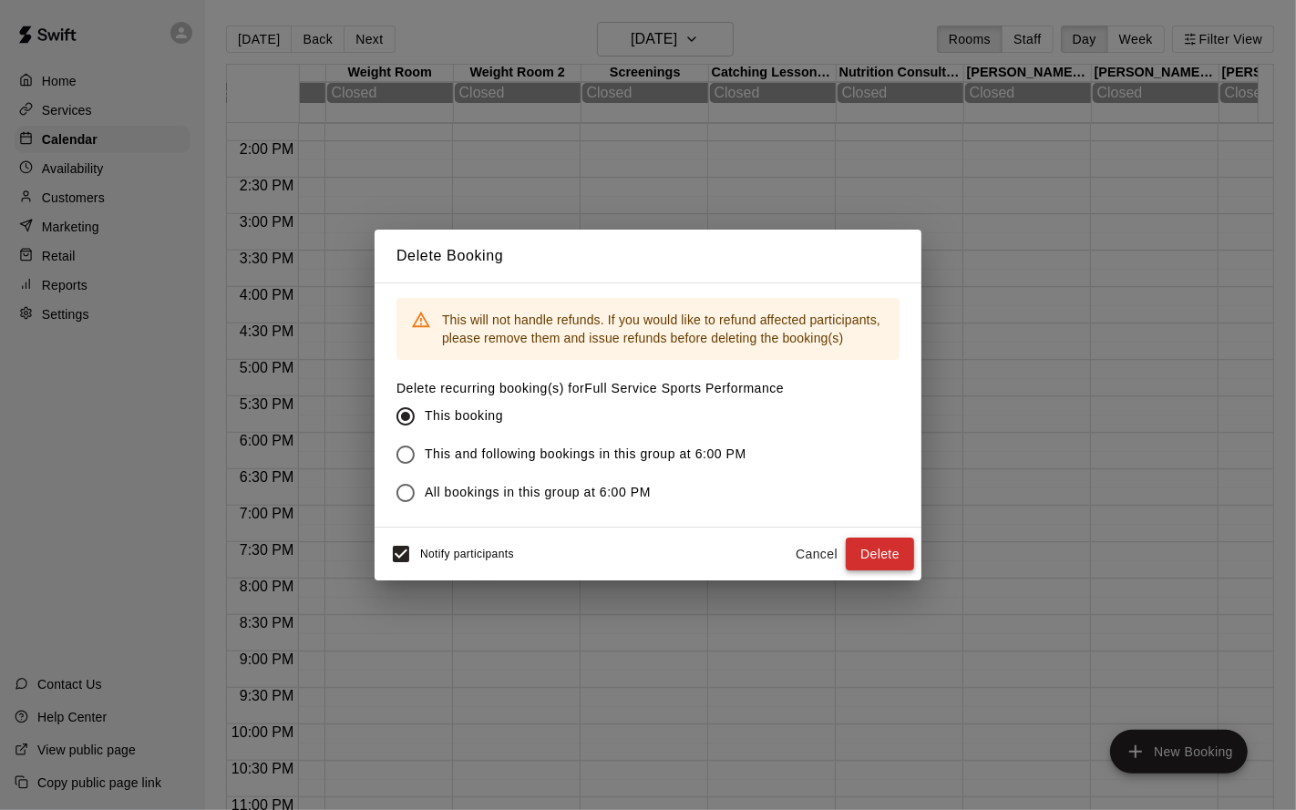
click at [895, 551] on button "Delete" at bounding box center [880, 555] width 68 height 34
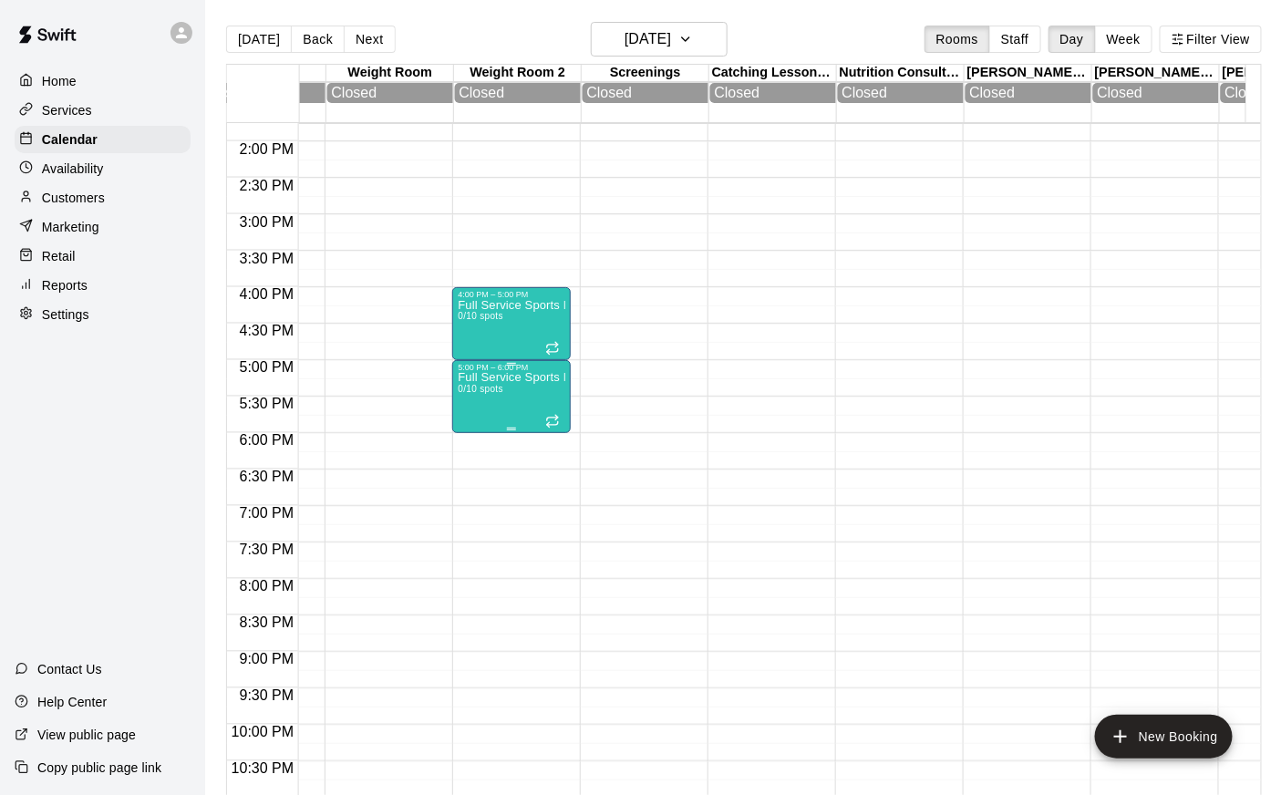
click at [498, 405] on div "Full Service Sports Performance 0/10 spots" at bounding box center [512, 769] width 108 height 795
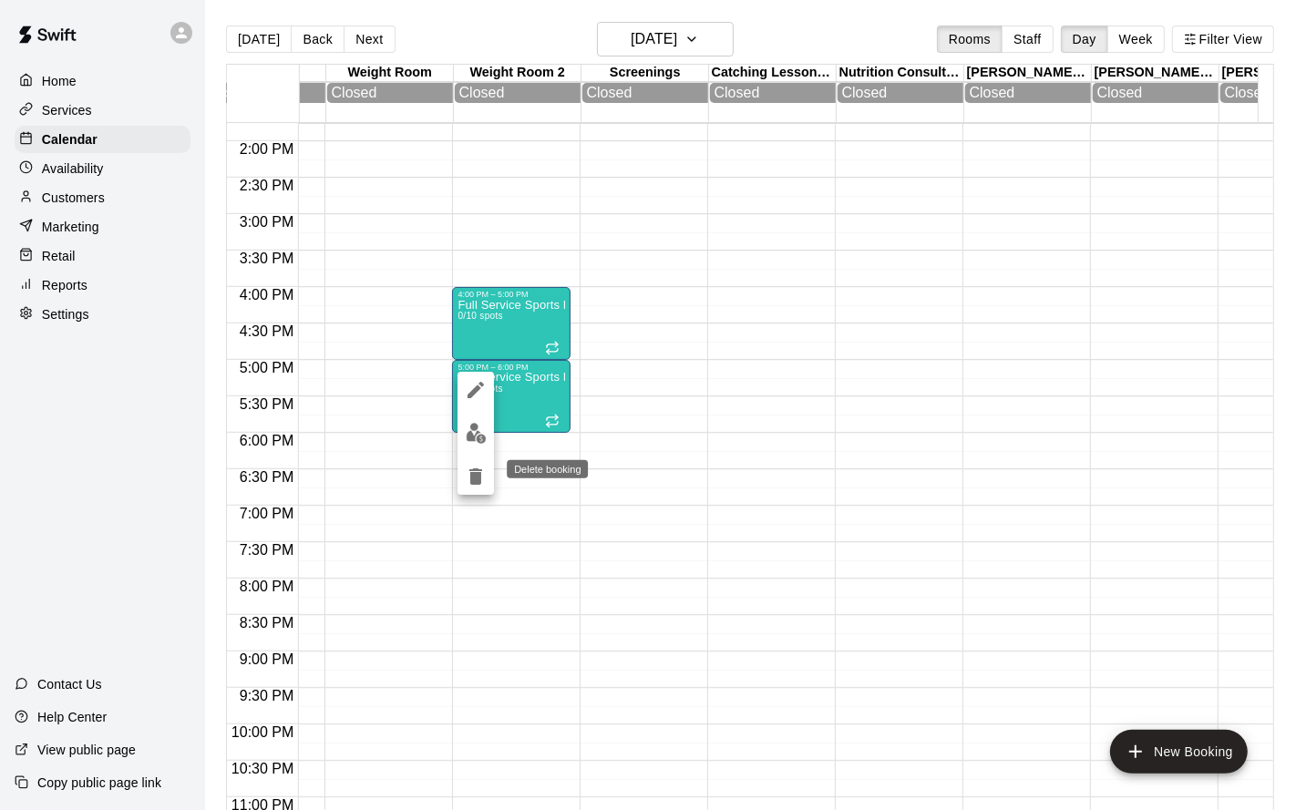
click at [481, 477] on icon "delete" at bounding box center [476, 477] width 22 height 22
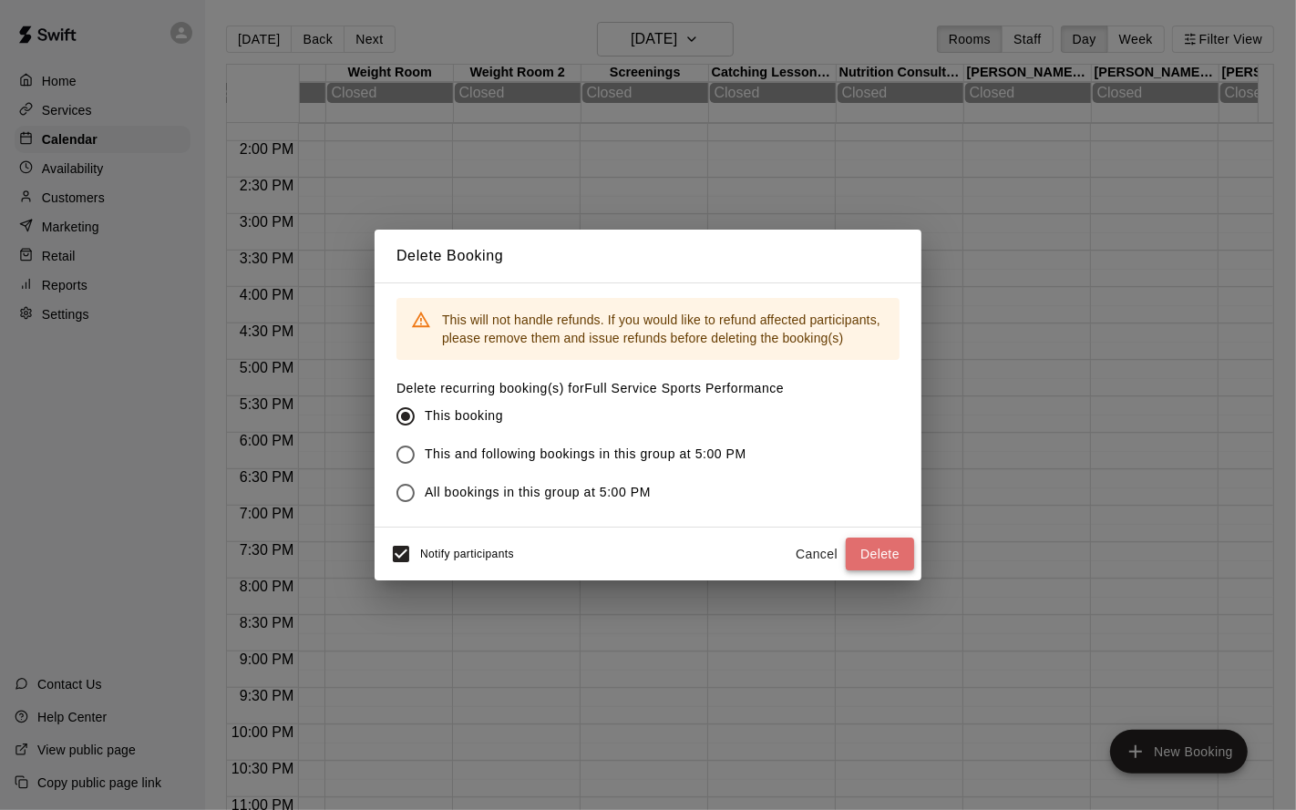
click at [892, 554] on button "Delete" at bounding box center [880, 555] width 68 height 34
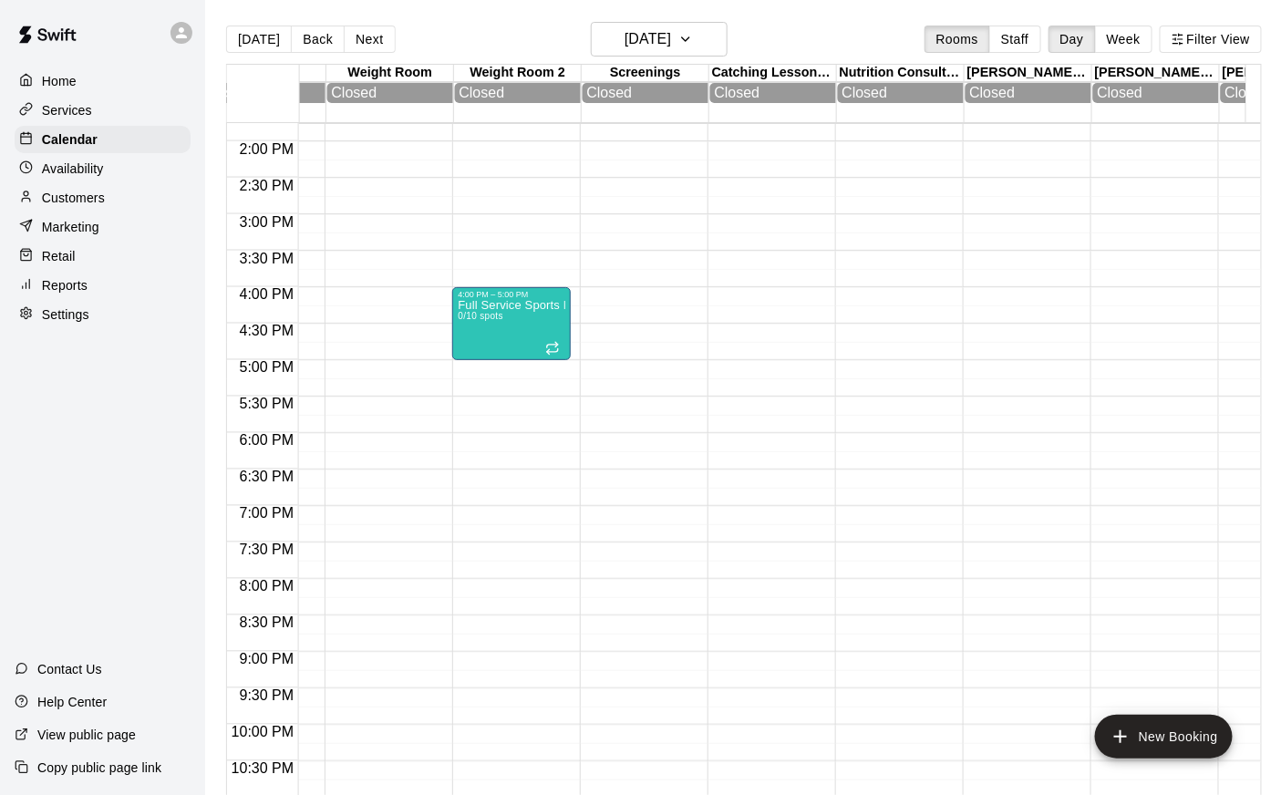
scroll to position [1058, 867]
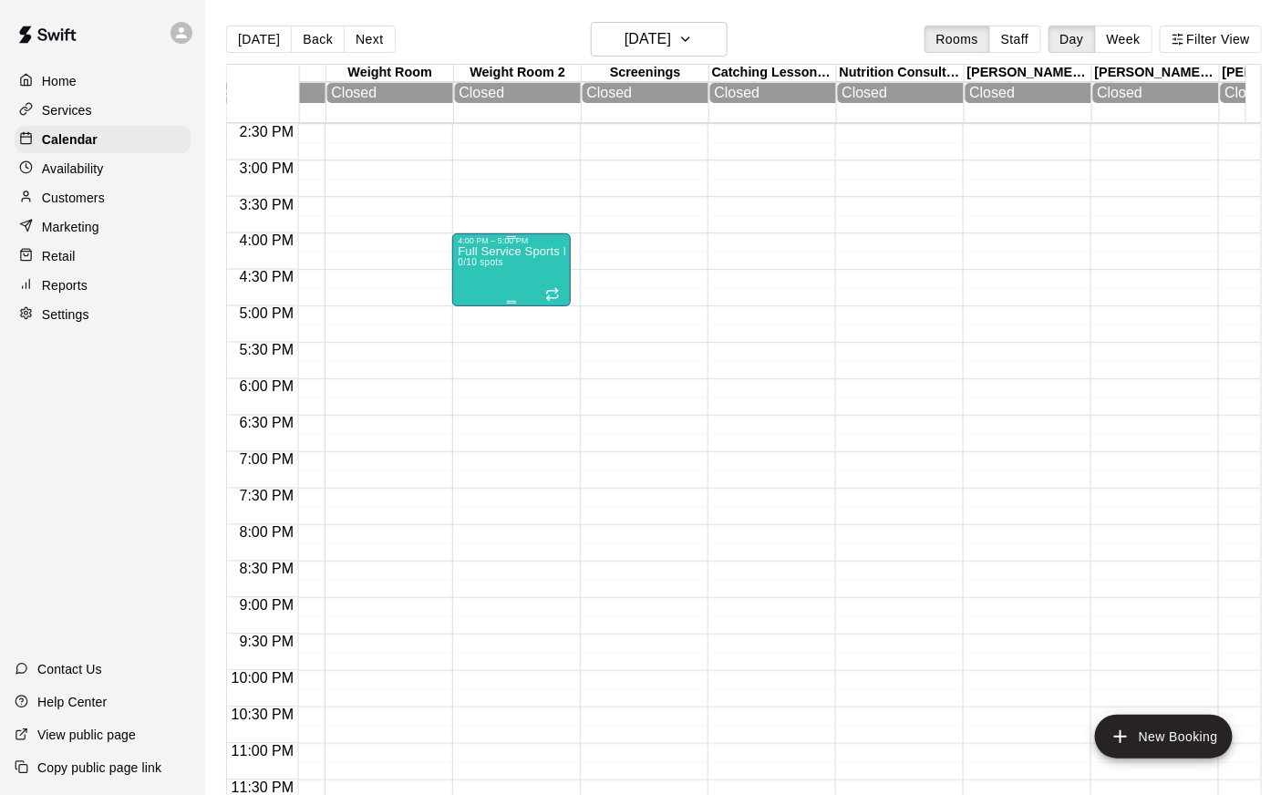
click at [493, 280] on div "Full Service Sports Performance 0/10 spots" at bounding box center [512, 642] width 108 height 795
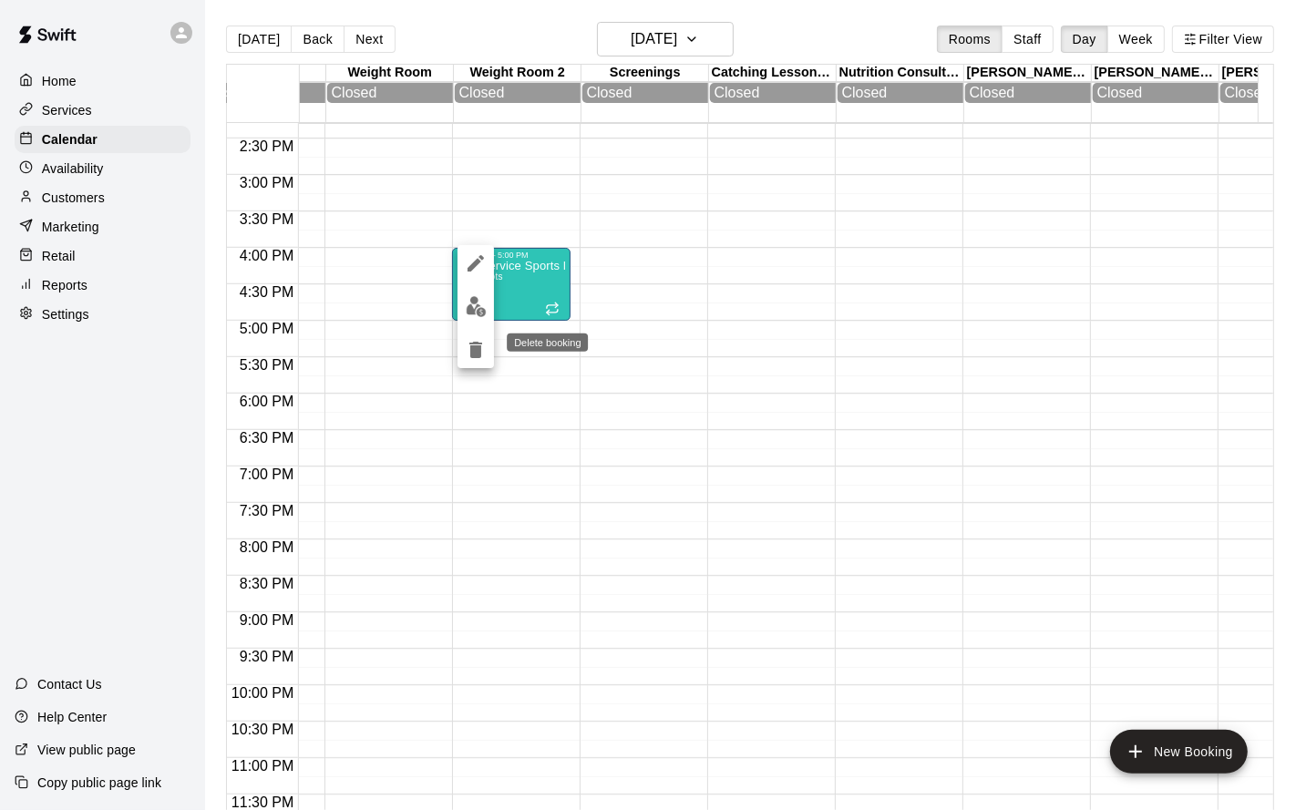
click at [479, 350] on icon "delete" at bounding box center [475, 350] width 13 height 16
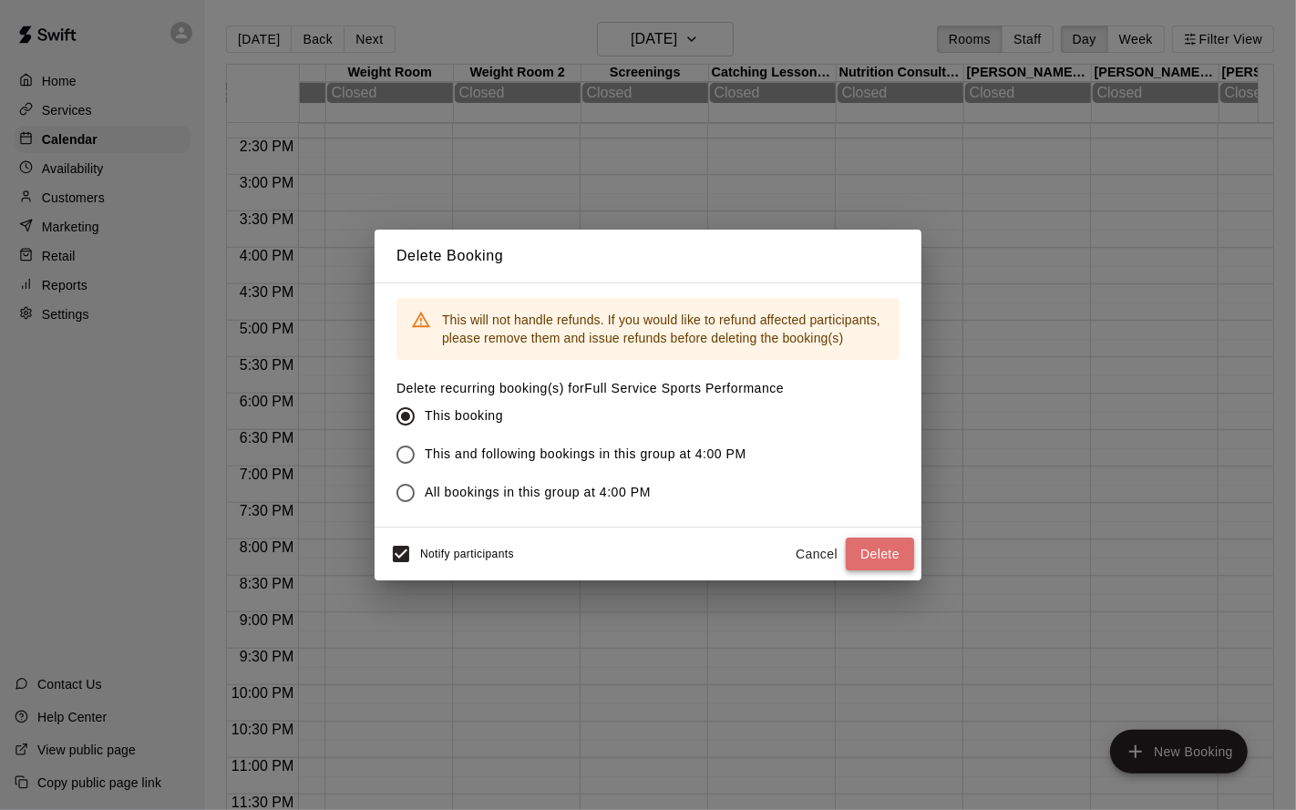
click at [880, 551] on button "Delete" at bounding box center [880, 555] width 68 height 34
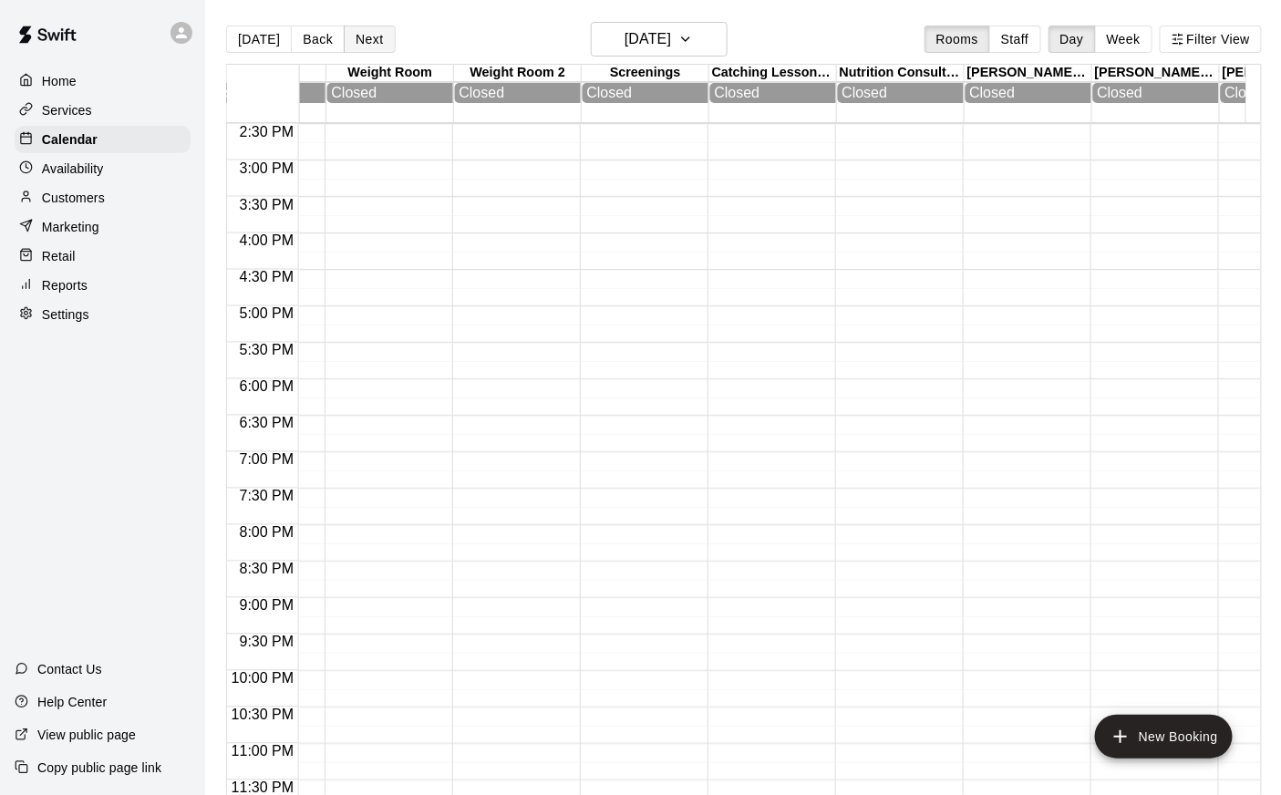
click at [372, 47] on button "Next" at bounding box center [369, 39] width 51 height 27
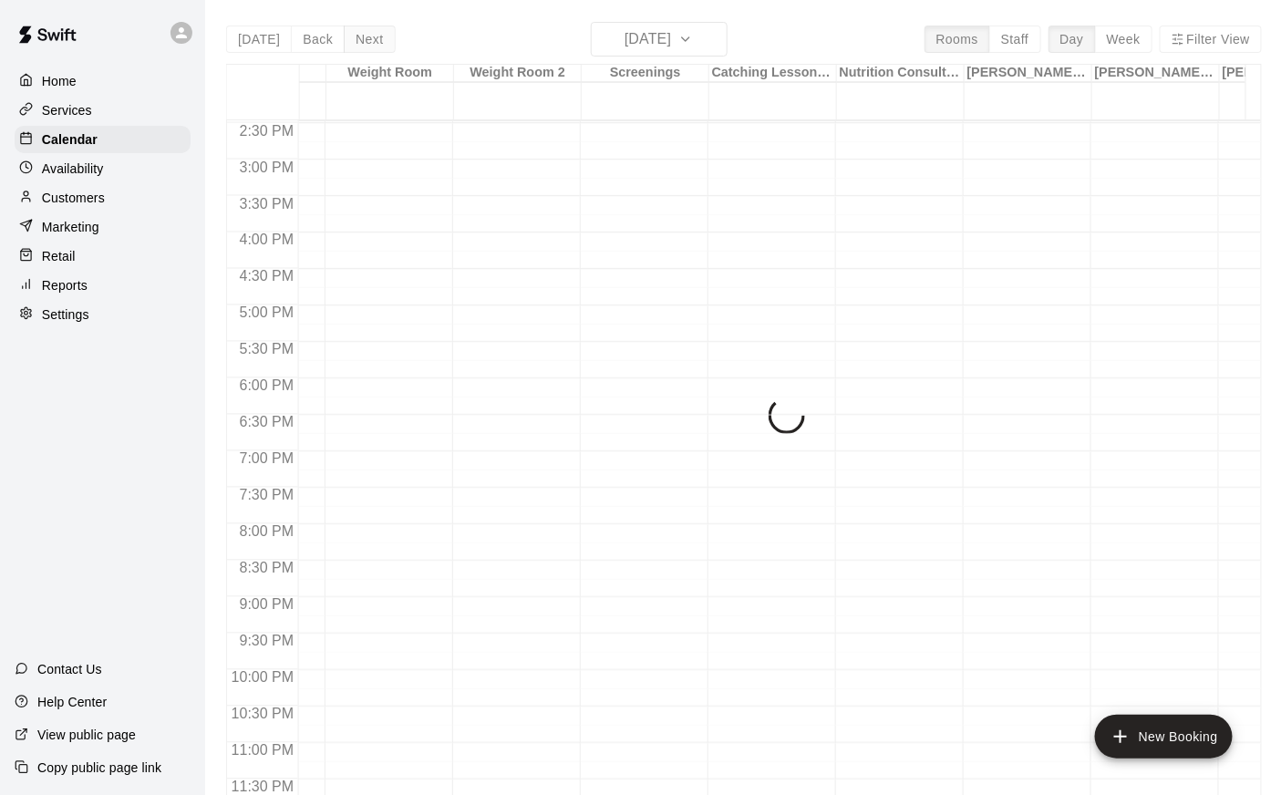
scroll to position [1054, 867]
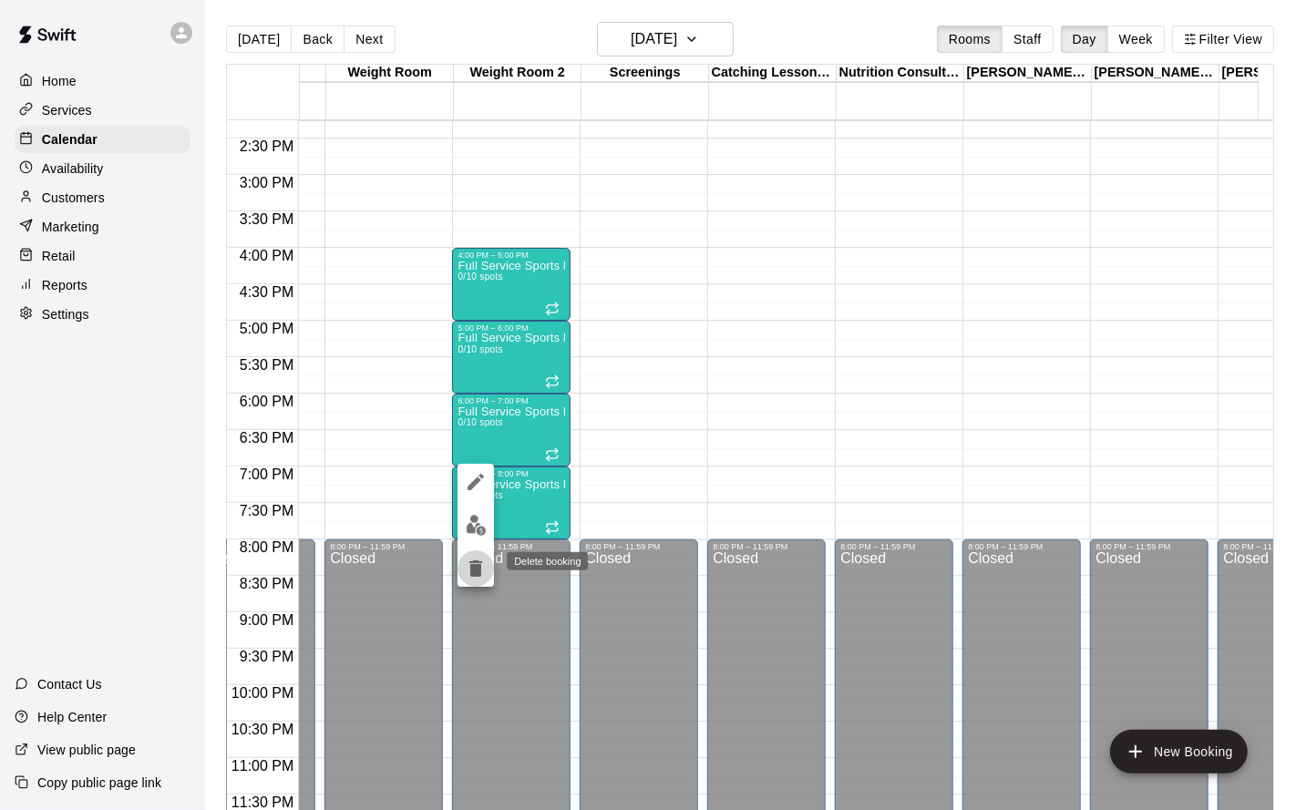
click at [474, 569] on icon "delete" at bounding box center [475, 569] width 13 height 16
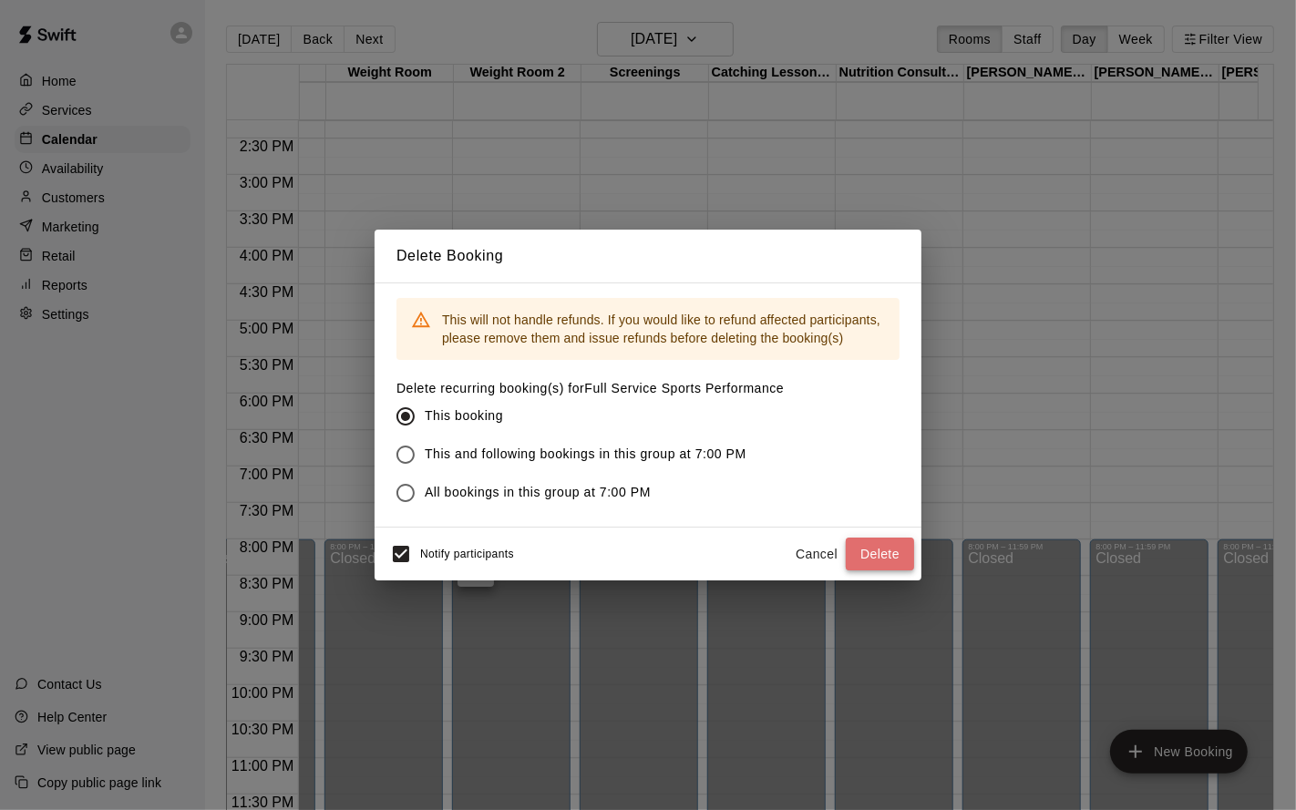
click at [860, 553] on button "Delete" at bounding box center [880, 555] width 68 height 34
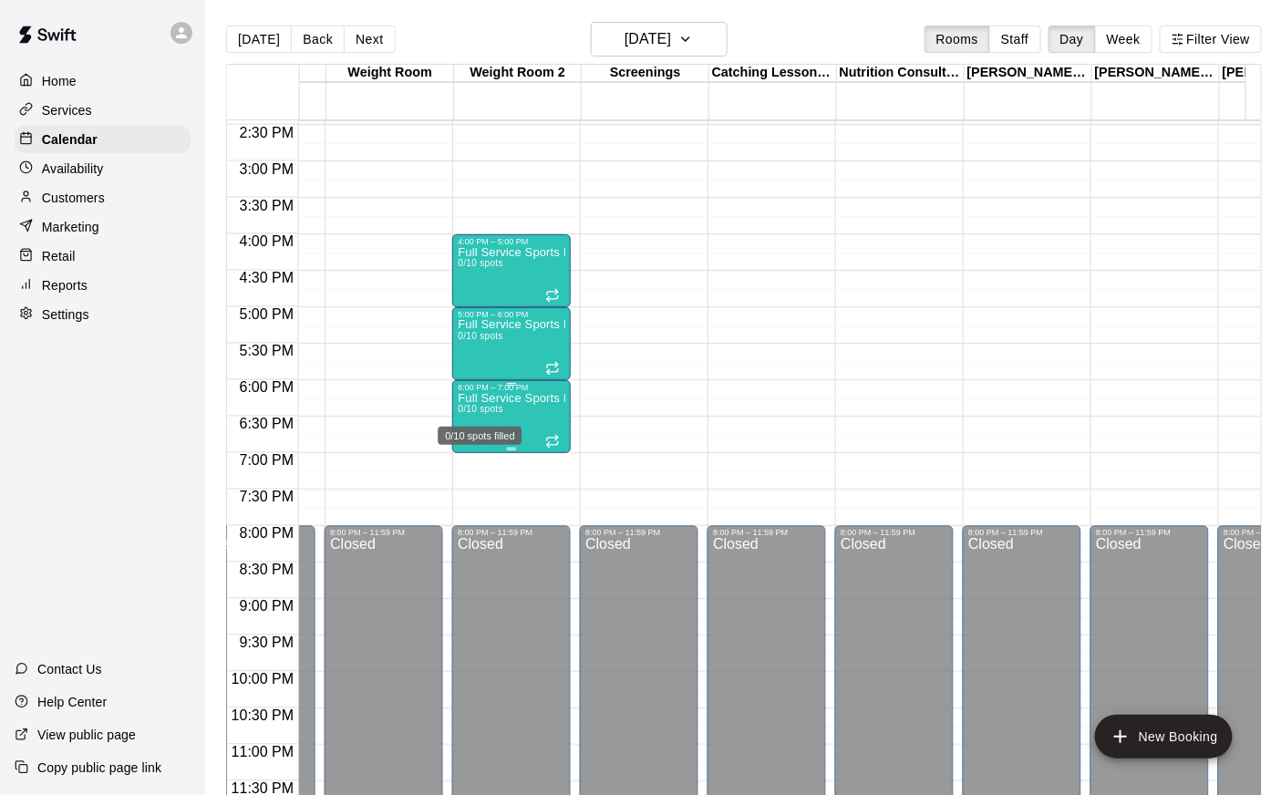
click at [501, 408] on span "0/10 spots" at bounding box center [480, 409] width 45 height 10
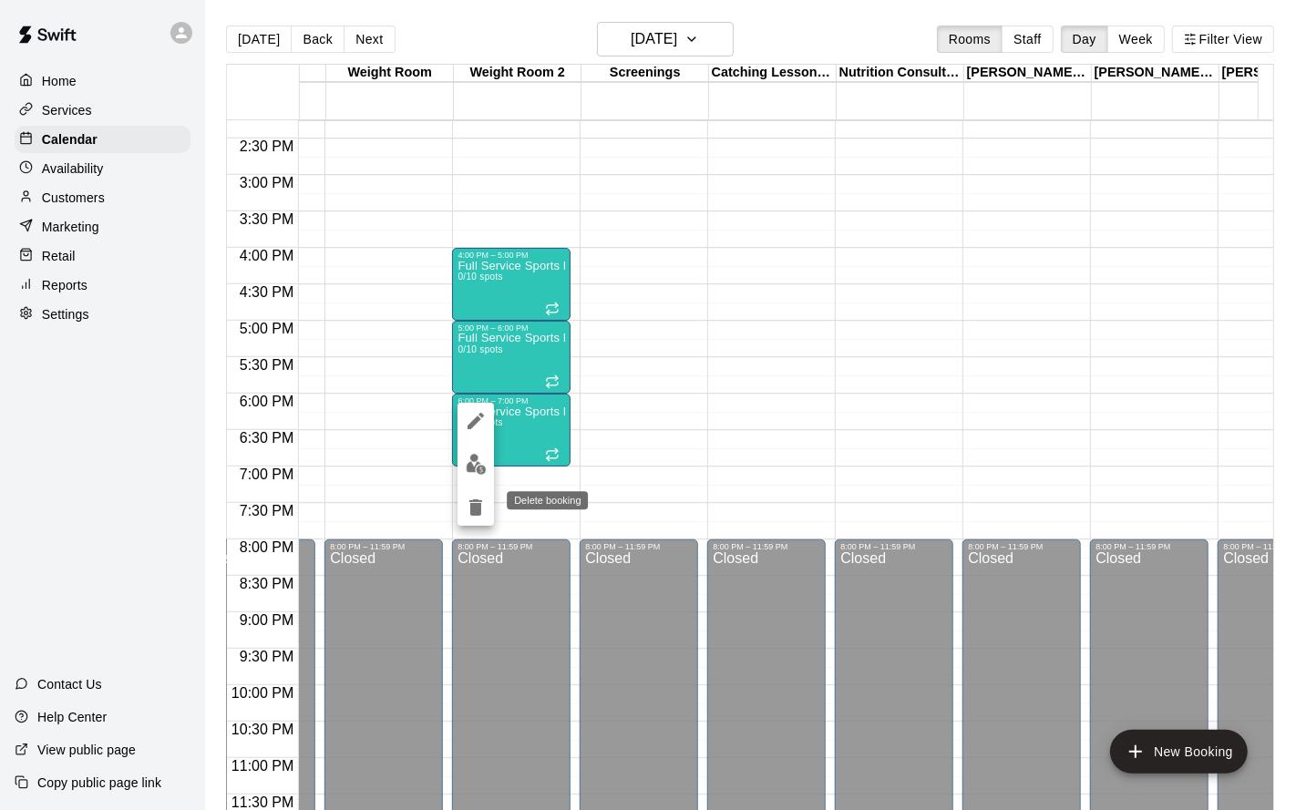
click at [487, 508] on button "delete" at bounding box center [476, 508] width 36 height 36
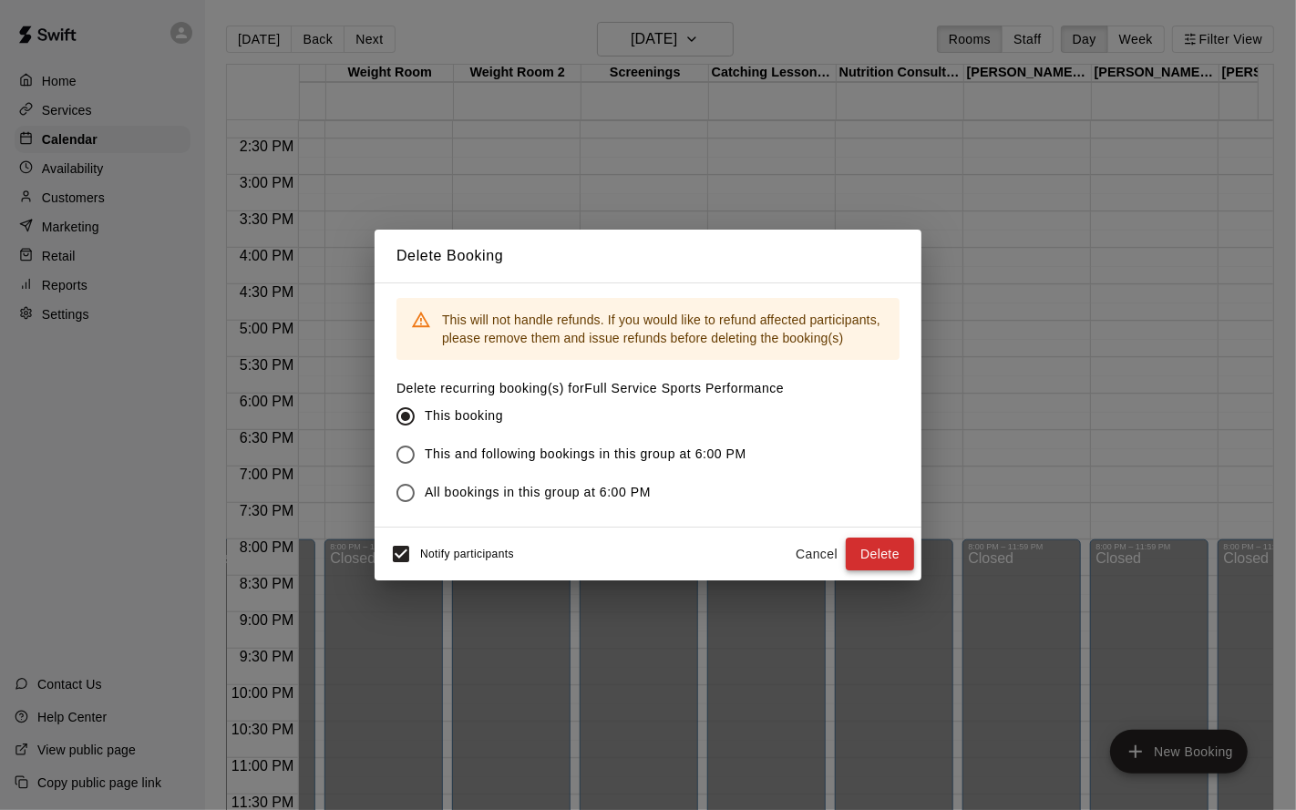
click at [872, 550] on button "Delete" at bounding box center [880, 555] width 68 height 34
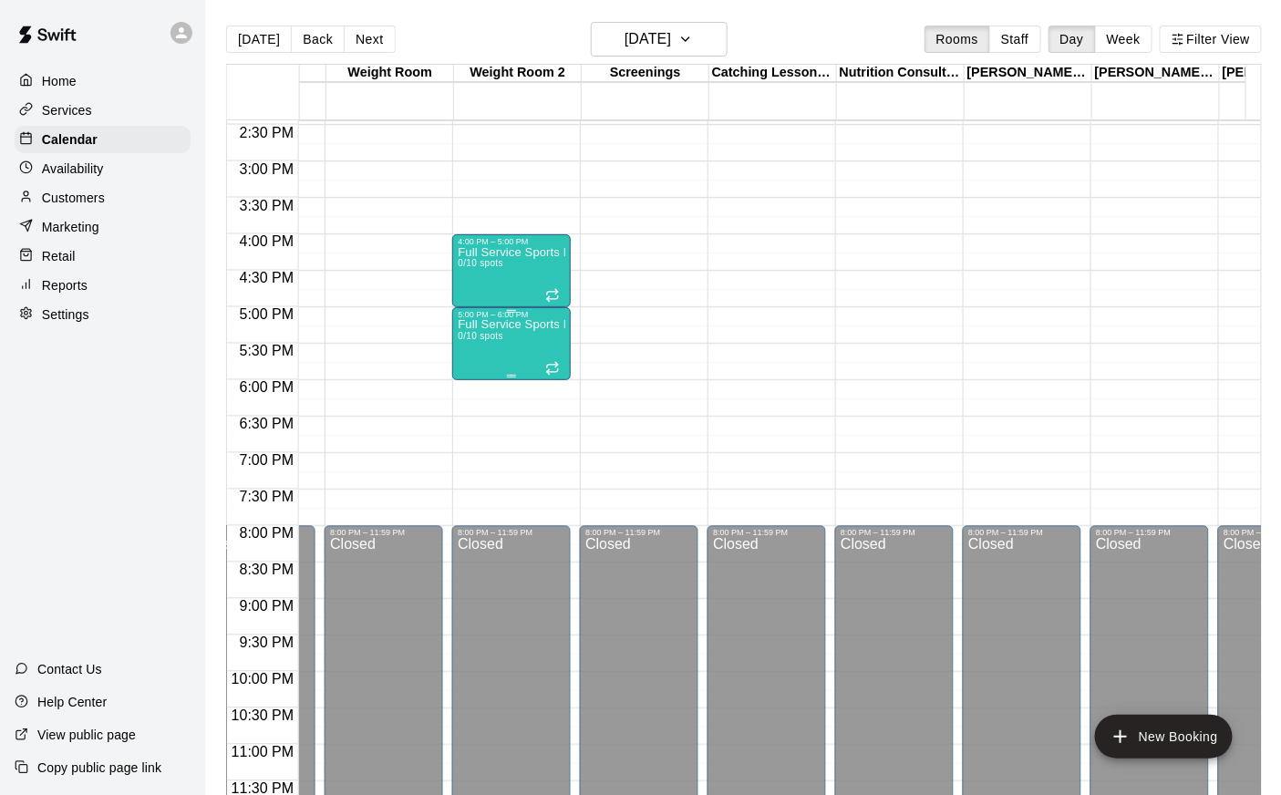
click at [524, 338] on div "Full Service Sports Performance 0/10 spots" at bounding box center [512, 716] width 108 height 795
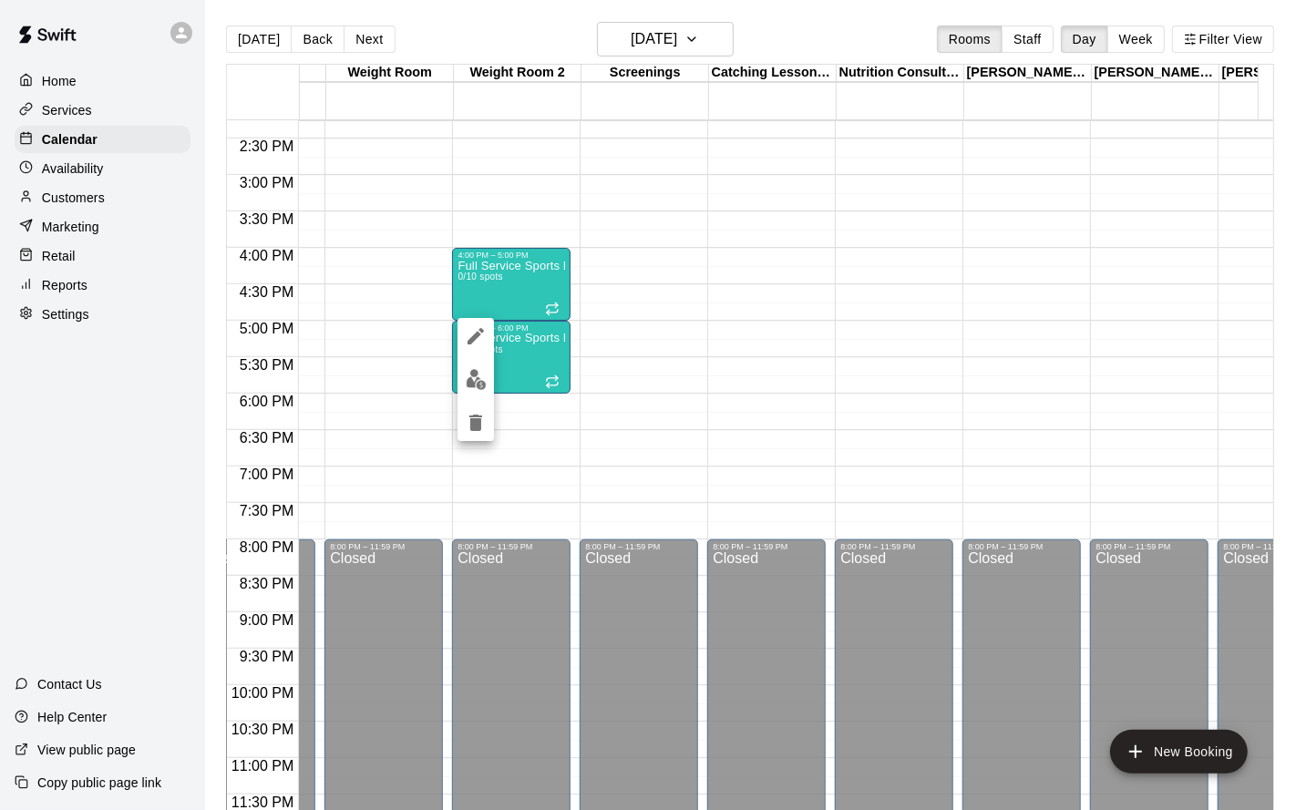
click at [479, 418] on icon "delete" at bounding box center [476, 423] width 22 height 22
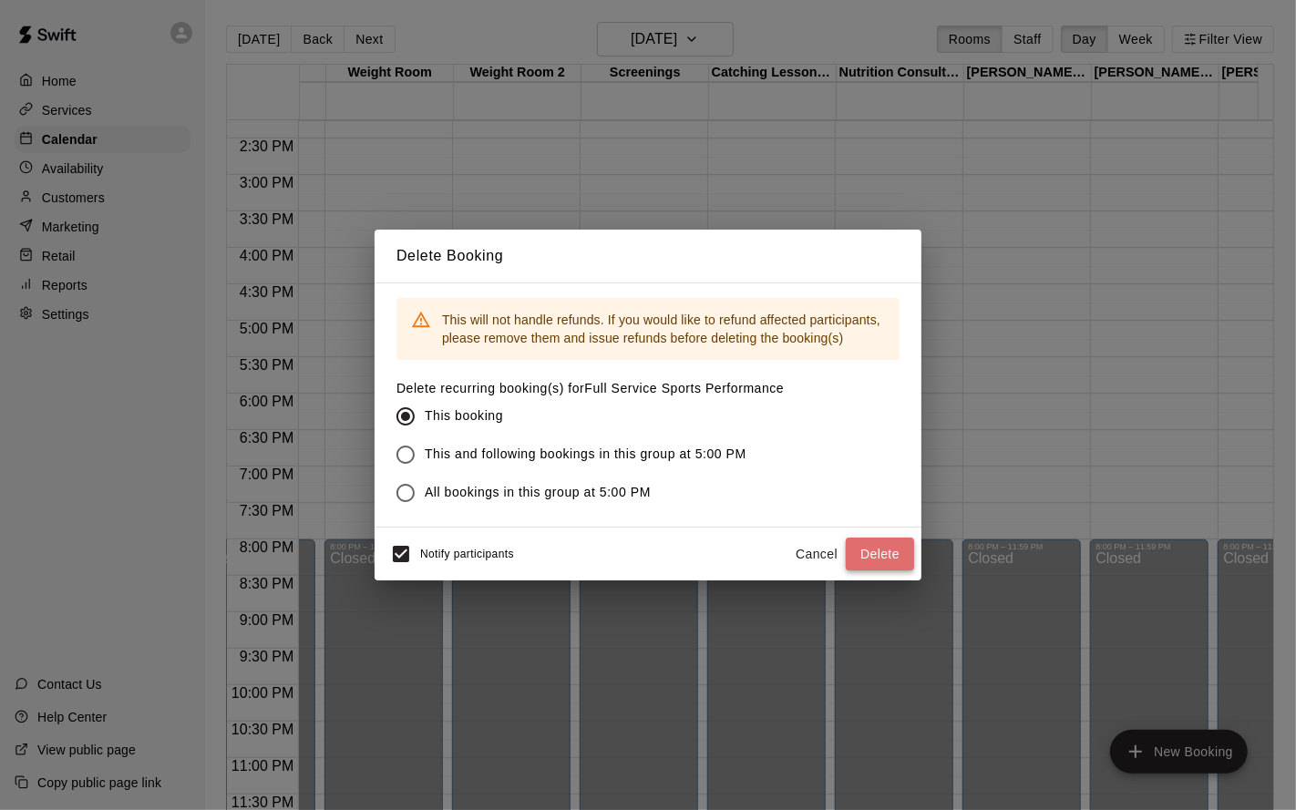
click at [870, 556] on button "Delete" at bounding box center [880, 555] width 68 height 34
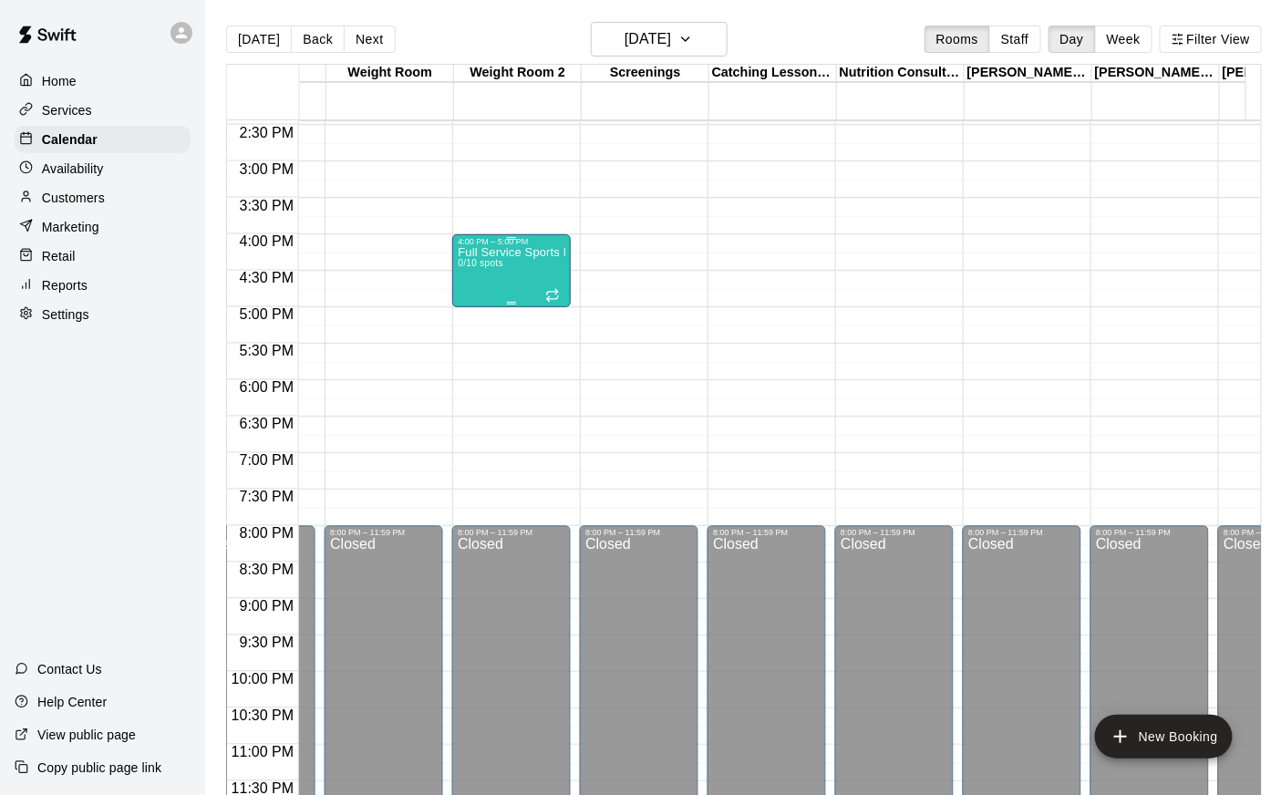
click at [479, 283] on div "Full Service Sports Performance 0/10 spots" at bounding box center [512, 643] width 108 height 795
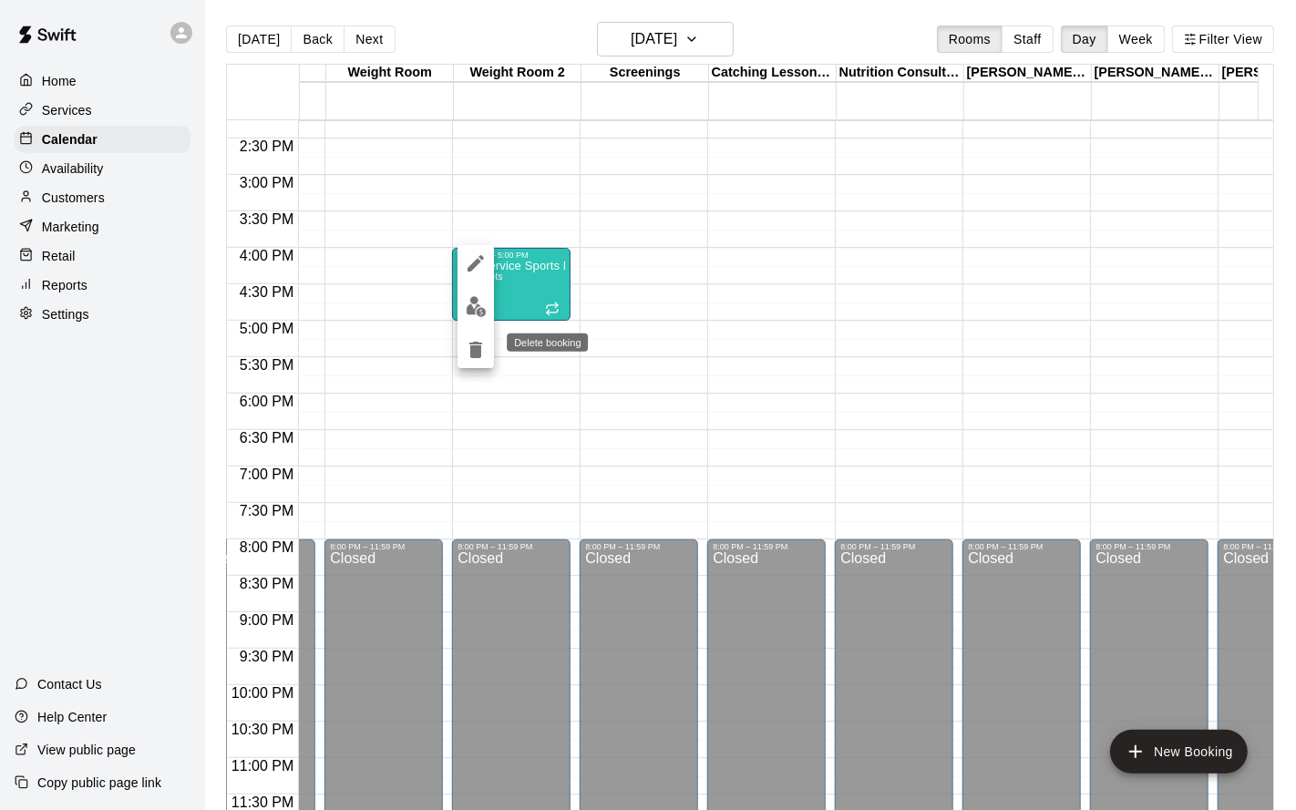
click at [477, 350] on icon "delete" at bounding box center [475, 350] width 13 height 16
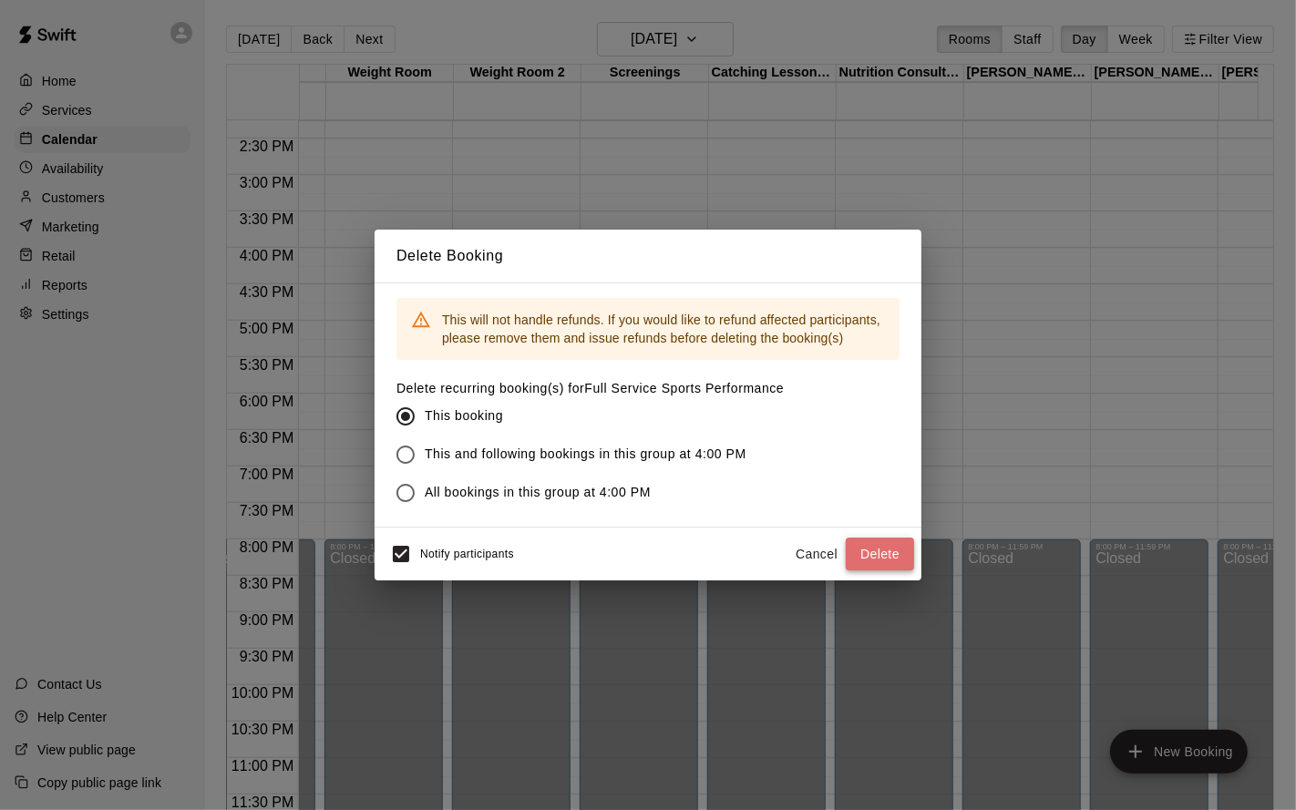
click at [869, 553] on button "Delete" at bounding box center [880, 555] width 68 height 34
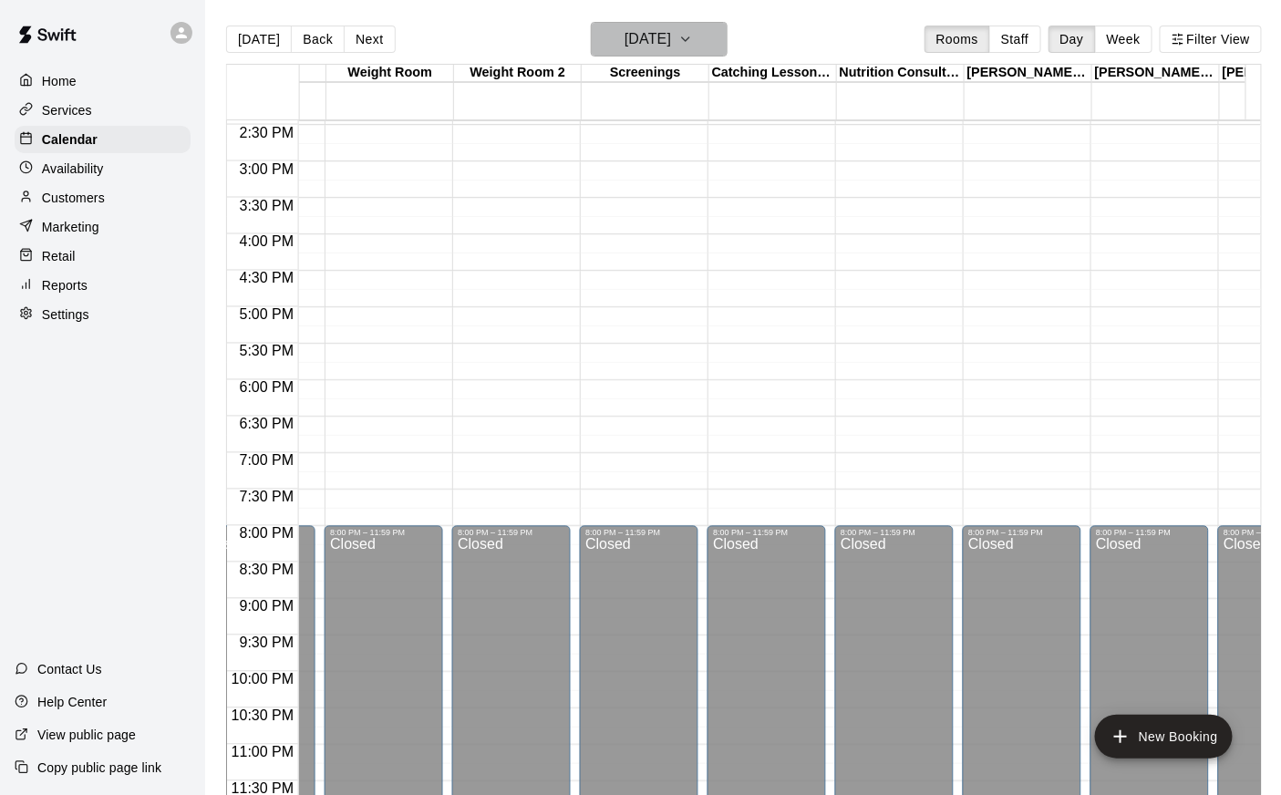
click at [671, 33] on h6 "[DATE]" at bounding box center [647, 39] width 46 height 26
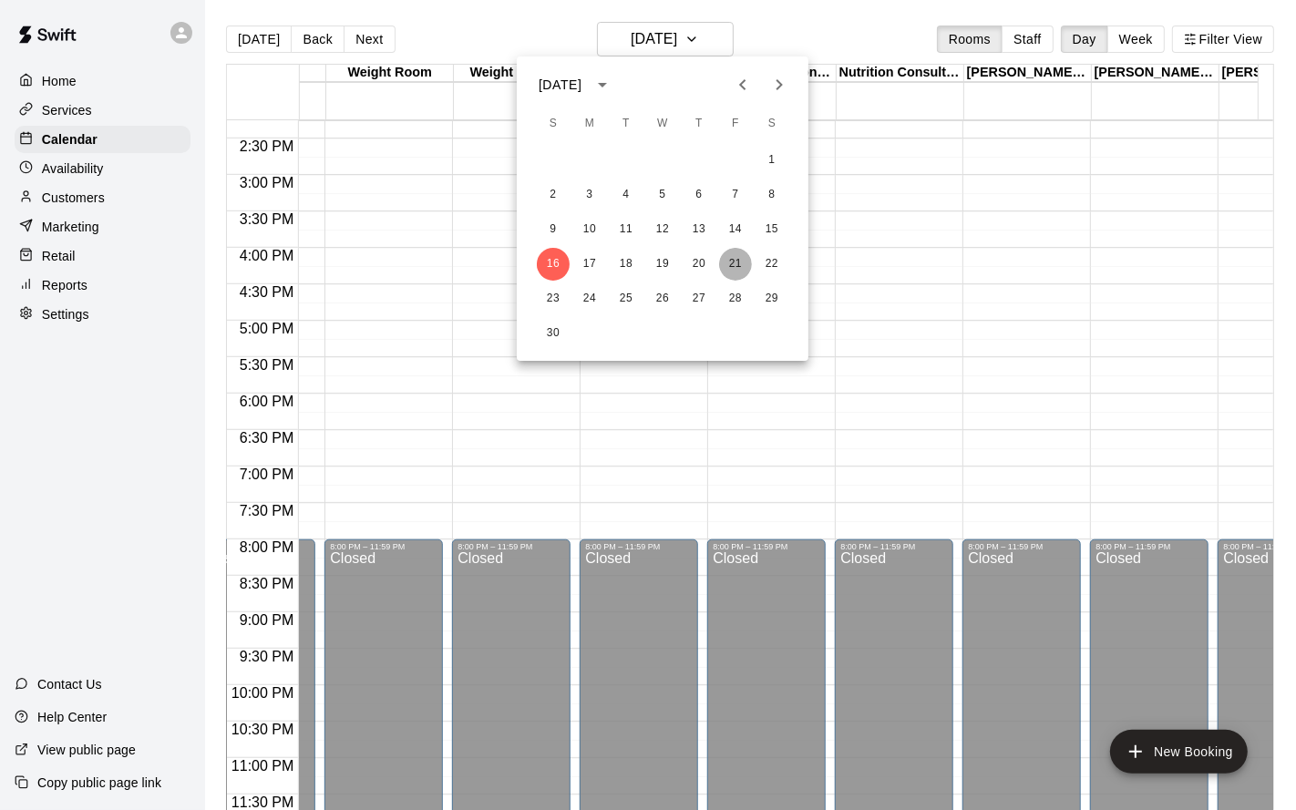
click at [740, 263] on button "21" at bounding box center [735, 264] width 33 height 33
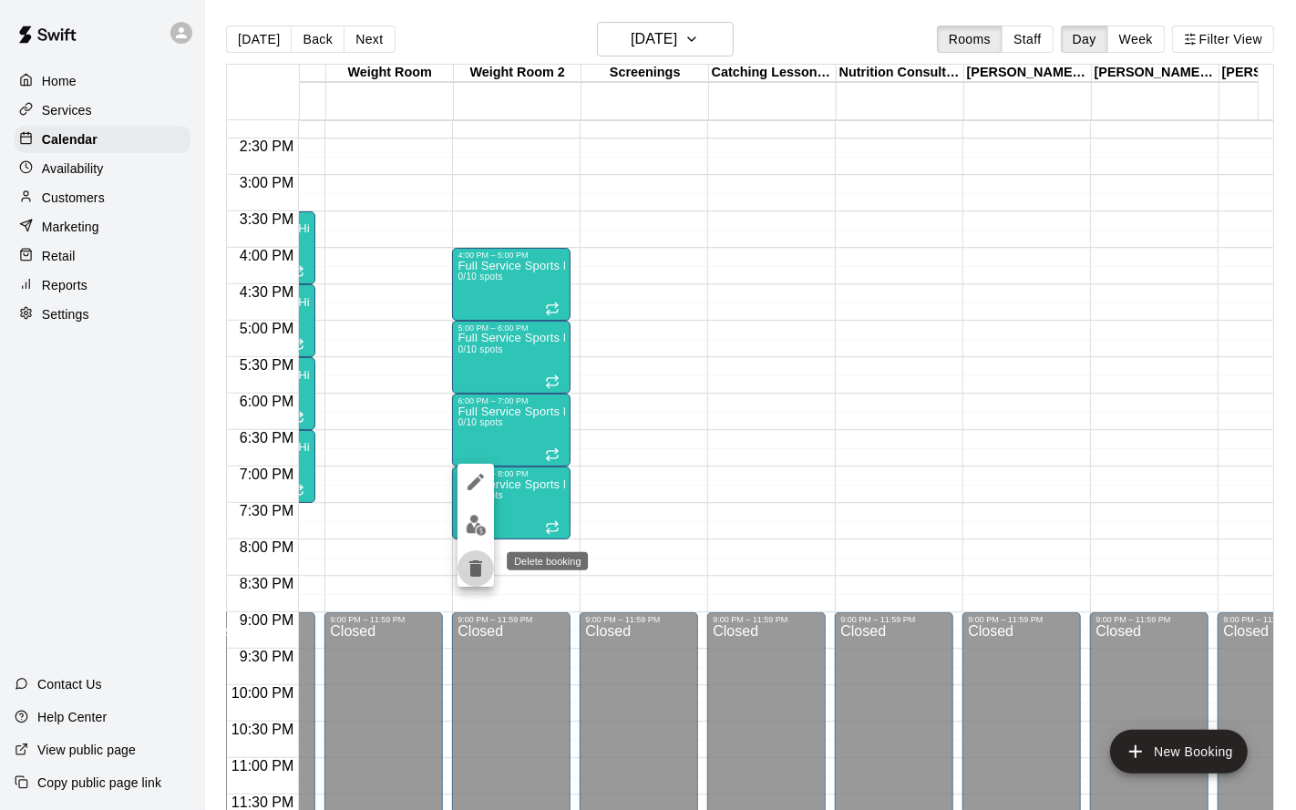
click at [479, 575] on icon "delete" at bounding box center [475, 569] width 13 height 16
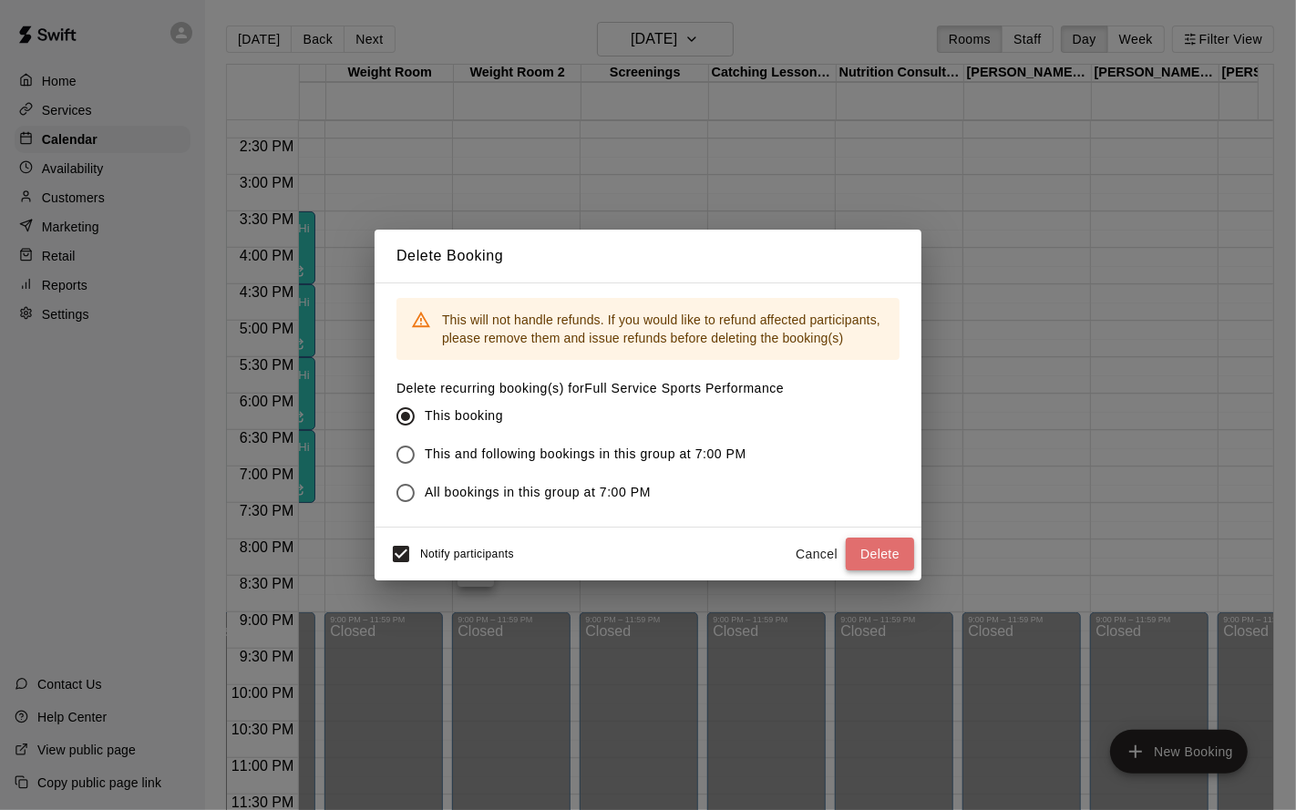
click at [892, 555] on button "Delete" at bounding box center [880, 555] width 68 height 34
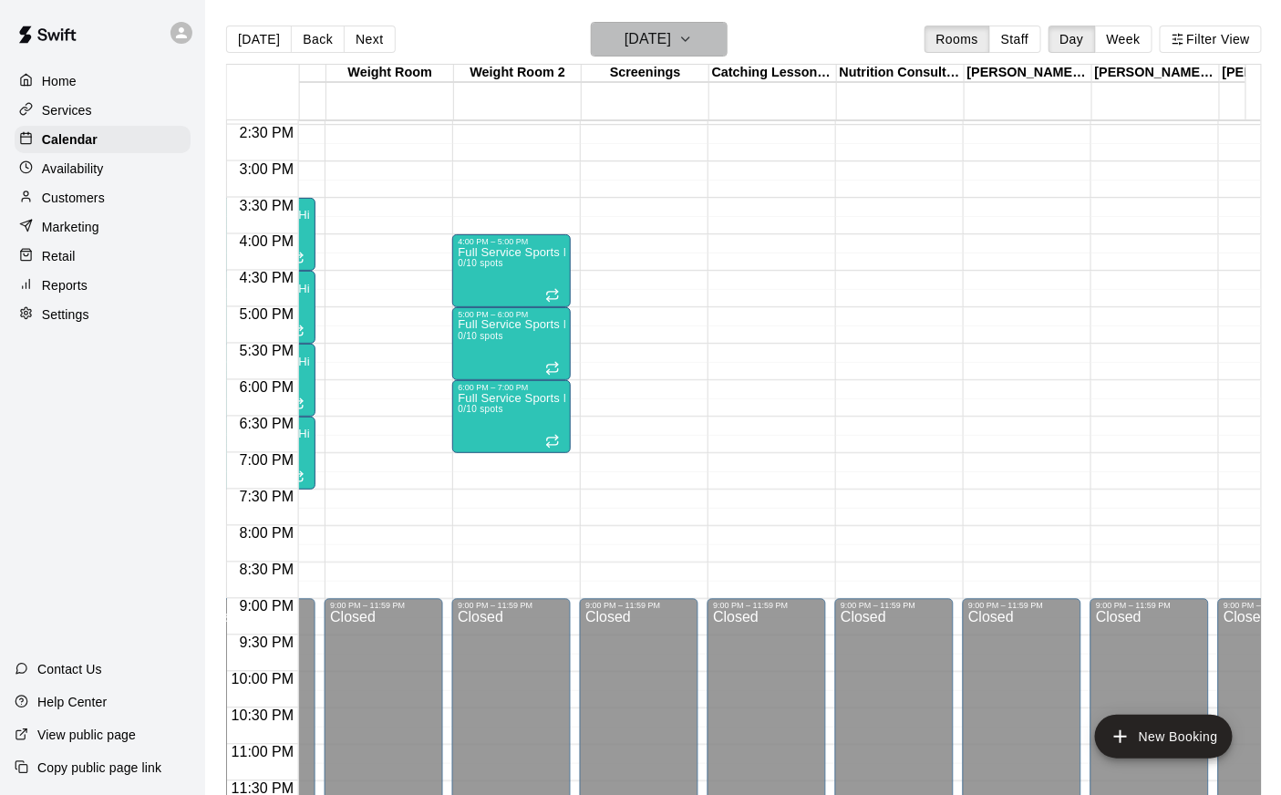
click at [633, 46] on h6 "[DATE]" at bounding box center [647, 39] width 46 height 26
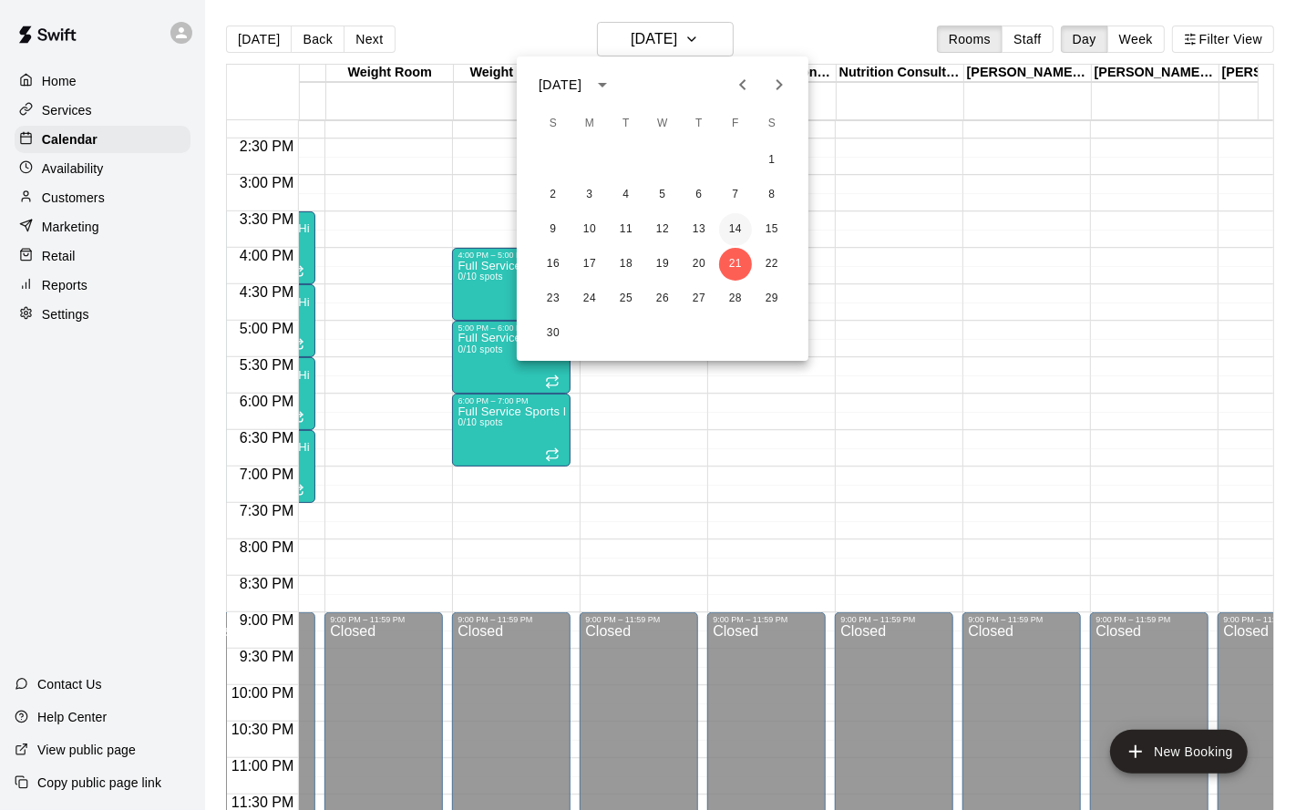
click at [730, 230] on button "14" at bounding box center [735, 229] width 33 height 33
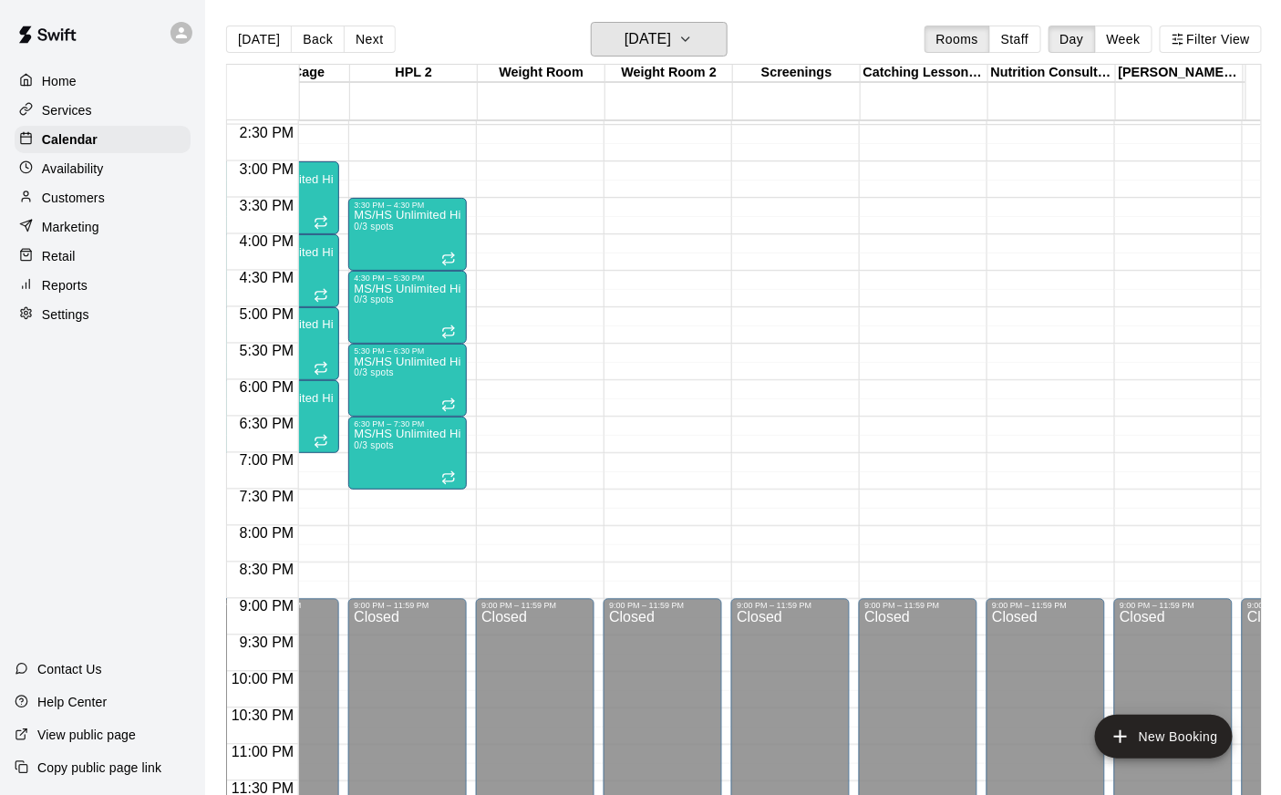
scroll to position [0, 721]
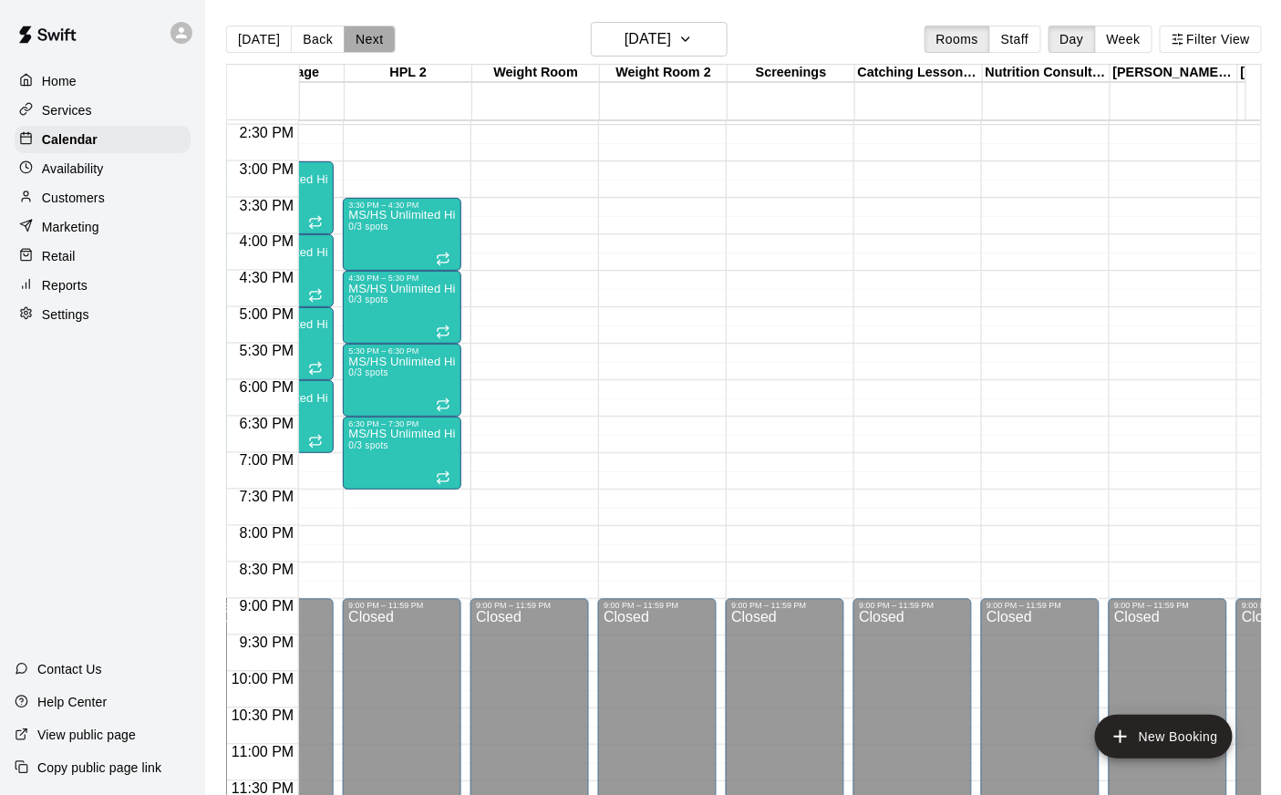
click at [348, 49] on button "Next" at bounding box center [369, 39] width 51 height 27
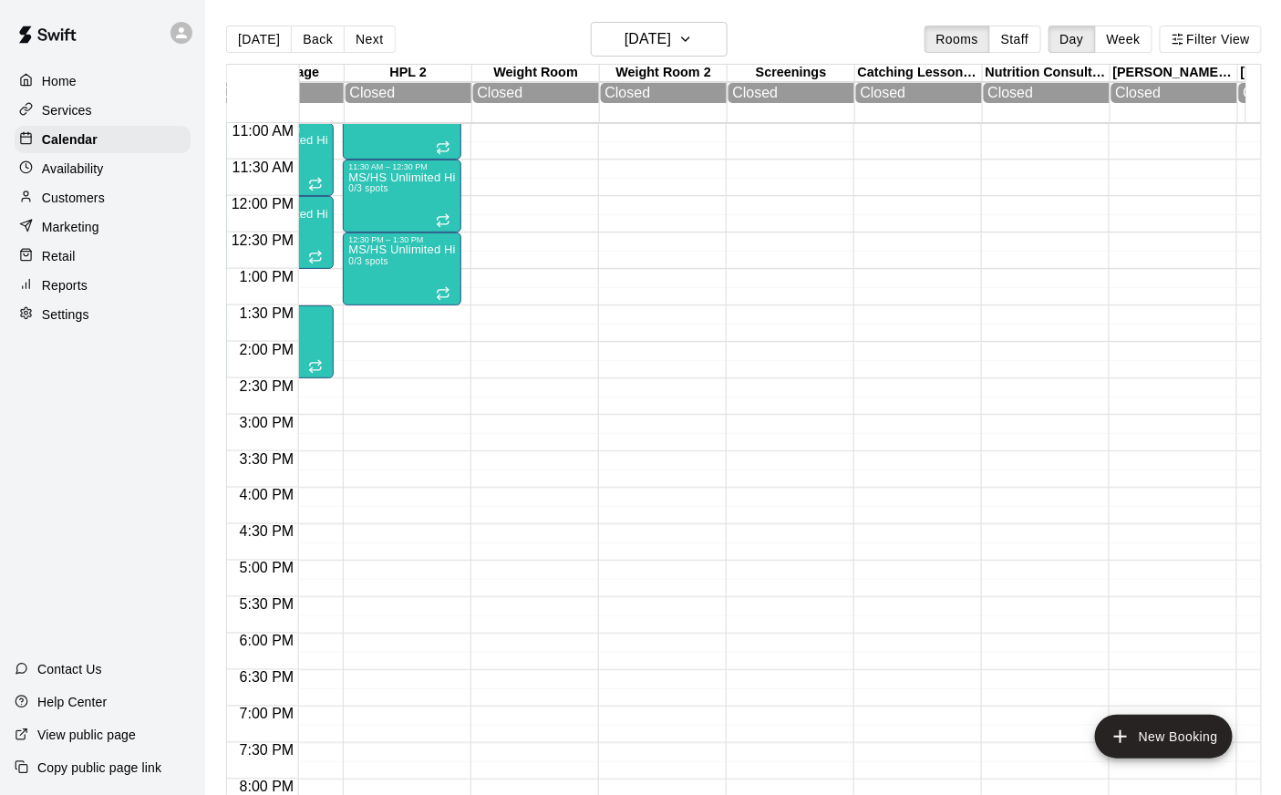
scroll to position [735, 721]
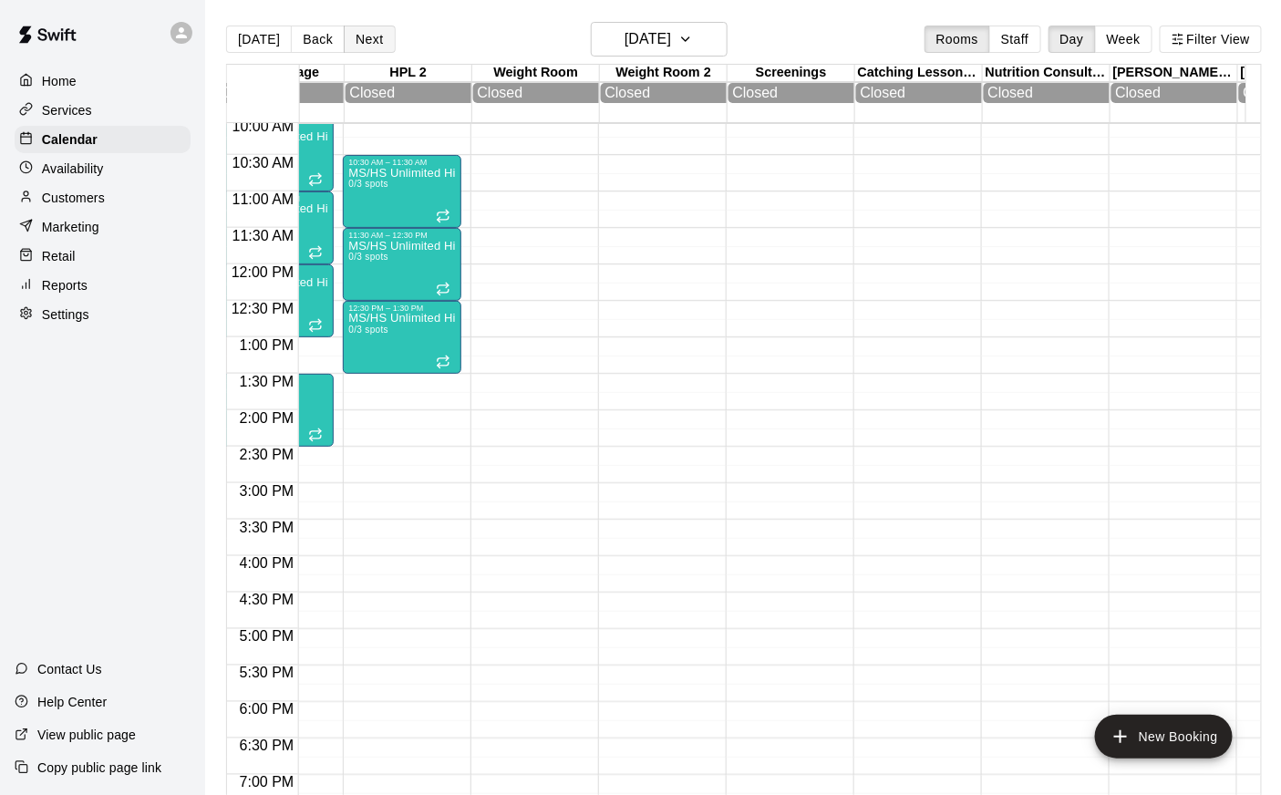
click at [375, 41] on button "Next" at bounding box center [369, 39] width 51 height 27
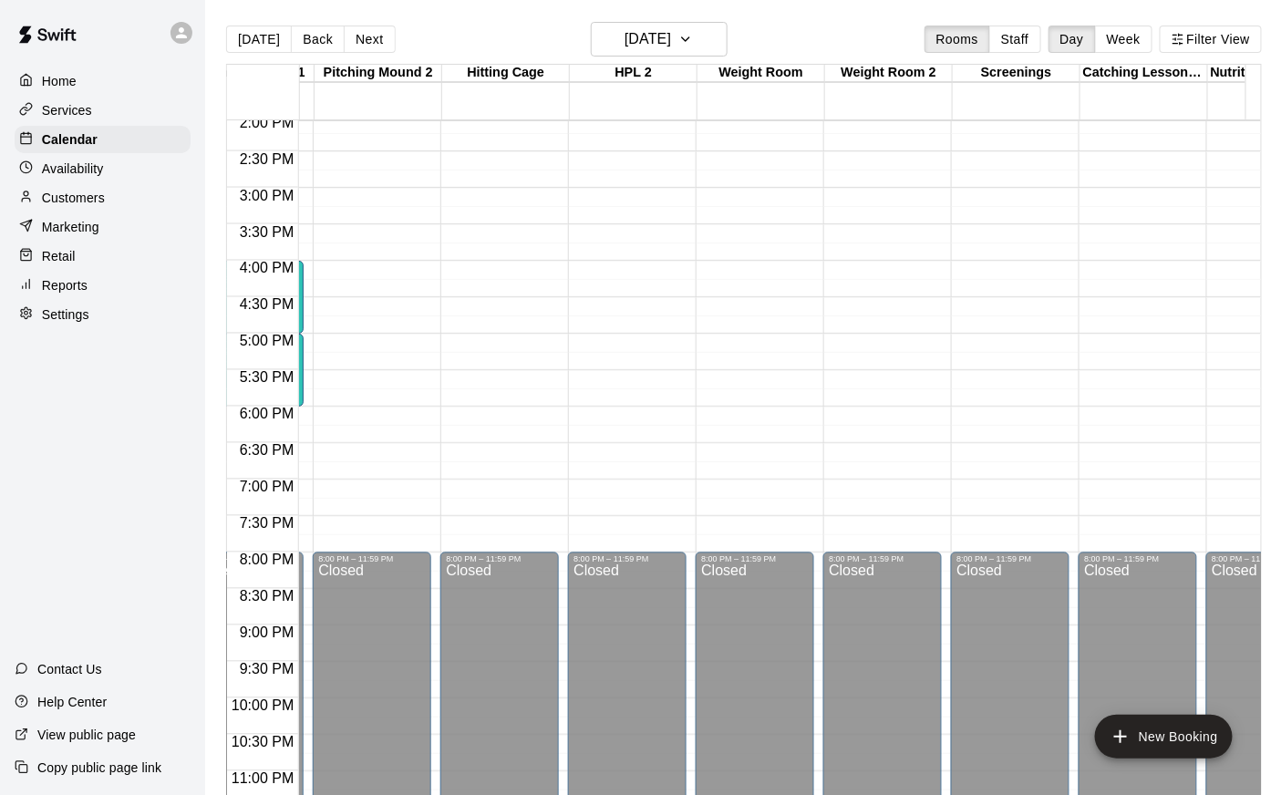
scroll to position [0, 634]
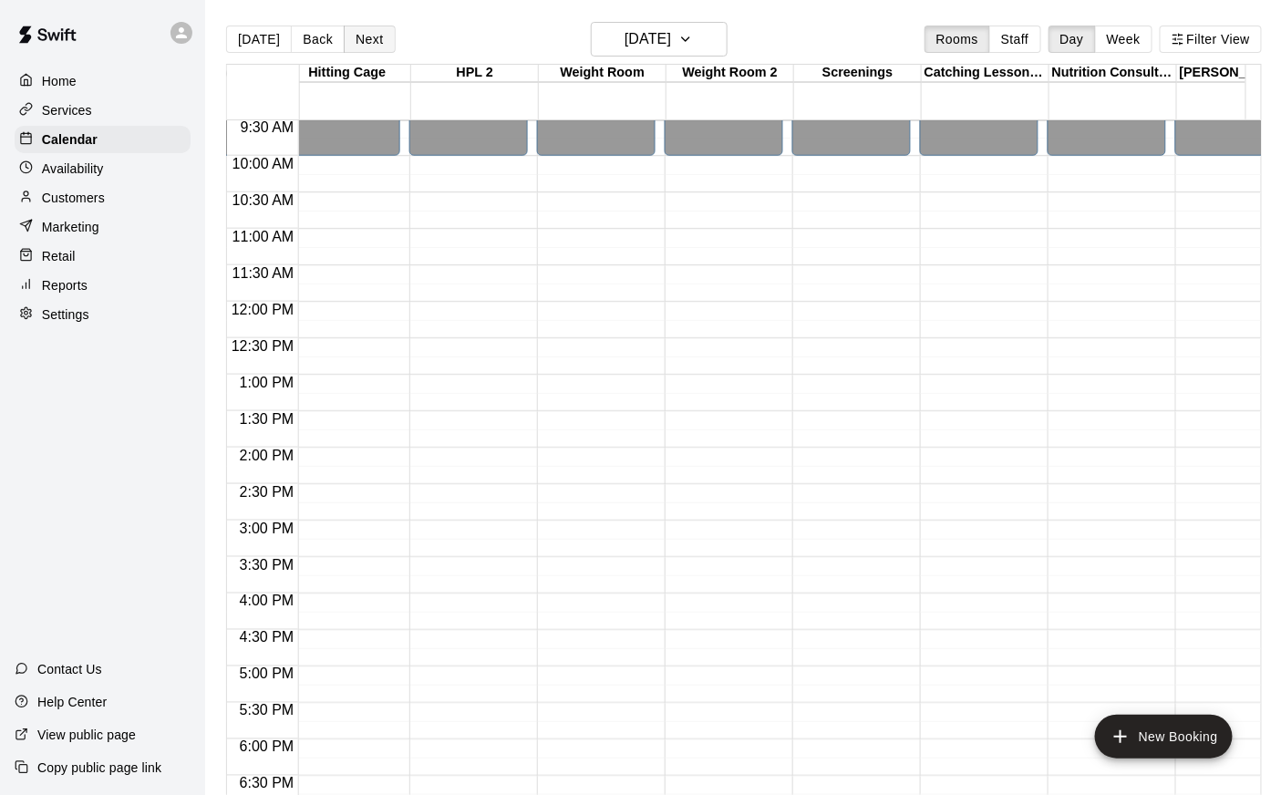
click at [361, 42] on button "Next" at bounding box center [369, 39] width 51 height 27
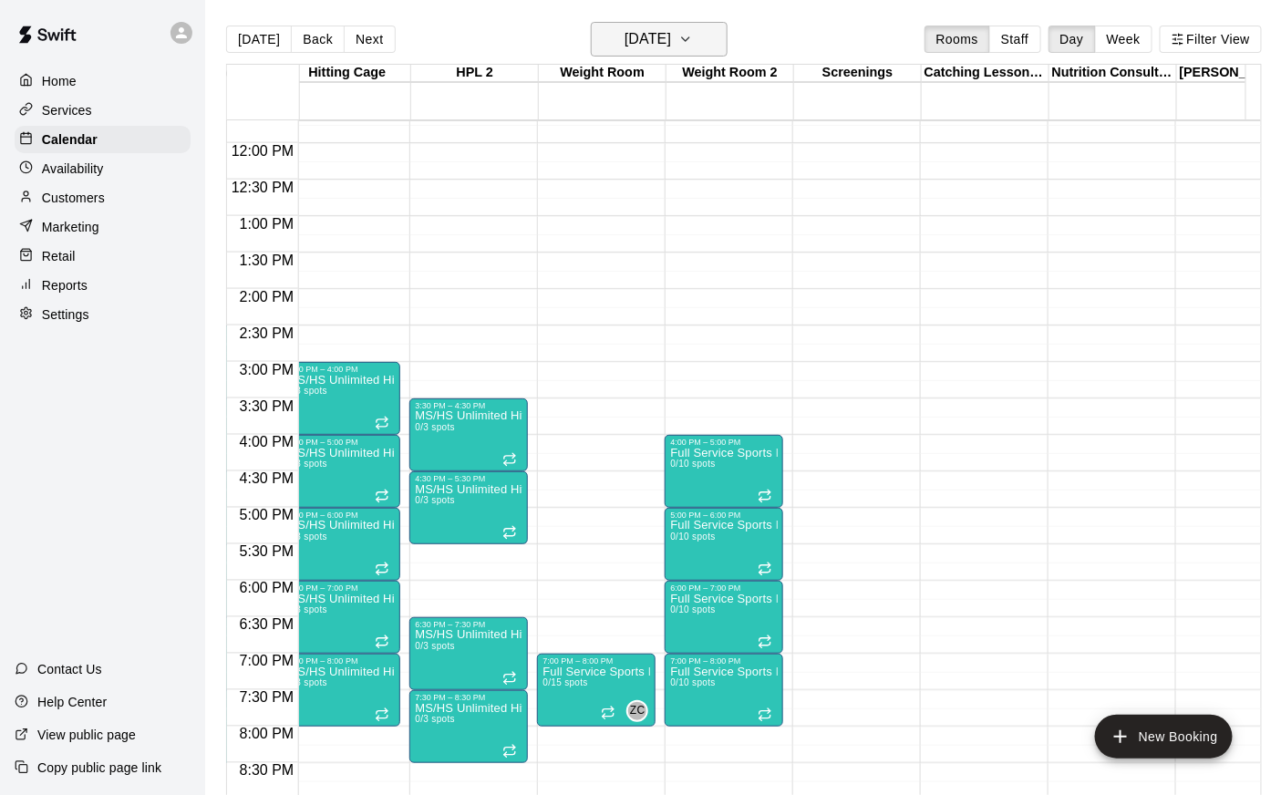
click at [668, 50] on h6 "[DATE]" at bounding box center [647, 39] width 46 height 26
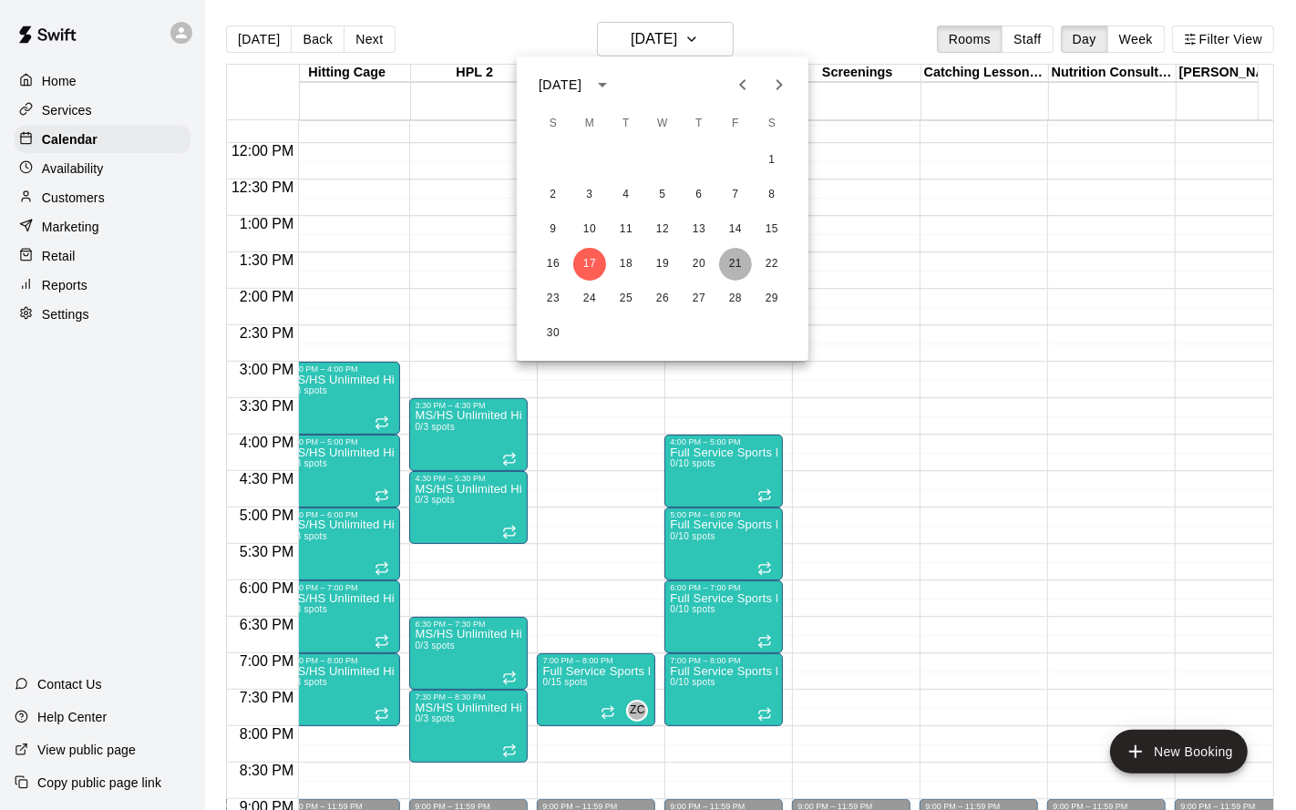
click at [727, 265] on button "21" at bounding box center [735, 264] width 33 height 33
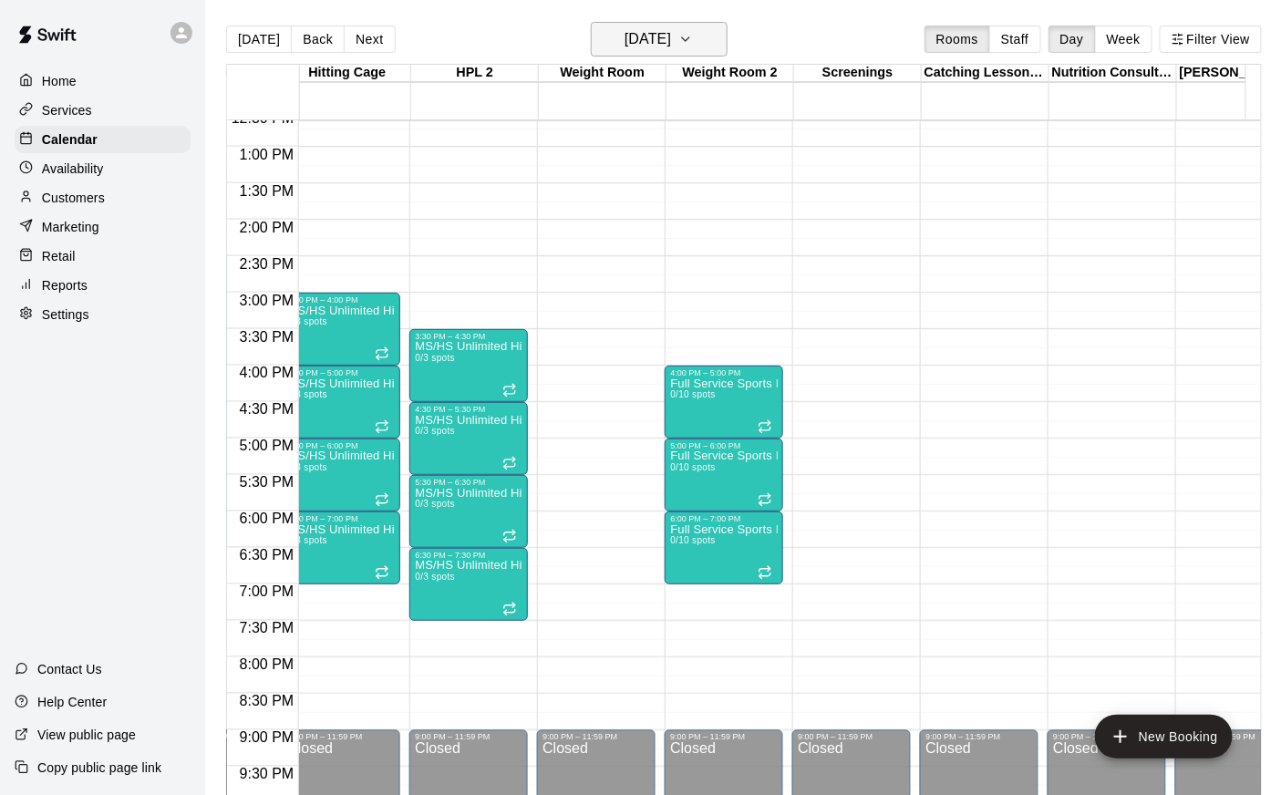
click at [639, 36] on h6 "[DATE]" at bounding box center [647, 39] width 46 height 26
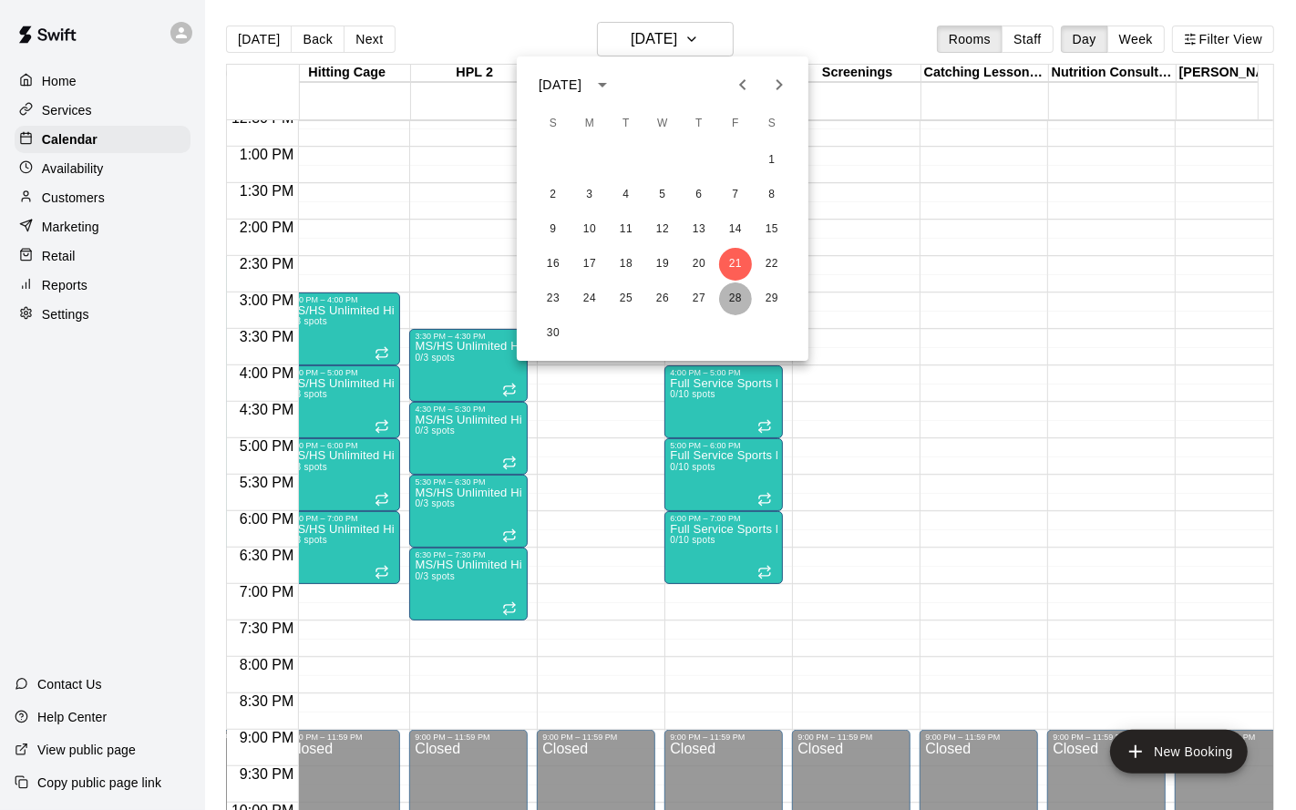
click at [738, 305] on button "28" at bounding box center [735, 299] width 33 height 33
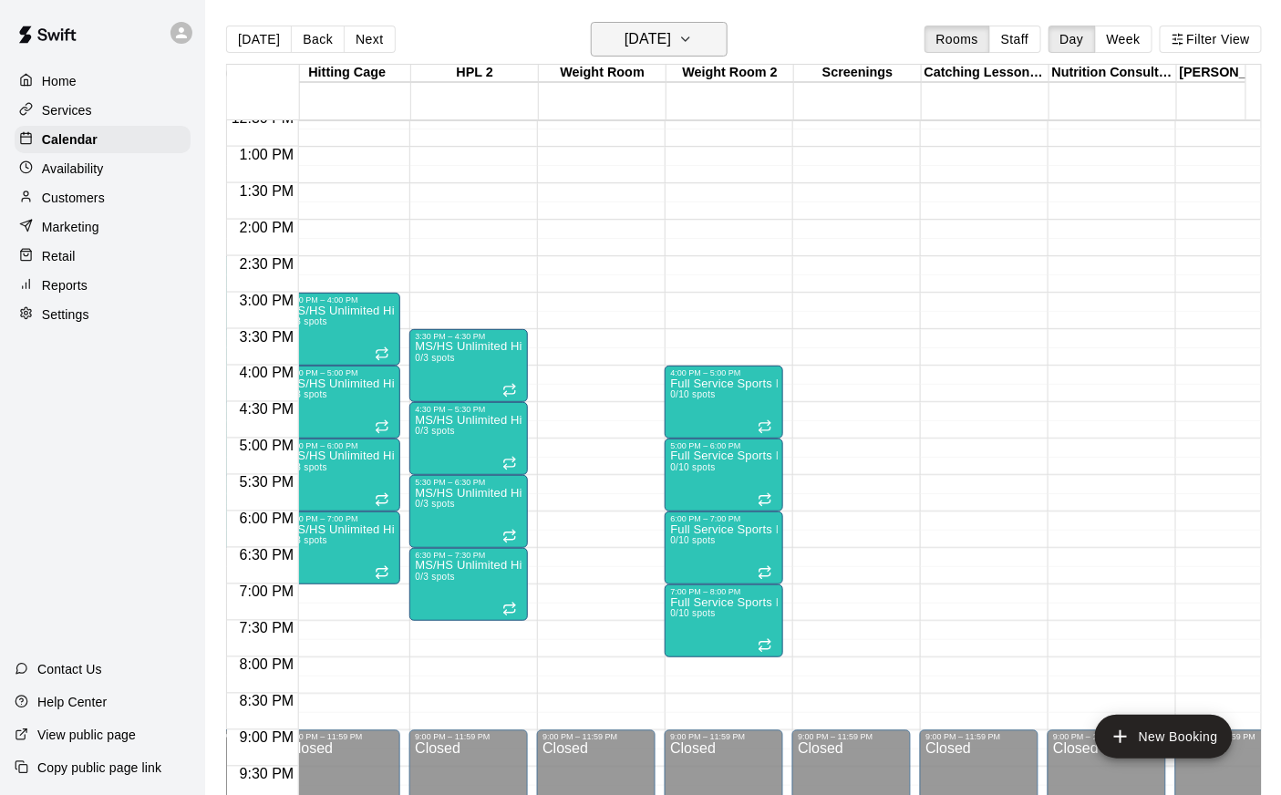
click at [641, 49] on h6 "[DATE]" at bounding box center [647, 39] width 46 height 26
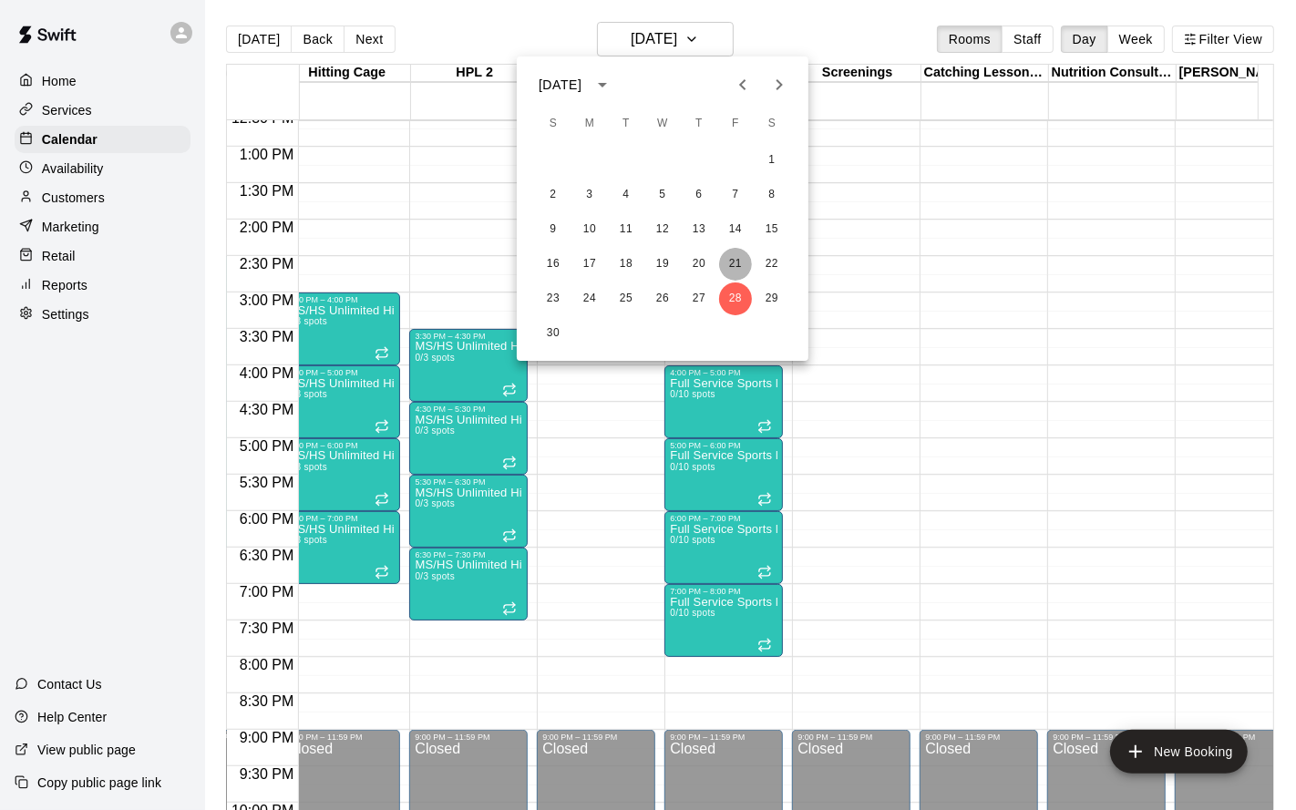
click at [730, 262] on button "21" at bounding box center [735, 264] width 33 height 33
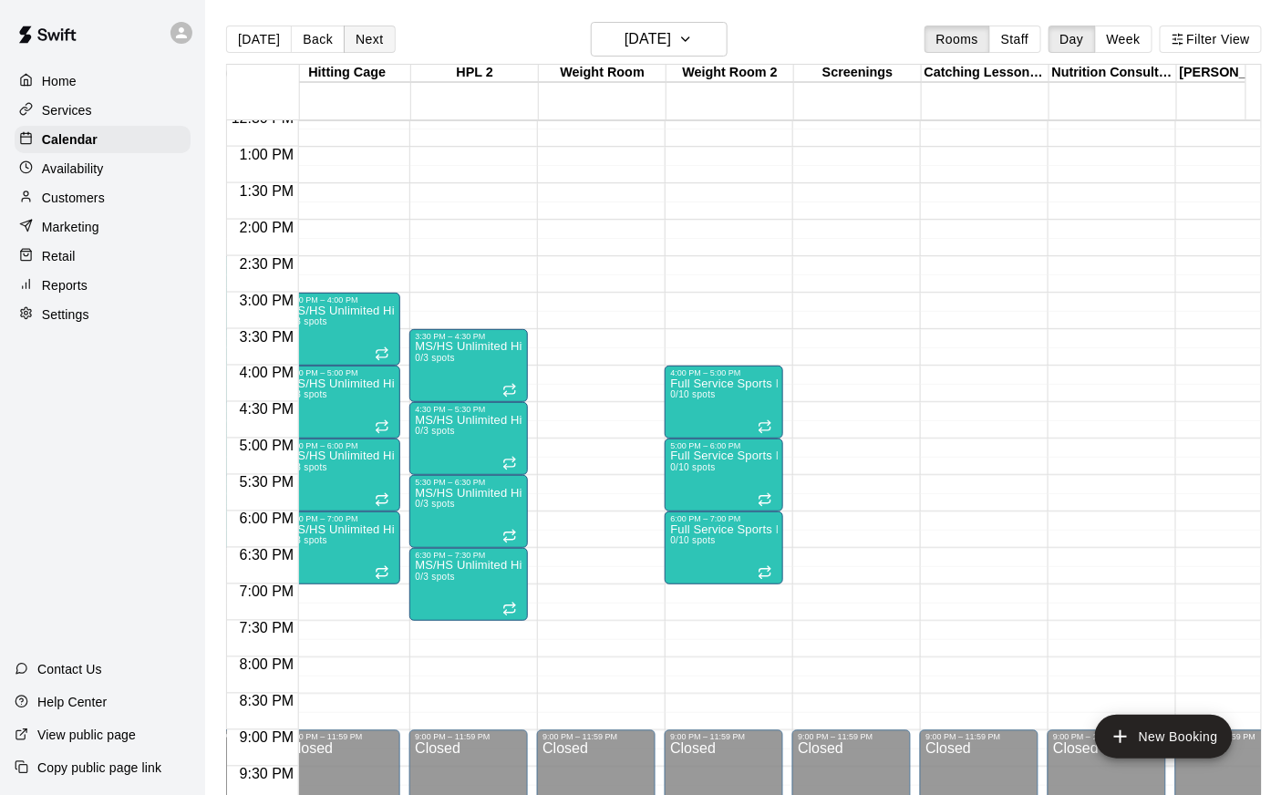
click at [370, 47] on button "Next" at bounding box center [369, 39] width 51 height 27
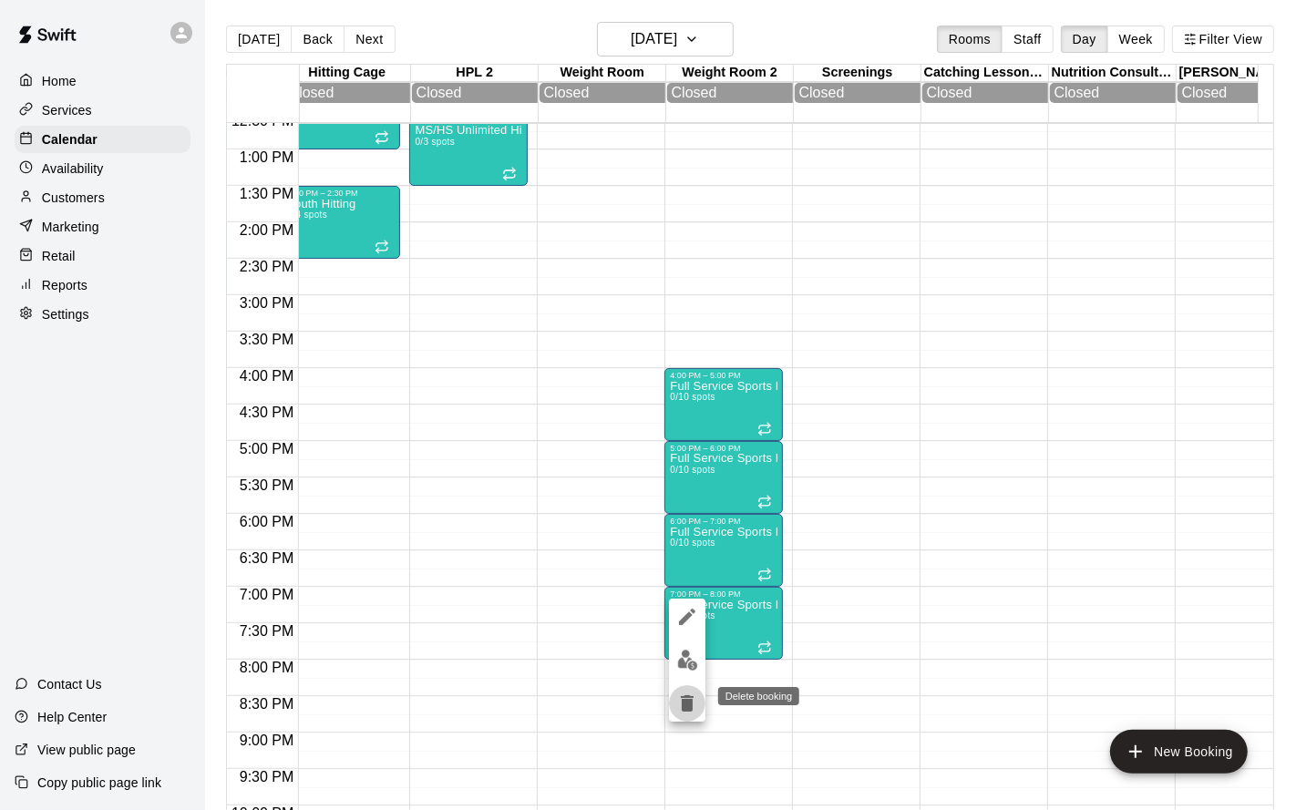
click at [689, 654] on icon "delete" at bounding box center [687, 704] width 13 height 16
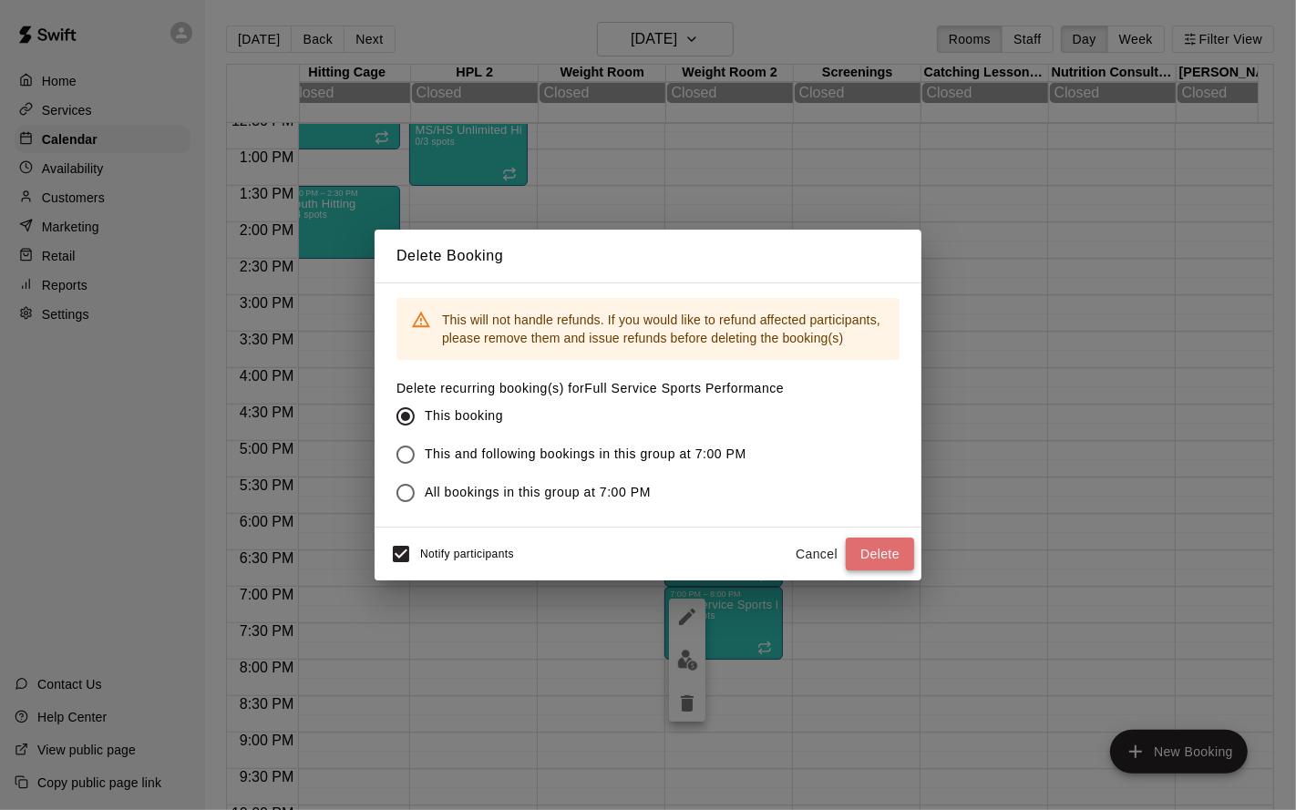
click at [888, 559] on button "Delete" at bounding box center [880, 555] width 68 height 34
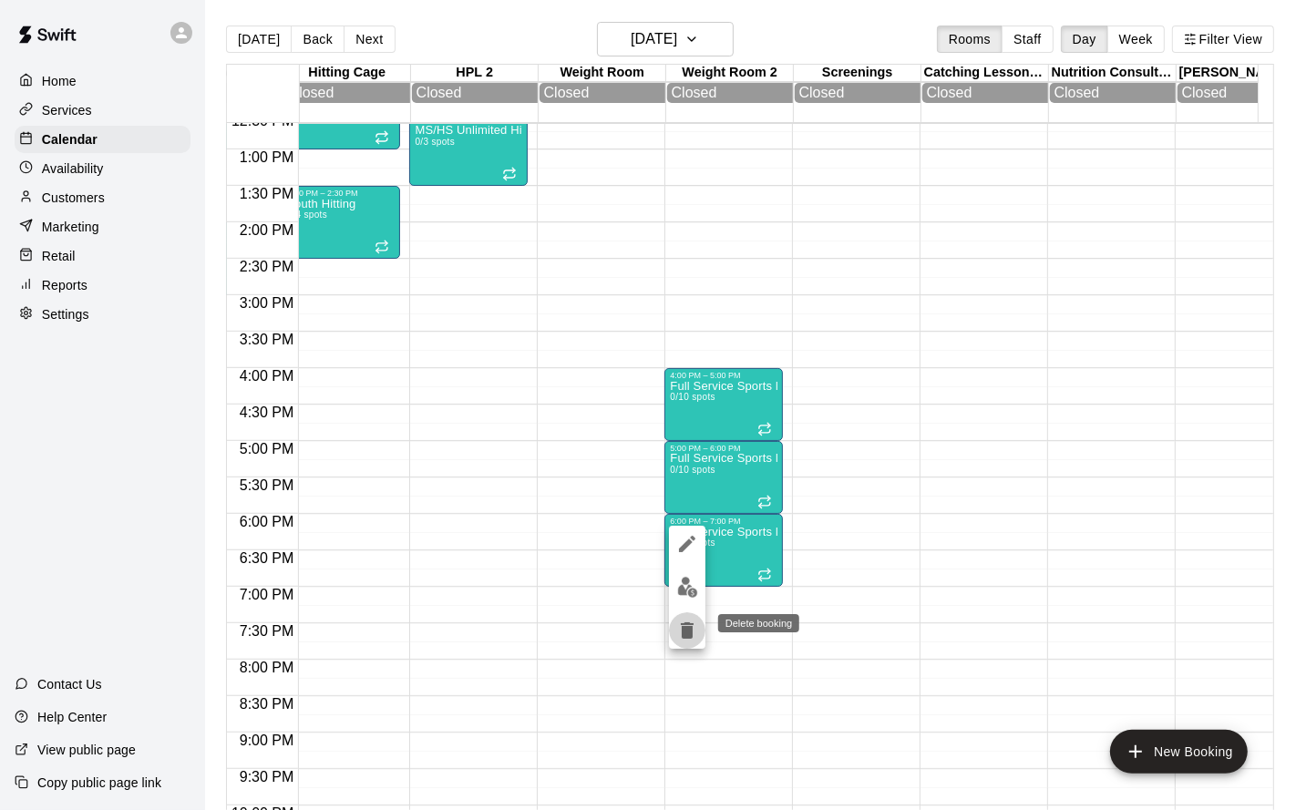
click at [685, 640] on icon "delete" at bounding box center [687, 631] width 22 height 22
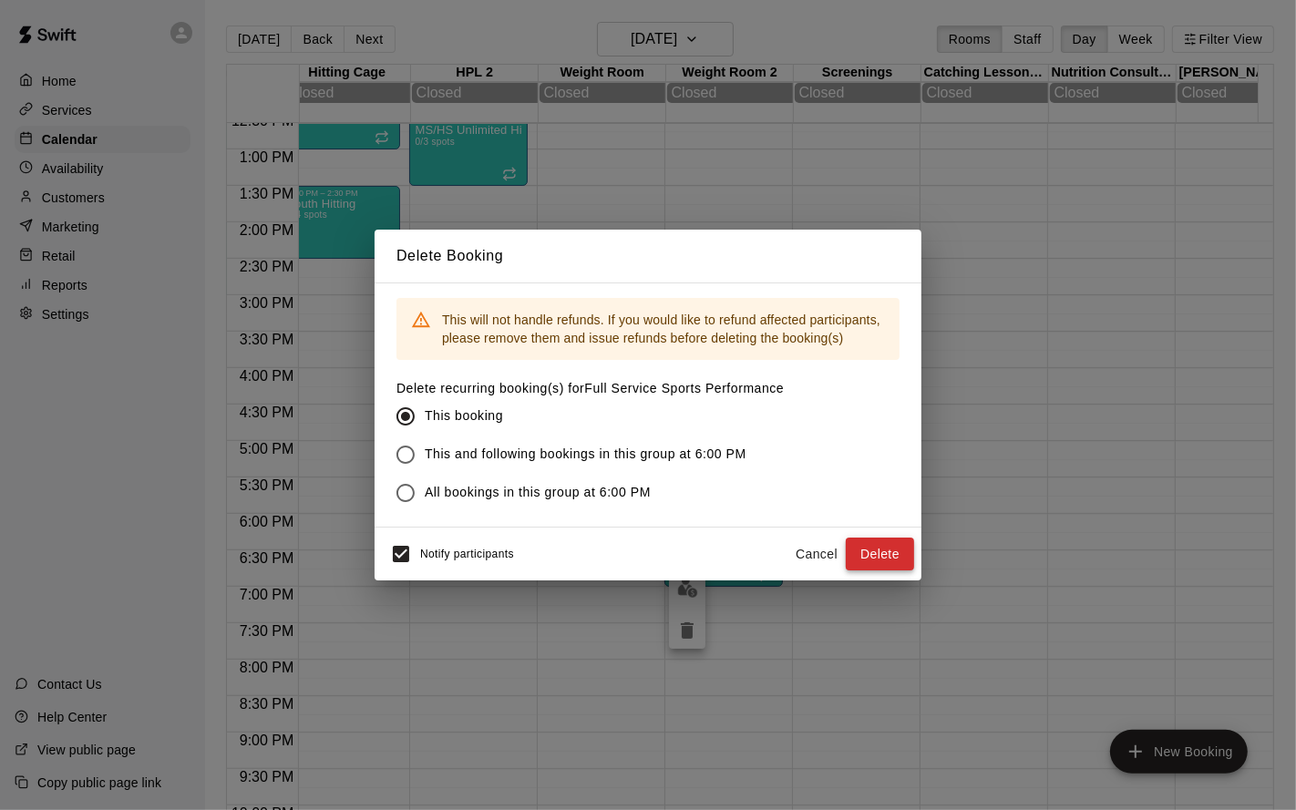
click at [889, 552] on button "Delete" at bounding box center [880, 555] width 68 height 34
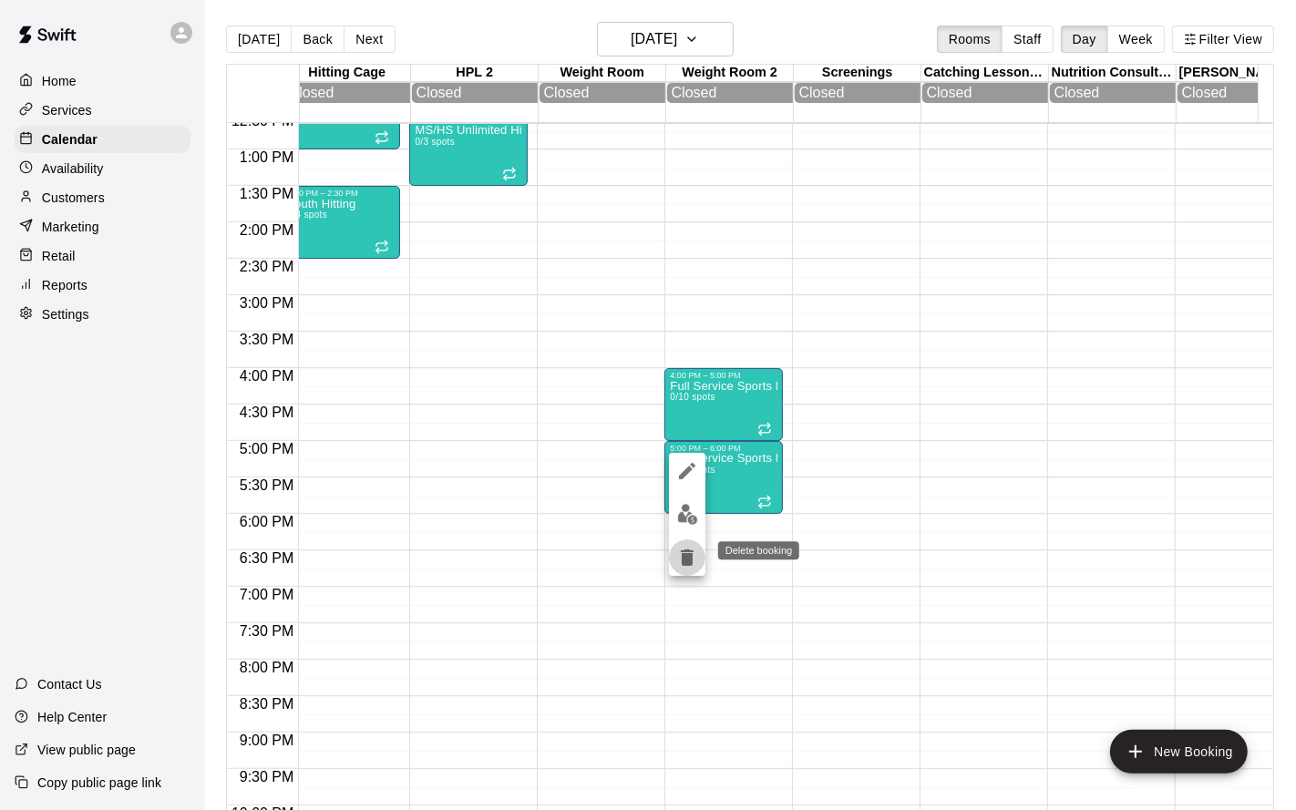
click at [695, 556] on icon "delete" at bounding box center [687, 558] width 22 height 22
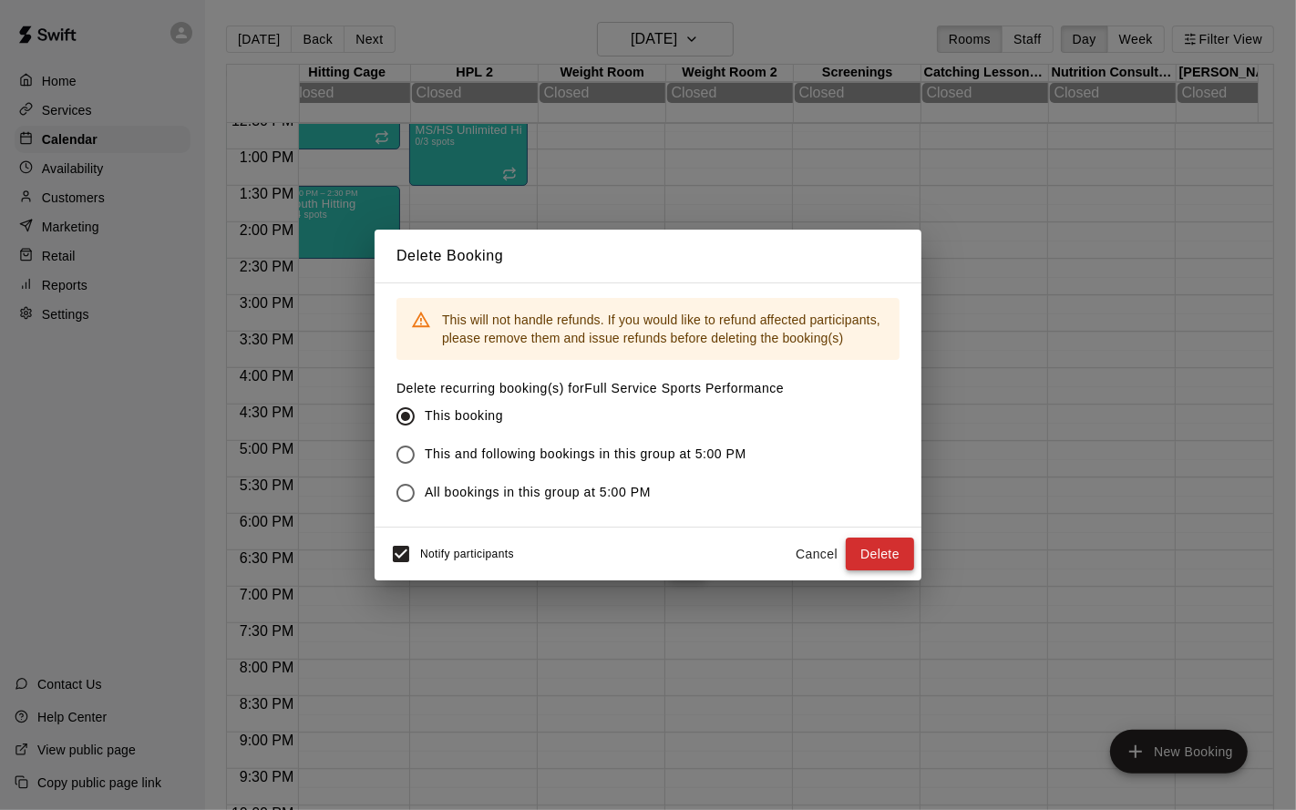
click at [875, 560] on button "Delete" at bounding box center [880, 555] width 68 height 34
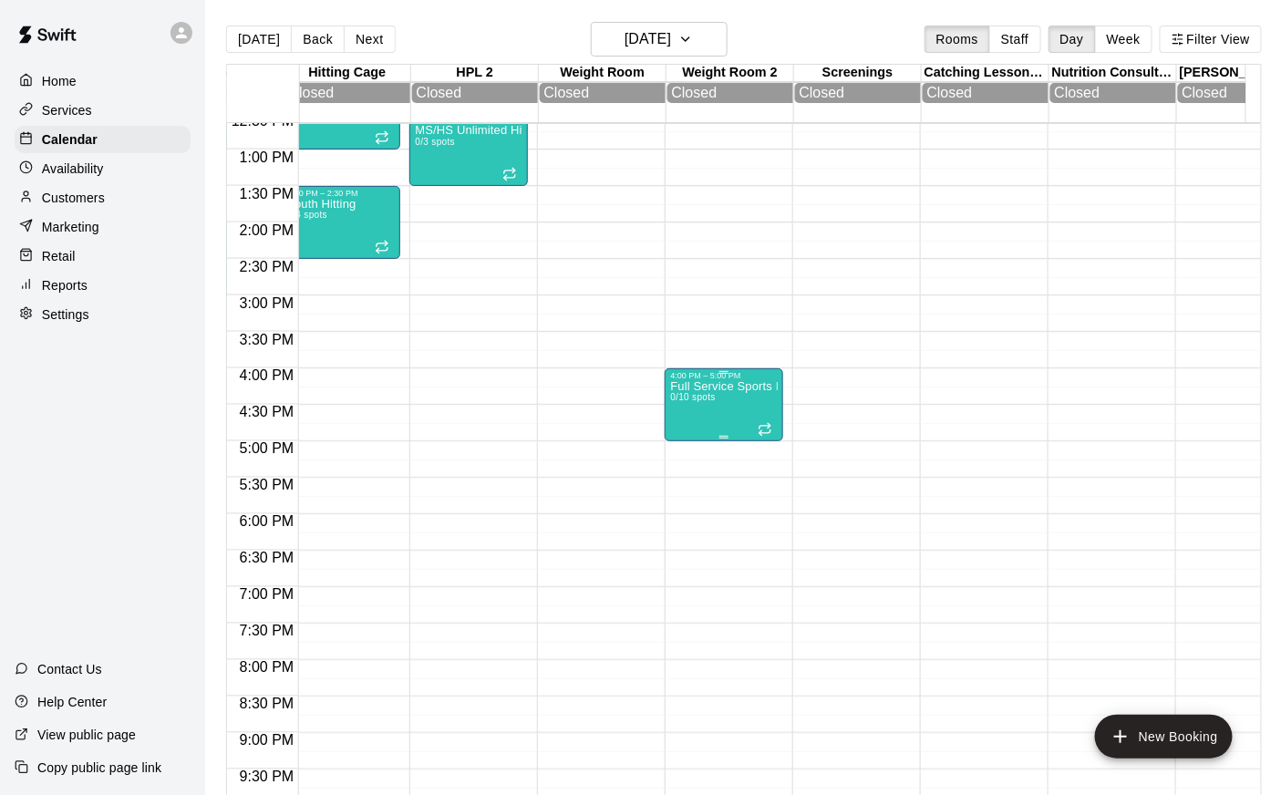
click at [693, 430] on div "Full Service Sports Performance 0/10 spots" at bounding box center [724, 777] width 108 height 795
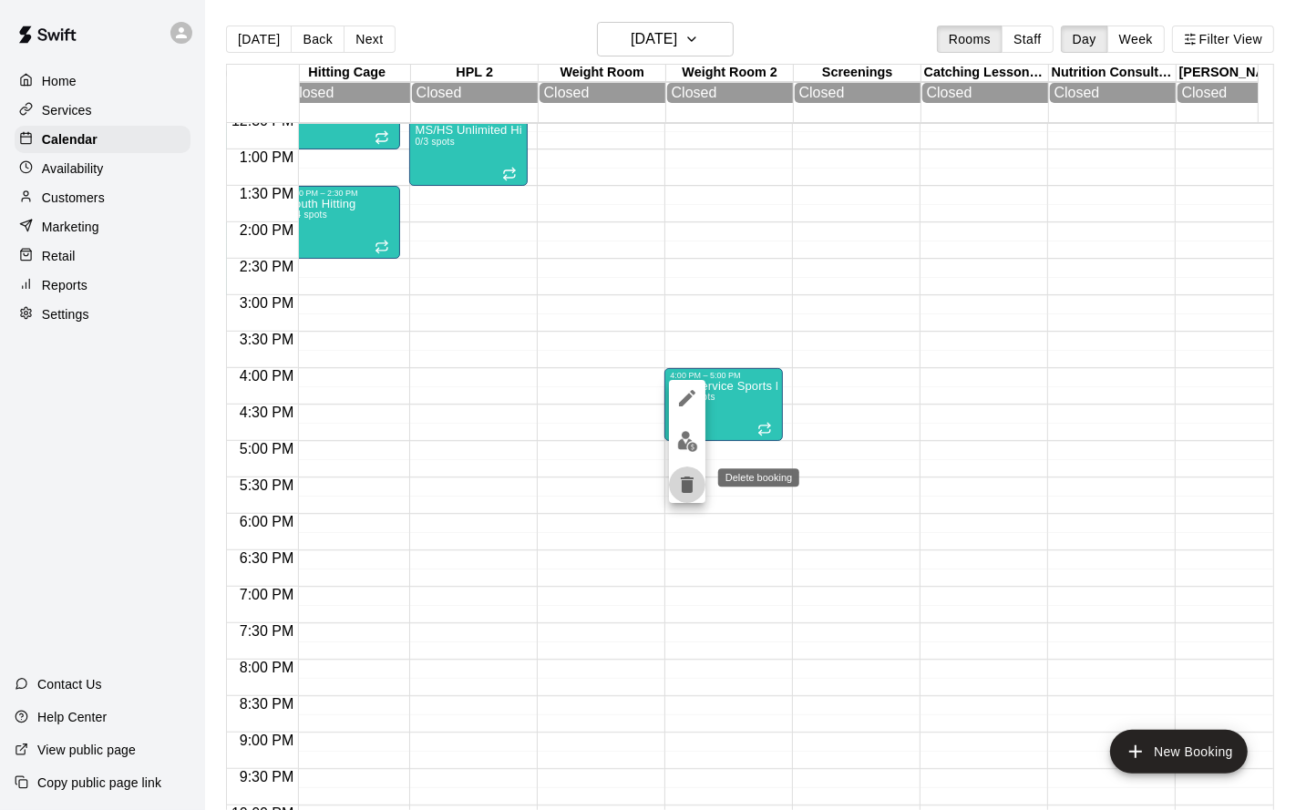
click at [683, 479] on icon "delete" at bounding box center [687, 485] width 13 height 16
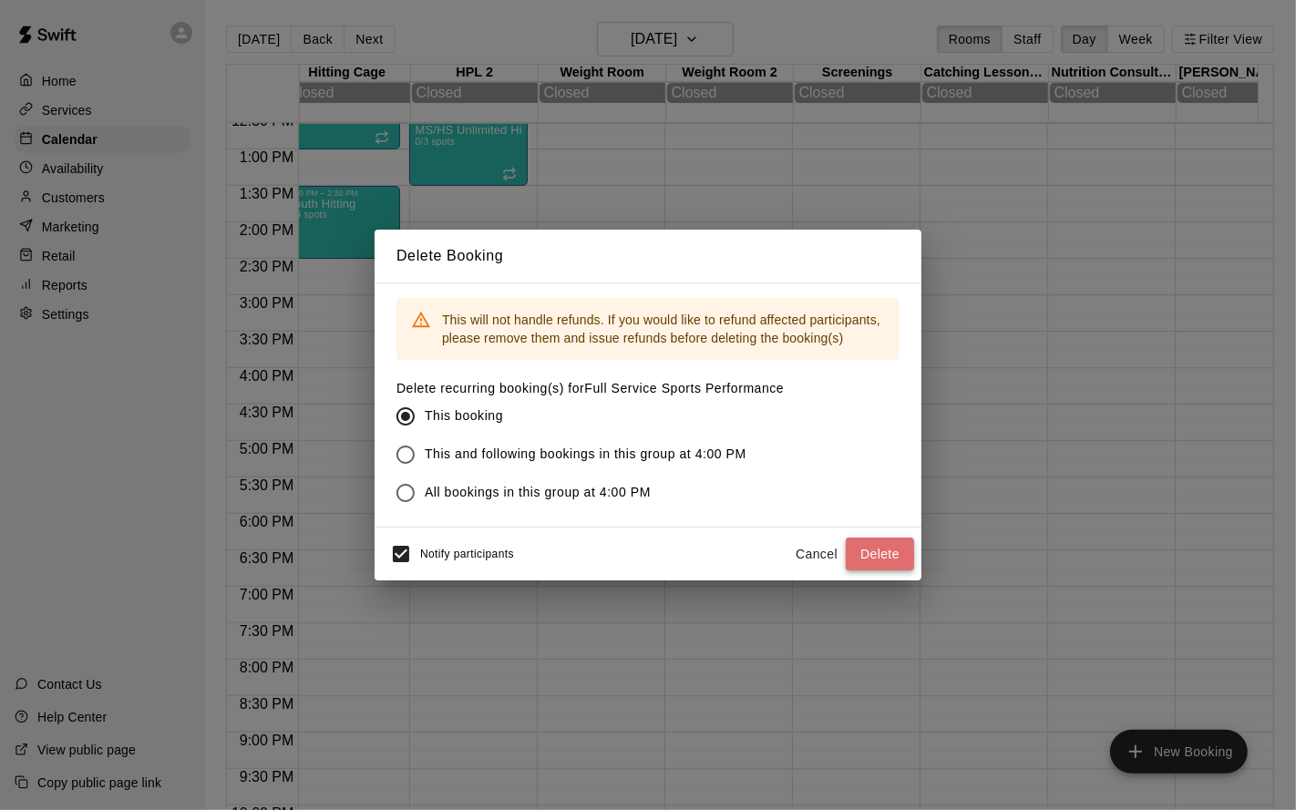
click at [893, 549] on button "Delete" at bounding box center [880, 555] width 68 height 34
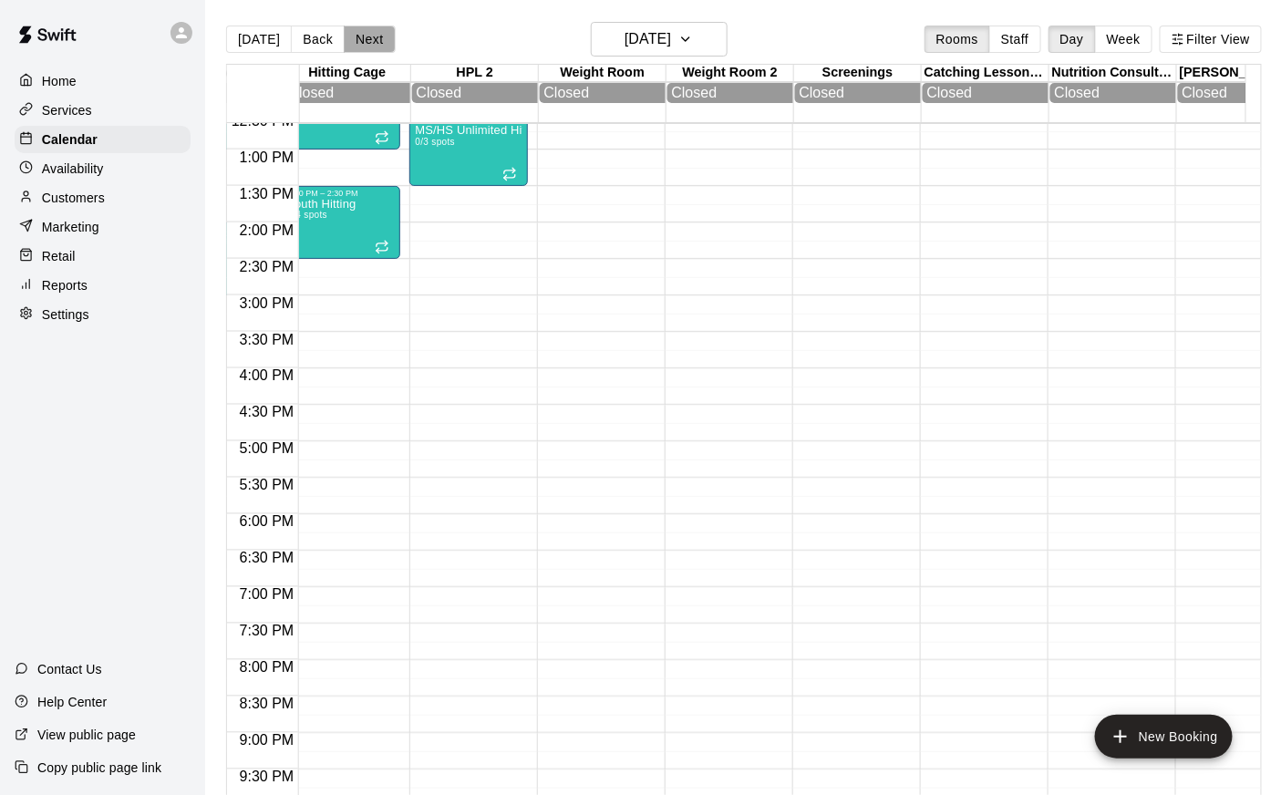
click at [356, 26] on button "Next" at bounding box center [369, 39] width 51 height 27
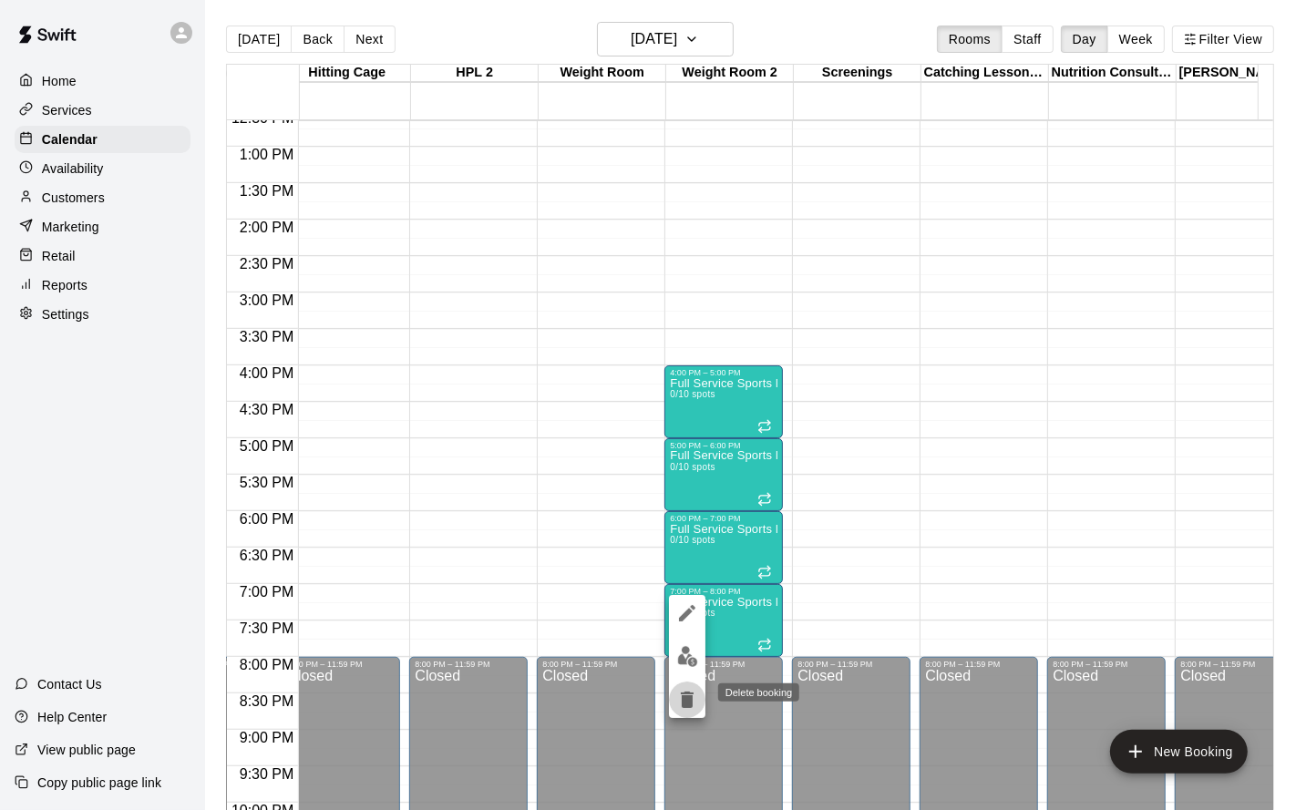
click at [691, 654] on icon "delete" at bounding box center [687, 700] width 13 height 16
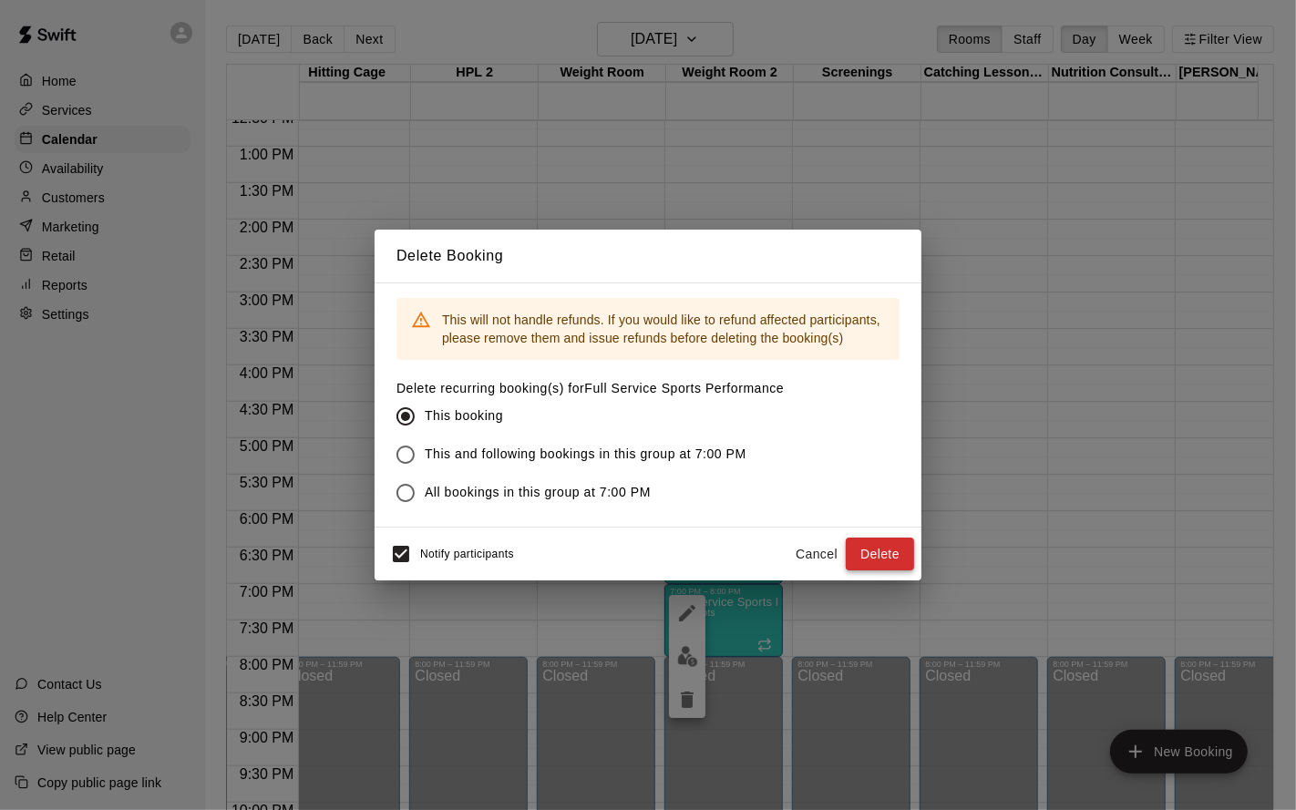
click at [894, 556] on button "Delete" at bounding box center [880, 555] width 68 height 34
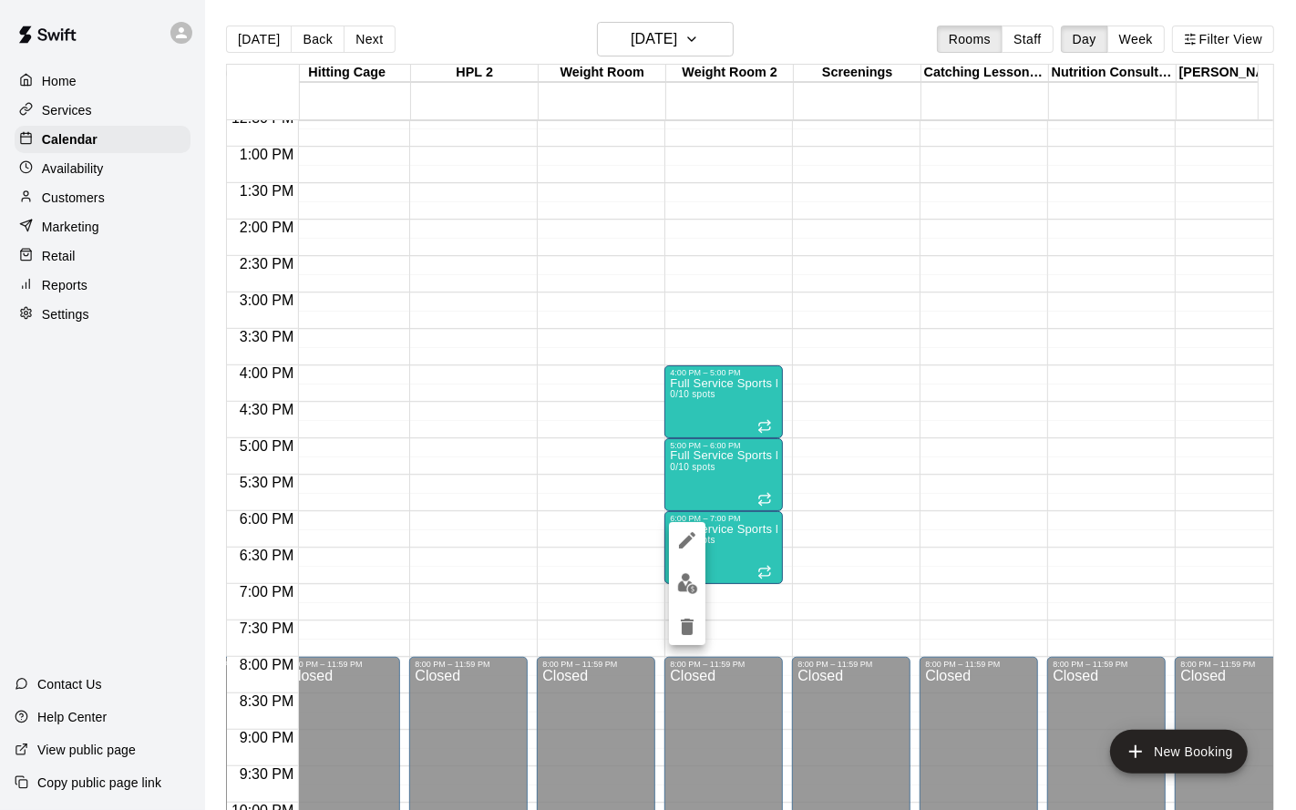
click at [691, 622] on icon "delete" at bounding box center [687, 627] width 22 height 22
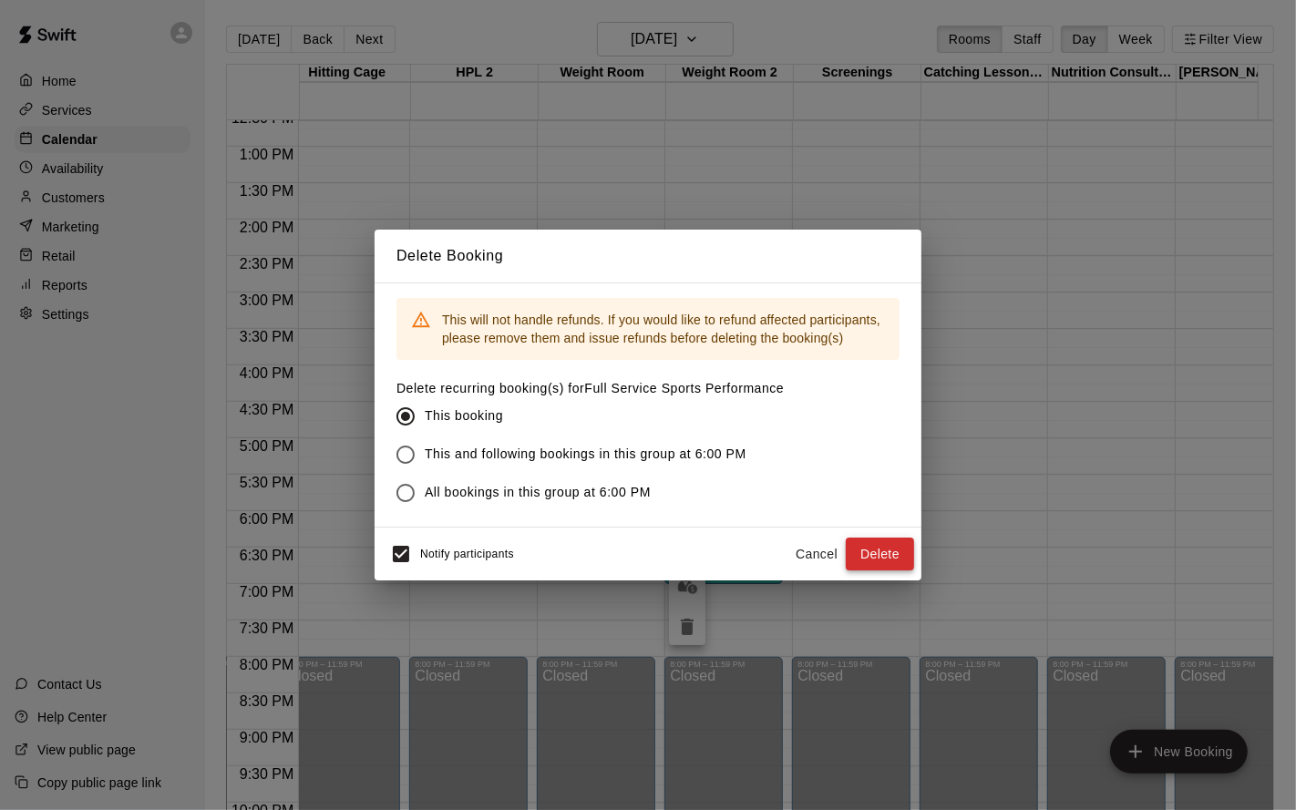
click at [860, 552] on button "Delete" at bounding box center [880, 555] width 68 height 34
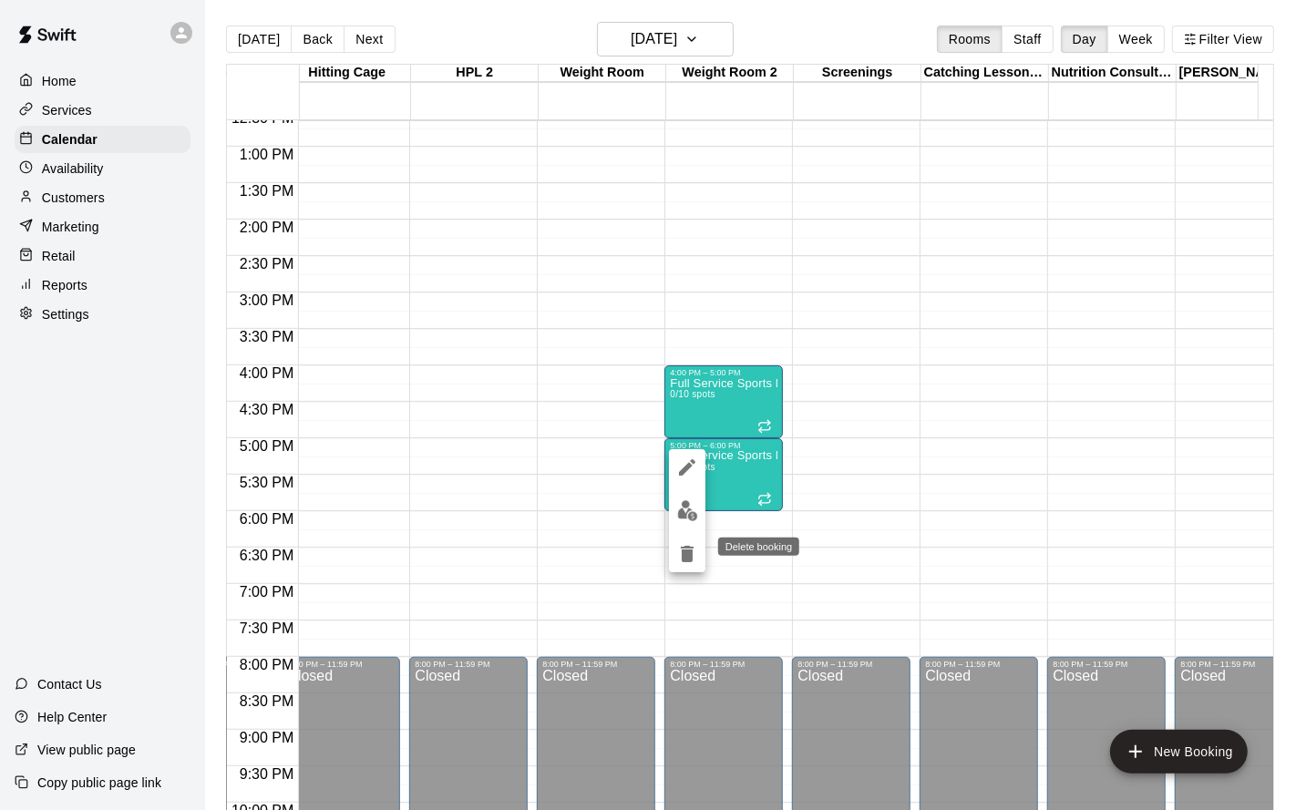
click at [695, 551] on icon "delete" at bounding box center [687, 554] width 22 height 22
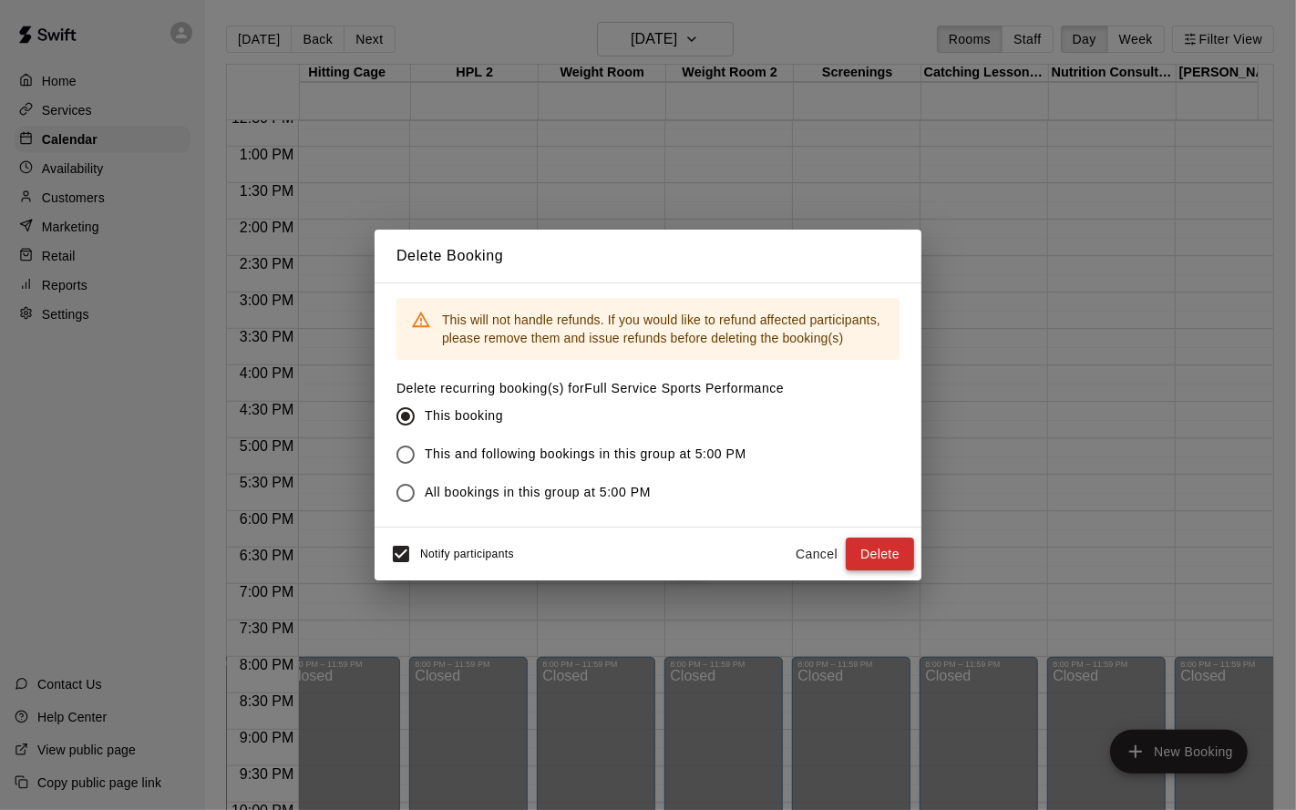
click at [892, 552] on button "Delete" at bounding box center [880, 555] width 68 height 34
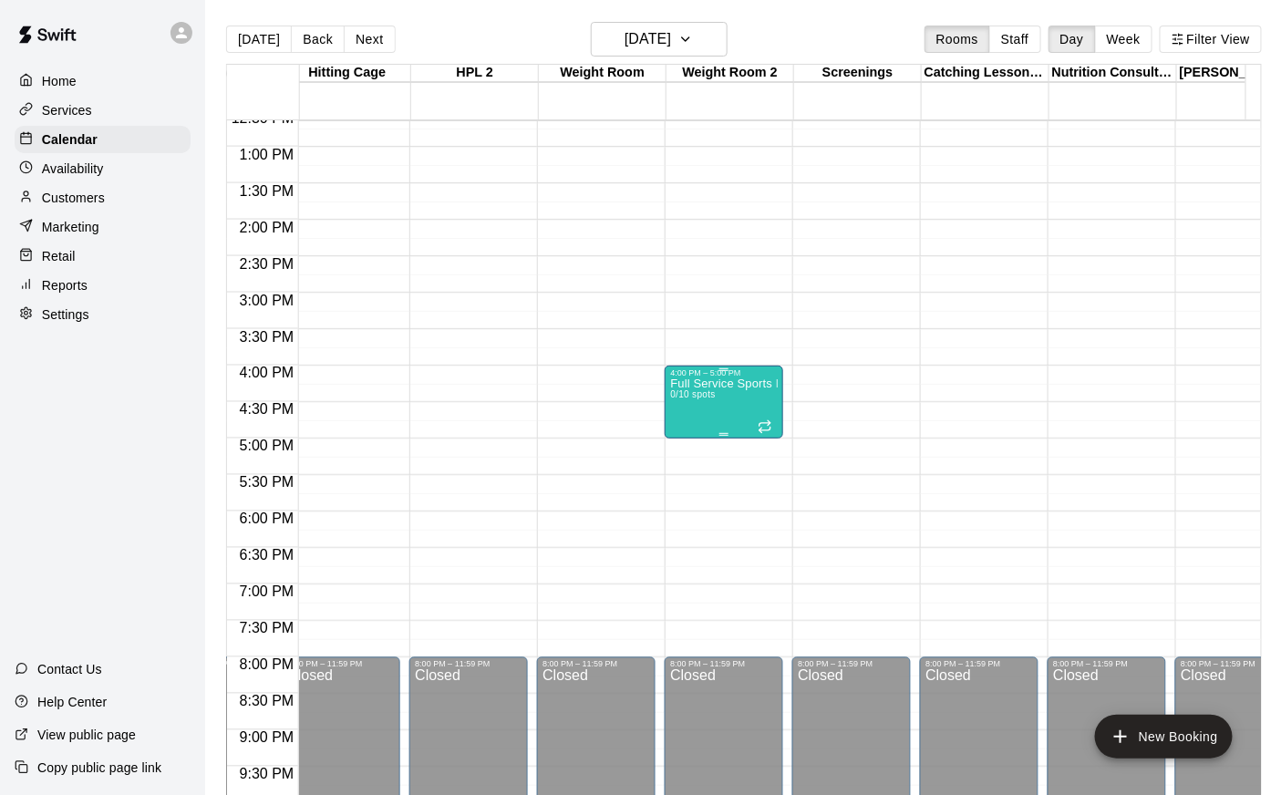
click at [736, 412] on div "Full Service Sports Performance 0/10 spots" at bounding box center [724, 774] width 108 height 795
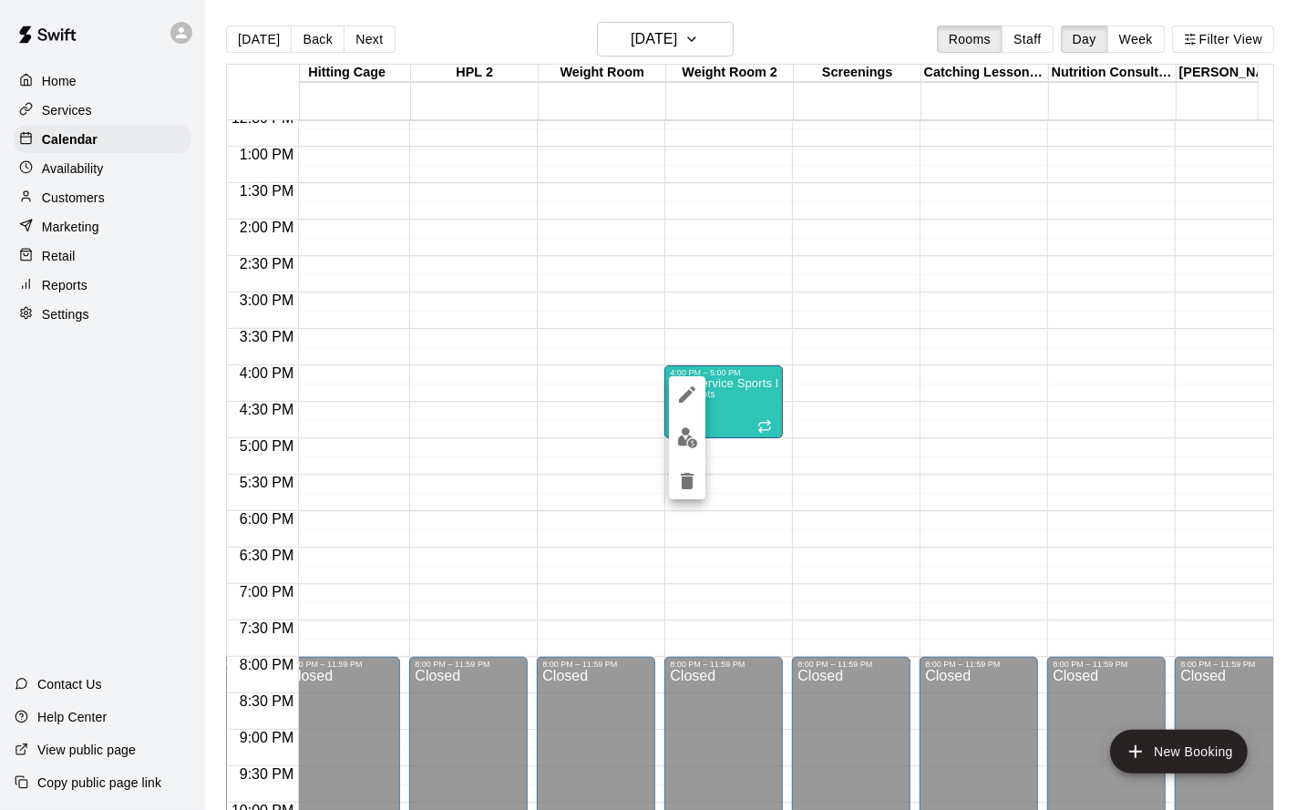
click at [691, 478] on icon "delete" at bounding box center [687, 481] width 13 height 16
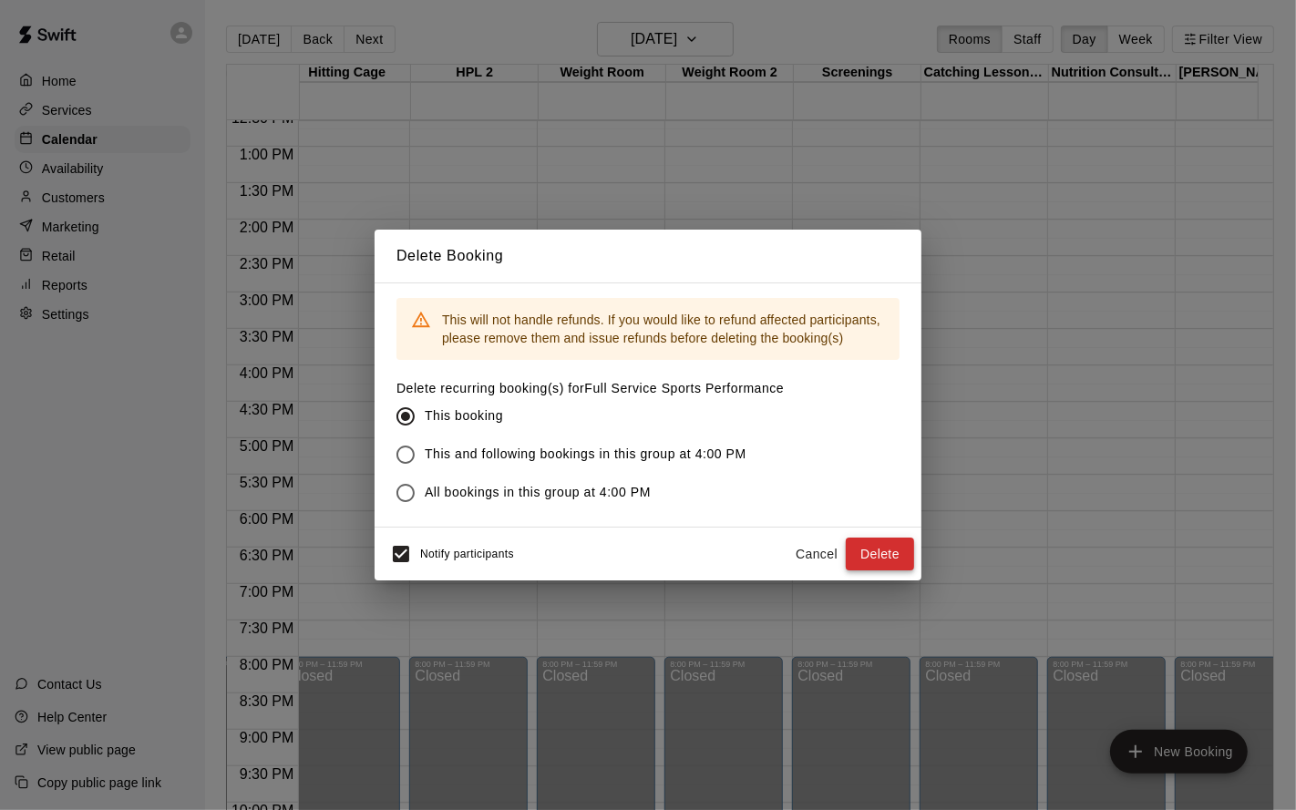
click at [873, 551] on button "Delete" at bounding box center [880, 555] width 68 height 34
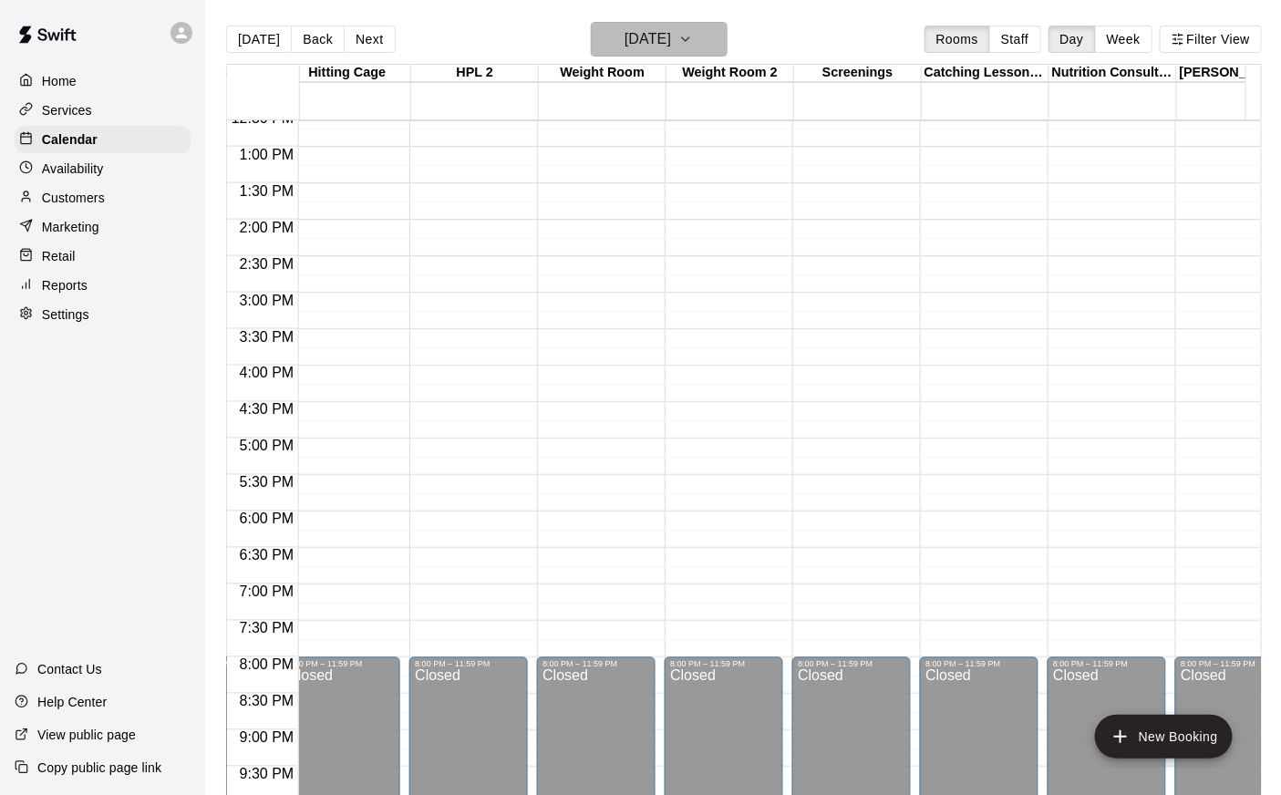
click at [642, 41] on h6 "[DATE]" at bounding box center [647, 39] width 46 height 26
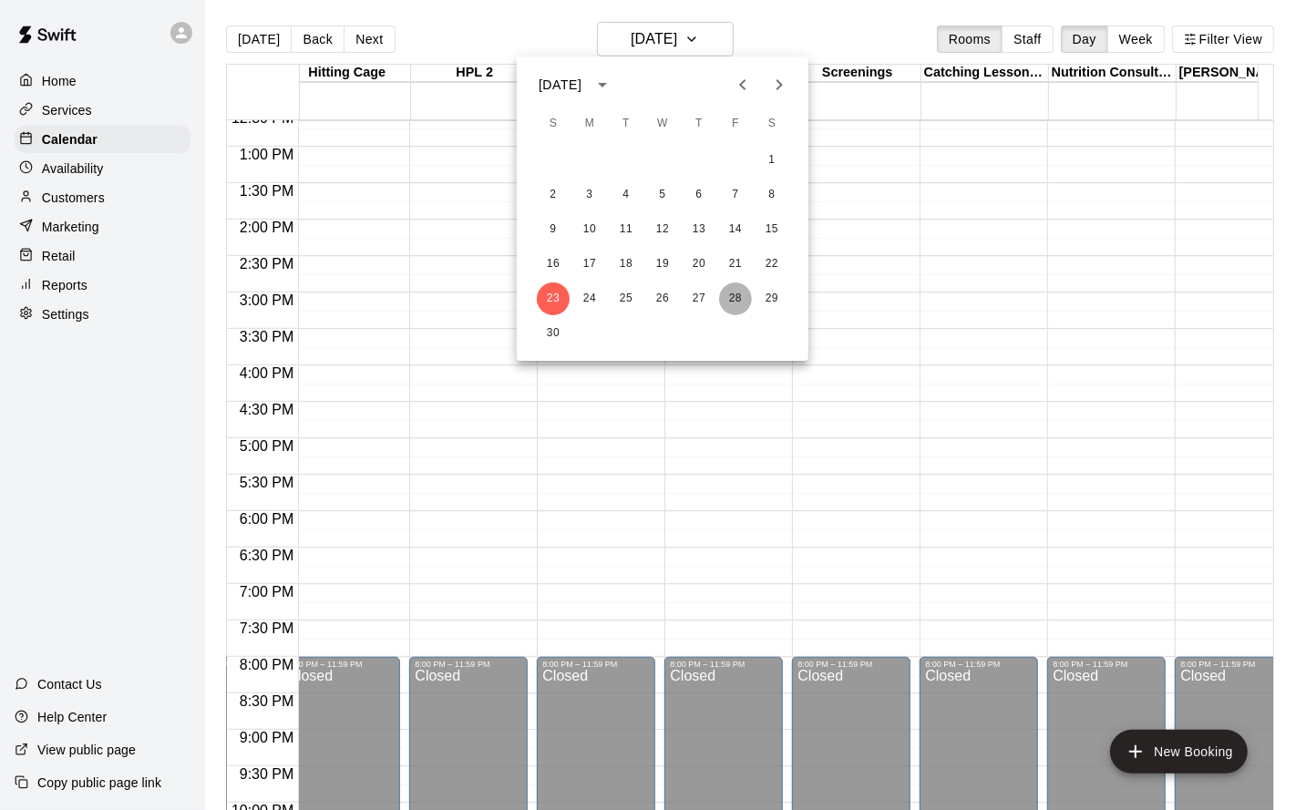
click at [746, 300] on button "28" at bounding box center [735, 299] width 33 height 33
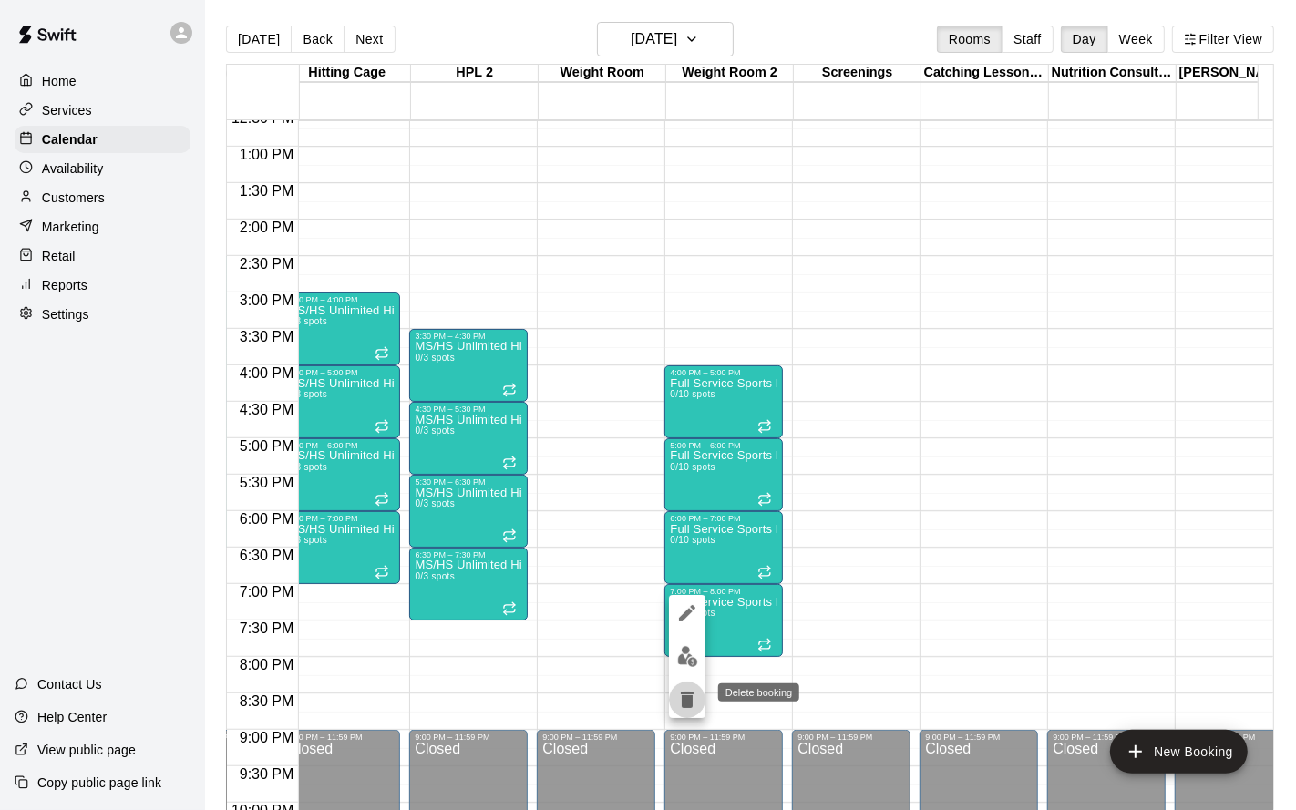
click at [689, 654] on icon "delete" at bounding box center [687, 700] width 13 height 16
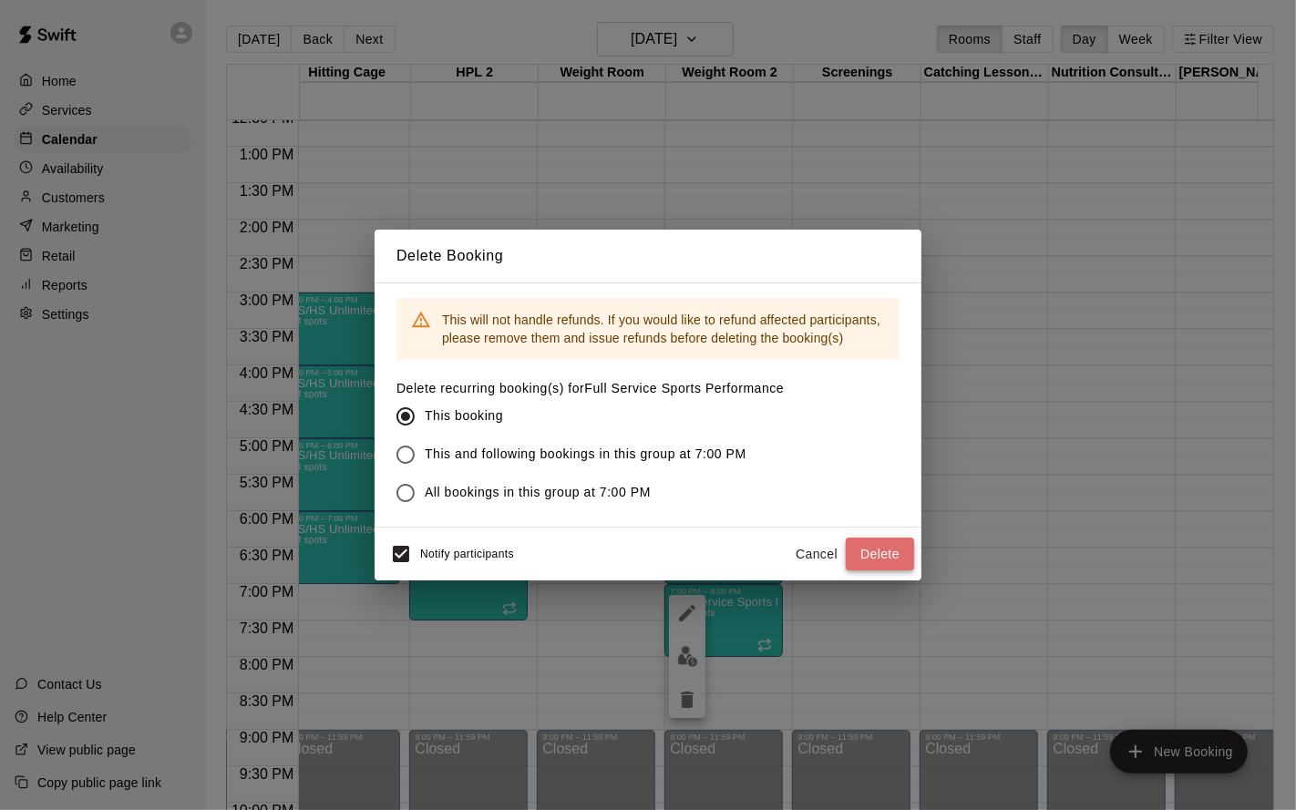
click at [879, 556] on button "Delete" at bounding box center [880, 555] width 68 height 34
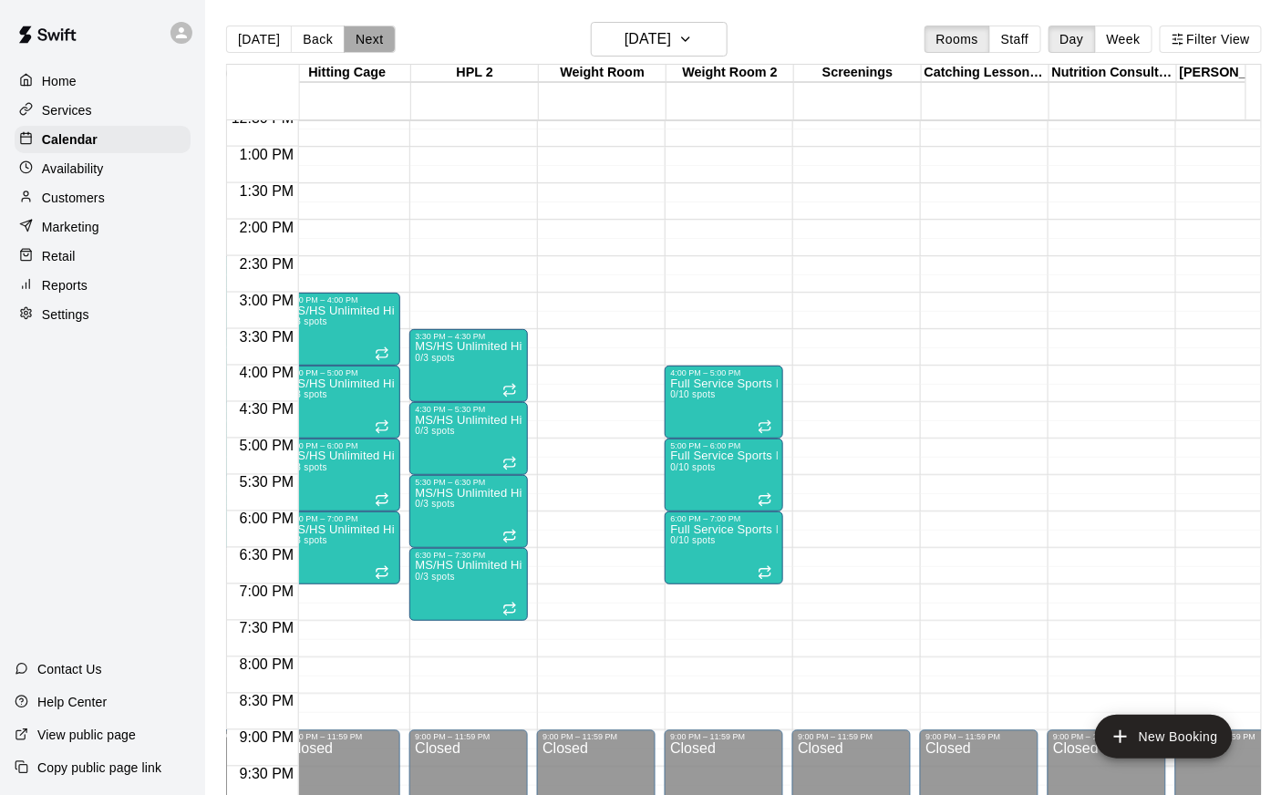
click at [371, 38] on button "Next" at bounding box center [369, 39] width 51 height 27
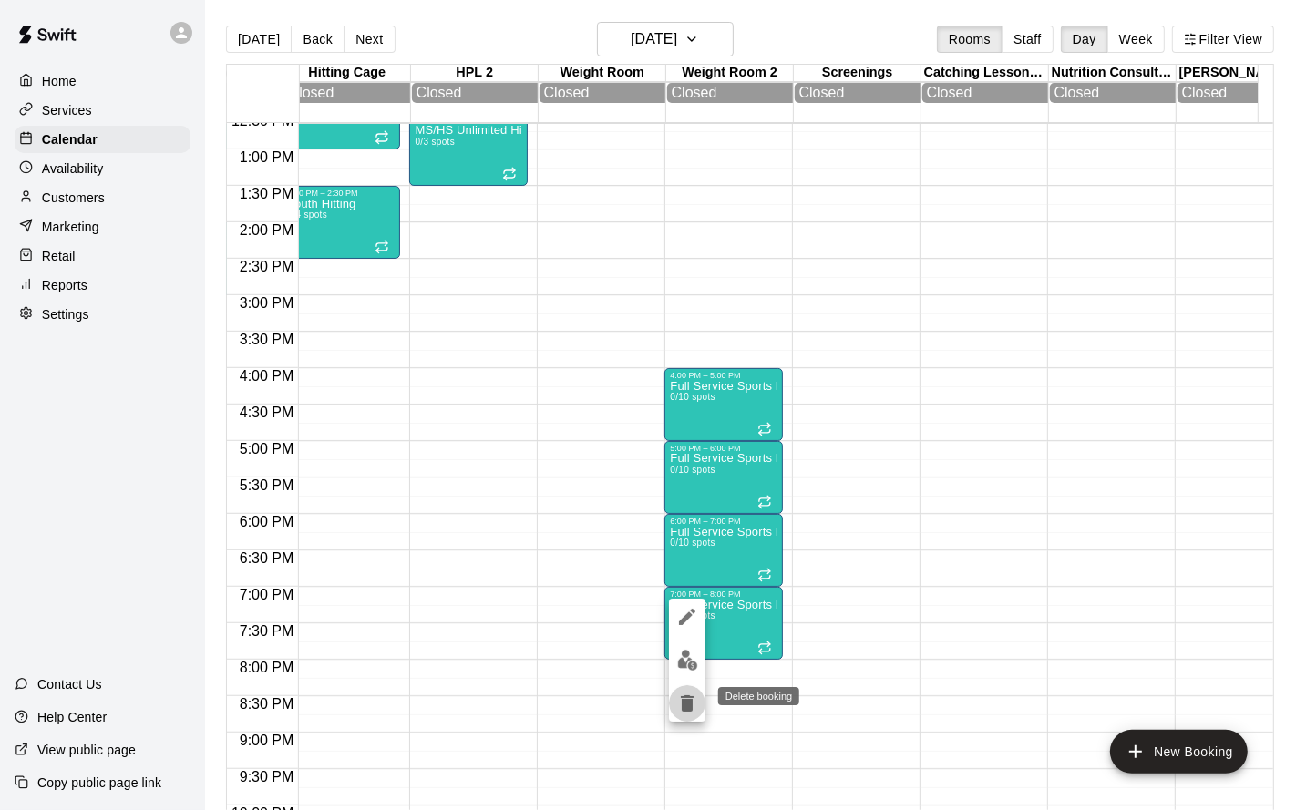
click at [688, 654] on button "delete" at bounding box center [687, 704] width 36 height 36
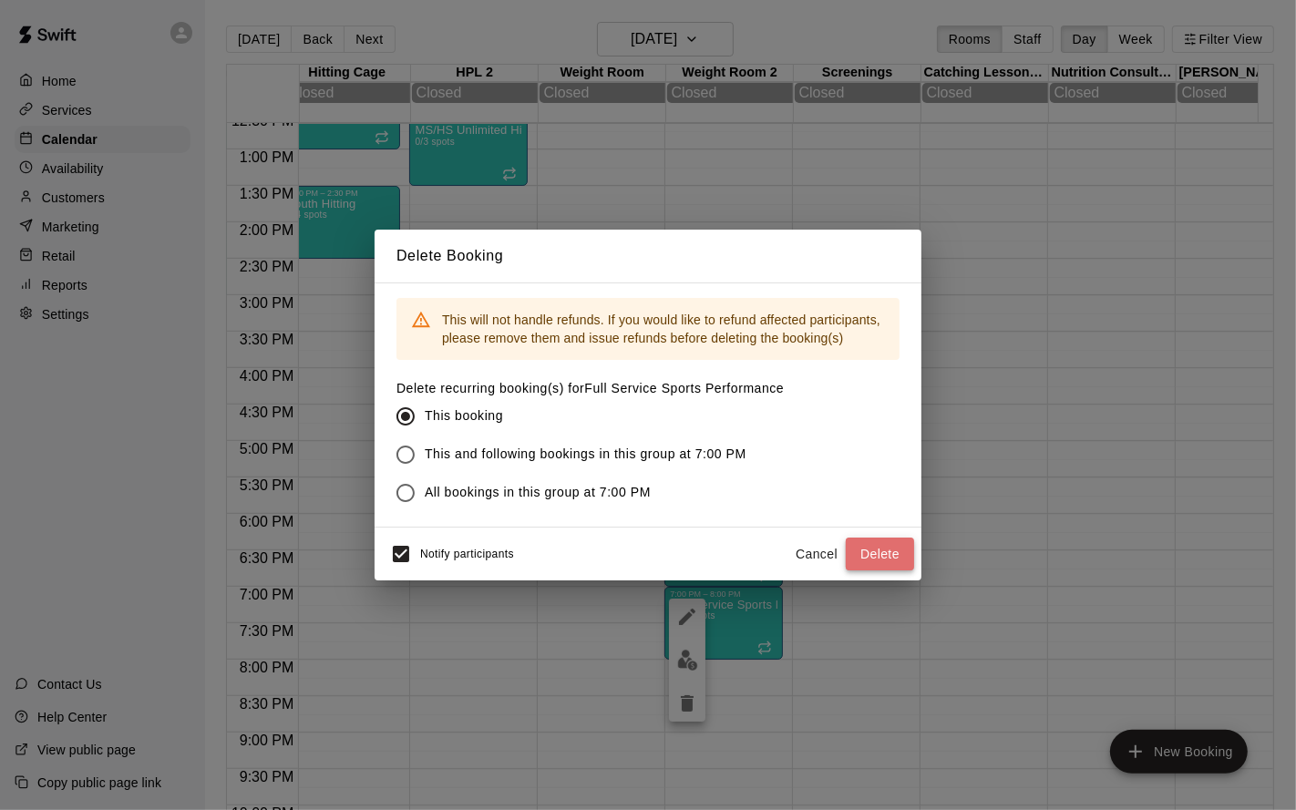
click at [892, 558] on button "Delete" at bounding box center [880, 555] width 68 height 34
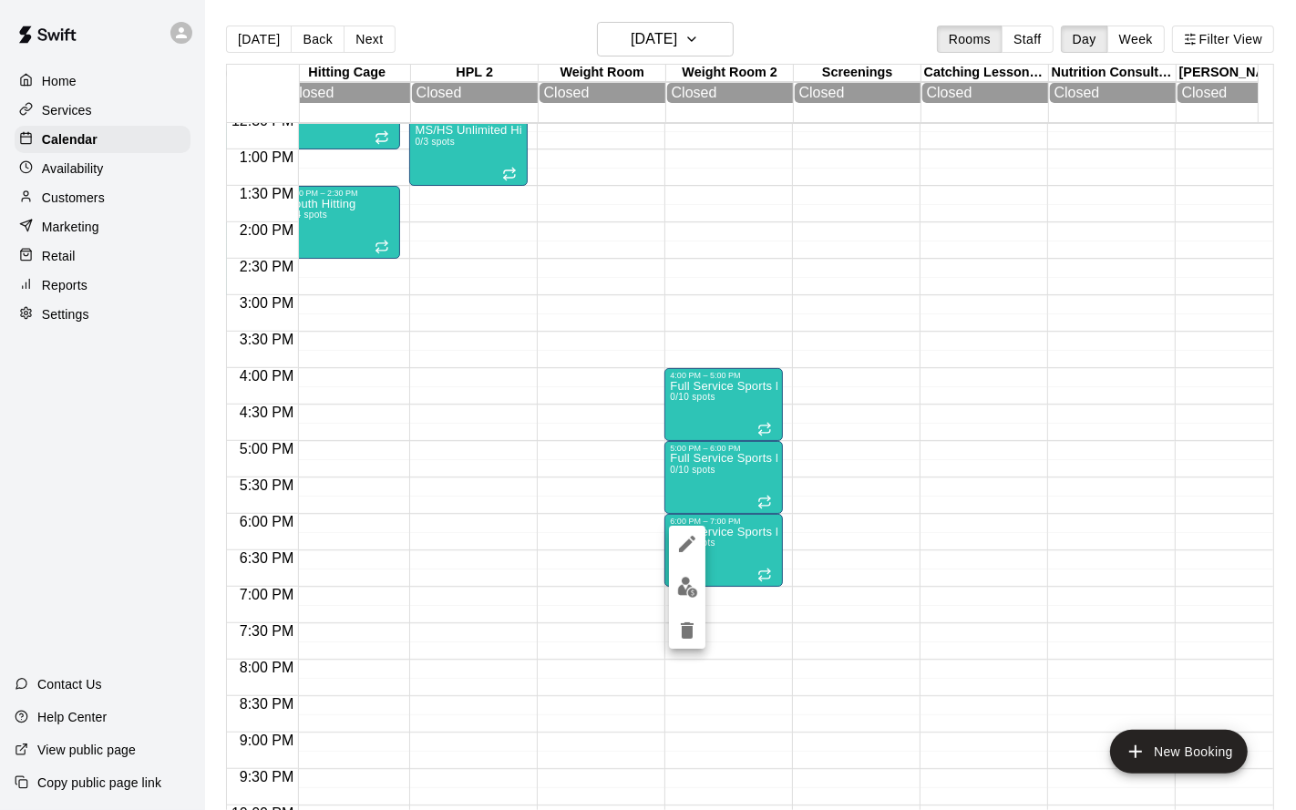
click at [686, 627] on icon "delete" at bounding box center [687, 631] width 13 height 16
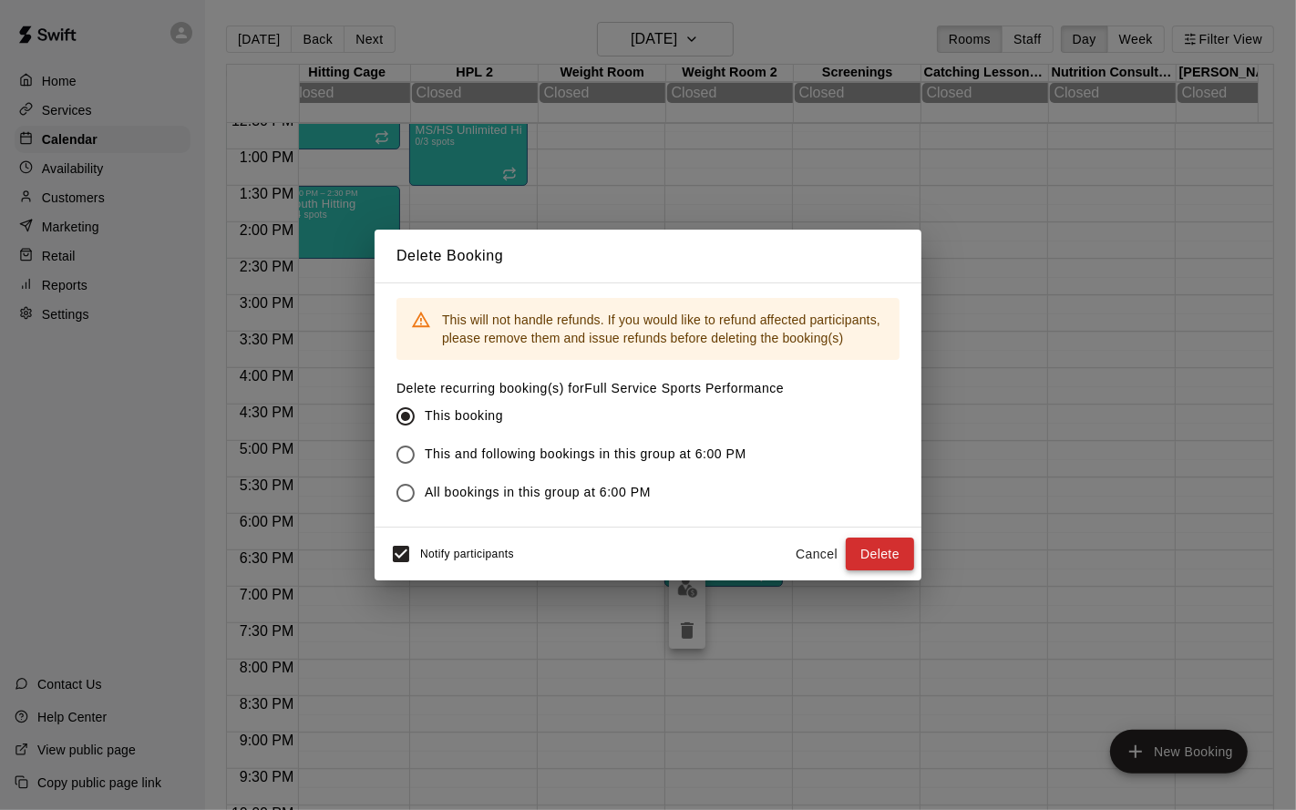
click at [890, 561] on button "Delete" at bounding box center [880, 555] width 68 height 34
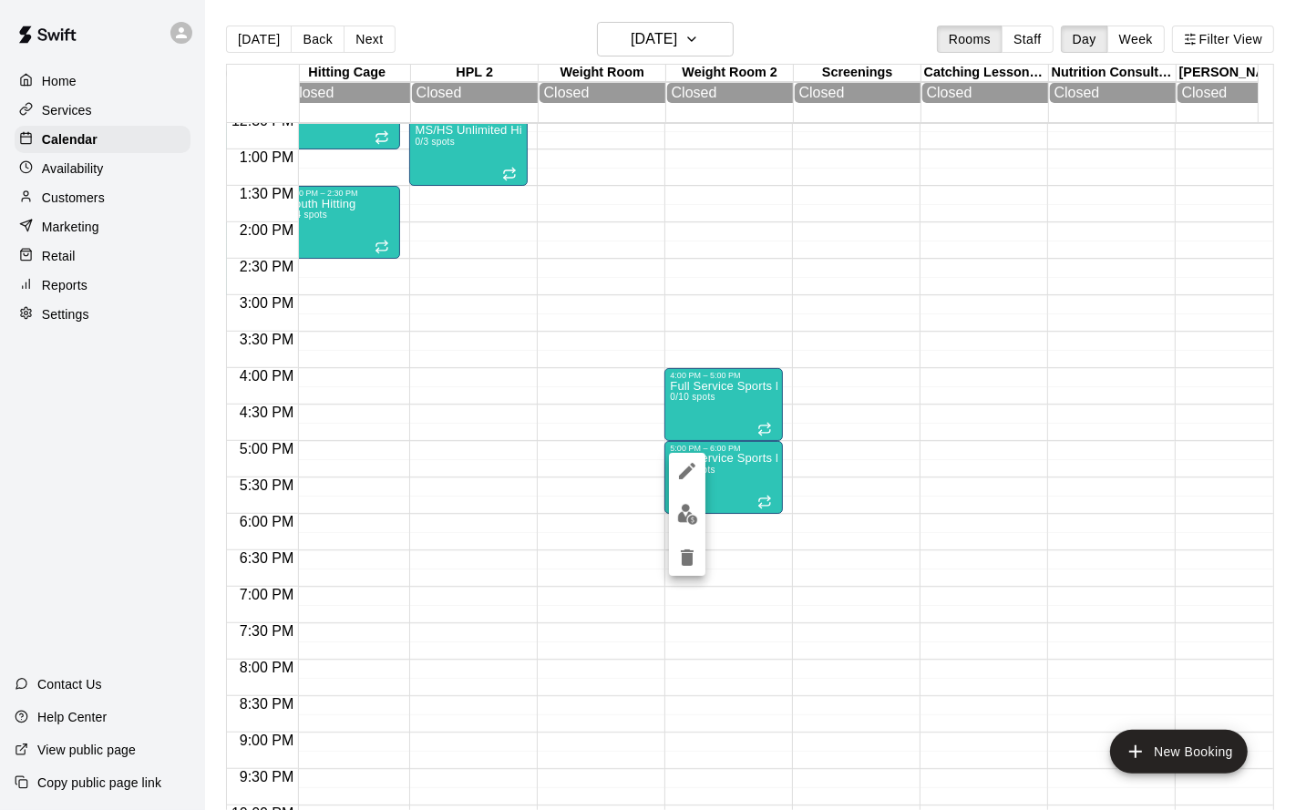
click at [685, 562] on icon "delete" at bounding box center [687, 558] width 13 height 16
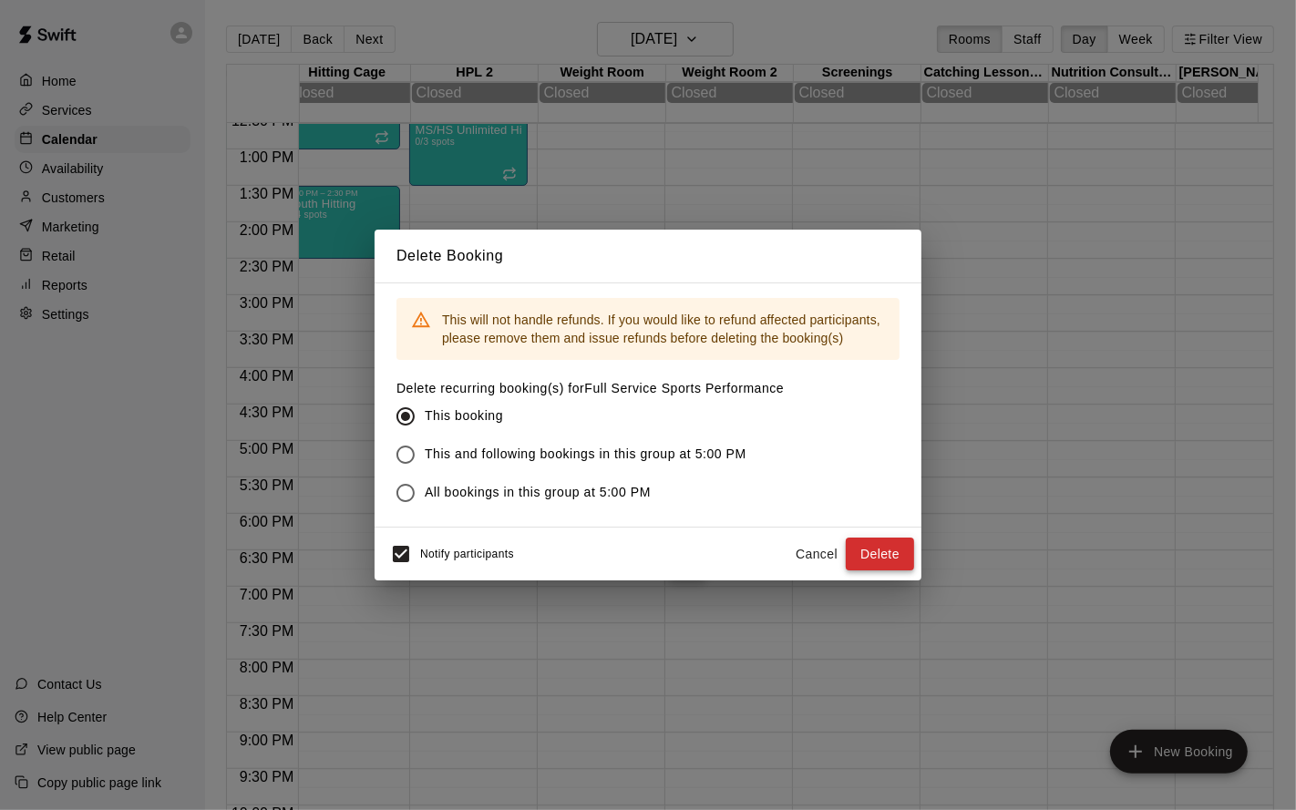
click at [877, 549] on button "Delete" at bounding box center [880, 555] width 68 height 34
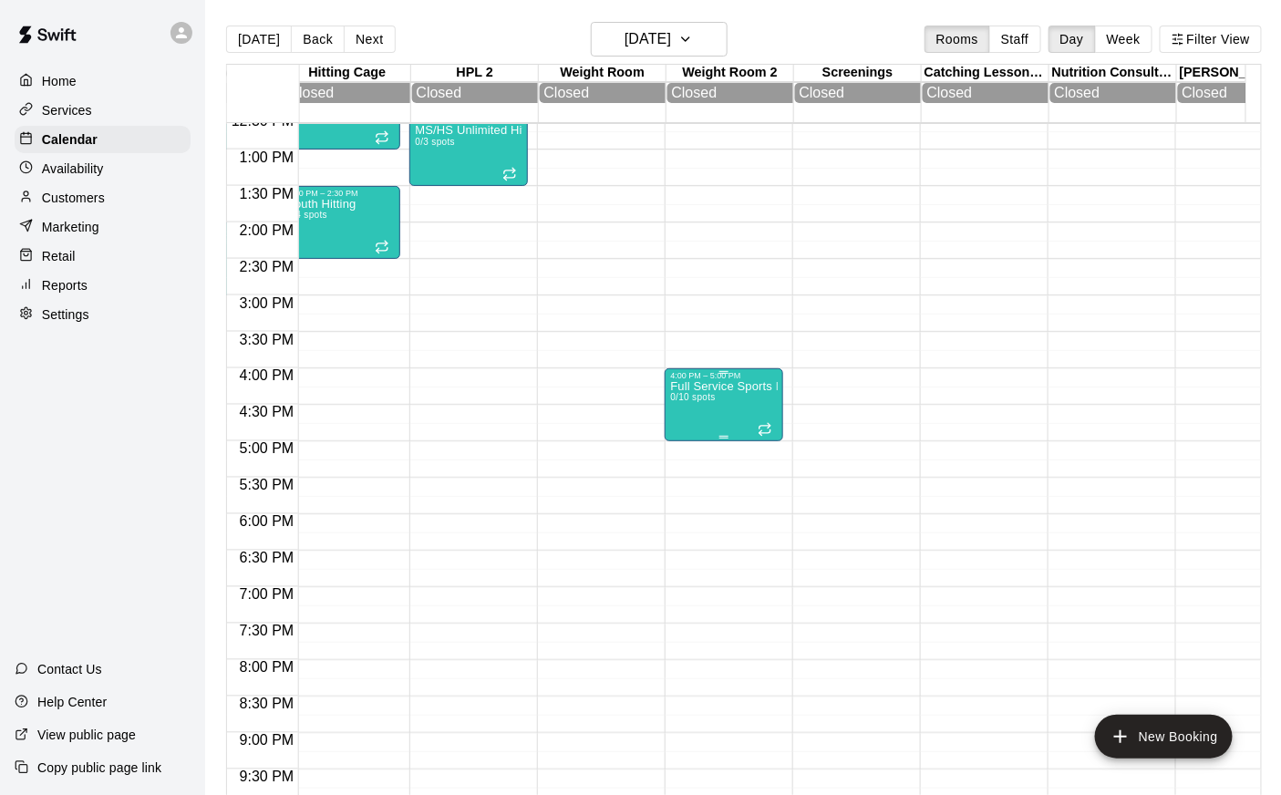
click at [708, 424] on div "Full Service Sports Performance 0/10 spots" at bounding box center [724, 777] width 108 height 795
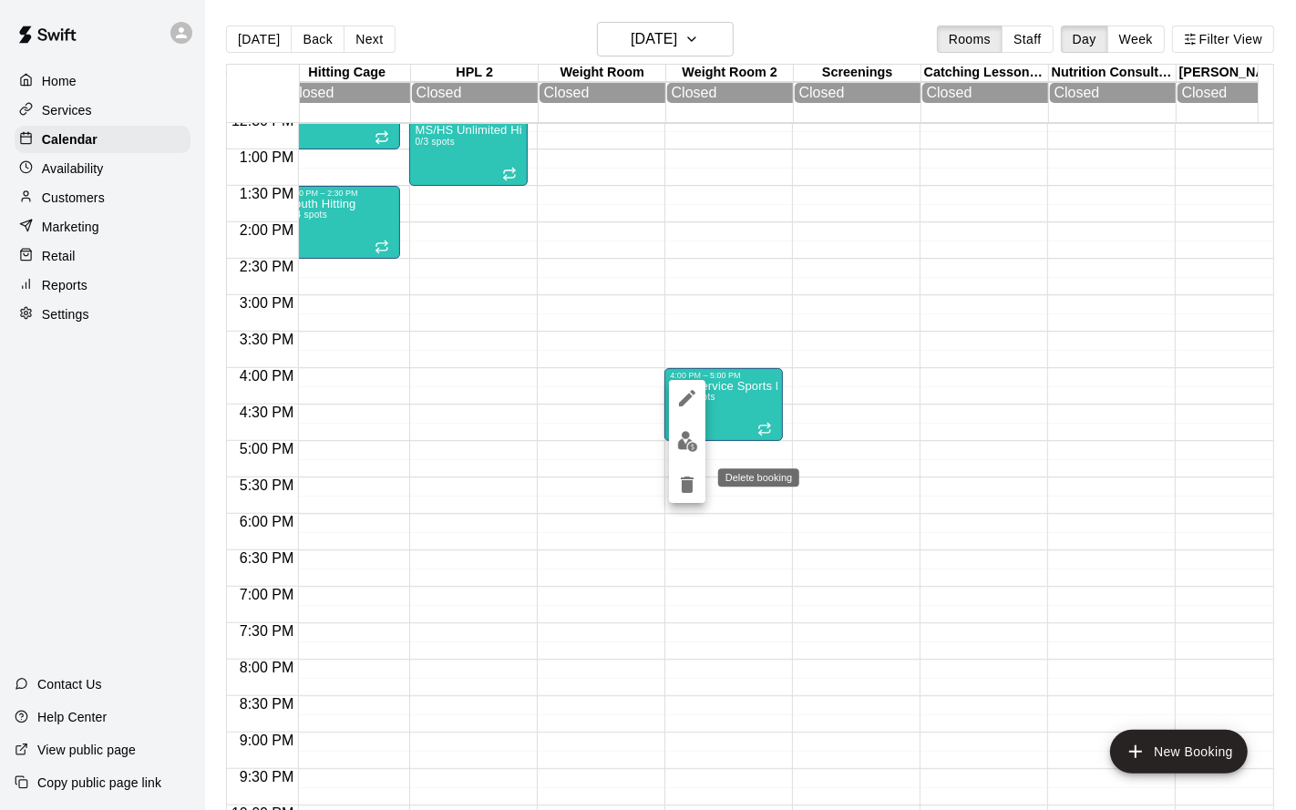
click at [691, 478] on icon "delete" at bounding box center [687, 485] width 13 height 16
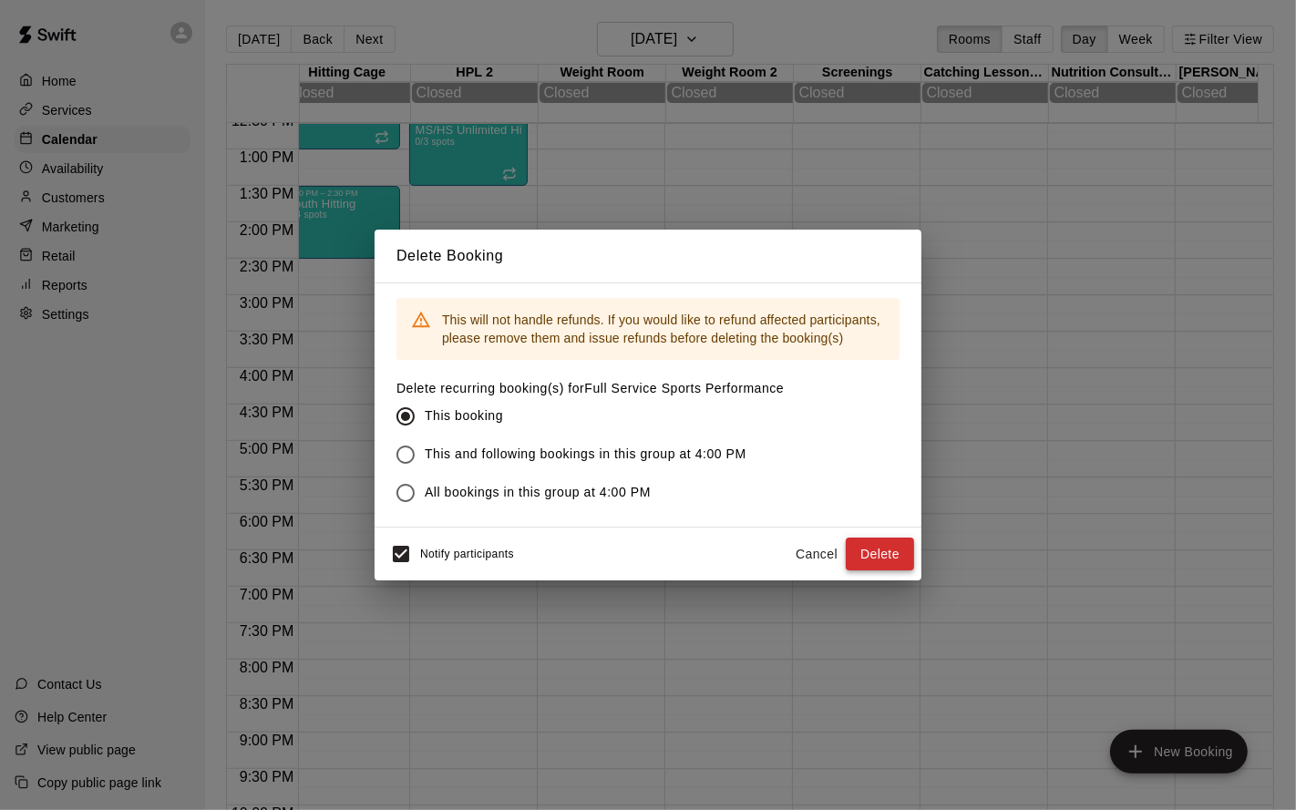
click at [859, 552] on button "Delete" at bounding box center [880, 555] width 68 height 34
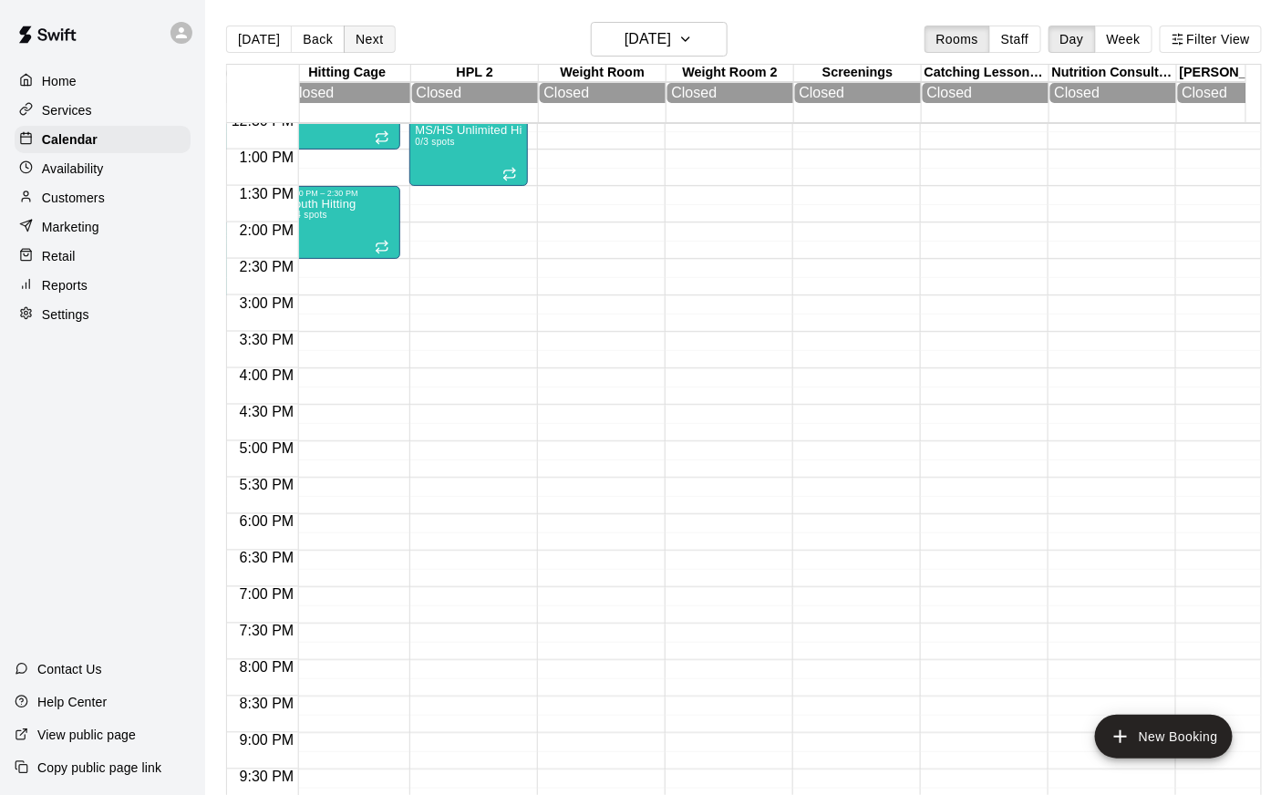
click at [356, 28] on button "Next" at bounding box center [369, 39] width 51 height 27
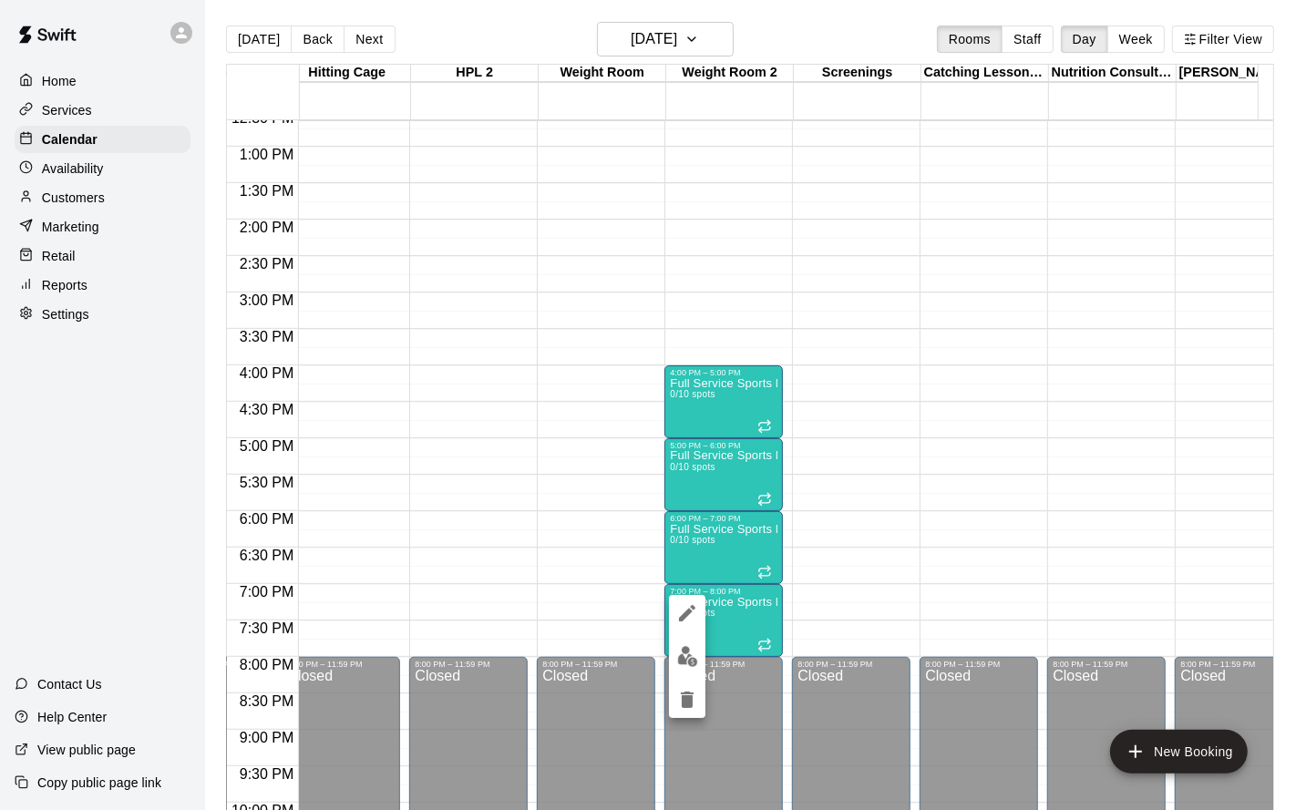
click at [682, 654] on icon "delete" at bounding box center [687, 700] width 13 height 16
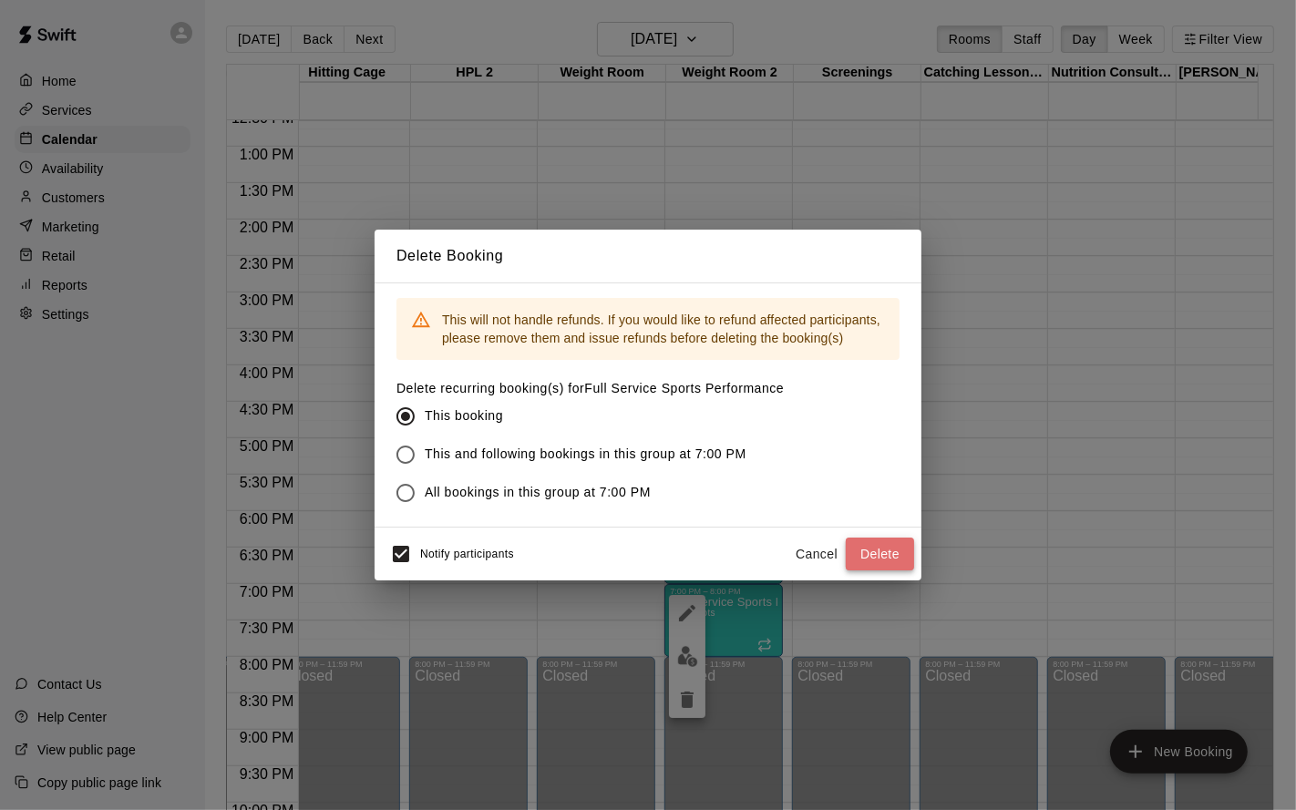
click at [854, 562] on button "Delete" at bounding box center [880, 555] width 68 height 34
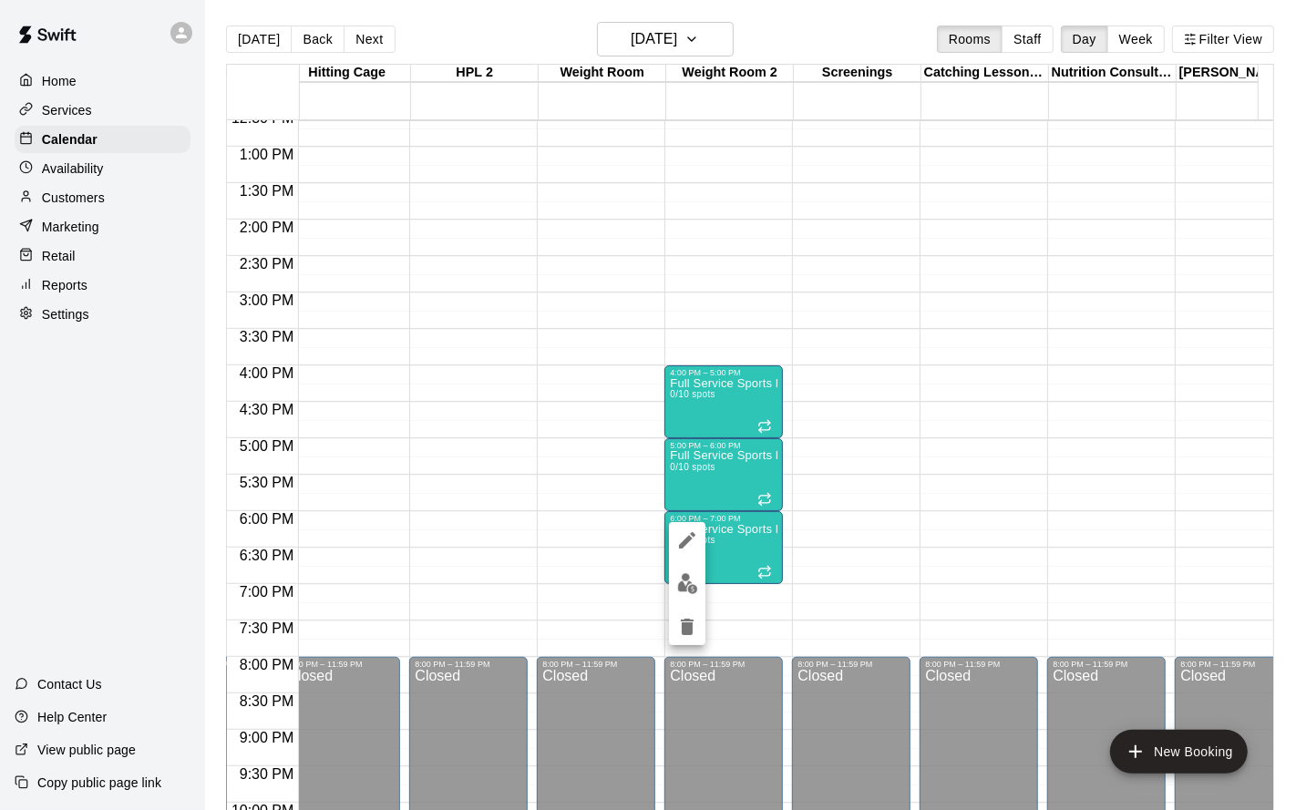
click at [684, 623] on icon "delete" at bounding box center [687, 627] width 13 height 16
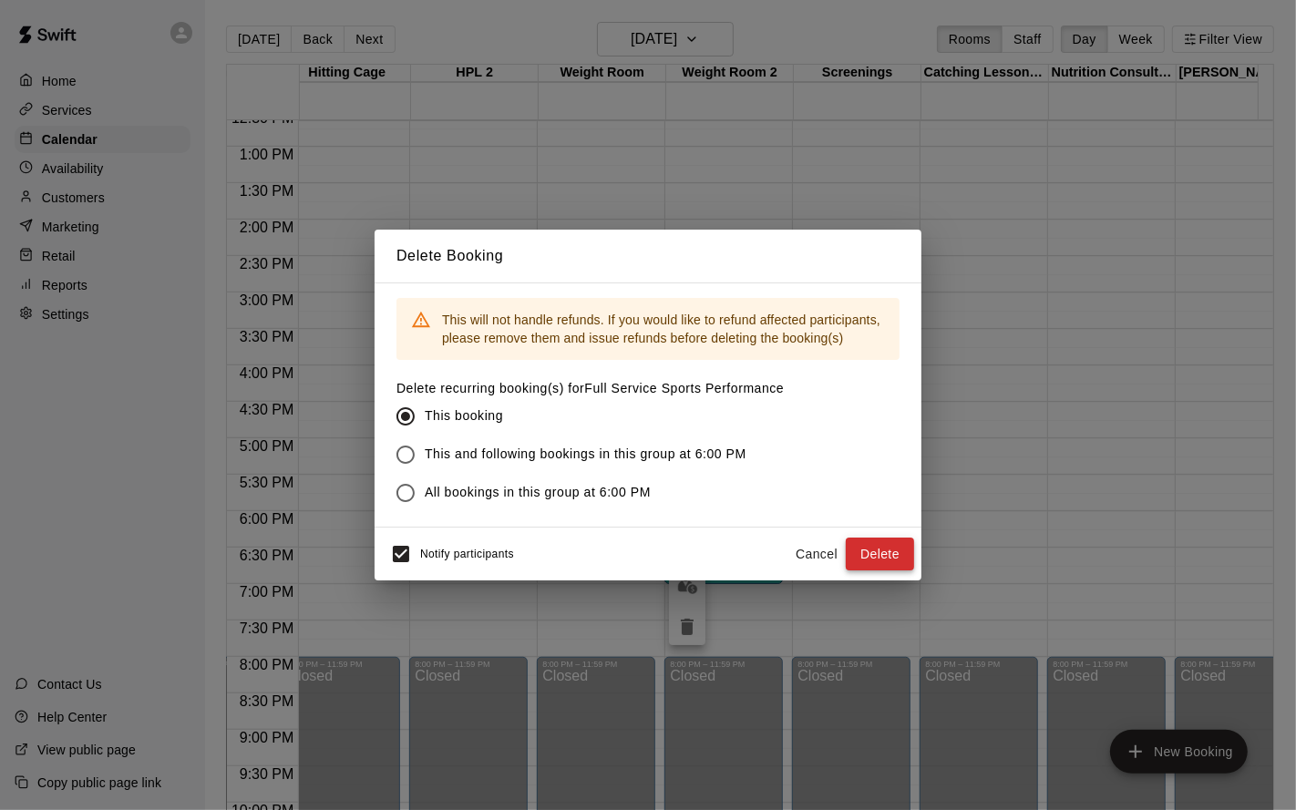
click at [885, 555] on button "Delete" at bounding box center [880, 555] width 68 height 34
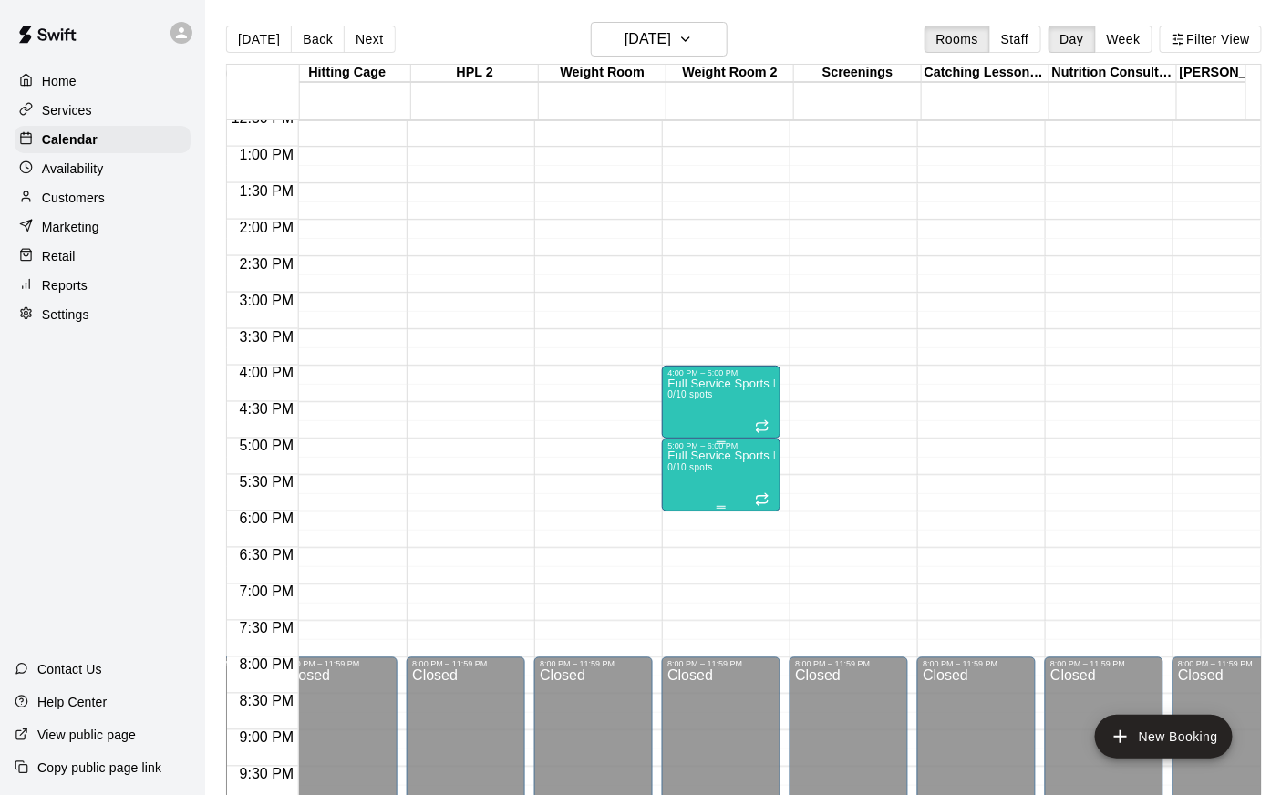
scroll to position [0, 657]
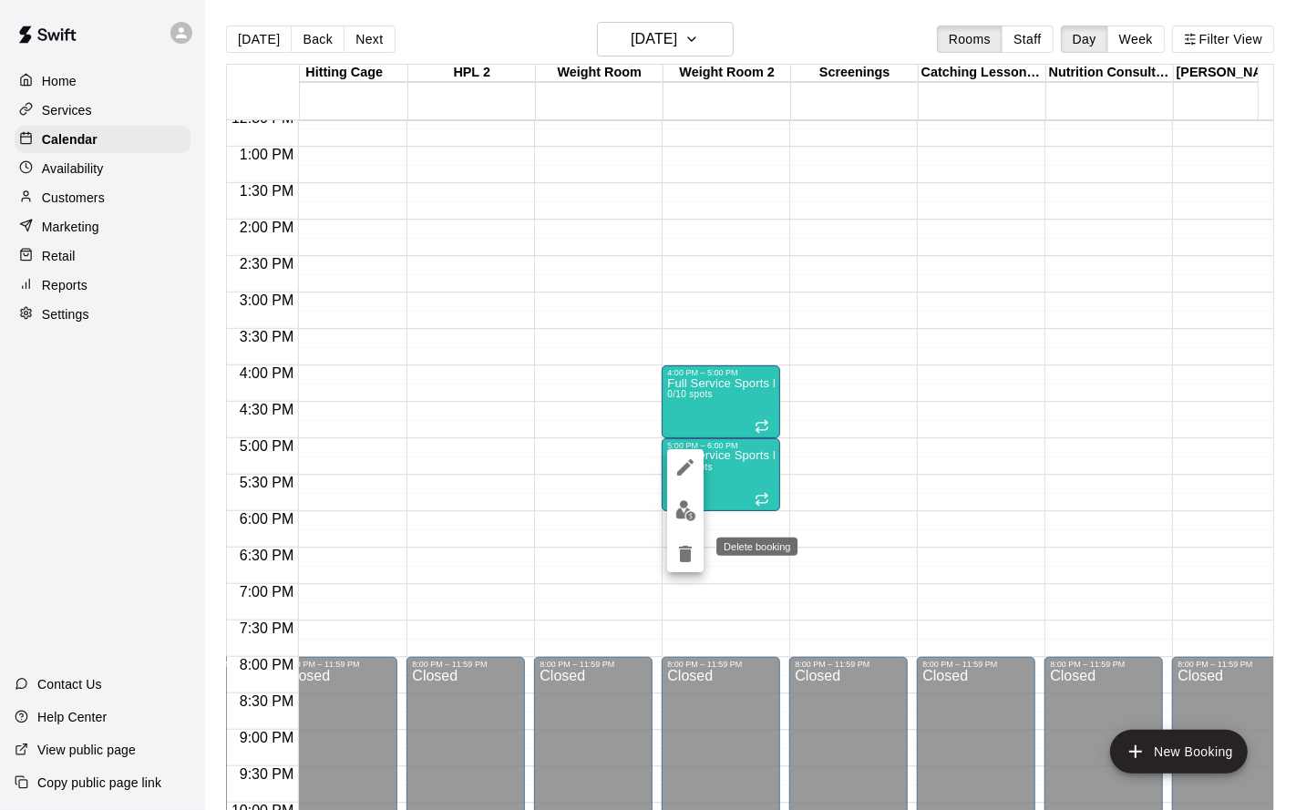
click at [683, 552] on icon "delete" at bounding box center [685, 554] width 13 height 16
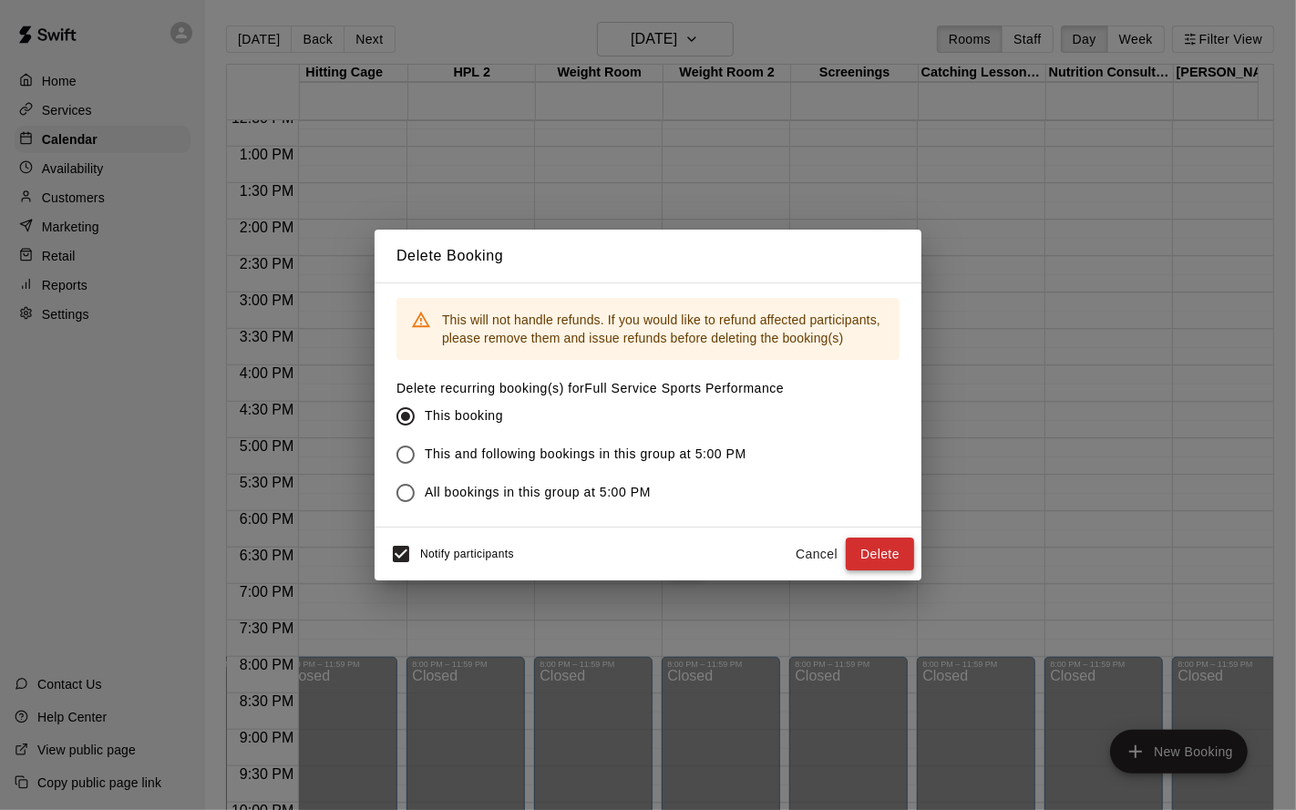
click at [859, 560] on button "Delete" at bounding box center [880, 555] width 68 height 34
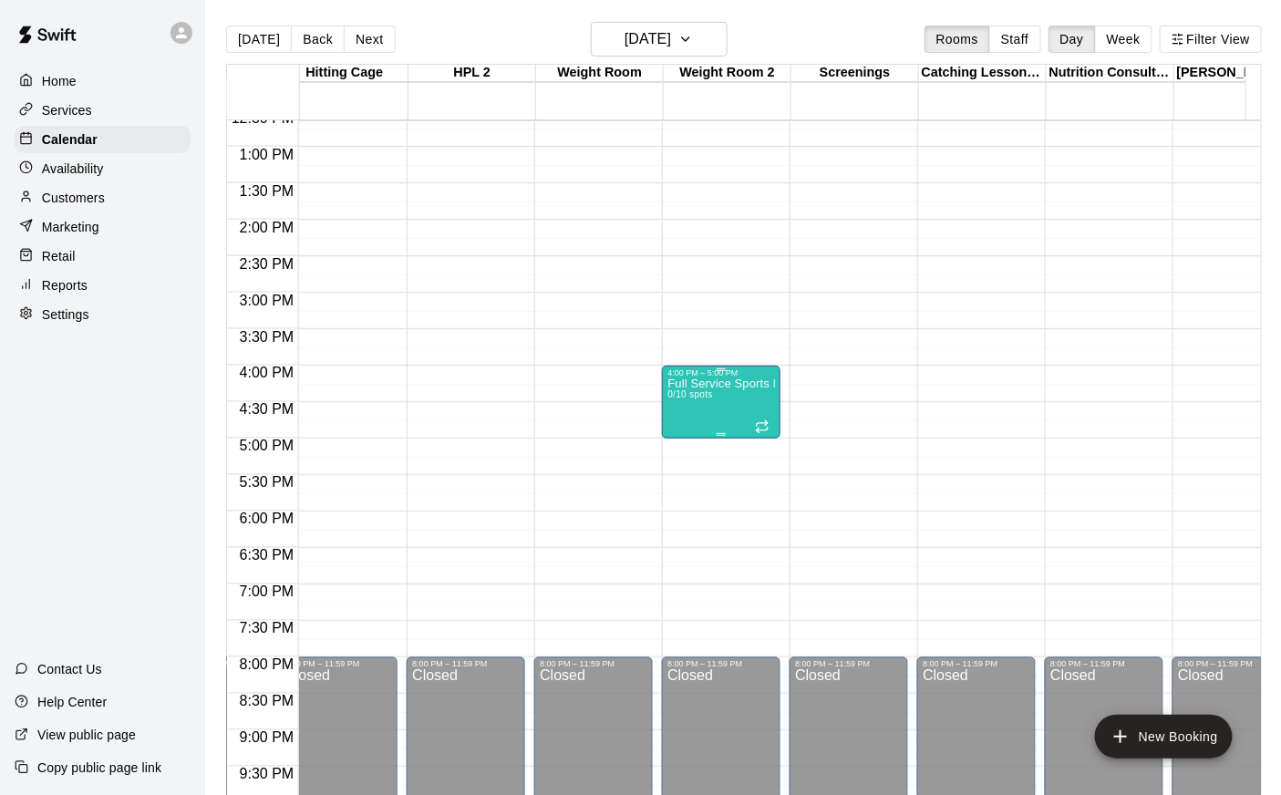
click at [714, 428] on div "Full Service Sports Performance 0/10 spots" at bounding box center [721, 774] width 108 height 795
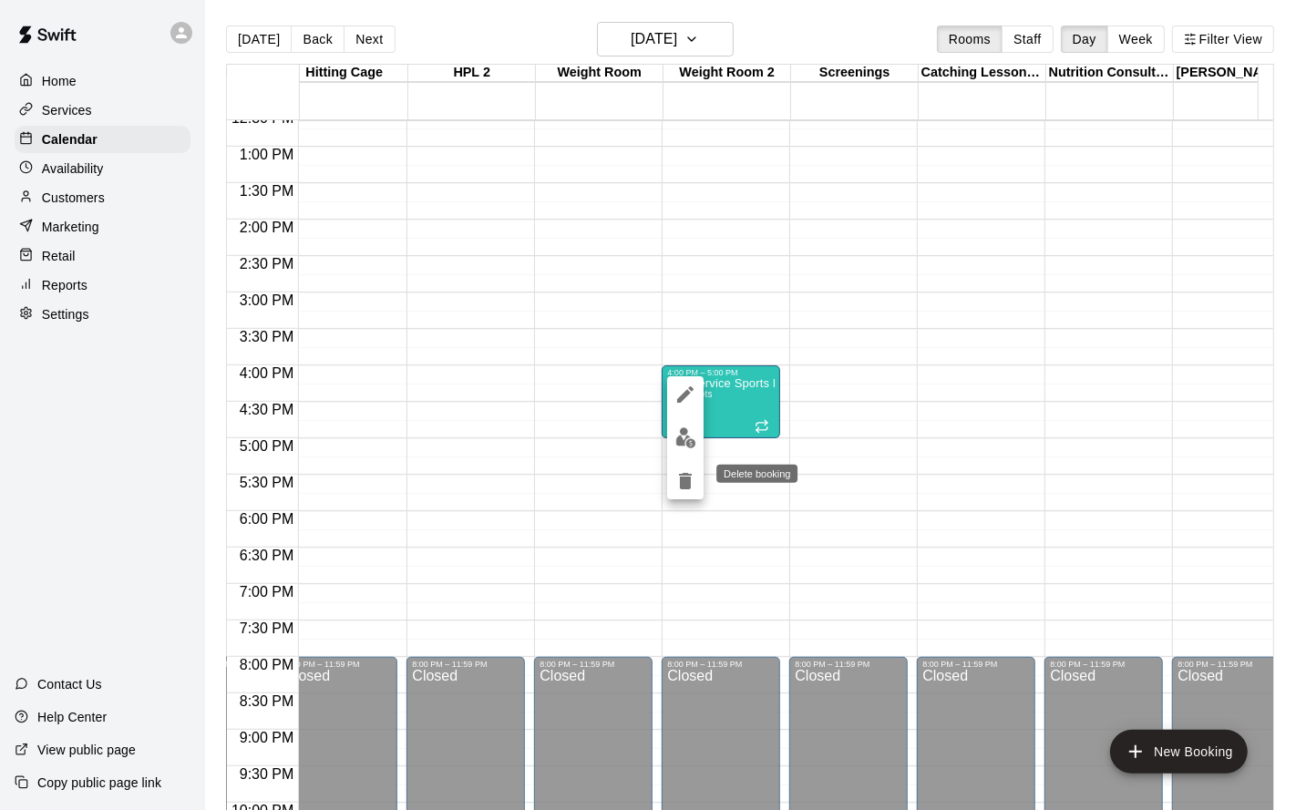
click at [695, 484] on icon "delete" at bounding box center [686, 481] width 22 height 22
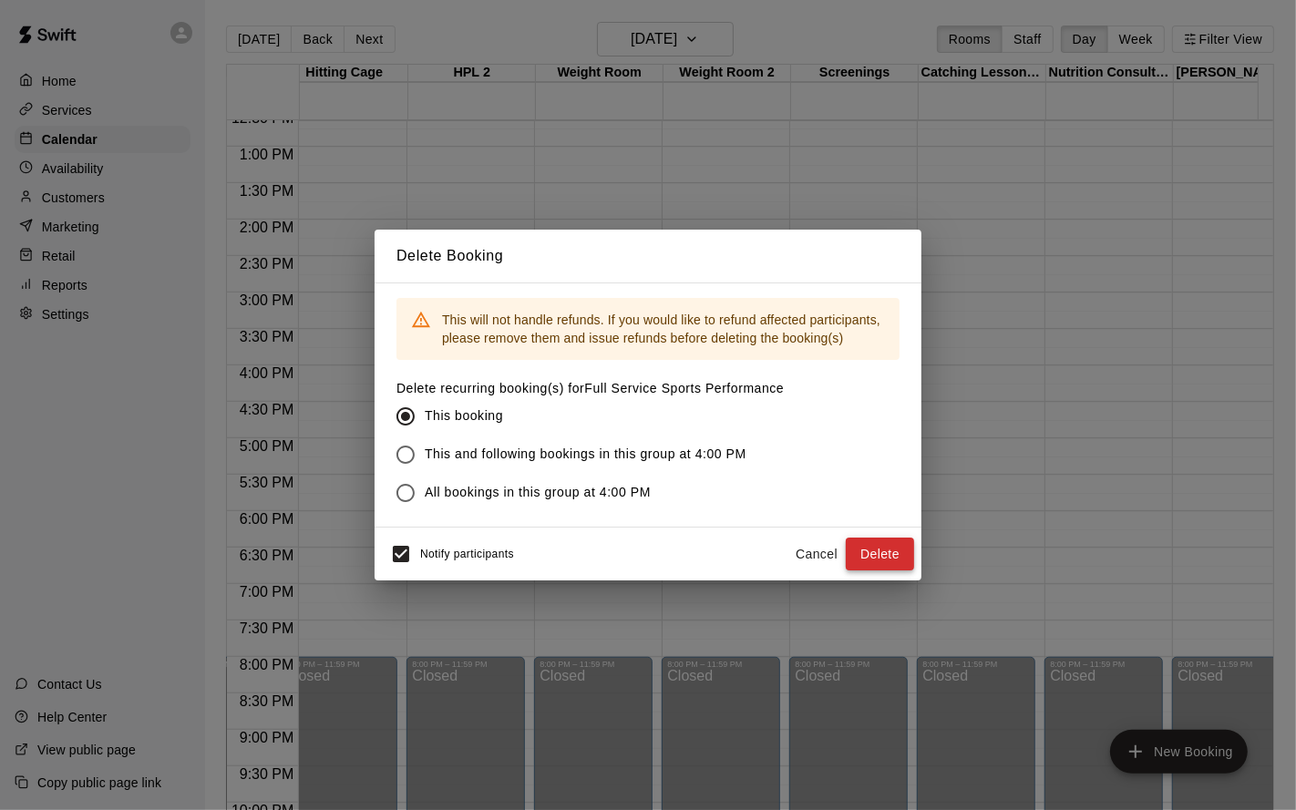
click at [875, 546] on button "Delete" at bounding box center [880, 555] width 68 height 34
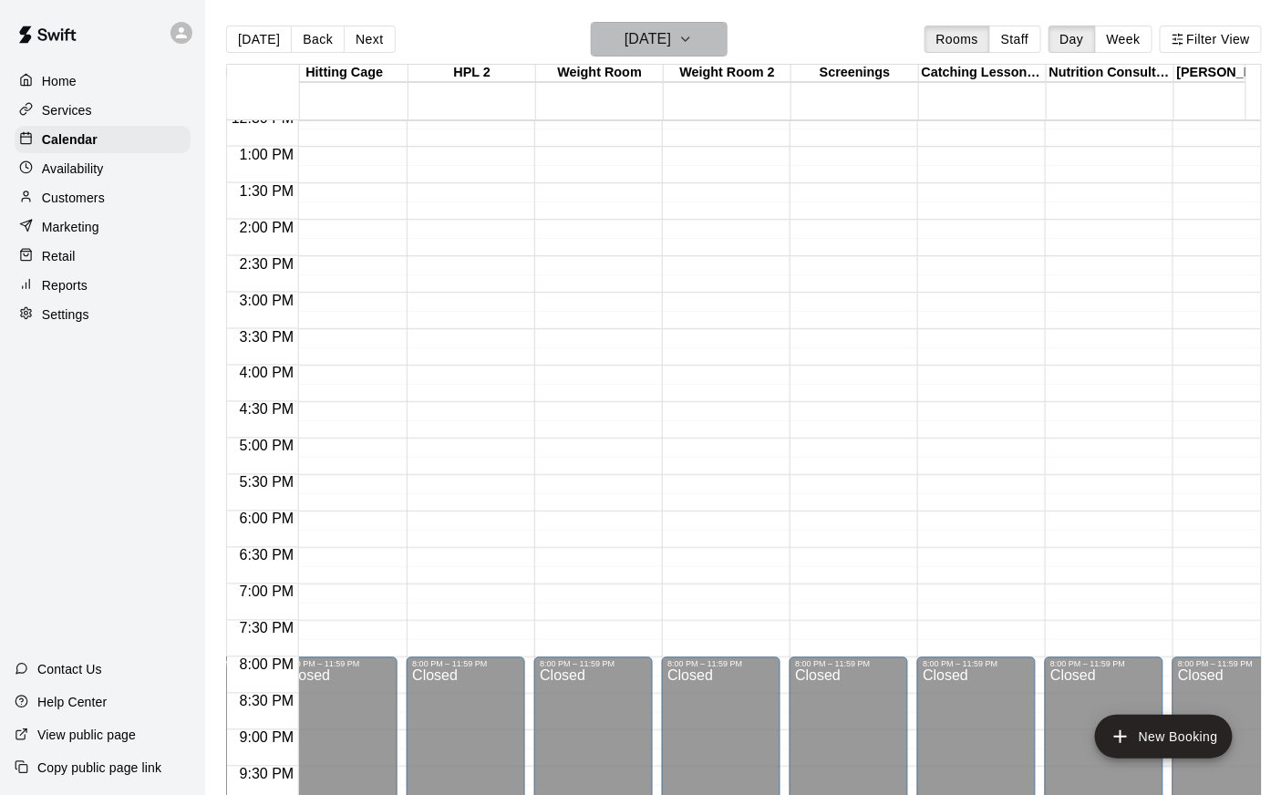
click at [671, 40] on h6 "[DATE]" at bounding box center [647, 39] width 46 height 26
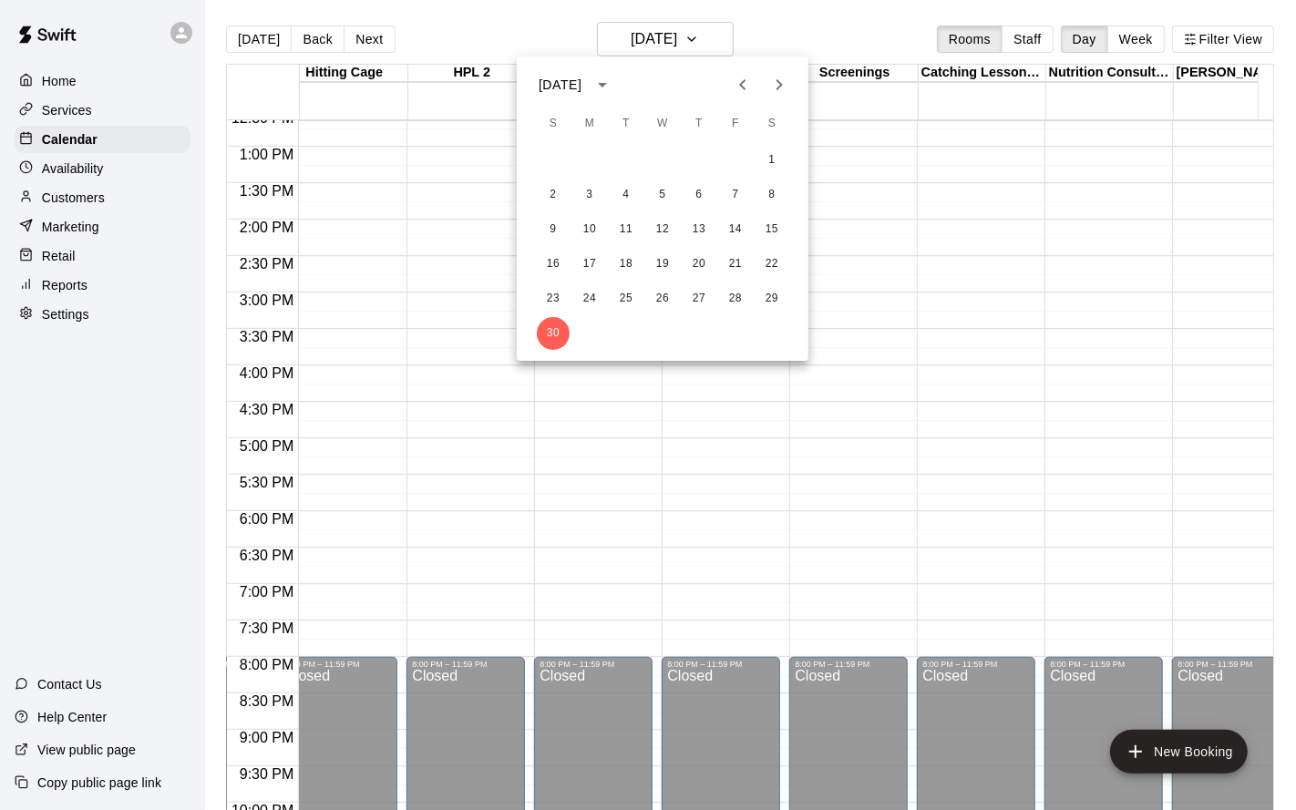
click at [781, 80] on icon "Next month" at bounding box center [780, 85] width 22 height 22
click at [740, 160] on button "5" at bounding box center [735, 160] width 33 height 33
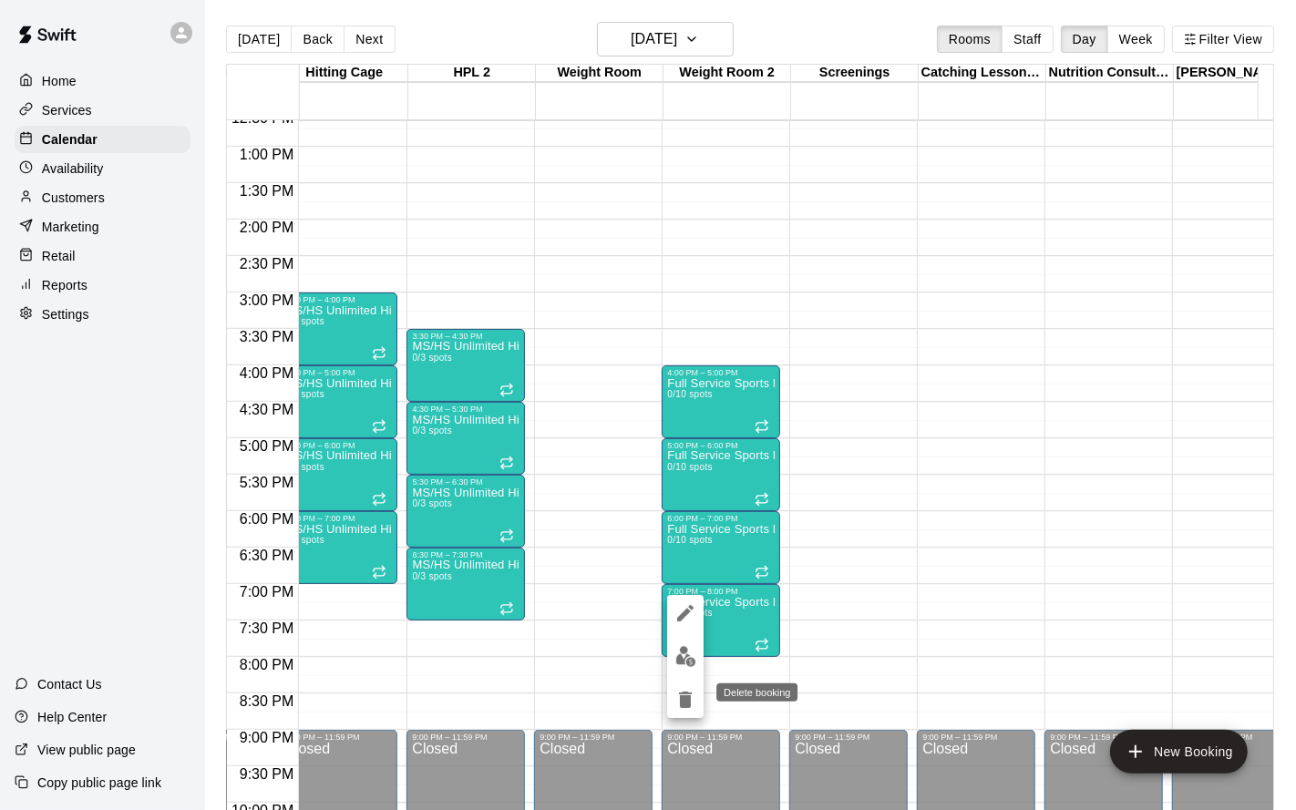
click at [675, 654] on icon "delete" at bounding box center [686, 700] width 22 height 22
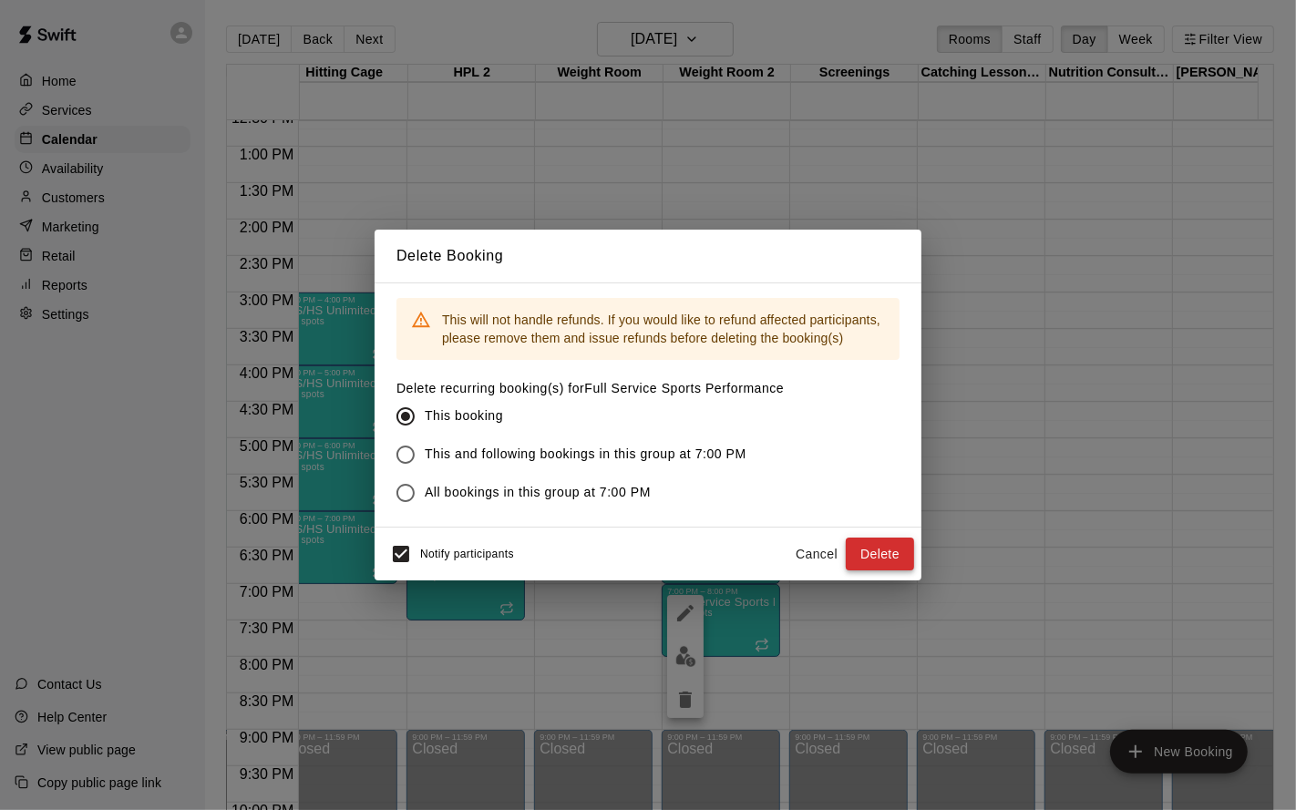
click at [896, 557] on button "Delete" at bounding box center [880, 555] width 68 height 34
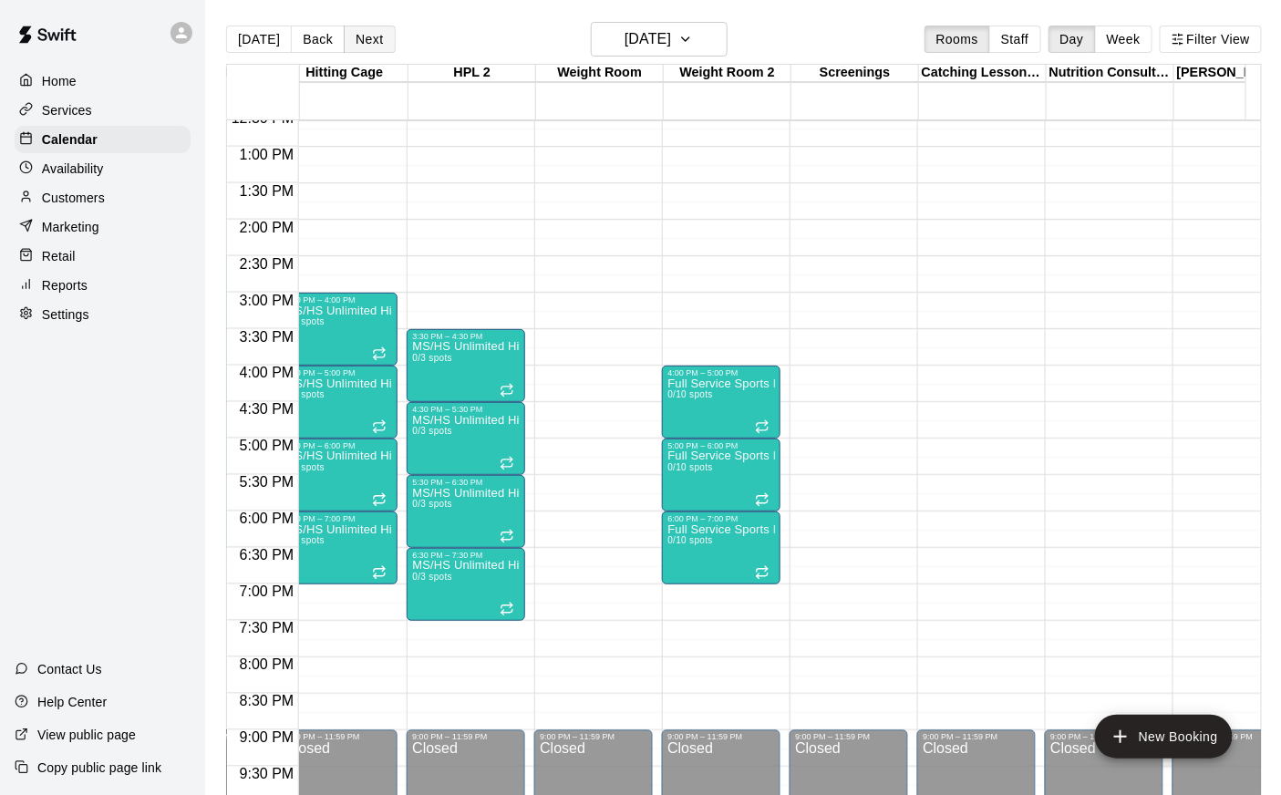
click at [354, 29] on button "Next" at bounding box center [369, 39] width 51 height 27
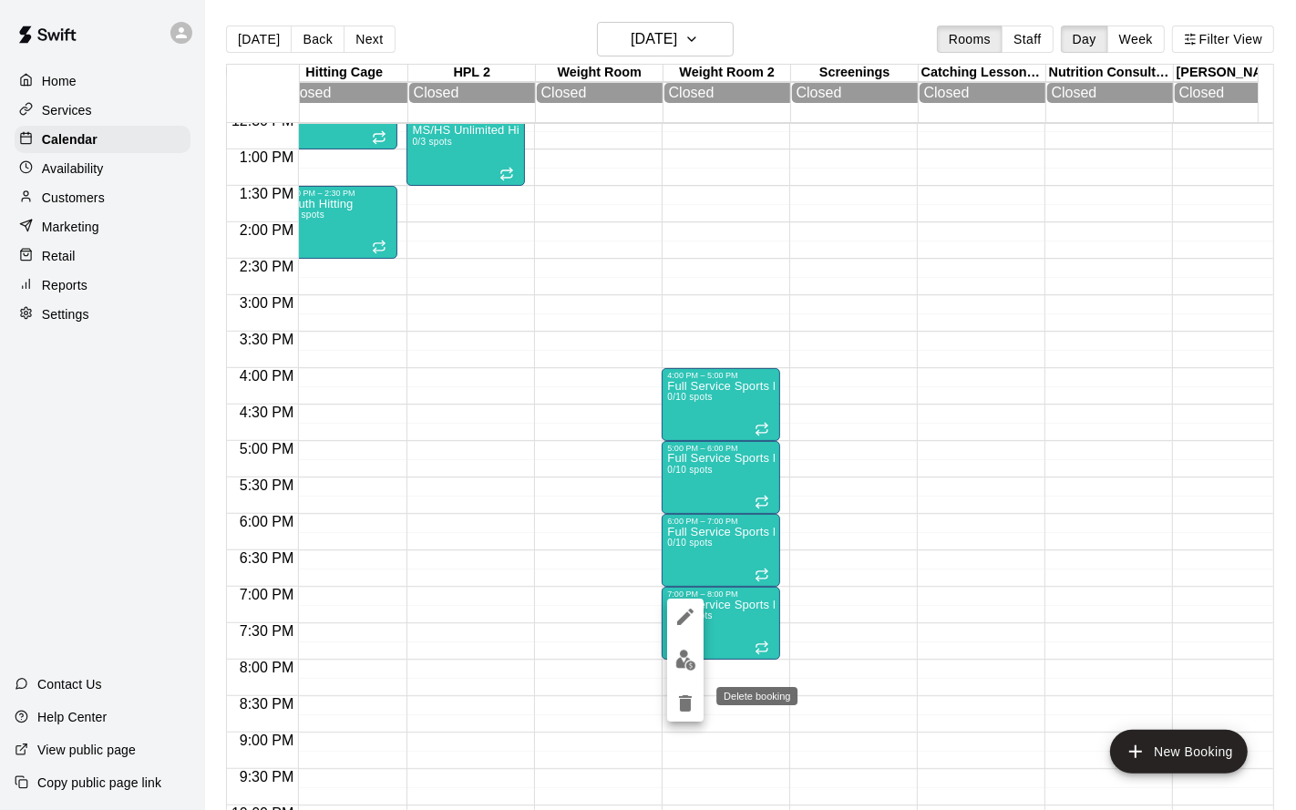
click at [681, 654] on button "delete" at bounding box center [685, 704] width 36 height 36
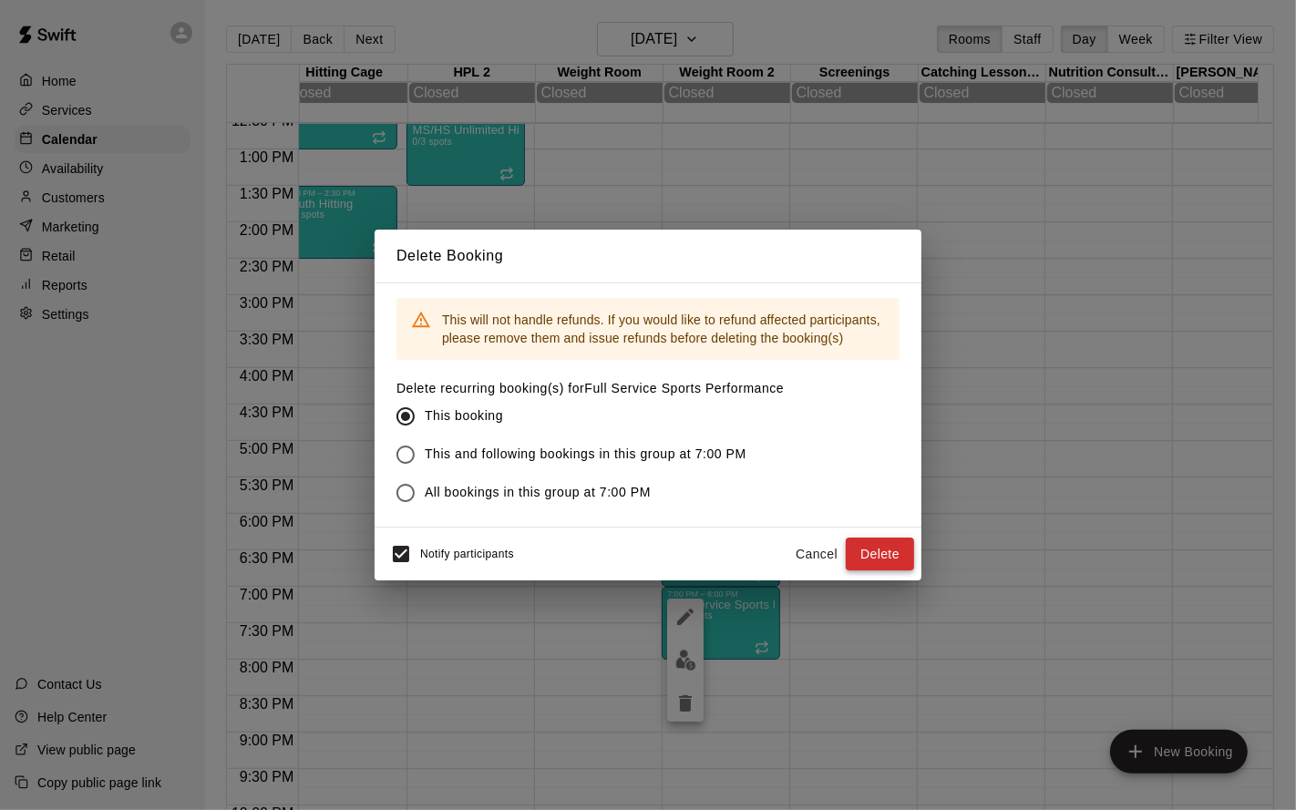
click at [873, 560] on button "Delete" at bounding box center [880, 555] width 68 height 34
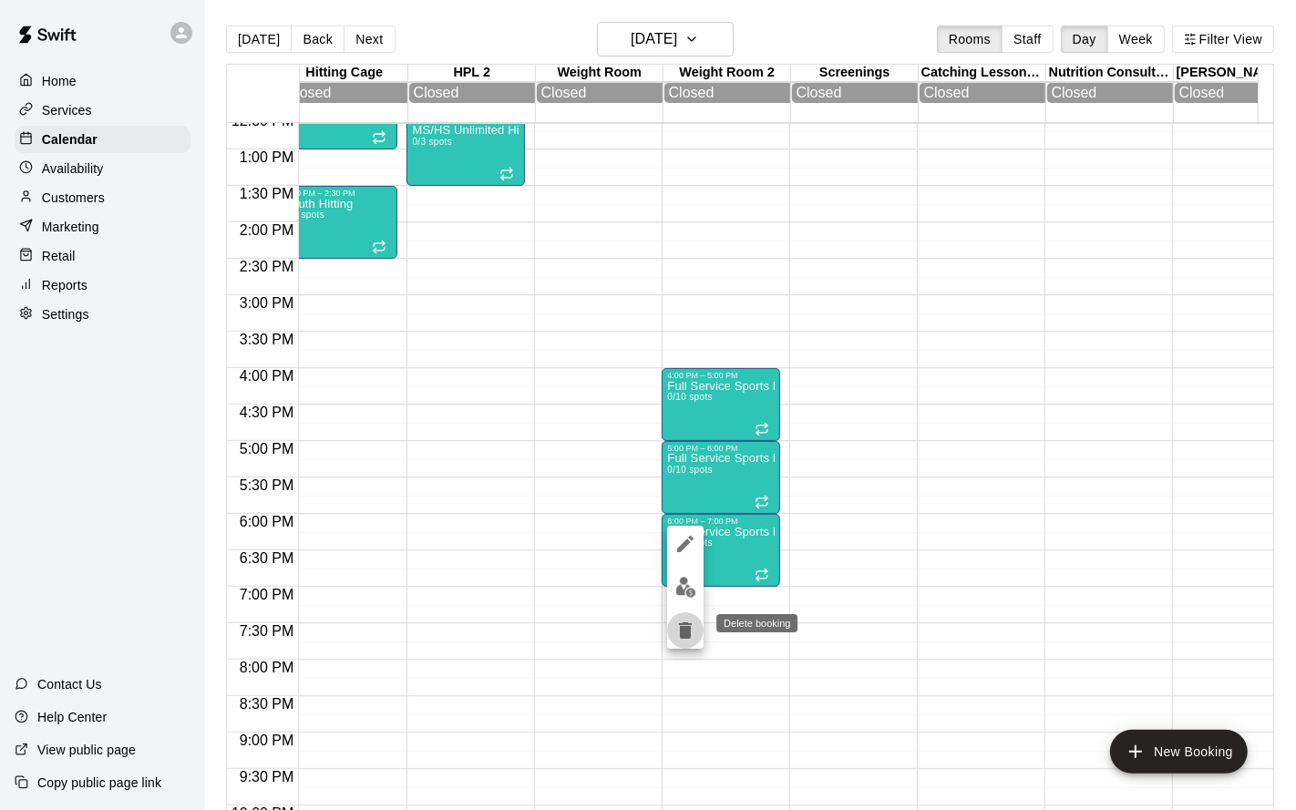
click at [679, 629] on icon "delete" at bounding box center [686, 631] width 22 height 22
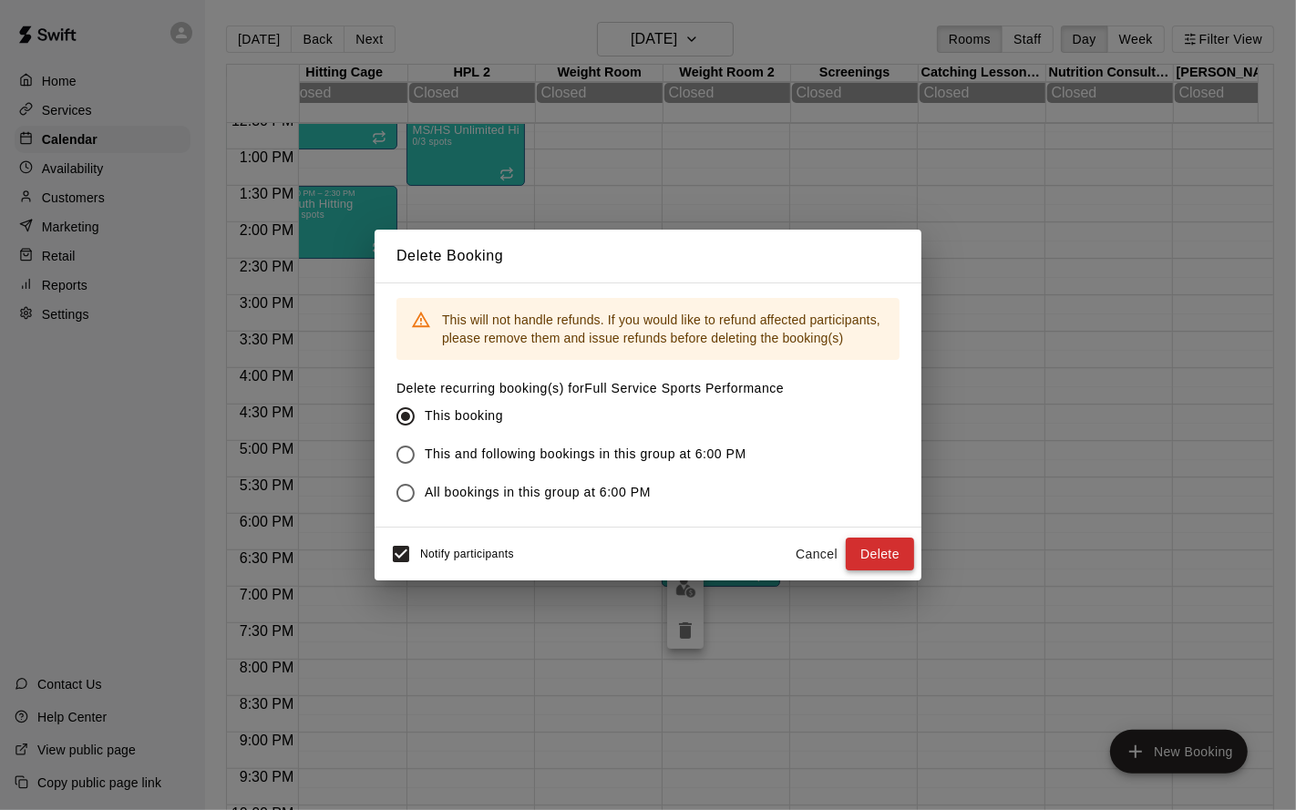
click at [880, 562] on button "Delete" at bounding box center [880, 555] width 68 height 34
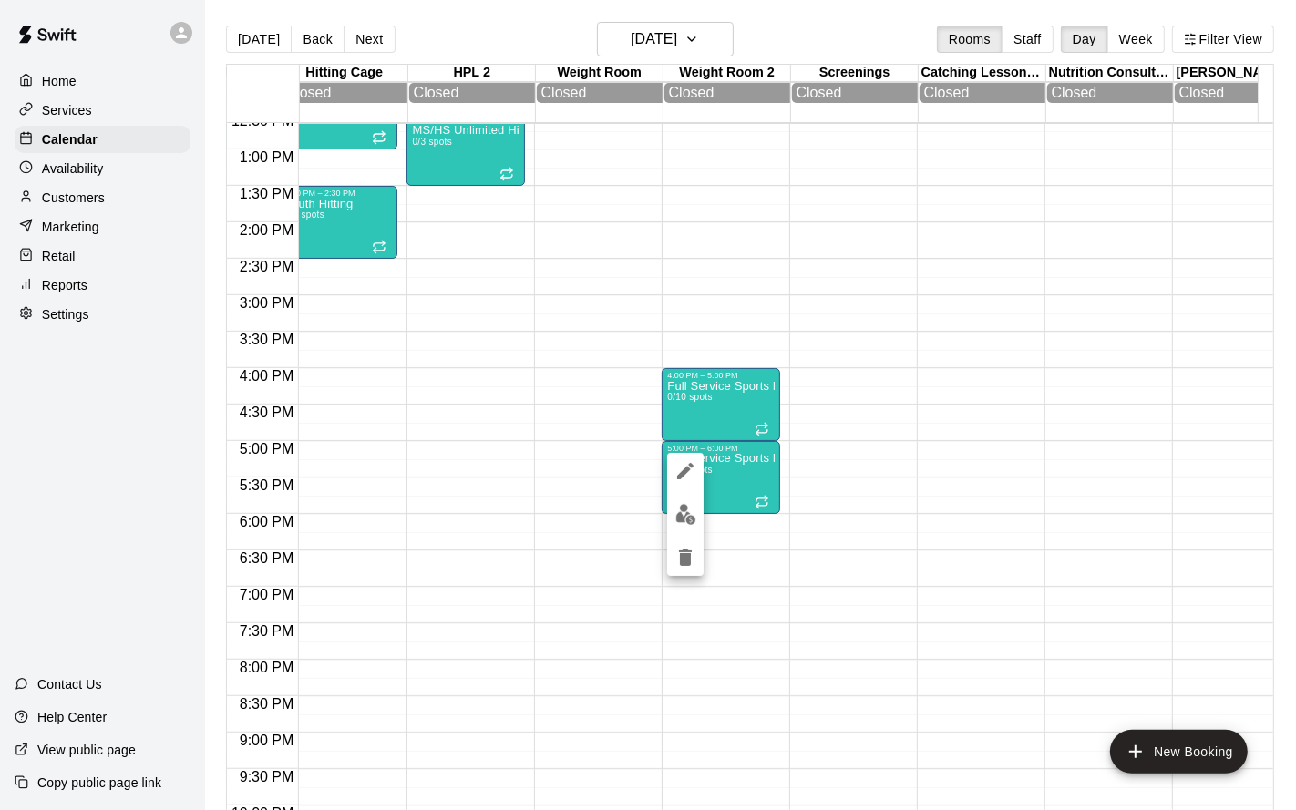
click at [690, 555] on icon "delete" at bounding box center [685, 558] width 13 height 16
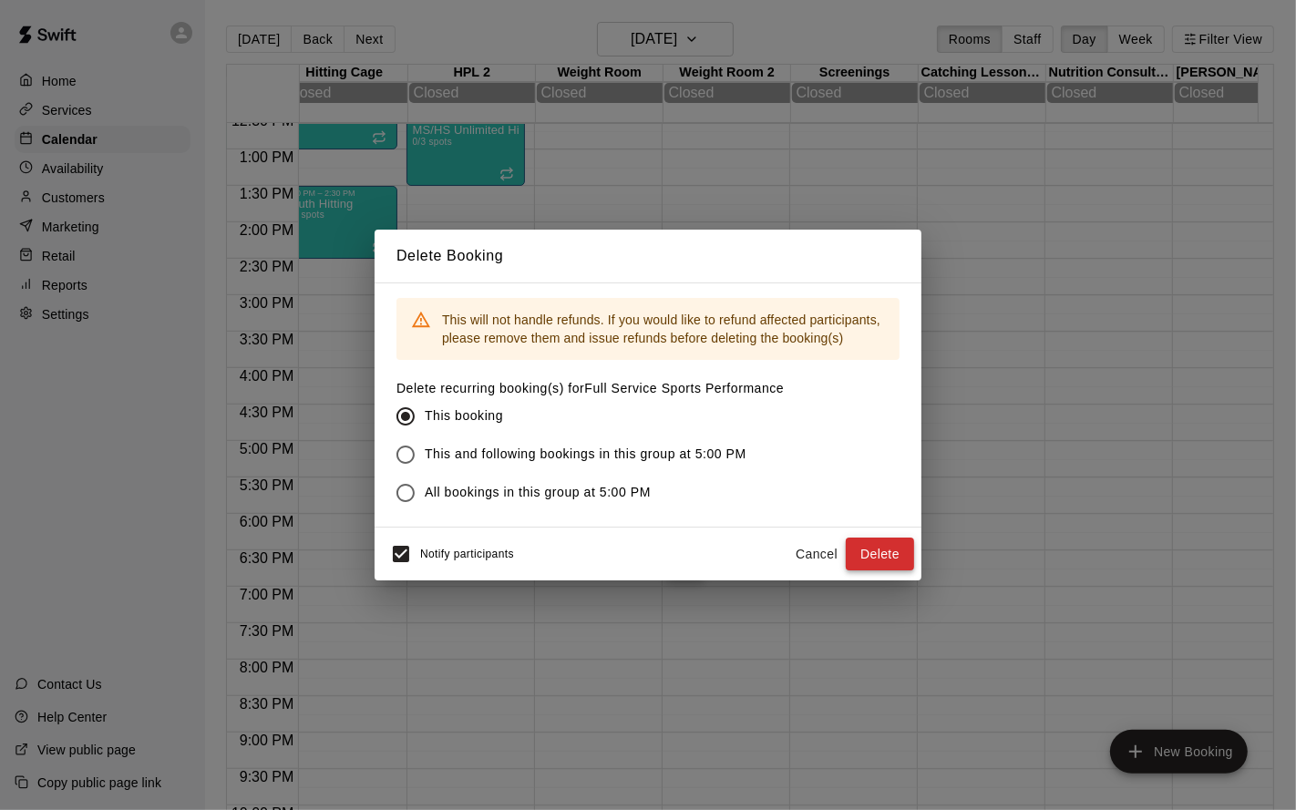
click at [886, 562] on button "Delete" at bounding box center [880, 555] width 68 height 34
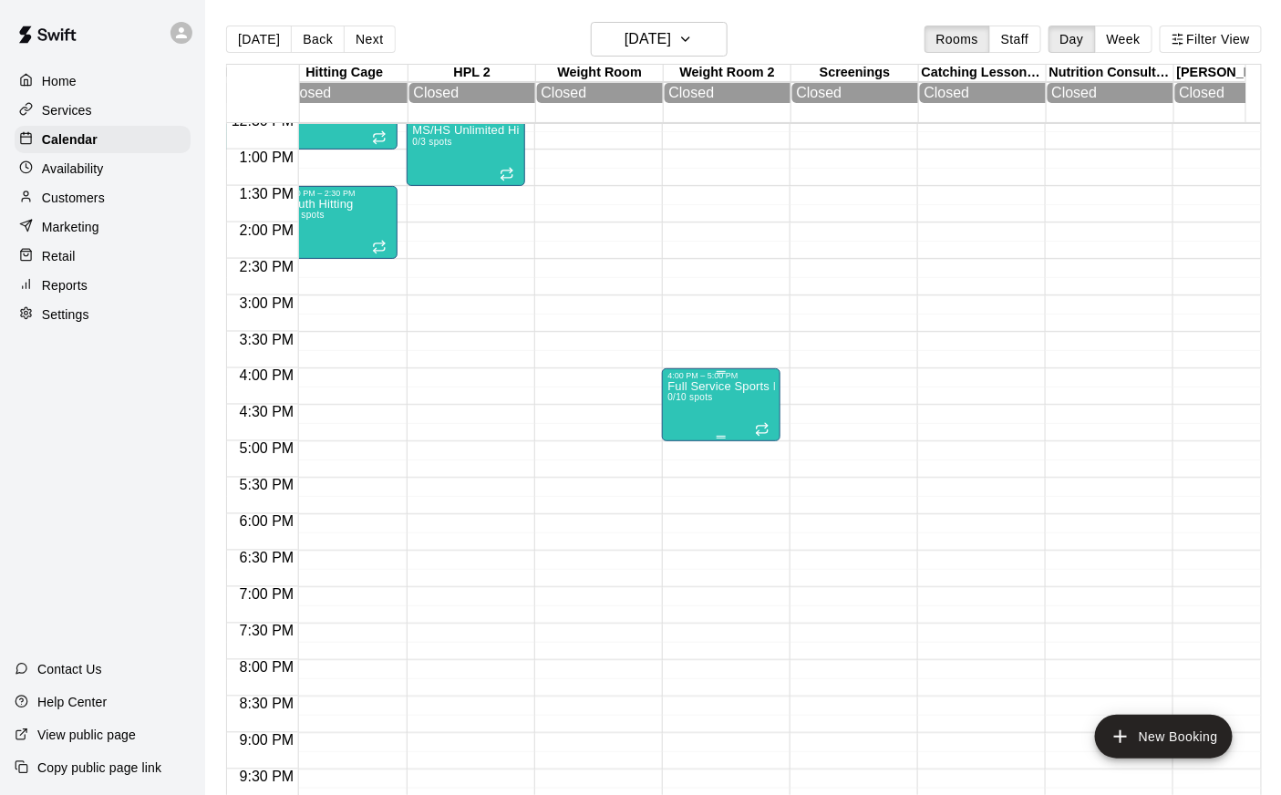
click at [690, 422] on div "Full Service Sports Performance 0/10 spots" at bounding box center [721, 777] width 108 height 795
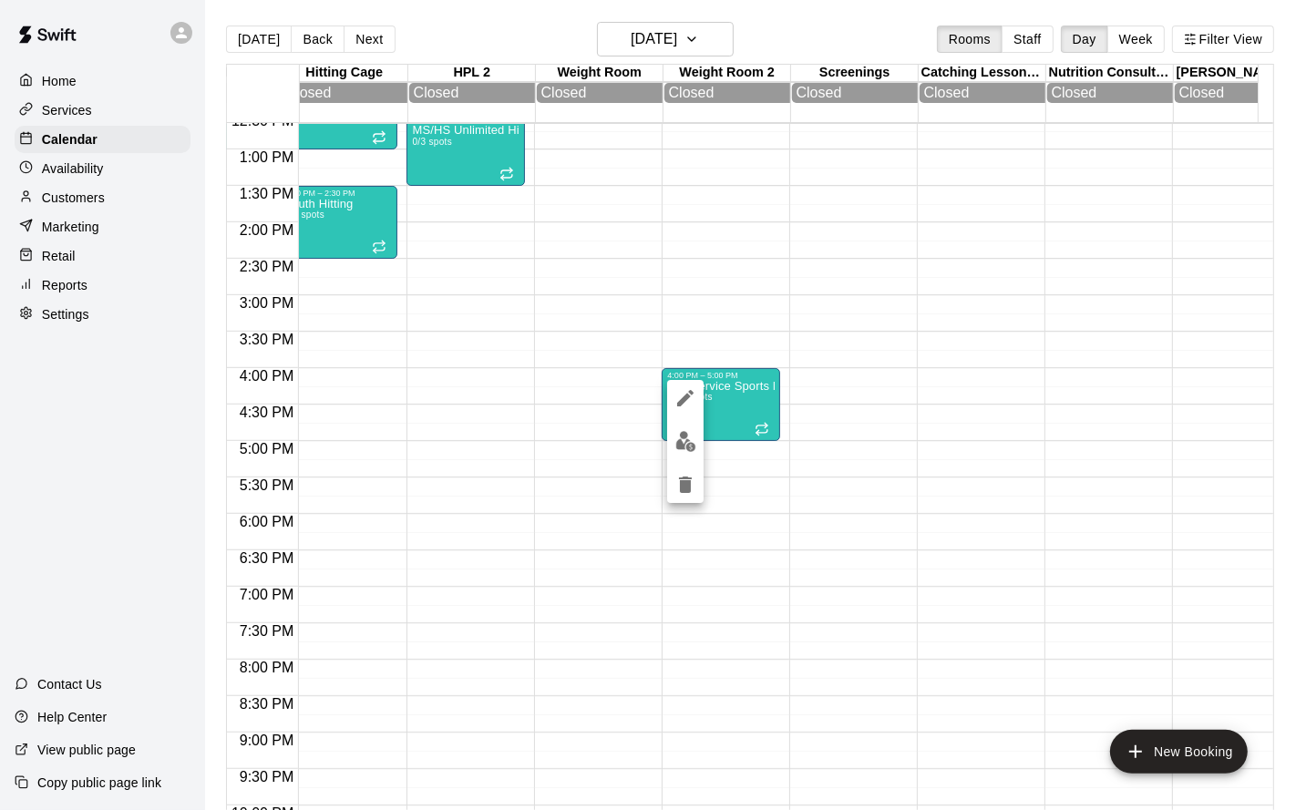
click at [670, 492] on button "delete" at bounding box center [685, 485] width 36 height 36
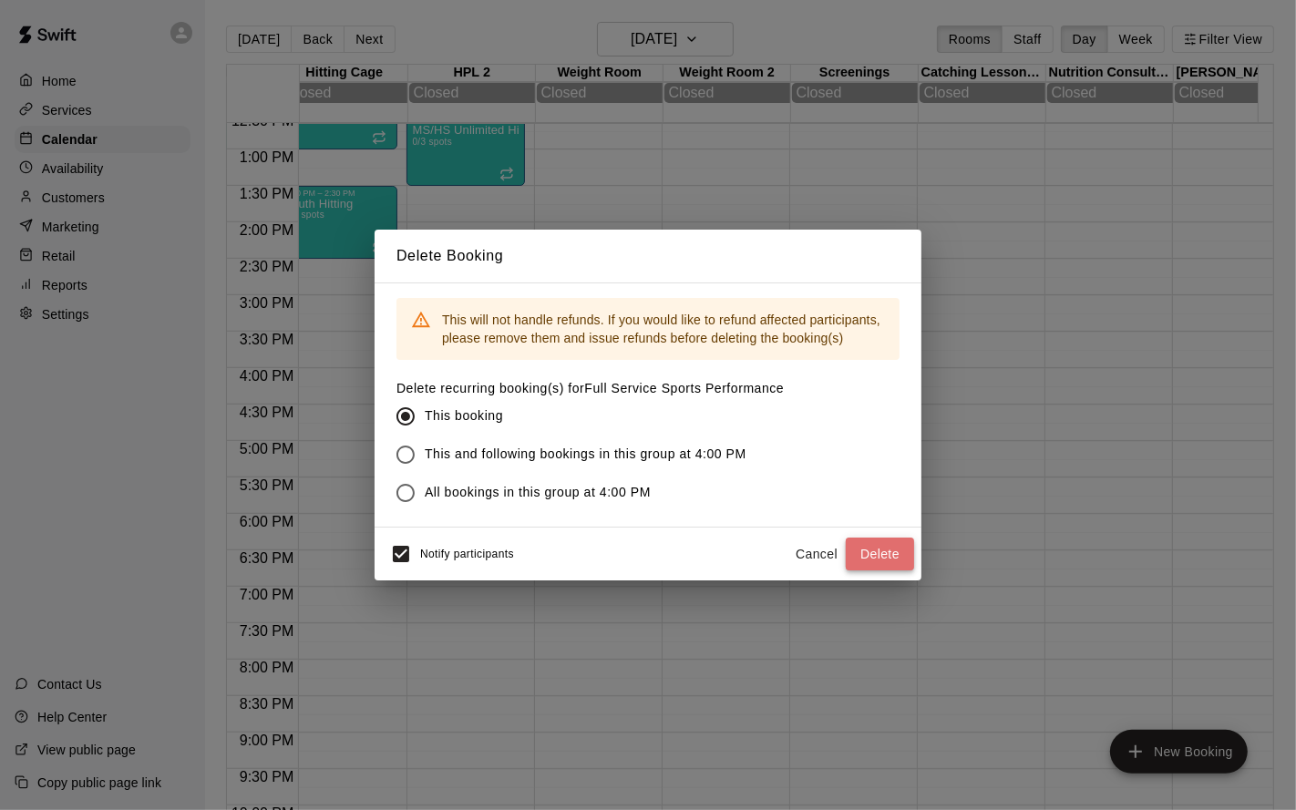
click at [872, 546] on button "Delete" at bounding box center [880, 555] width 68 height 34
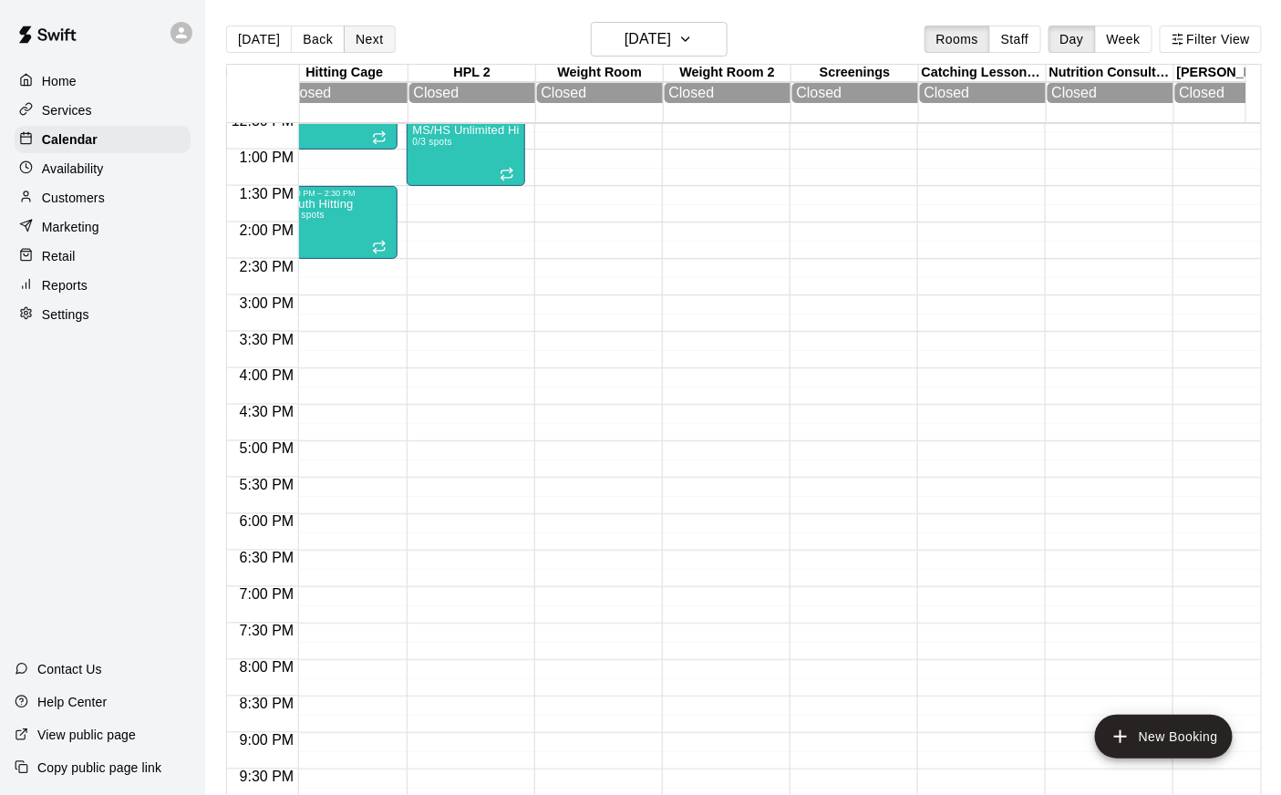
click at [367, 41] on button "Next" at bounding box center [369, 39] width 51 height 27
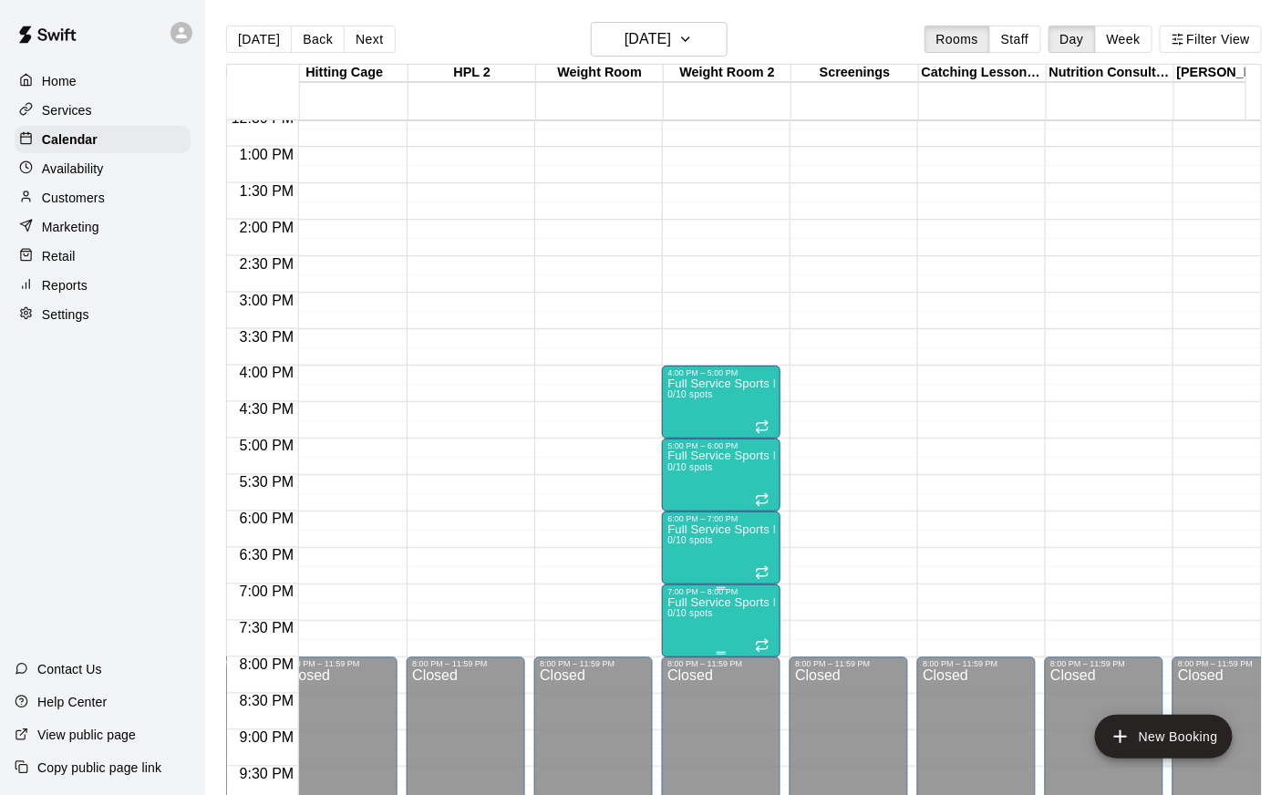
click at [713, 603] on p "Full Service Sports Performance" at bounding box center [721, 603] width 108 height 0
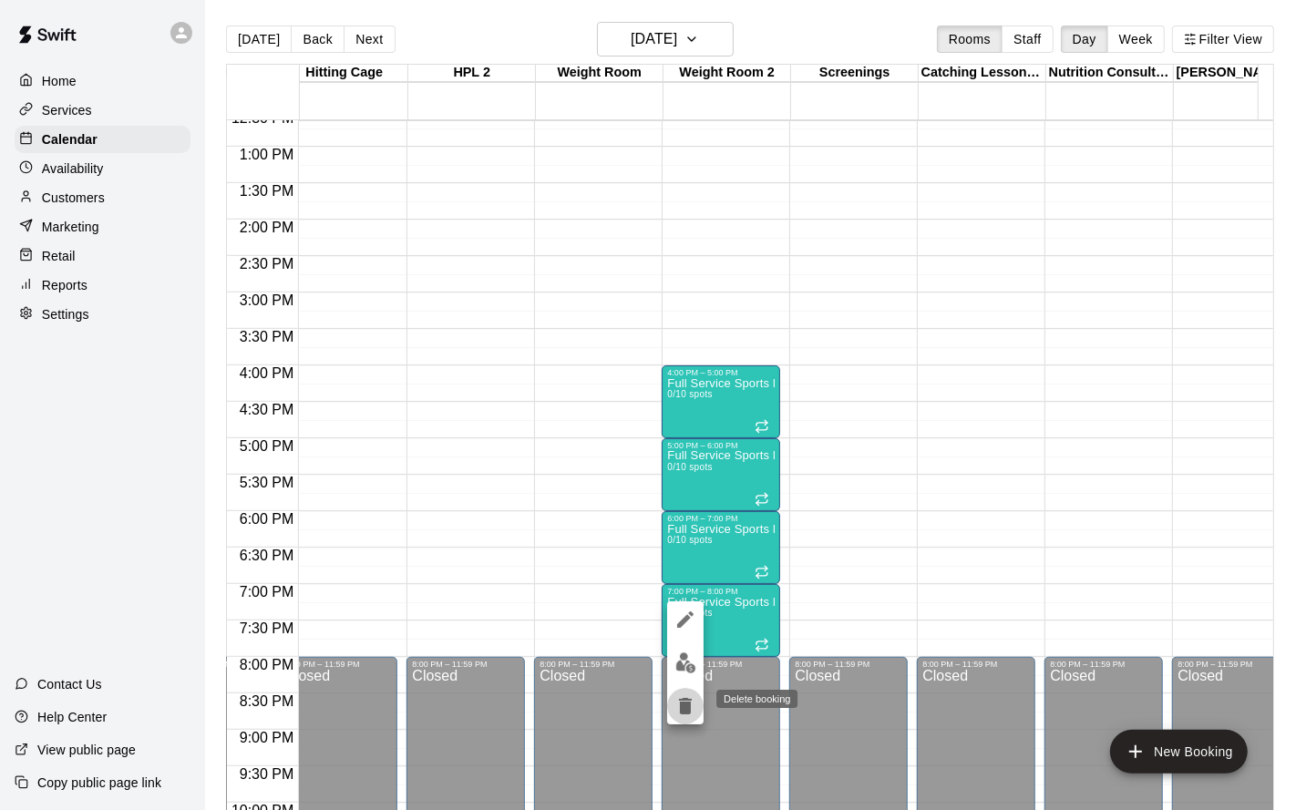
click at [681, 654] on icon "delete" at bounding box center [686, 707] width 22 height 22
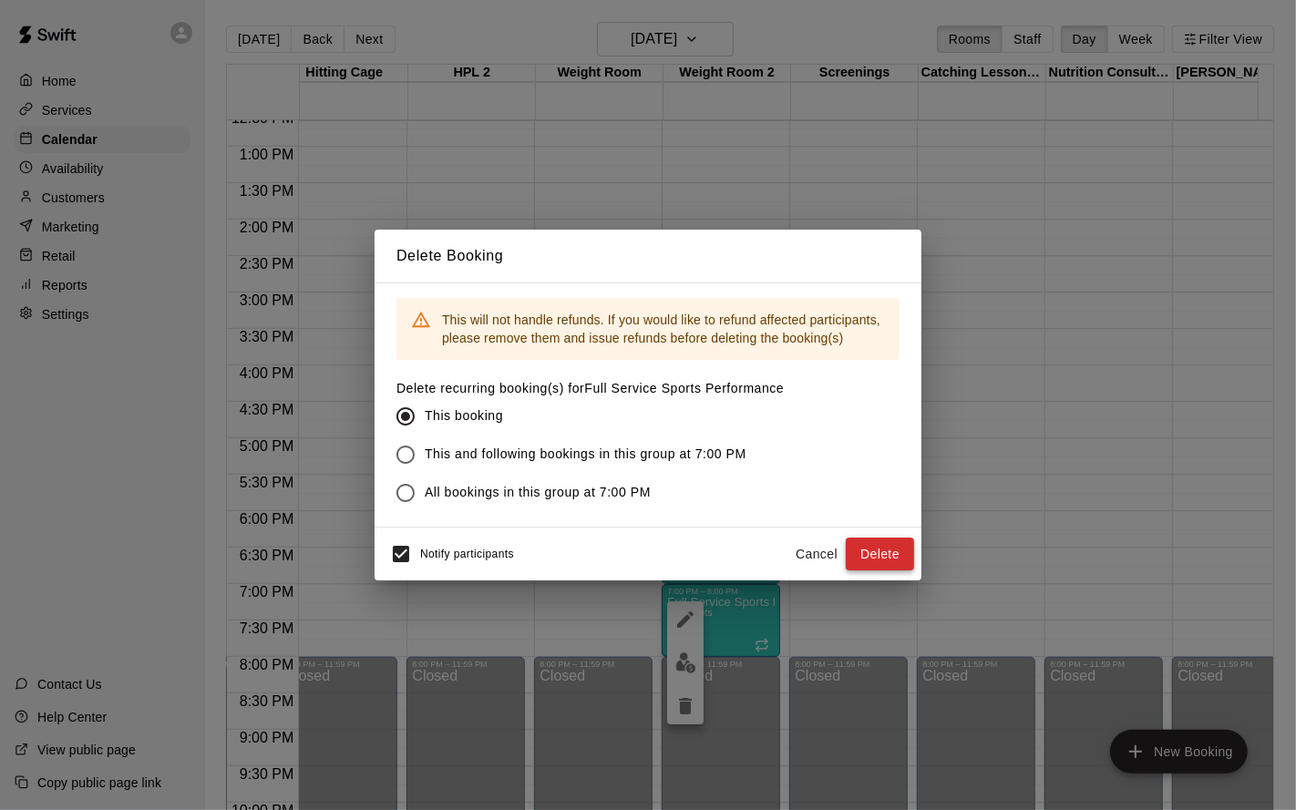
click at [890, 544] on button "Delete" at bounding box center [880, 555] width 68 height 34
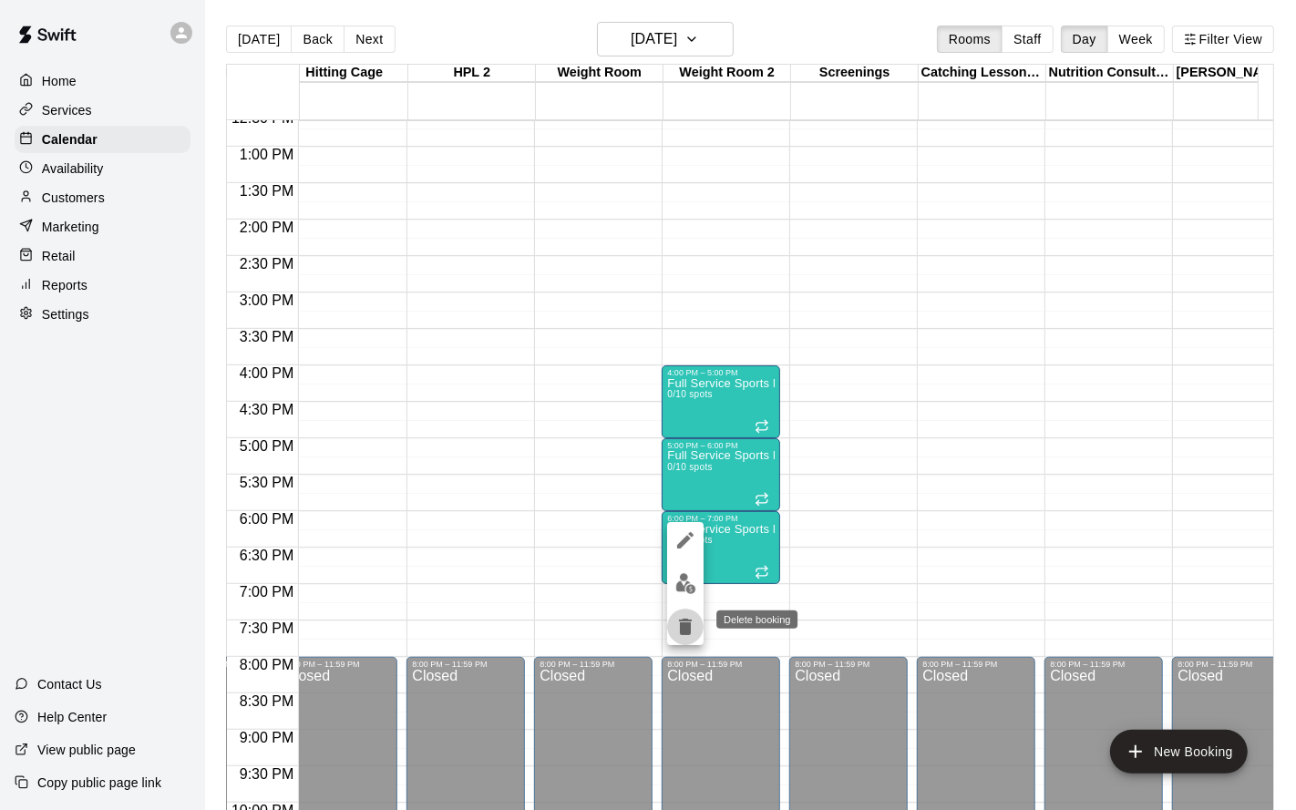
click at [686, 625] on icon "delete" at bounding box center [685, 627] width 13 height 16
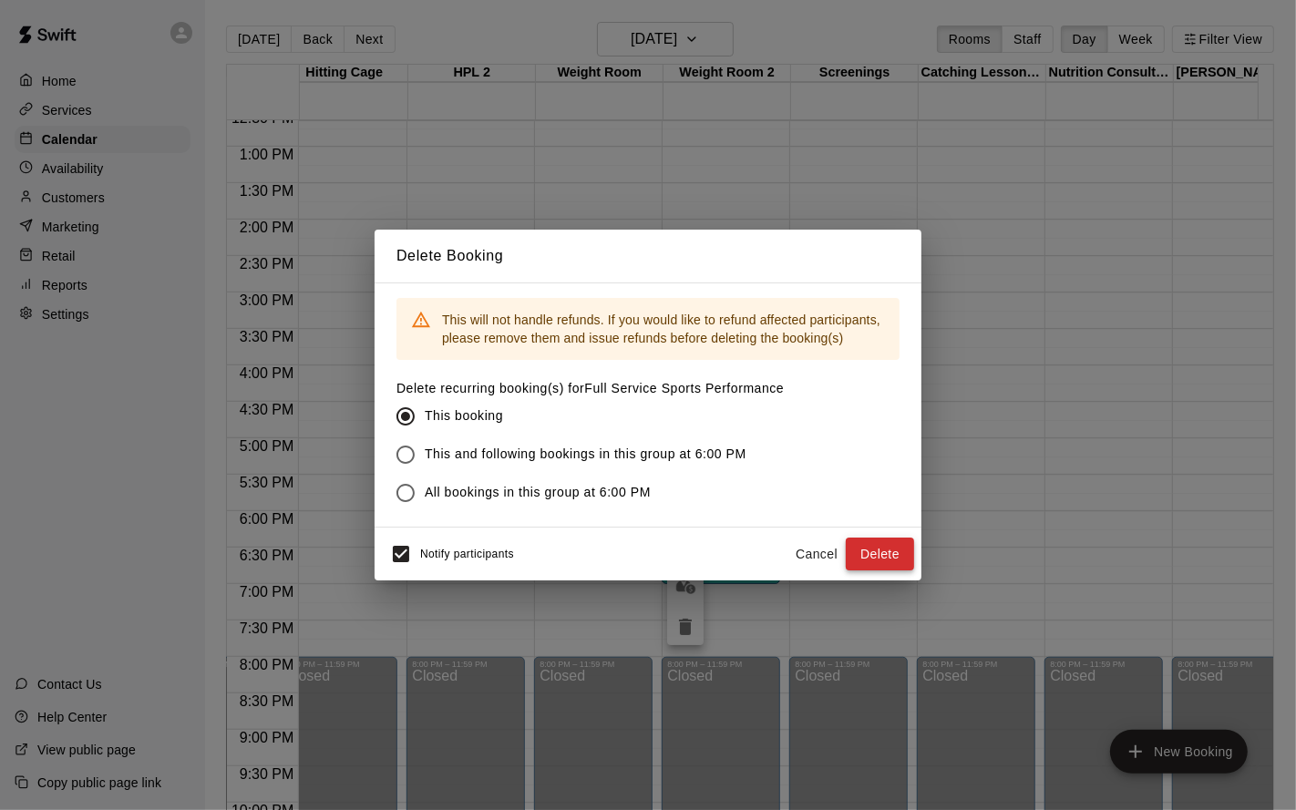
click at [877, 555] on button "Delete" at bounding box center [880, 555] width 68 height 34
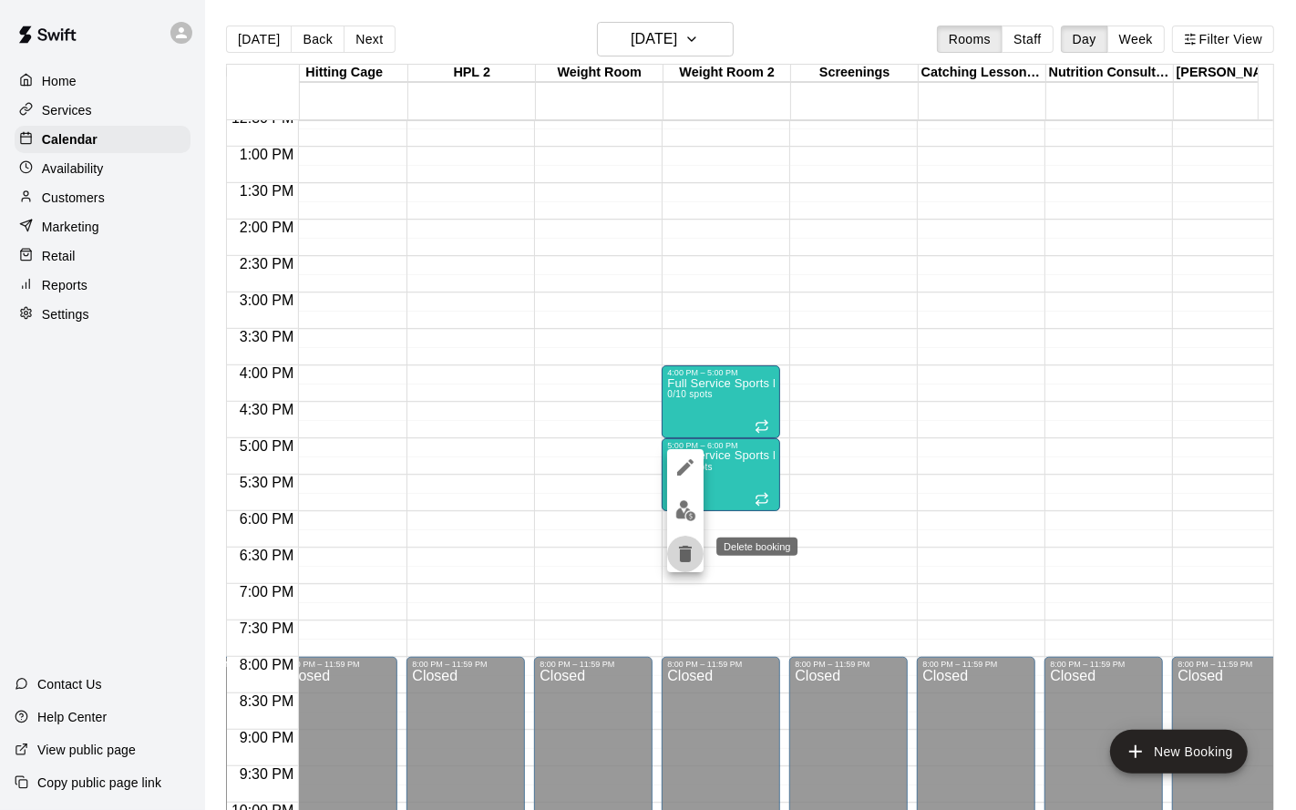
click at [684, 551] on icon "delete" at bounding box center [685, 554] width 13 height 16
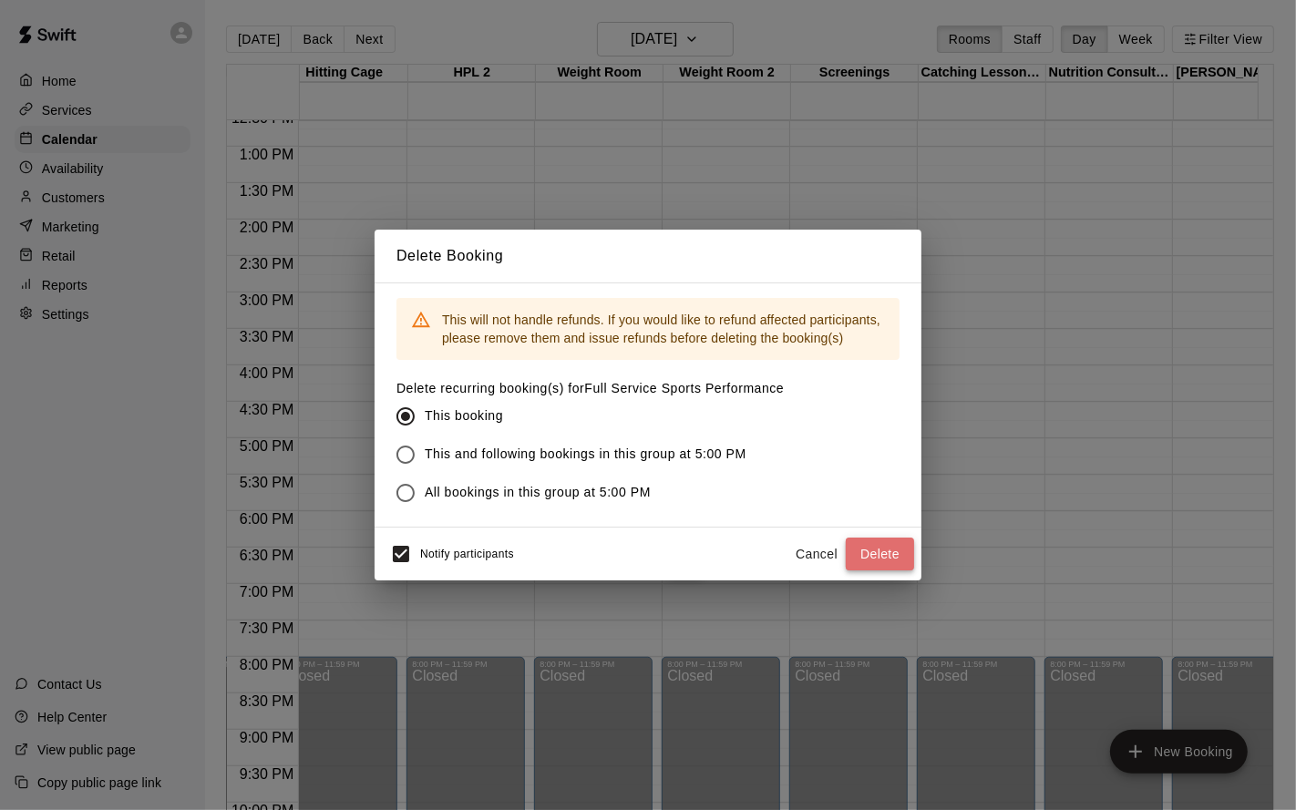
click at [865, 551] on button "Delete" at bounding box center [880, 555] width 68 height 34
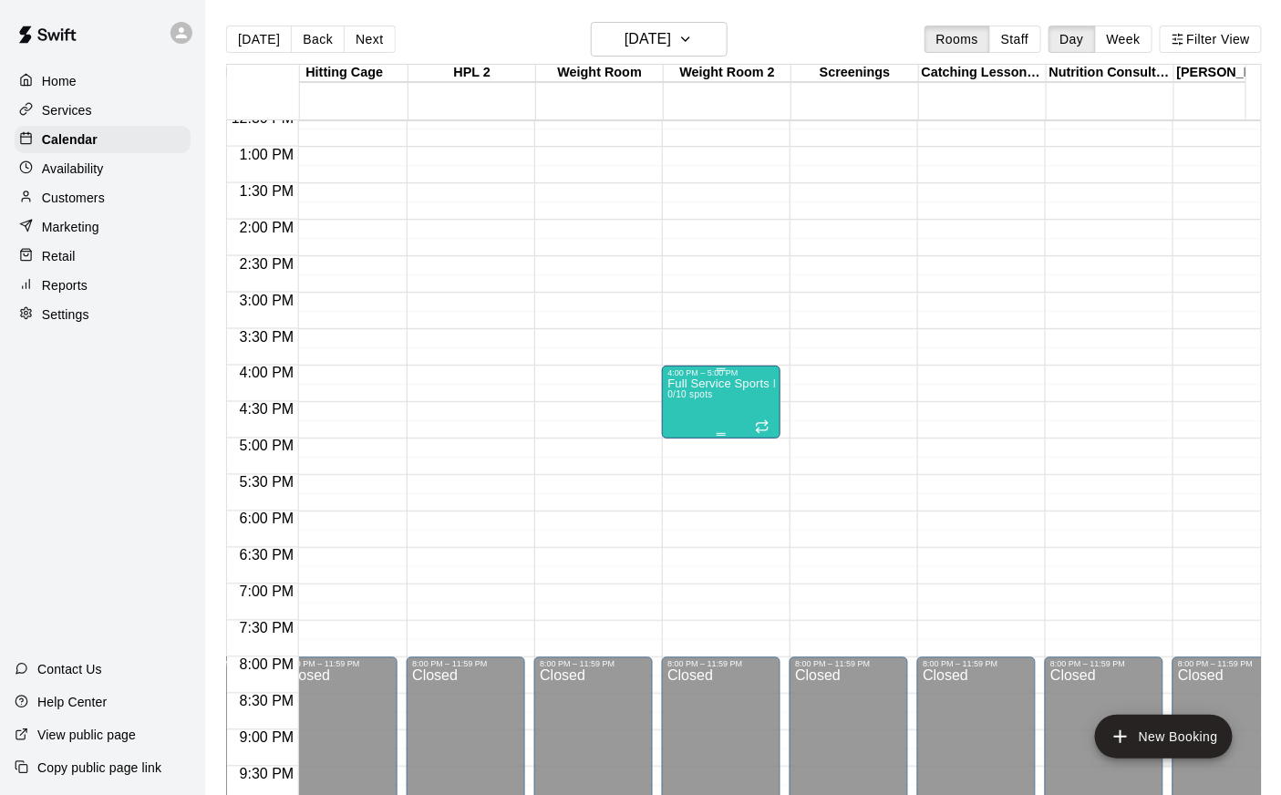
click at [689, 435] on div at bounding box center [721, 434] width 108 height 3
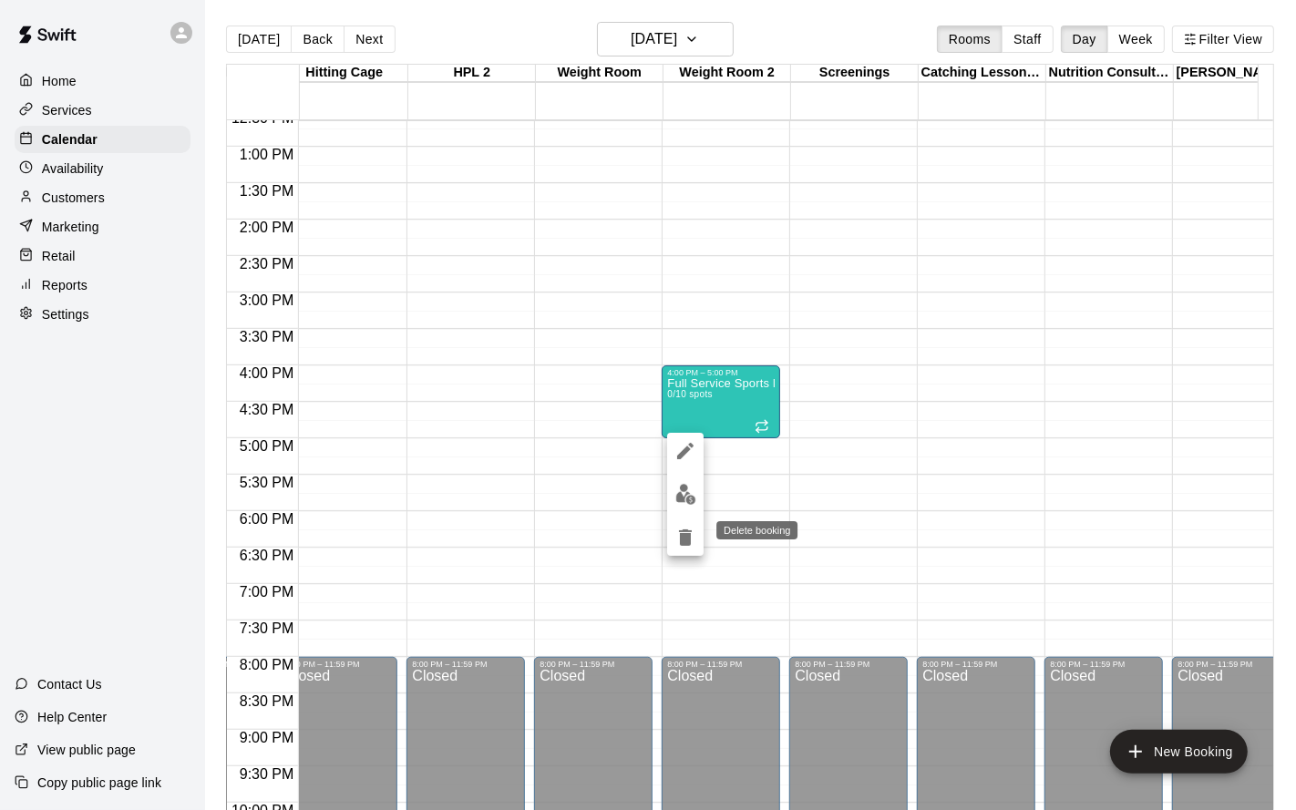
click at [689, 530] on icon "delete" at bounding box center [686, 538] width 22 height 22
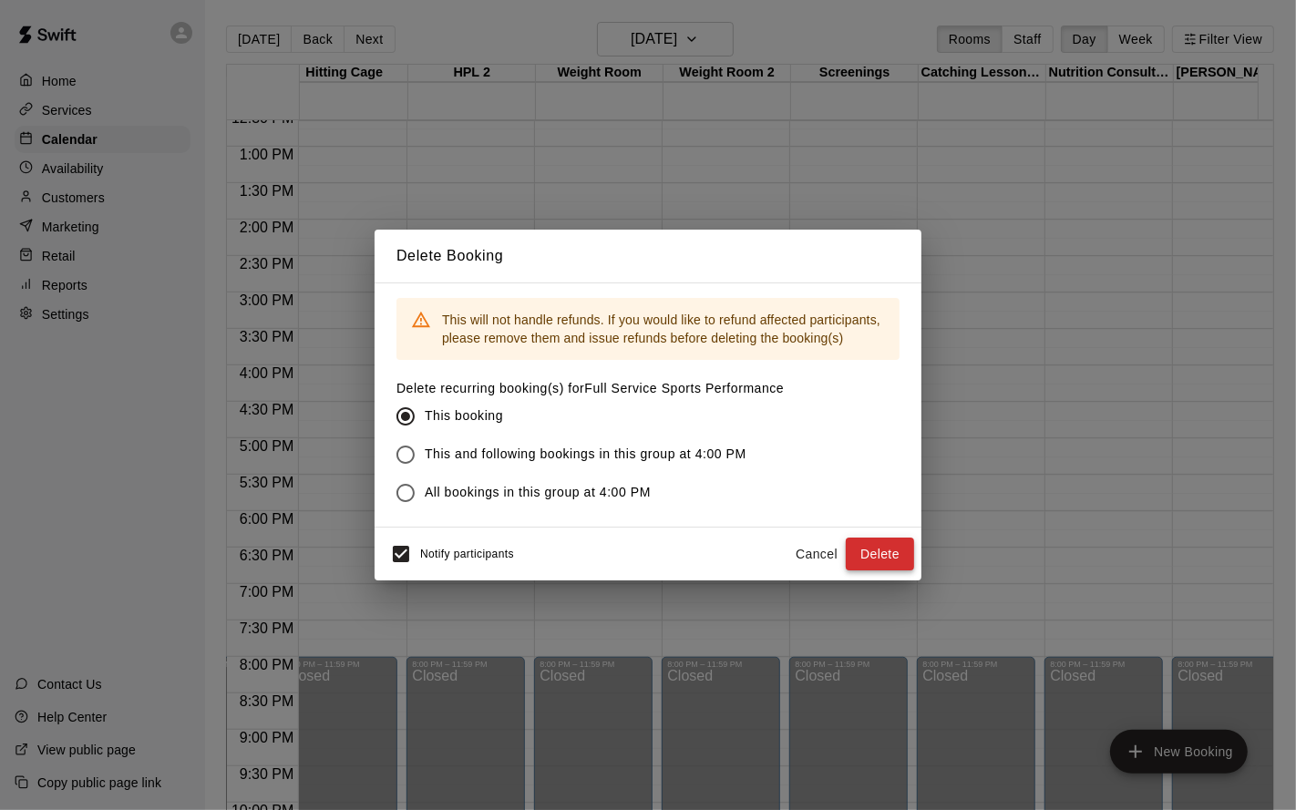
click at [878, 553] on button "Delete" at bounding box center [880, 555] width 68 height 34
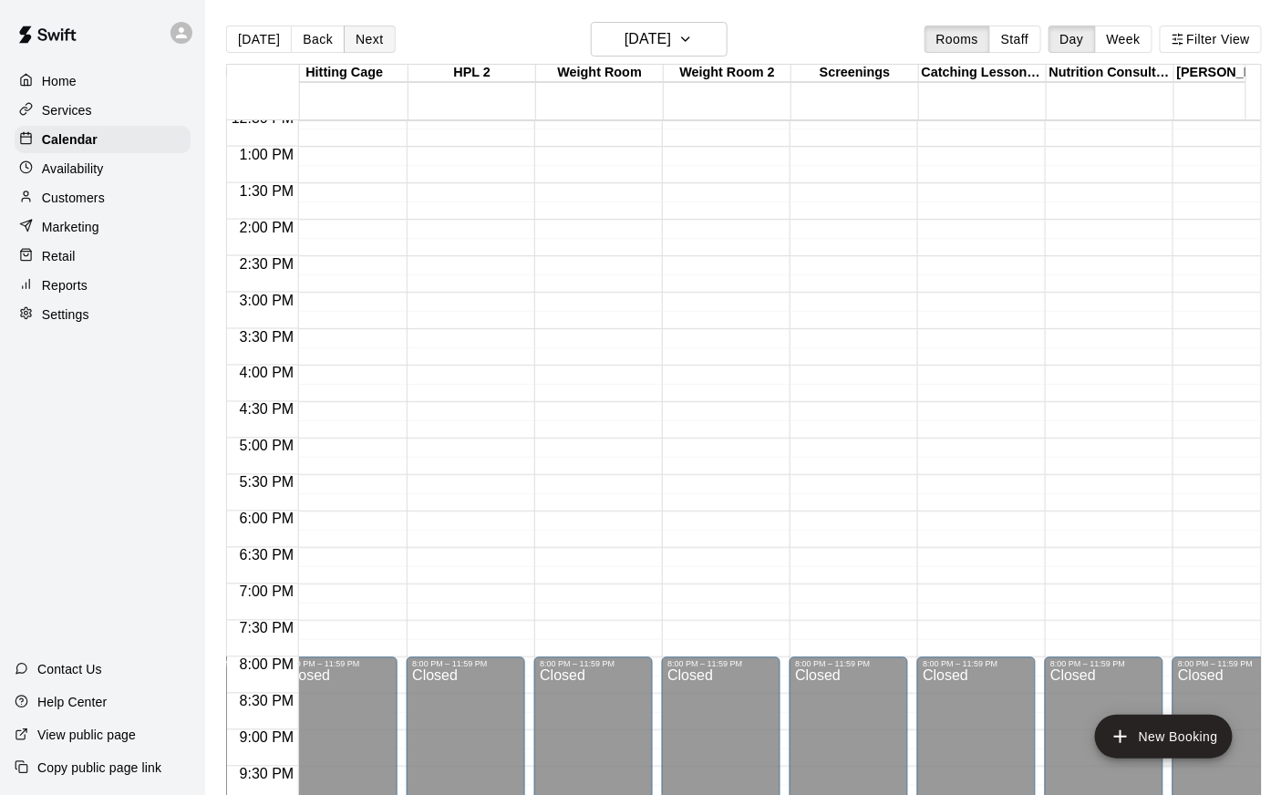
click at [366, 41] on button "Next" at bounding box center [369, 39] width 51 height 27
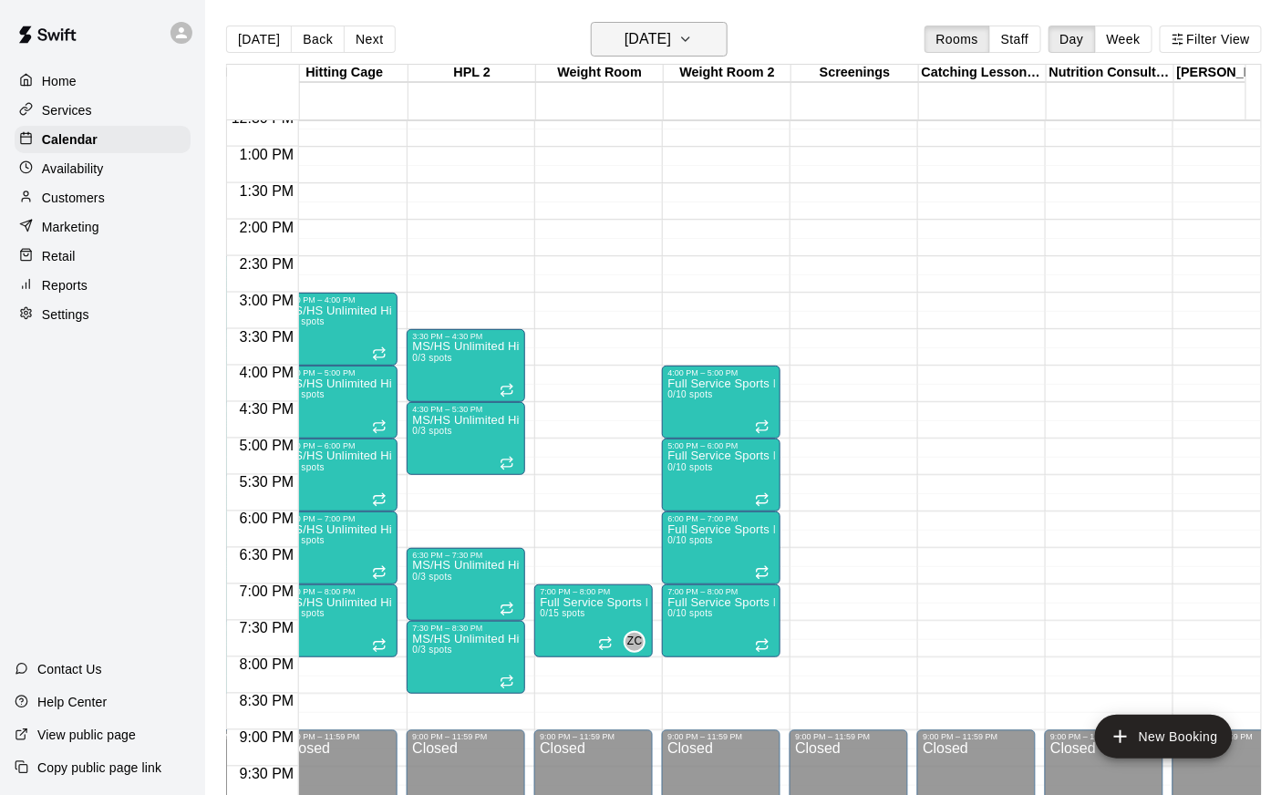
click at [671, 41] on h6 "[DATE]" at bounding box center [647, 39] width 46 height 26
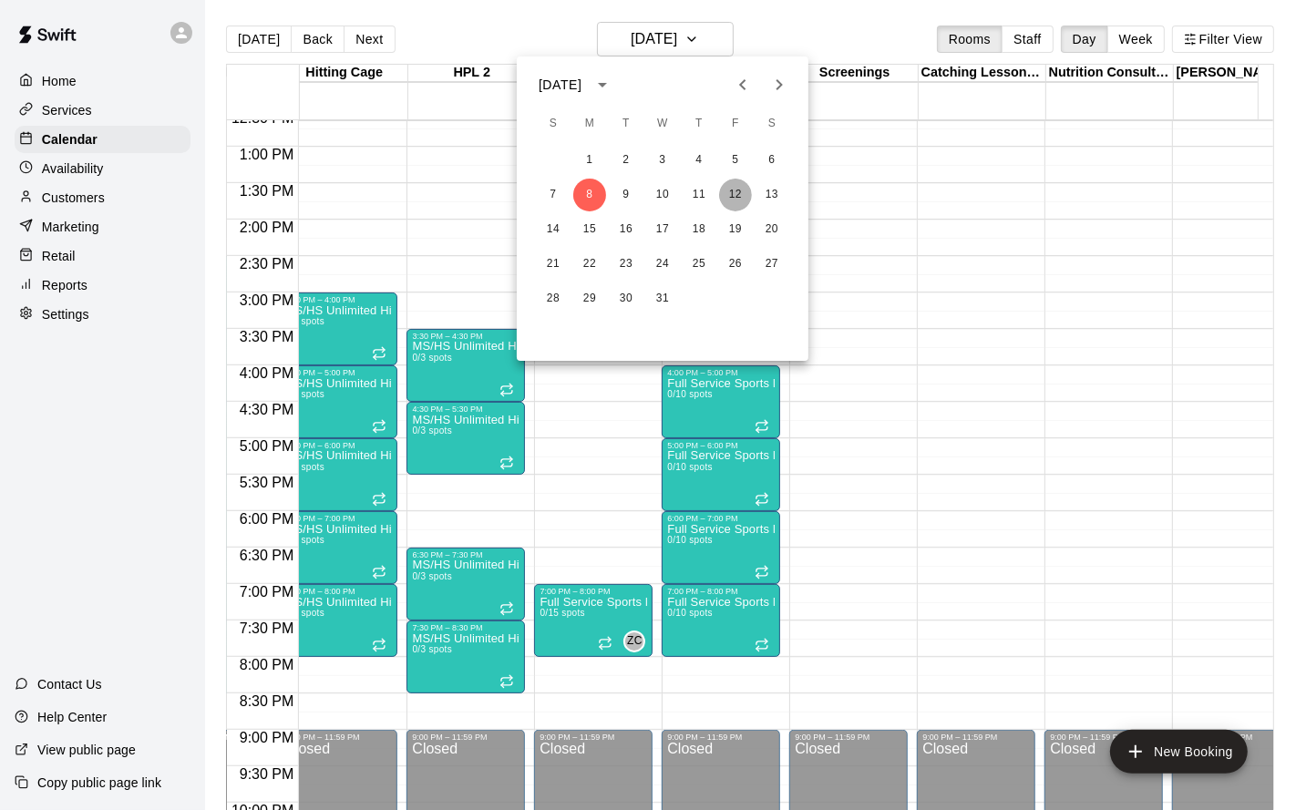
click at [735, 205] on button "12" at bounding box center [735, 195] width 33 height 33
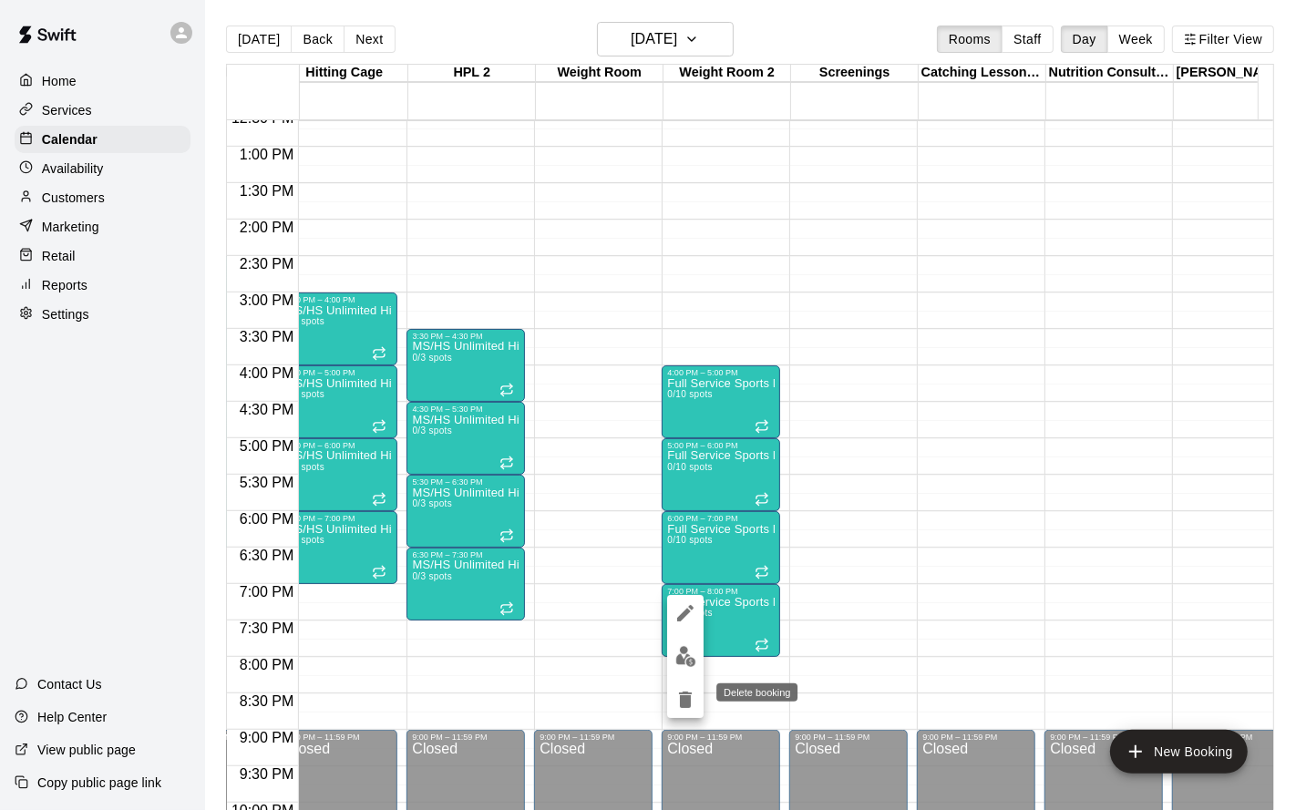
click at [686, 654] on icon "delete" at bounding box center [685, 700] width 13 height 16
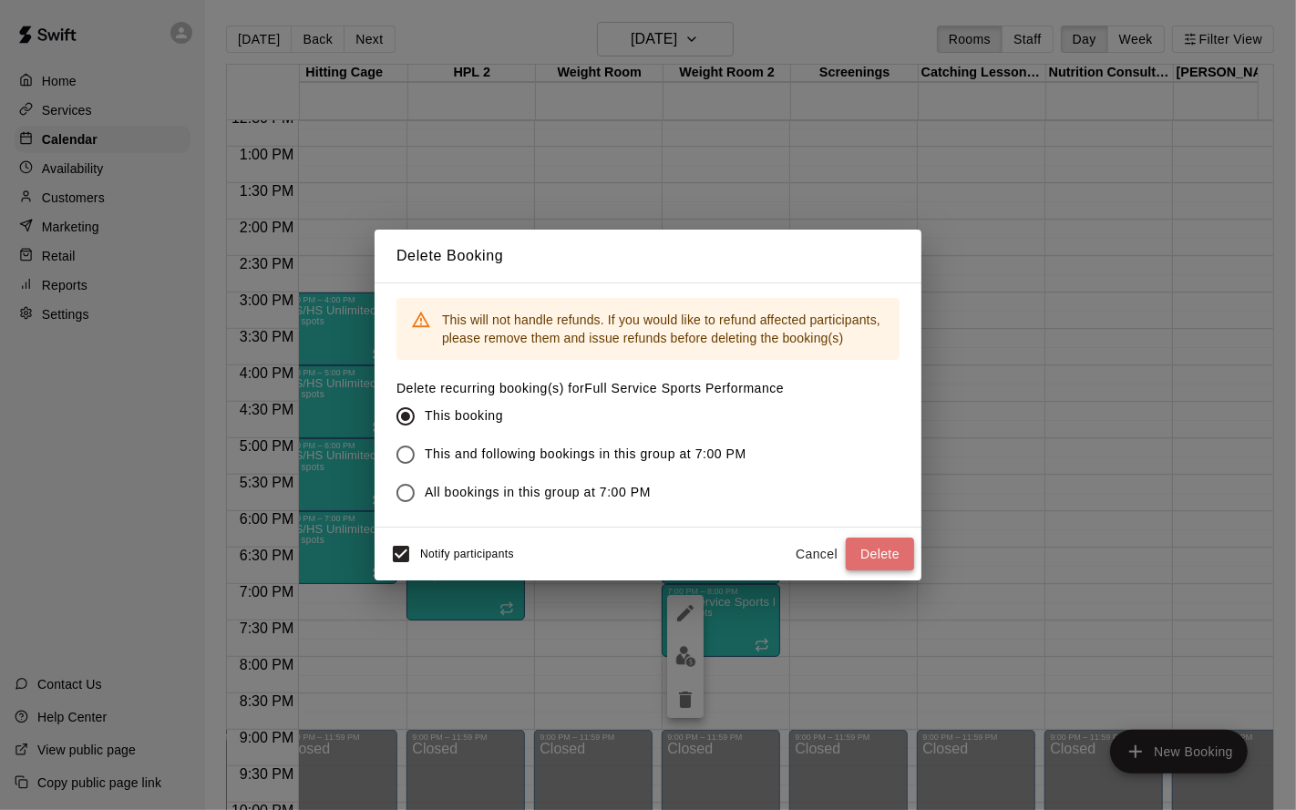
click at [876, 548] on button "Delete" at bounding box center [880, 555] width 68 height 34
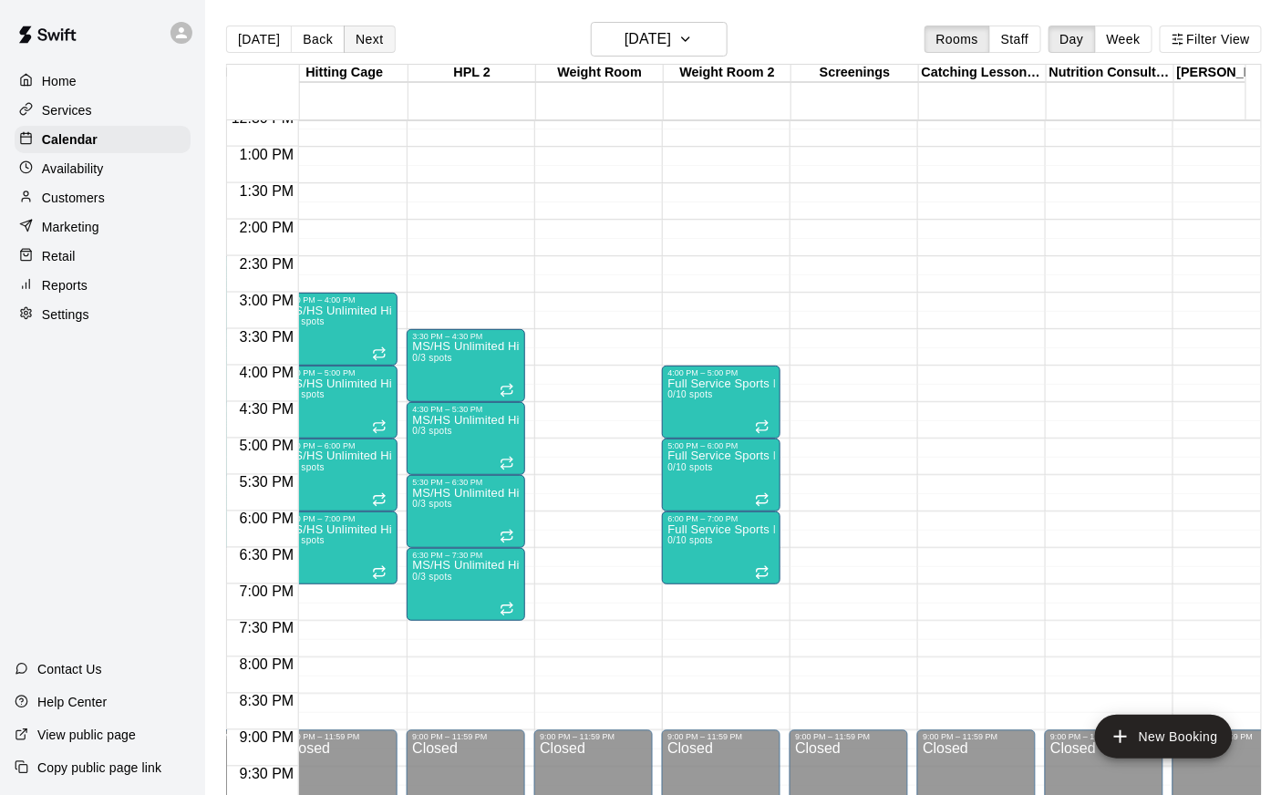
click at [377, 36] on button "Next" at bounding box center [369, 39] width 51 height 27
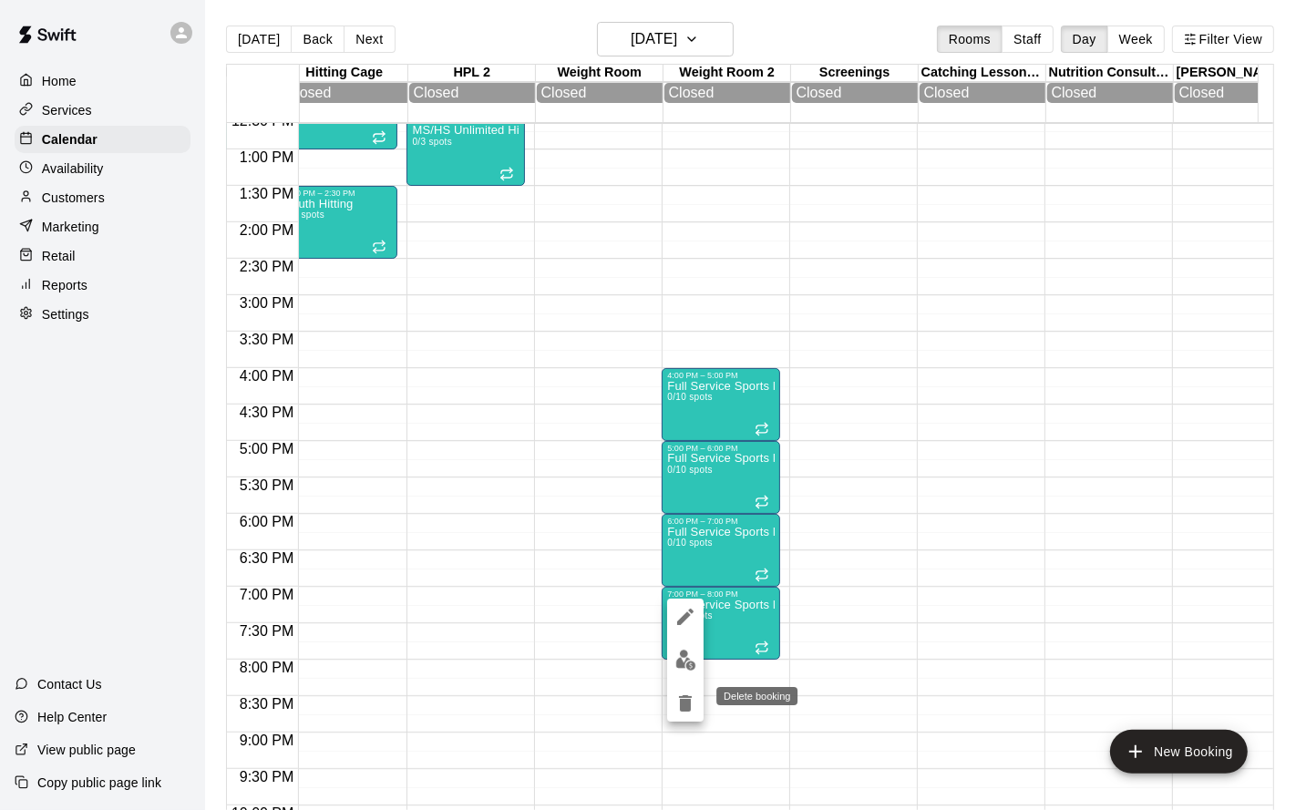
click at [685, 654] on icon "delete" at bounding box center [685, 704] width 13 height 16
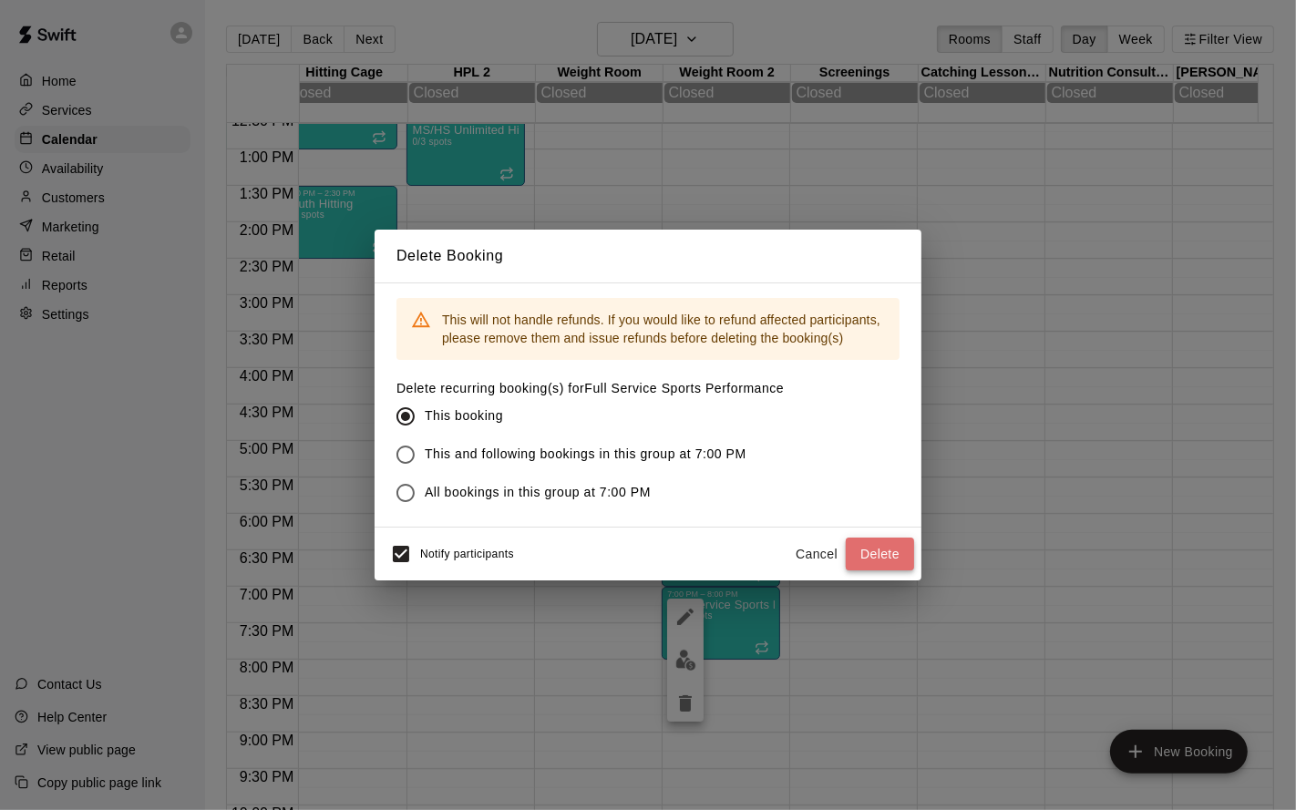
click at [877, 556] on button "Delete" at bounding box center [880, 555] width 68 height 34
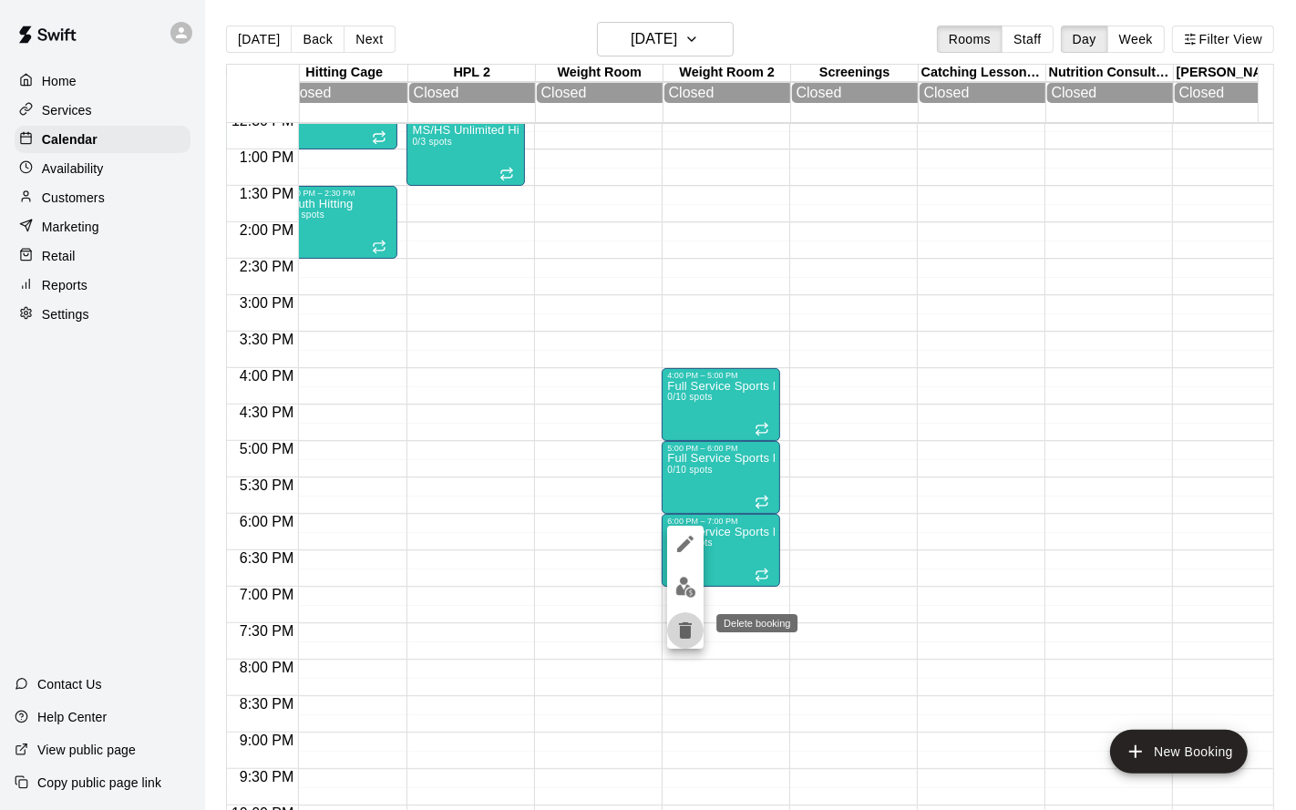
click at [691, 633] on icon "delete" at bounding box center [686, 631] width 22 height 22
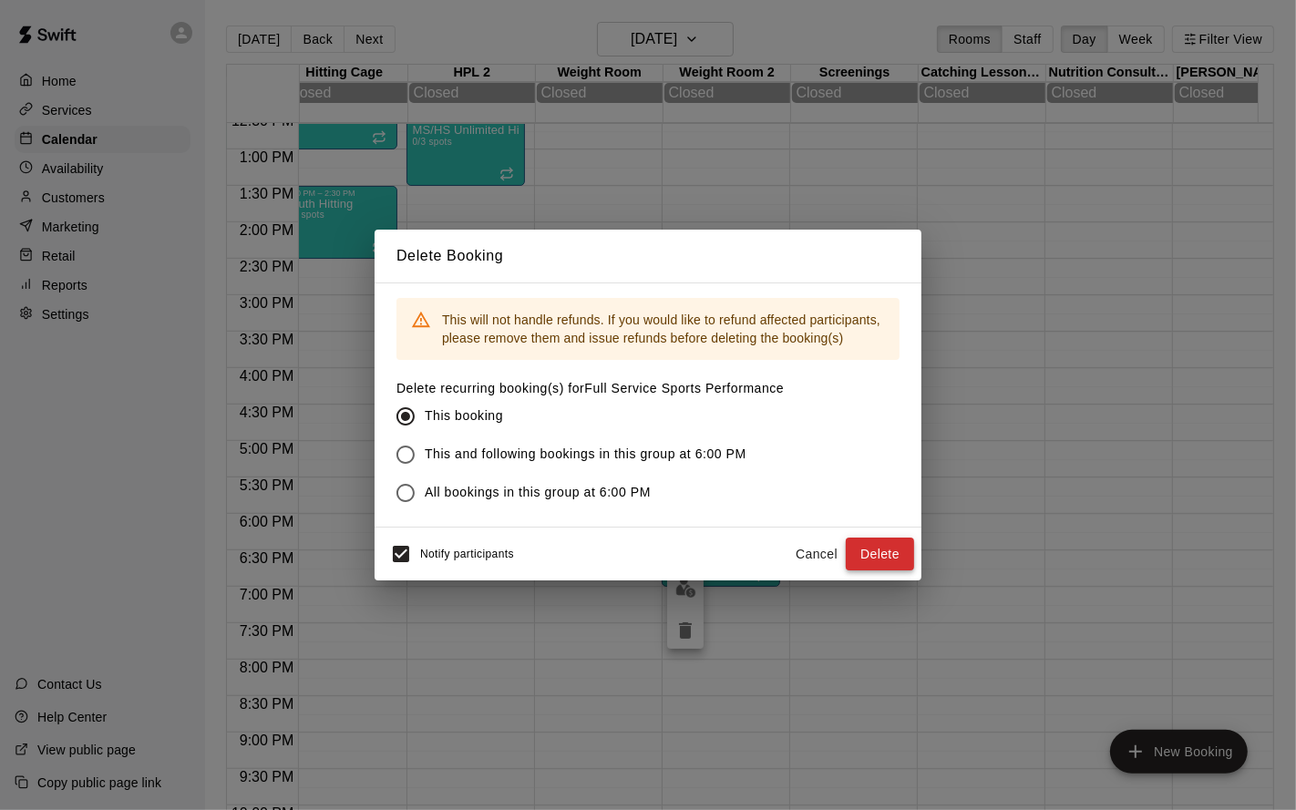
click at [877, 546] on button "Delete" at bounding box center [880, 555] width 68 height 34
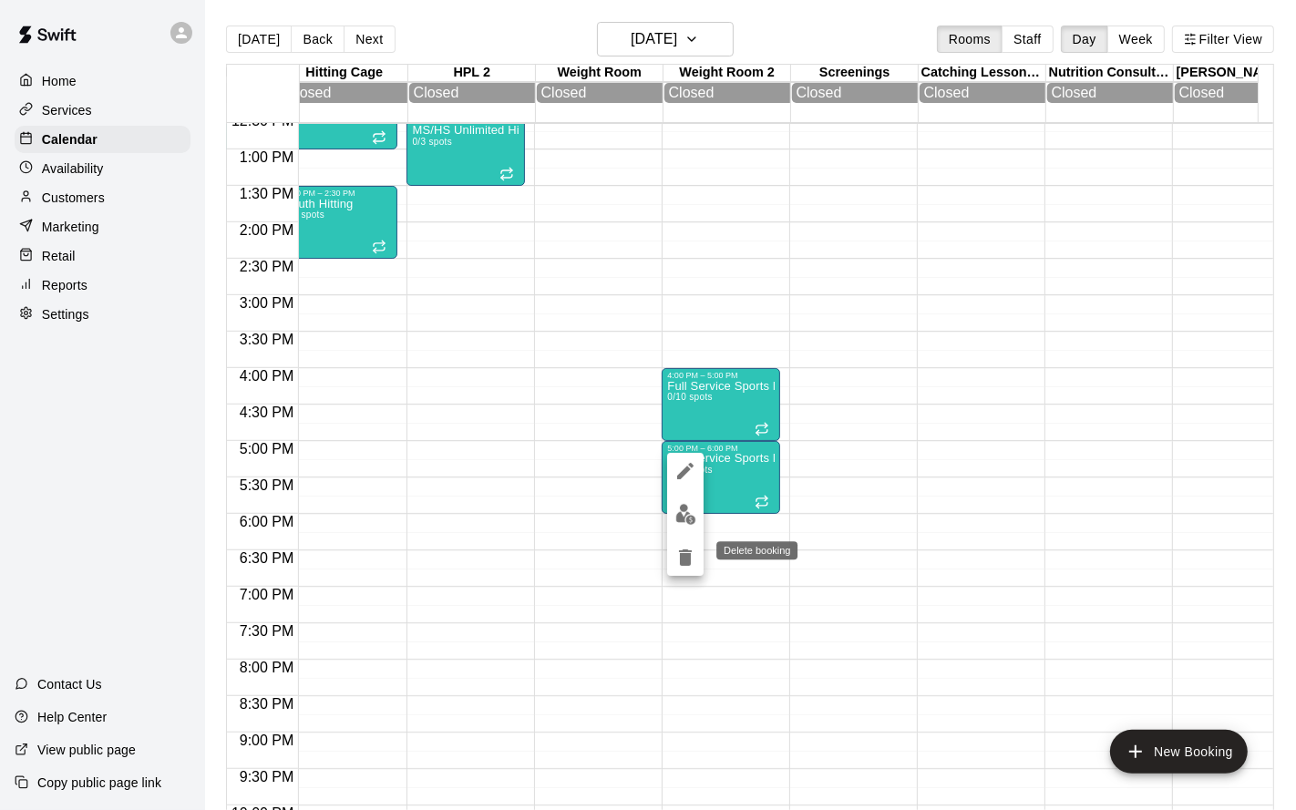
click at [691, 552] on icon "delete" at bounding box center [686, 558] width 22 height 22
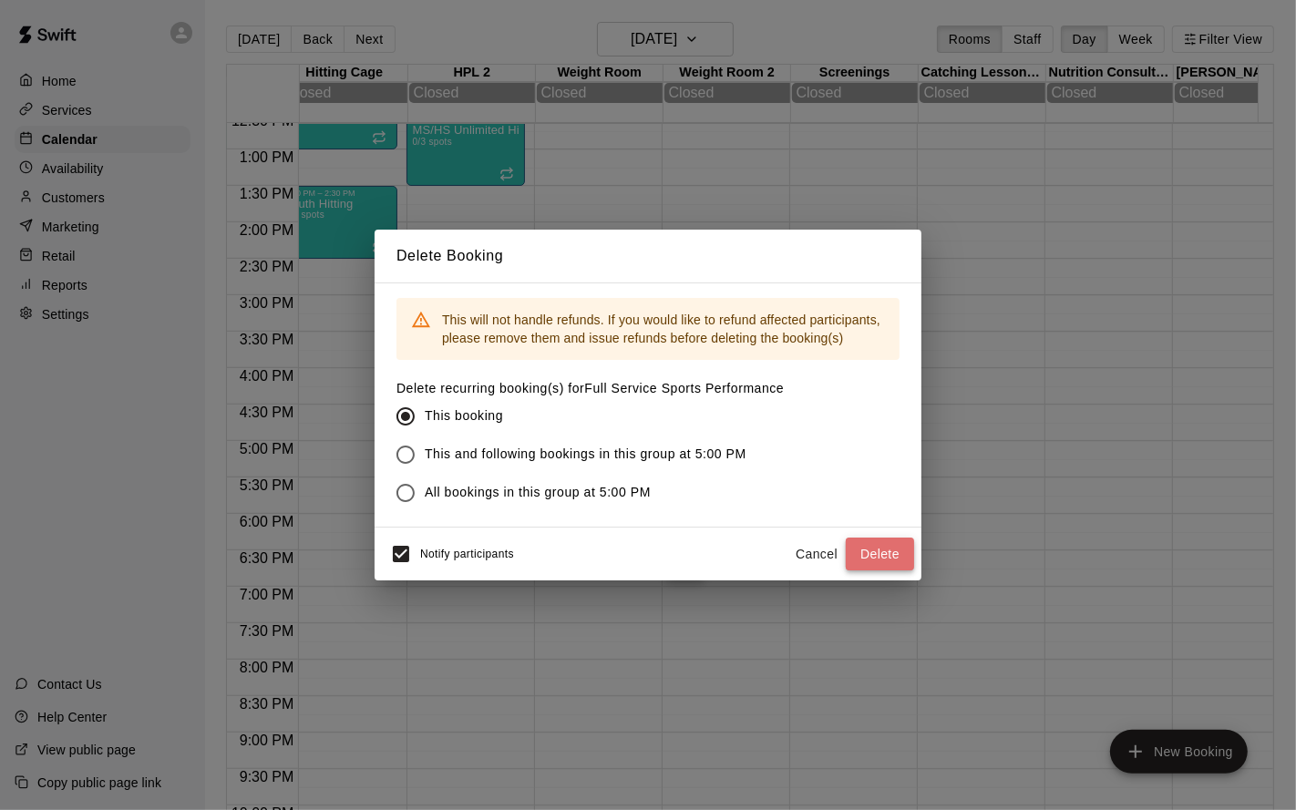
click at [872, 553] on button "Delete" at bounding box center [880, 555] width 68 height 34
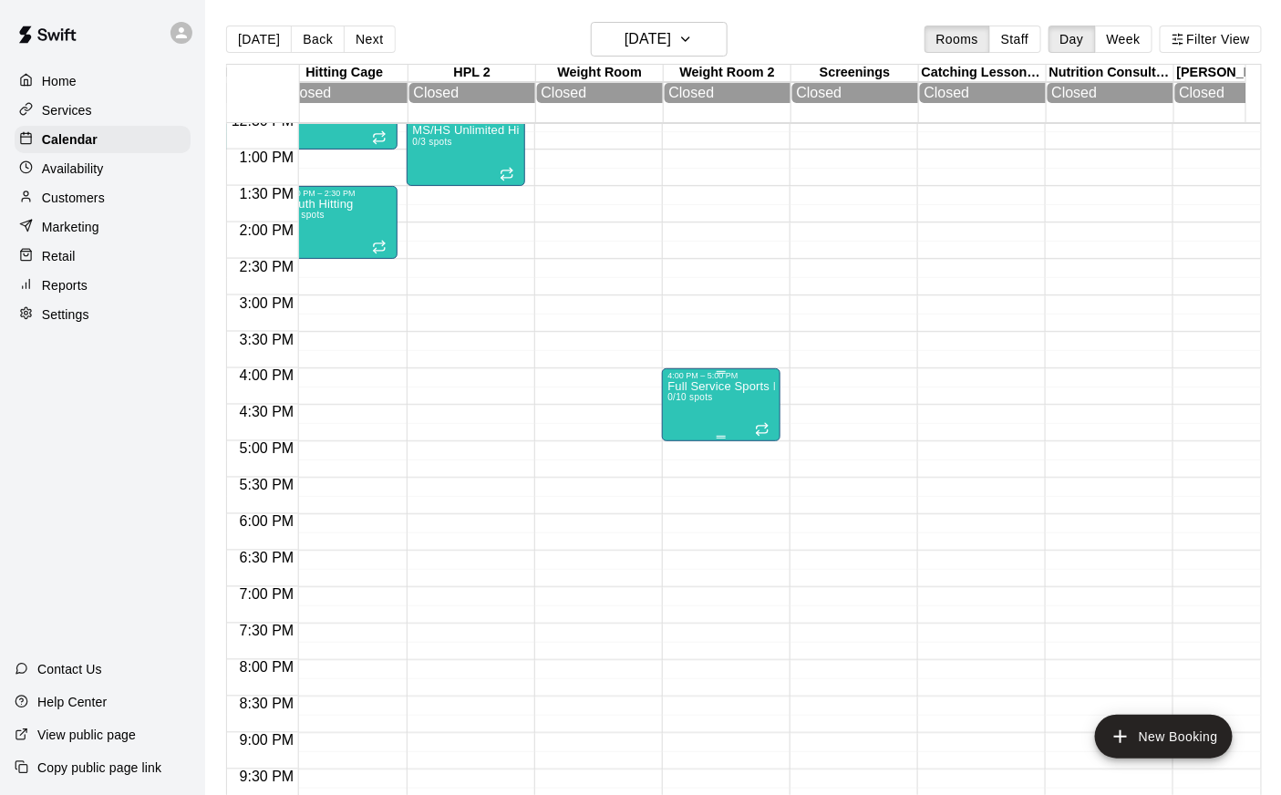
click at [709, 415] on div "Full Service Sports Performance 0/10 spots" at bounding box center [721, 777] width 108 height 795
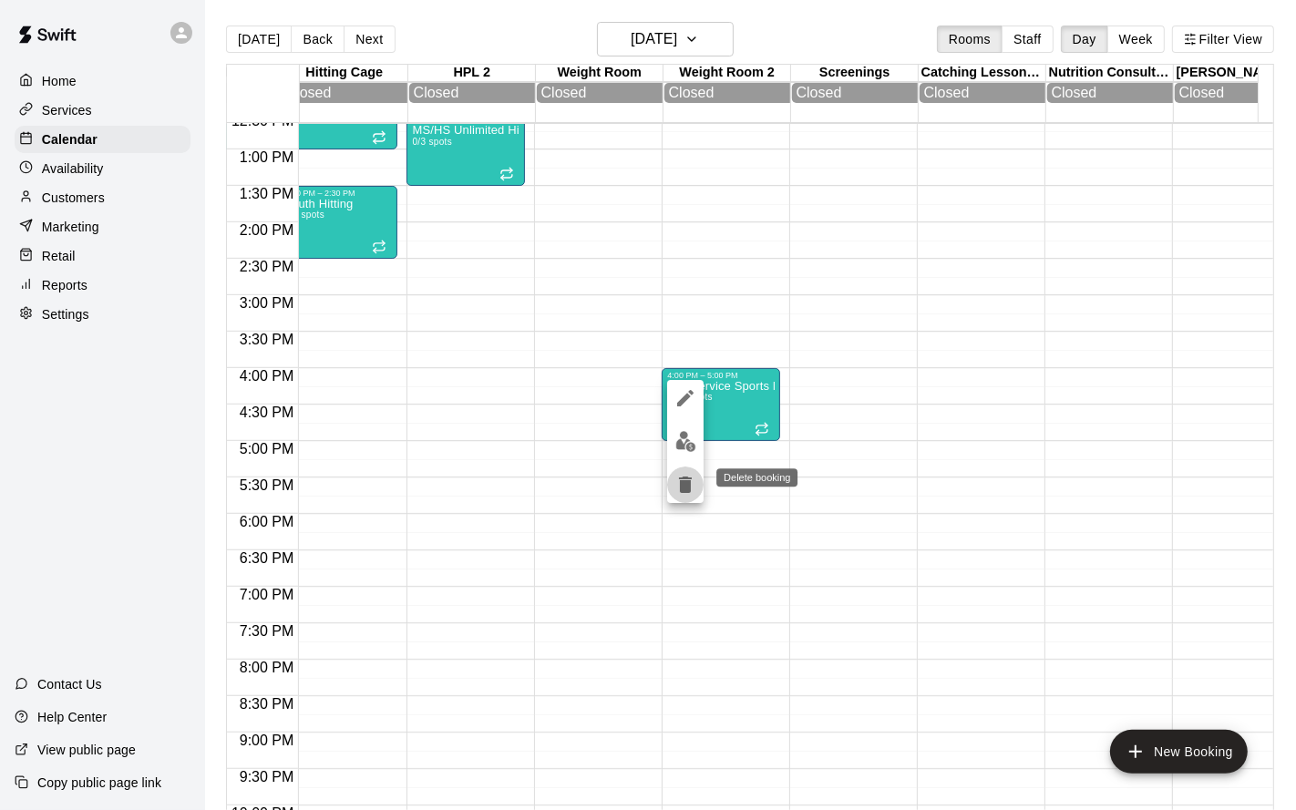
click at [694, 490] on icon "delete" at bounding box center [686, 485] width 22 height 22
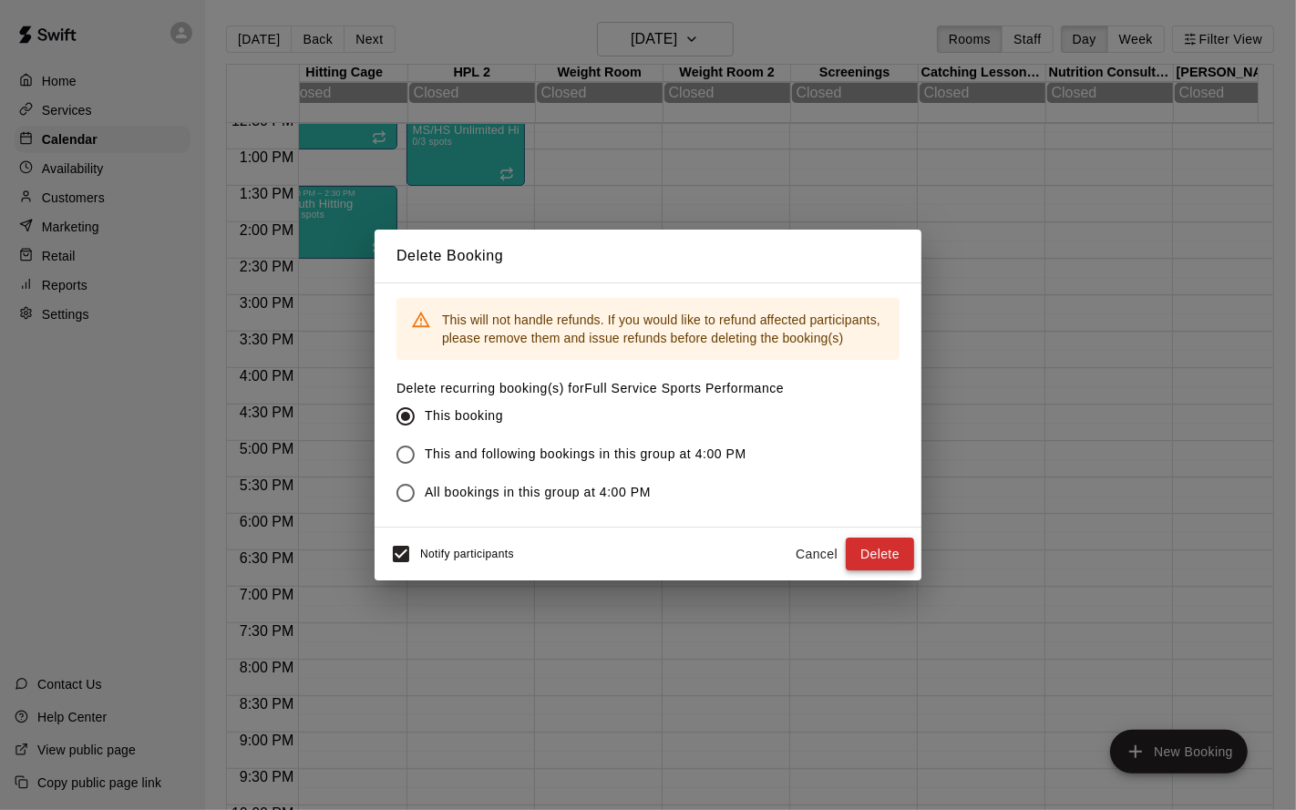
click at [869, 548] on button "Delete" at bounding box center [880, 555] width 68 height 34
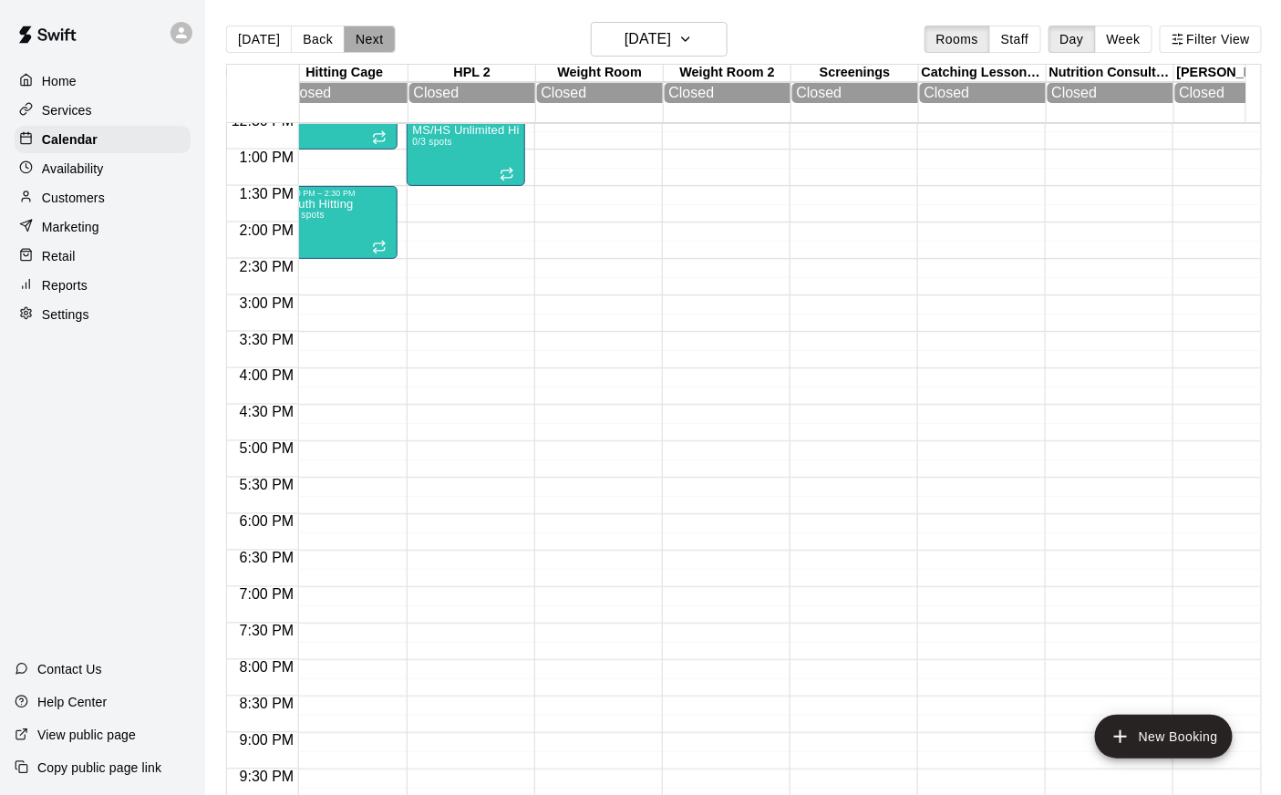
click at [375, 43] on button "Next" at bounding box center [369, 39] width 51 height 27
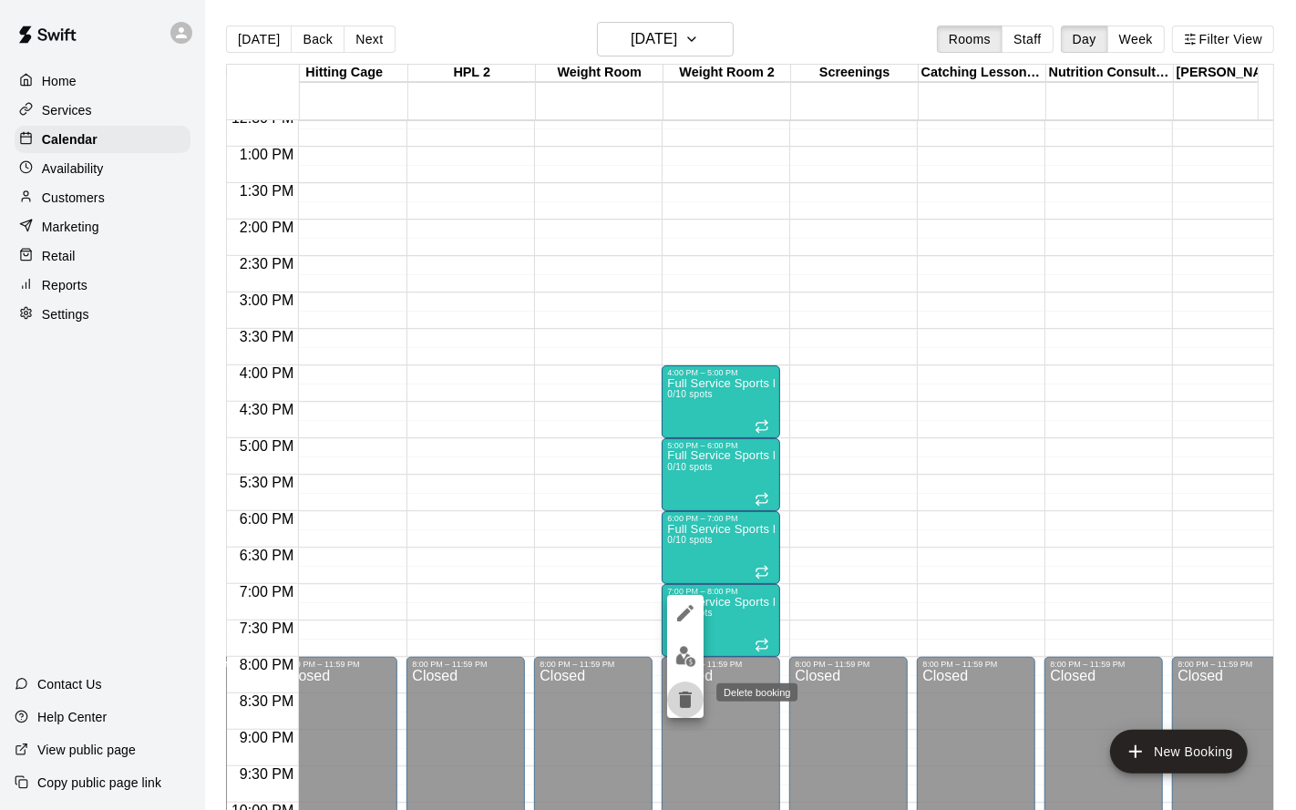
click at [681, 654] on icon "delete" at bounding box center [686, 700] width 22 height 22
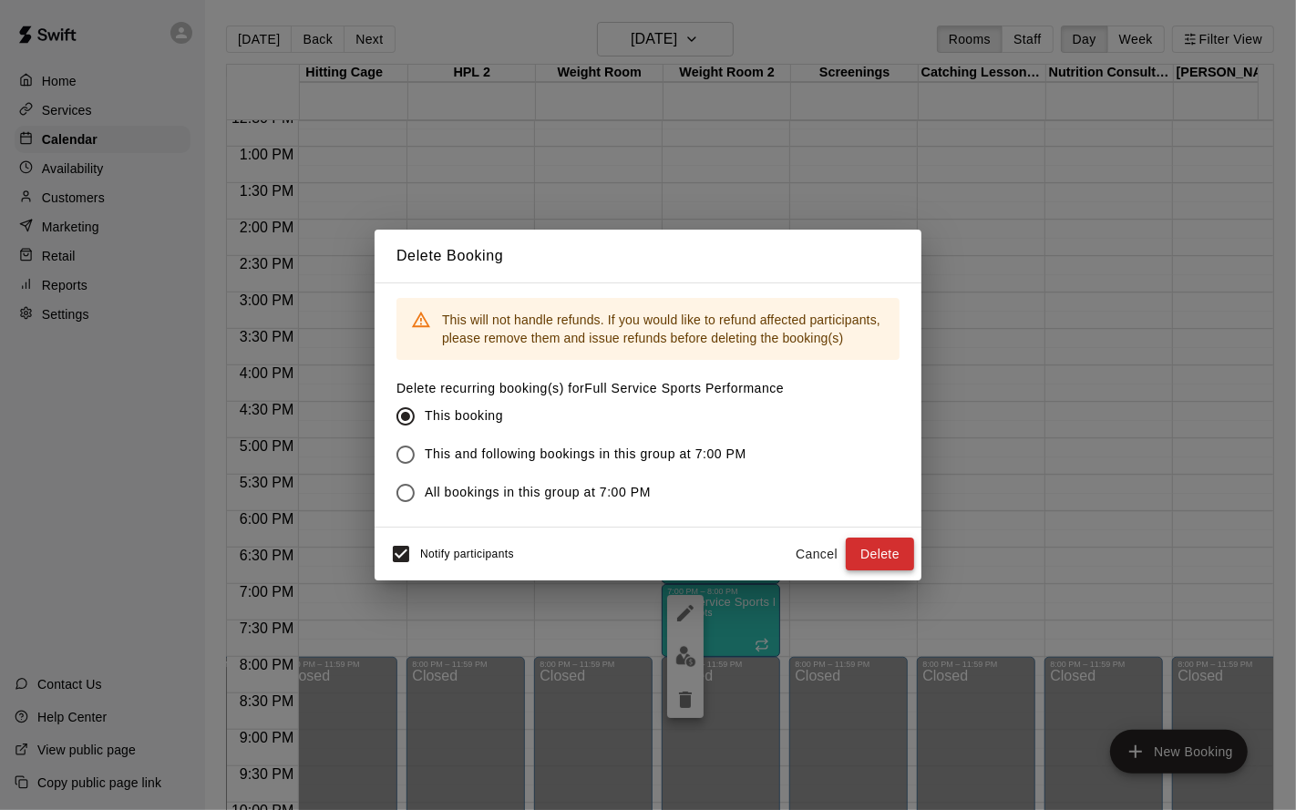
click at [896, 562] on button "Delete" at bounding box center [880, 555] width 68 height 34
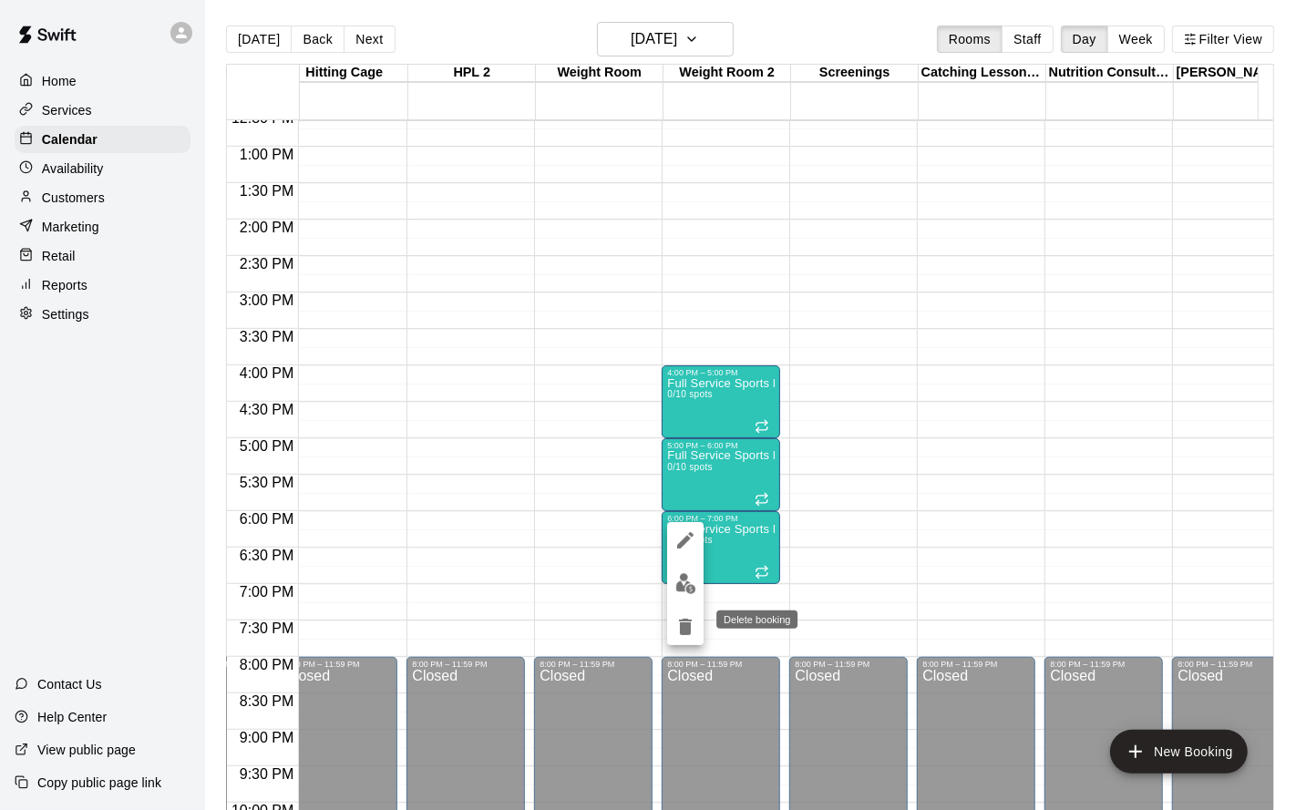
click at [683, 626] on icon "delete" at bounding box center [685, 627] width 13 height 16
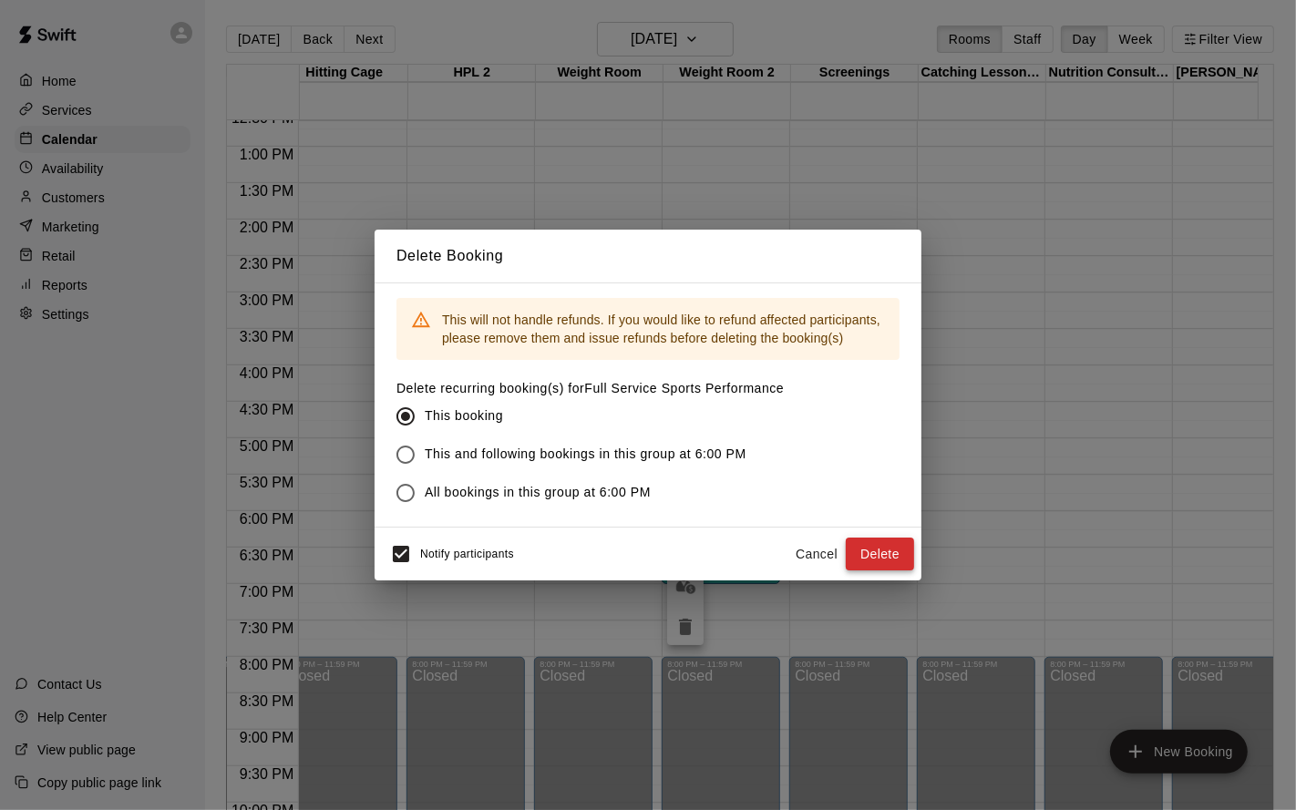
click at [871, 561] on button "Delete" at bounding box center [880, 555] width 68 height 34
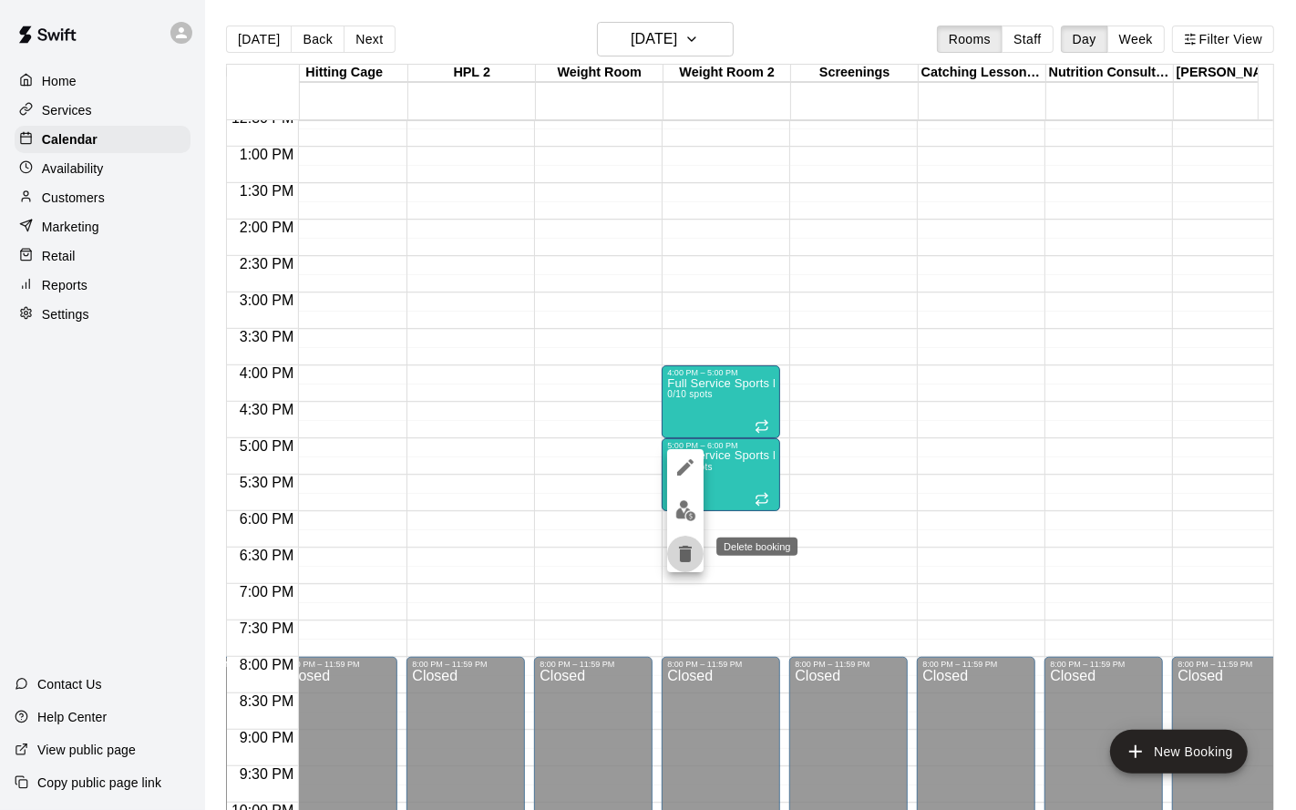
click at [695, 544] on icon "delete" at bounding box center [686, 554] width 22 height 22
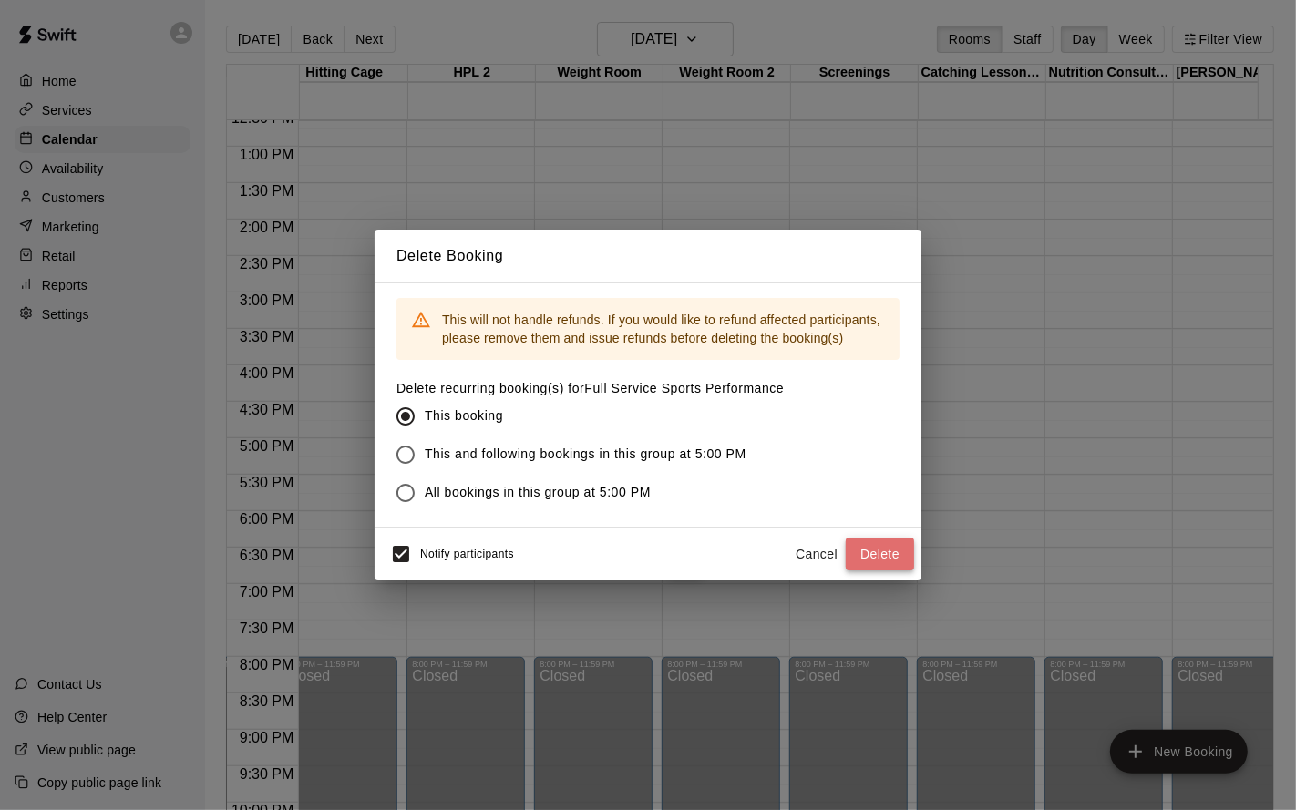
click at [870, 552] on button "Delete" at bounding box center [880, 555] width 68 height 34
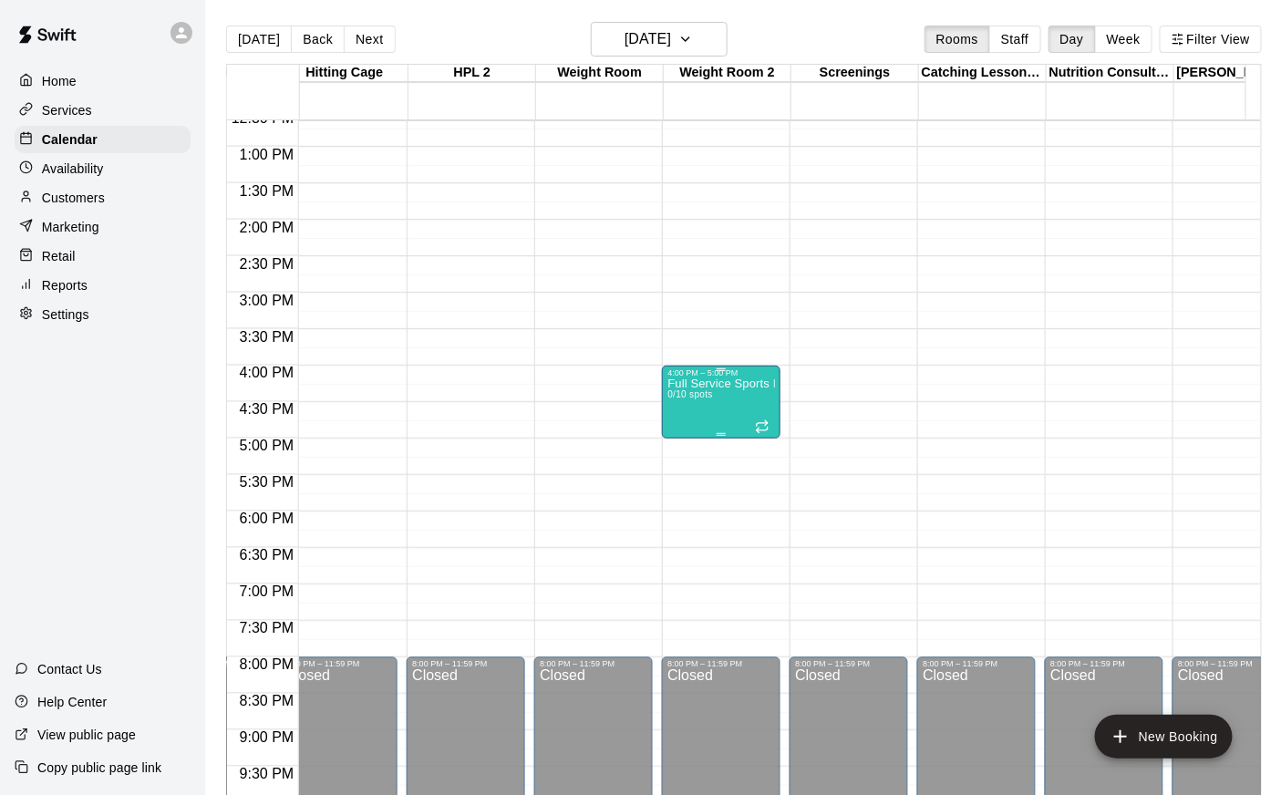
click at [700, 418] on div "Full Service Sports Performance 0/10 spots" at bounding box center [721, 774] width 108 height 795
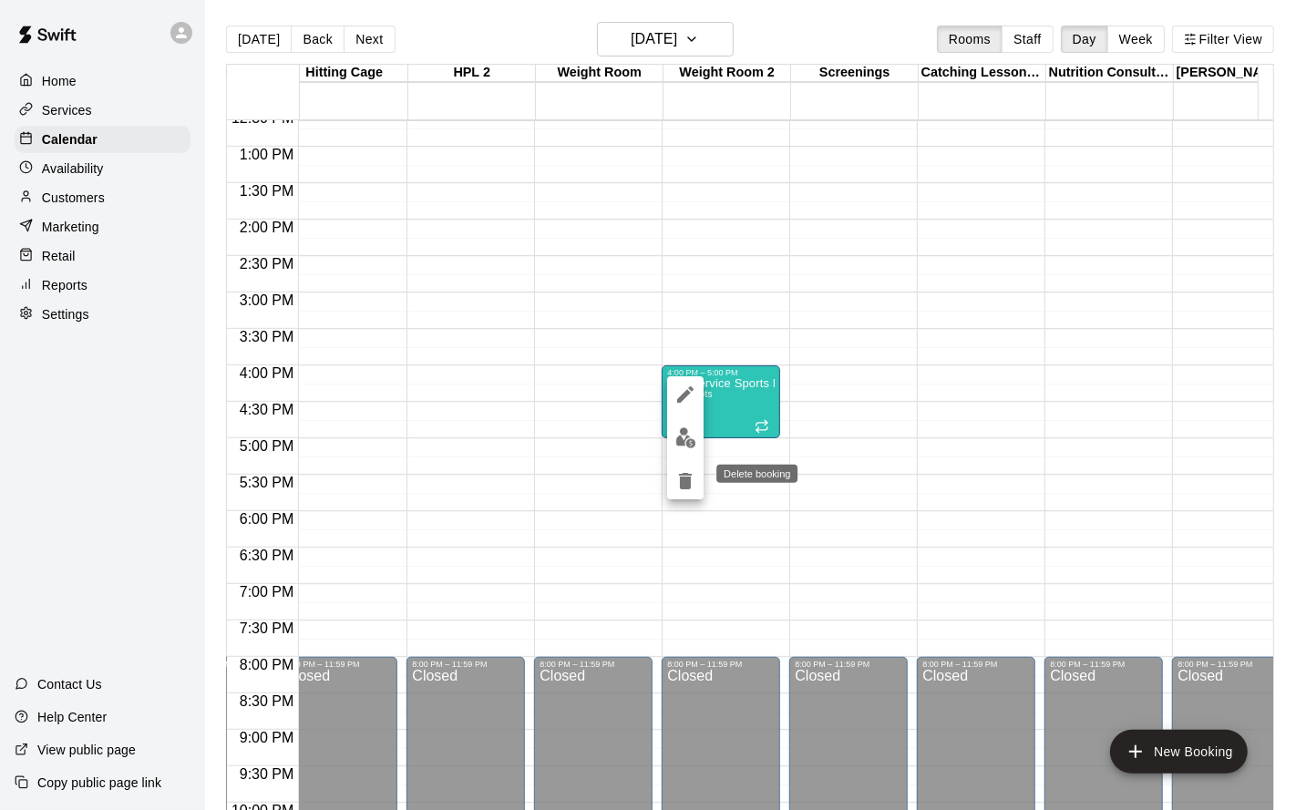
click at [689, 474] on icon "delete" at bounding box center [685, 481] width 13 height 16
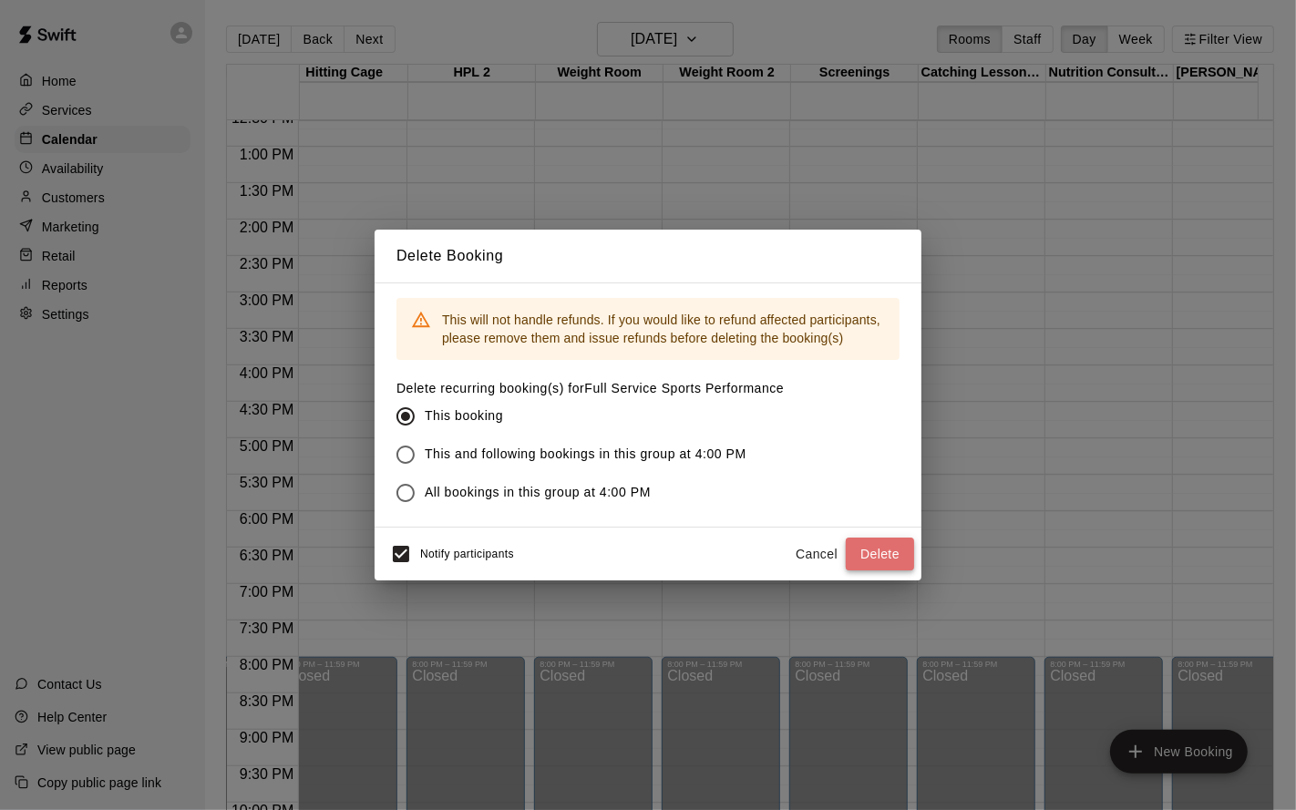
click at [882, 559] on button "Delete" at bounding box center [880, 555] width 68 height 34
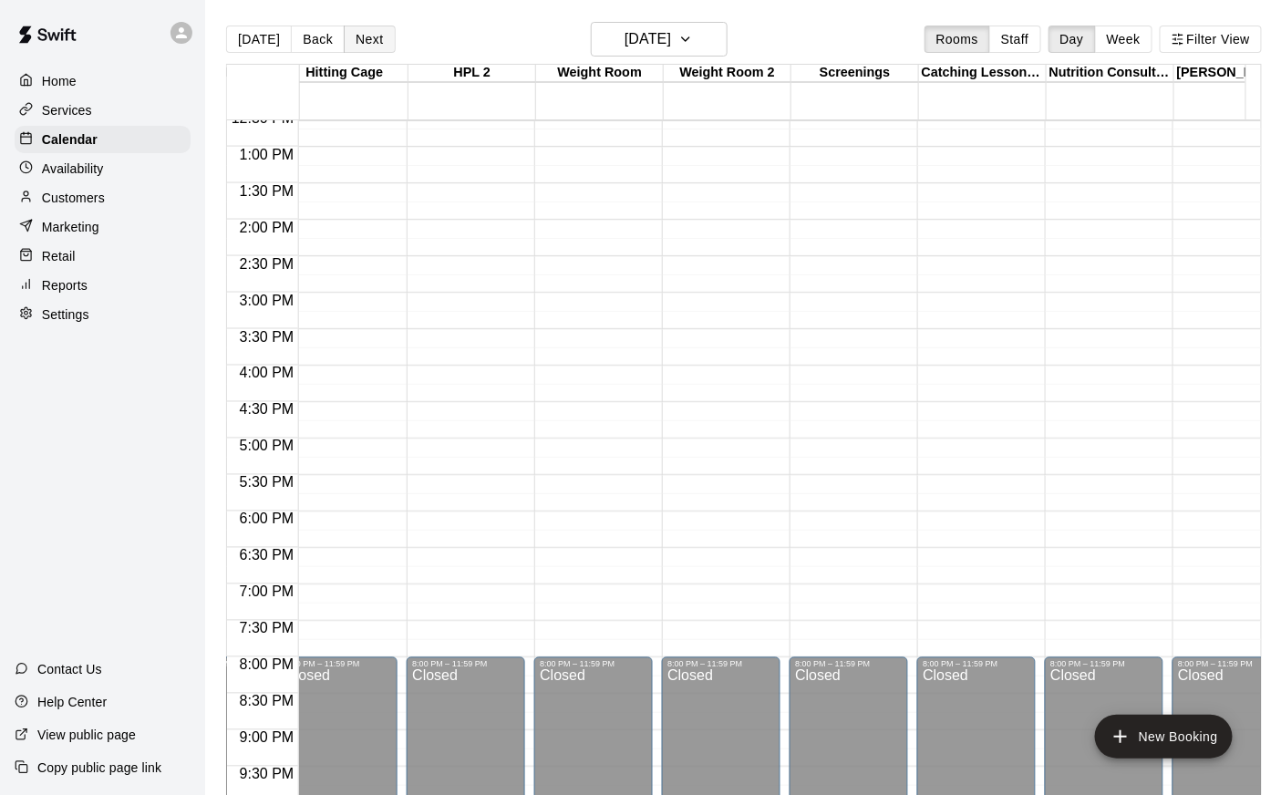
click at [375, 36] on button "Next" at bounding box center [369, 39] width 51 height 27
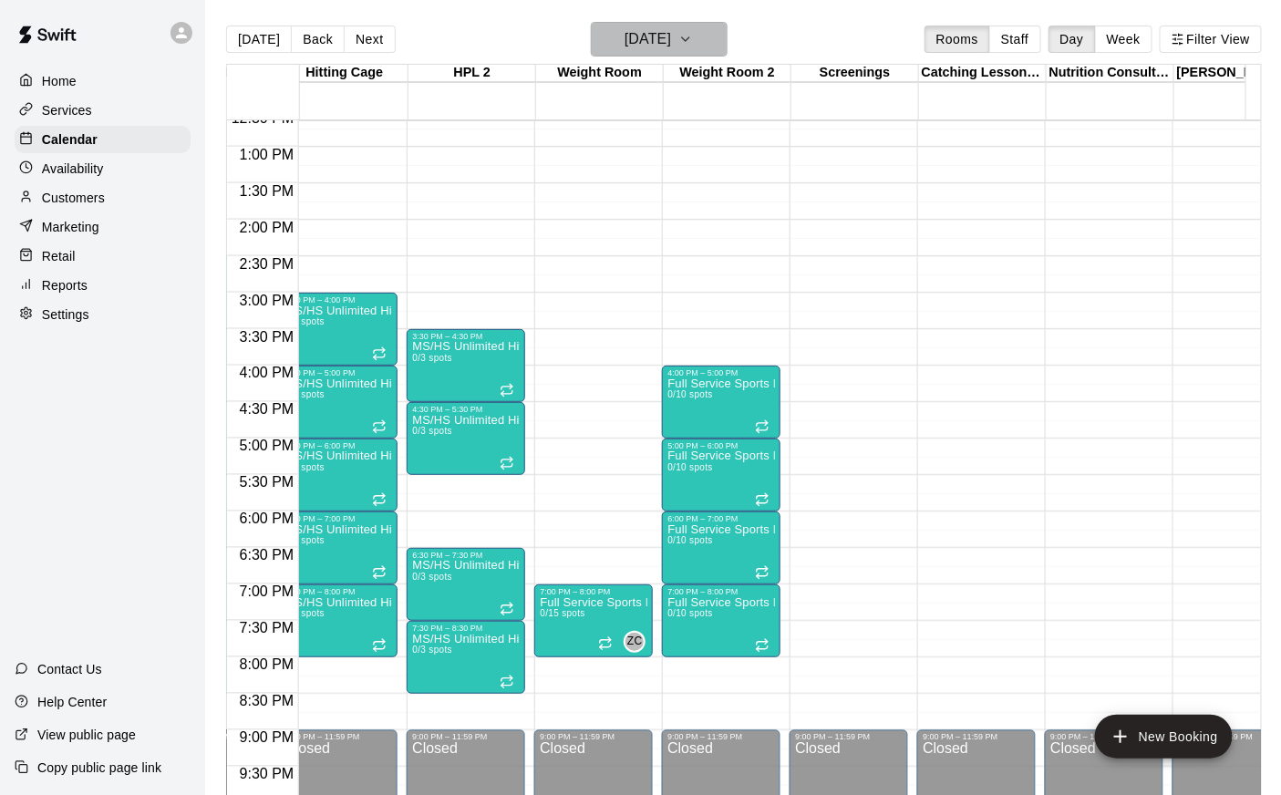
click at [655, 38] on h6 "[DATE]" at bounding box center [647, 39] width 46 height 26
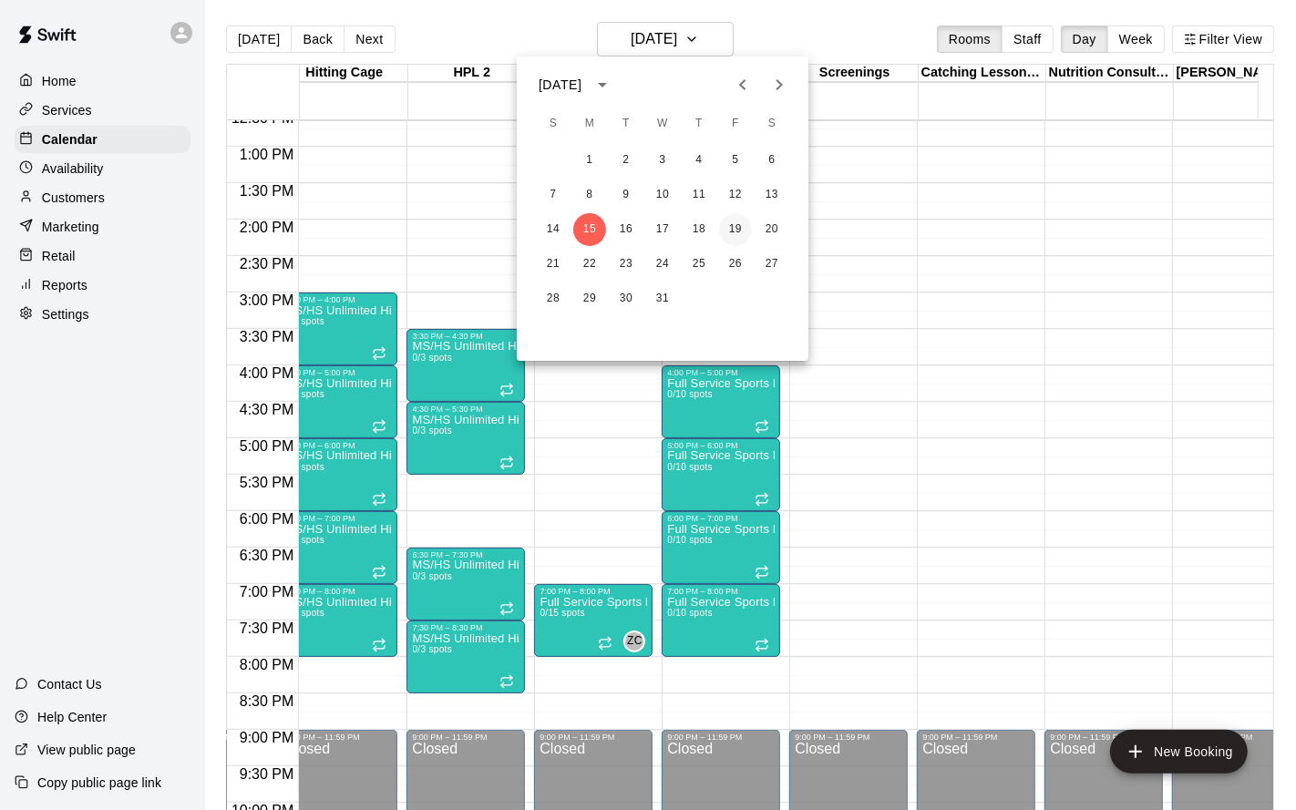
click at [734, 228] on button "19" at bounding box center [735, 229] width 33 height 33
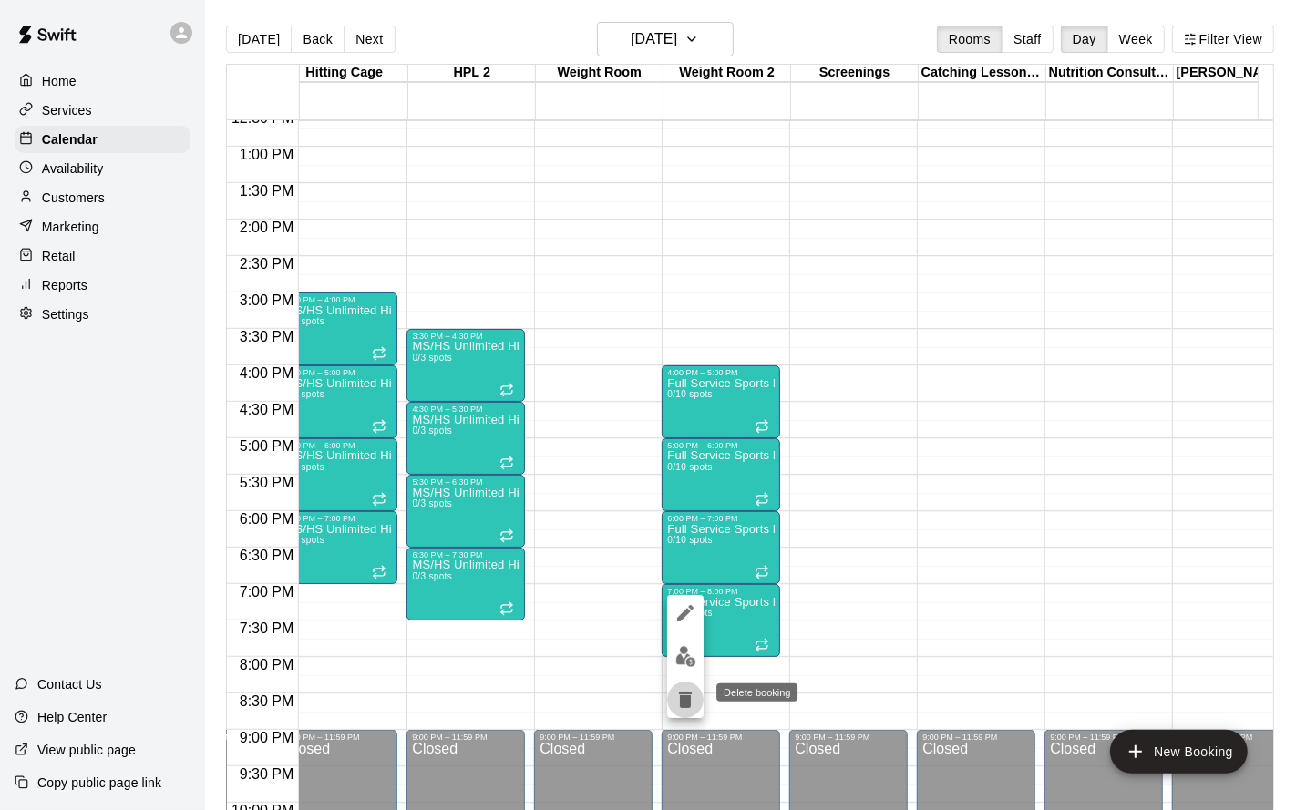
click at [689, 654] on icon "delete" at bounding box center [686, 700] width 22 height 22
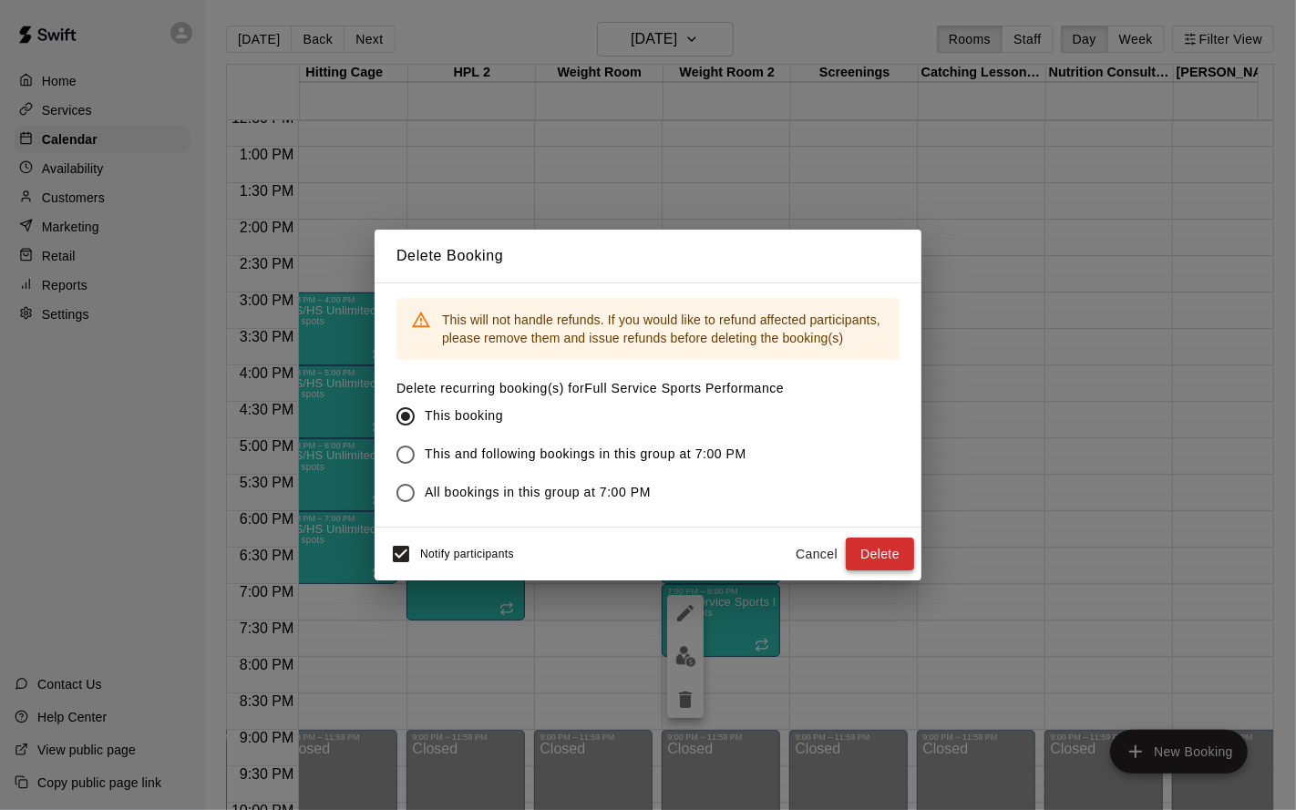
click at [877, 550] on button "Delete" at bounding box center [880, 555] width 68 height 34
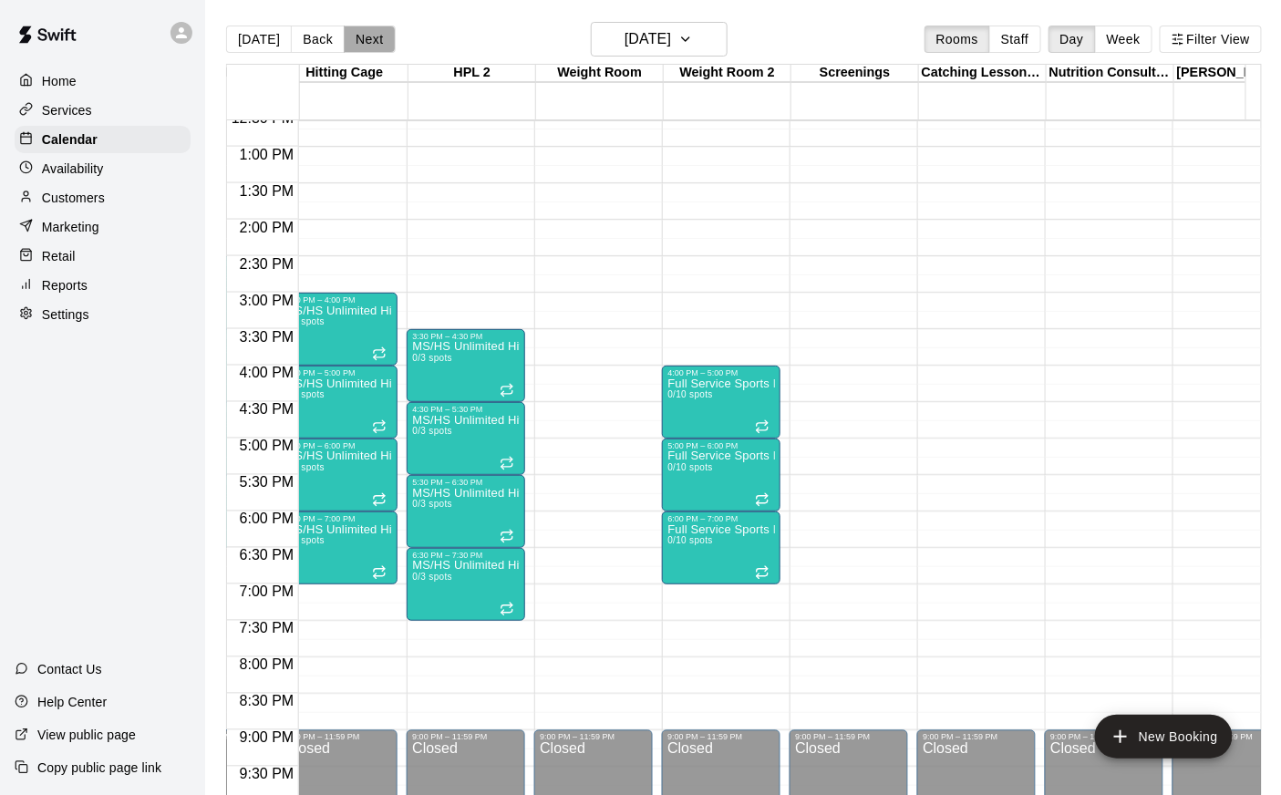
click at [366, 36] on button "Next" at bounding box center [369, 39] width 51 height 27
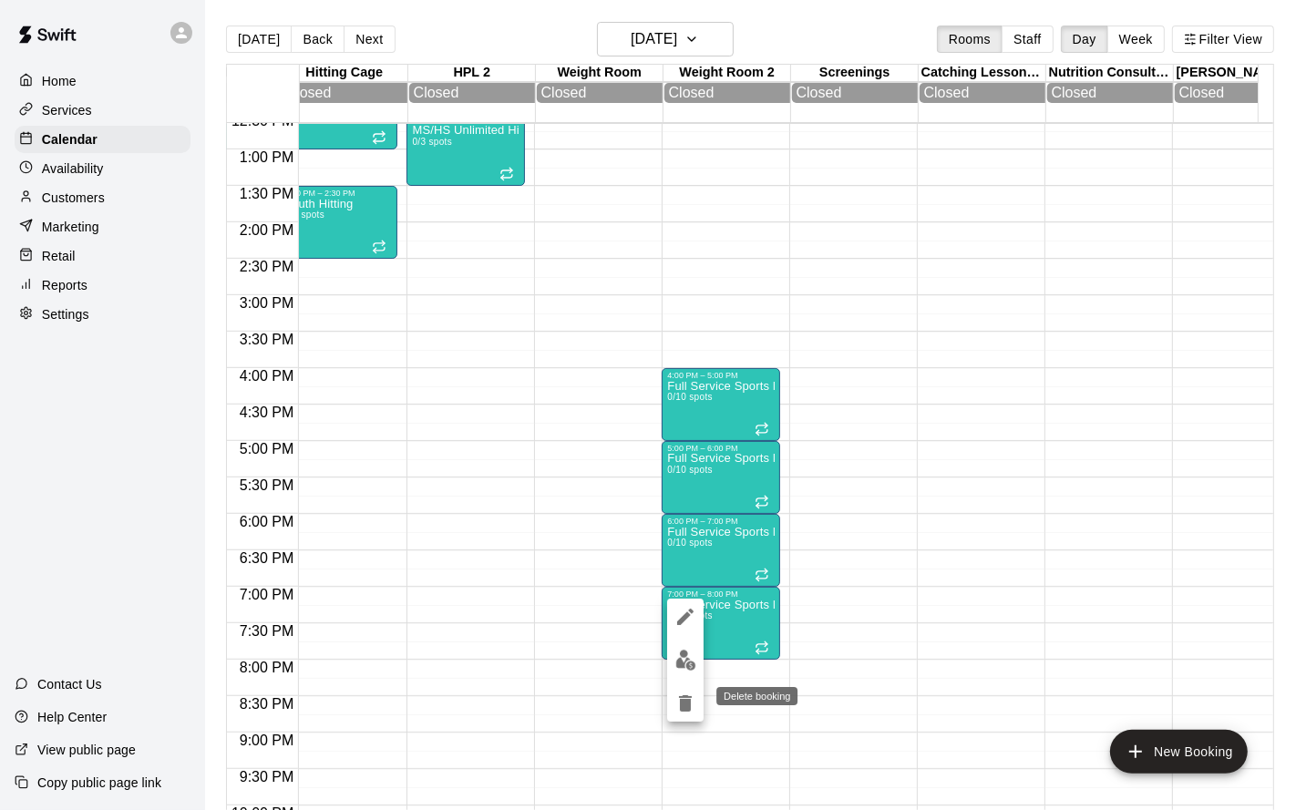
click at [682, 654] on button "delete" at bounding box center [685, 704] width 36 height 36
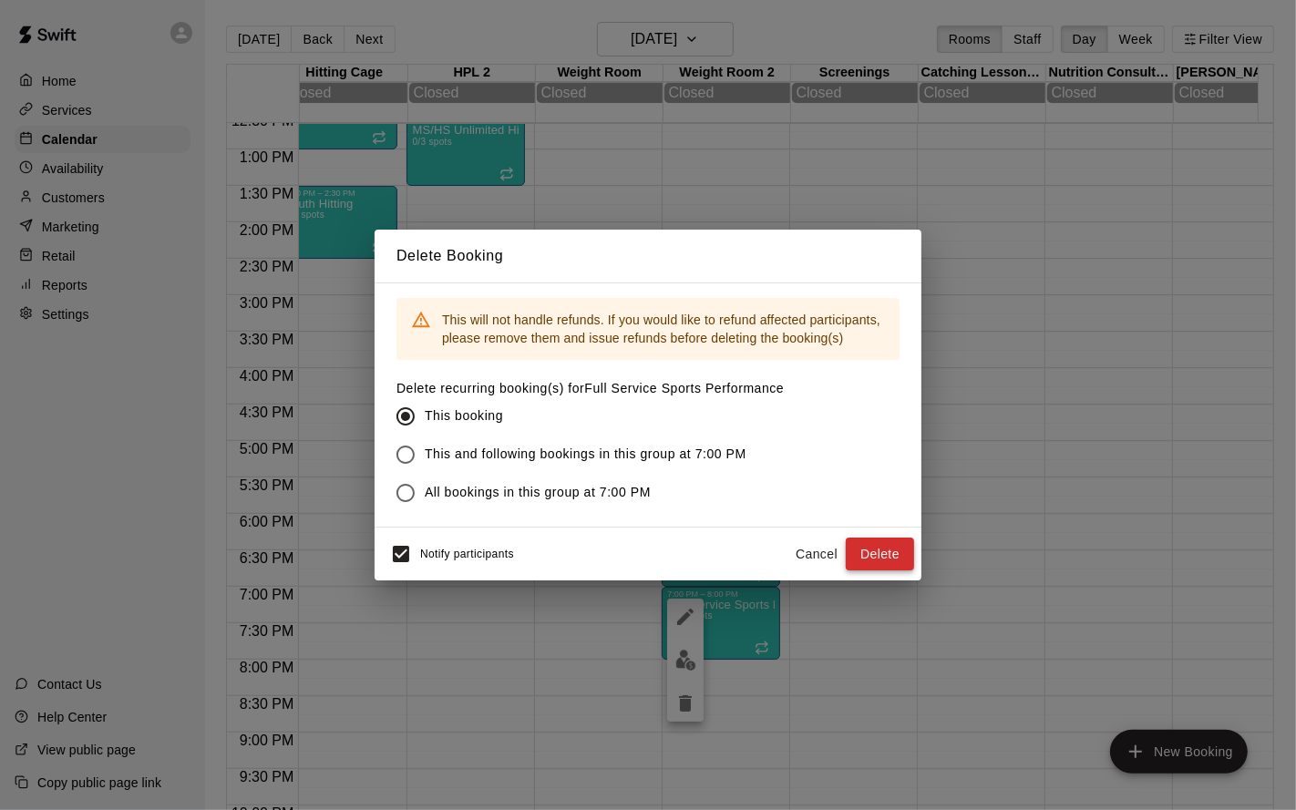
click at [884, 558] on button "Delete" at bounding box center [880, 555] width 68 height 34
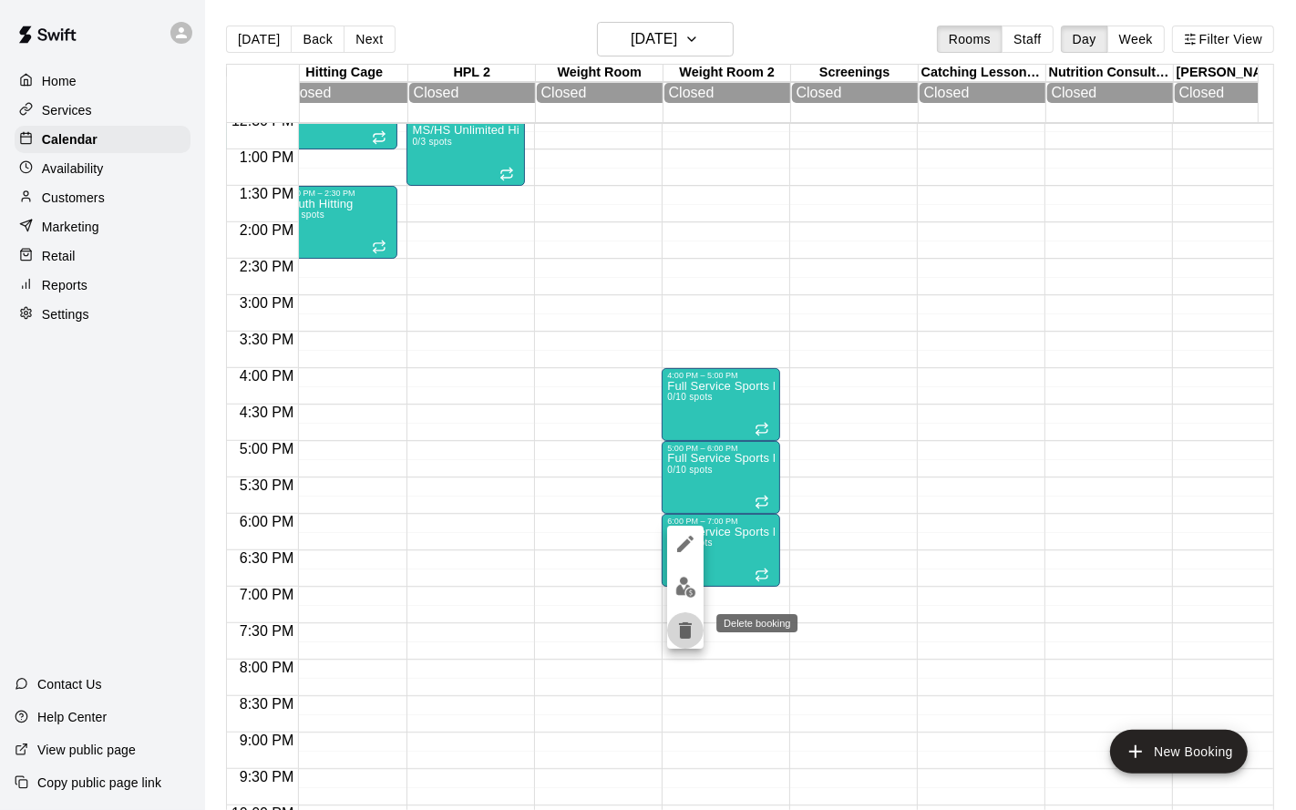
click at [686, 620] on icon "delete" at bounding box center [686, 631] width 22 height 22
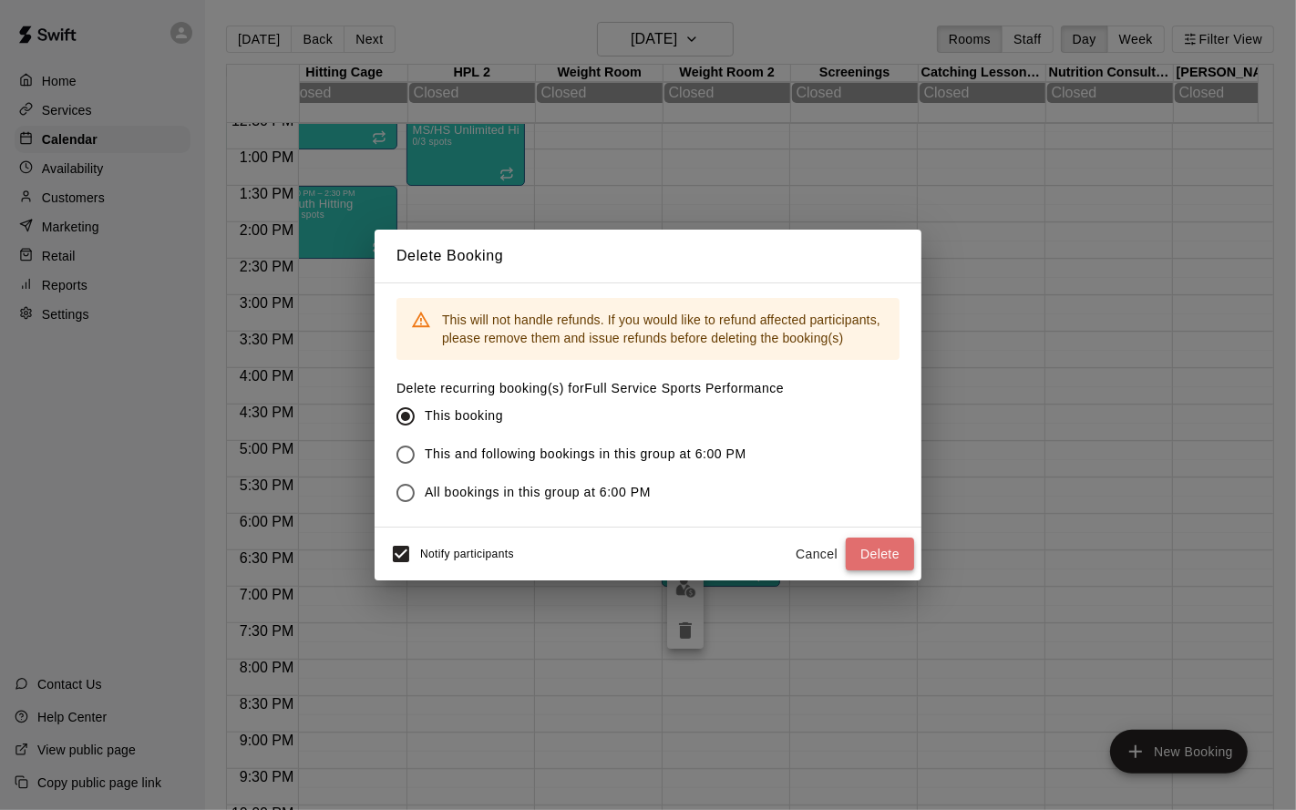
click at [861, 555] on button "Delete" at bounding box center [880, 555] width 68 height 34
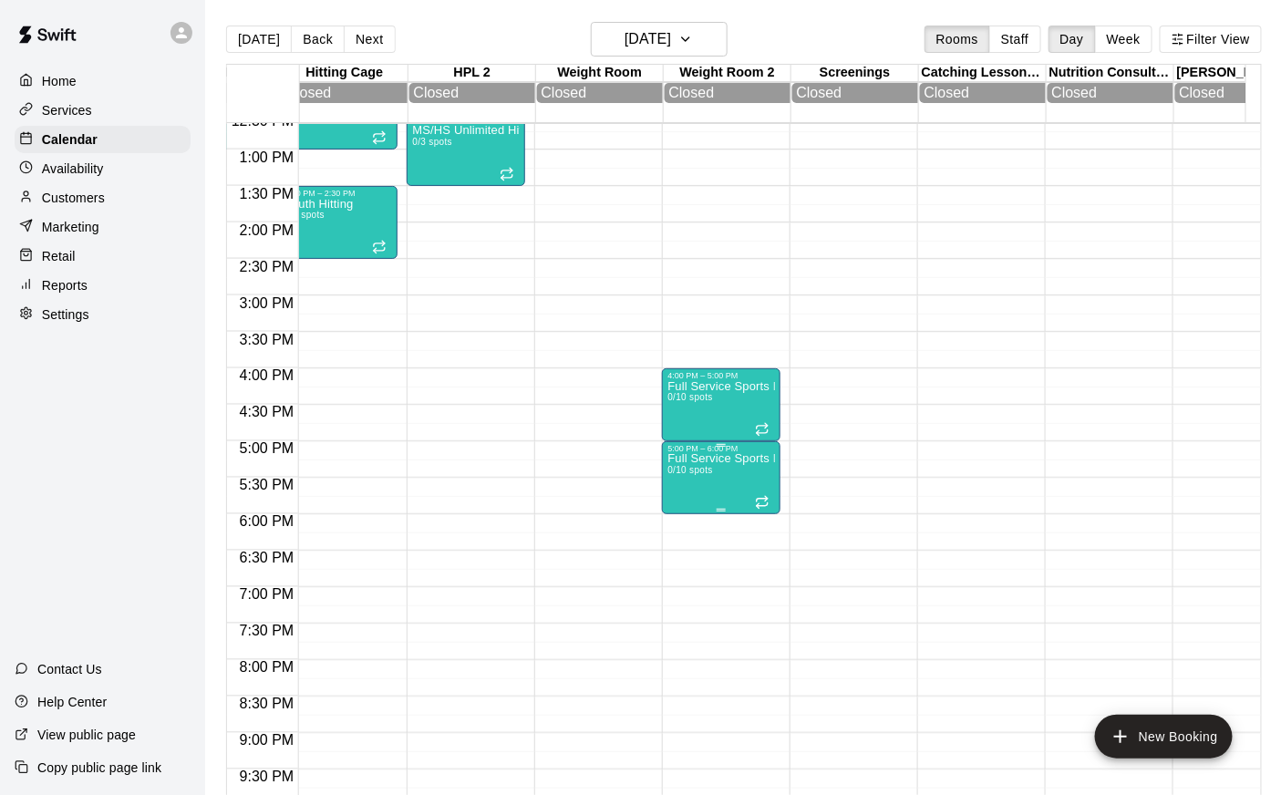
click at [686, 459] on p "Full Service Sports Performance" at bounding box center [721, 459] width 108 height 0
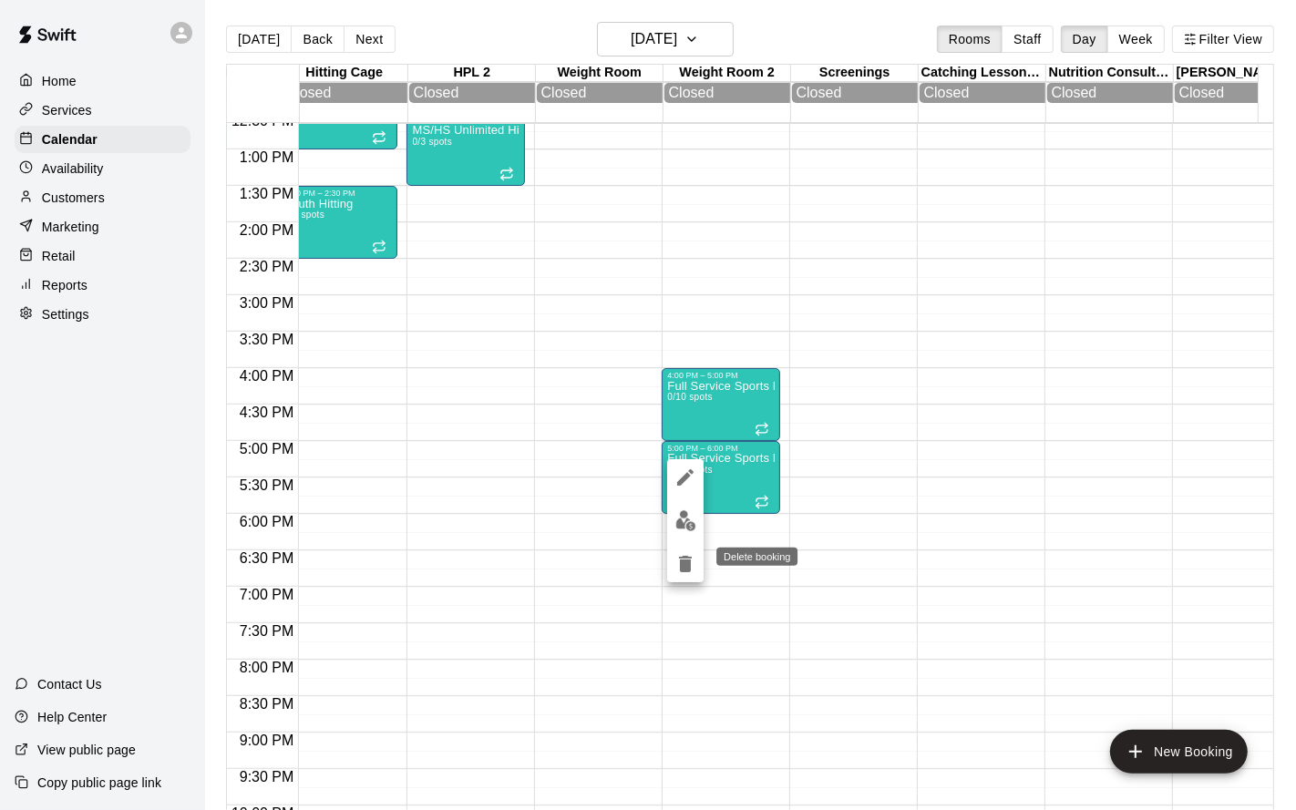
click at [688, 572] on icon "delete" at bounding box center [685, 564] width 13 height 16
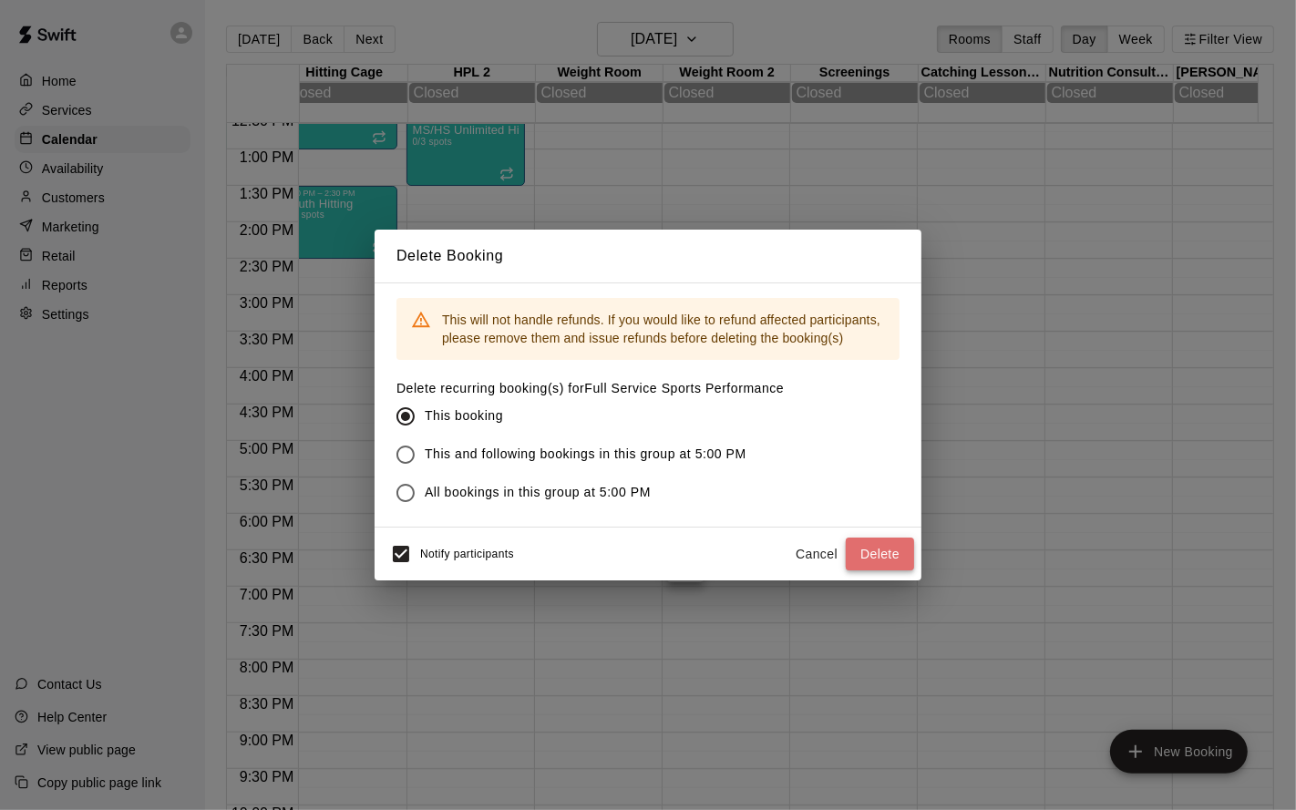
click at [865, 544] on button "Delete" at bounding box center [880, 555] width 68 height 34
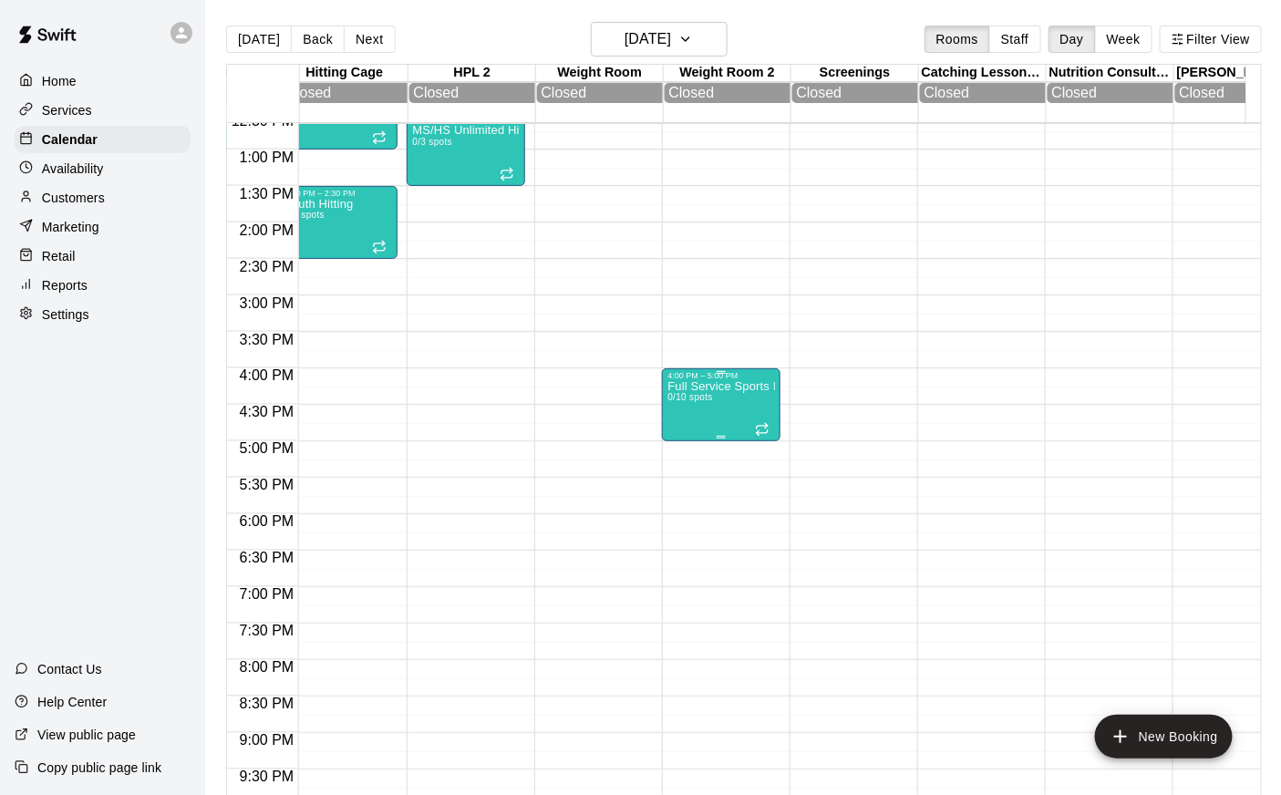
click at [716, 423] on div "Full Service Sports Performance 0/10 spots" at bounding box center [721, 777] width 108 height 795
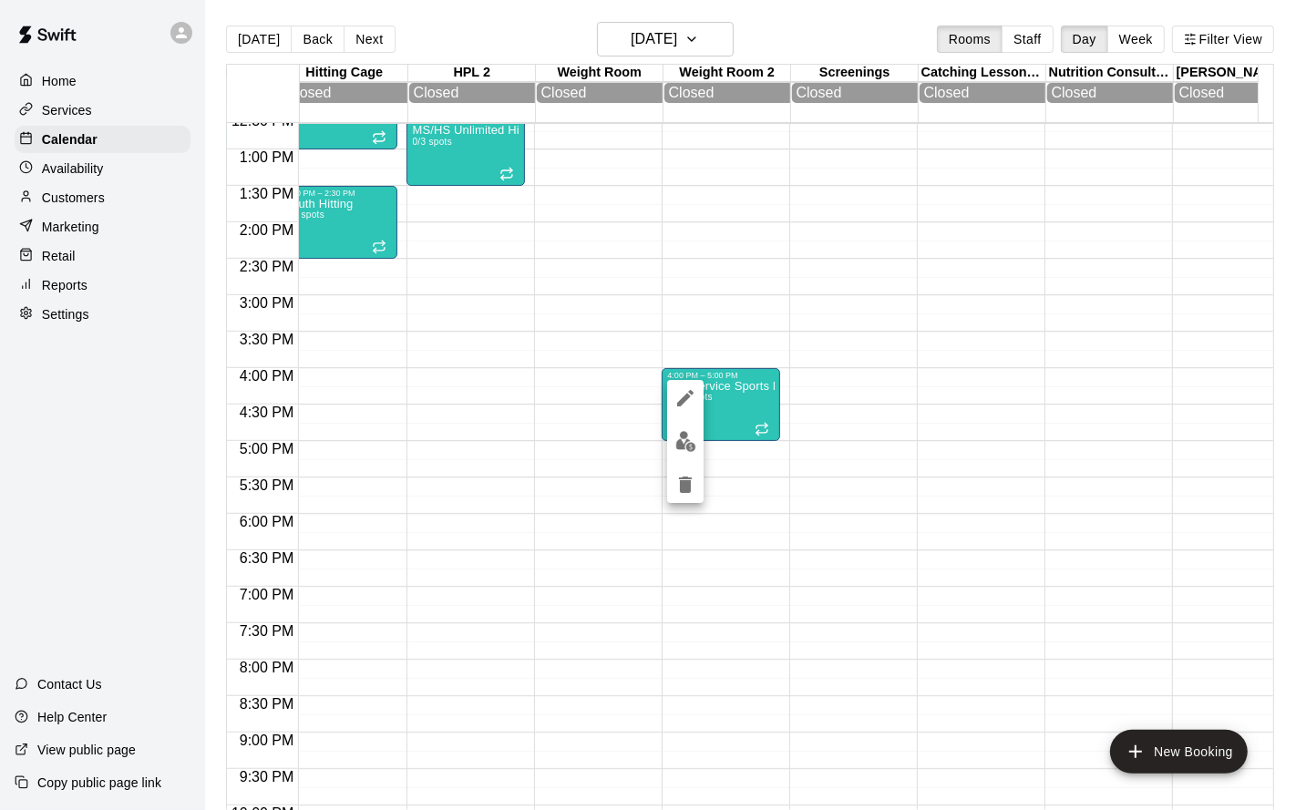
click at [684, 486] on icon "delete" at bounding box center [685, 485] width 13 height 16
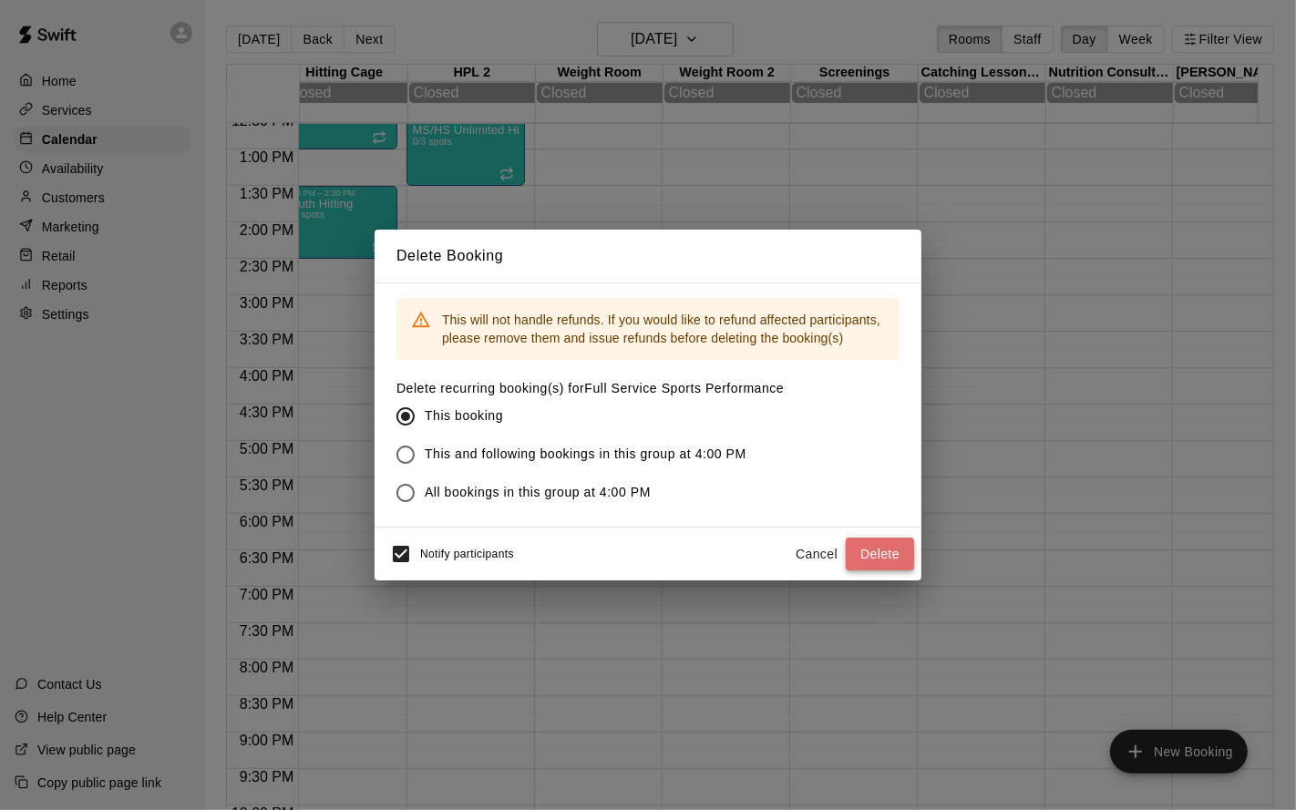
click at [872, 554] on button "Delete" at bounding box center [880, 555] width 68 height 34
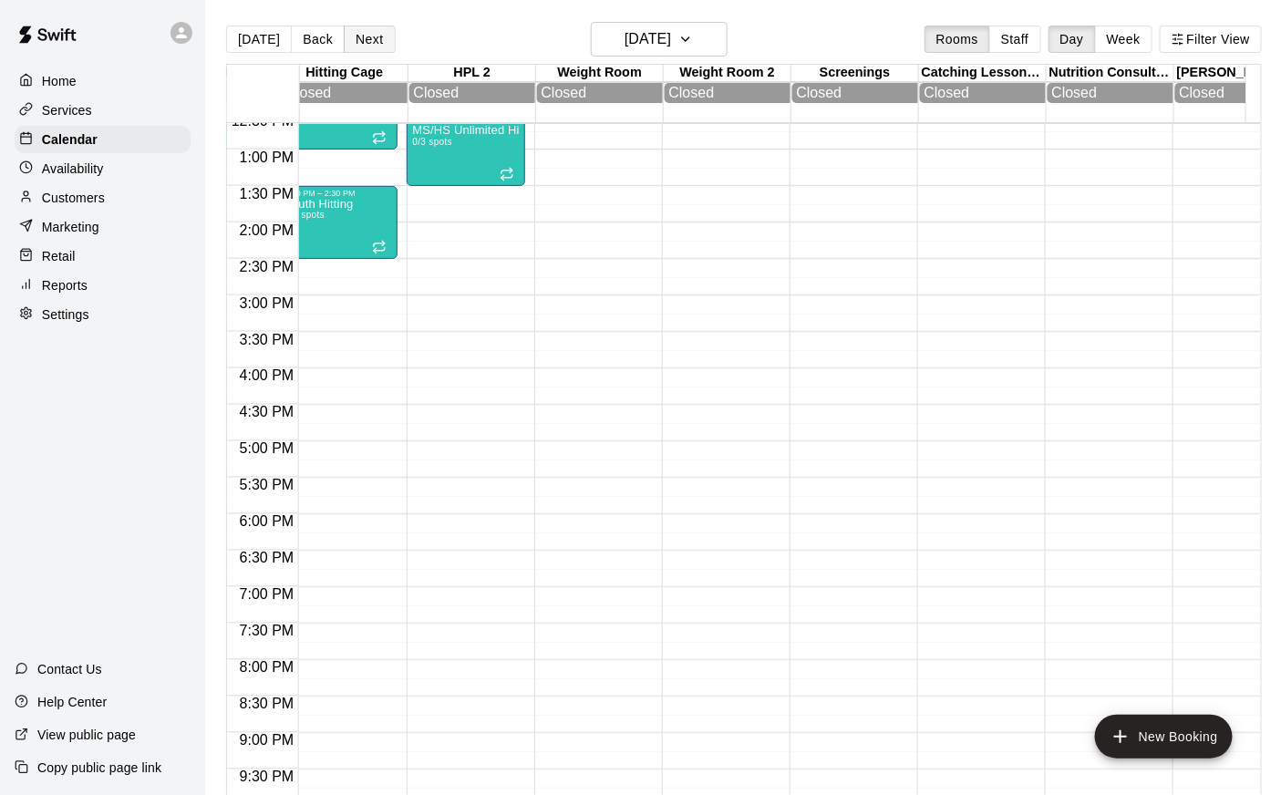
click at [365, 35] on button "Next" at bounding box center [369, 39] width 51 height 27
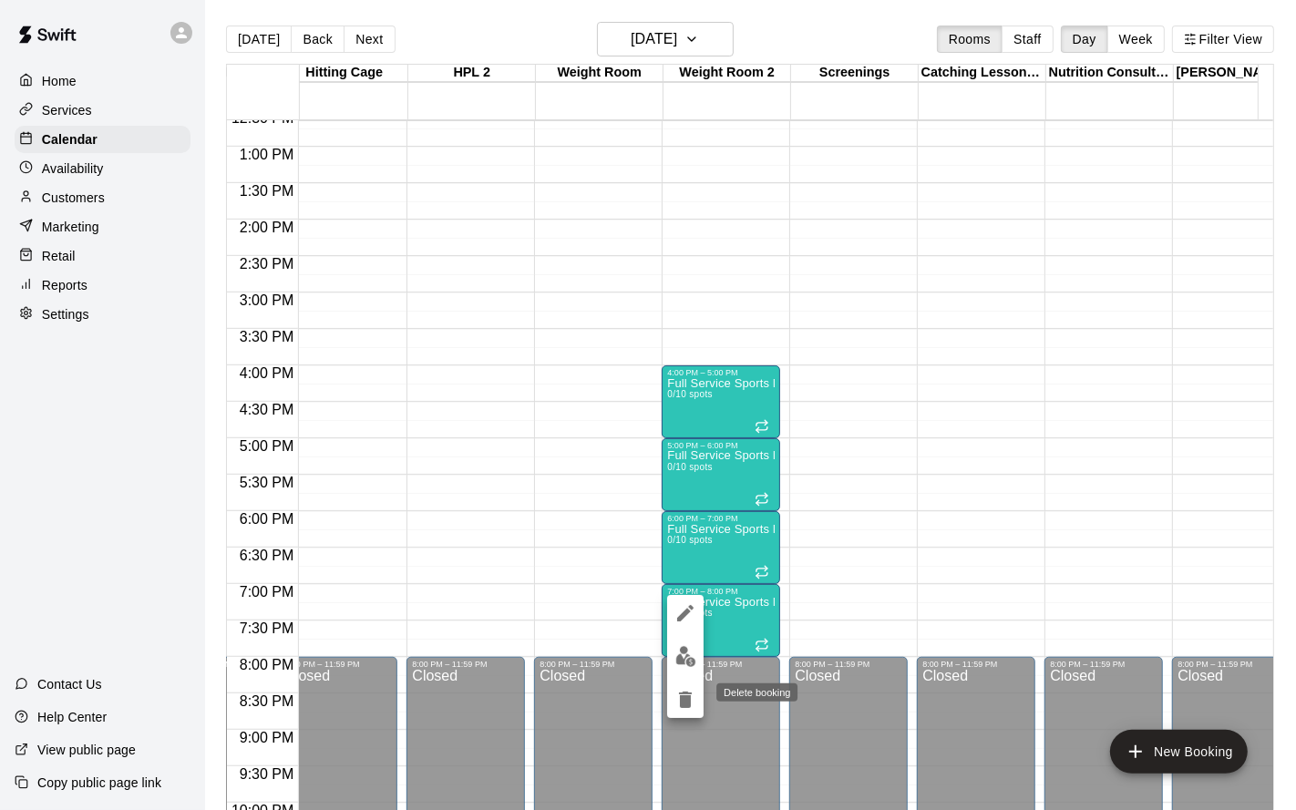
click at [686, 654] on icon "delete" at bounding box center [685, 700] width 13 height 16
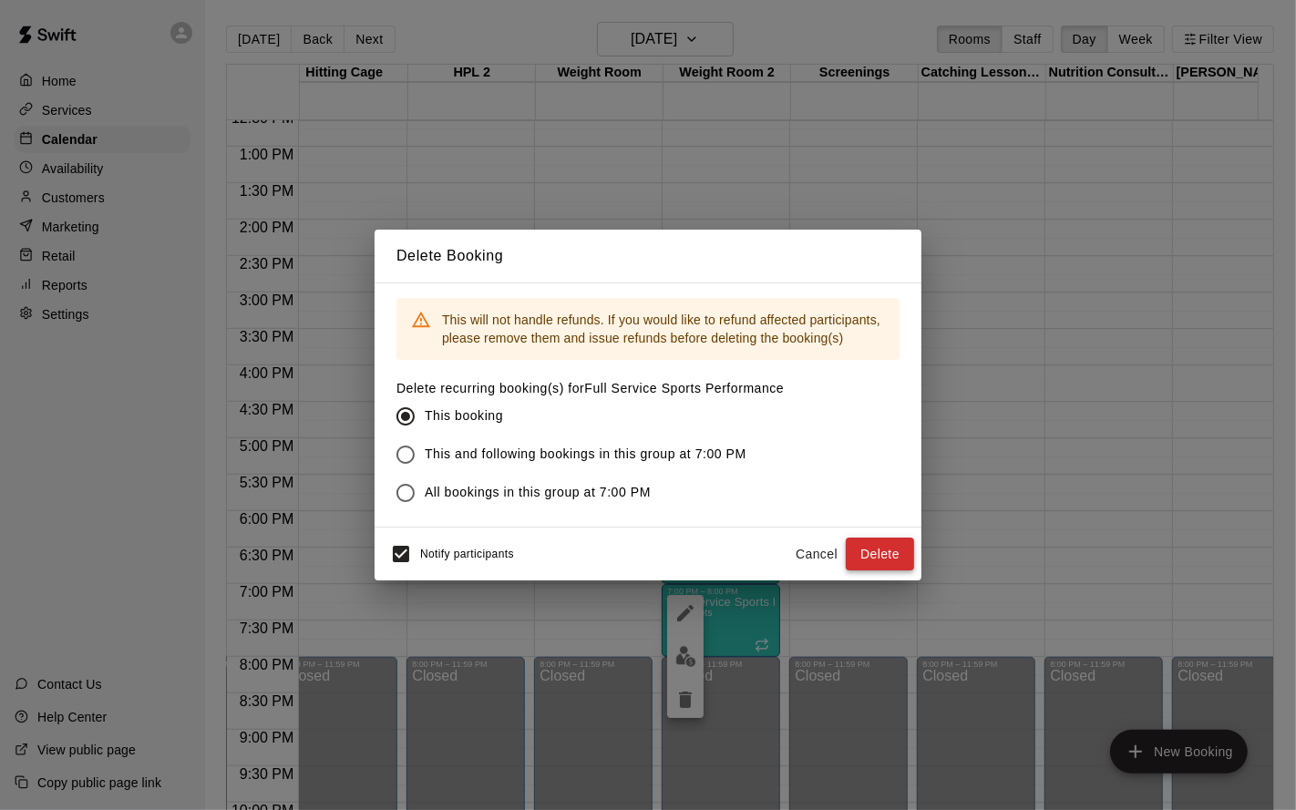
click at [862, 561] on button "Delete" at bounding box center [880, 555] width 68 height 34
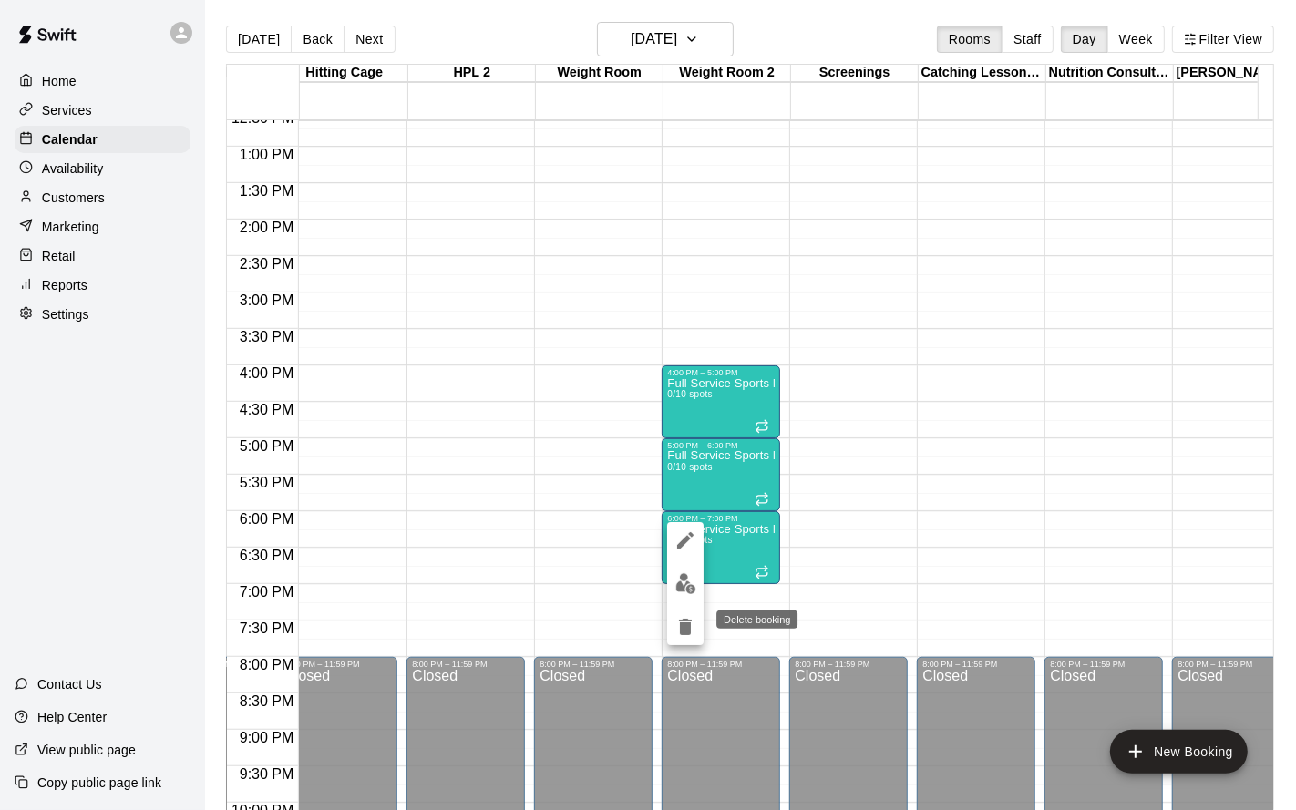
click at [691, 624] on icon "delete" at bounding box center [686, 627] width 22 height 22
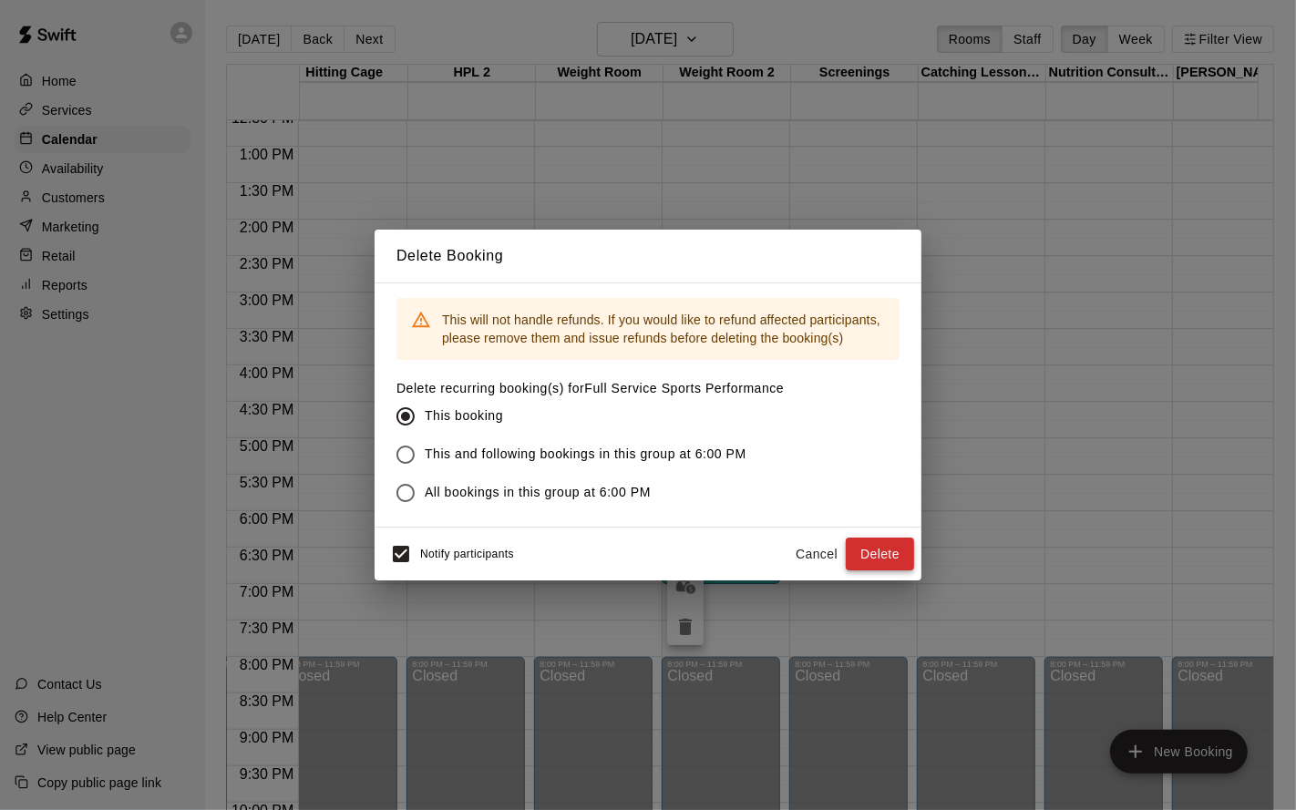
click at [860, 548] on button "Delete" at bounding box center [880, 555] width 68 height 34
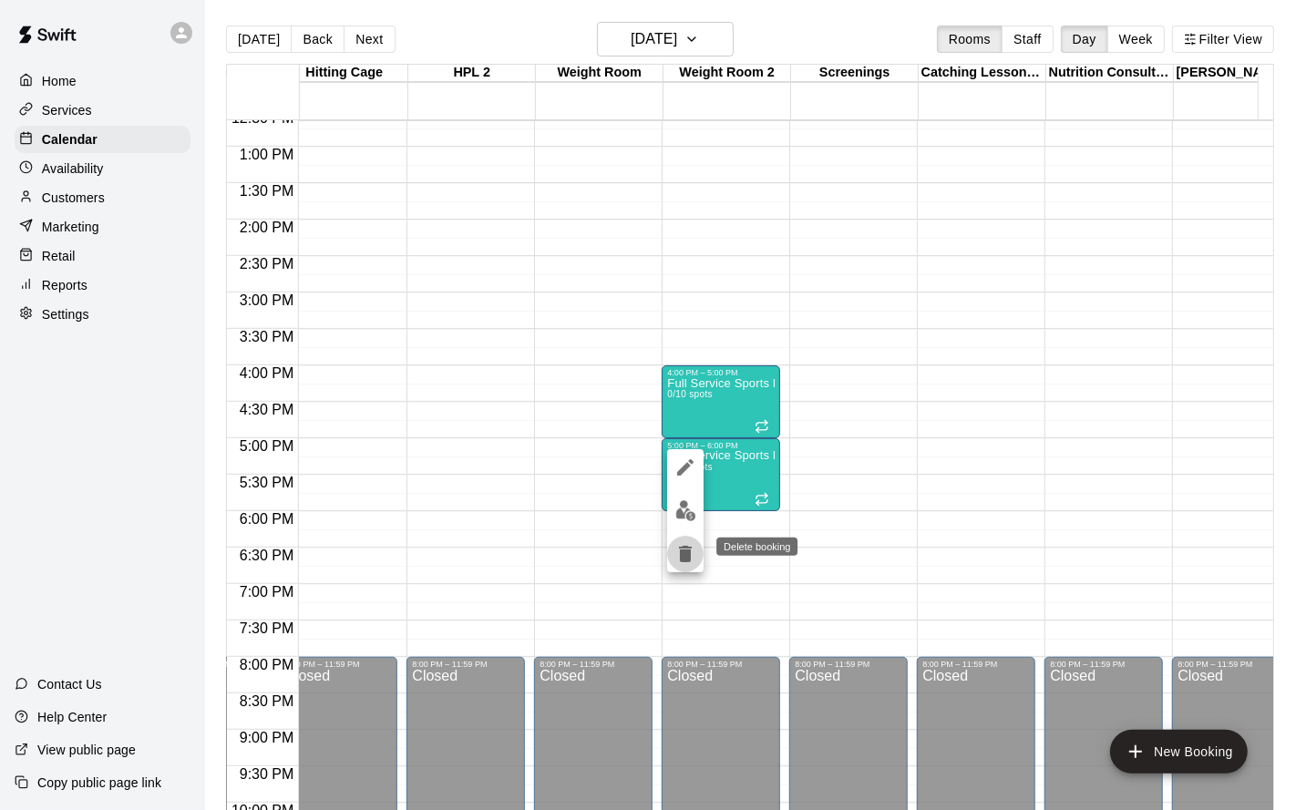
click at [682, 544] on icon "delete" at bounding box center [686, 554] width 22 height 22
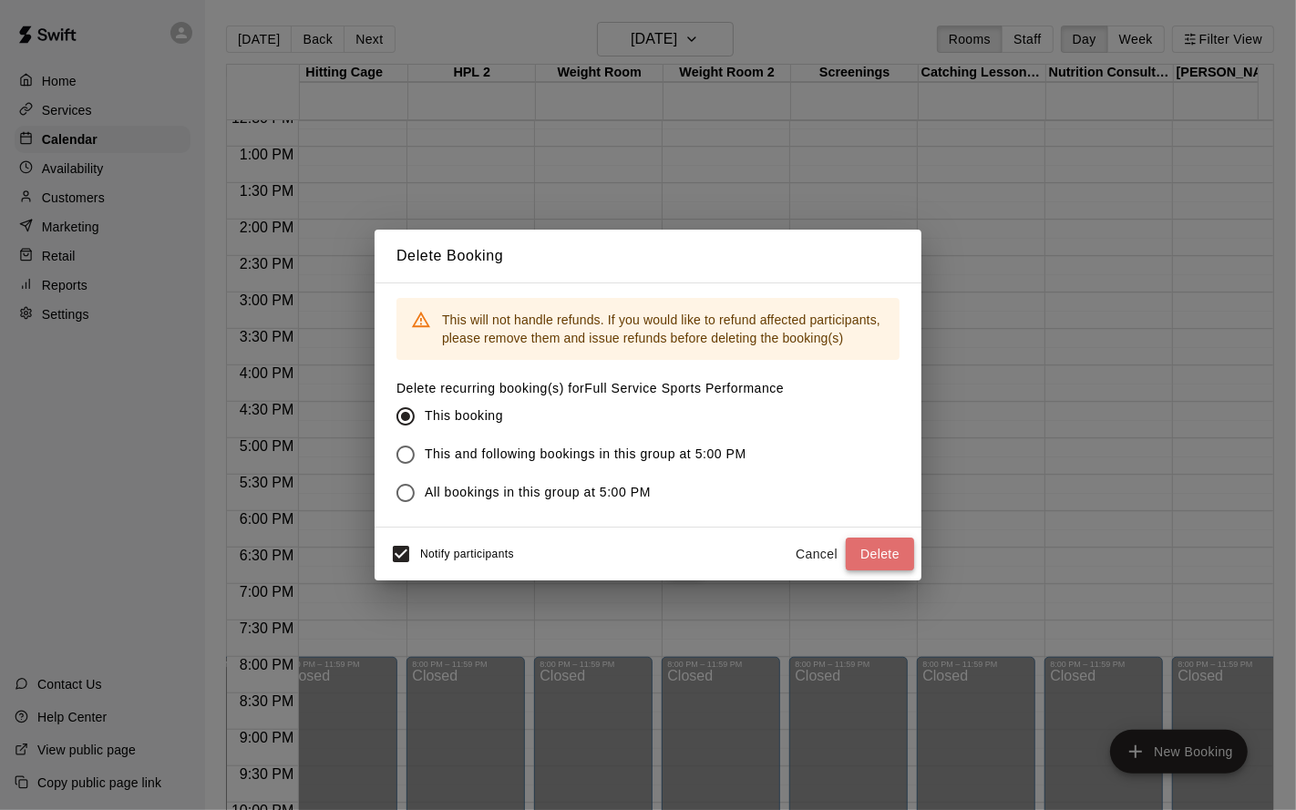
click at [875, 562] on button "Delete" at bounding box center [880, 555] width 68 height 34
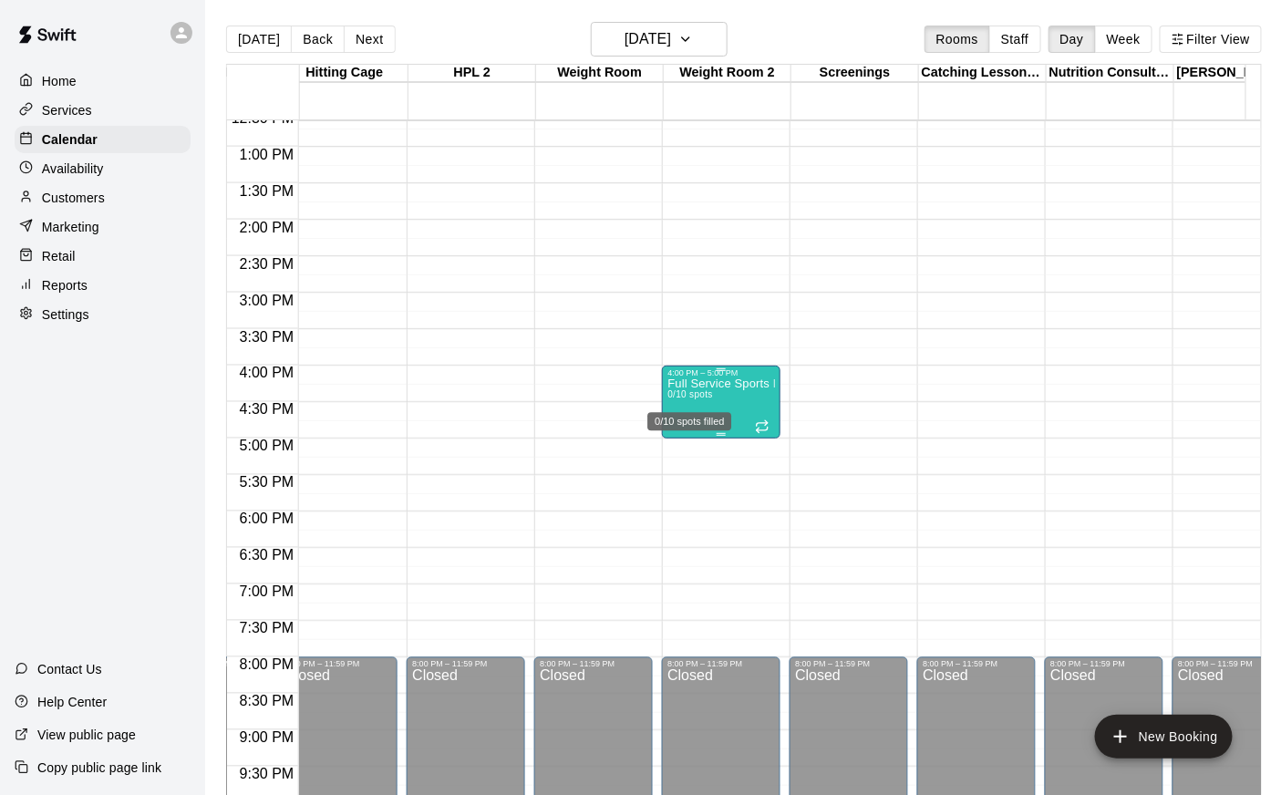
click at [696, 397] on span "0/10 spots" at bounding box center [689, 394] width 45 height 10
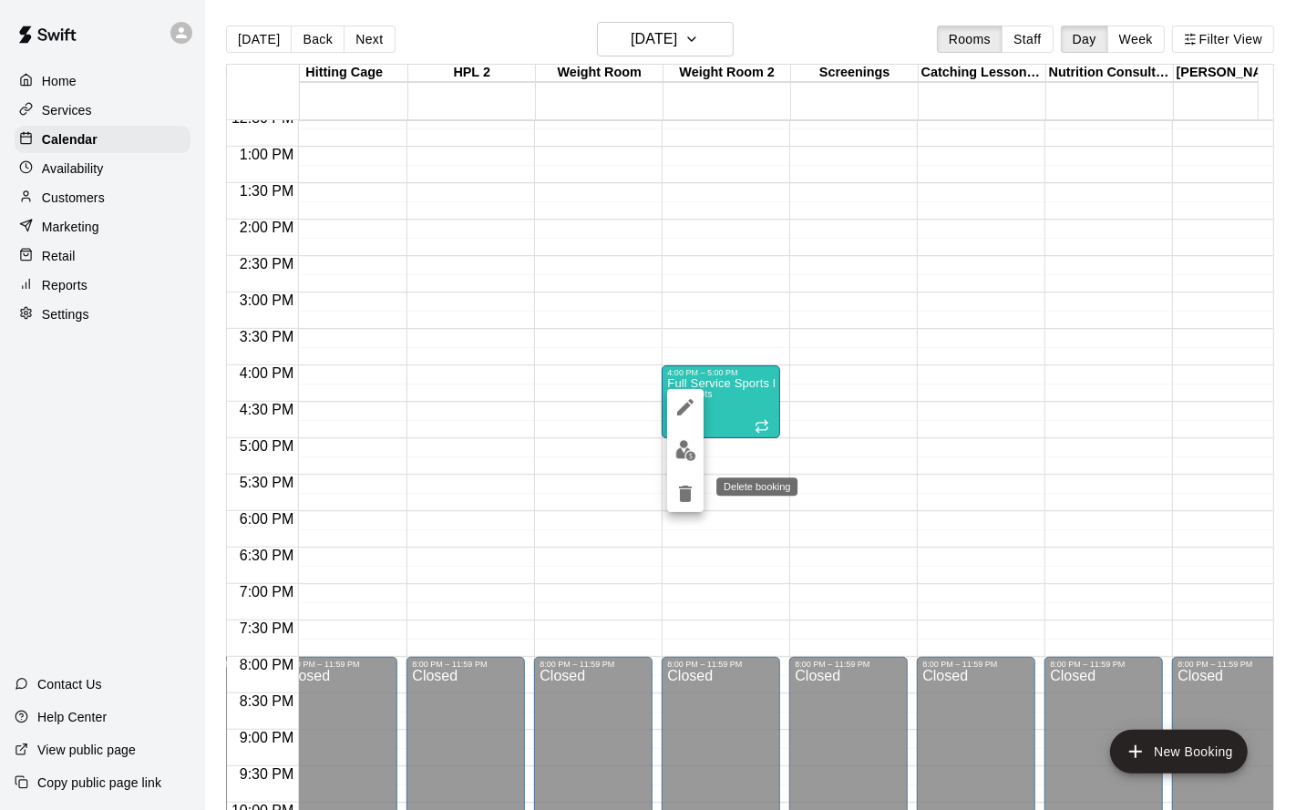
click at [690, 493] on icon "delete" at bounding box center [685, 494] width 13 height 16
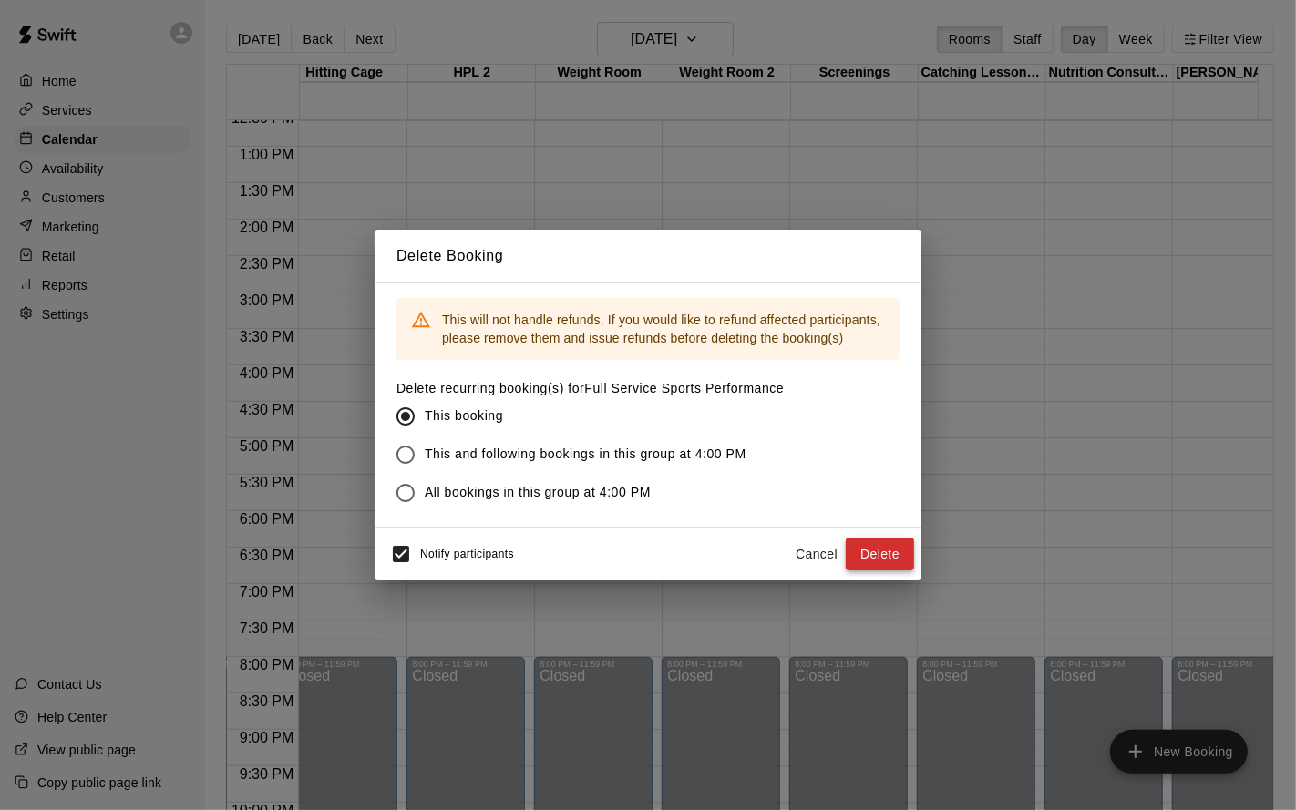
click at [884, 551] on button "Delete" at bounding box center [880, 555] width 68 height 34
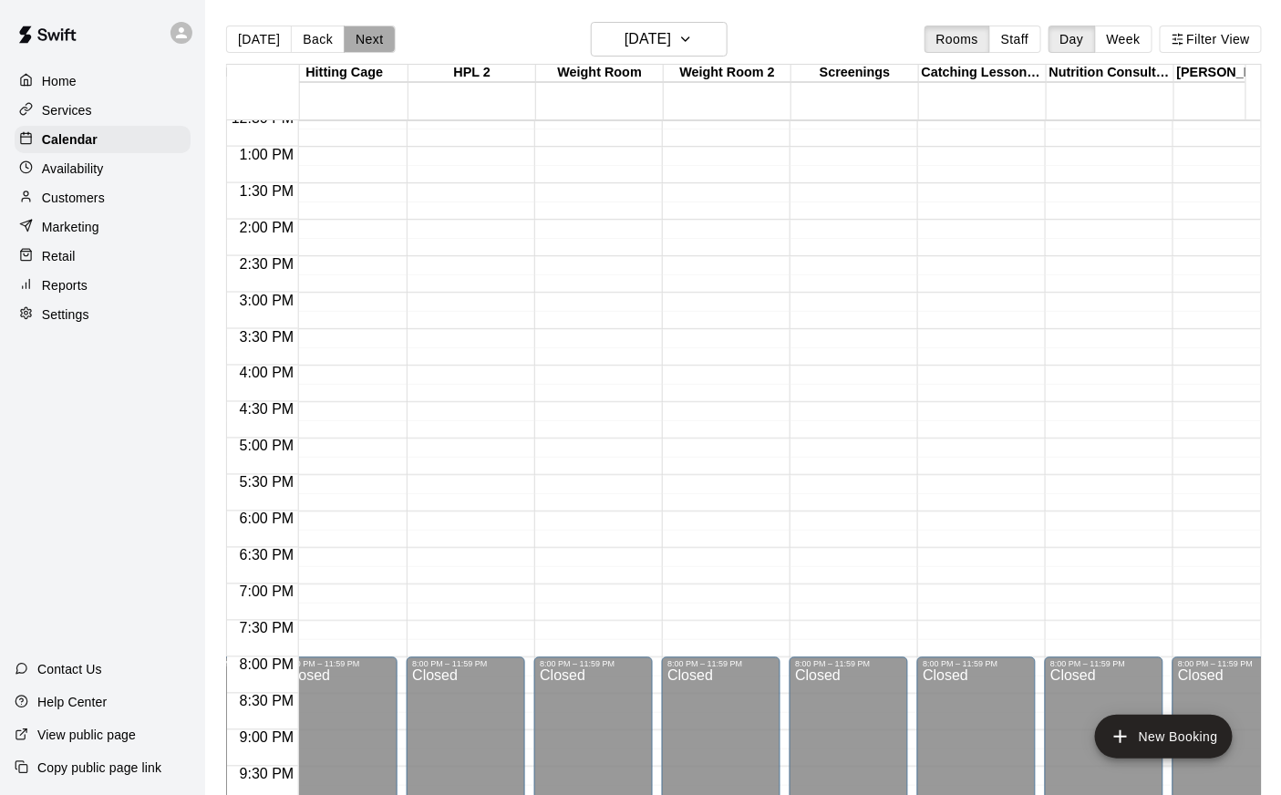
click at [376, 36] on button "Next" at bounding box center [369, 39] width 51 height 27
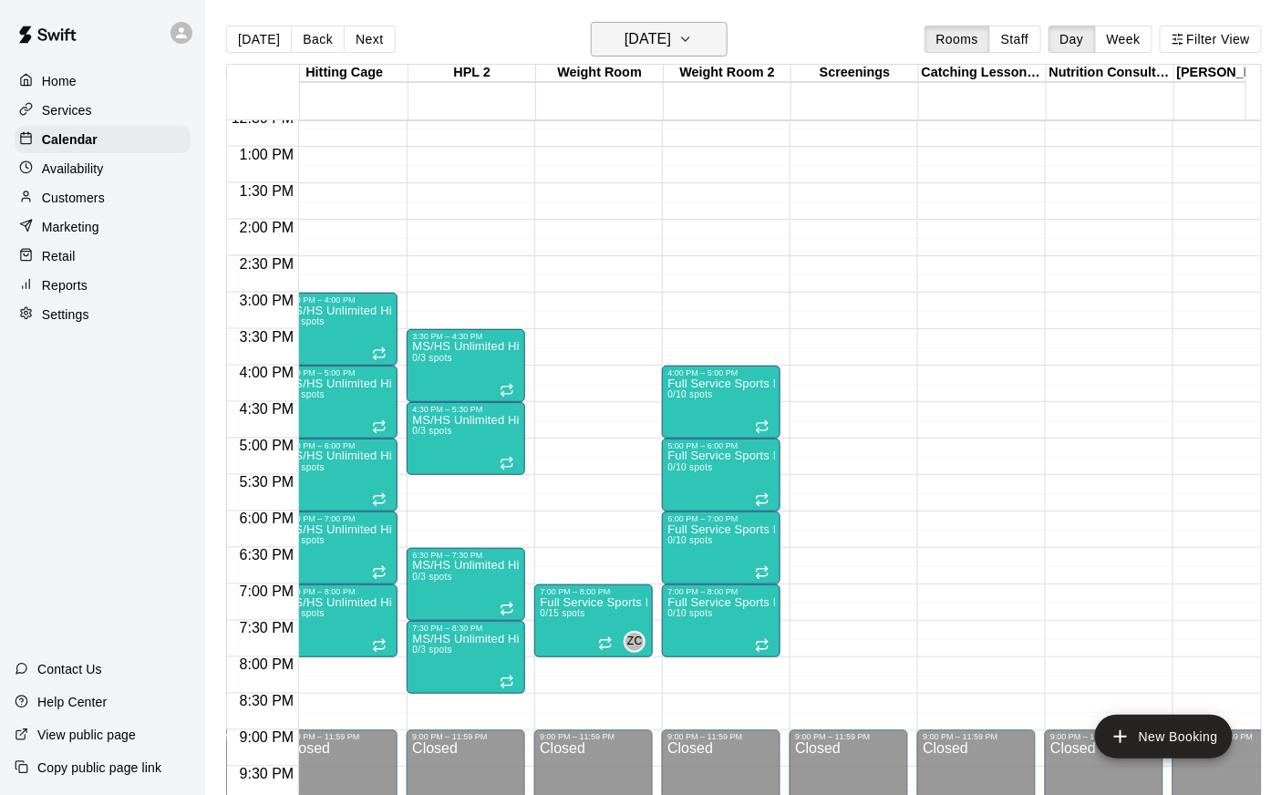
click at [659, 38] on h6 "[DATE]" at bounding box center [647, 39] width 46 height 26
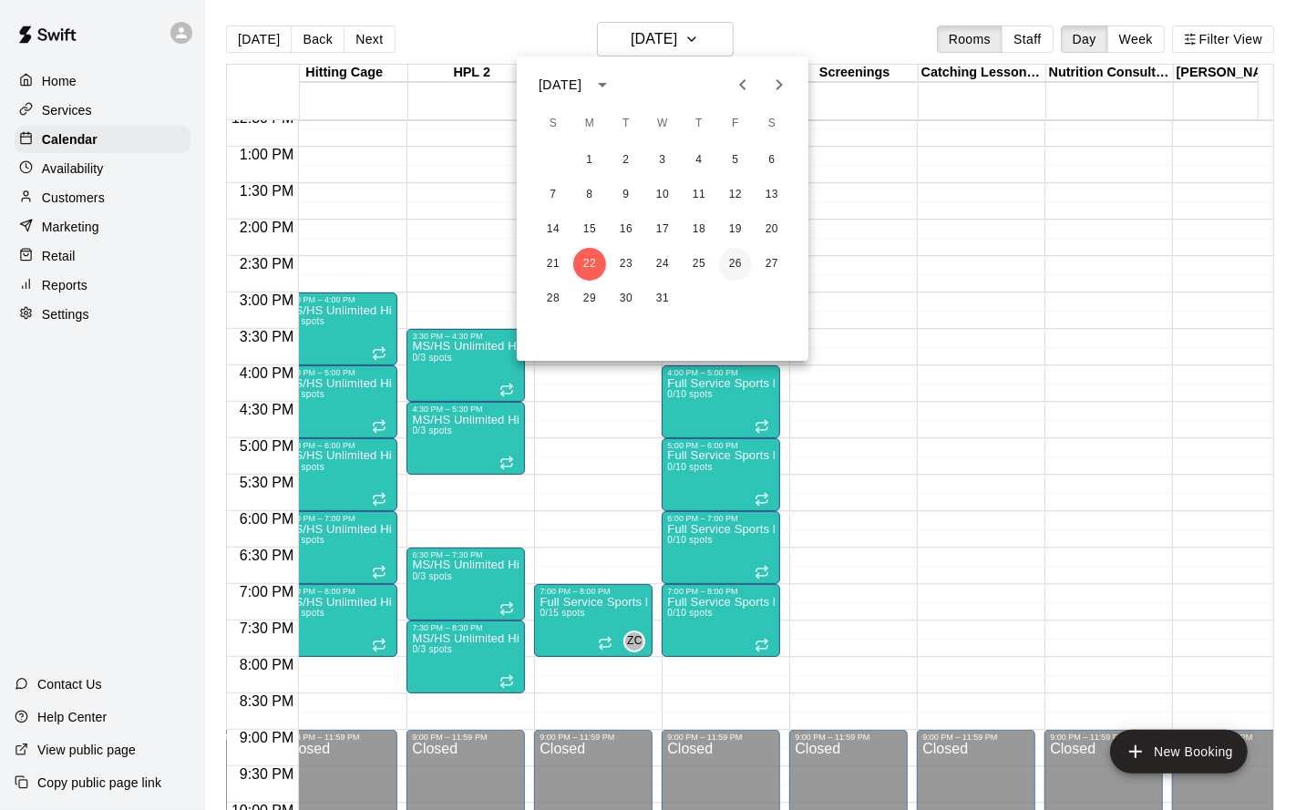
click at [739, 268] on button "26" at bounding box center [735, 264] width 33 height 33
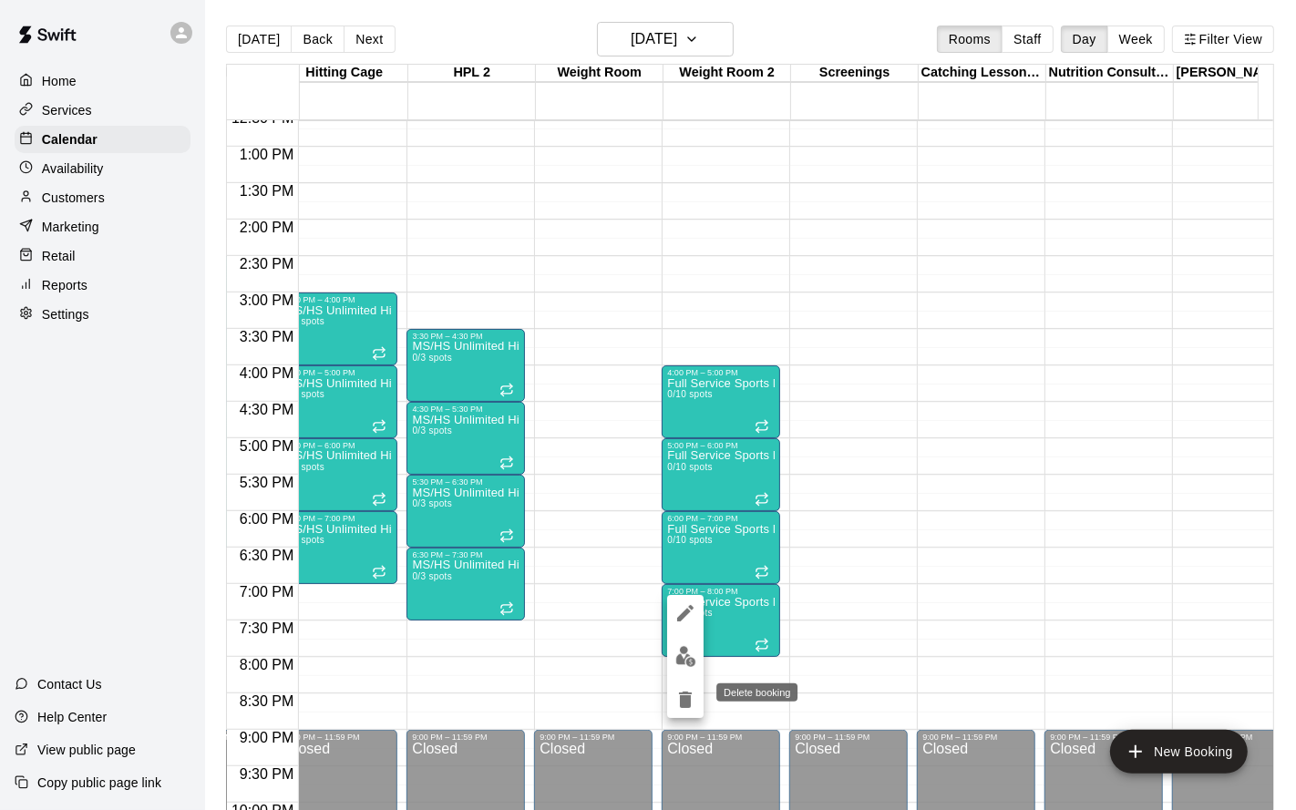
click at [691, 654] on icon "delete" at bounding box center [686, 700] width 22 height 22
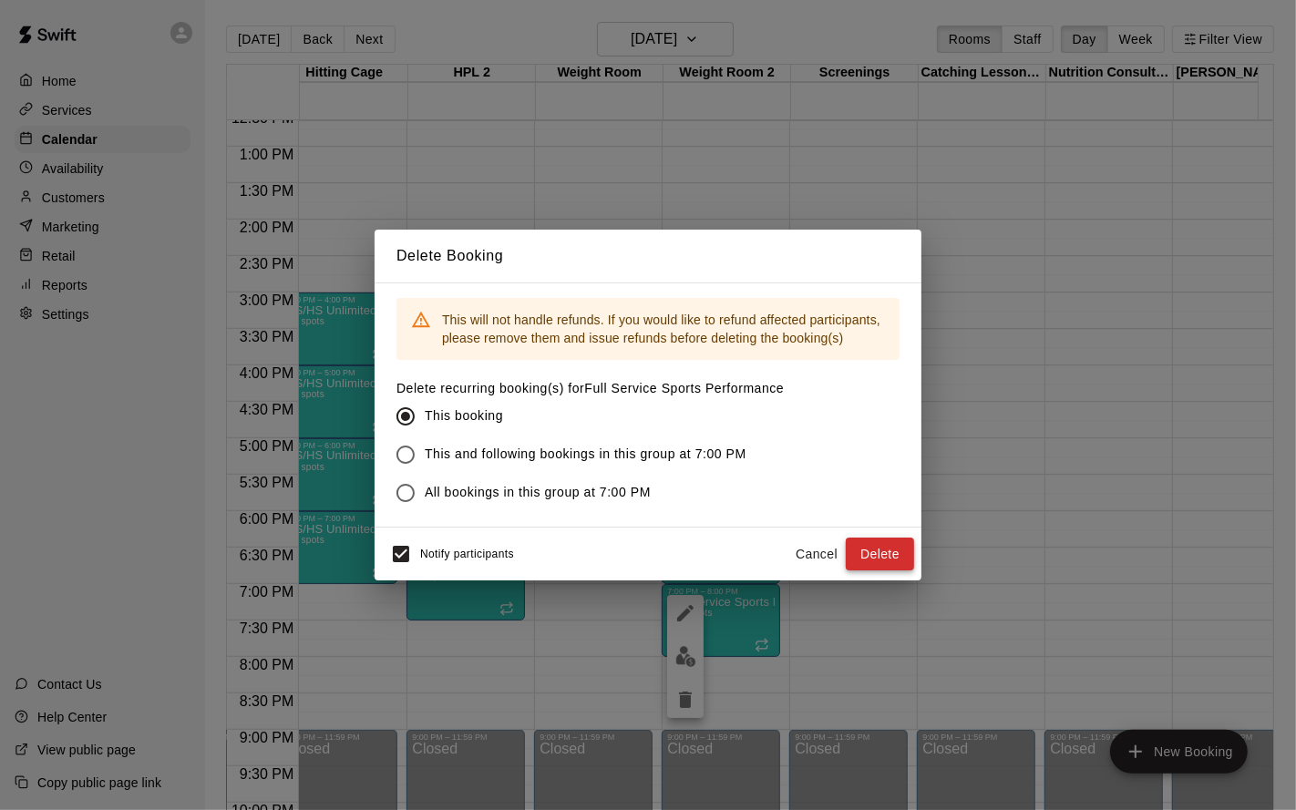
click at [881, 548] on button "Delete" at bounding box center [880, 555] width 68 height 34
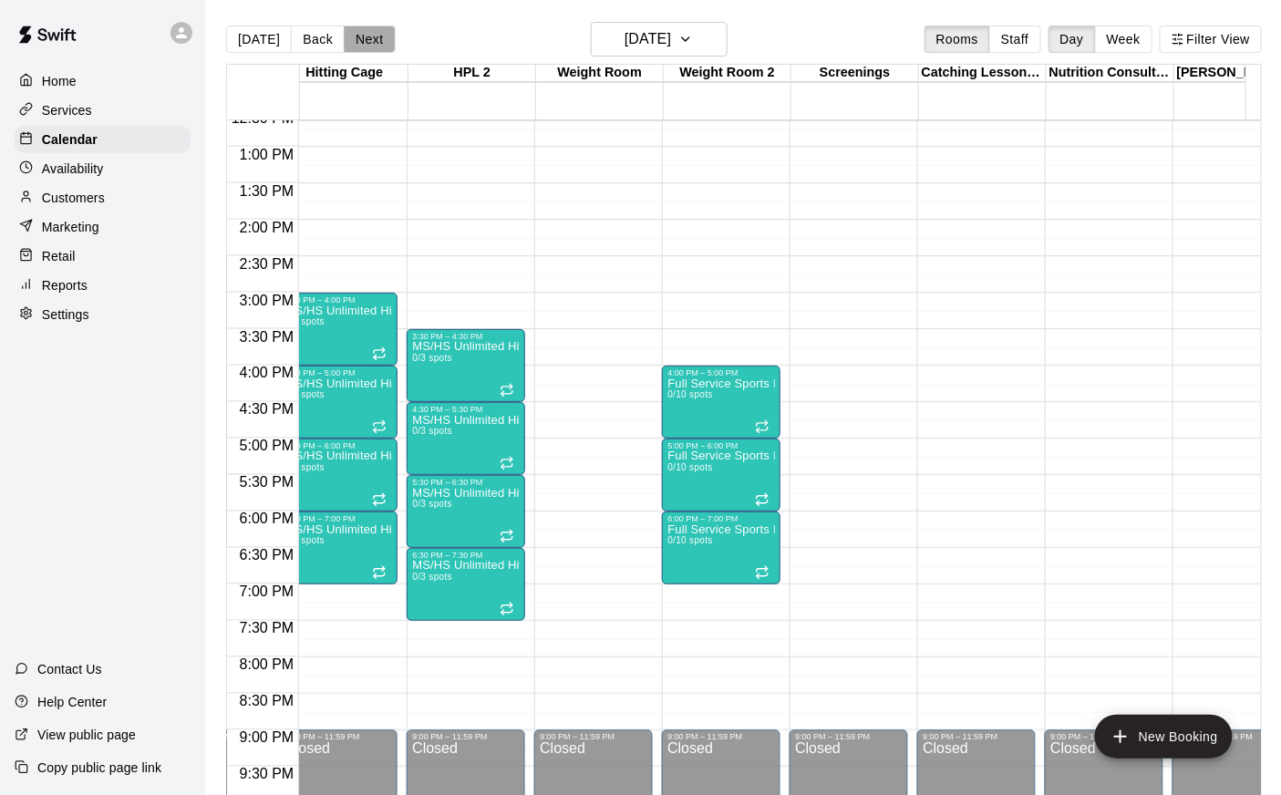
click at [362, 39] on button "Next" at bounding box center [369, 39] width 51 height 27
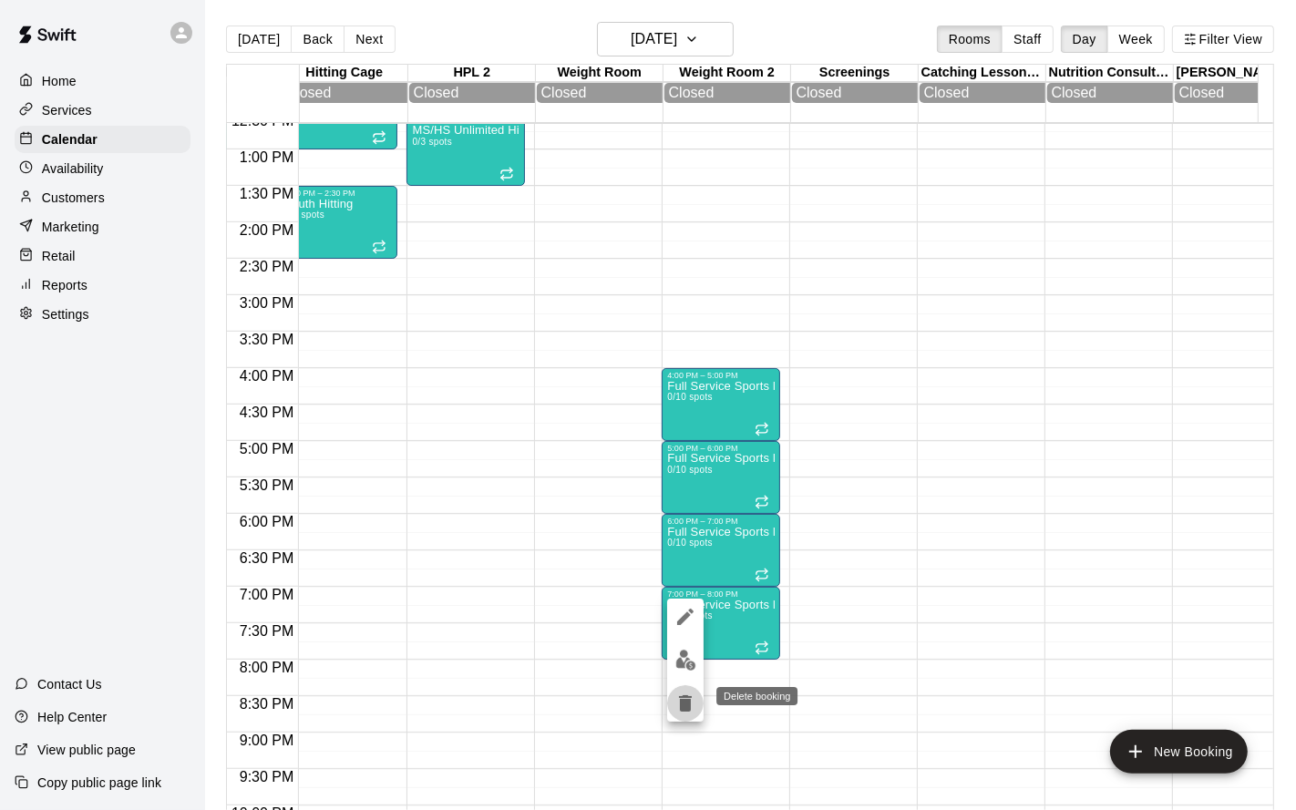
click at [692, 654] on button "delete" at bounding box center [685, 704] width 36 height 36
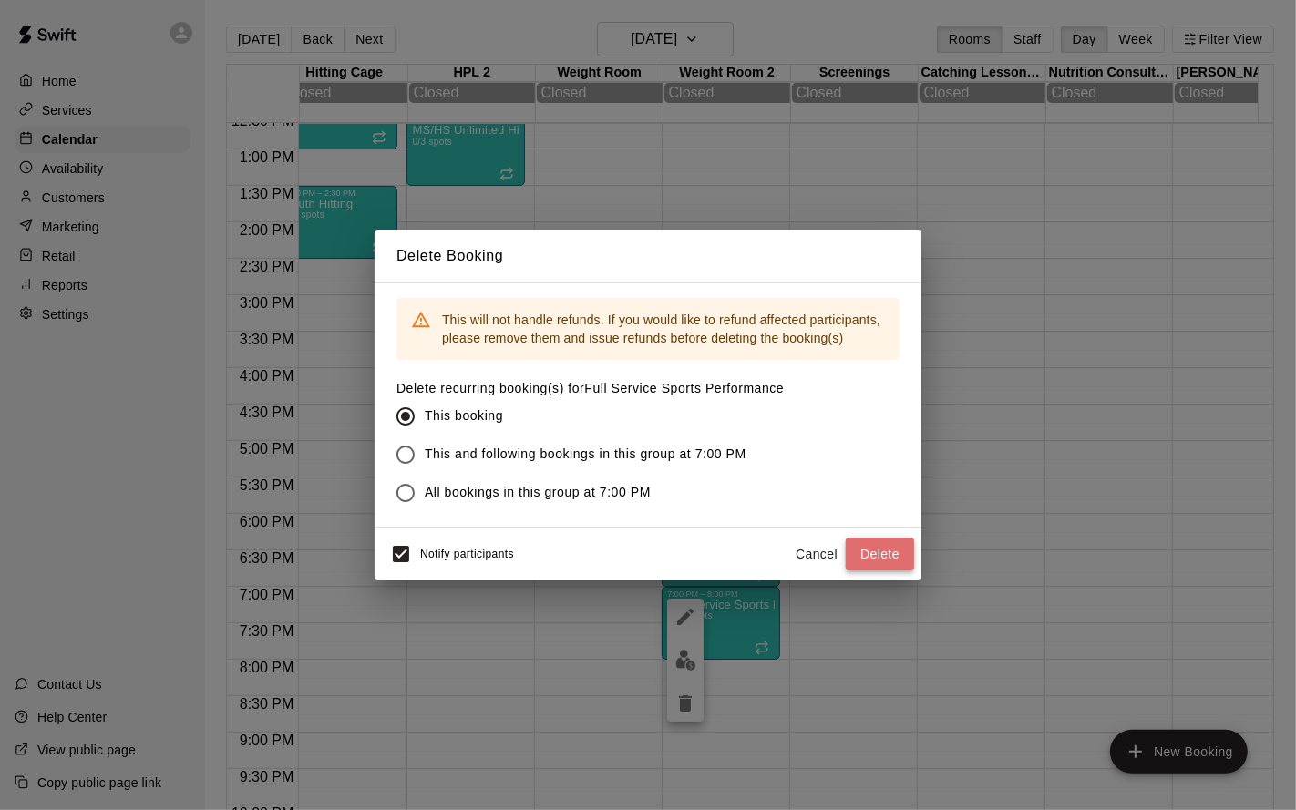
click at [887, 541] on button "Delete" at bounding box center [880, 555] width 68 height 34
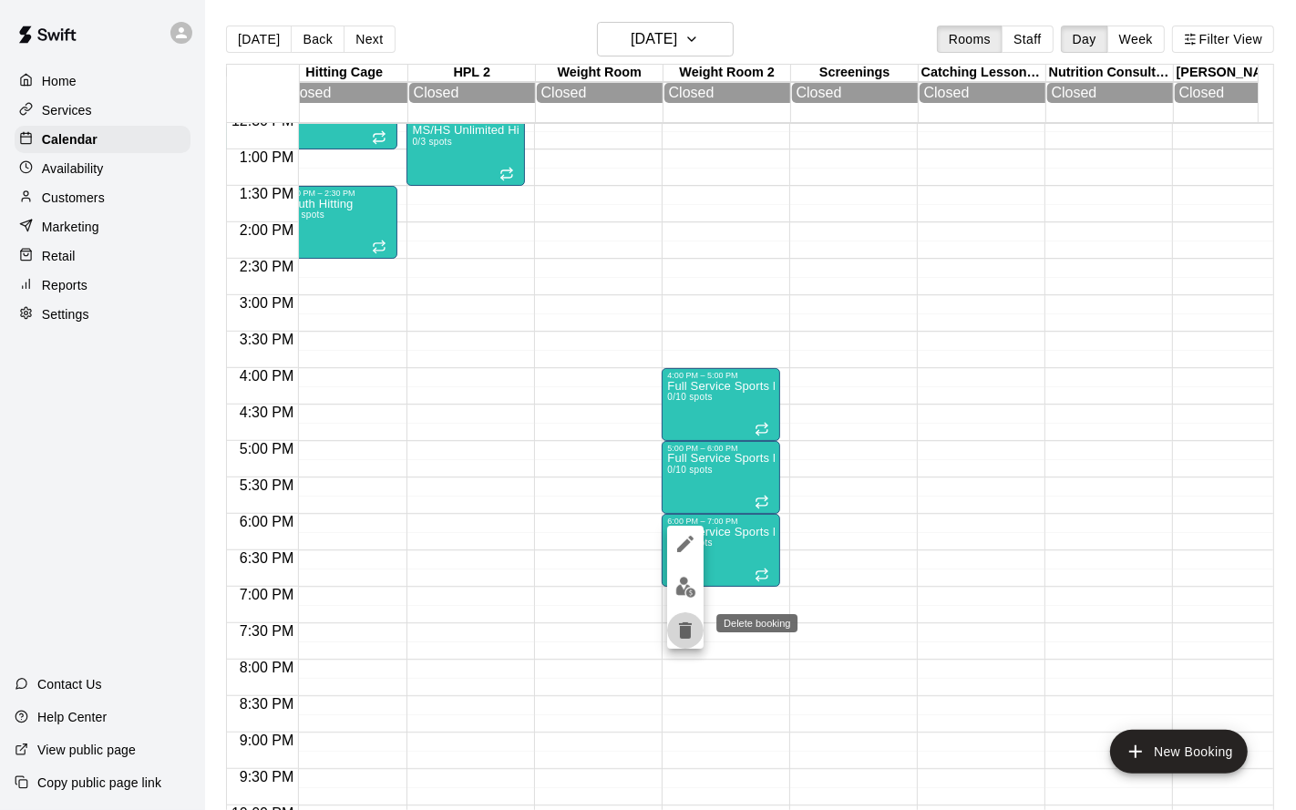
click at [689, 626] on icon "delete" at bounding box center [685, 631] width 13 height 16
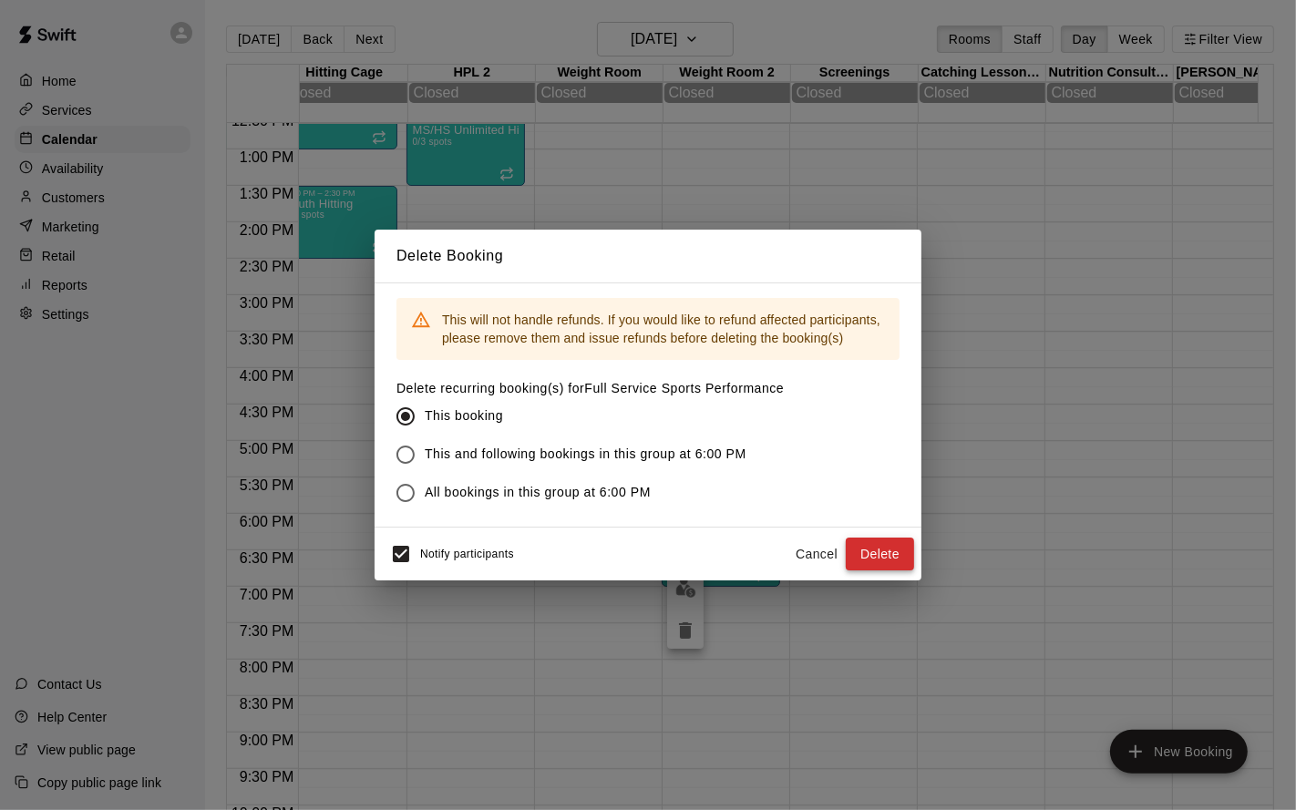
click at [853, 551] on button "Delete" at bounding box center [880, 555] width 68 height 34
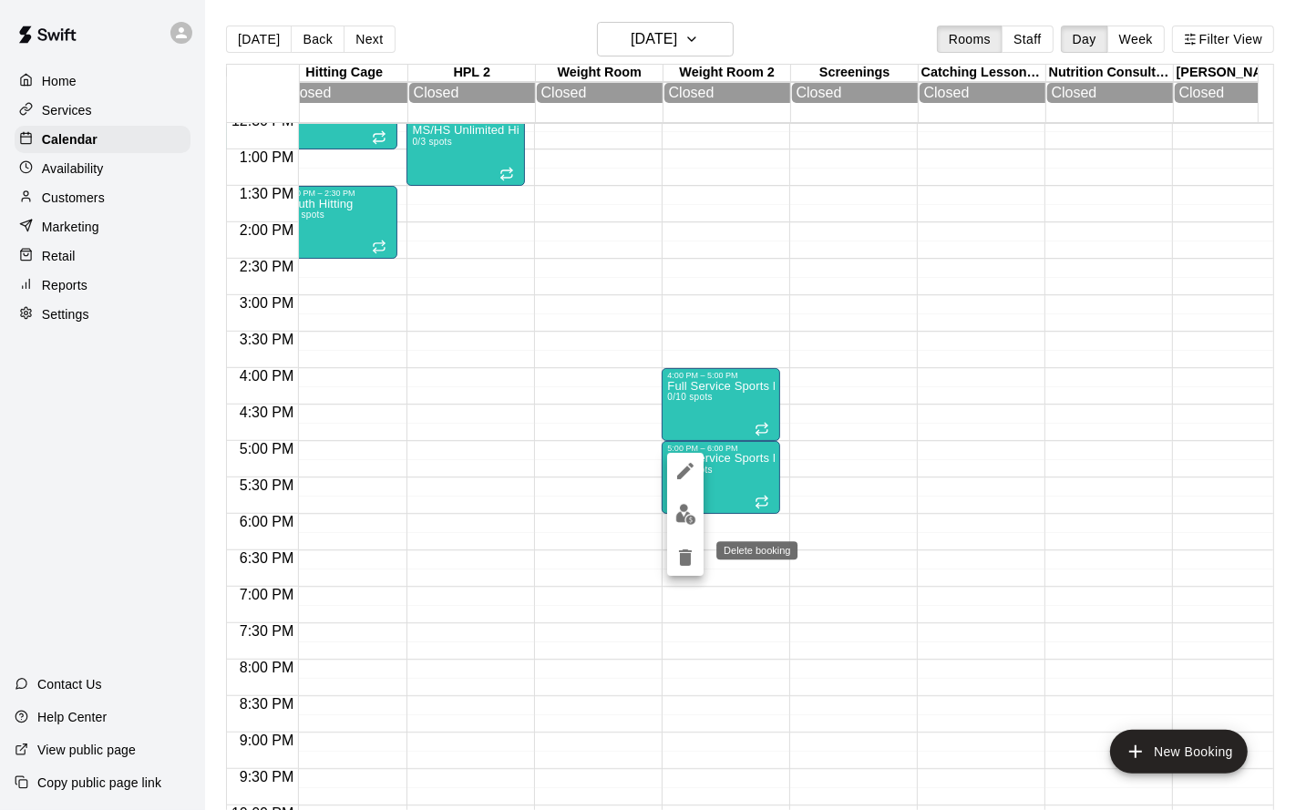
click at [687, 567] on icon "delete" at bounding box center [686, 558] width 22 height 22
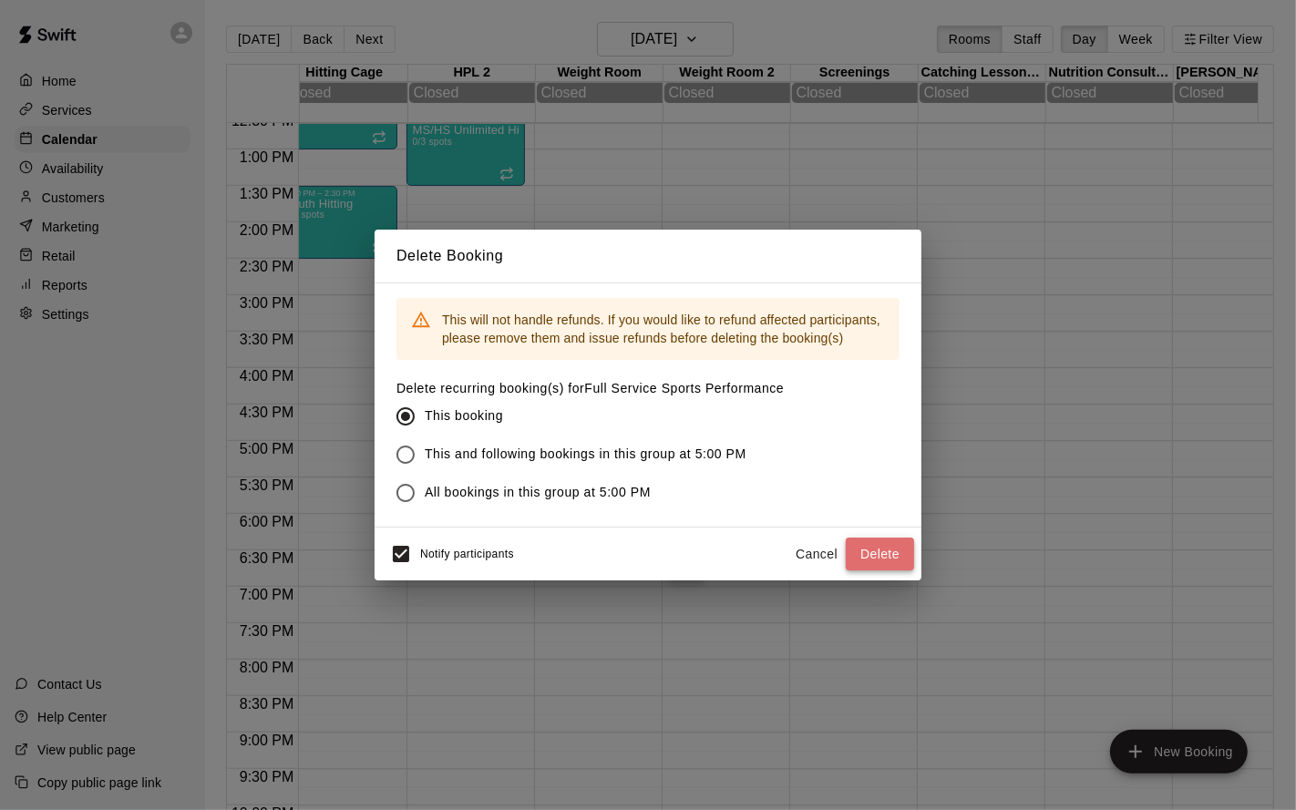
click at [904, 556] on button "Delete" at bounding box center [880, 555] width 68 height 34
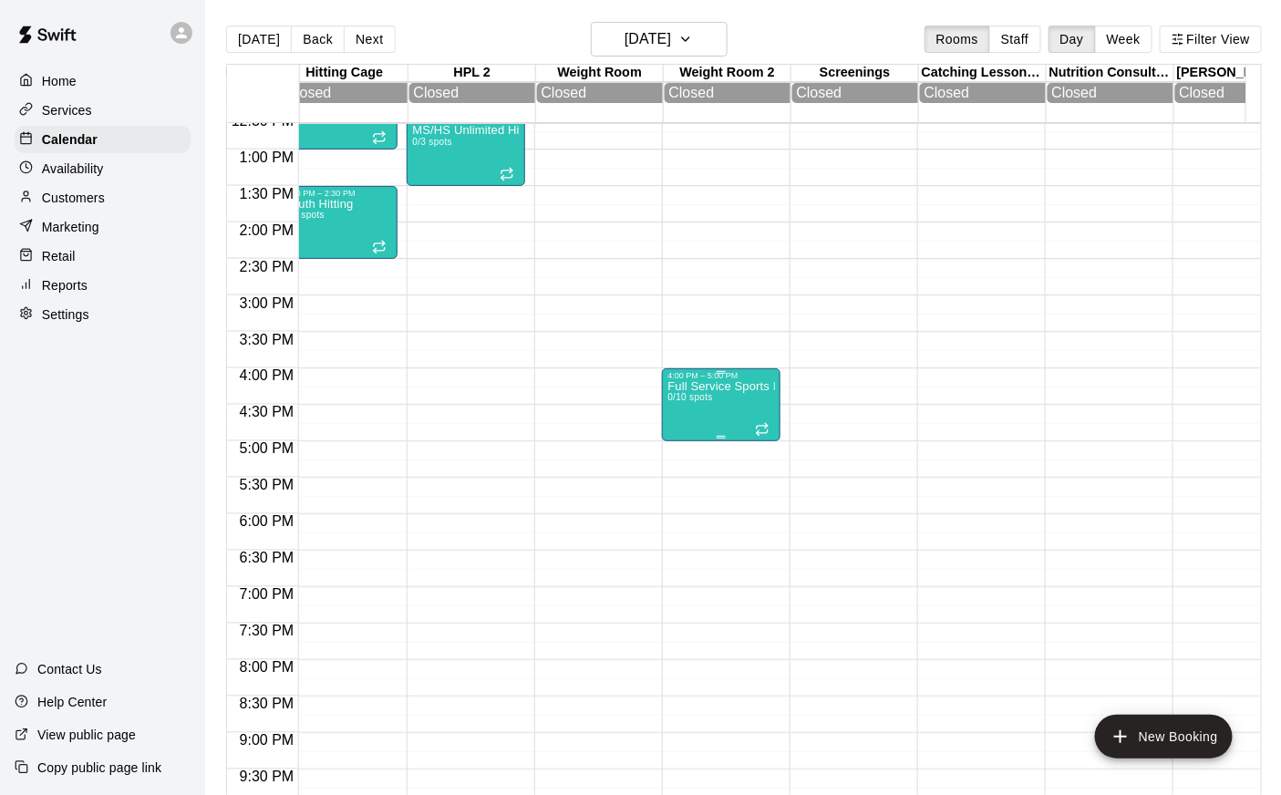
click at [701, 412] on div "Full Service Sports Performance 0/10 spots" at bounding box center [721, 777] width 108 height 795
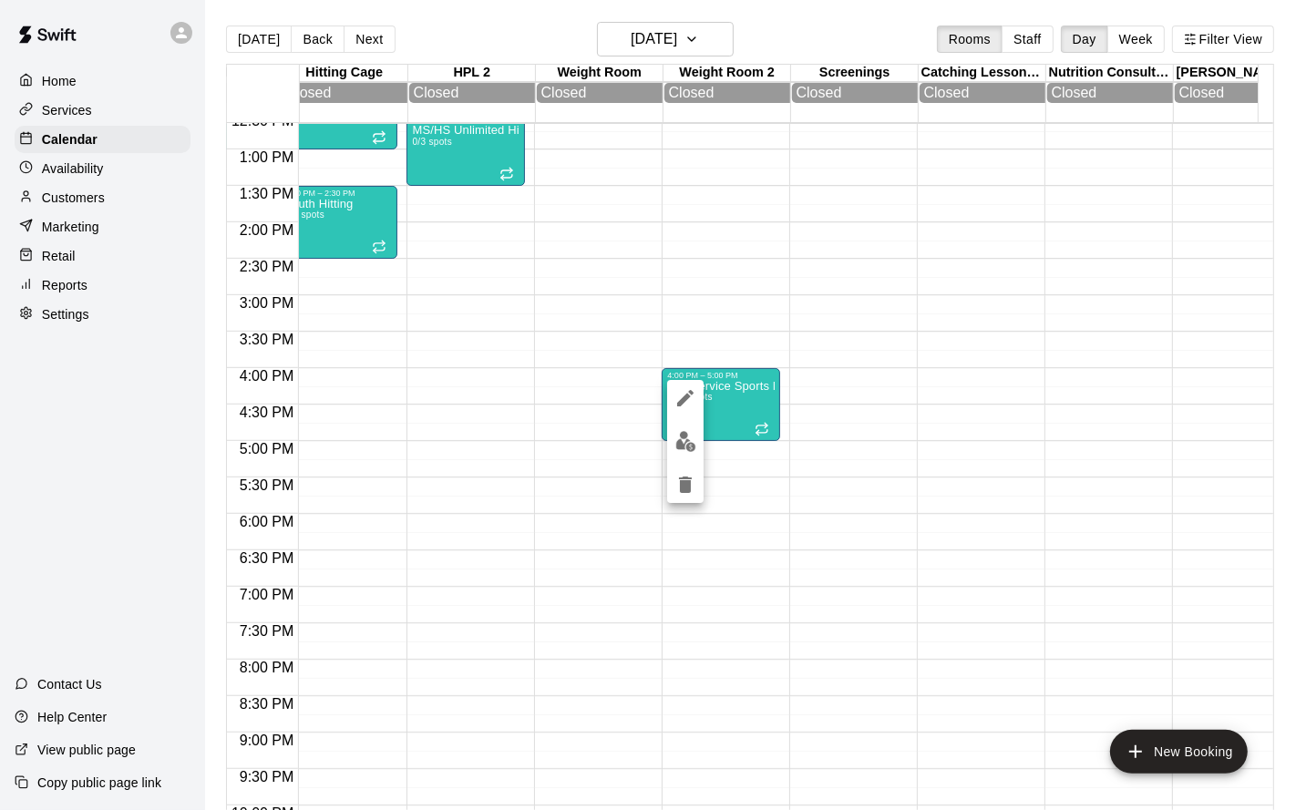
click at [686, 480] on icon "delete" at bounding box center [686, 485] width 22 height 22
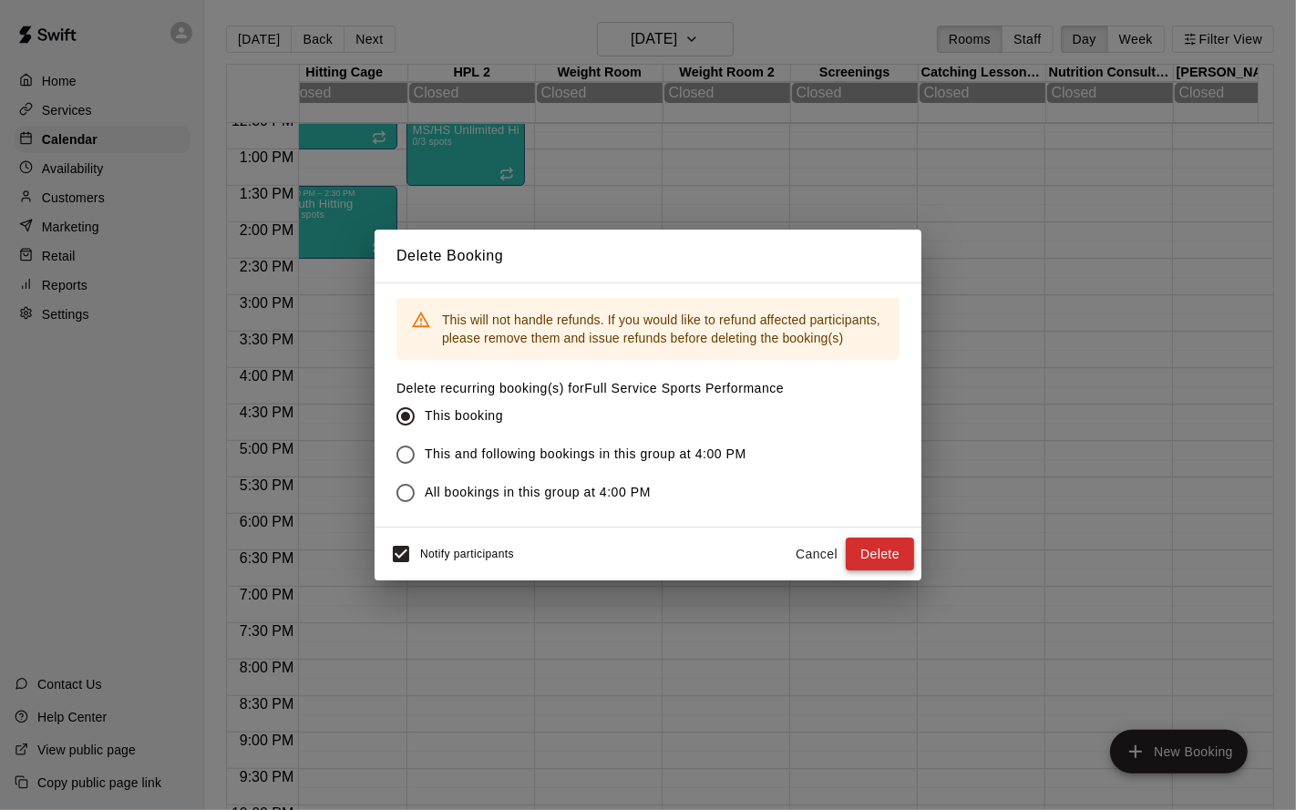
click at [859, 547] on button "Delete" at bounding box center [880, 555] width 68 height 34
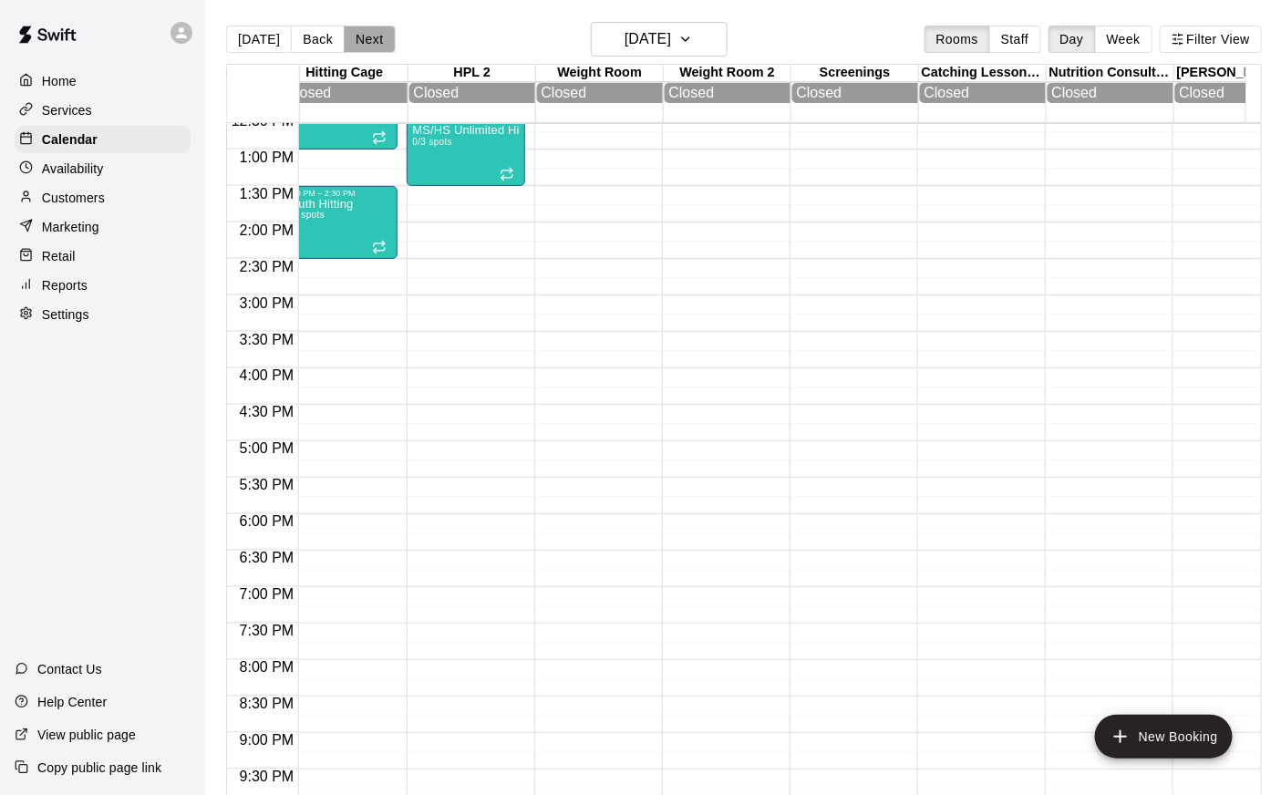
click at [362, 42] on button "Next" at bounding box center [369, 39] width 51 height 27
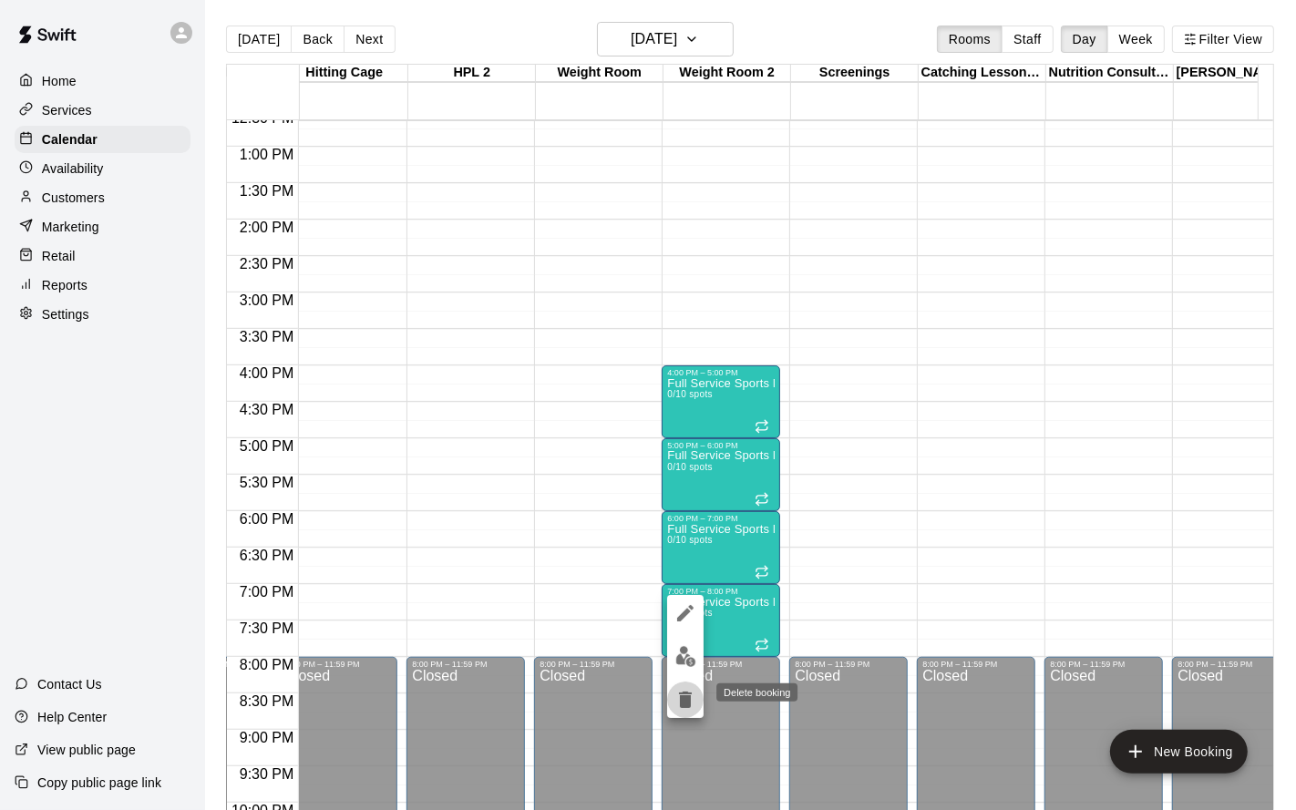
click at [687, 654] on icon "delete" at bounding box center [686, 700] width 22 height 22
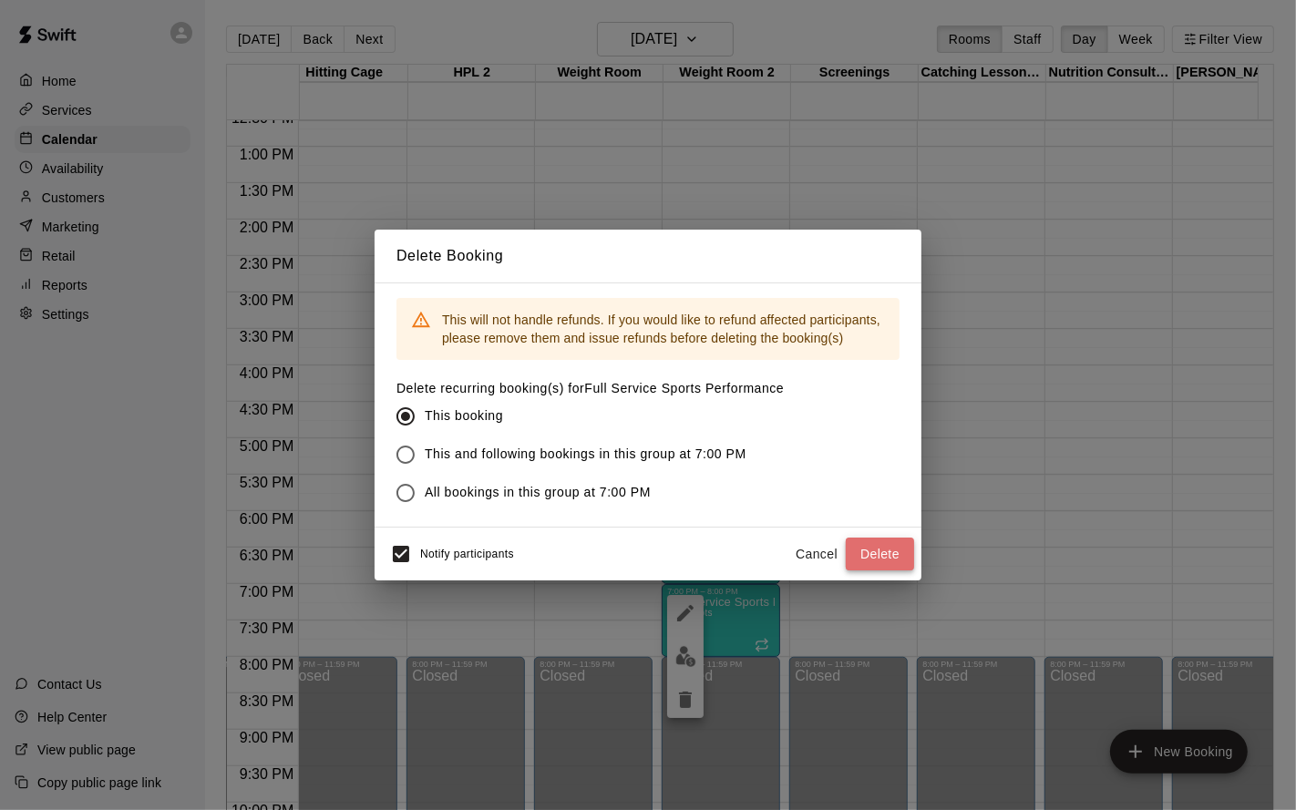
click at [870, 560] on button "Delete" at bounding box center [880, 555] width 68 height 34
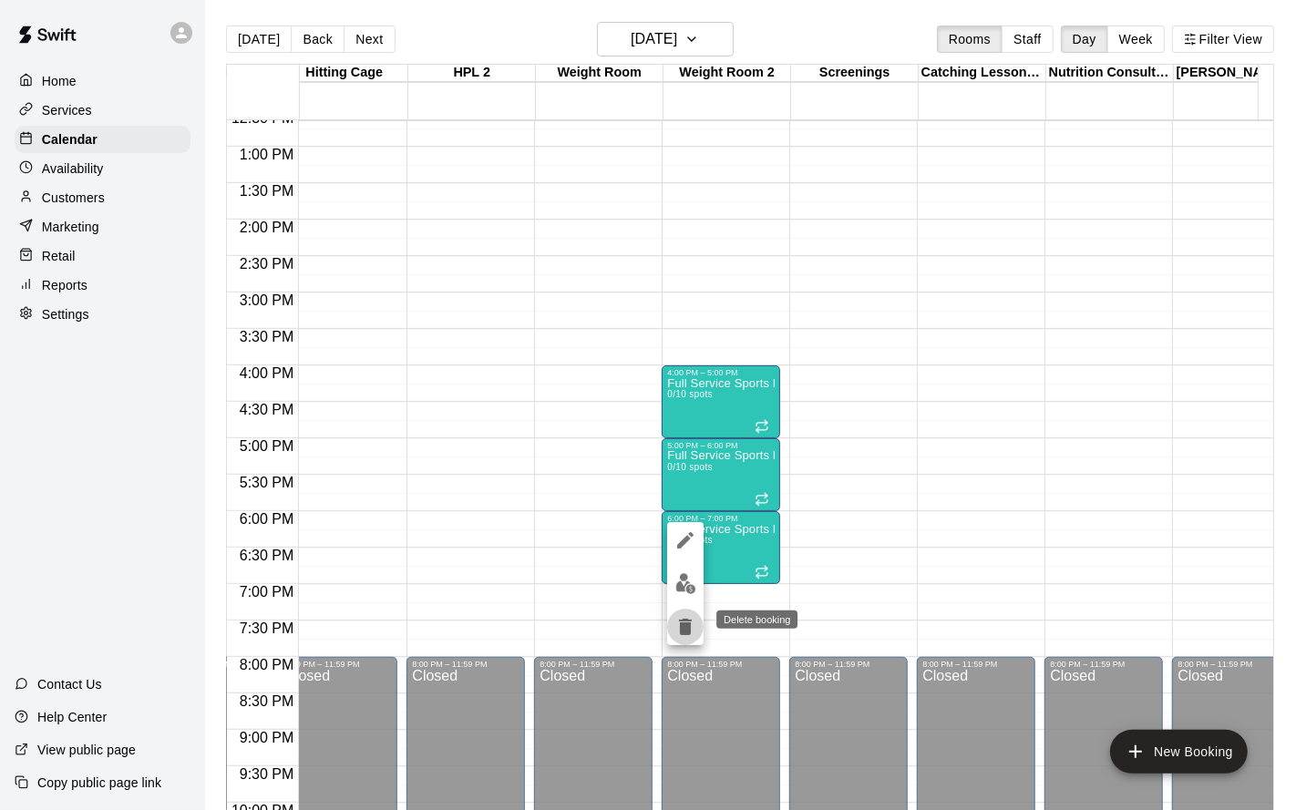
click at [685, 624] on icon "delete" at bounding box center [685, 627] width 13 height 16
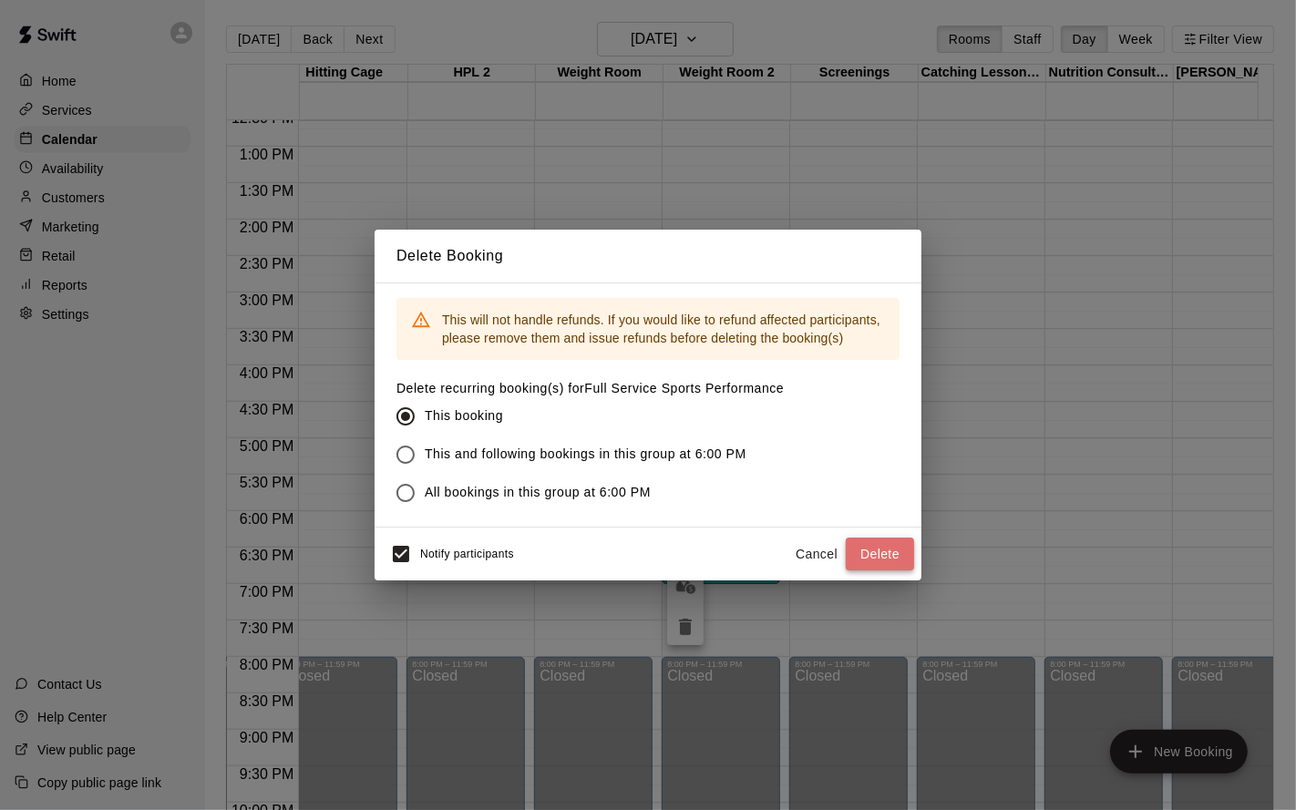
click at [911, 552] on button "Delete" at bounding box center [880, 555] width 68 height 34
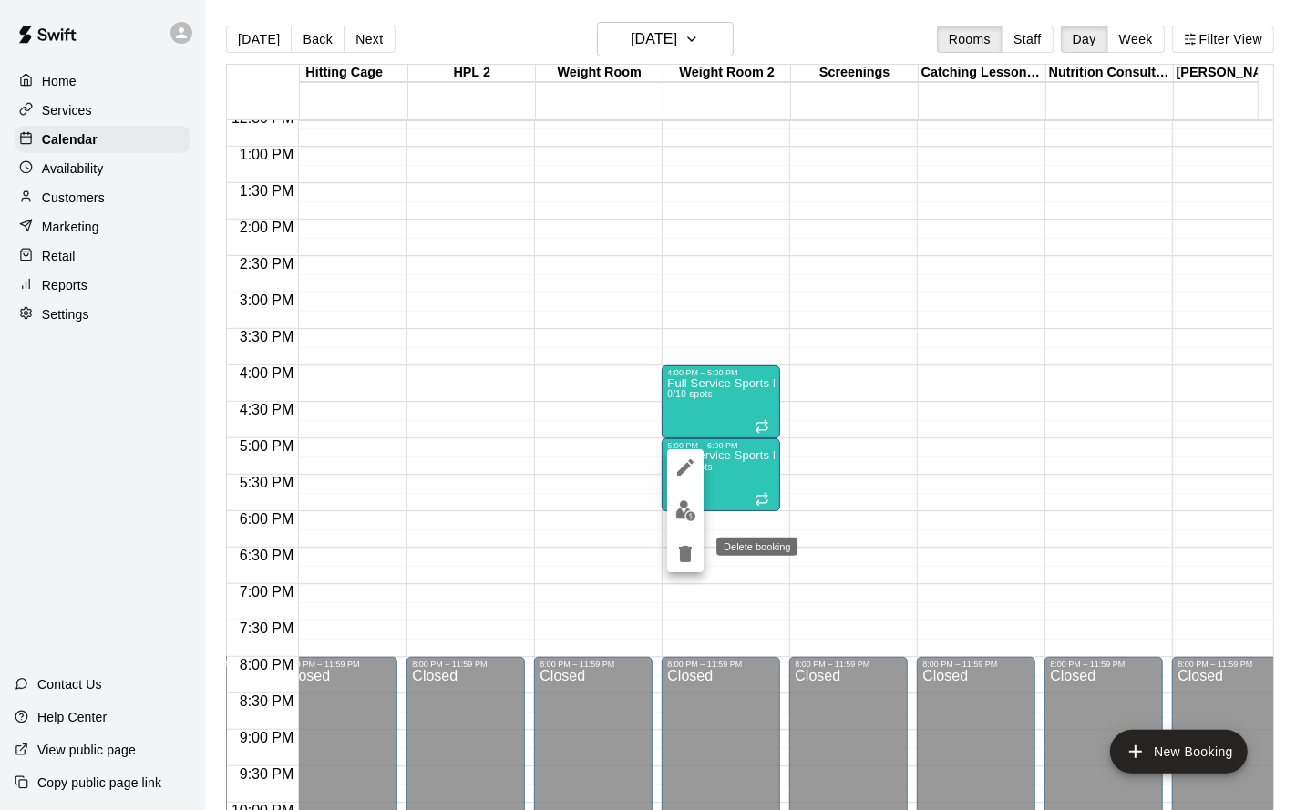
click at [684, 544] on icon "delete" at bounding box center [686, 554] width 22 height 22
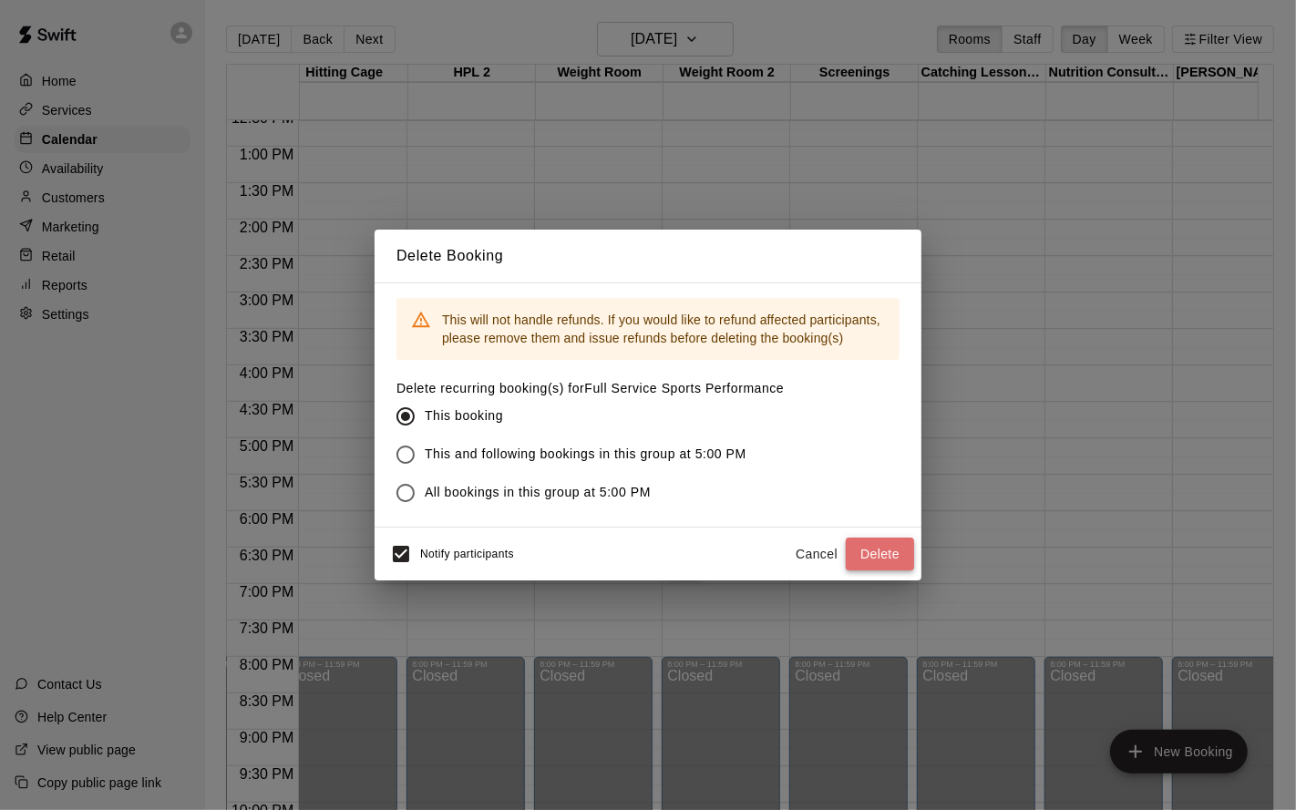
click at [855, 546] on button "Delete" at bounding box center [880, 555] width 68 height 34
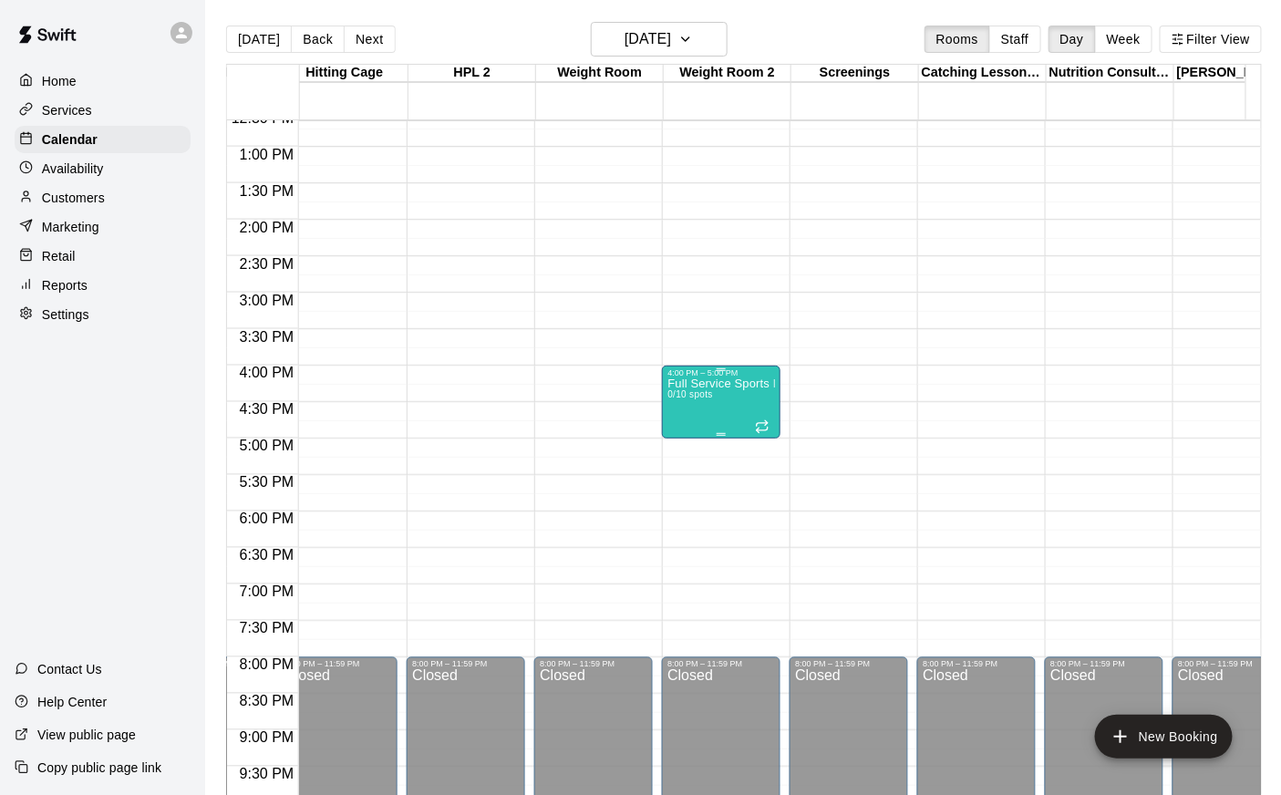
click at [696, 427] on div "Full Service Sports Performance 0/10 spots" at bounding box center [721, 774] width 108 height 795
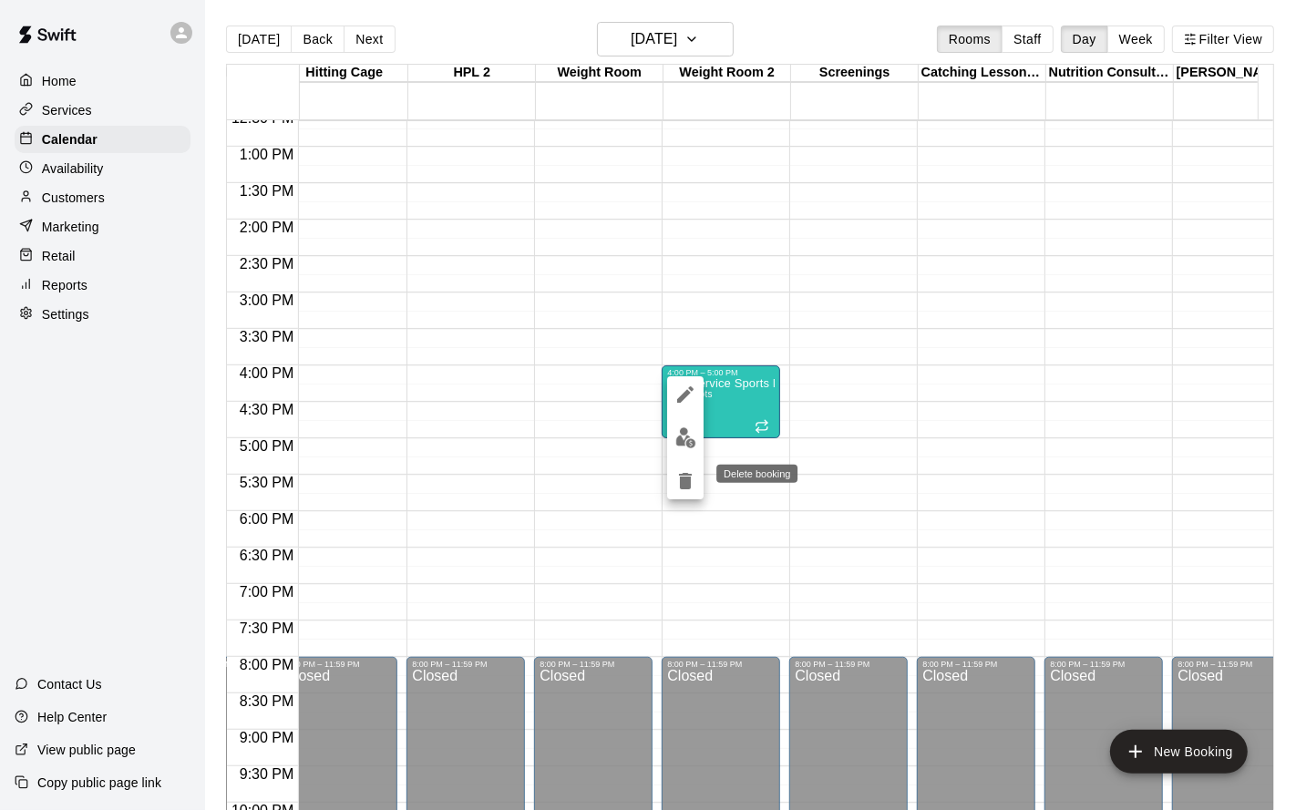
click at [688, 472] on icon "delete" at bounding box center [686, 481] width 22 height 22
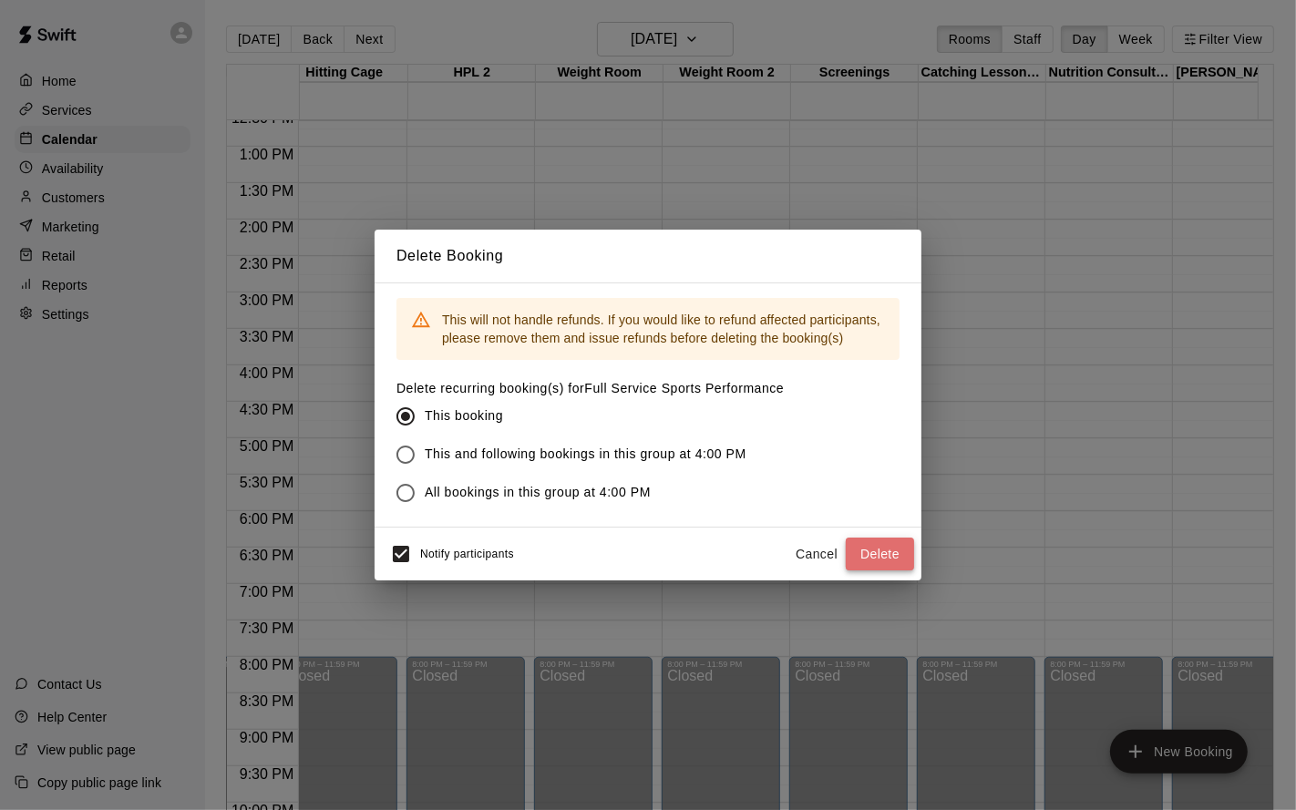
click at [878, 550] on button "Delete" at bounding box center [880, 555] width 68 height 34
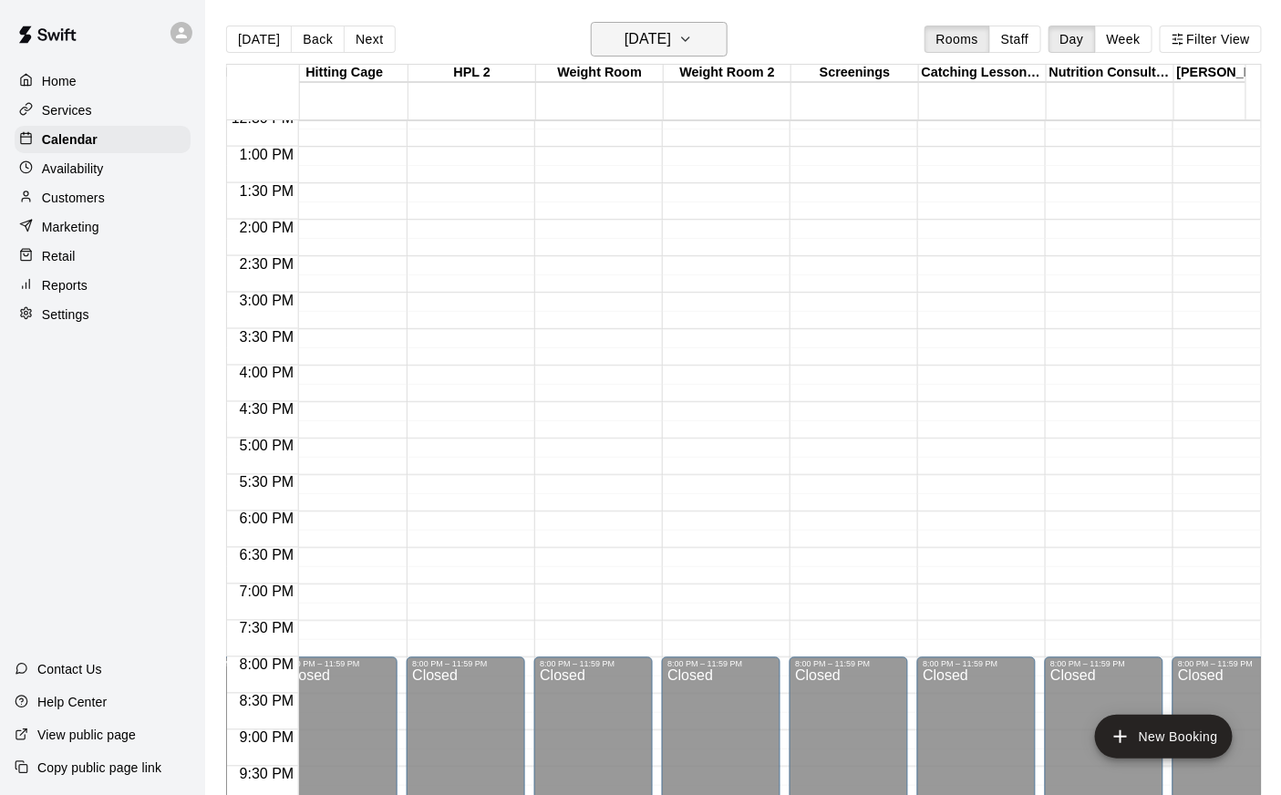
click at [624, 44] on h6 "[DATE]" at bounding box center [647, 39] width 46 height 26
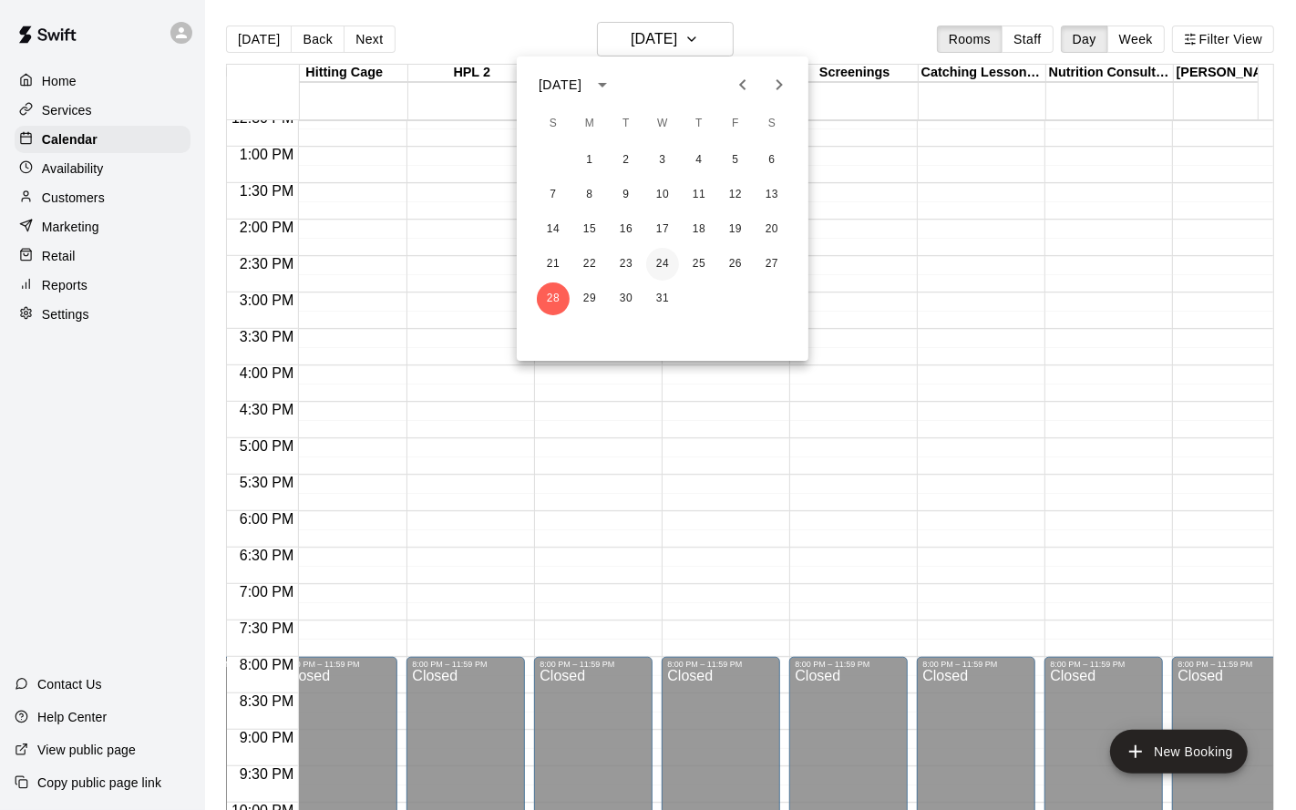
click at [667, 260] on button "24" at bounding box center [662, 264] width 33 height 33
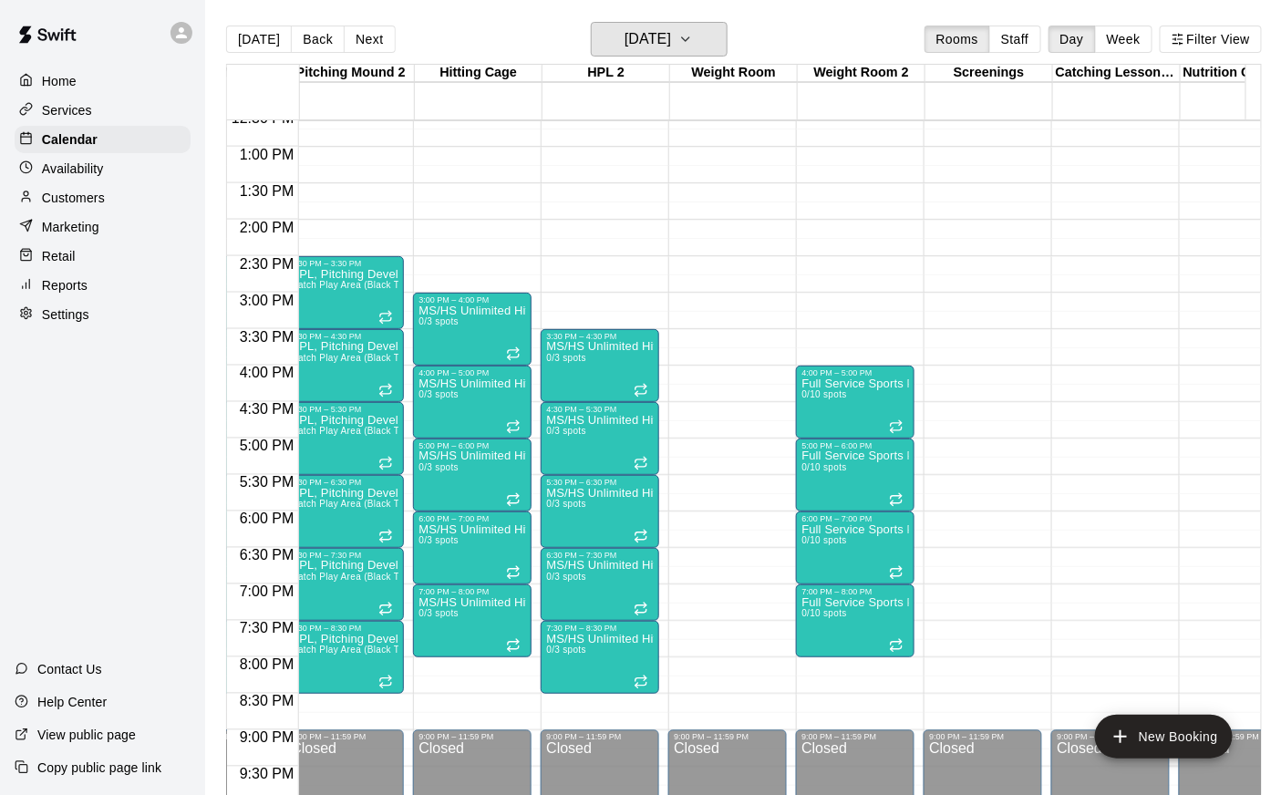
scroll to position [0, 562]
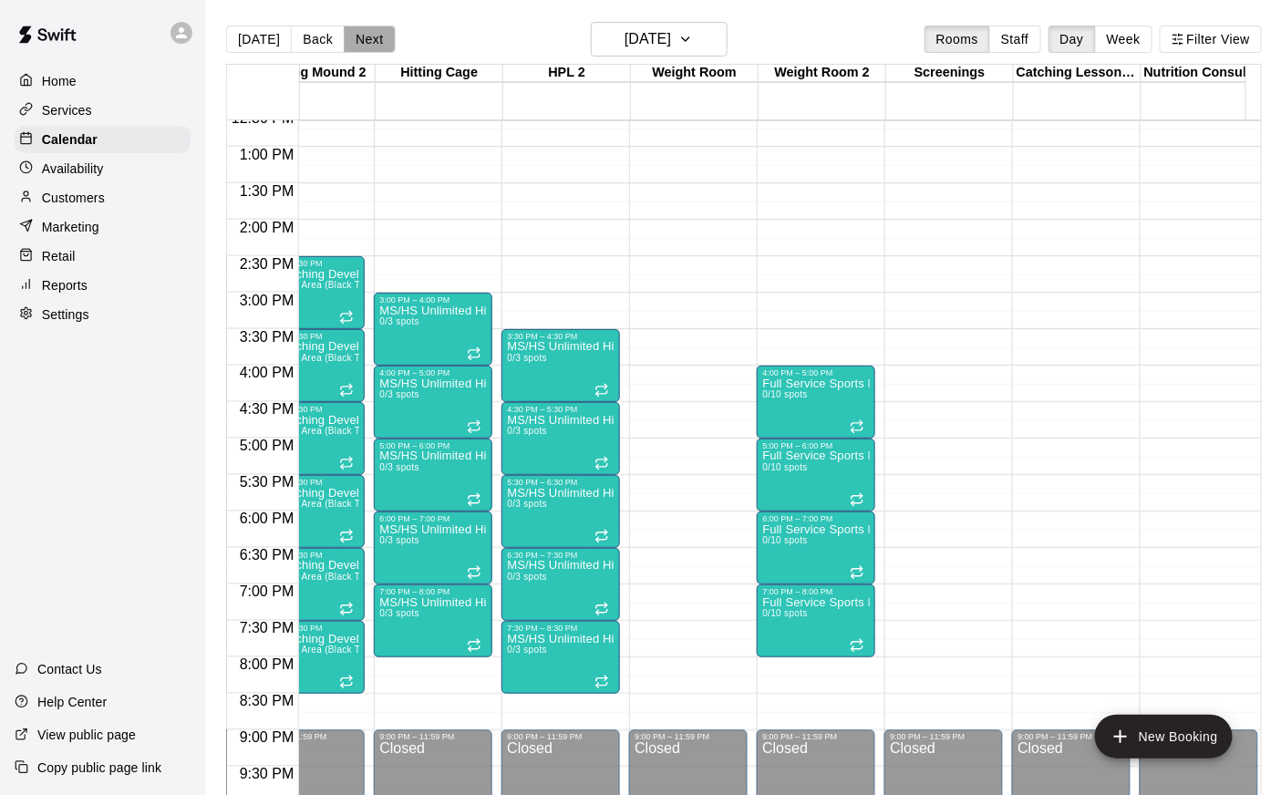
click at [366, 33] on button "Next" at bounding box center [369, 39] width 51 height 27
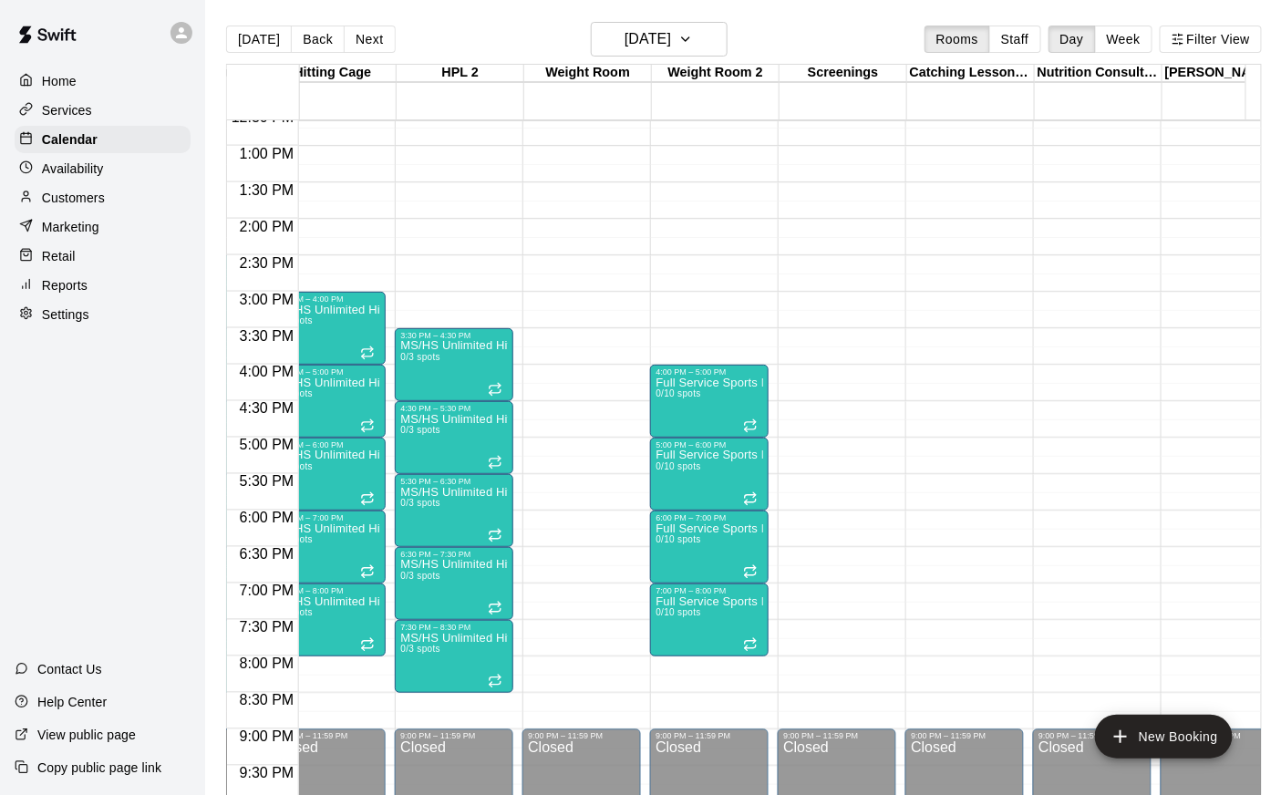
scroll to position [0, 689]
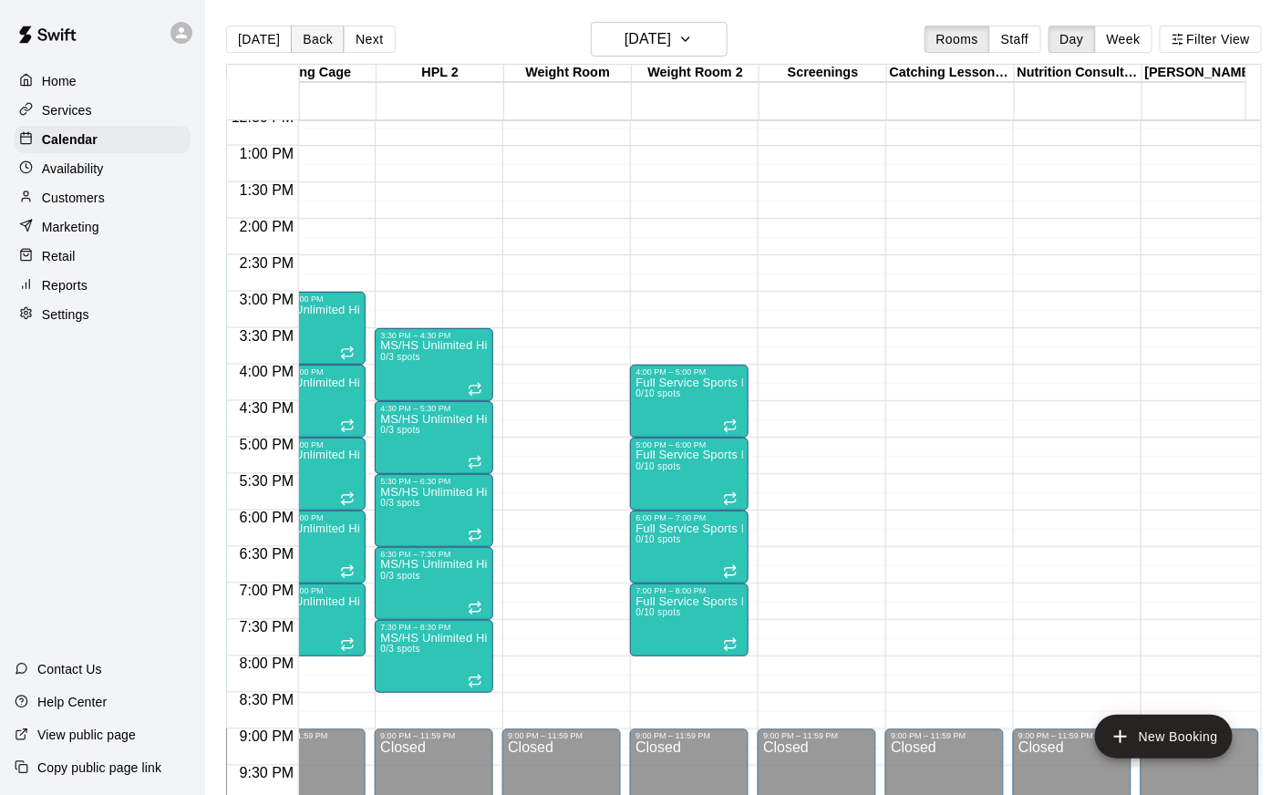
click at [307, 36] on button "Back" at bounding box center [318, 39] width 54 height 27
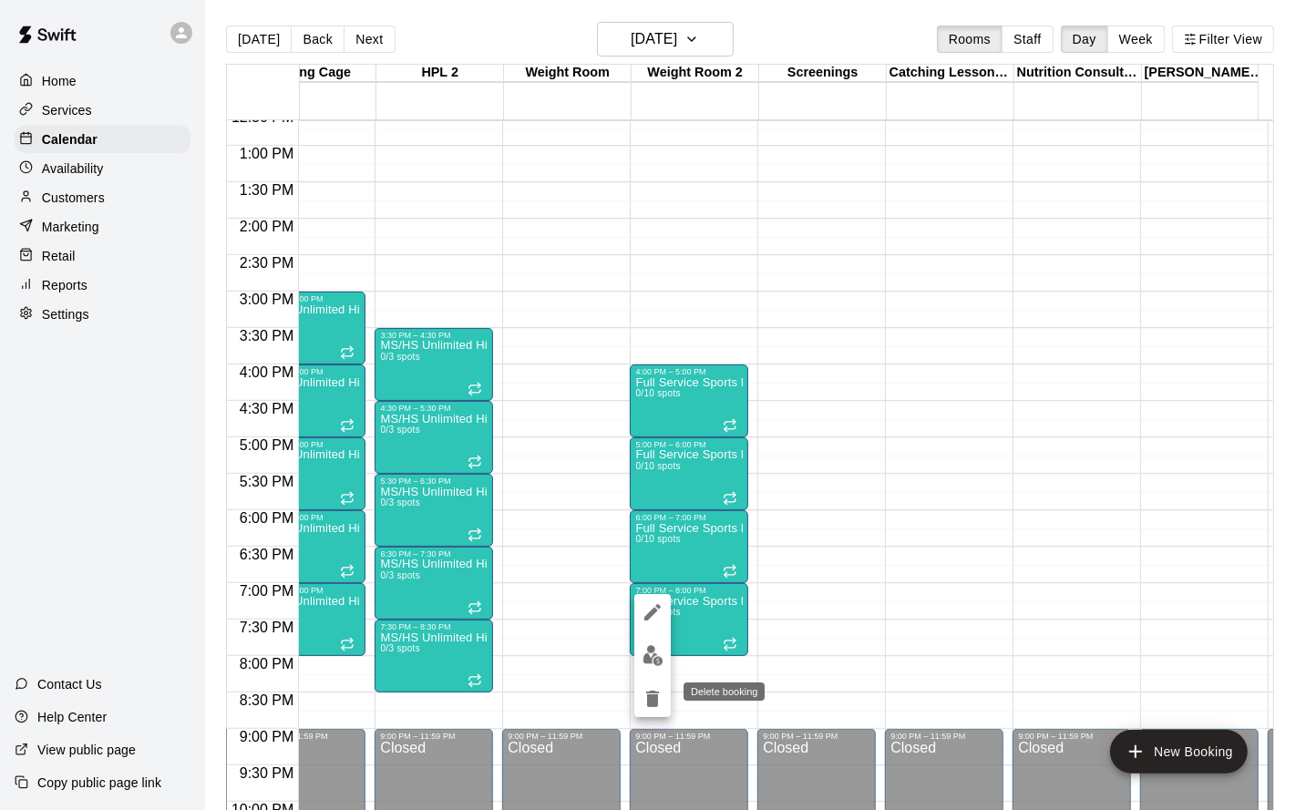
click at [658, 654] on icon "delete" at bounding box center [653, 699] width 22 height 22
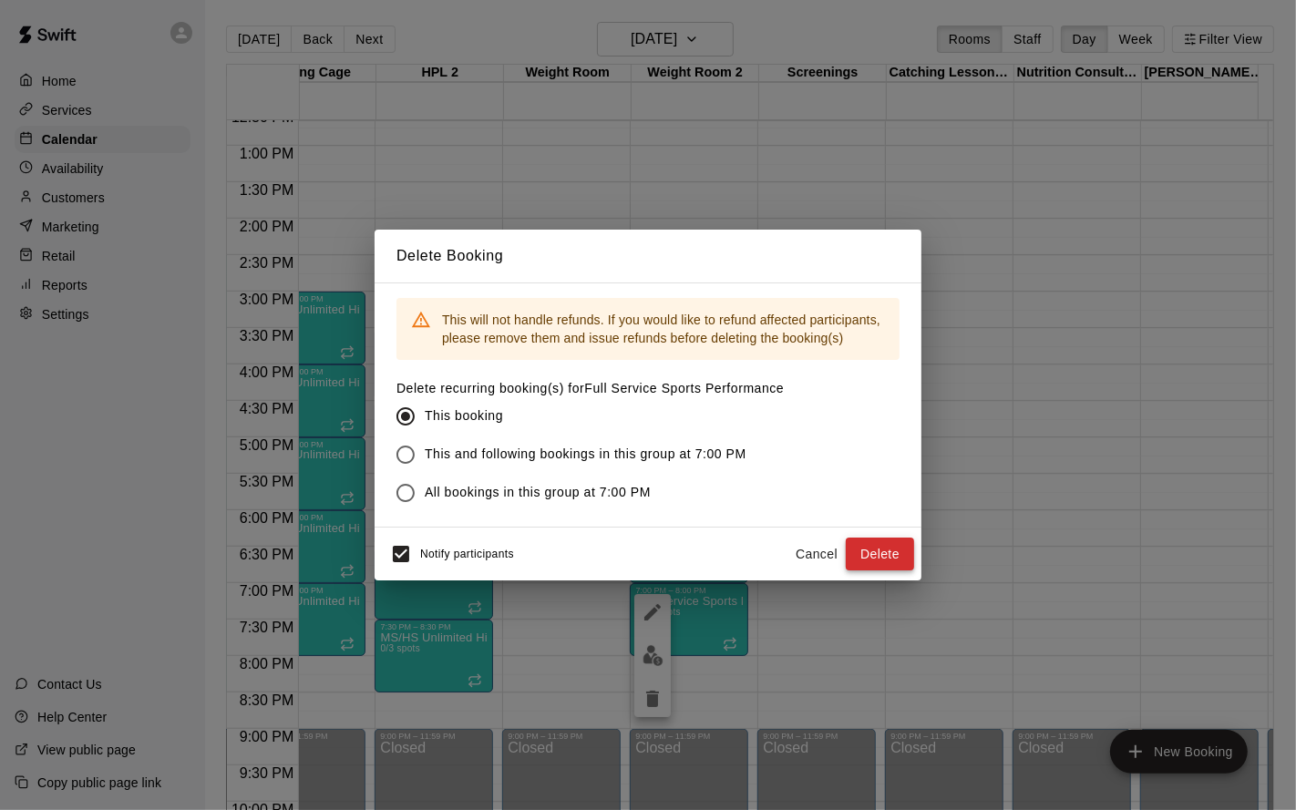
click at [885, 544] on button "Delete" at bounding box center [880, 555] width 68 height 34
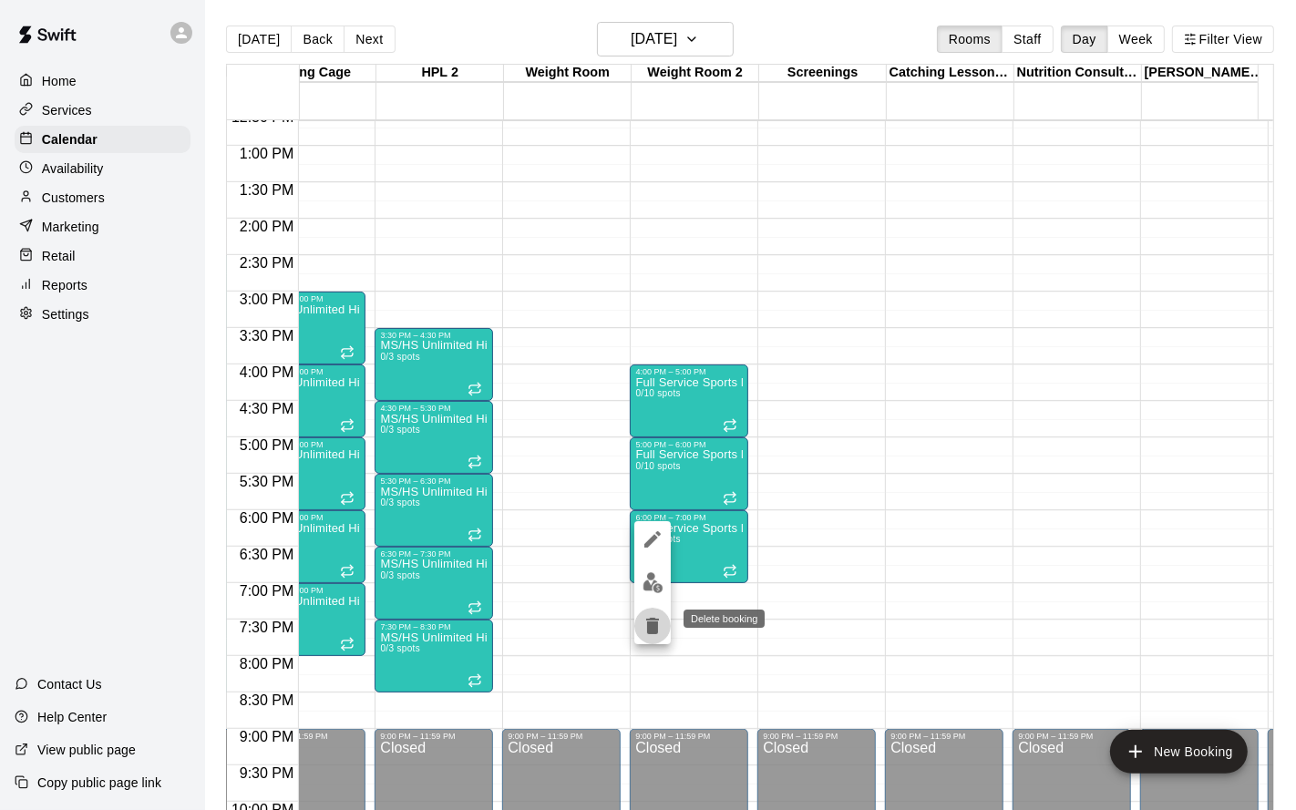
click at [653, 622] on icon "delete" at bounding box center [652, 626] width 13 height 16
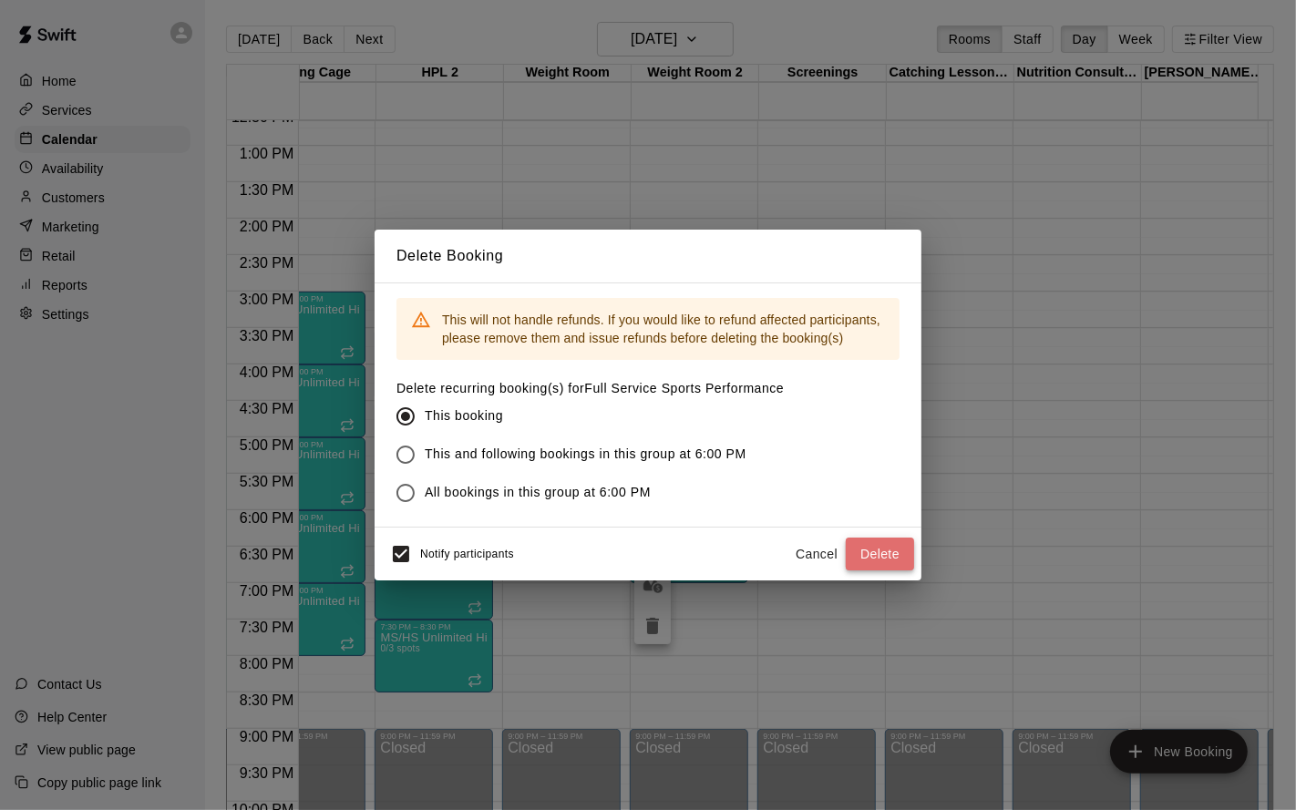
click at [866, 565] on button "Delete" at bounding box center [880, 555] width 68 height 34
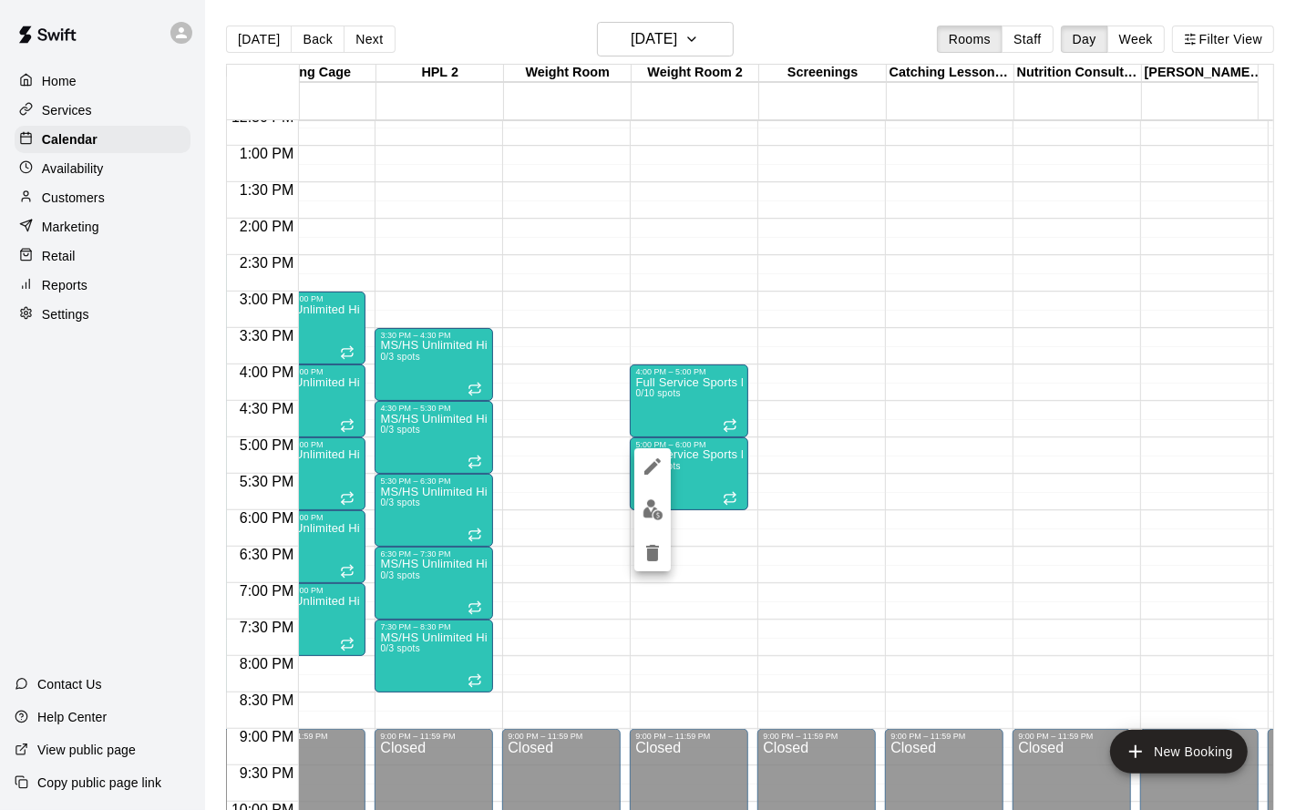
click at [655, 553] on icon "delete" at bounding box center [652, 553] width 13 height 16
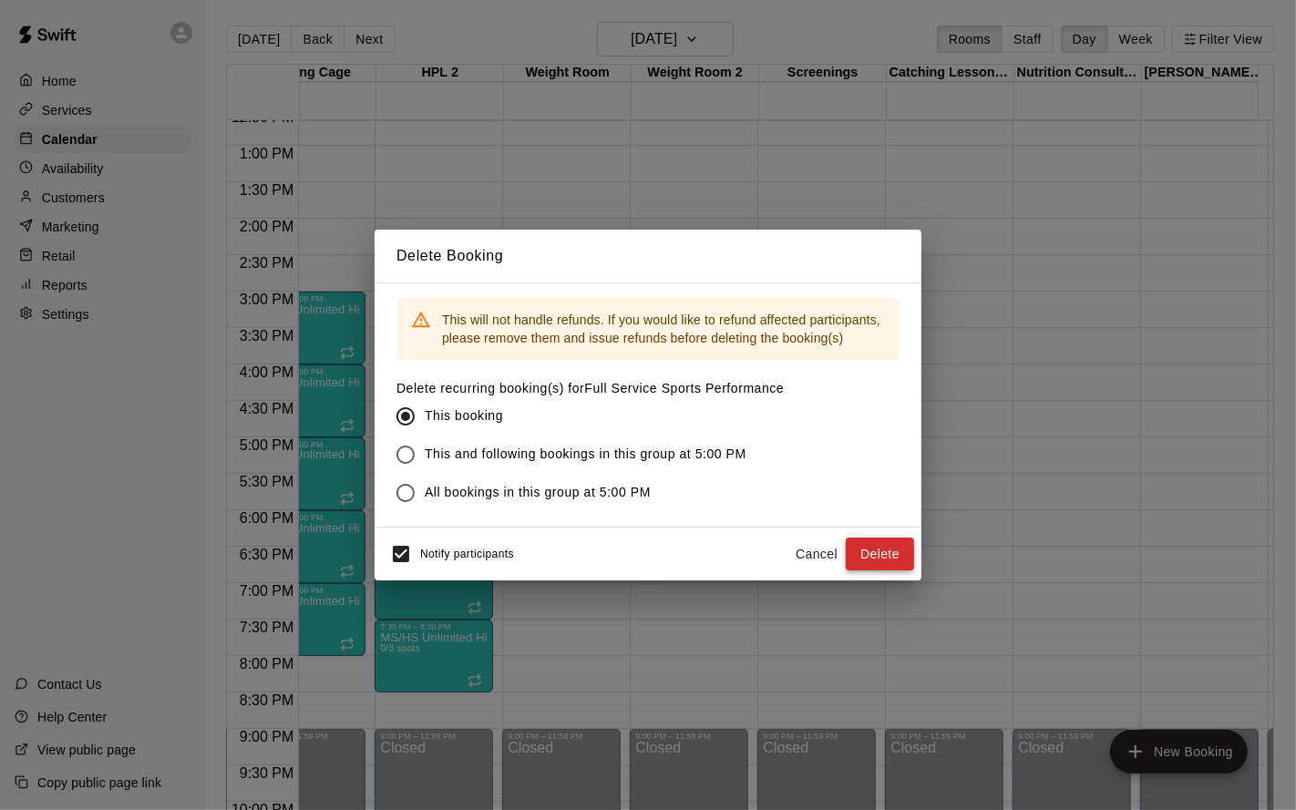
click at [884, 549] on button "Delete" at bounding box center [880, 555] width 68 height 34
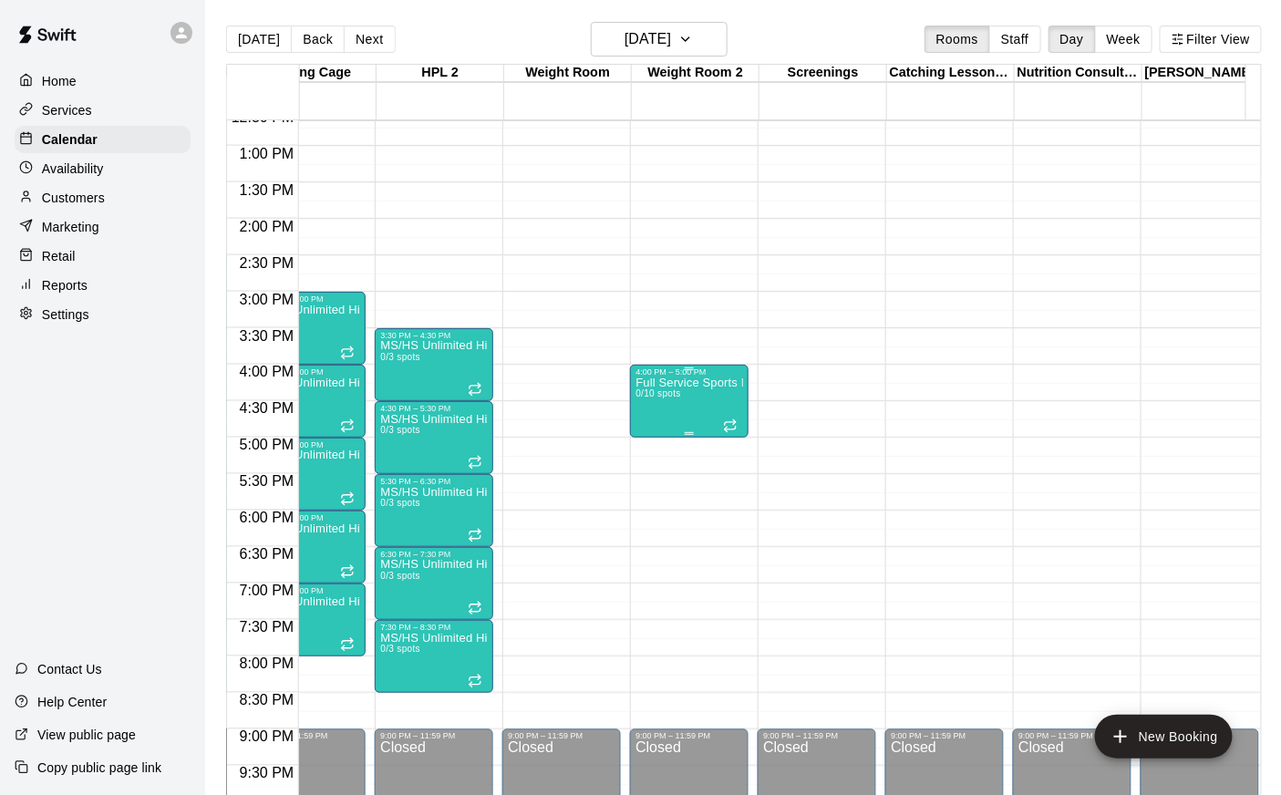
click at [667, 416] on div "Full Service Sports Performance 0/10 spots" at bounding box center [689, 774] width 108 height 795
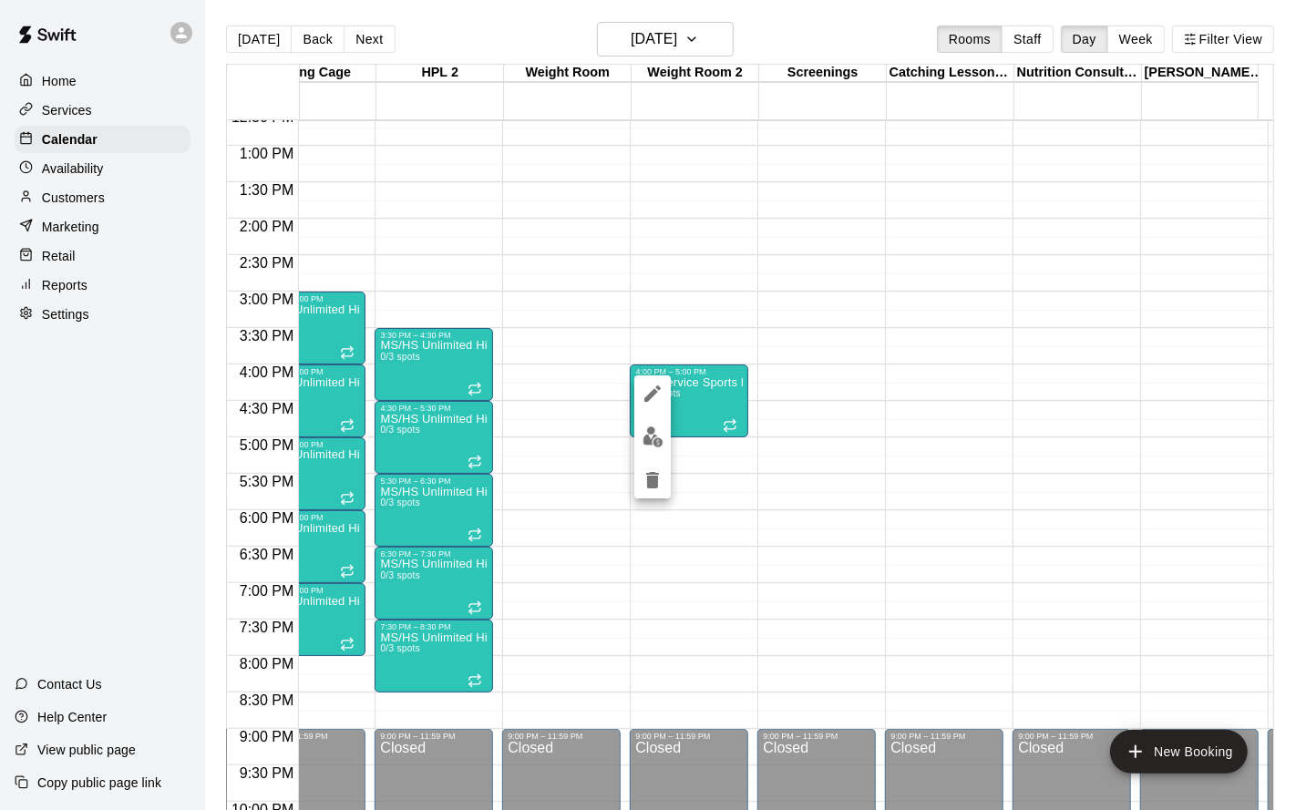
click at [663, 478] on icon "delete" at bounding box center [653, 480] width 22 height 22
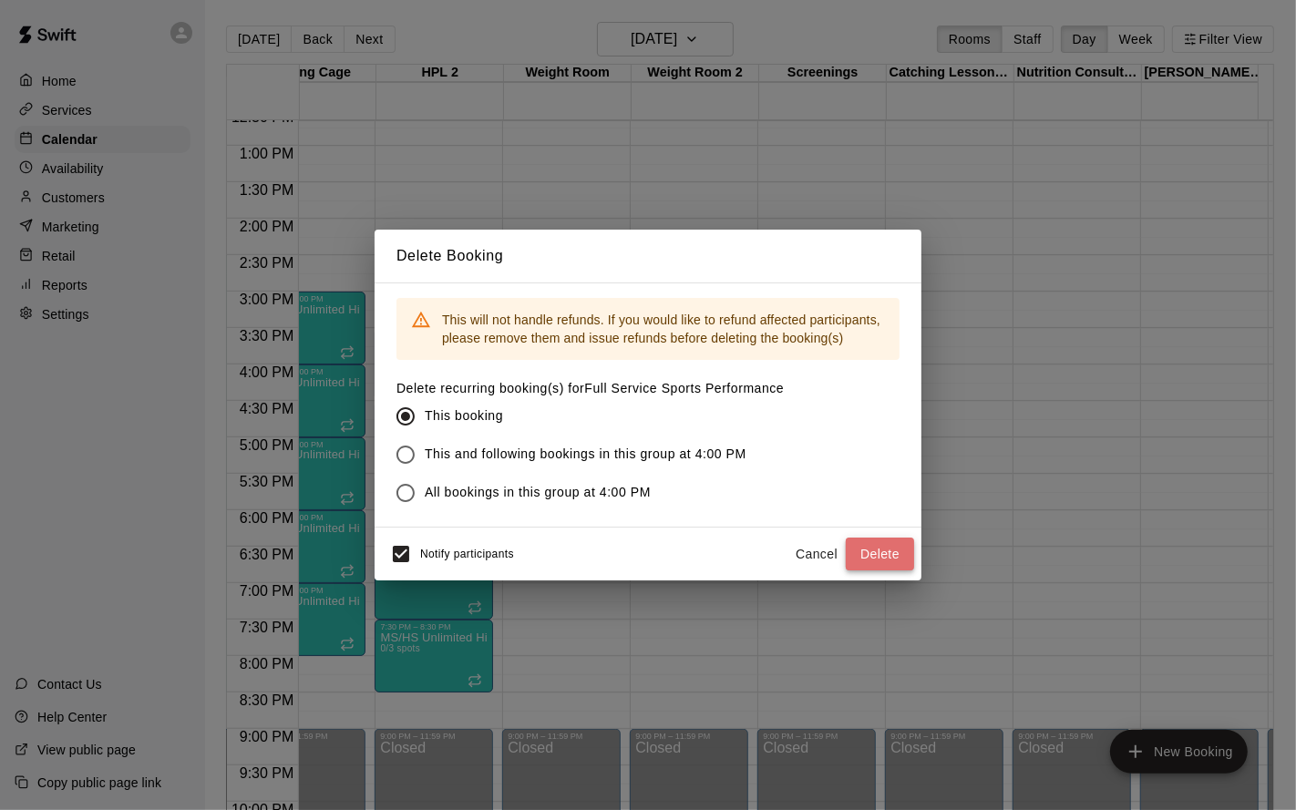
click at [868, 562] on button "Delete" at bounding box center [880, 555] width 68 height 34
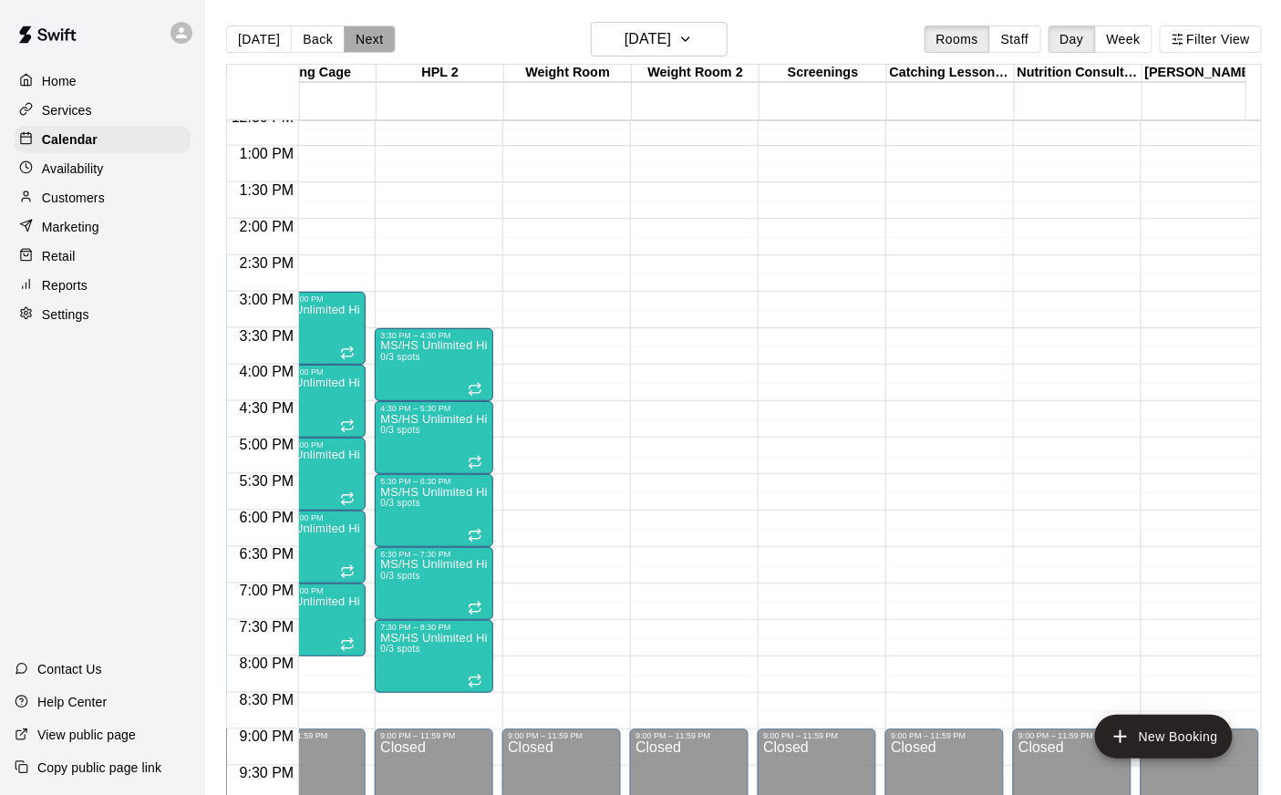
click at [358, 42] on button "Next" at bounding box center [369, 39] width 51 height 27
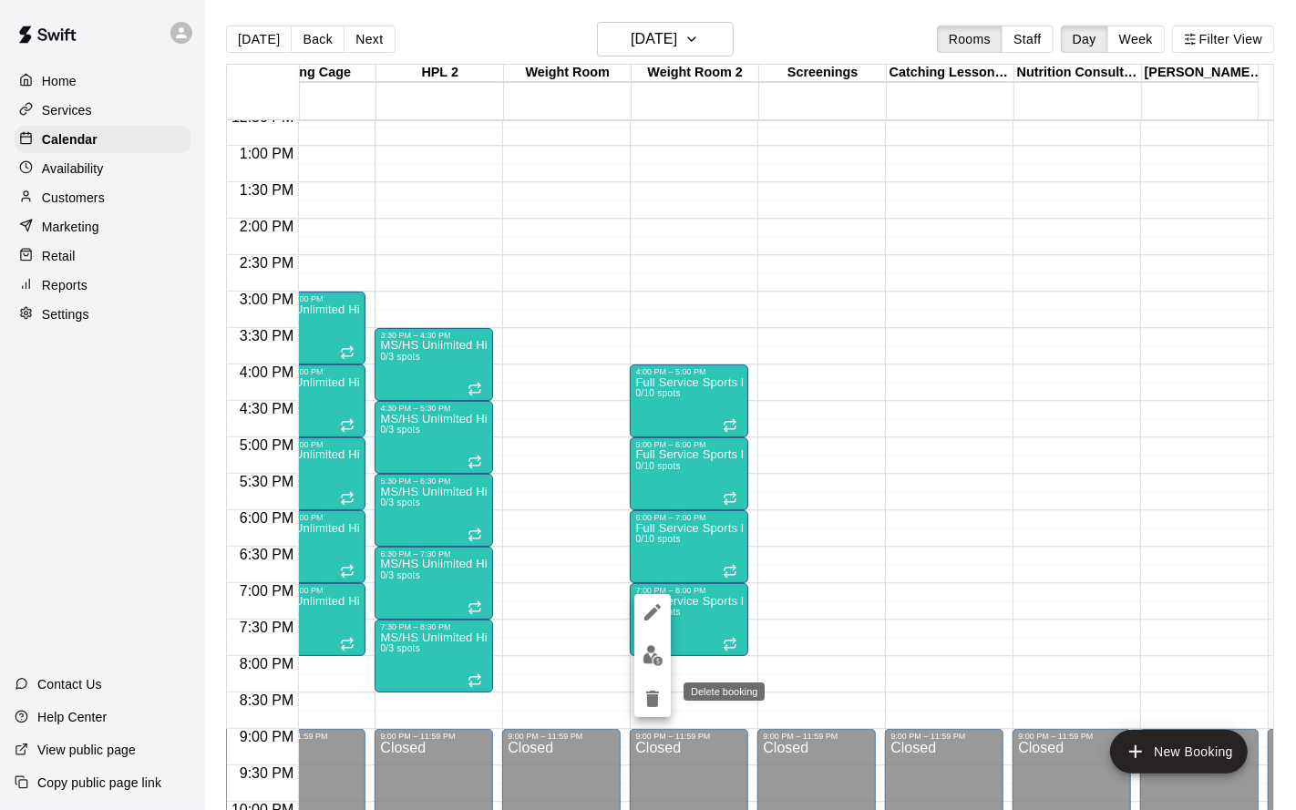
click at [652, 654] on icon "delete" at bounding box center [652, 699] width 13 height 16
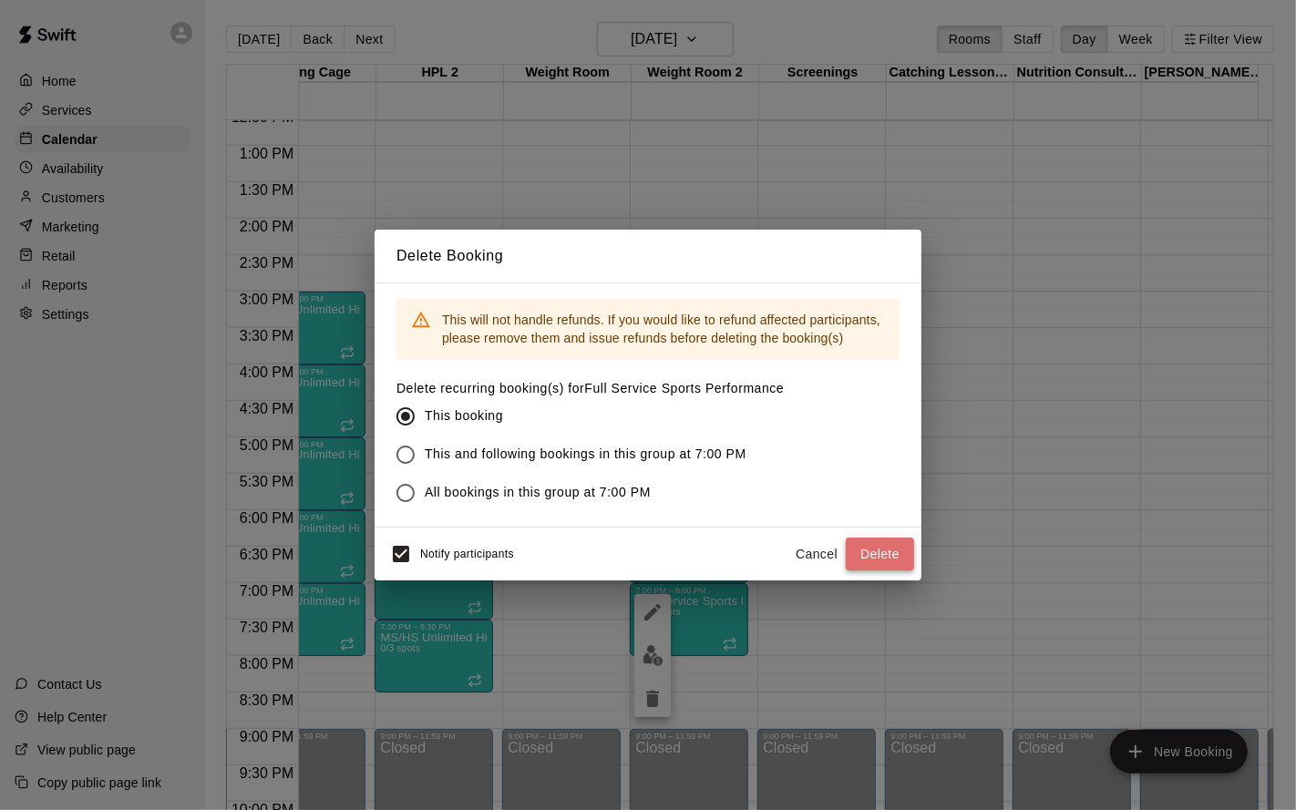
click at [870, 548] on button "Delete" at bounding box center [880, 555] width 68 height 34
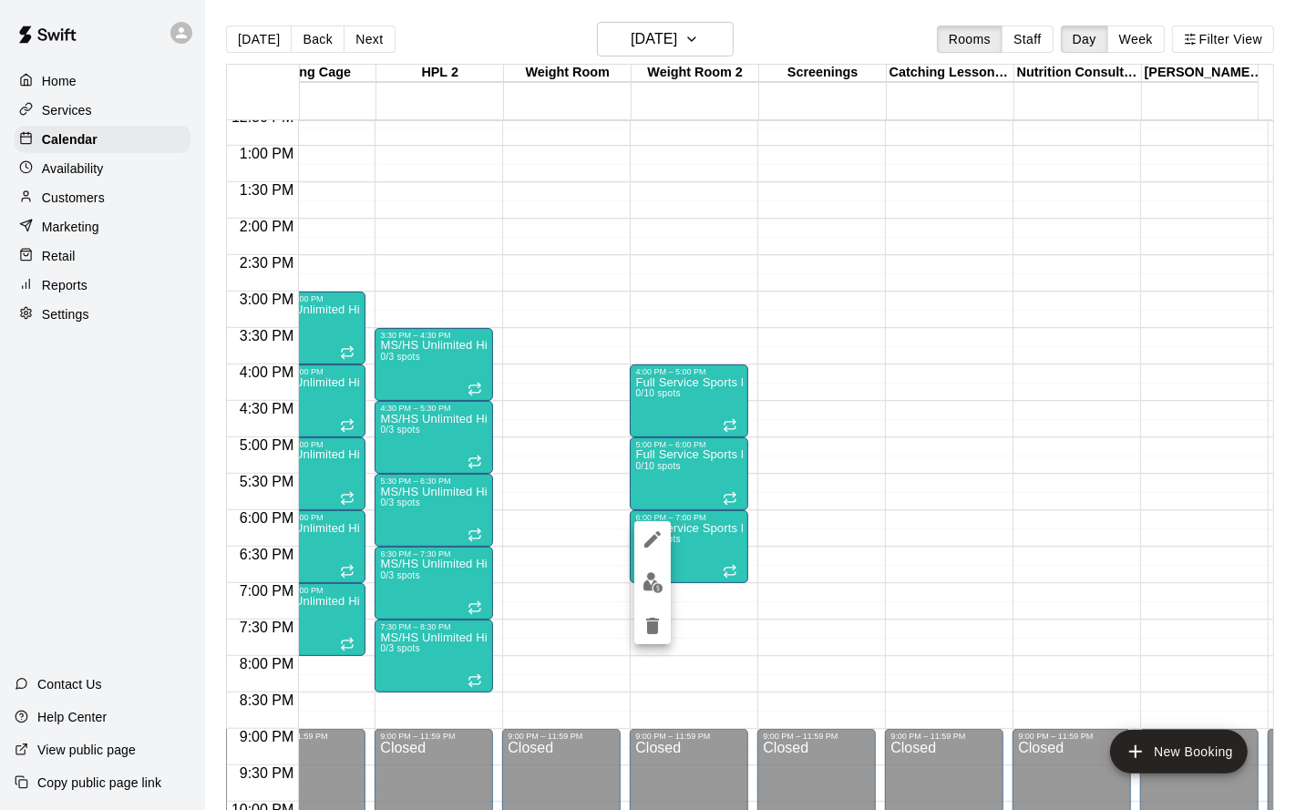
click at [658, 626] on icon "delete" at bounding box center [653, 626] width 22 height 22
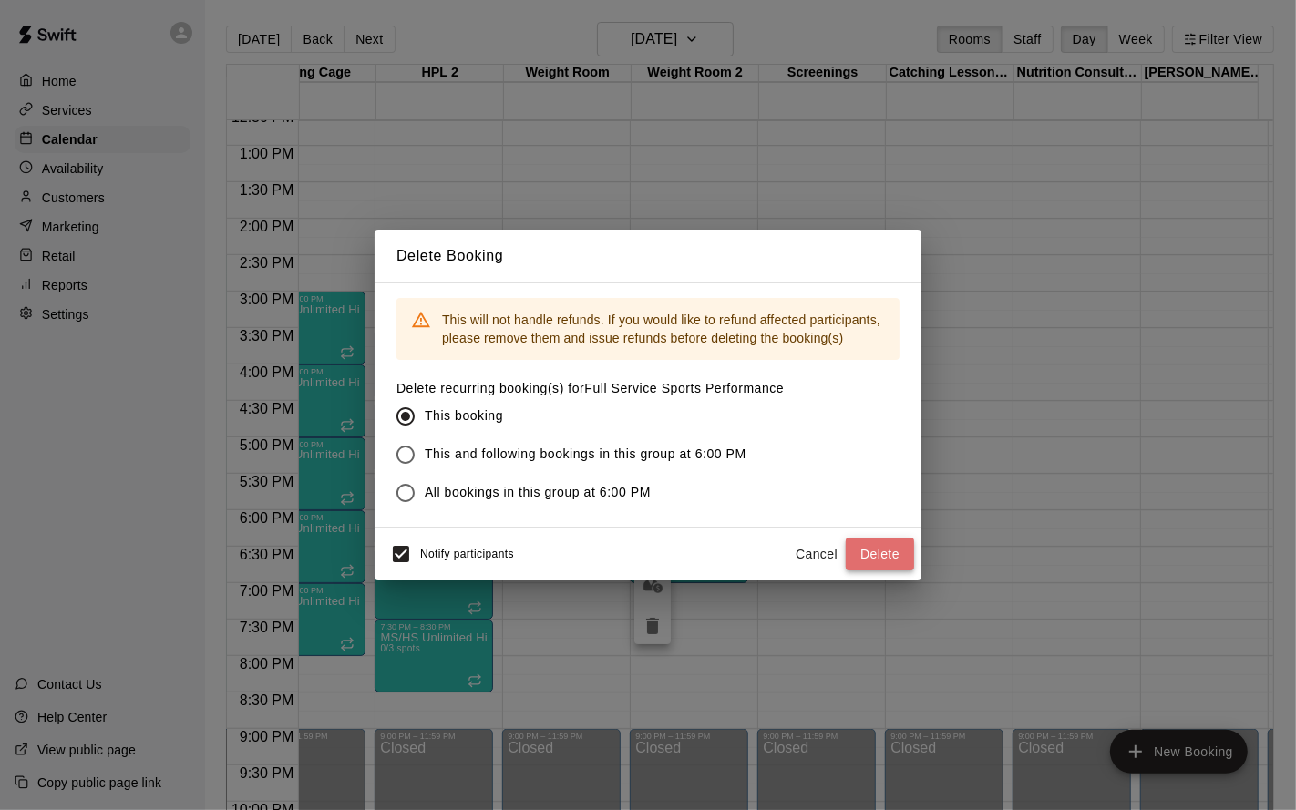
click at [893, 544] on button "Delete" at bounding box center [880, 555] width 68 height 34
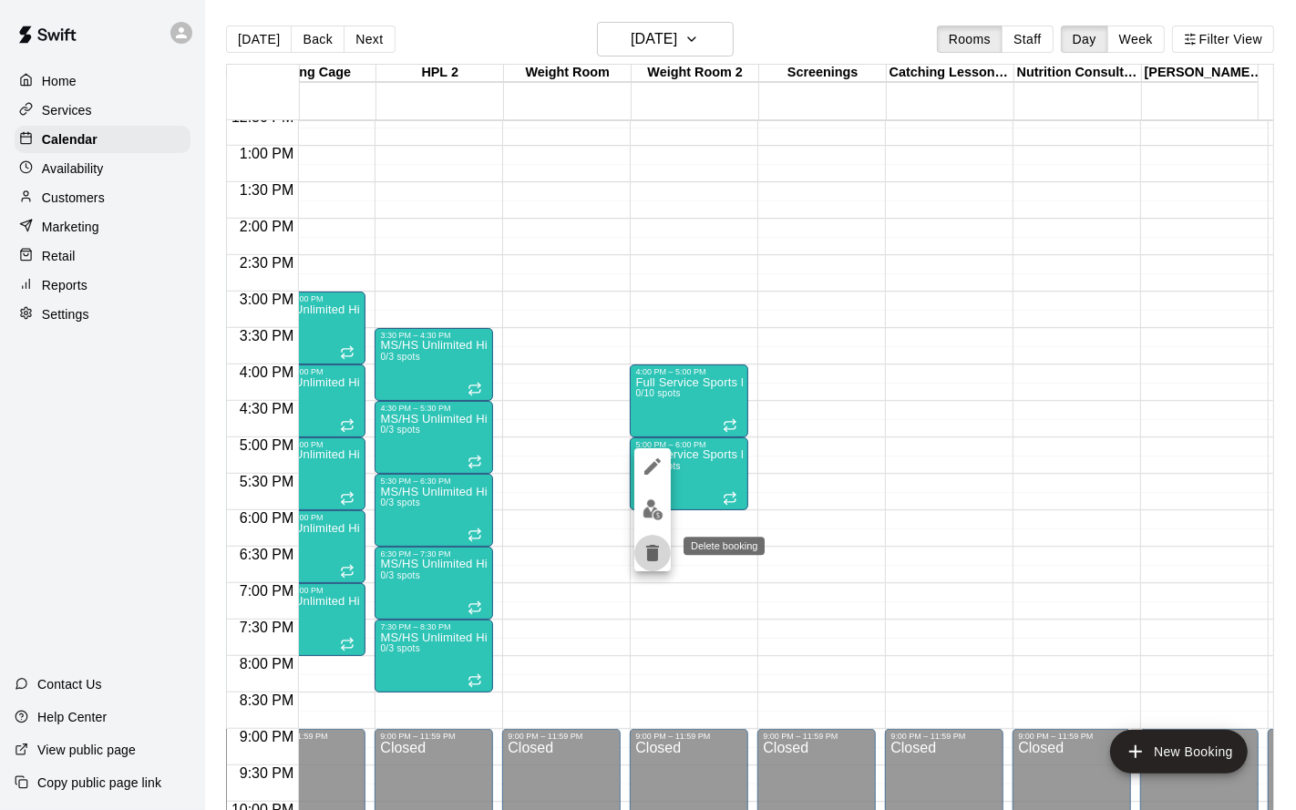
click at [662, 546] on icon "delete" at bounding box center [653, 553] width 22 height 22
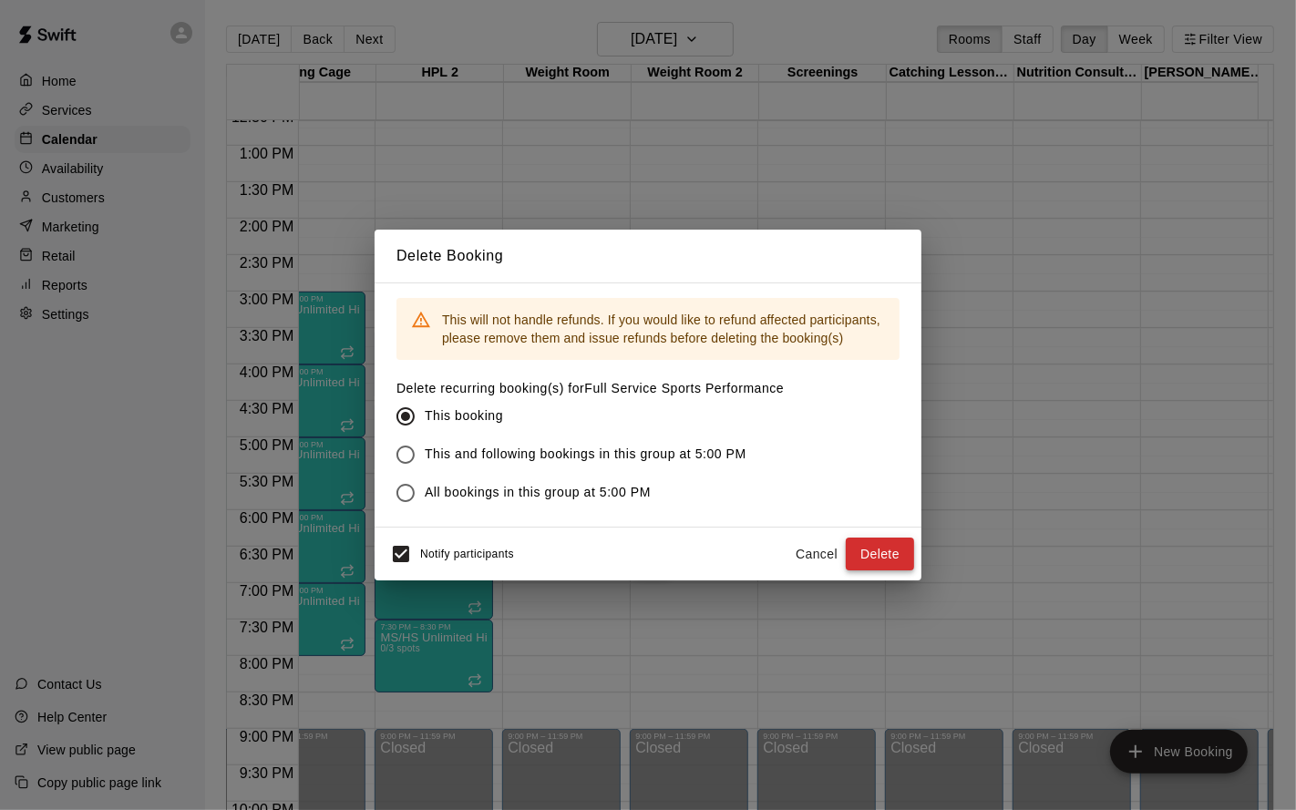
click at [869, 548] on button "Delete" at bounding box center [880, 555] width 68 height 34
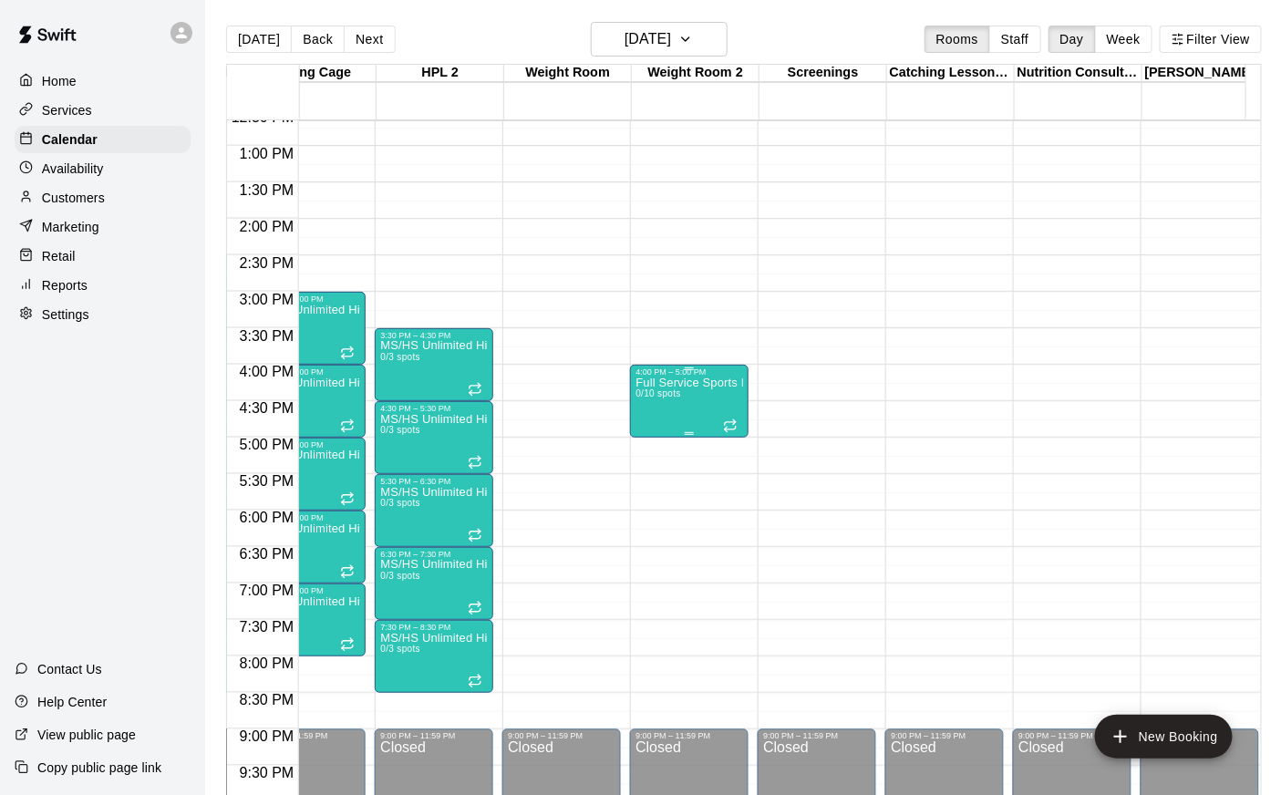
click at [667, 416] on div "Full Service Sports Performance 0/10 spots" at bounding box center [689, 774] width 108 height 795
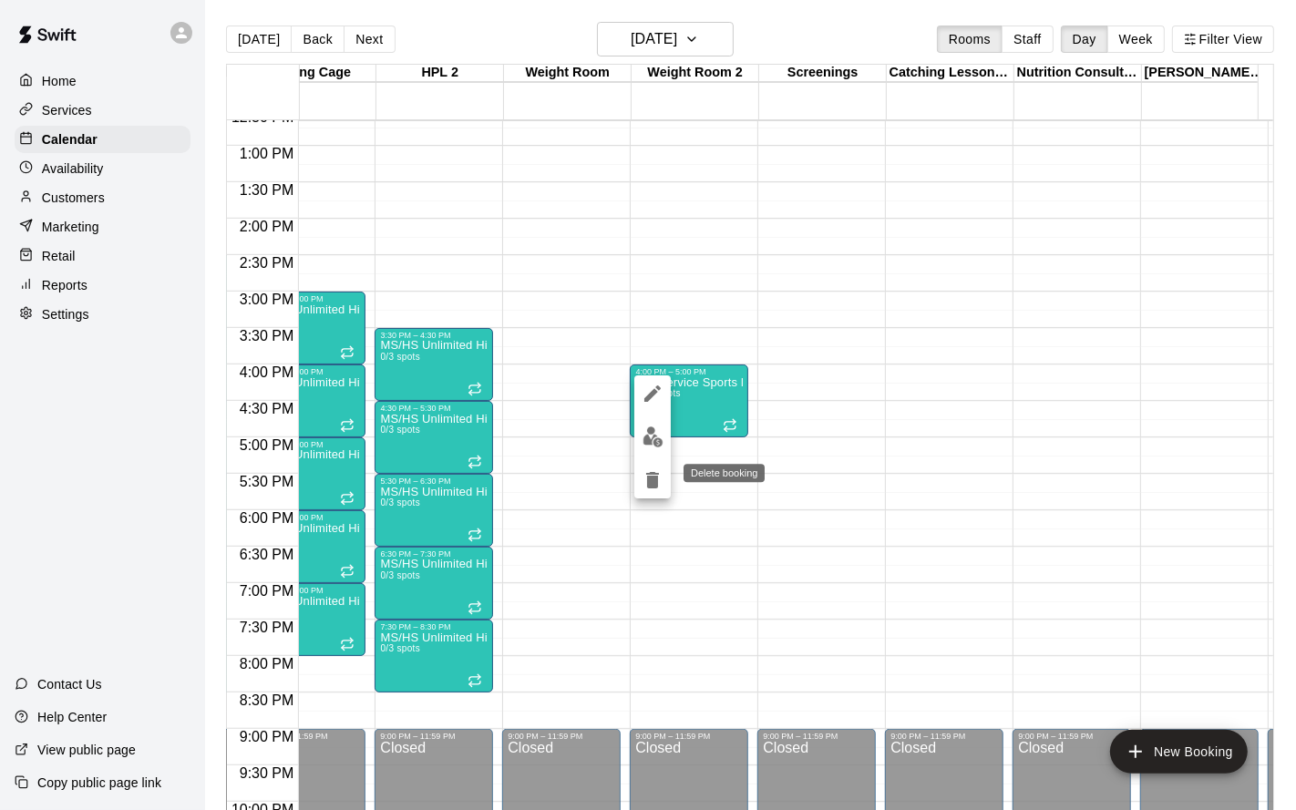
click at [659, 475] on icon "delete" at bounding box center [653, 480] width 22 height 22
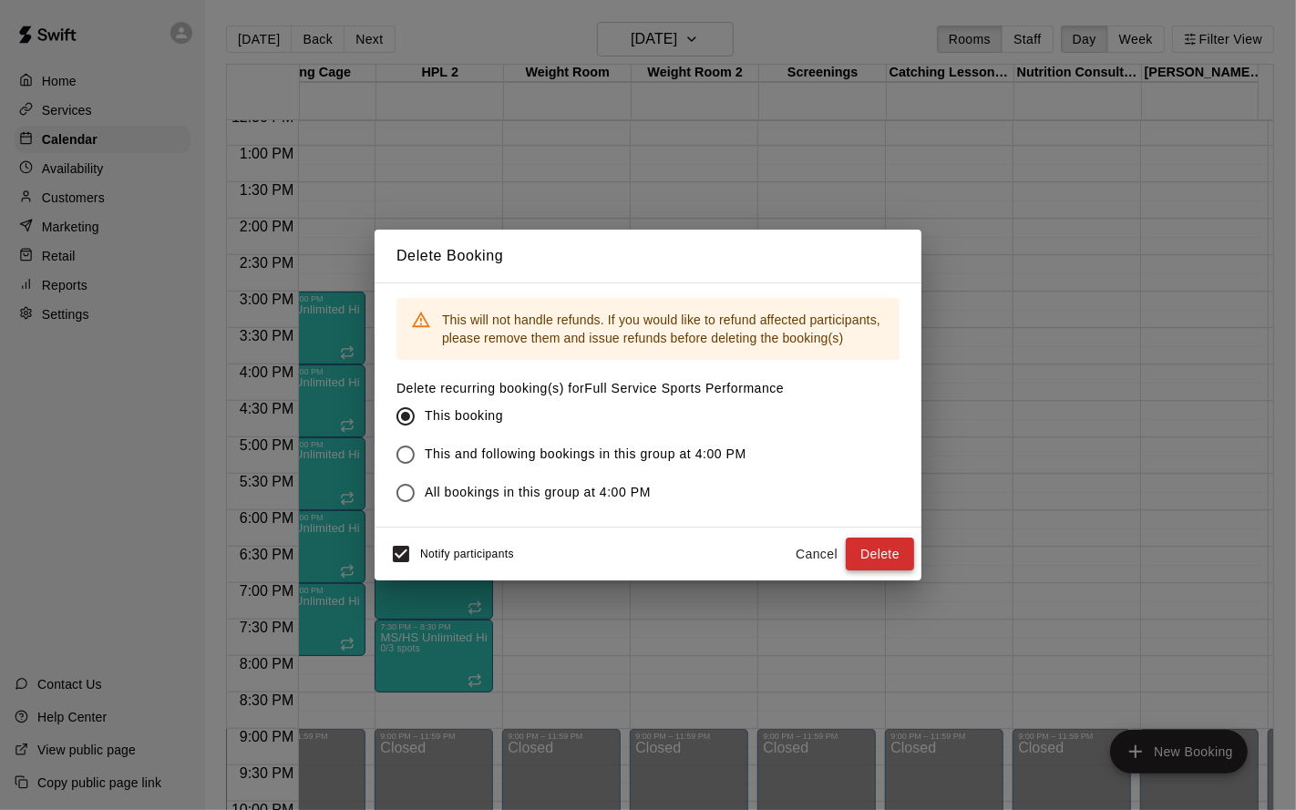
click at [875, 557] on button "Delete" at bounding box center [880, 555] width 68 height 34
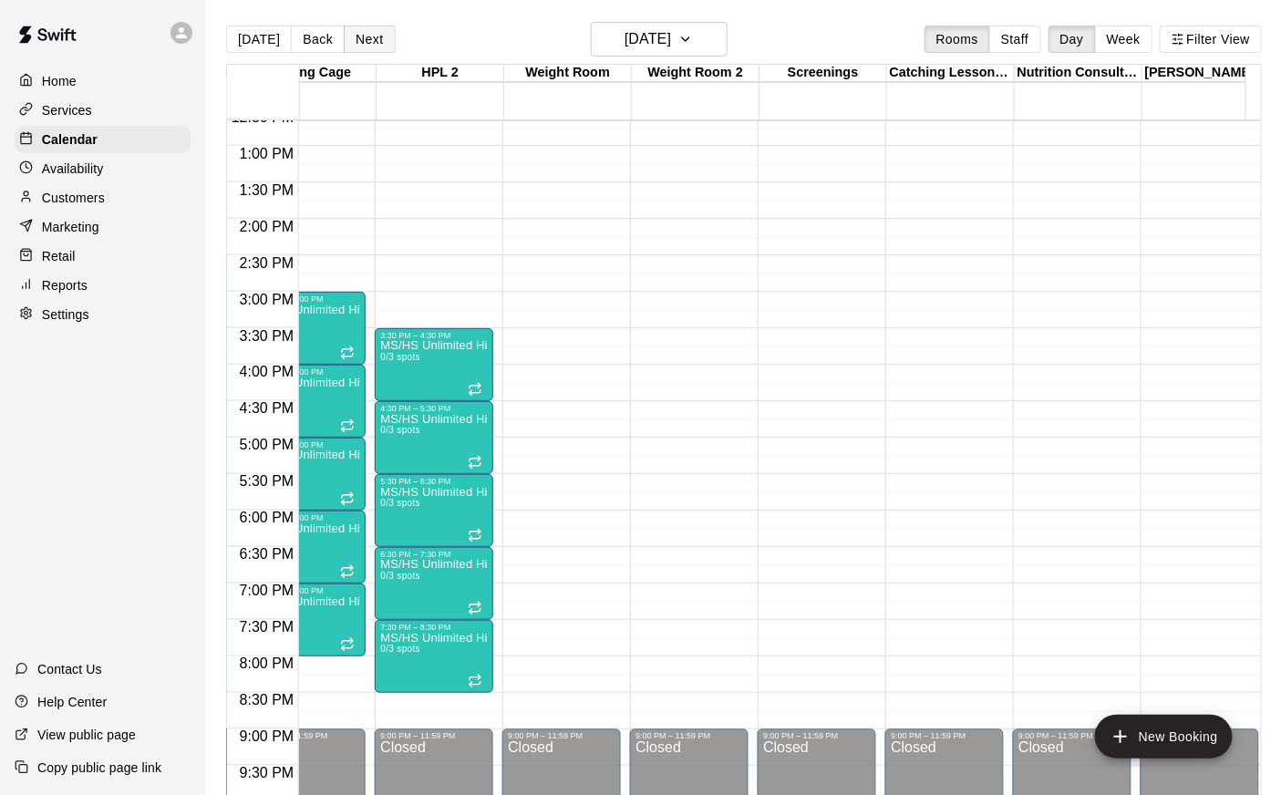
click at [361, 37] on button "Next" at bounding box center [369, 39] width 51 height 27
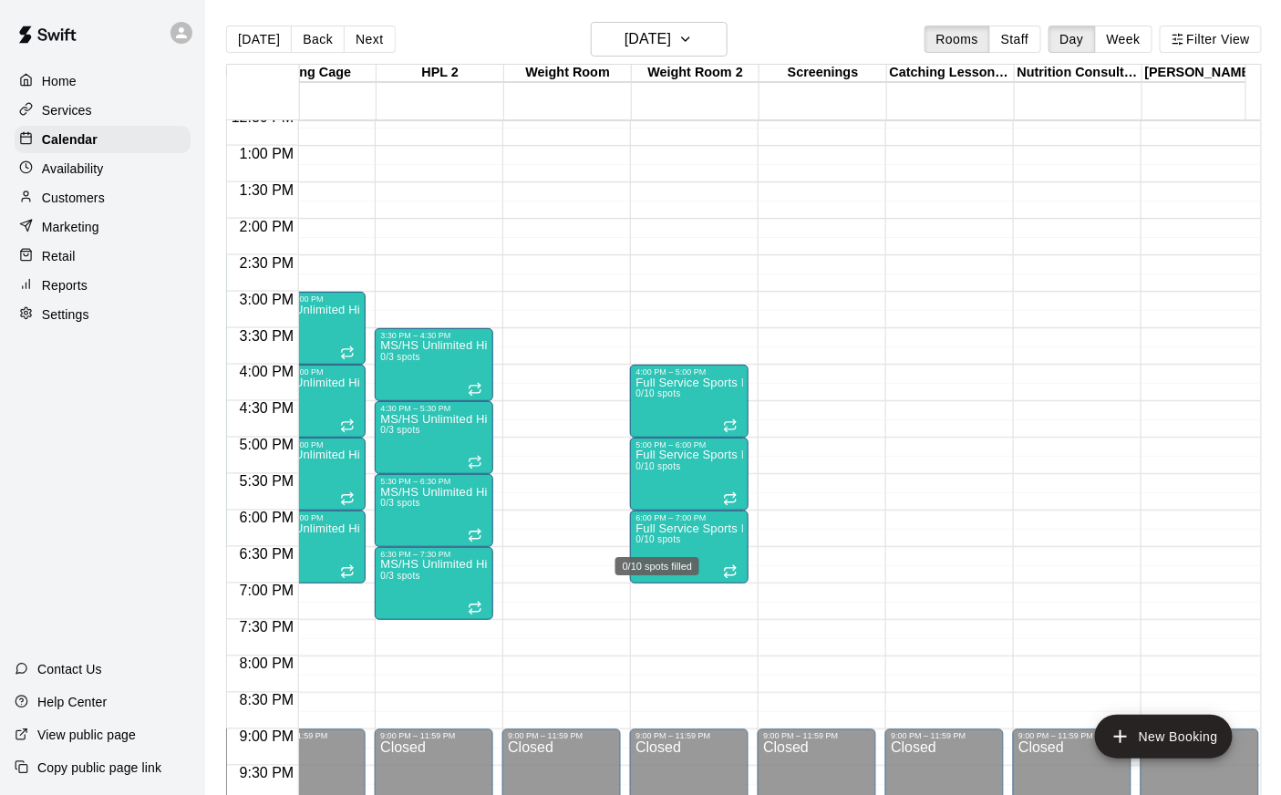
click at [659, 544] on div "0/10 spots filled" at bounding box center [658, 560] width 88 height 33
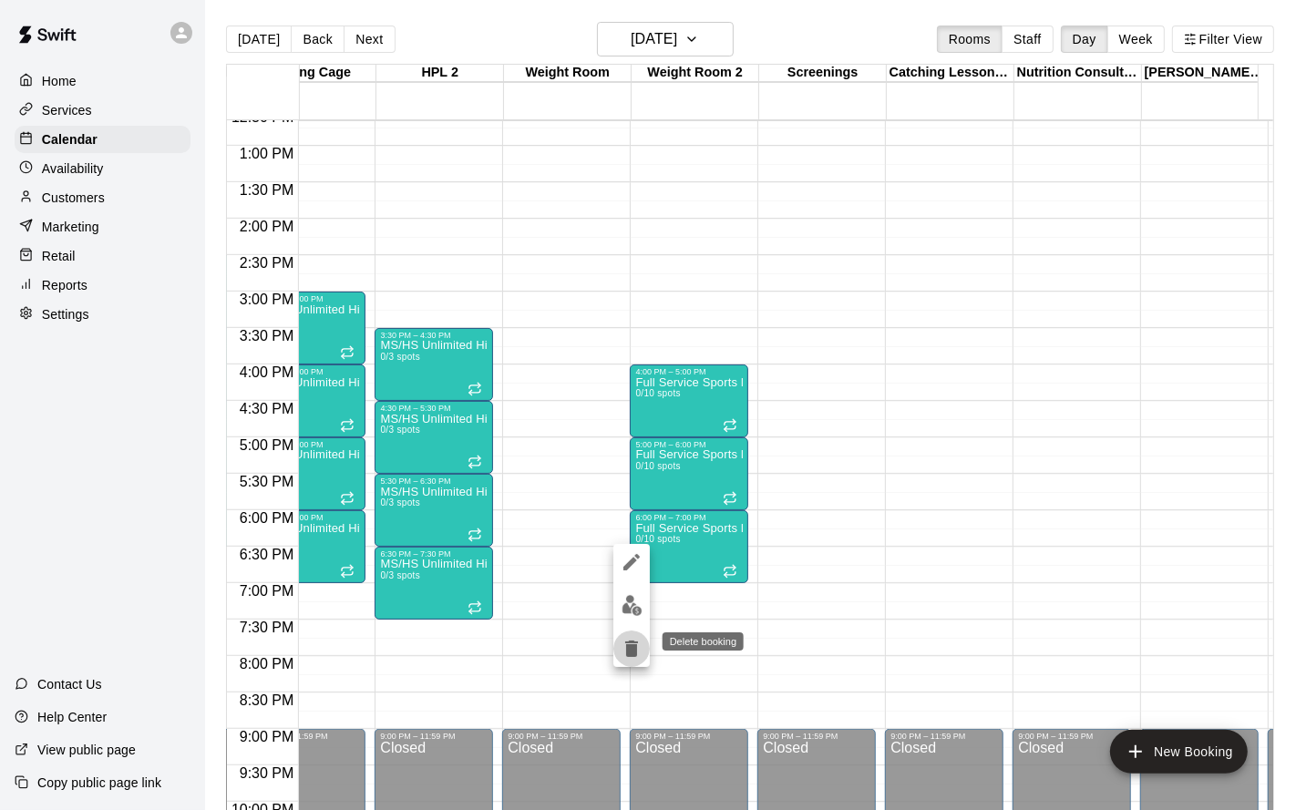
click at [634, 646] on icon "delete" at bounding box center [631, 649] width 13 height 16
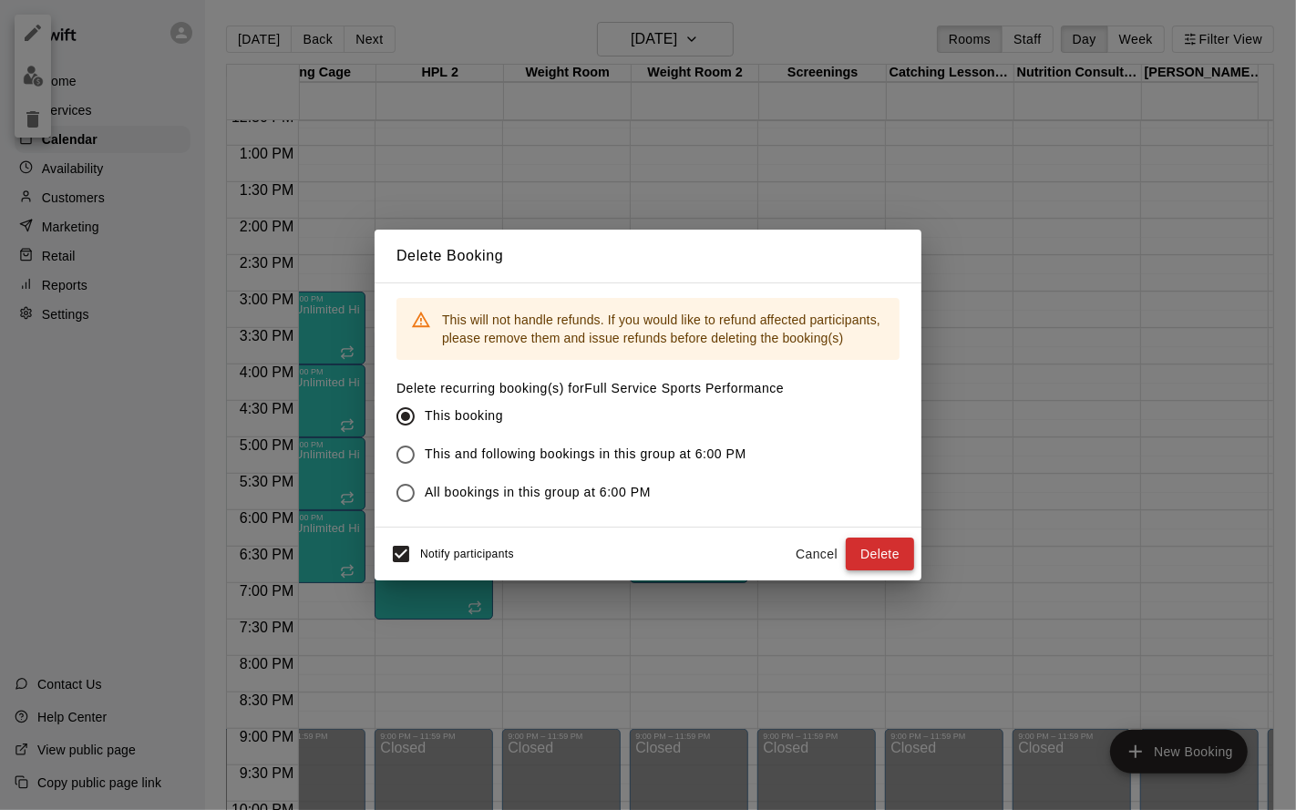
click at [896, 556] on button "Delete" at bounding box center [880, 555] width 68 height 34
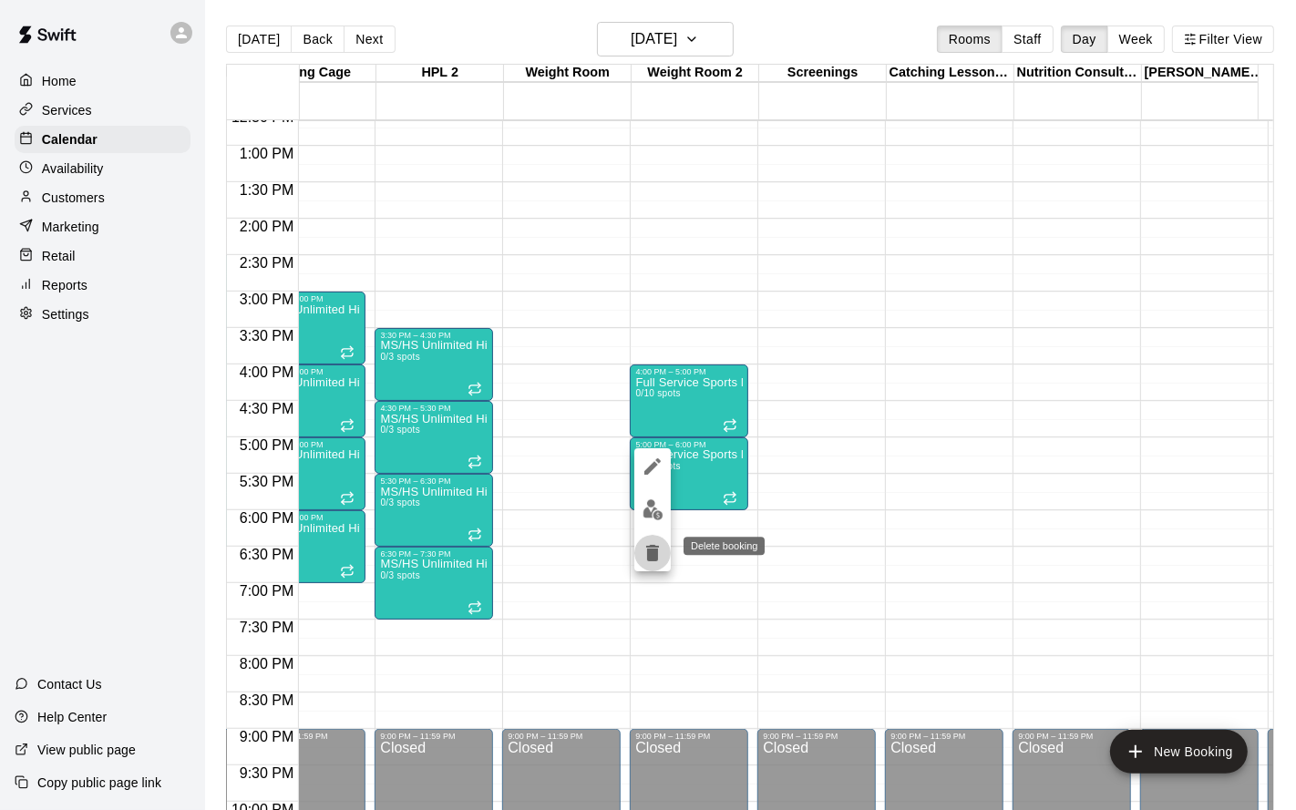
click at [654, 547] on icon "delete" at bounding box center [652, 553] width 13 height 16
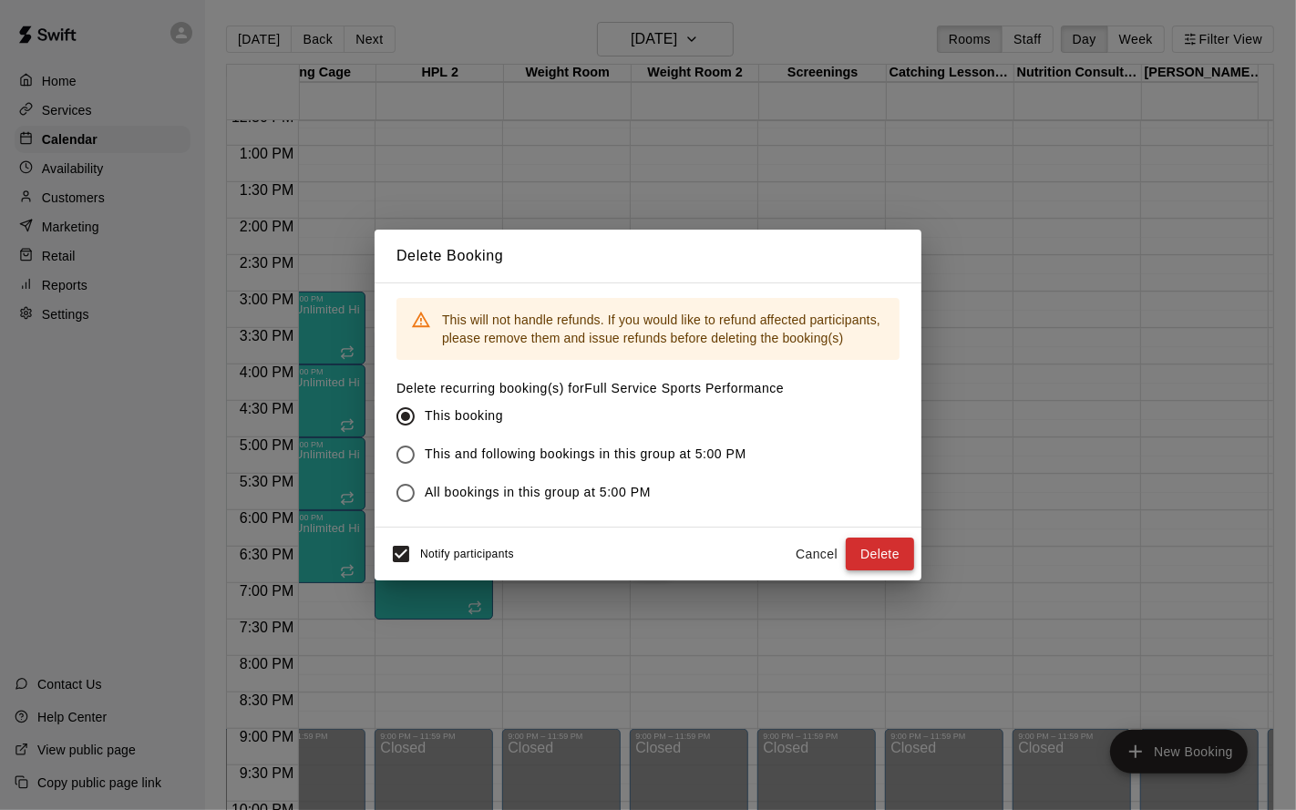
click at [897, 561] on button "Delete" at bounding box center [880, 555] width 68 height 34
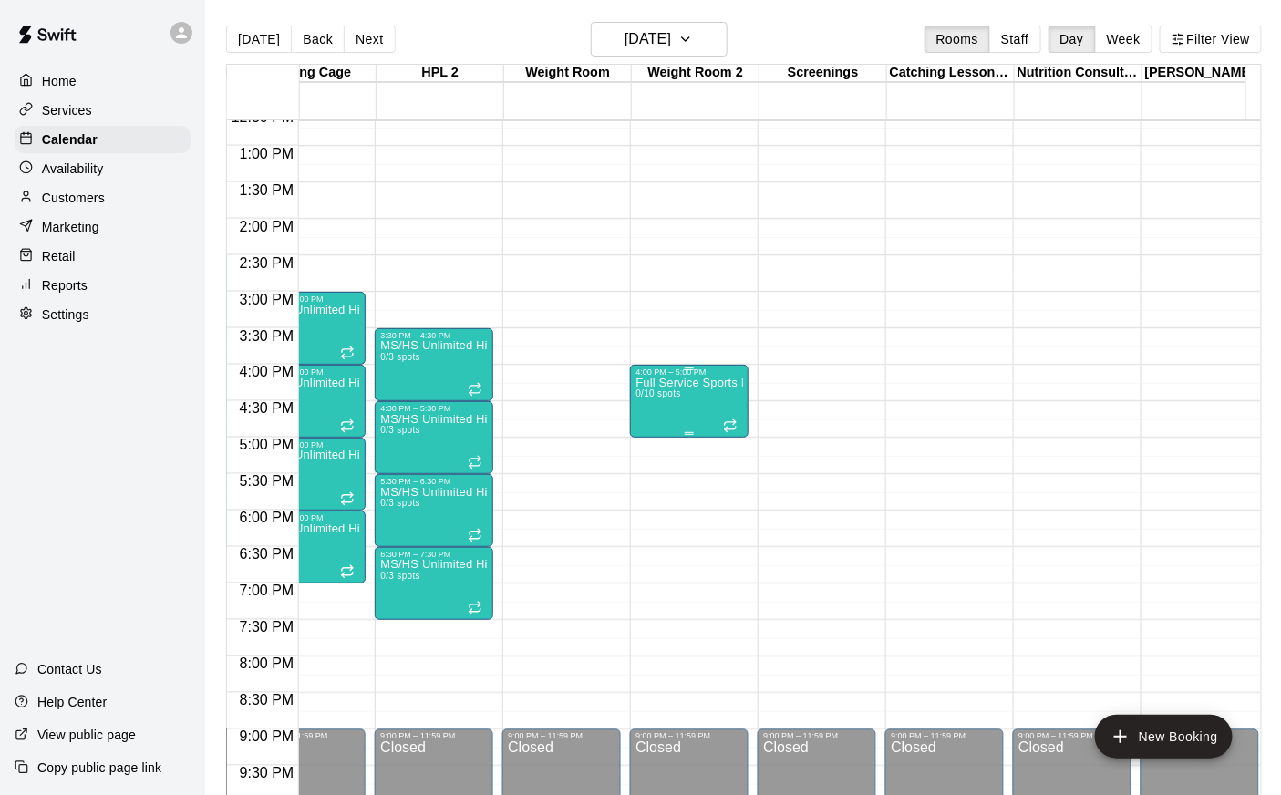
click at [686, 414] on div "Full Service Sports Performance 0/10 spots" at bounding box center [689, 774] width 108 height 795
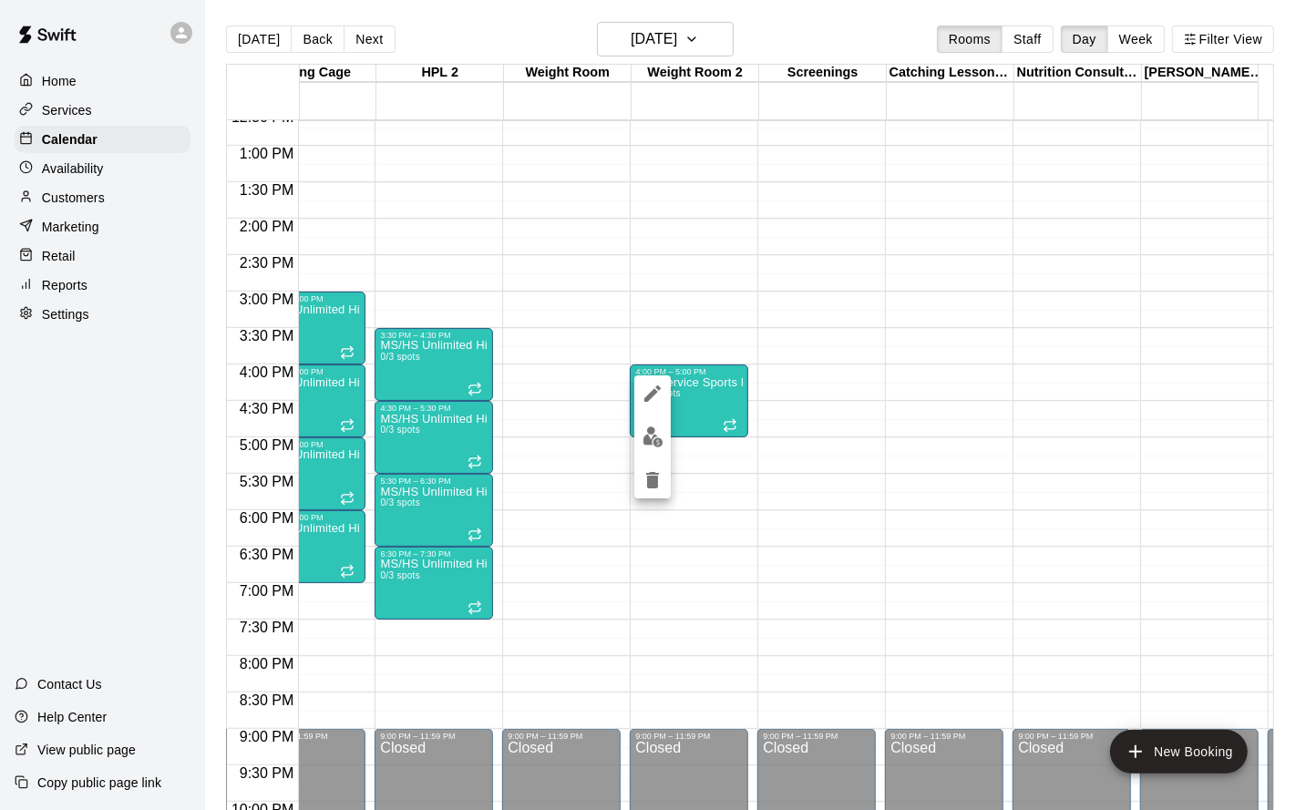
click at [657, 477] on icon "delete" at bounding box center [653, 480] width 22 height 22
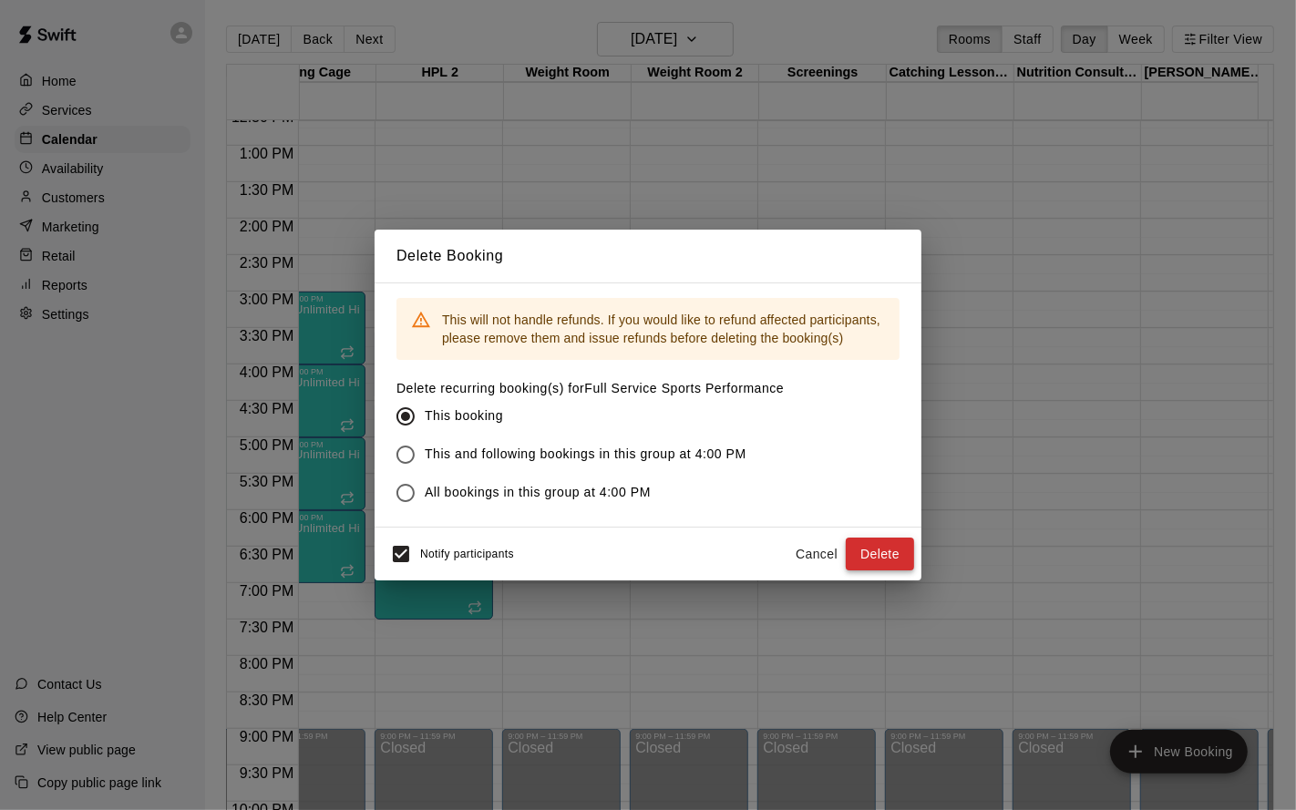
click at [867, 554] on button "Delete" at bounding box center [880, 555] width 68 height 34
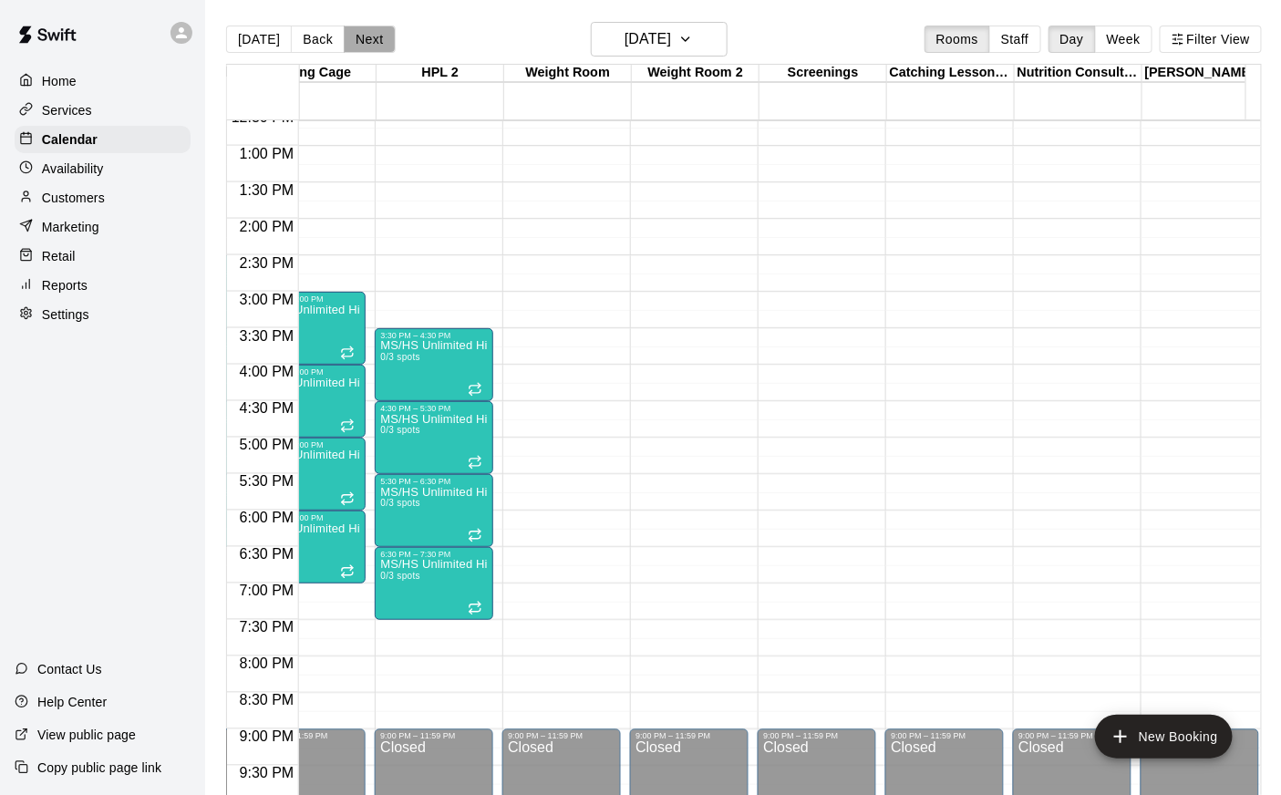
click at [372, 46] on button "Next" at bounding box center [369, 39] width 51 height 27
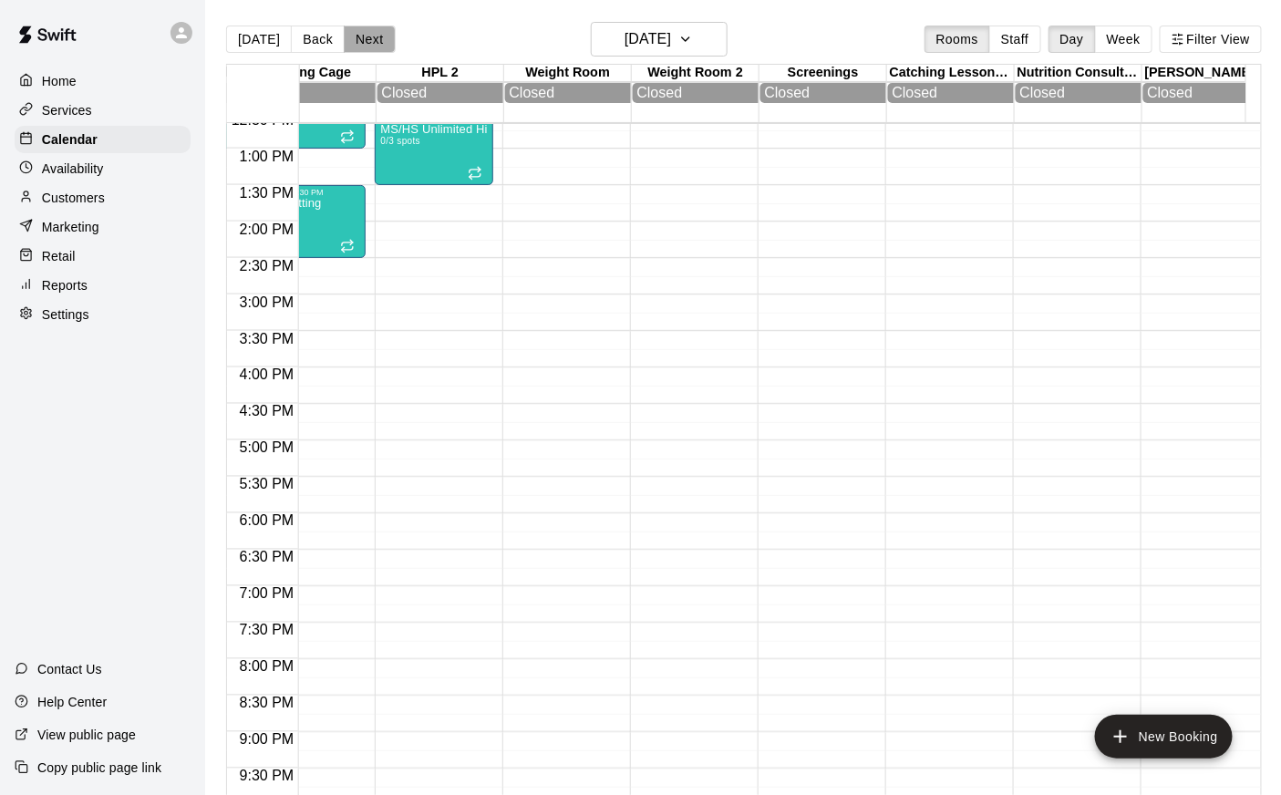
click at [356, 40] on button "Next" at bounding box center [369, 39] width 51 height 27
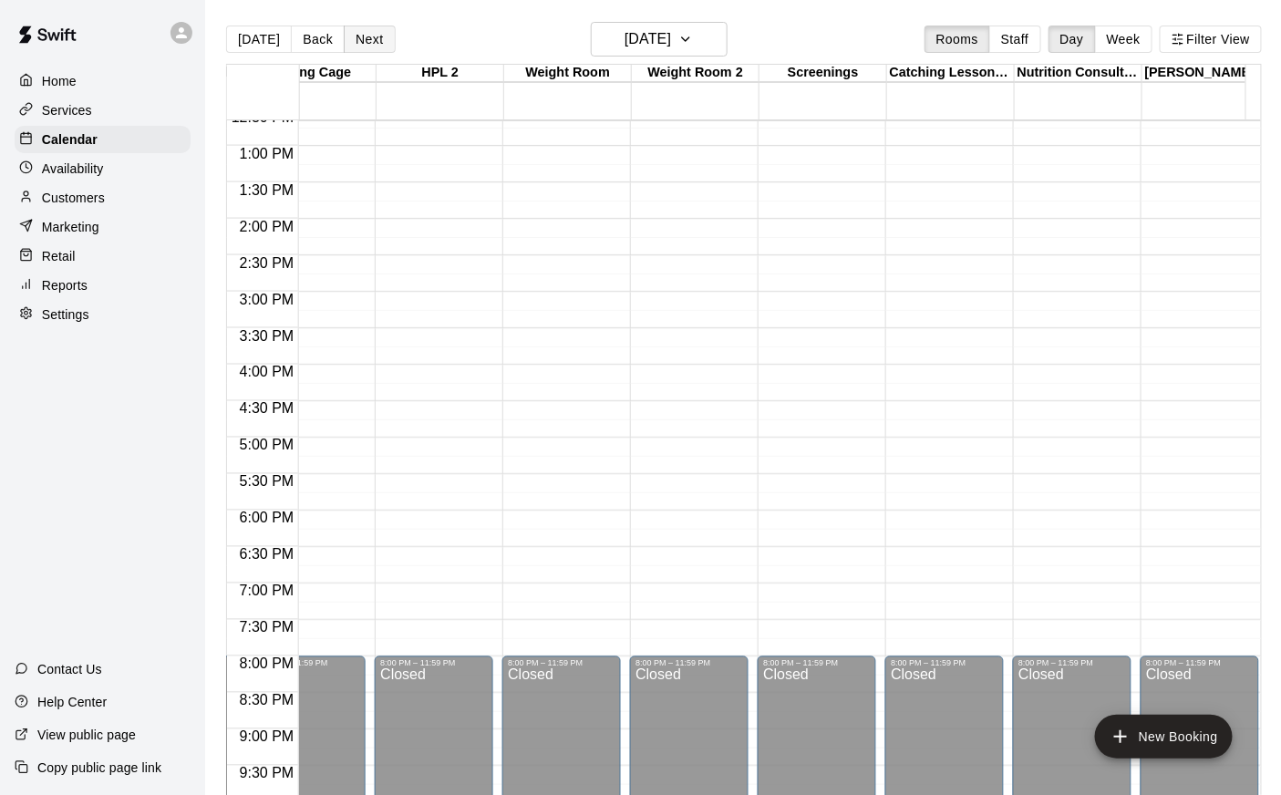
click at [368, 38] on button "Next" at bounding box center [369, 39] width 51 height 27
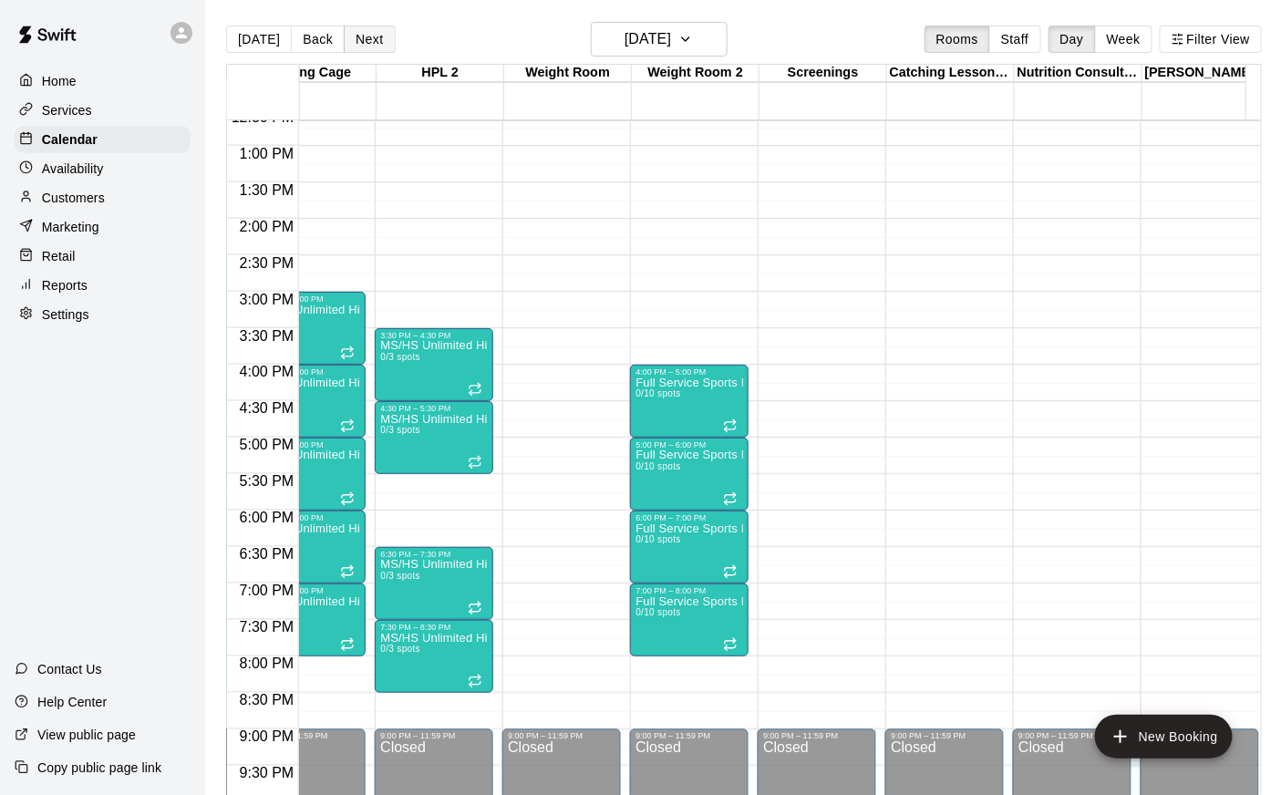
click at [368, 38] on button "Next" at bounding box center [369, 39] width 51 height 27
click at [371, 39] on button "Next" at bounding box center [369, 39] width 51 height 27
click at [299, 42] on button "Back" at bounding box center [318, 39] width 54 height 27
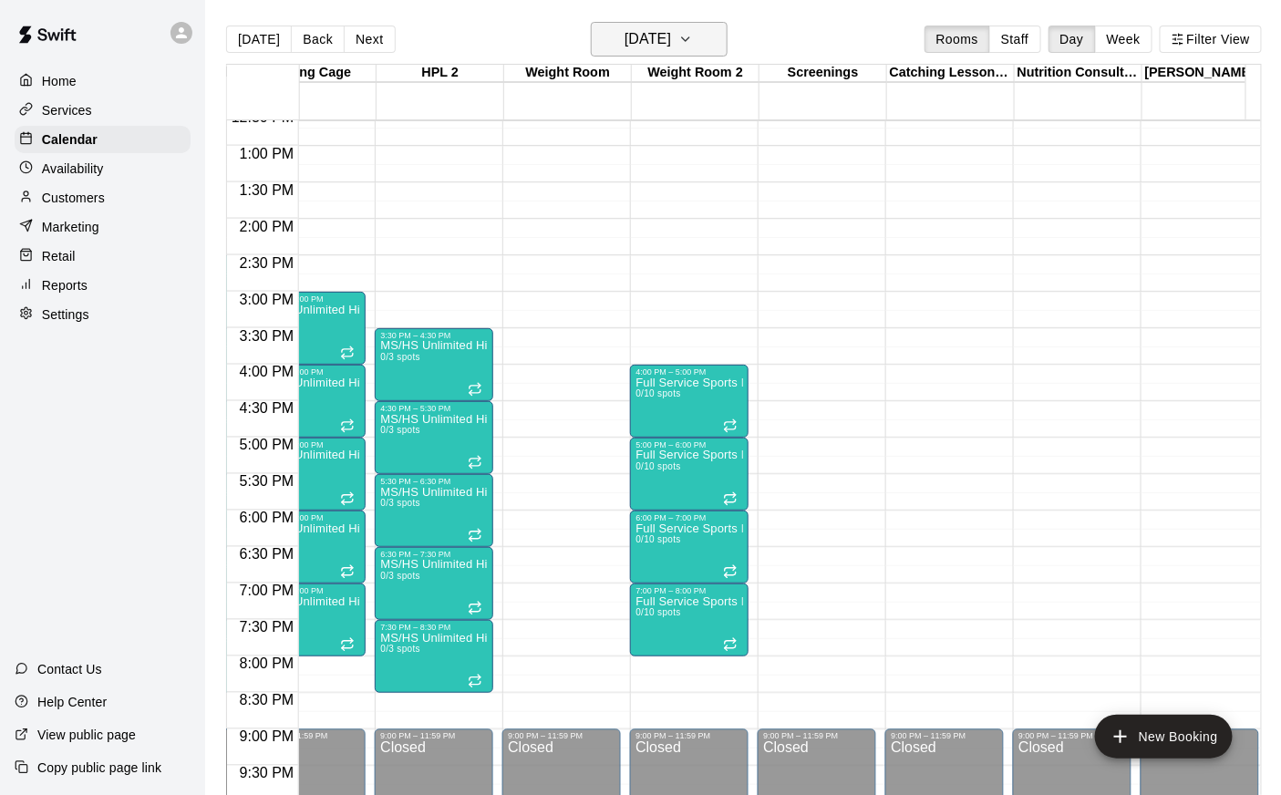
click at [643, 41] on h6 "[DATE]" at bounding box center [647, 39] width 46 height 26
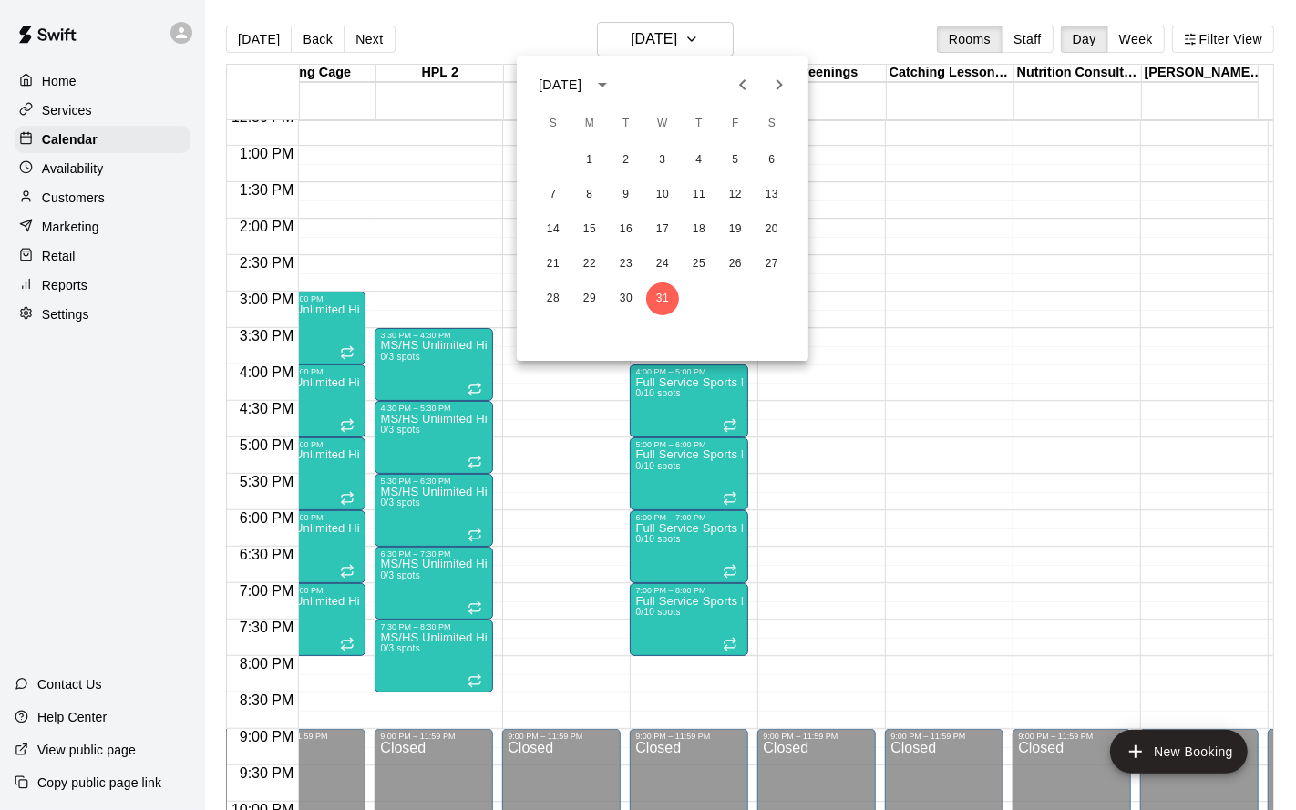
click at [736, 89] on icon "Previous month" at bounding box center [743, 85] width 22 height 22
click at [692, 307] on button "27" at bounding box center [699, 299] width 33 height 33
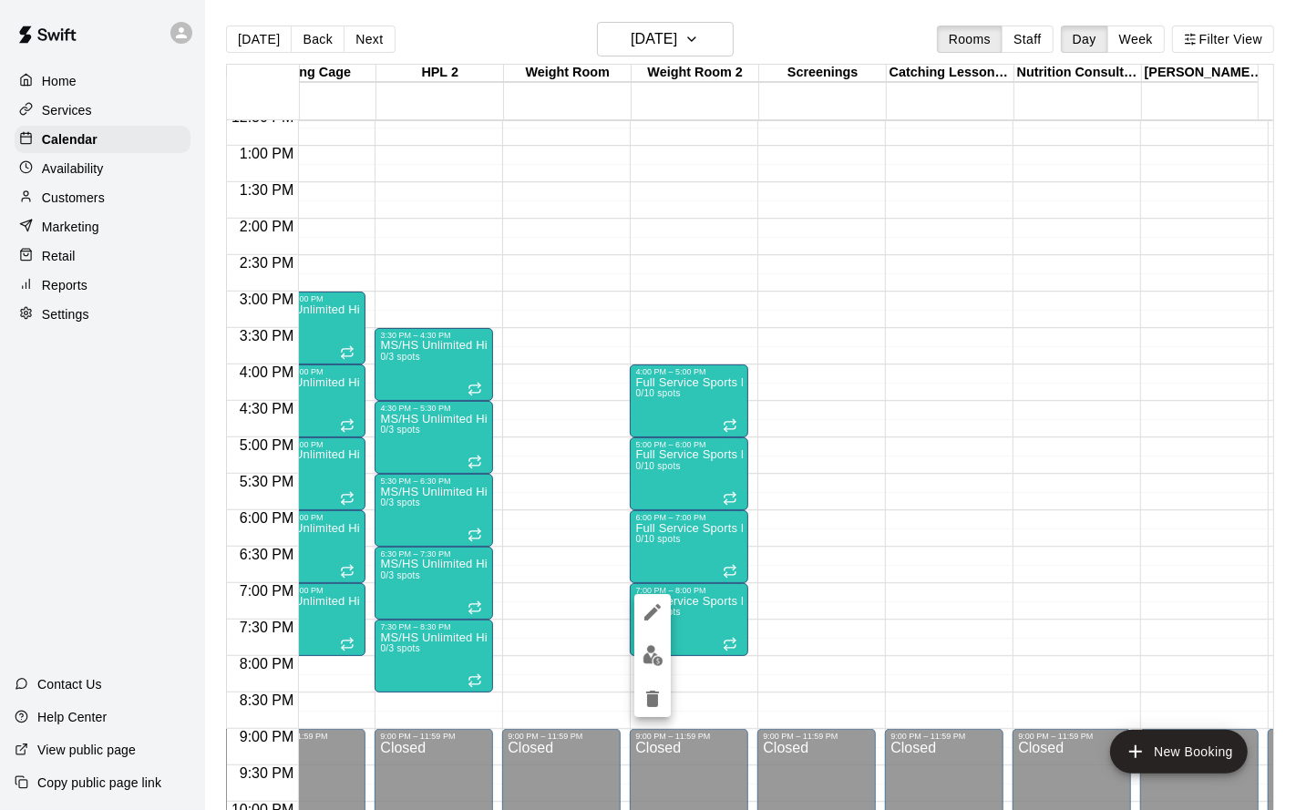
click at [650, 654] on icon "delete" at bounding box center [652, 699] width 13 height 16
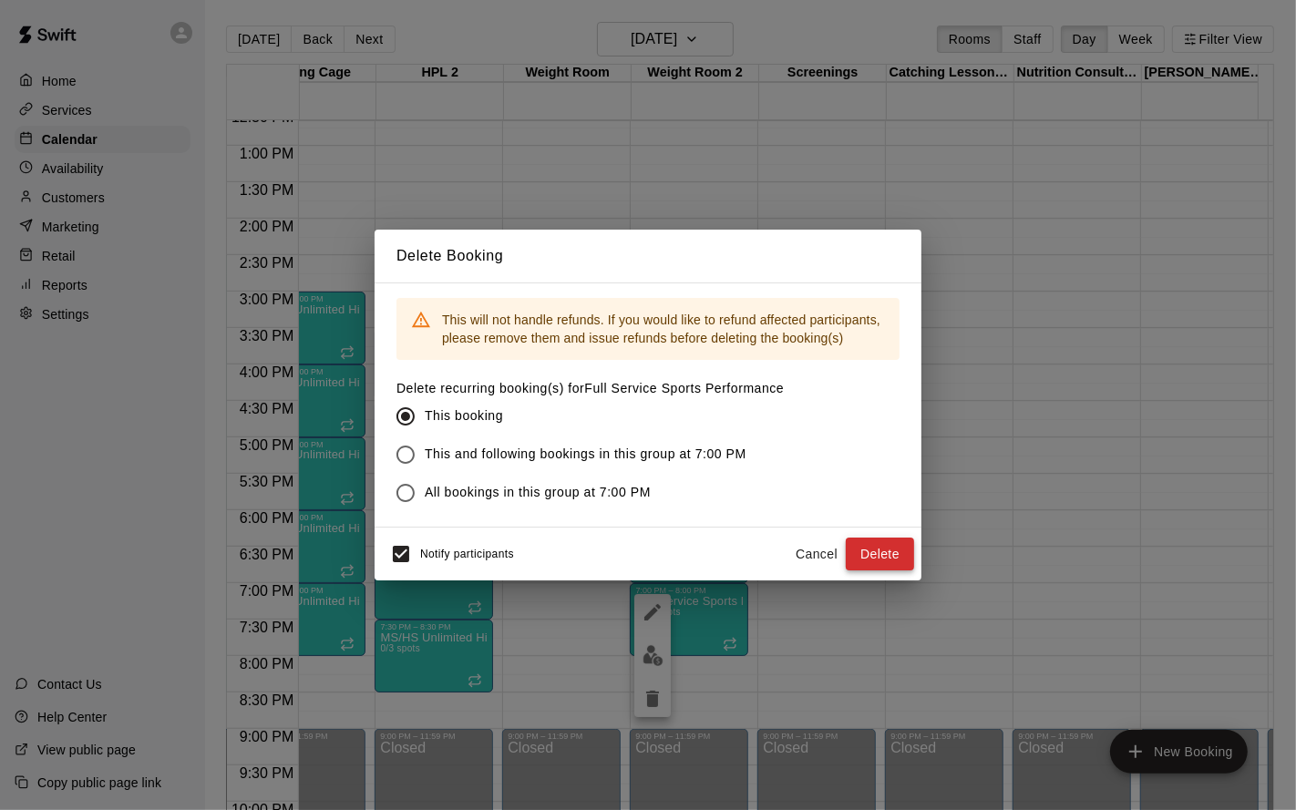
click at [872, 556] on button "Delete" at bounding box center [880, 555] width 68 height 34
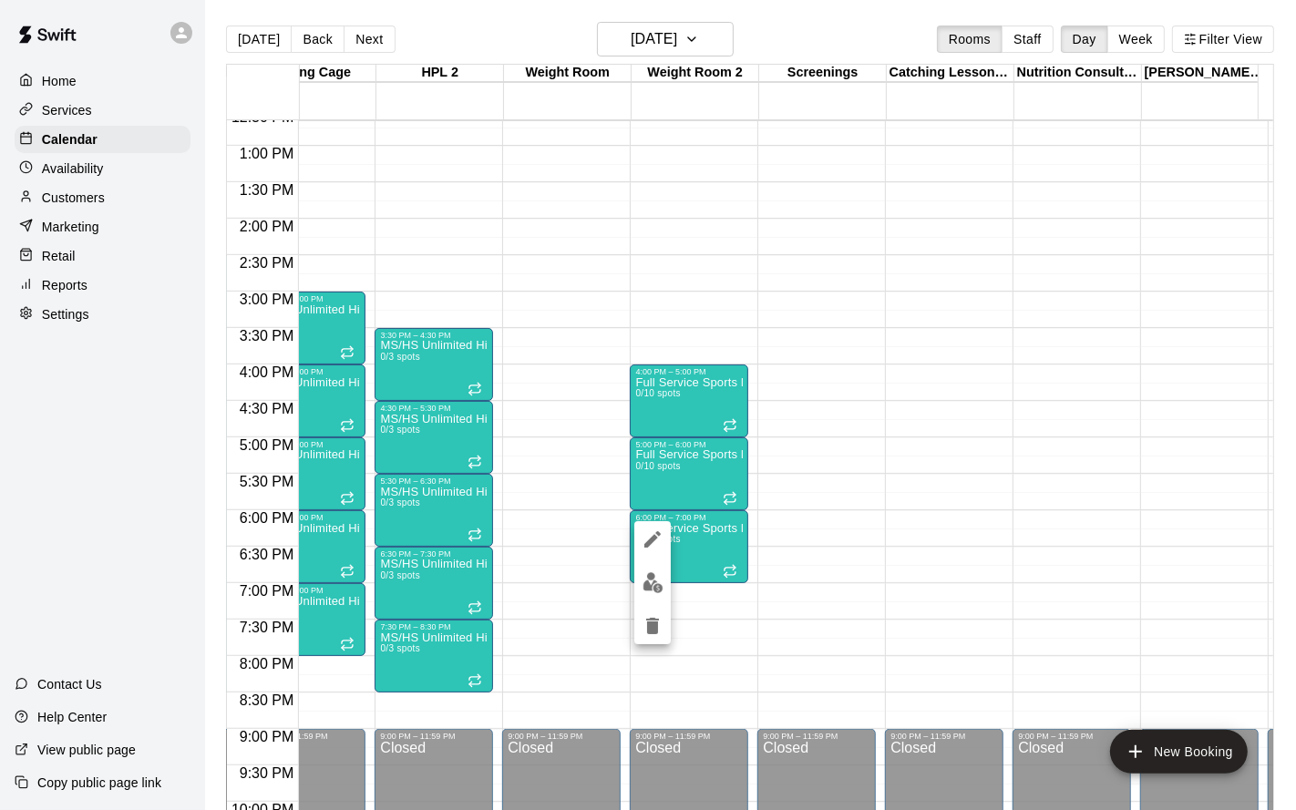
click at [653, 620] on icon "delete" at bounding box center [652, 626] width 13 height 16
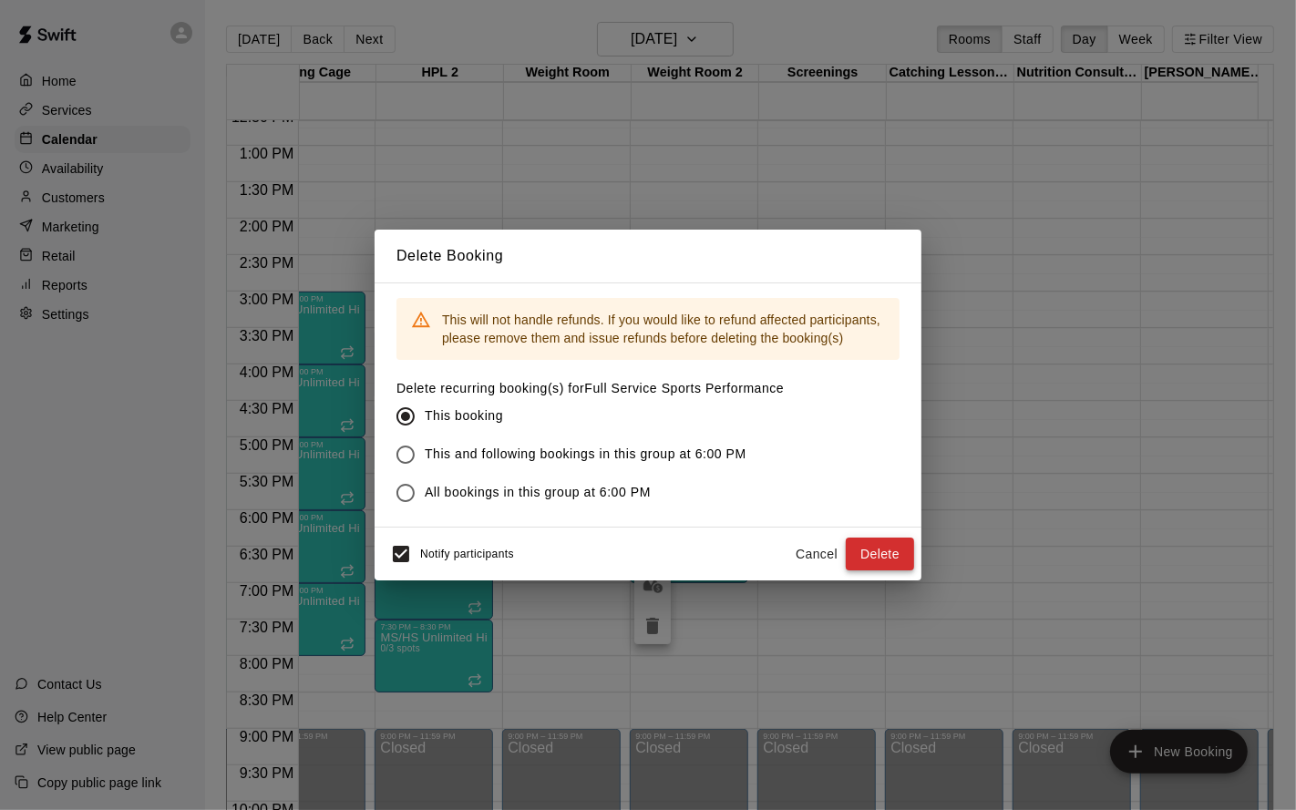
click at [876, 562] on button "Delete" at bounding box center [880, 555] width 68 height 34
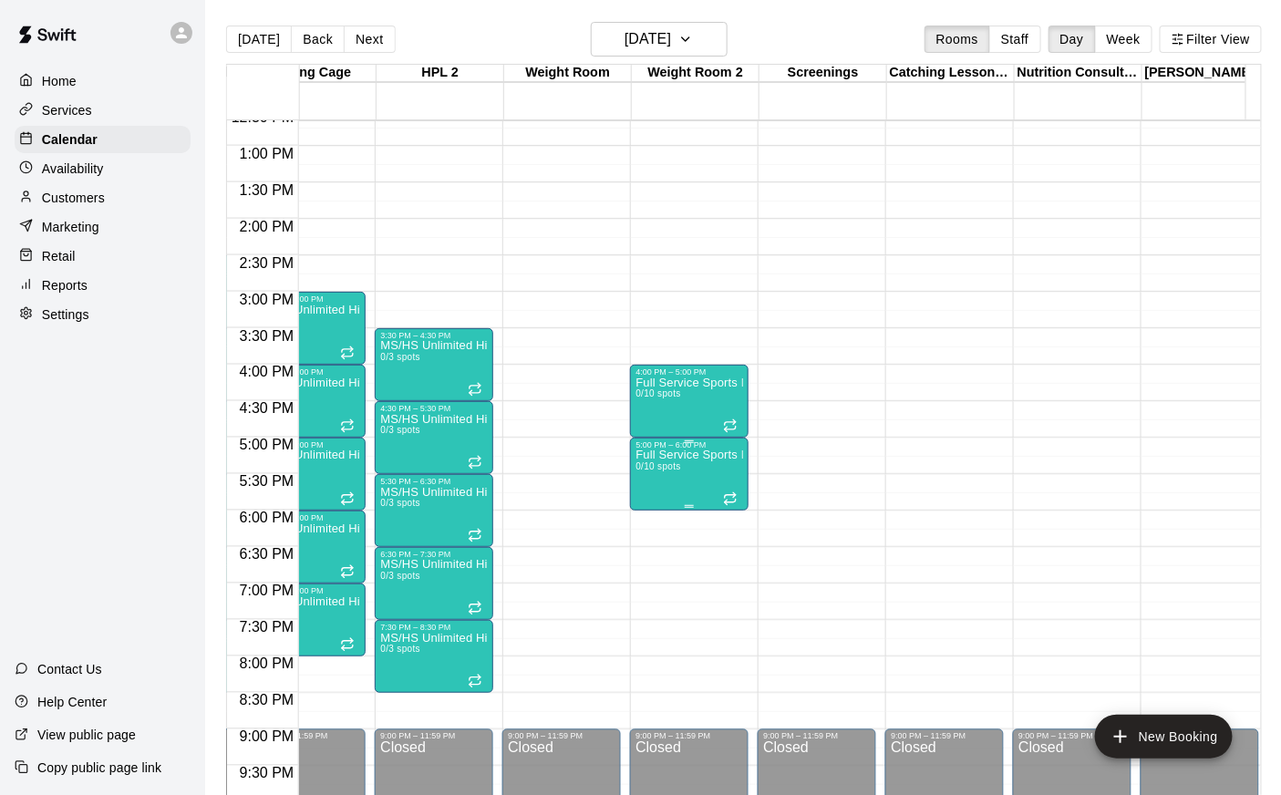
click at [688, 507] on div at bounding box center [689, 506] width 9 height 3
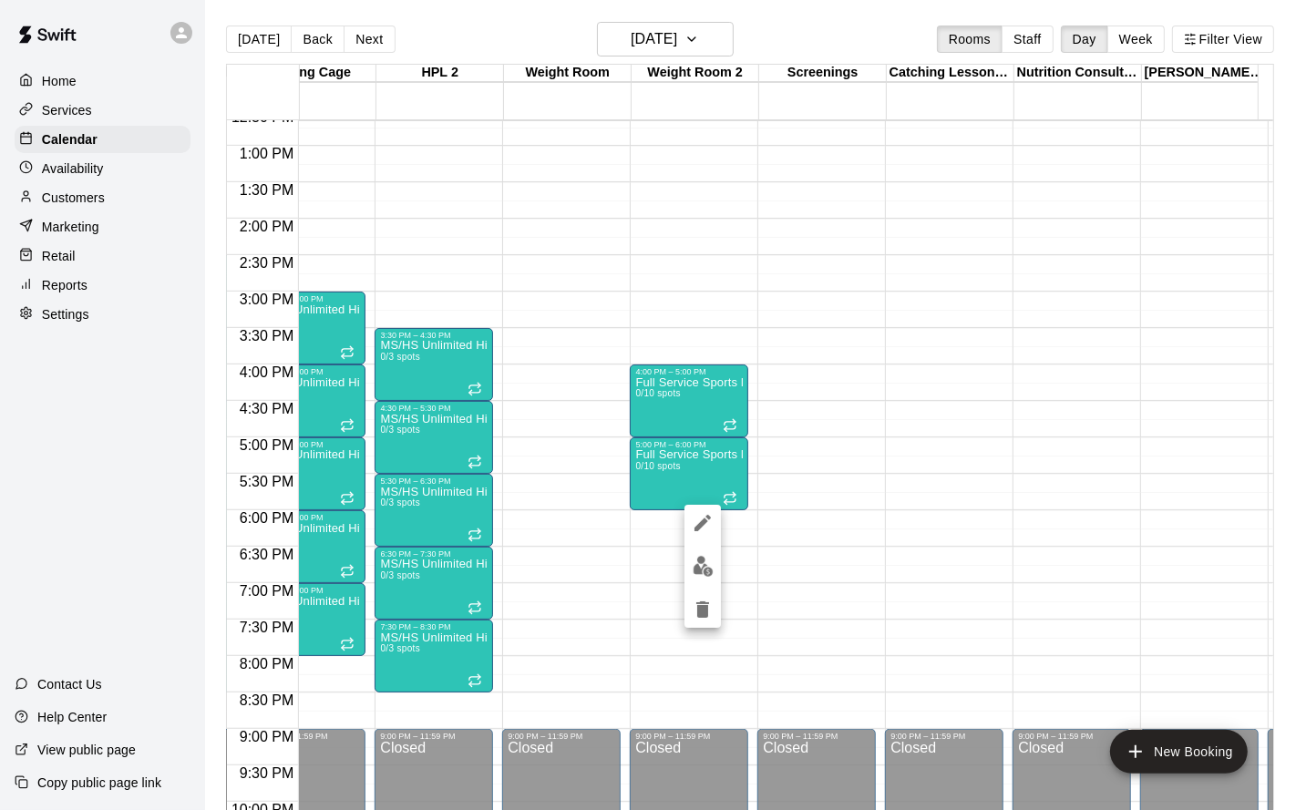
click at [833, 541] on div at bounding box center [648, 405] width 1296 height 810
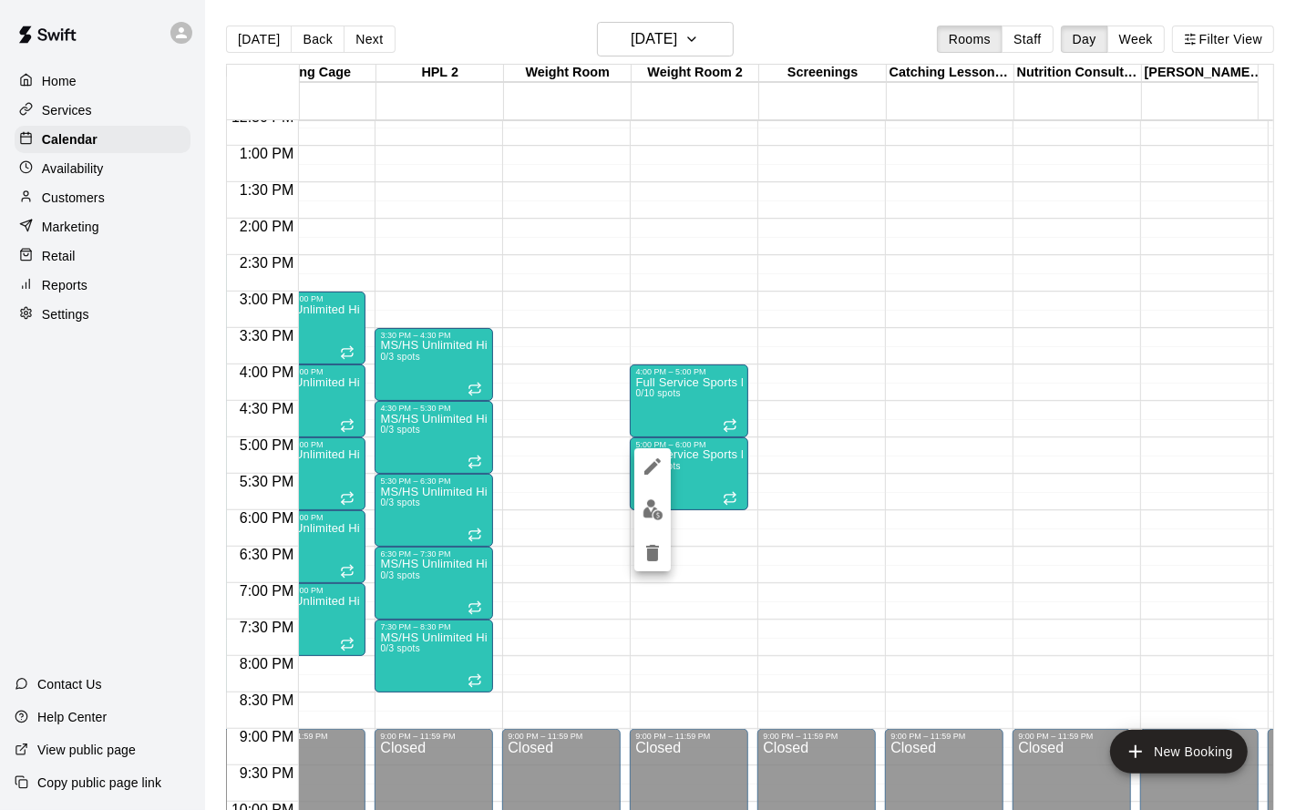
click at [655, 560] on icon "delete" at bounding box center [652, 553] width 13 height 16
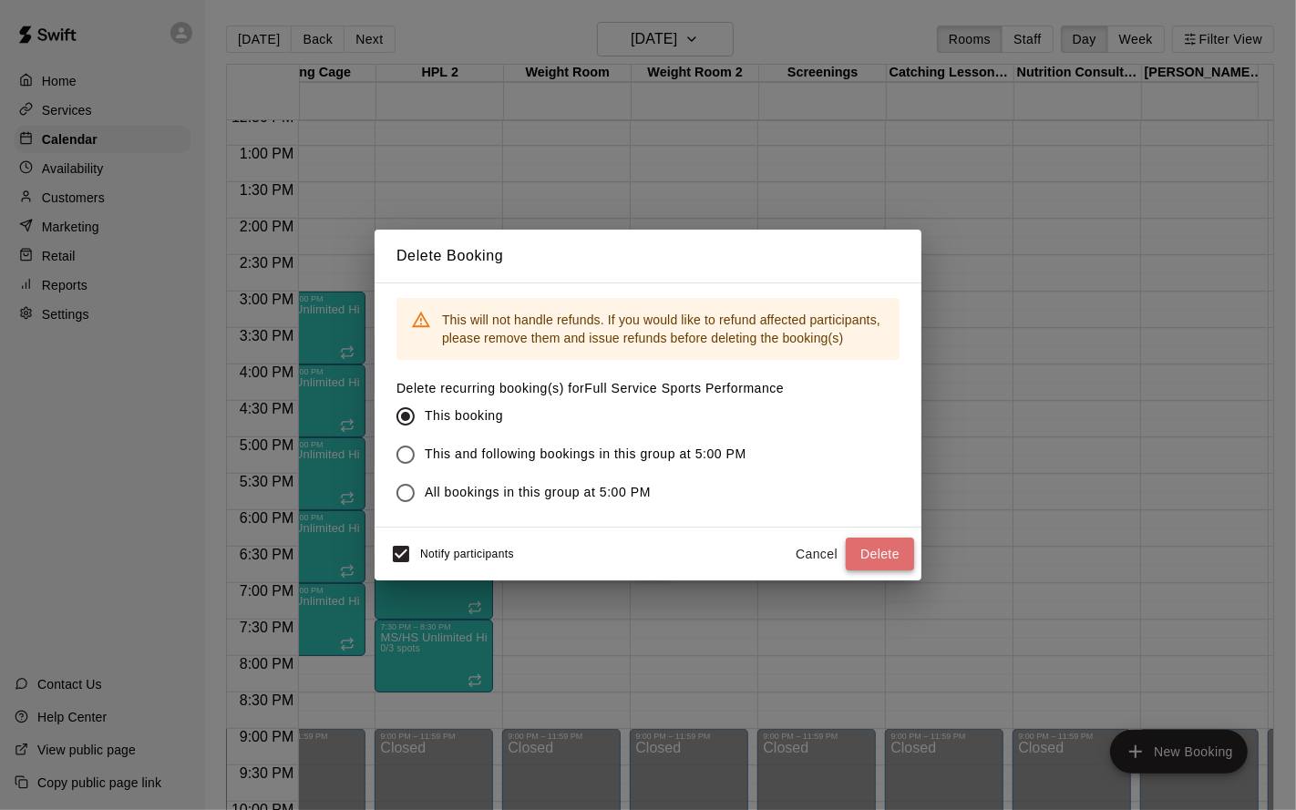
click at [885, 554] on button "Delete" at bounding box center [880, 555] width 68 height 34
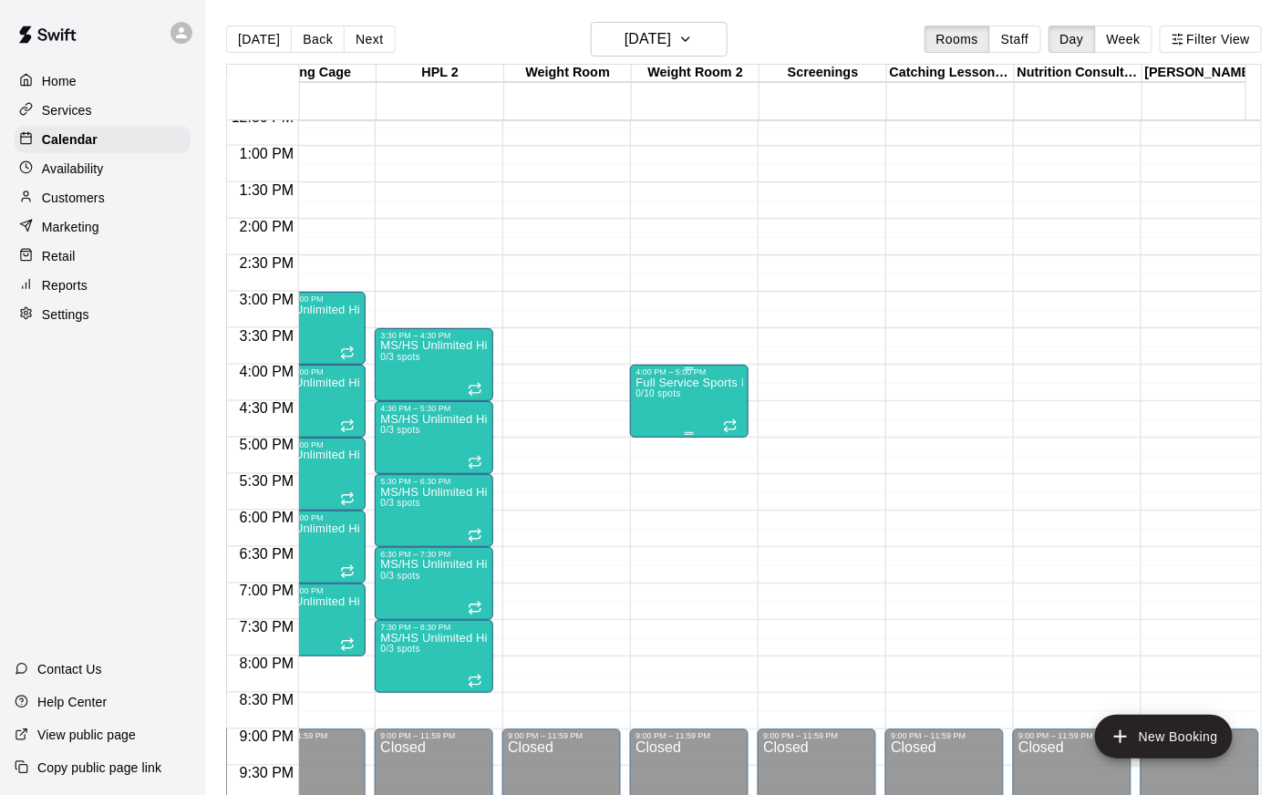
click at [681, 413] on div "Full Service Sports Performance 0/10 spots" at bounding box center [689, 774] width 108 height 795
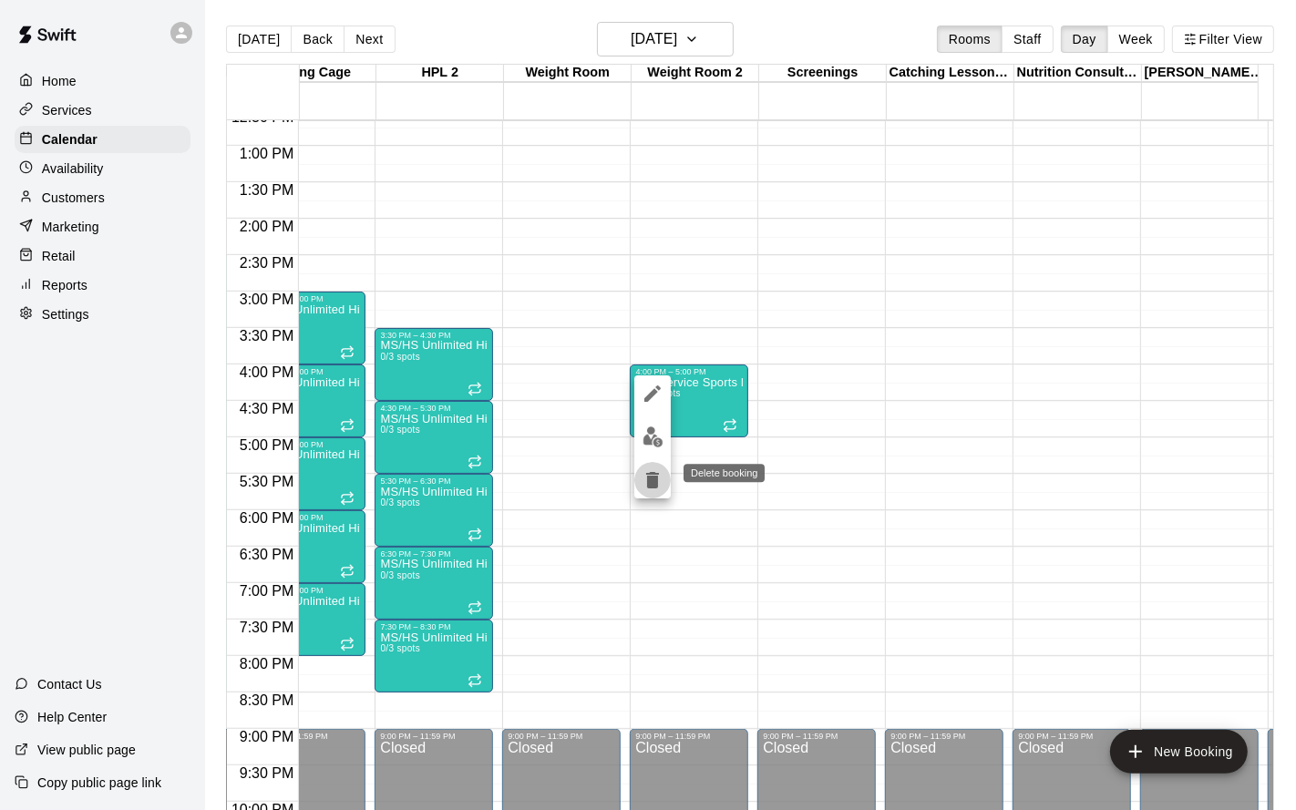
click at [654, 477] on icon "delete" at bounding box center [652, 480] width 13 height 16
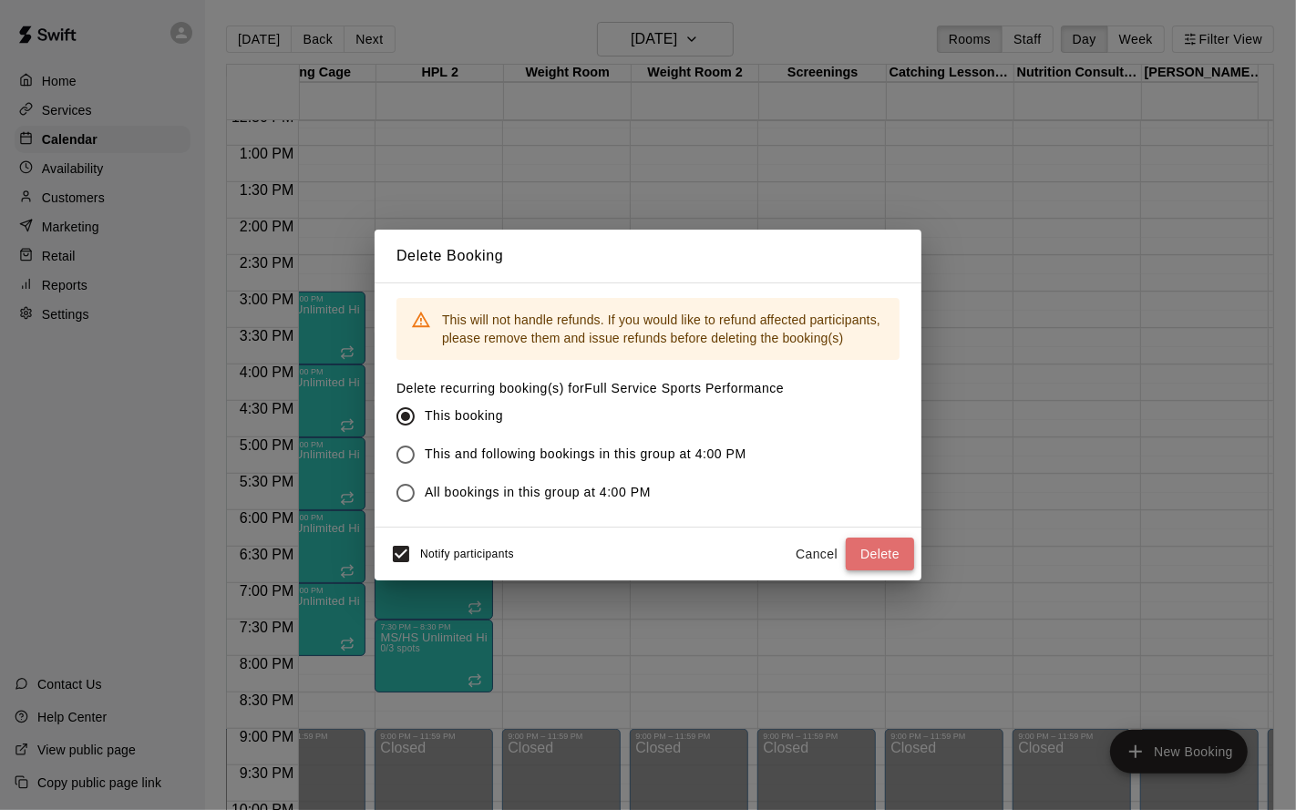
click at [869, 554] on button "Delete" at bounding box center [880, 555] width 68 height 34
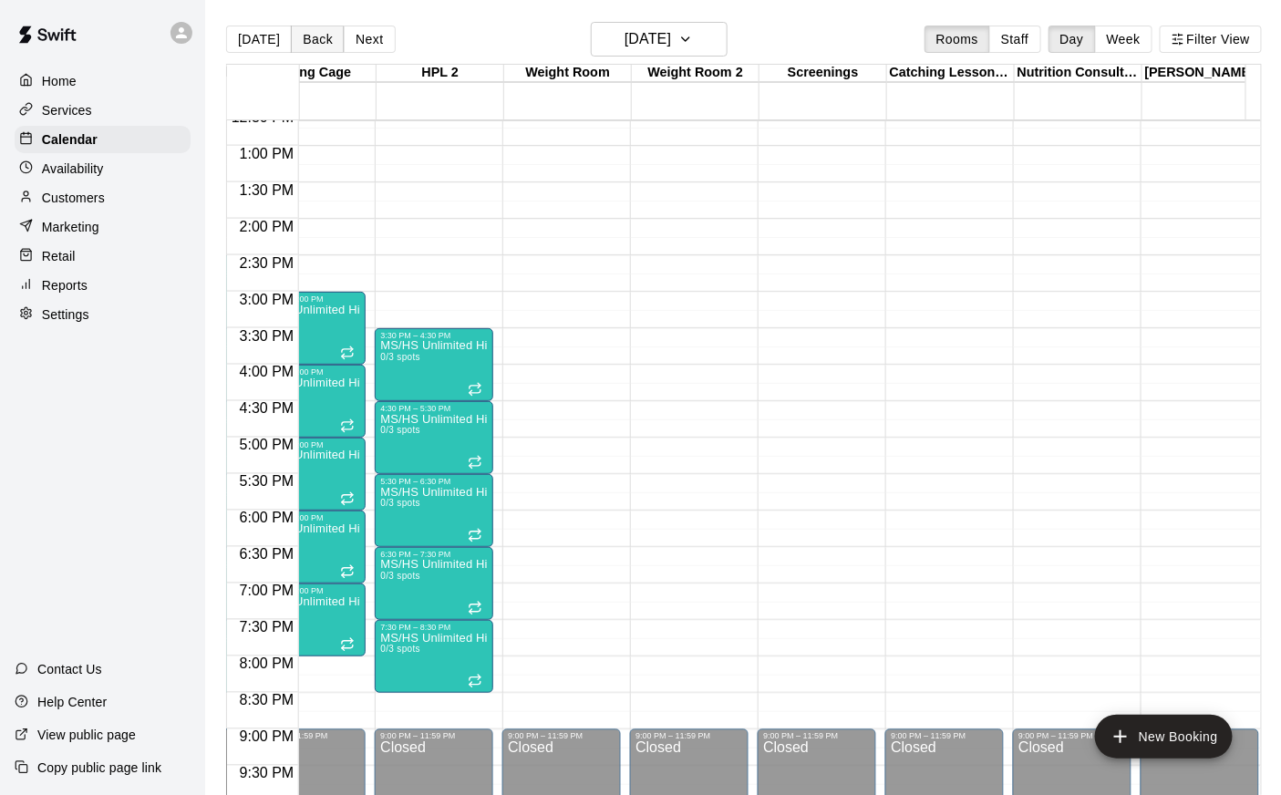
click at [325, 41] on button "Back" at bounding box center [318, 39] width 54 height 27
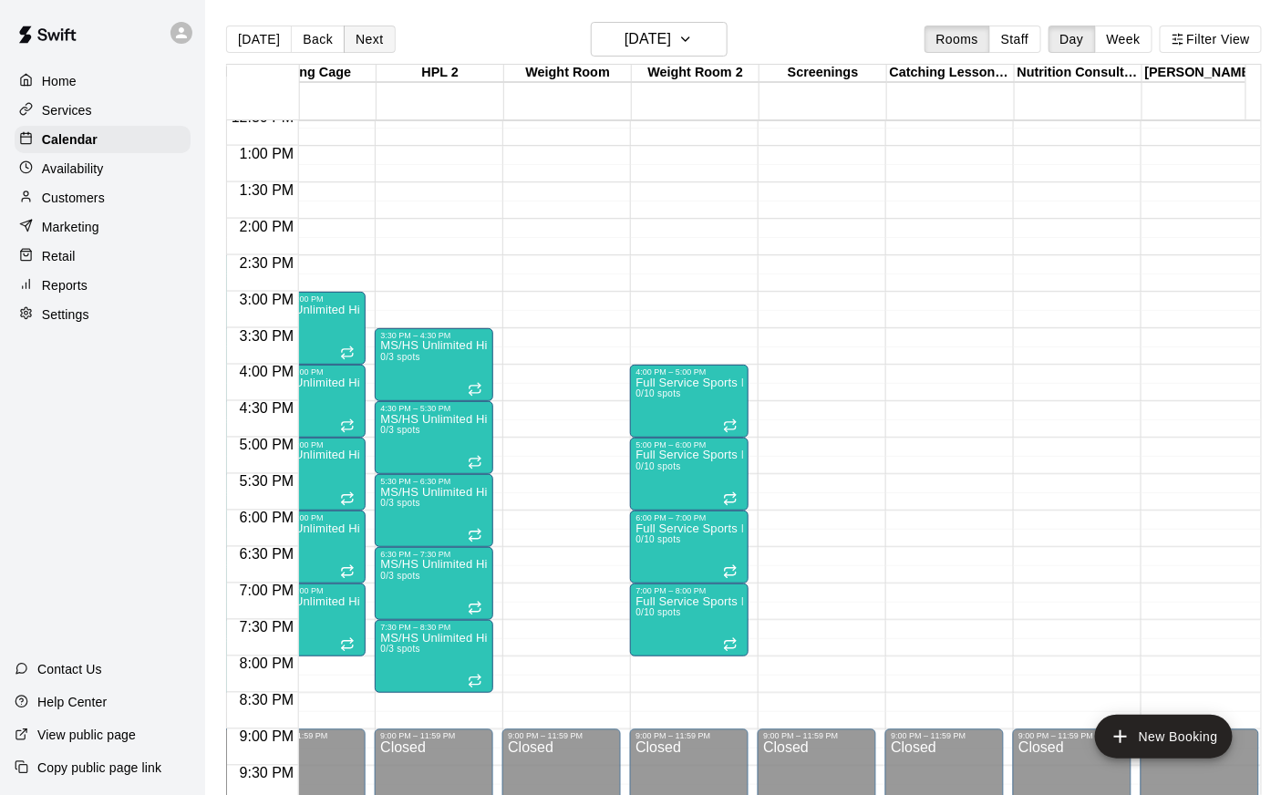
click at [346, 40] on button "Next" at bounding box center [369, 39] width 51 height 27
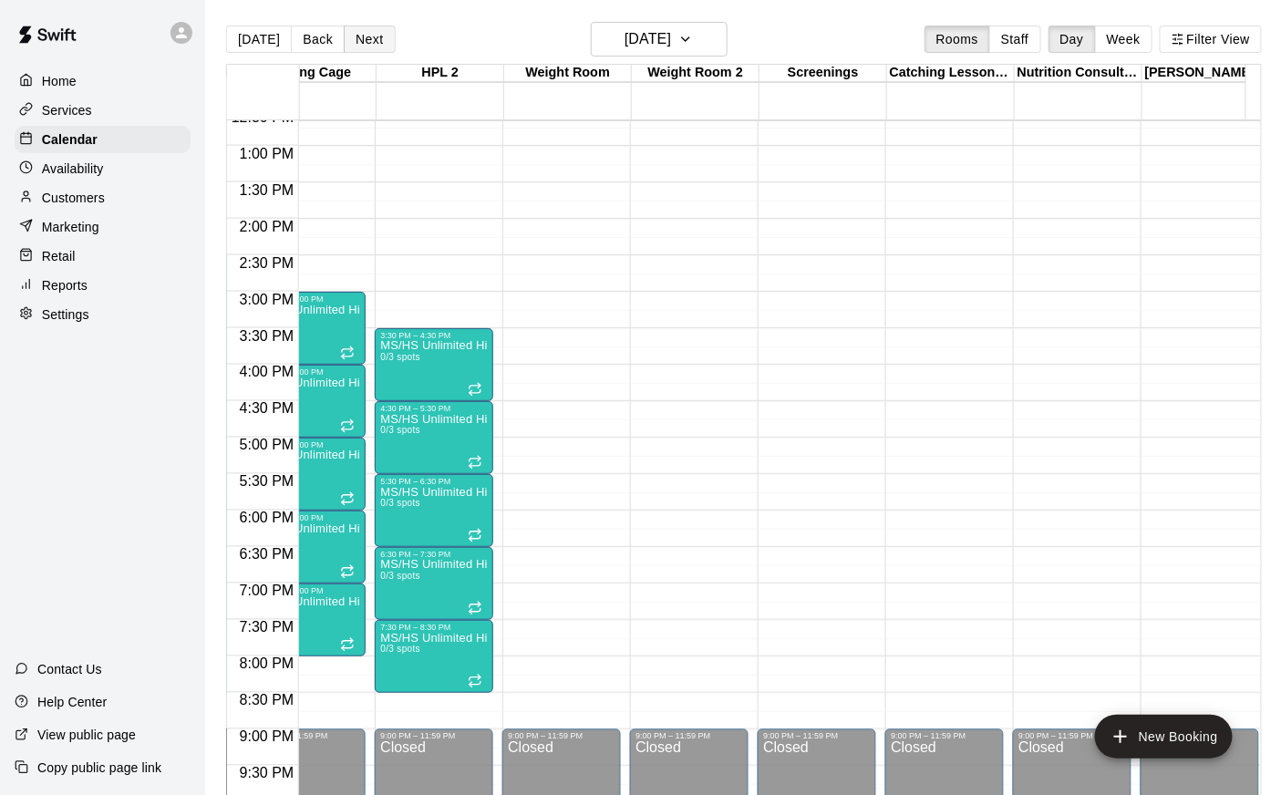
click at [346, 40] on button "Next" at bounding box center [369, 39] width 51 height 27
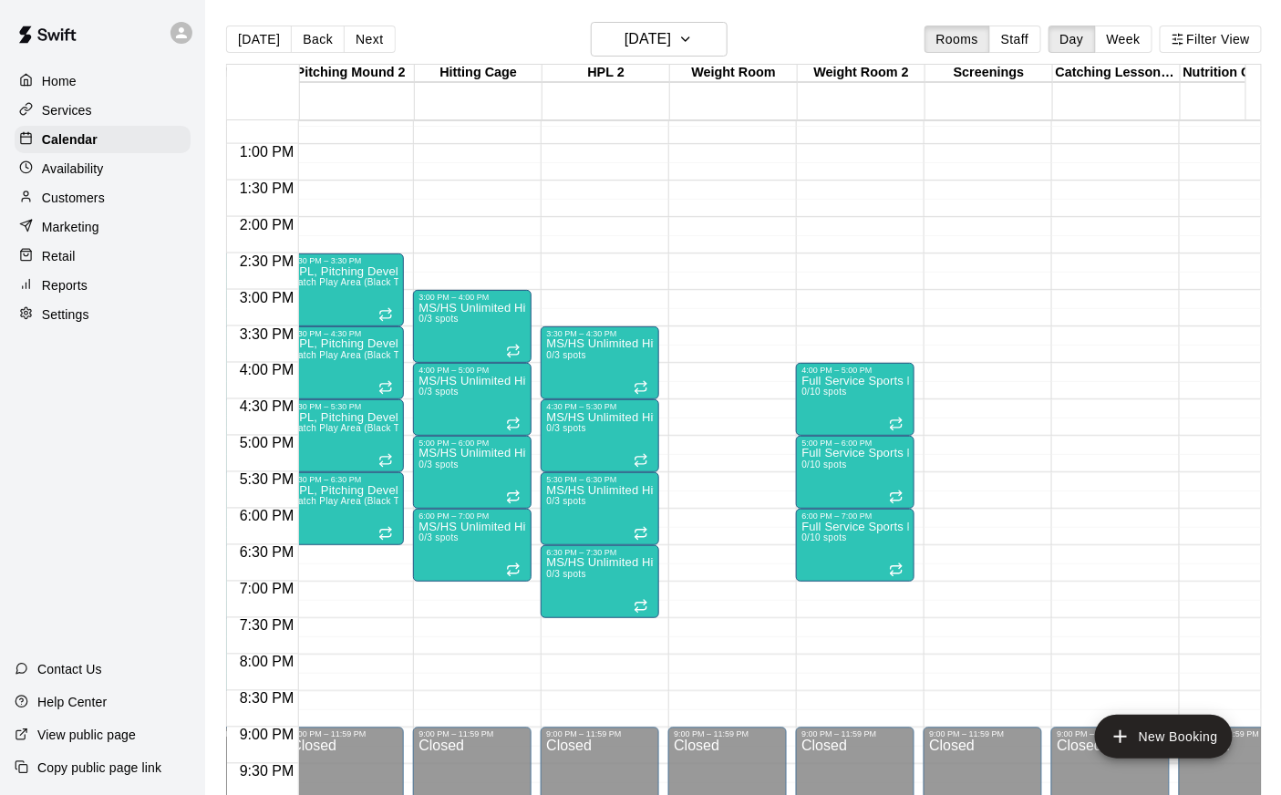
scroll to position [0, 579]
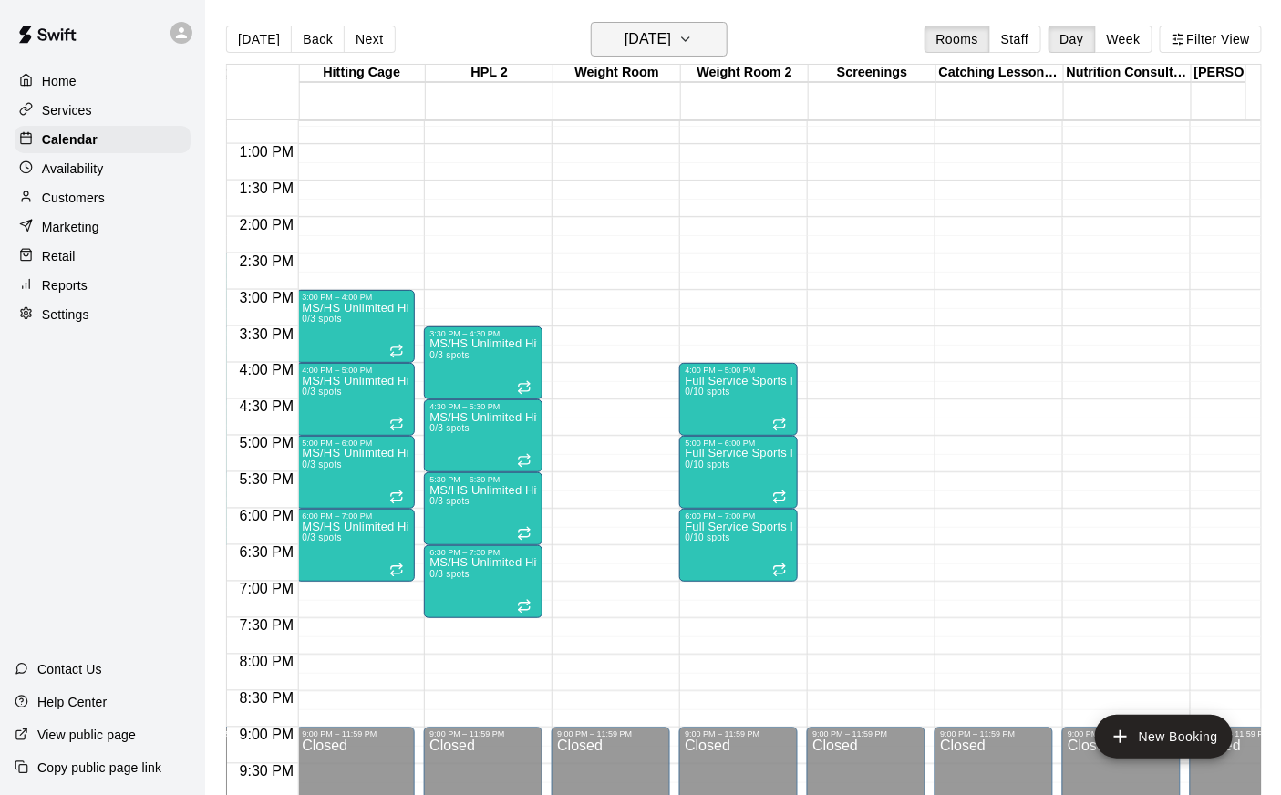
click at [642, 36] on h6 "[DATE]" at bounding box center [647, 39] width 46 height 26
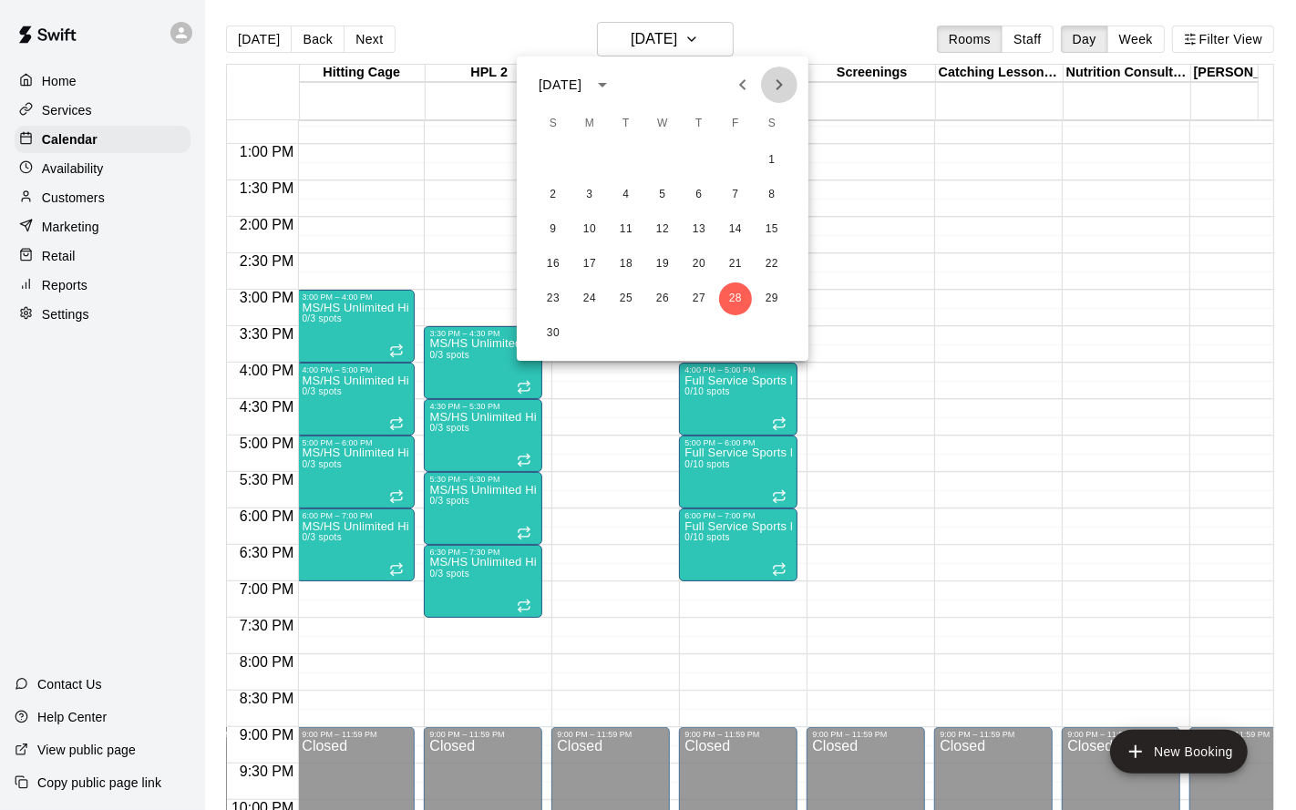
click at [775, 92] on icon "Next month" at bounding box center [780, 85] width 22 height 22
click at [740, 149] on button "2" at bounding box center [735, 160] width 33 height 33
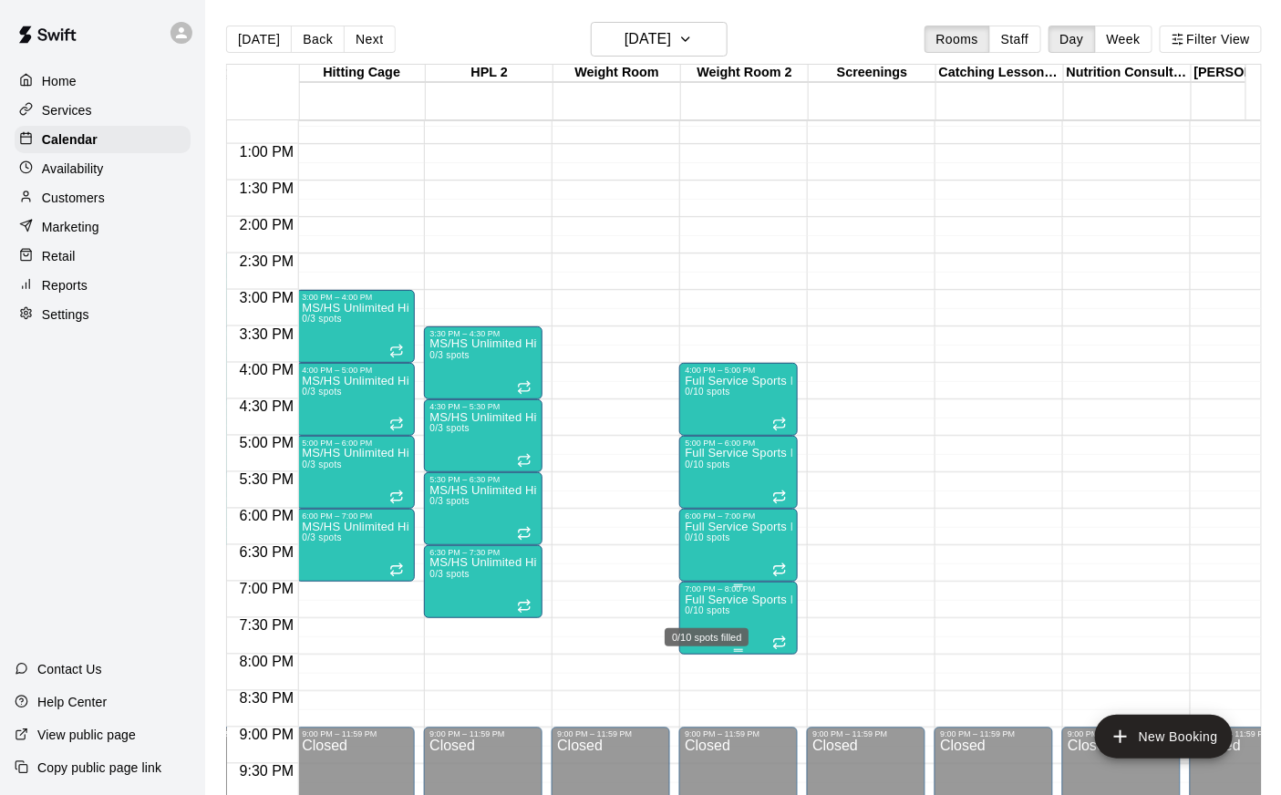
click at [697, 611] on span "0/10 spots" at bounding box center [707, 610] width 45 height 10
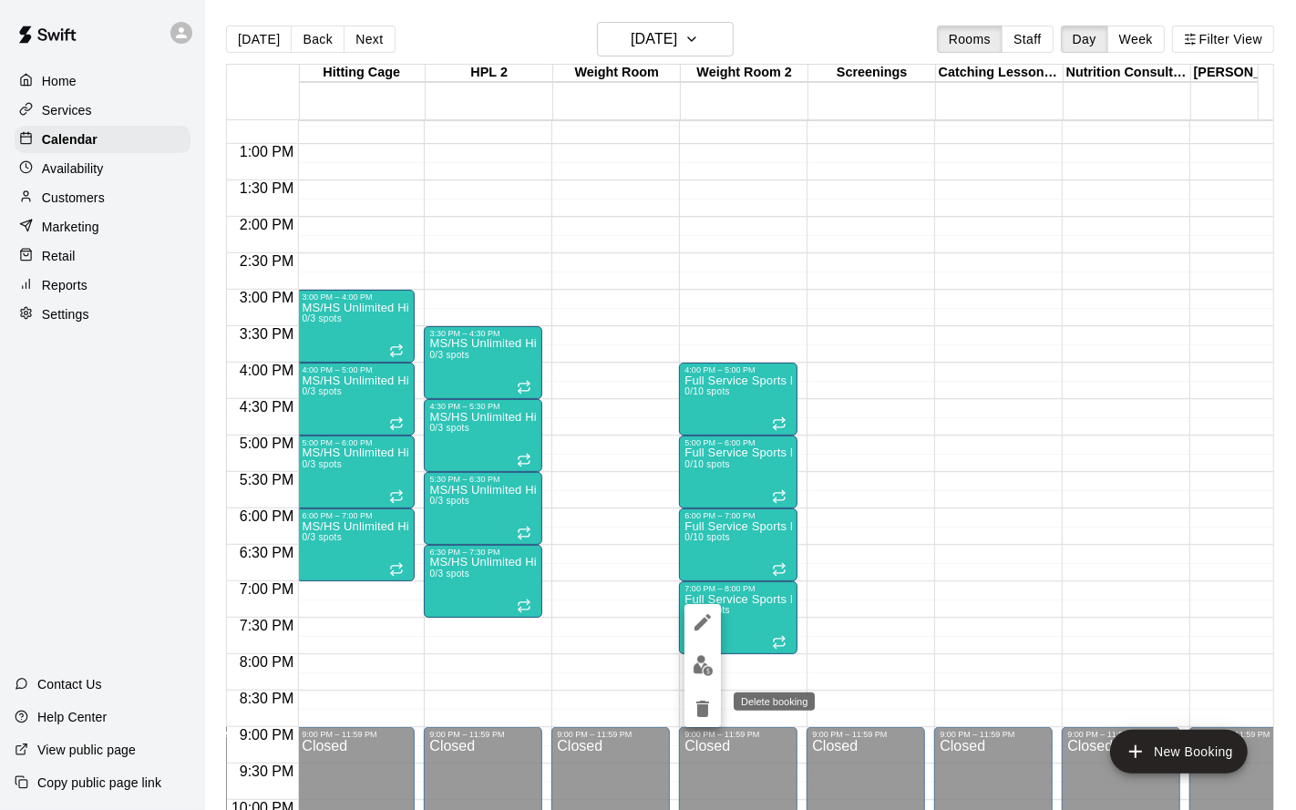
click at [700, 654] on icon "delete" at bounding box center [703, 709] width 22 height 22
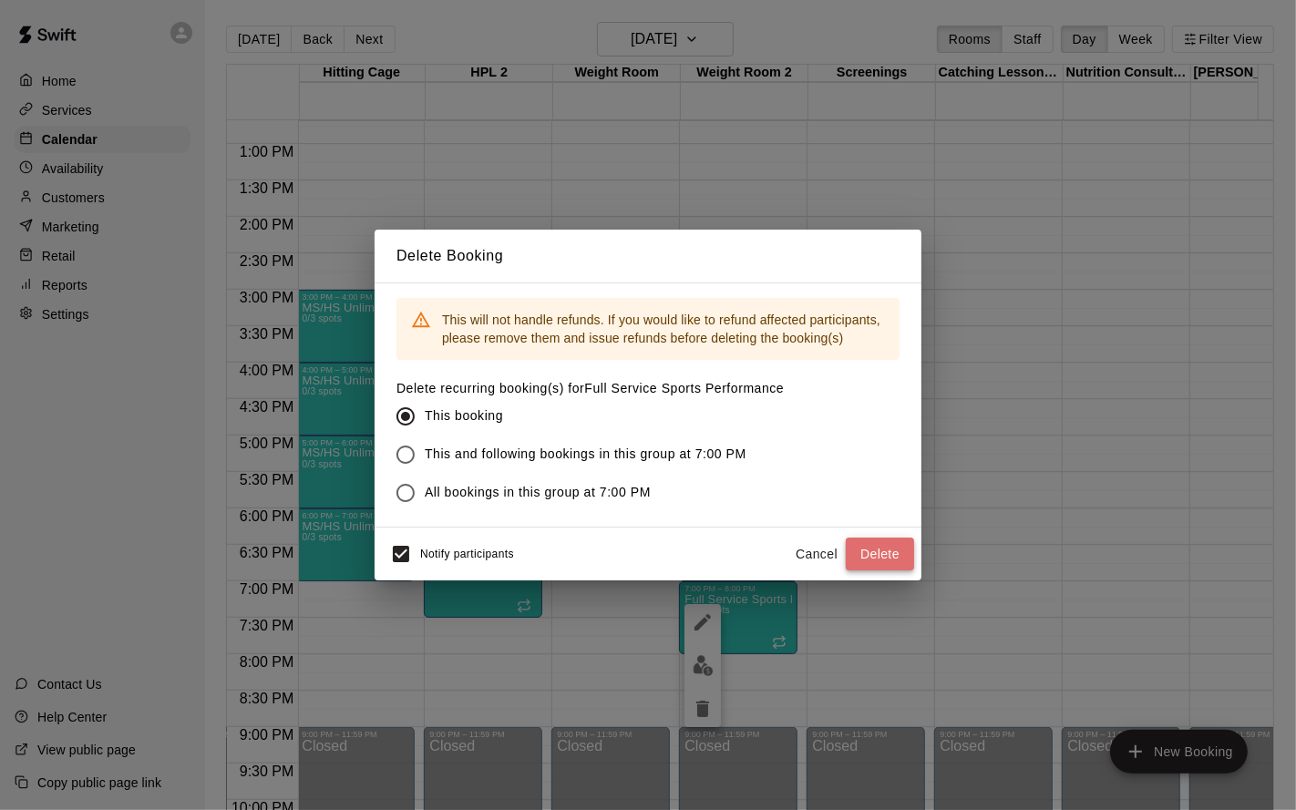
click at [890, 559] on button "Delete" at bounding box center [880, 555] width 68 height 34
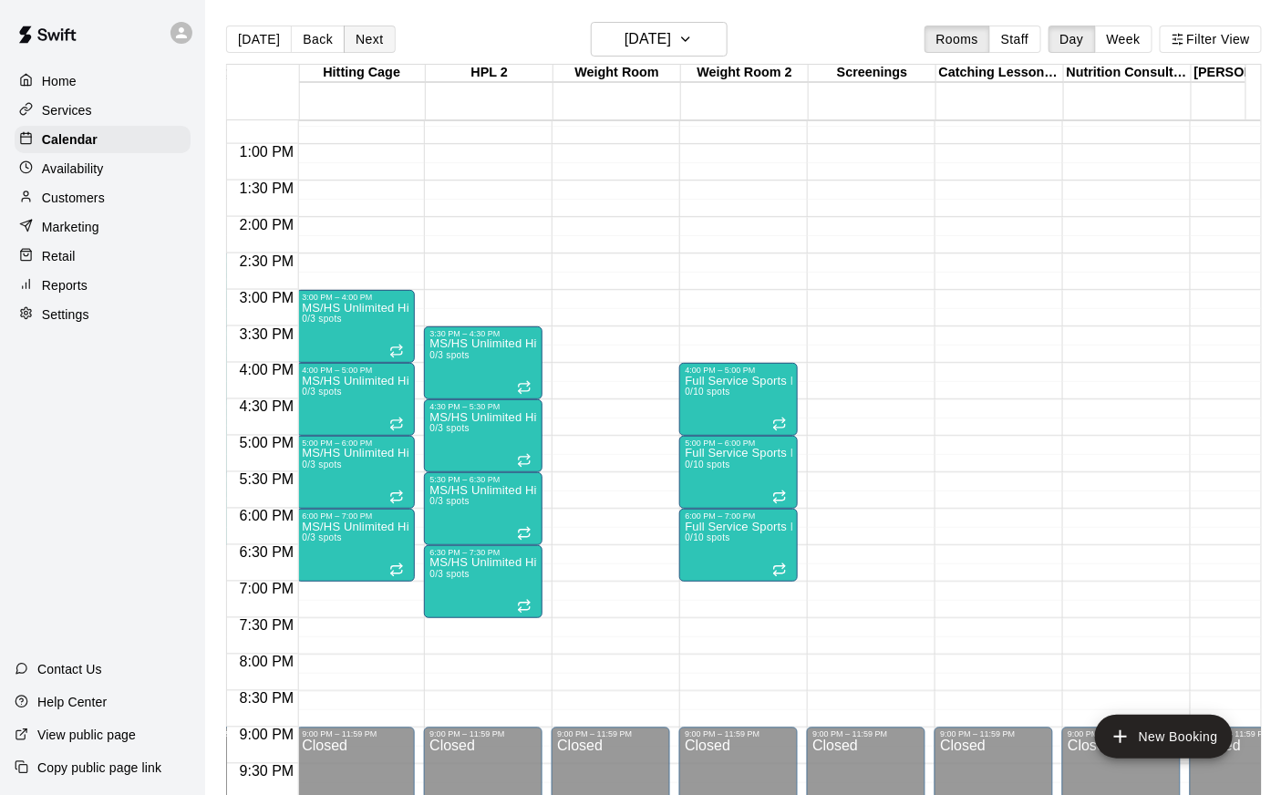
click at [354, 34] on button "Next" at bounding box center [369, 39] width 51 height 27
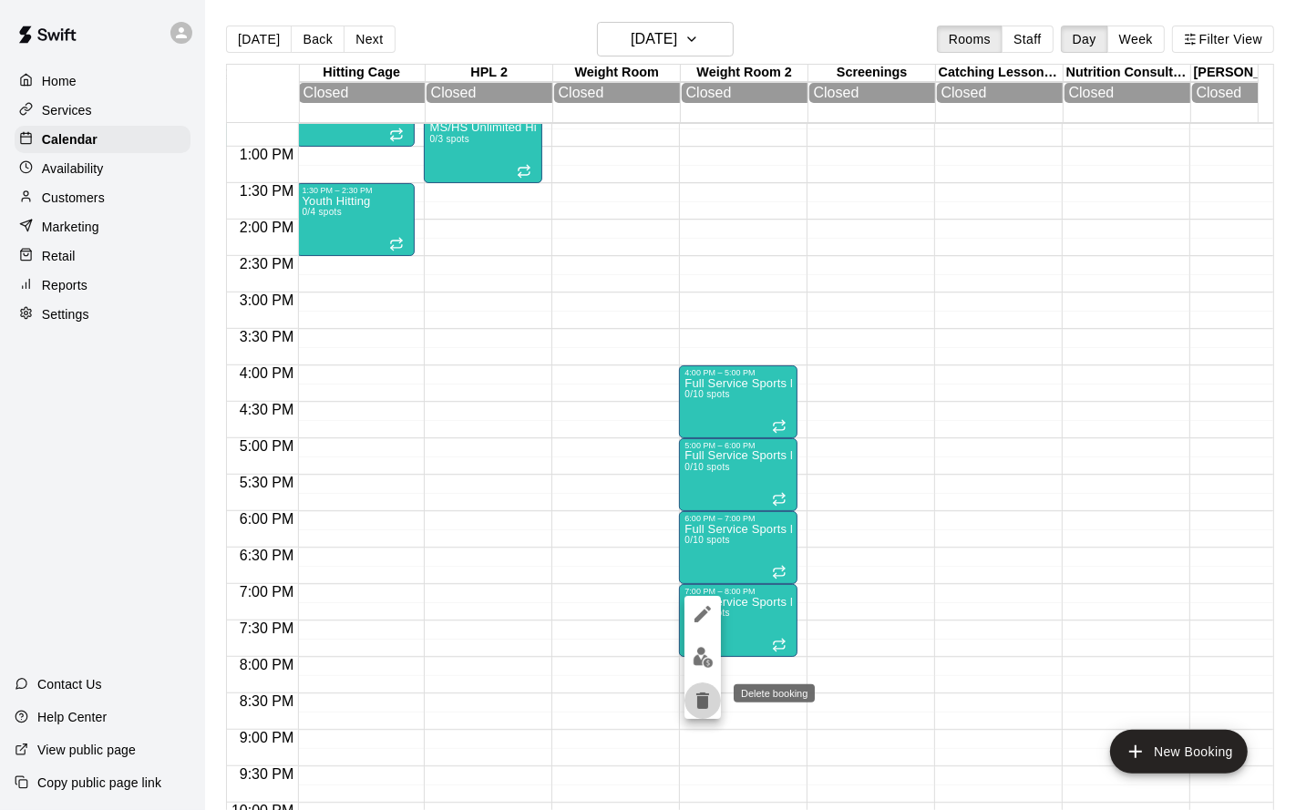
click at [698, 654] on icon "delete" at bounding box center [702, 701] width 13 height 16
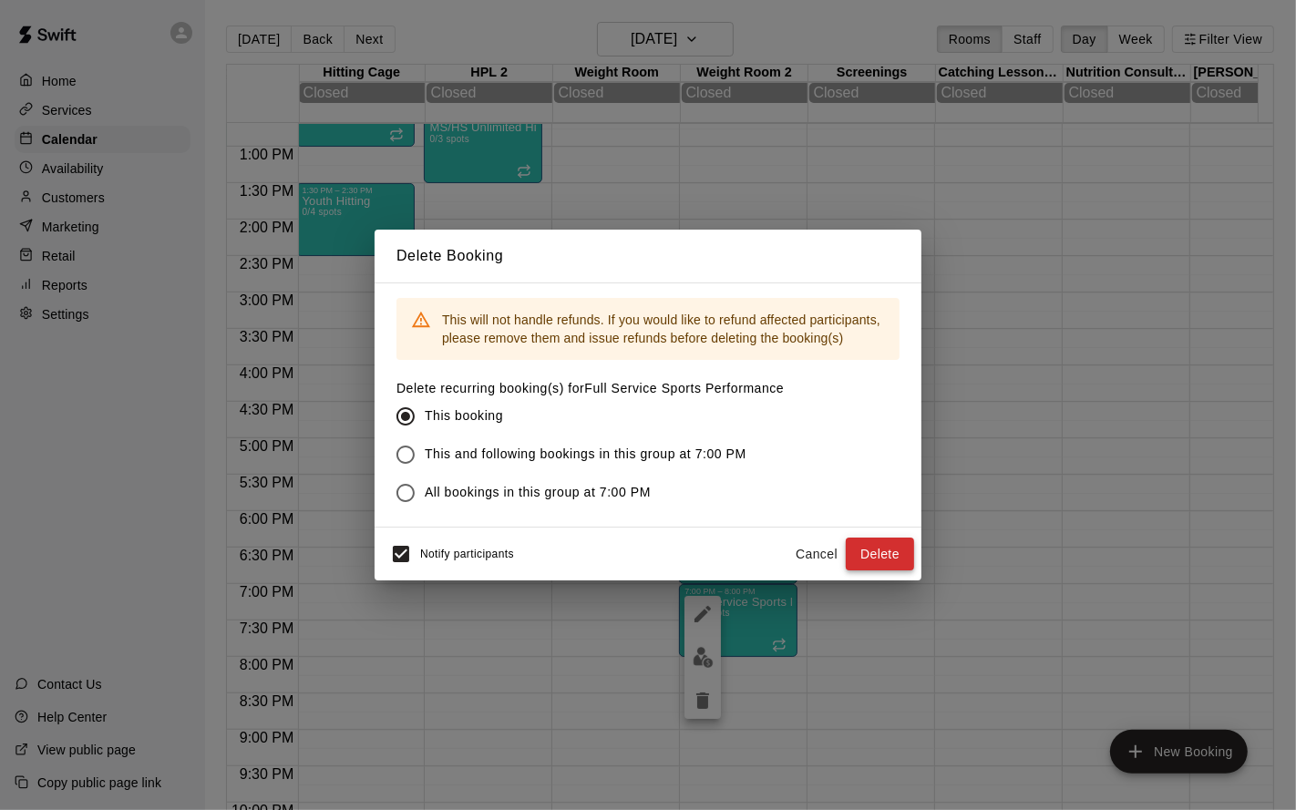
click at [881, 560] on button "Delete" at bounding box center [880, 555] width 68 height 34
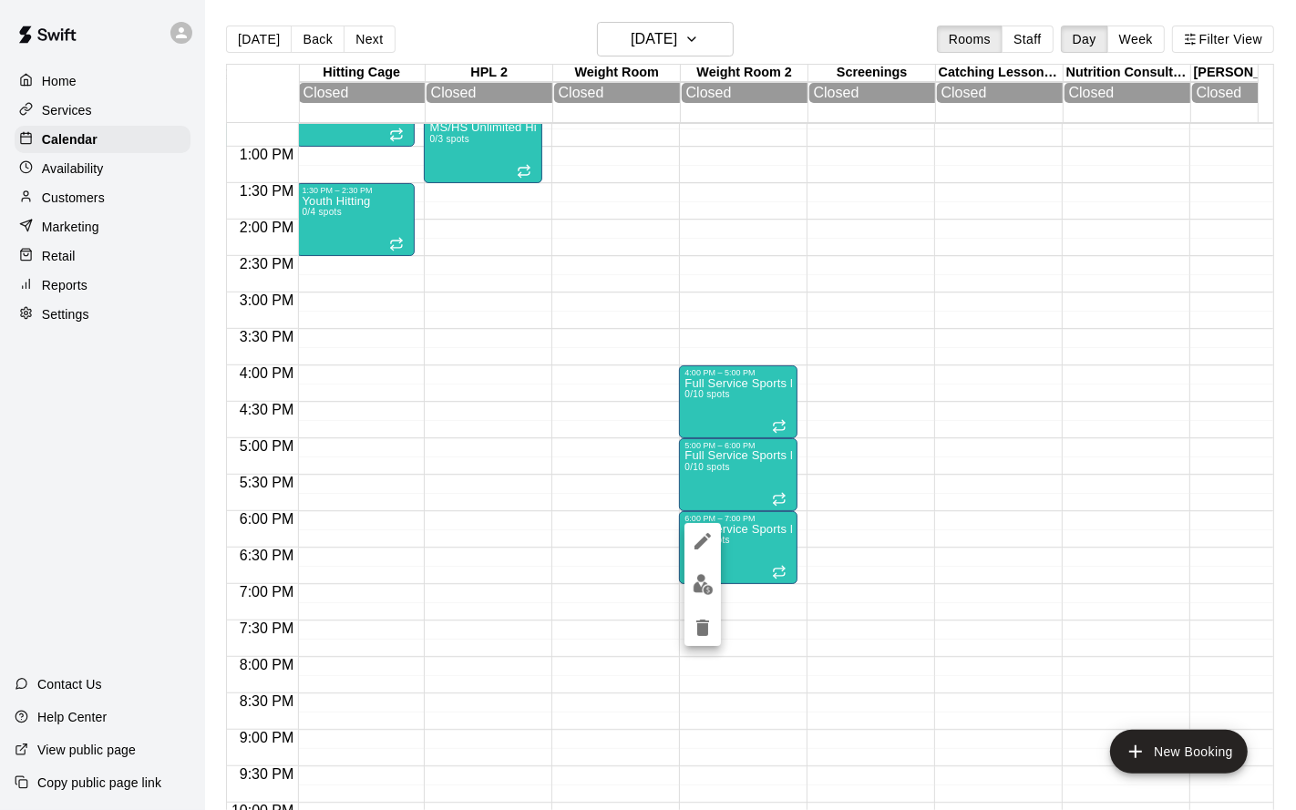
click at [696, 624] on icon "delete" at bounding box center [703, 628] width 22 height 22
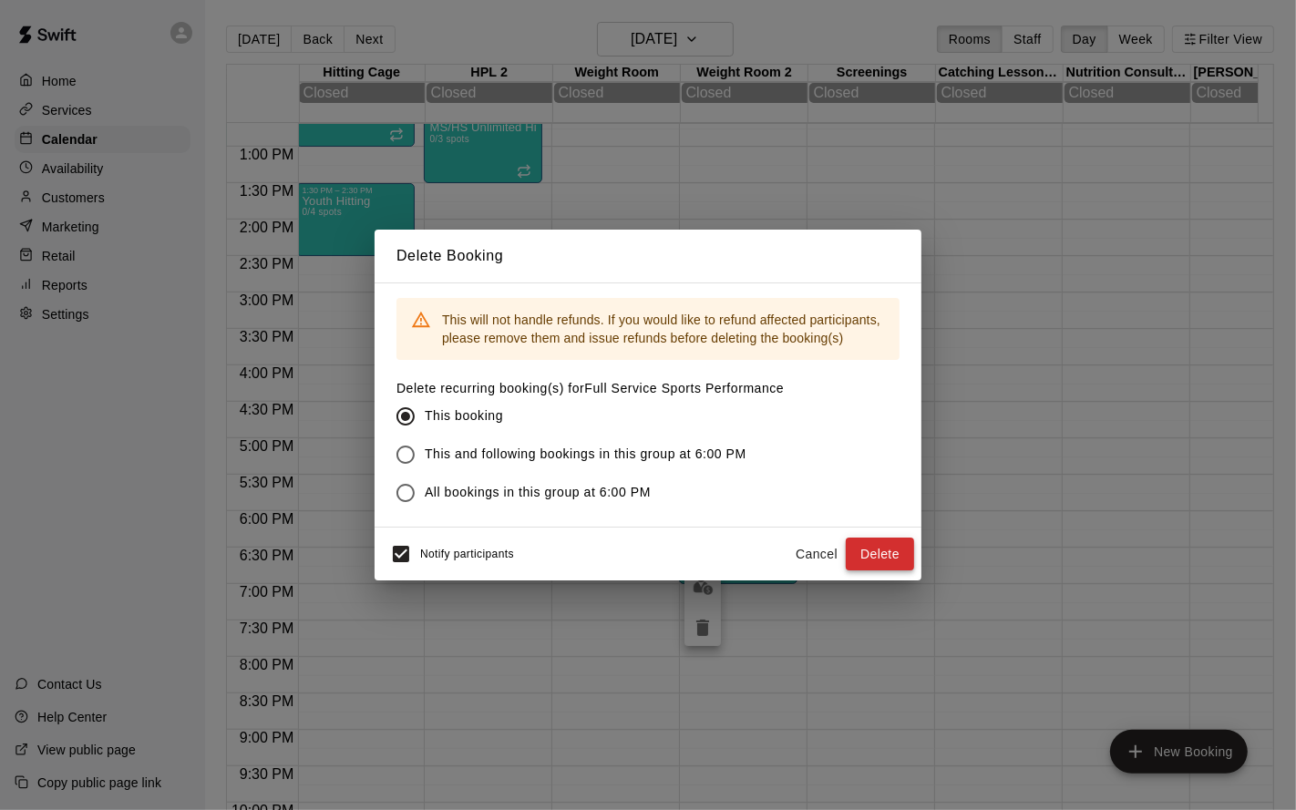
click at [882, 550] on button "Delete" at bounding box center [880, 555] width 68 height 34
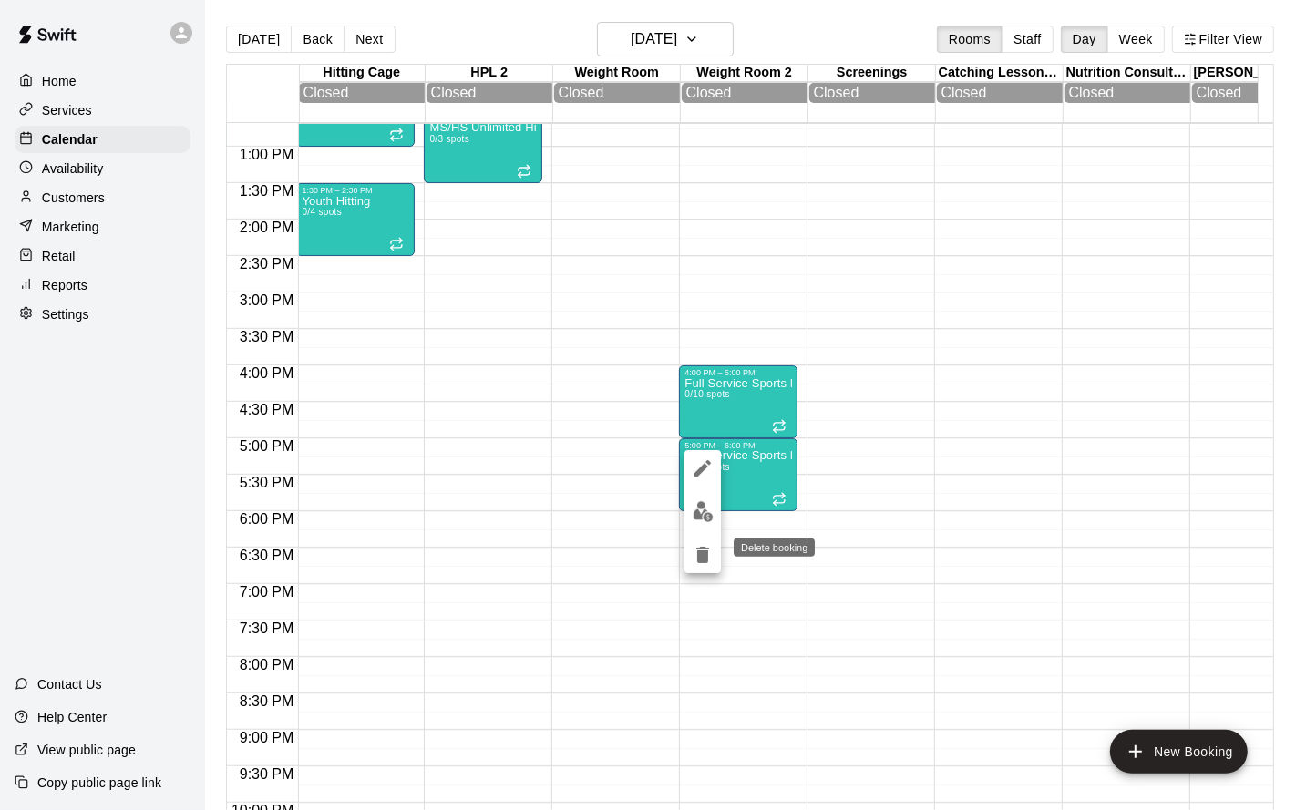
click at [703, 560] on icon "delete" at bounding box center [702, 555] width 13 height 16
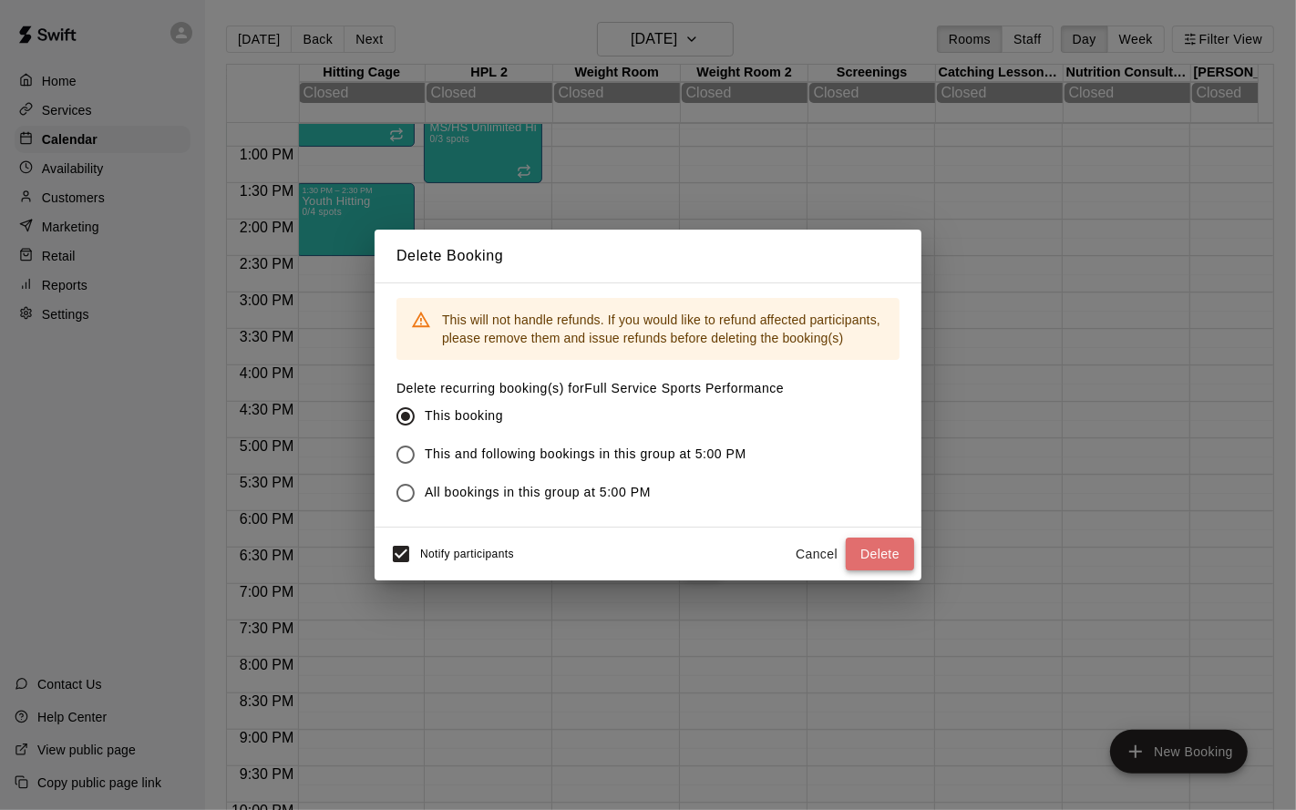
click at [872, 552] on button "Delete" at bounding box center [880, 555] width 68 height 34
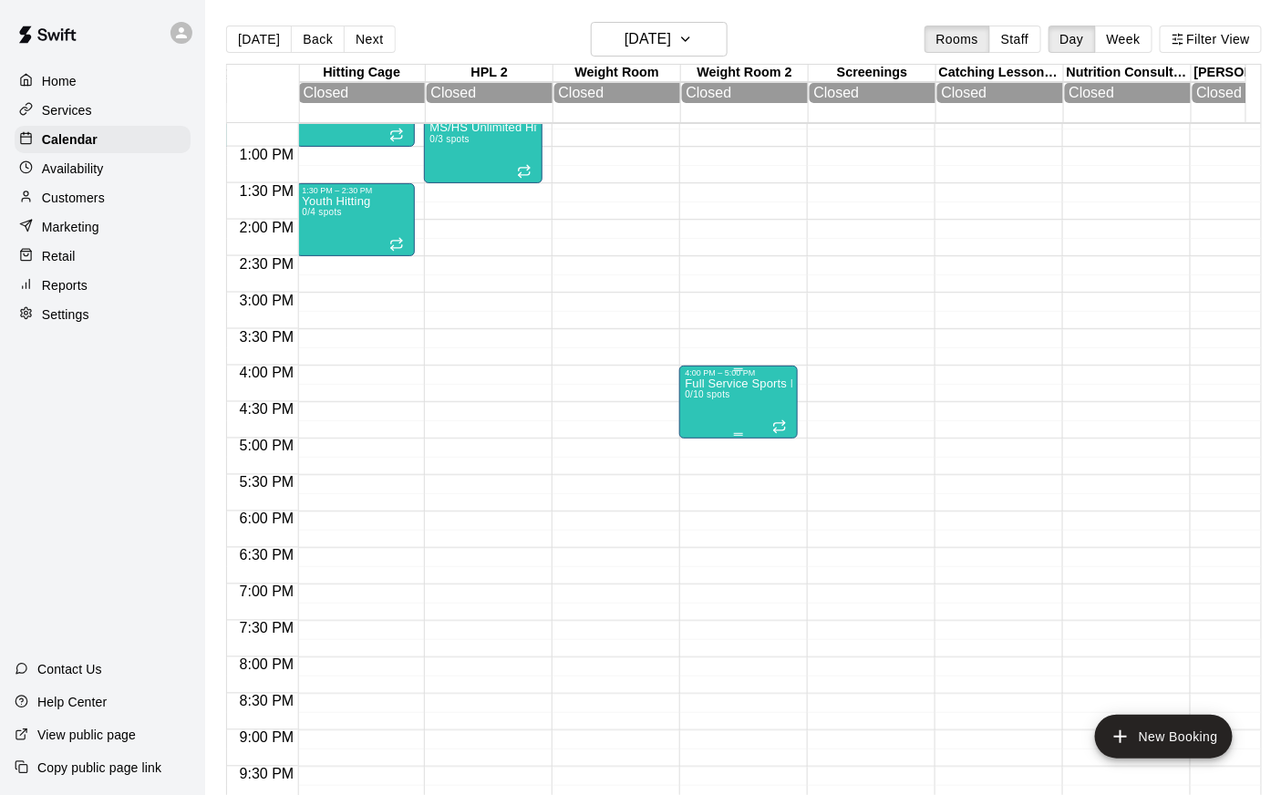
click at [705, 428] on div "Full Service Sports Performance 0/10 spots" at bounding box center [739, 774] width 108 height 795
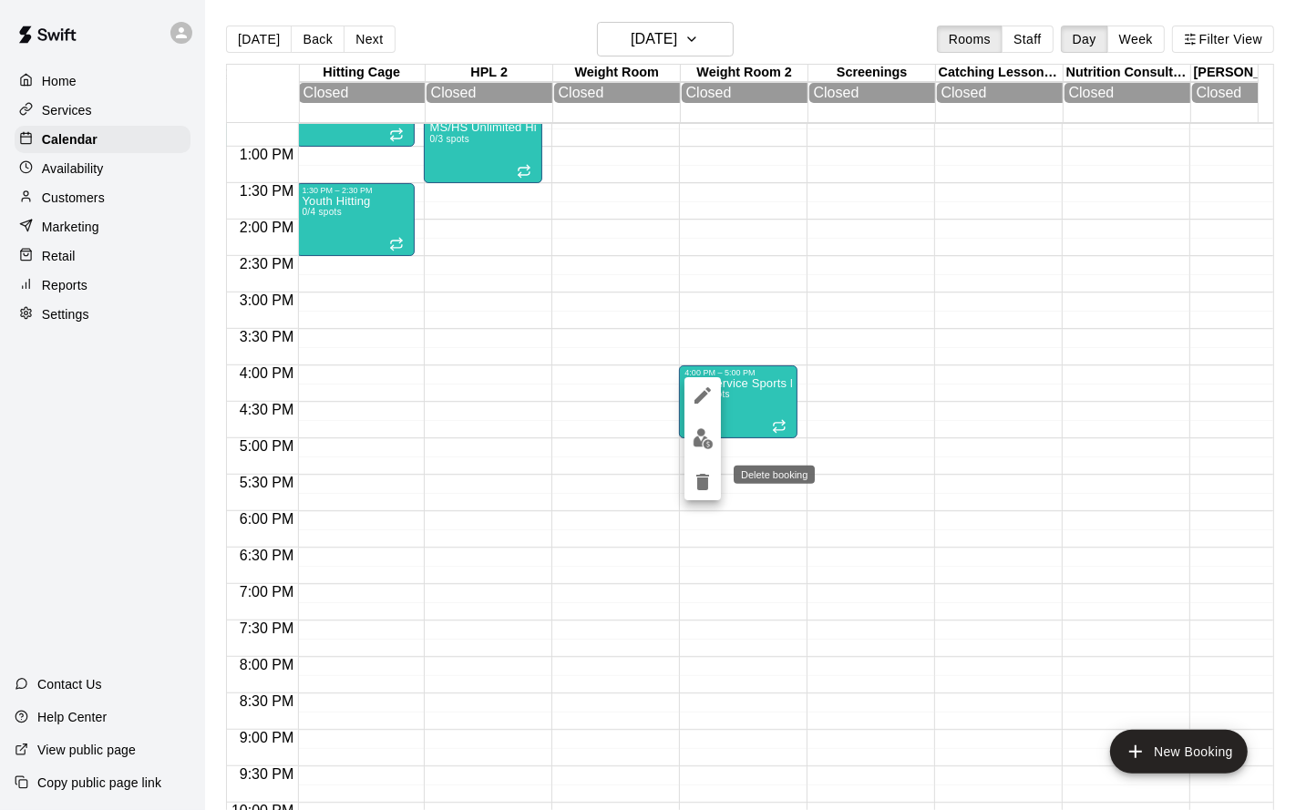
click at [697, 483] on icon "delete" at bounding box center [702, 482] width 13 height 16
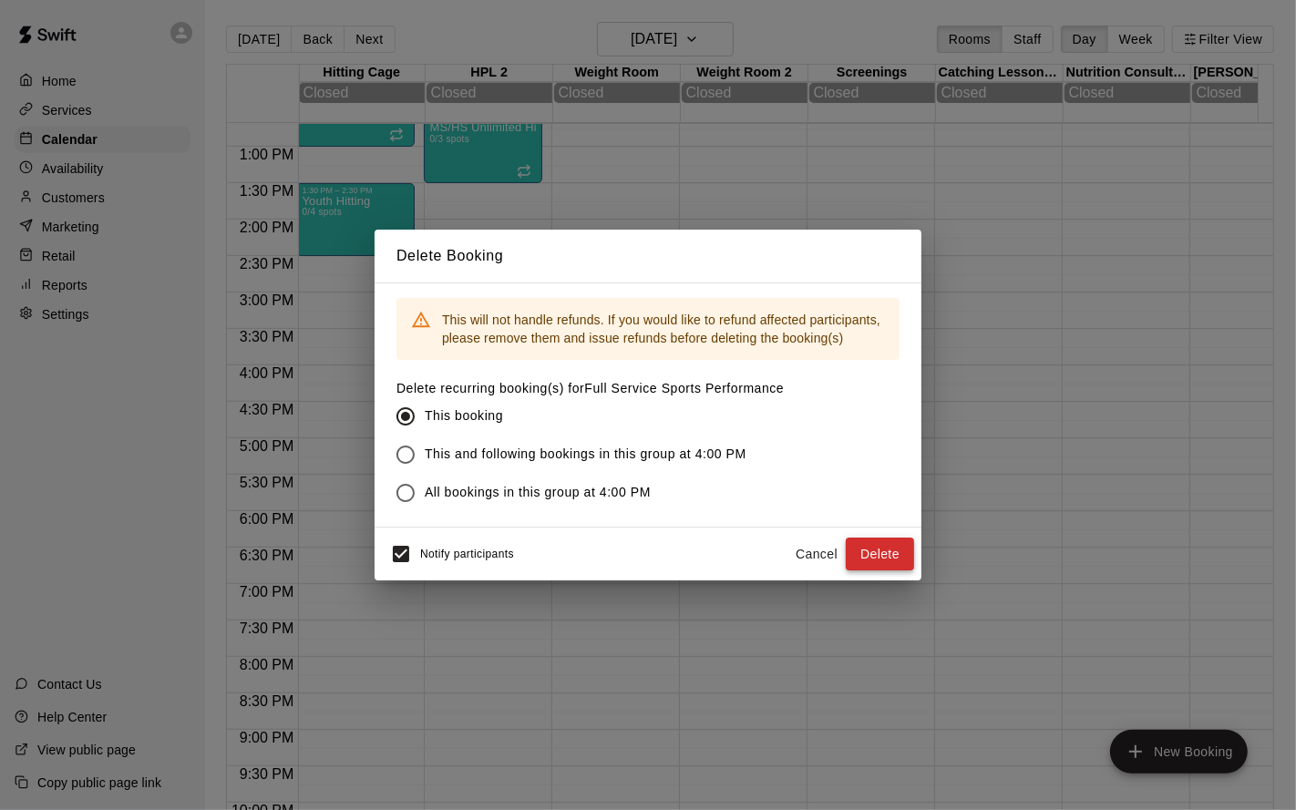
click at [882, 552] on button "Delete" at bounding box center [880, 555] width 68 height 34
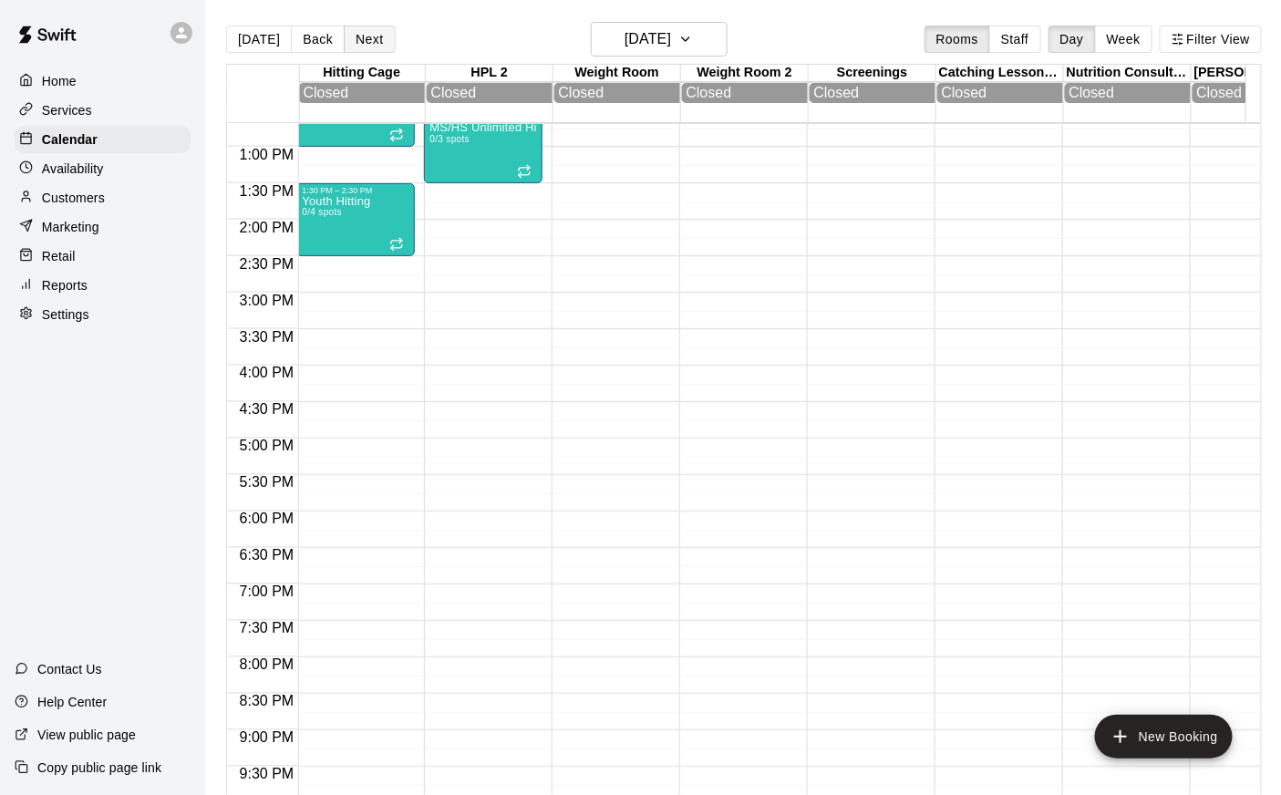
click at [366, 49] on button "Next" at bounding box center [369, 39] width 51 height 27
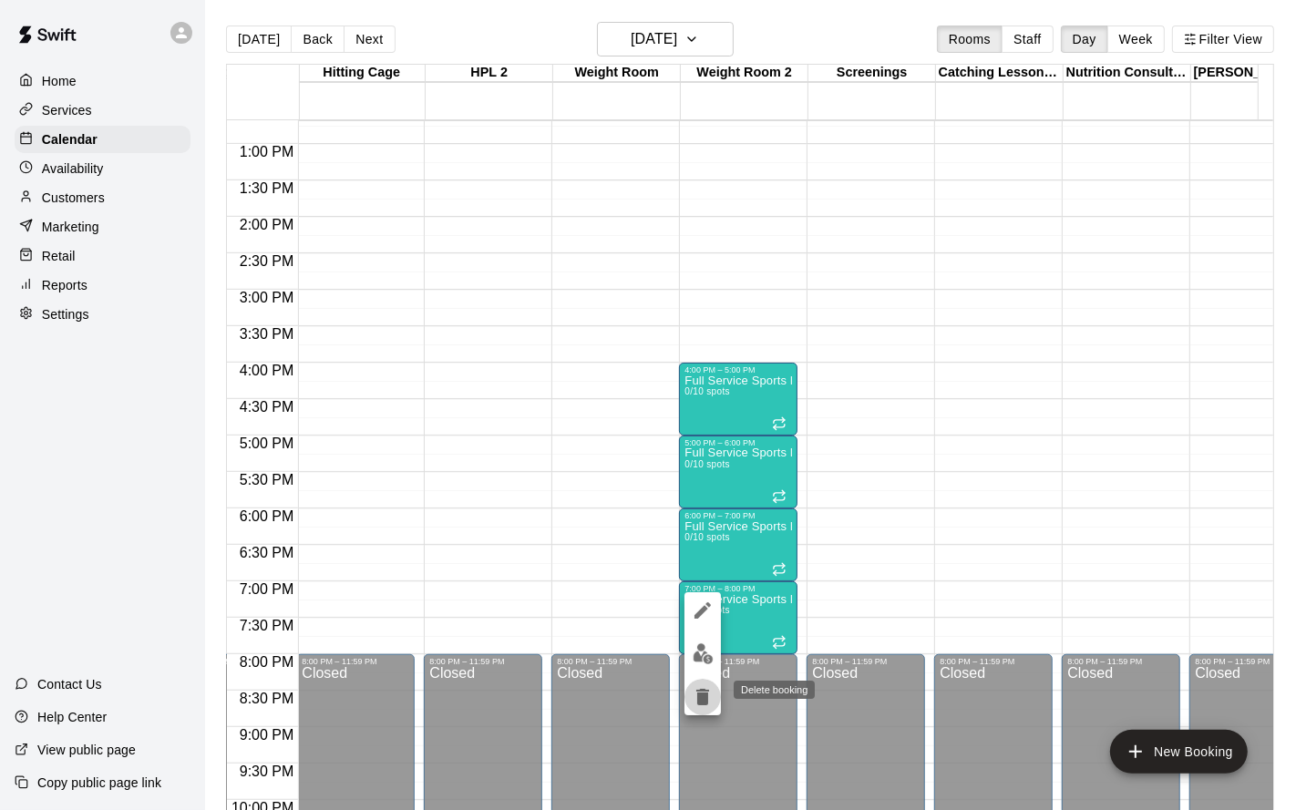
click at [700, 654] on icon "delete" at bounding box center [703, 697] width 22 height 22
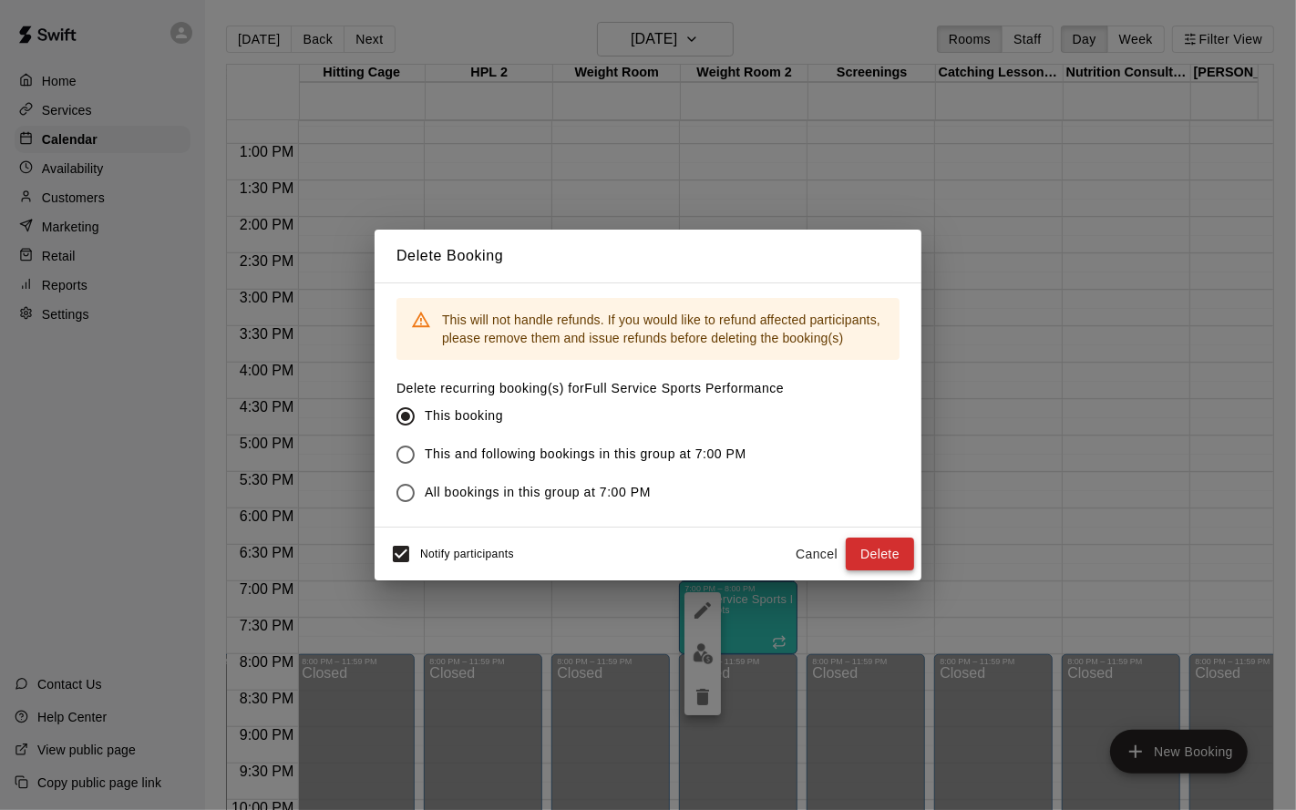
click at [872, 555] on button "Delete" at bounding box center [880, 555] width 68 height 34
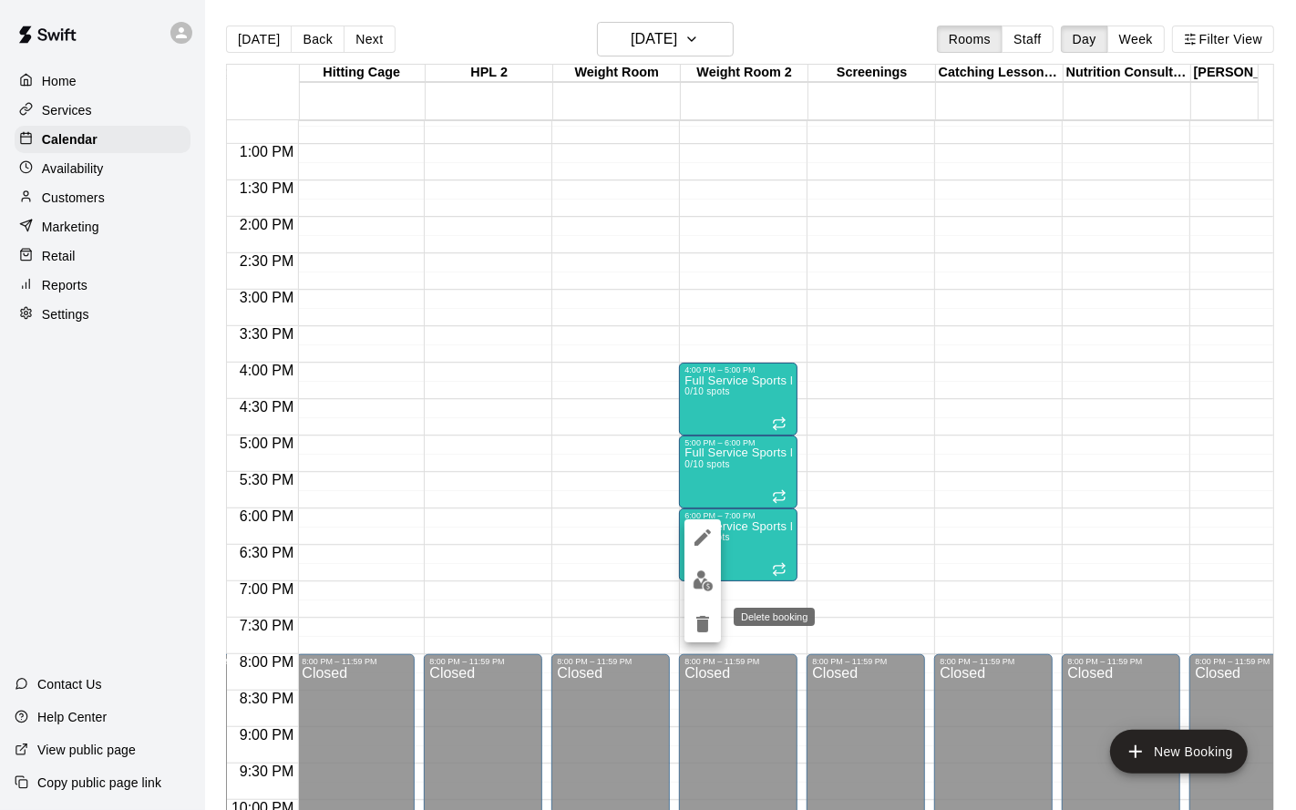
click at [705, 627] on icon "delete" at bounding box center [702, 624] width 13 height 16
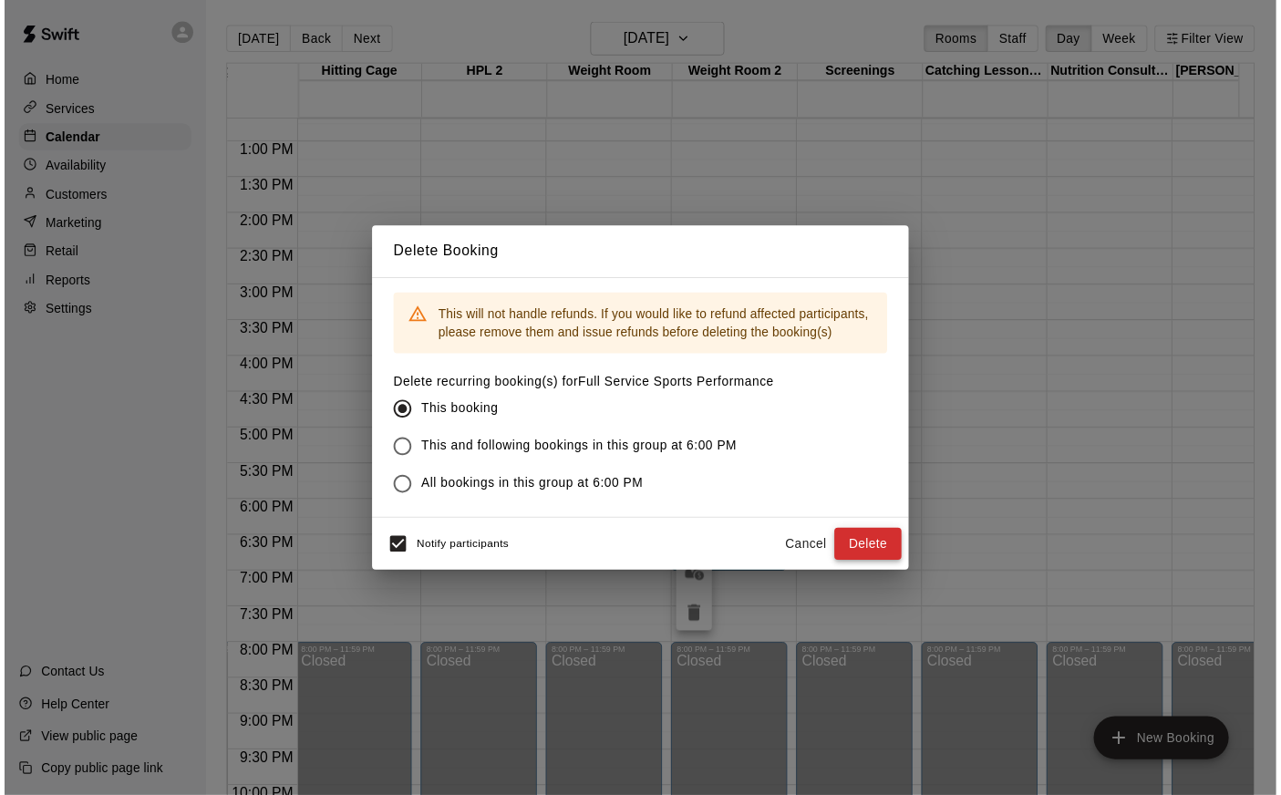
click
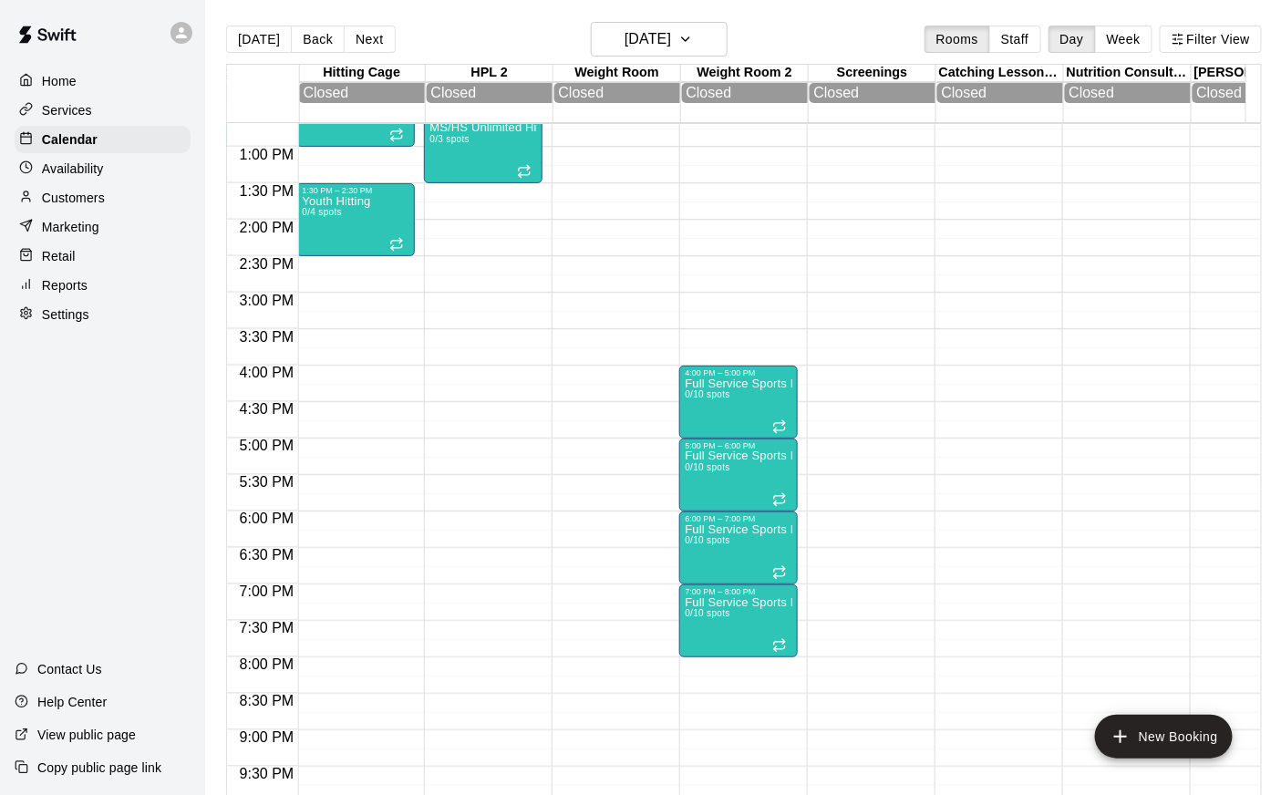
scroll to position [905, 640]
